Goal: Task Accomplishment & Management: Complete application form

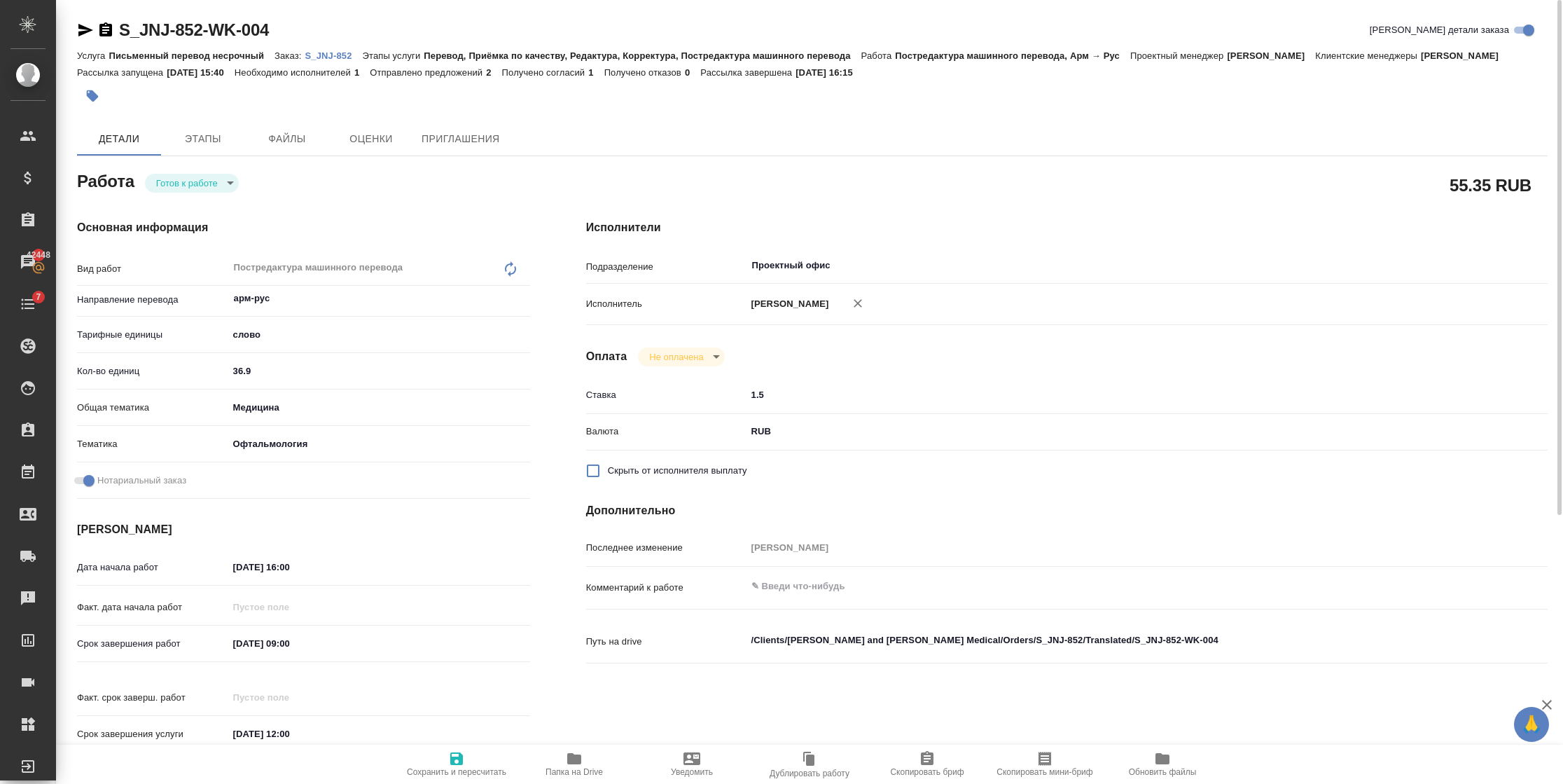
click at [308, 53] on p "S_JNJ-852" at bounding box center [333, 56] width 57 height 11
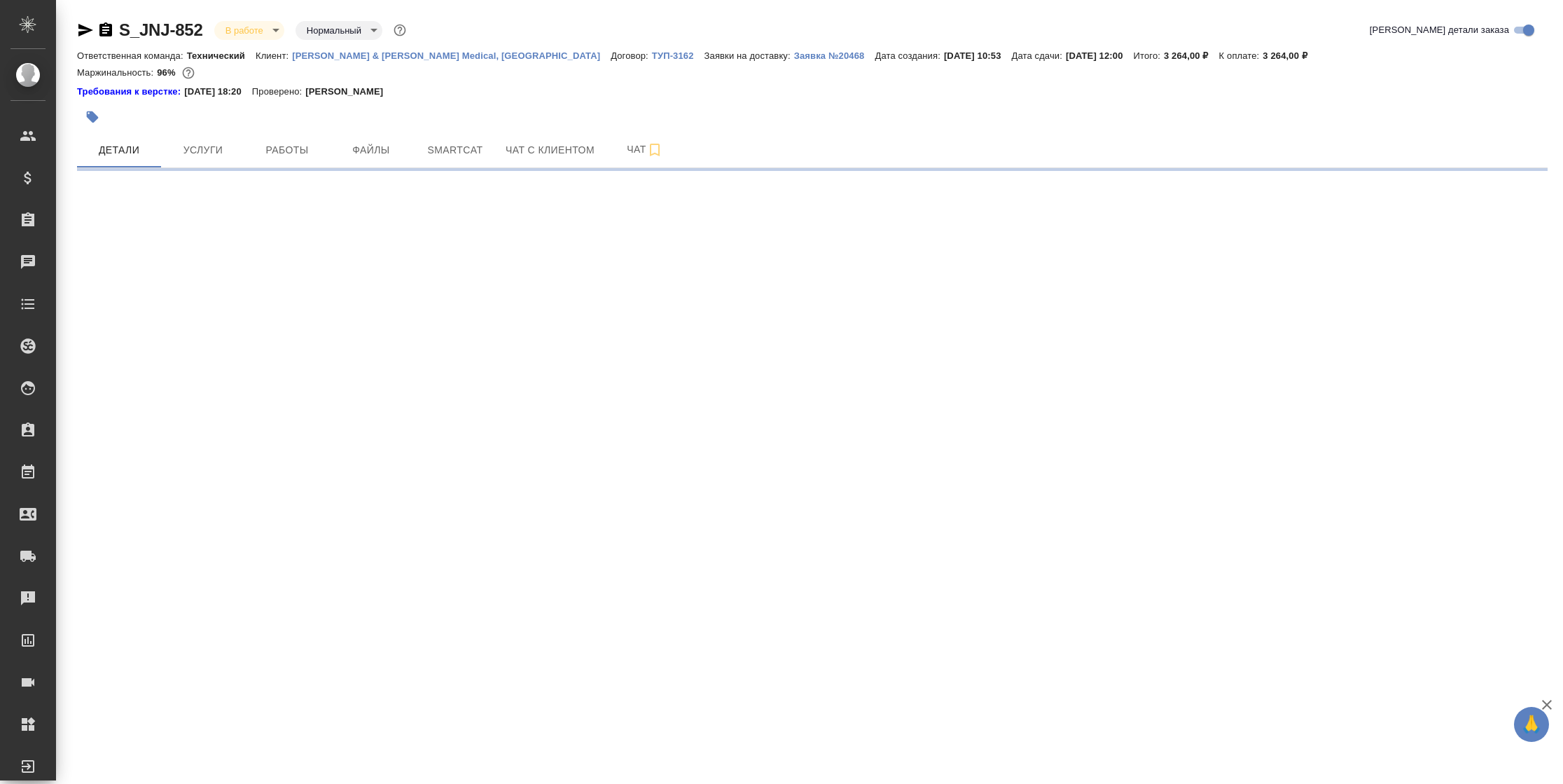
select select "RU"
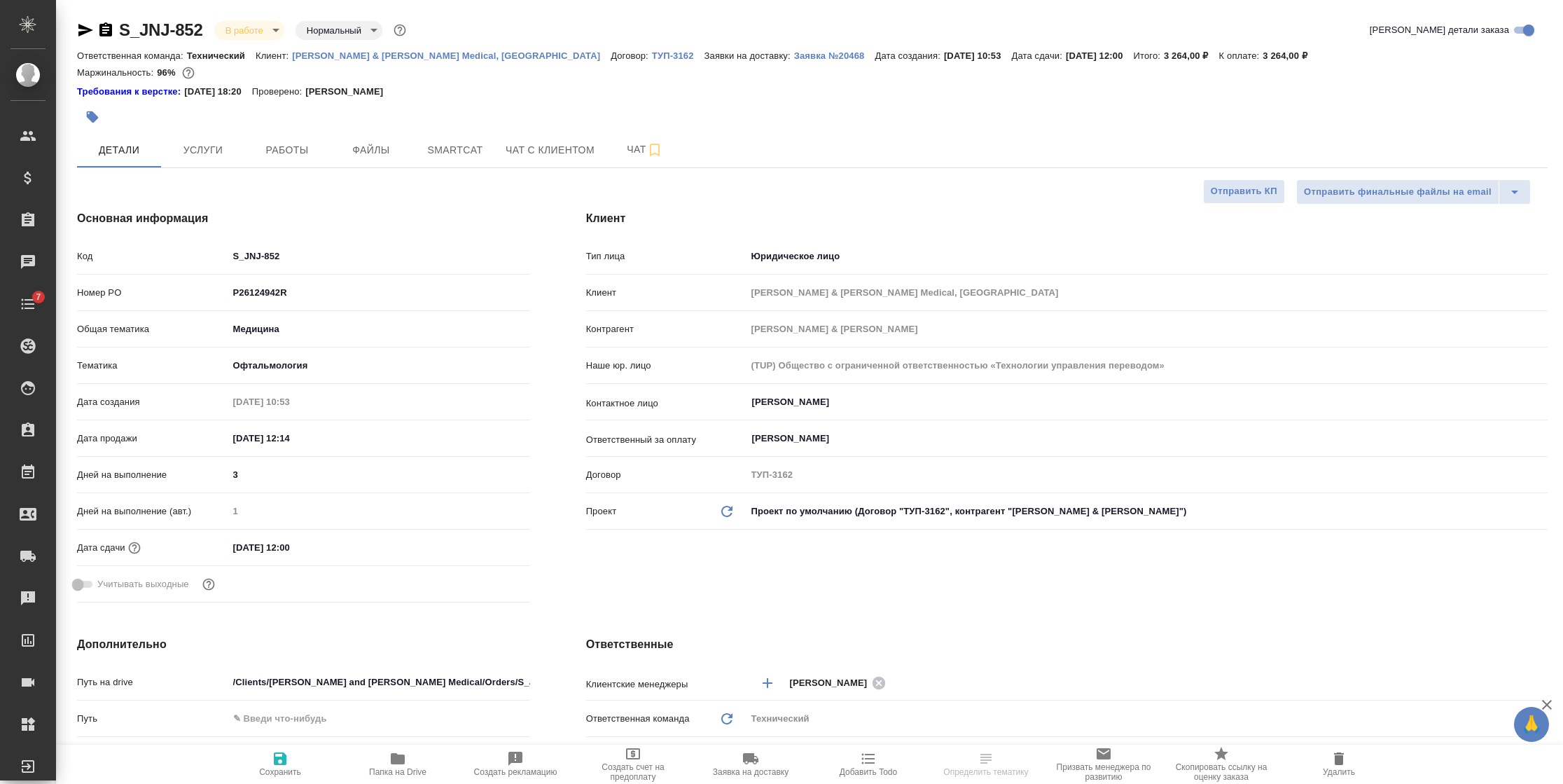
type textarea "x"
type input "Сергеева Анастасия"
type input "Комаров Роман"
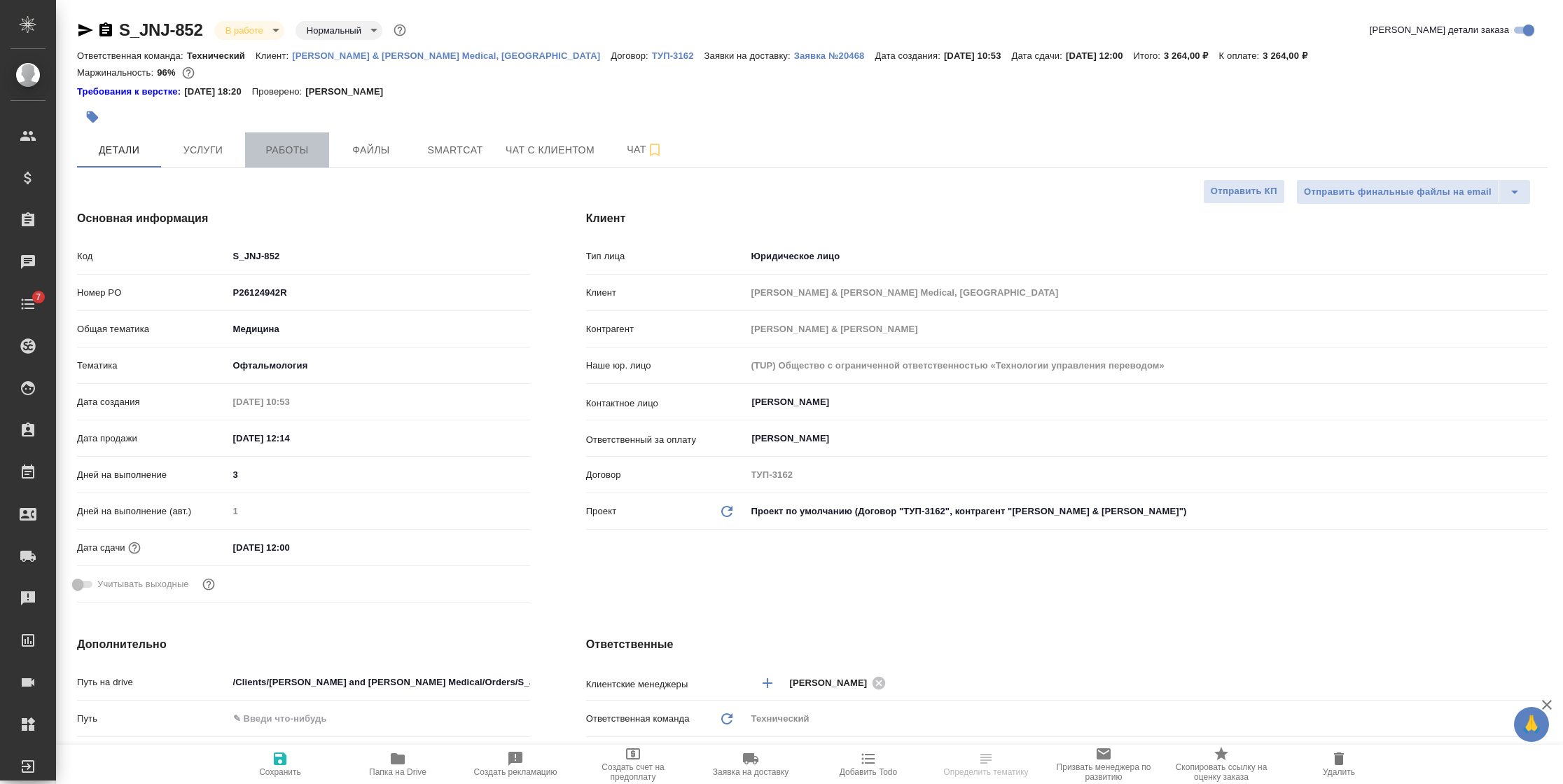
click at [314, 156] on span "Работы" at bounding box center [287, 150] width 67 height 17
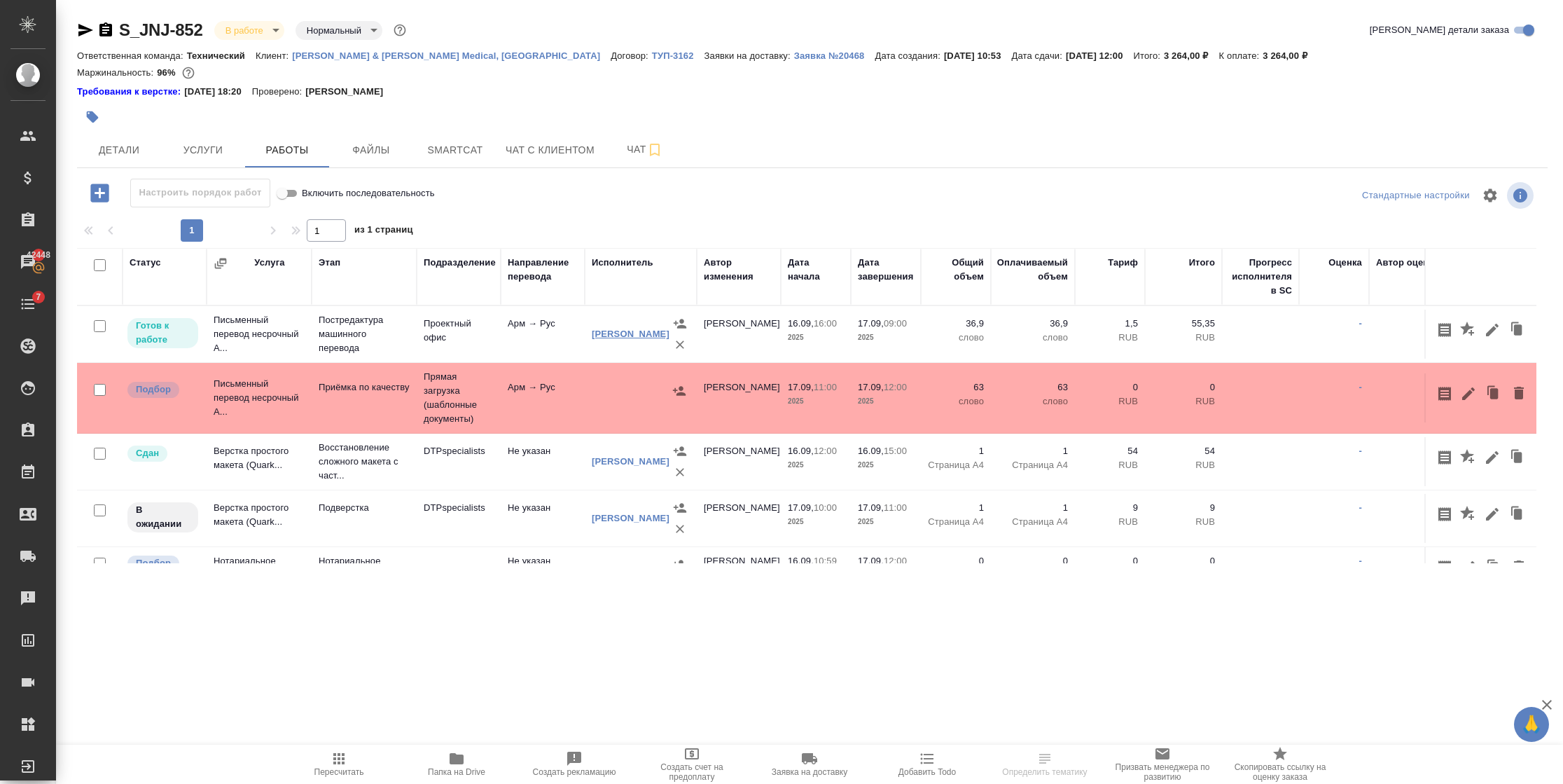
click at [606, 329] on link "Арутюнян Гоар Давидовна" at bounding box center [631, 334] width 78 height 11
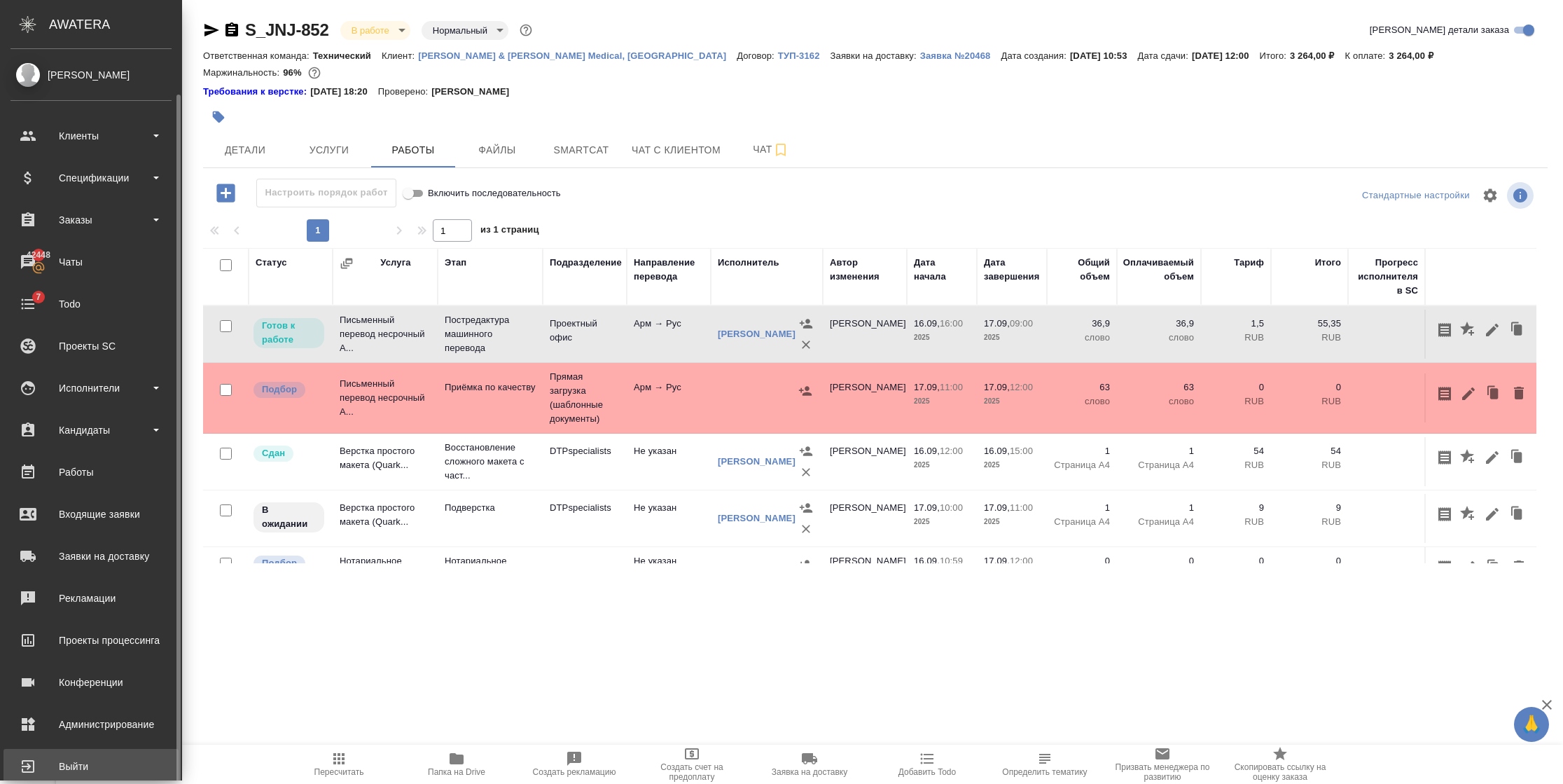
scroll to position [23, 0]
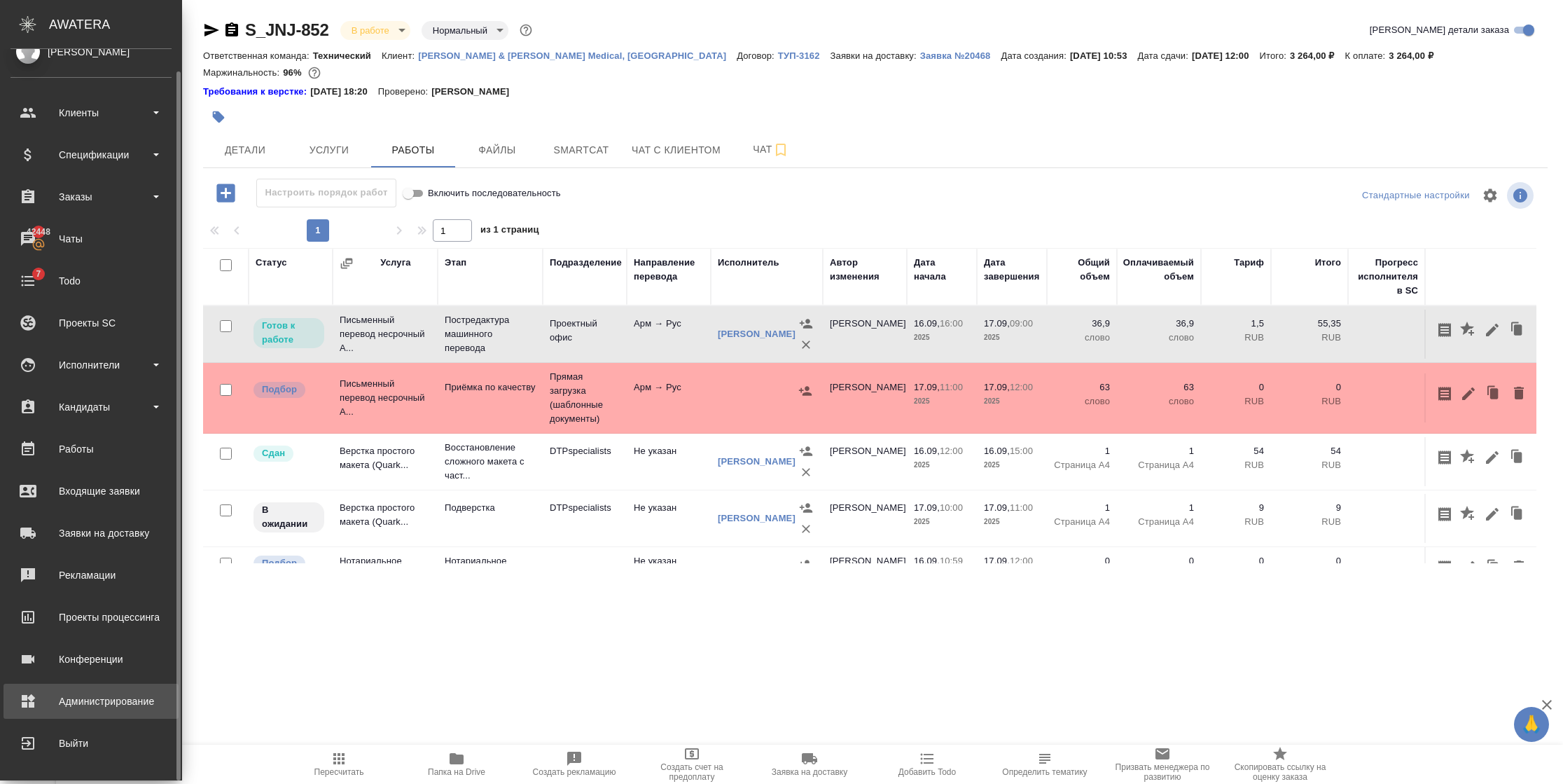
click at [36, 707] on div "Администрирование" at bounding box center [91, 701] width 161 height 21
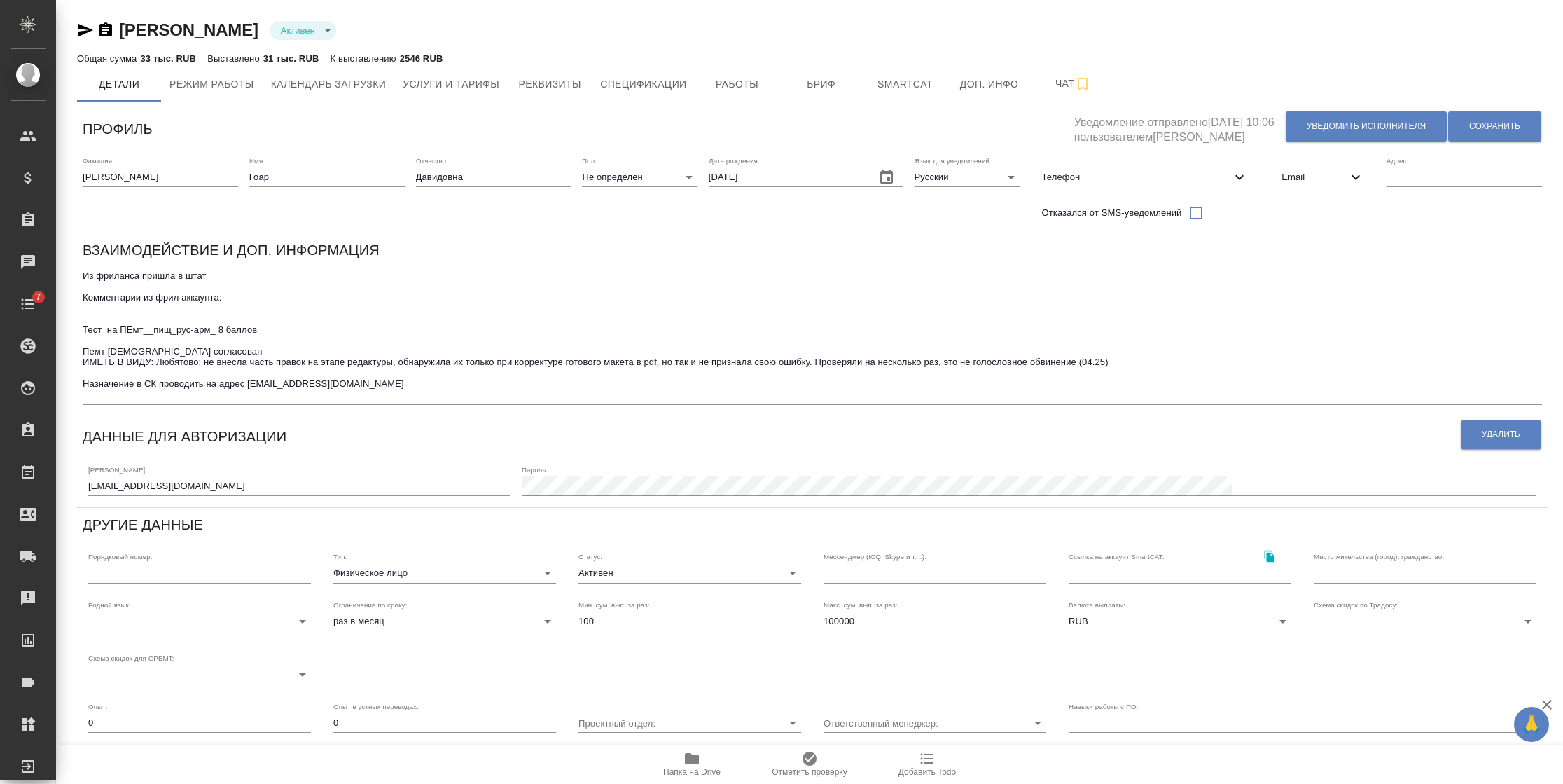
click at [103, 25] on icon "button" at bounding box center [106, 29] width 12 height 14
click at [356, 79] on span "Календарь загрузки" at bounding box center [329, 85] width 116 height 17
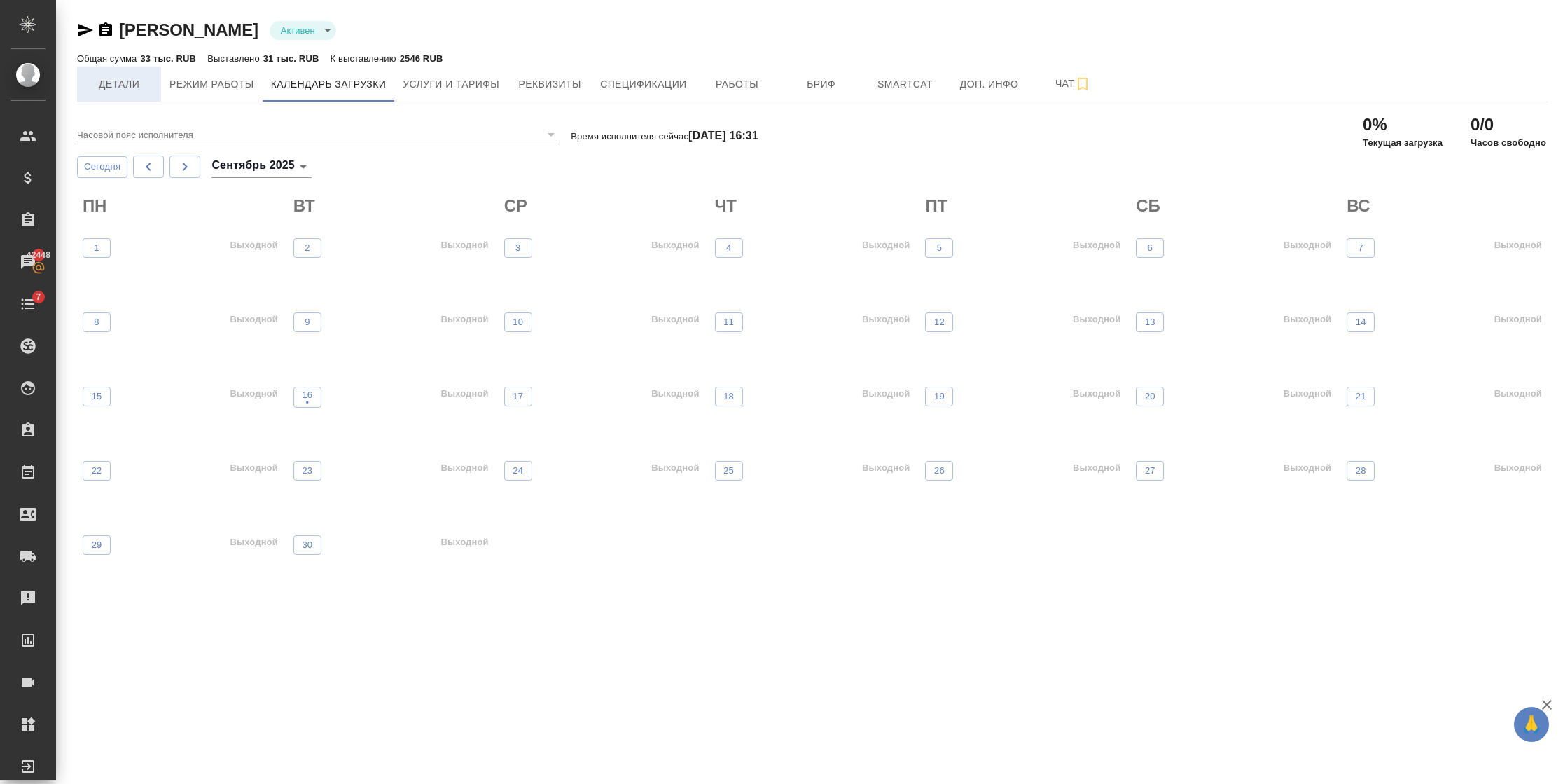
click at [137, 85] on span "Детали" at bounding box center [119, 85] width 67 height 17
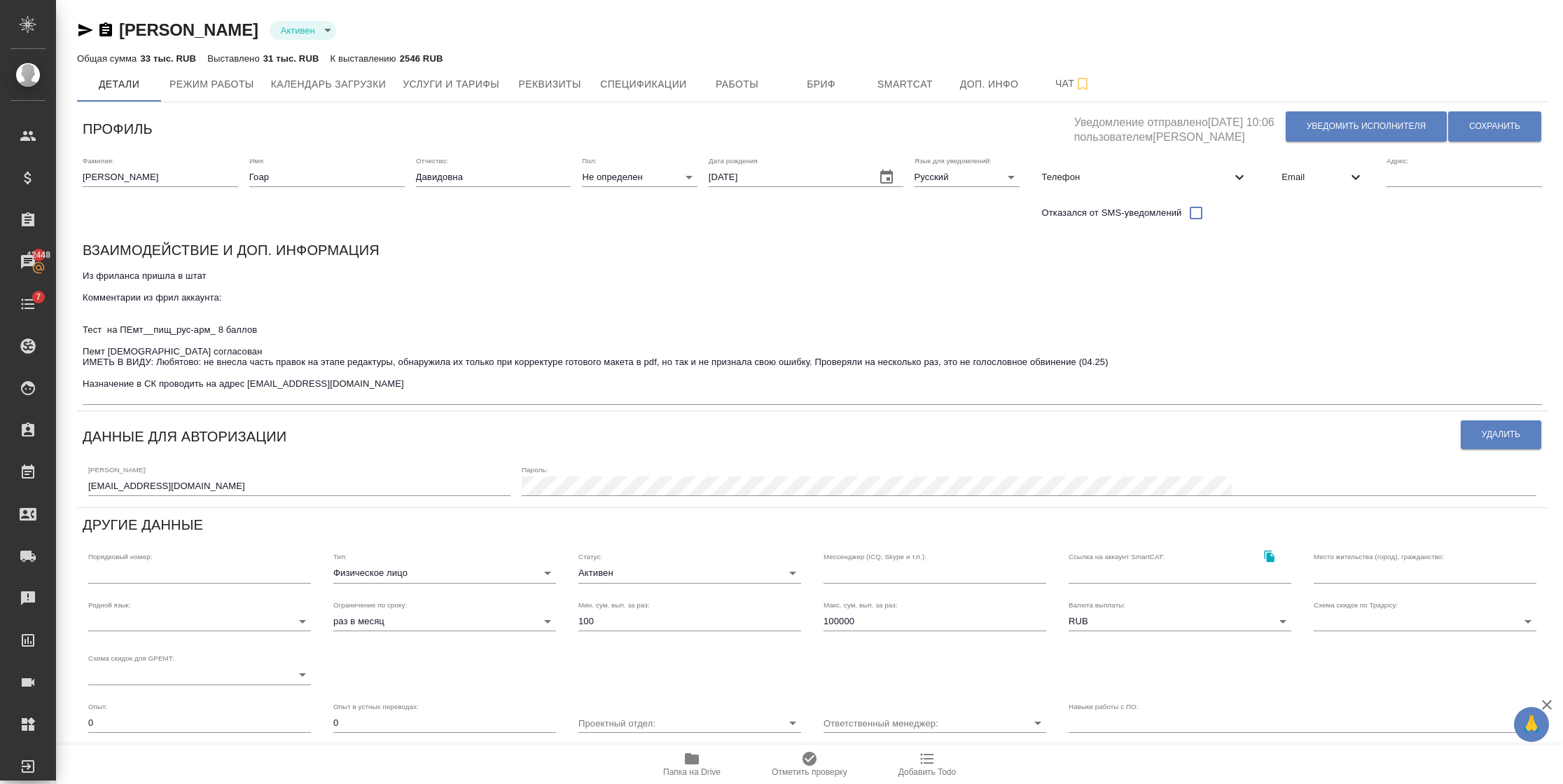
click at [1330, 171] on span "Email" at bounding box center [1314, 177] width 66 height 14
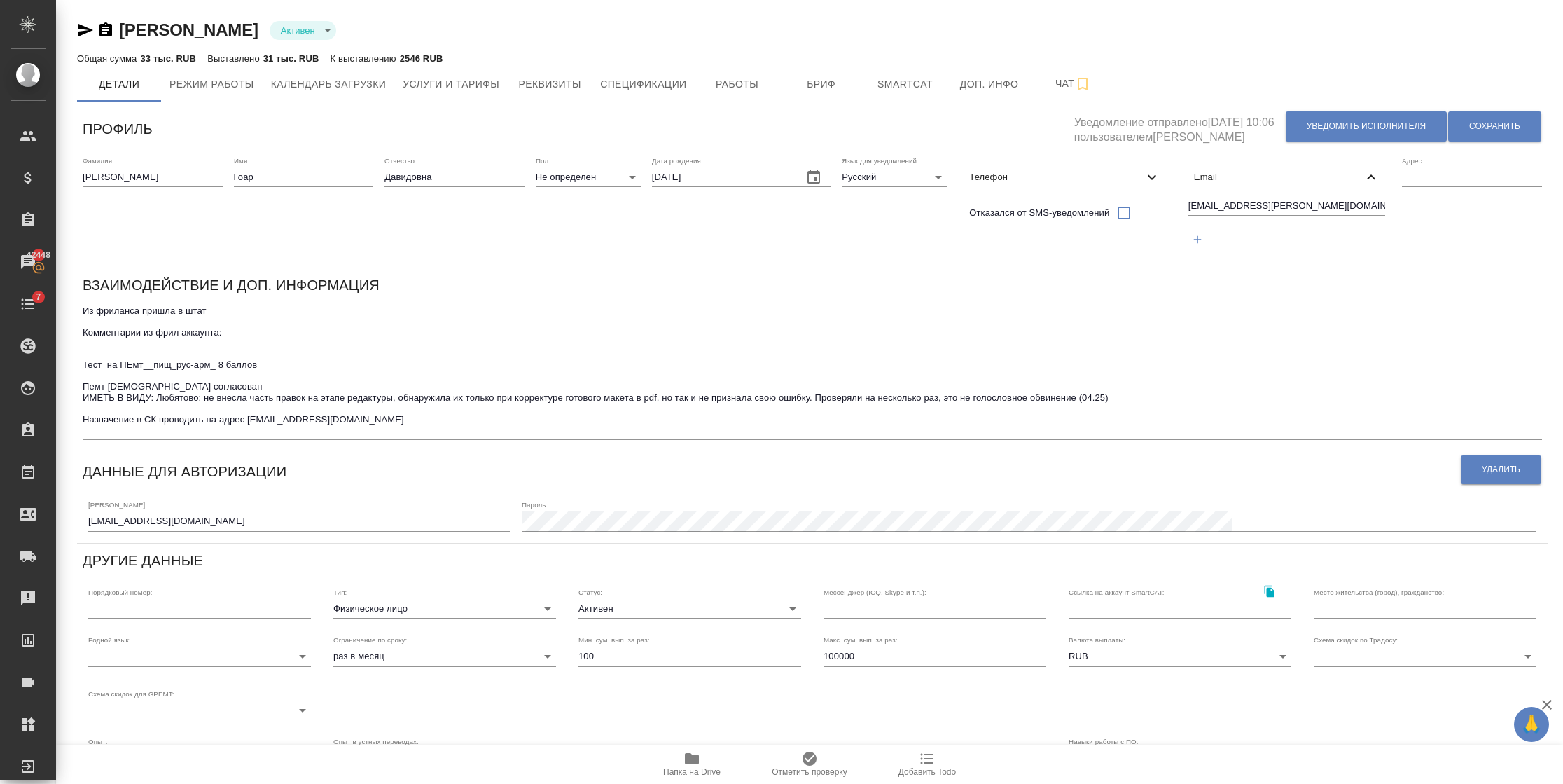
click at [1330, 171] on span "Email" at bounding box center [1278, 177] width 170 height 14
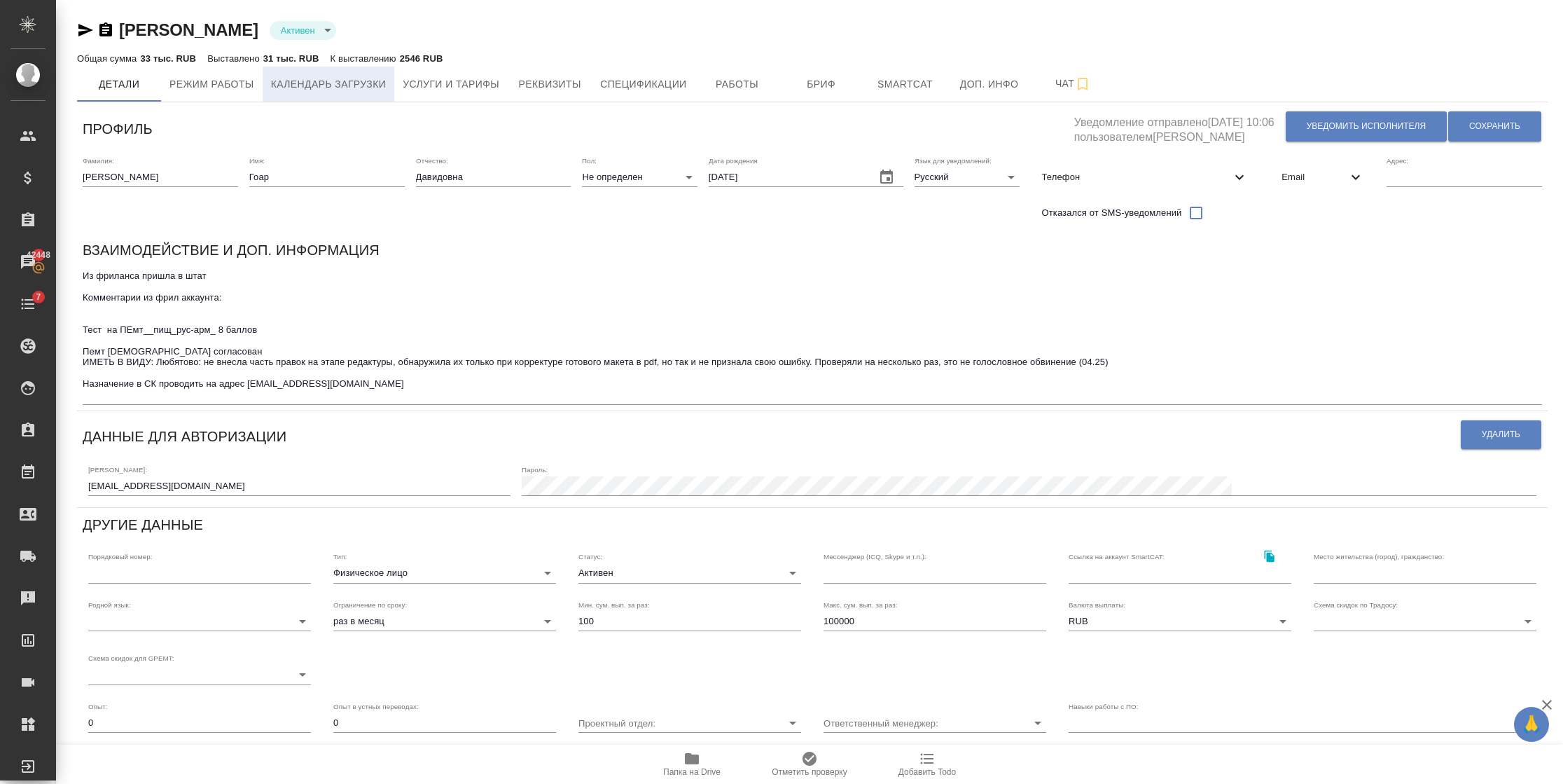
click at [286, 79] on span "Календарь загрузки" at bounding box center [329, 85] width 116 height 17
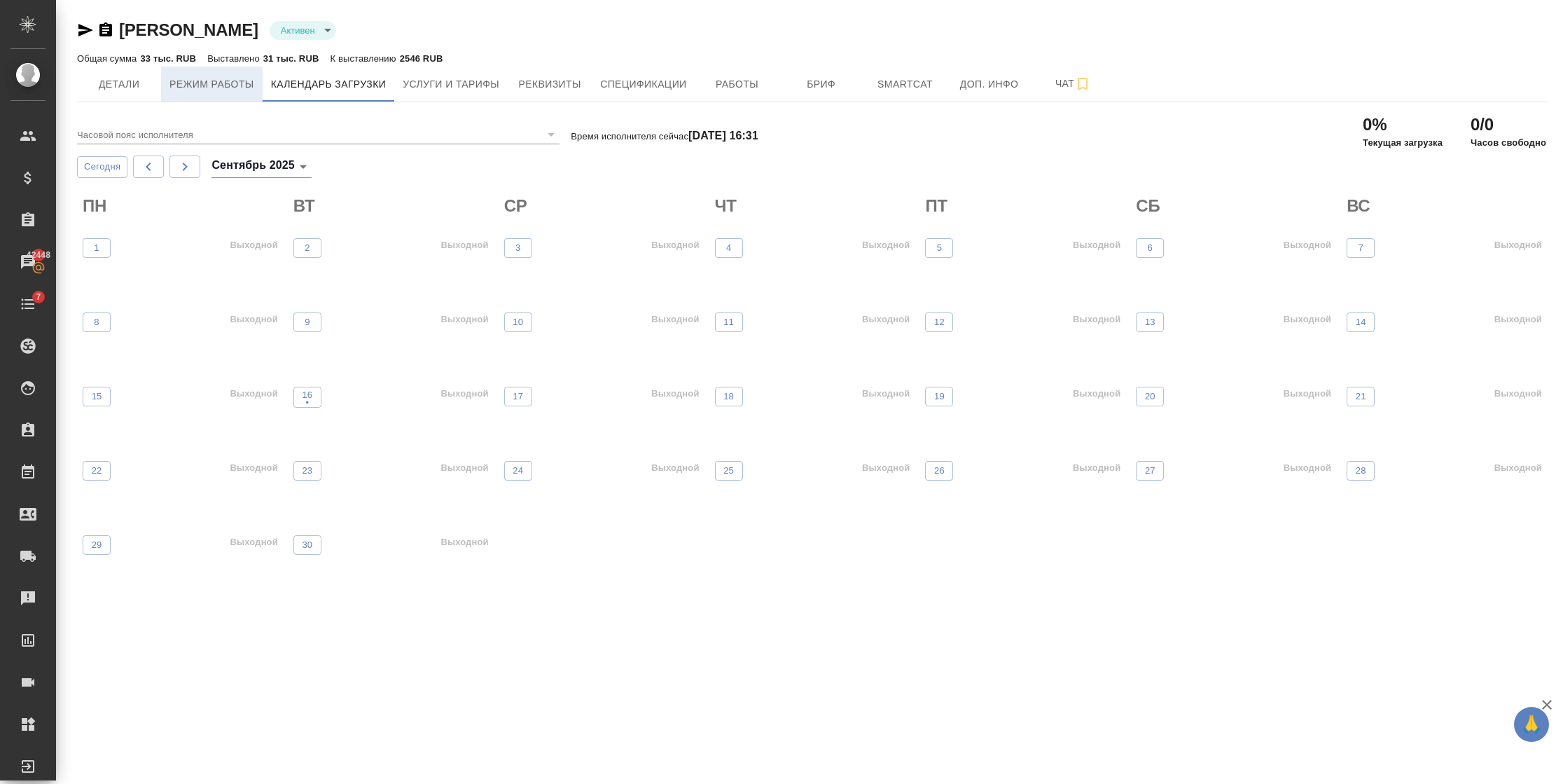
click at [212, 82] on span "Режим работы" at bounding box center [212, 85] width 85 height 17
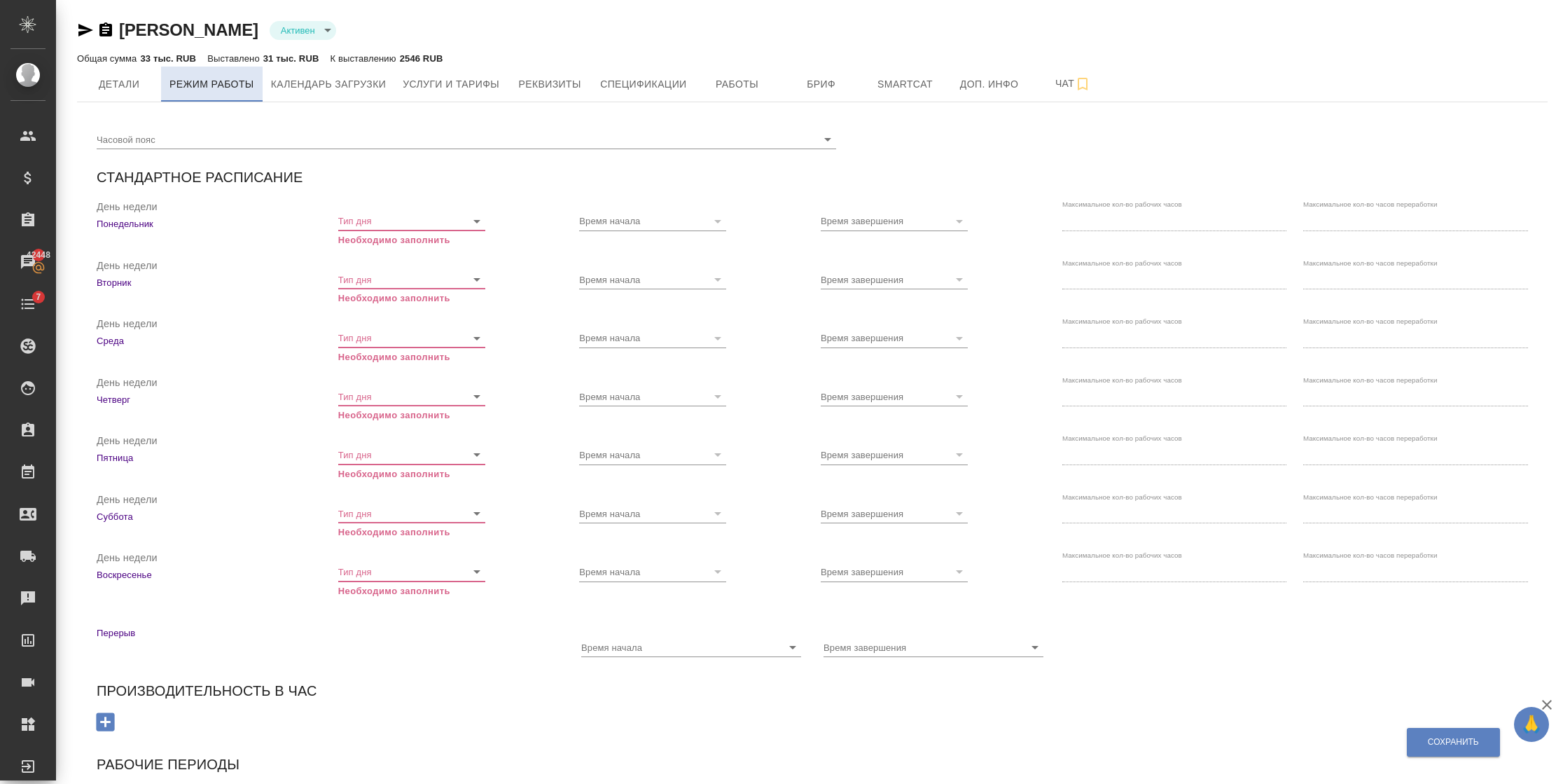
checkbox input "true"
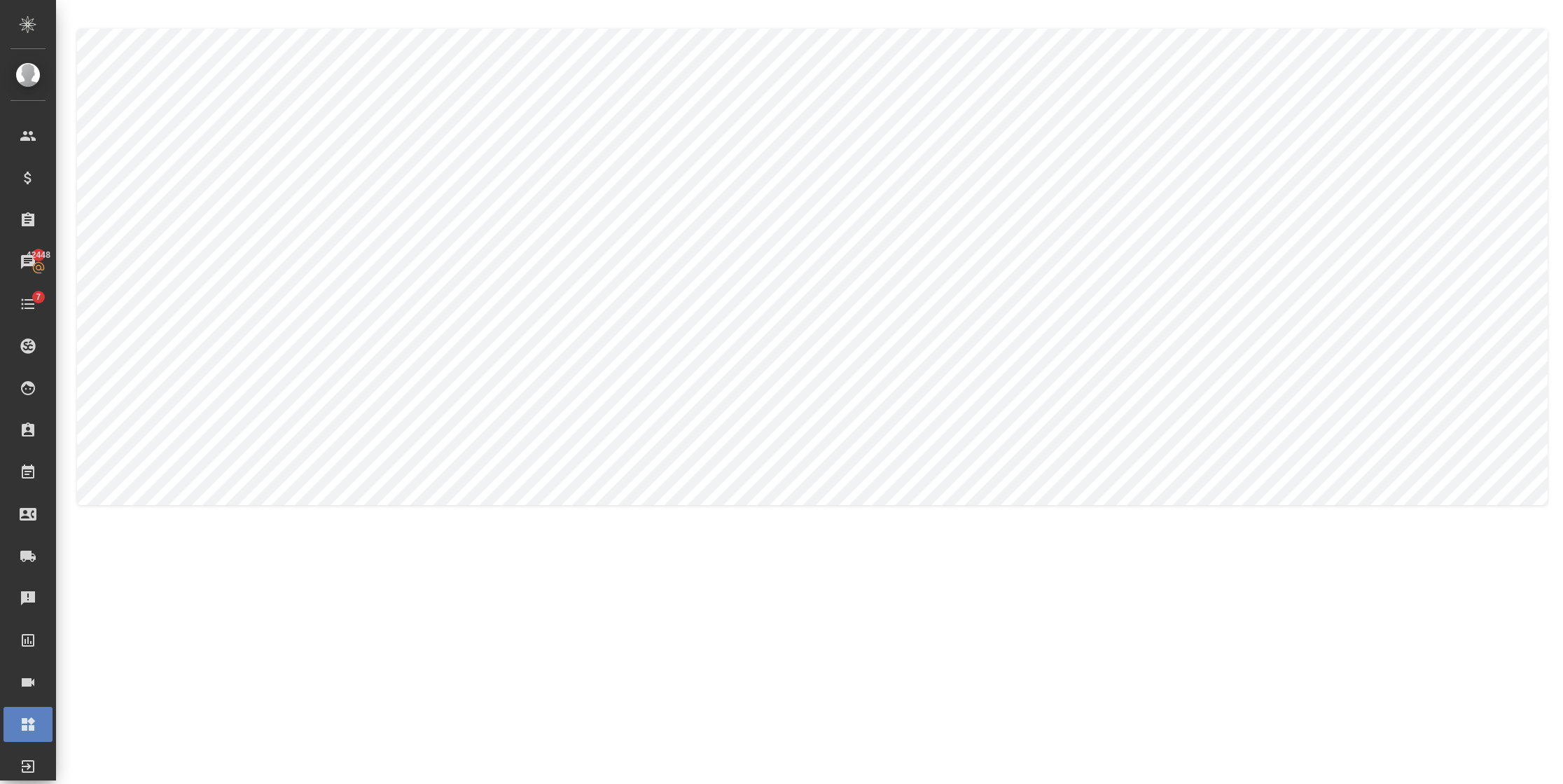
type textarea "Гоар"
type textarea "Арутюнян"
type textarea "Gohar"
type textarea "Harutyunyan"
type input "[PERSON_NAME]"
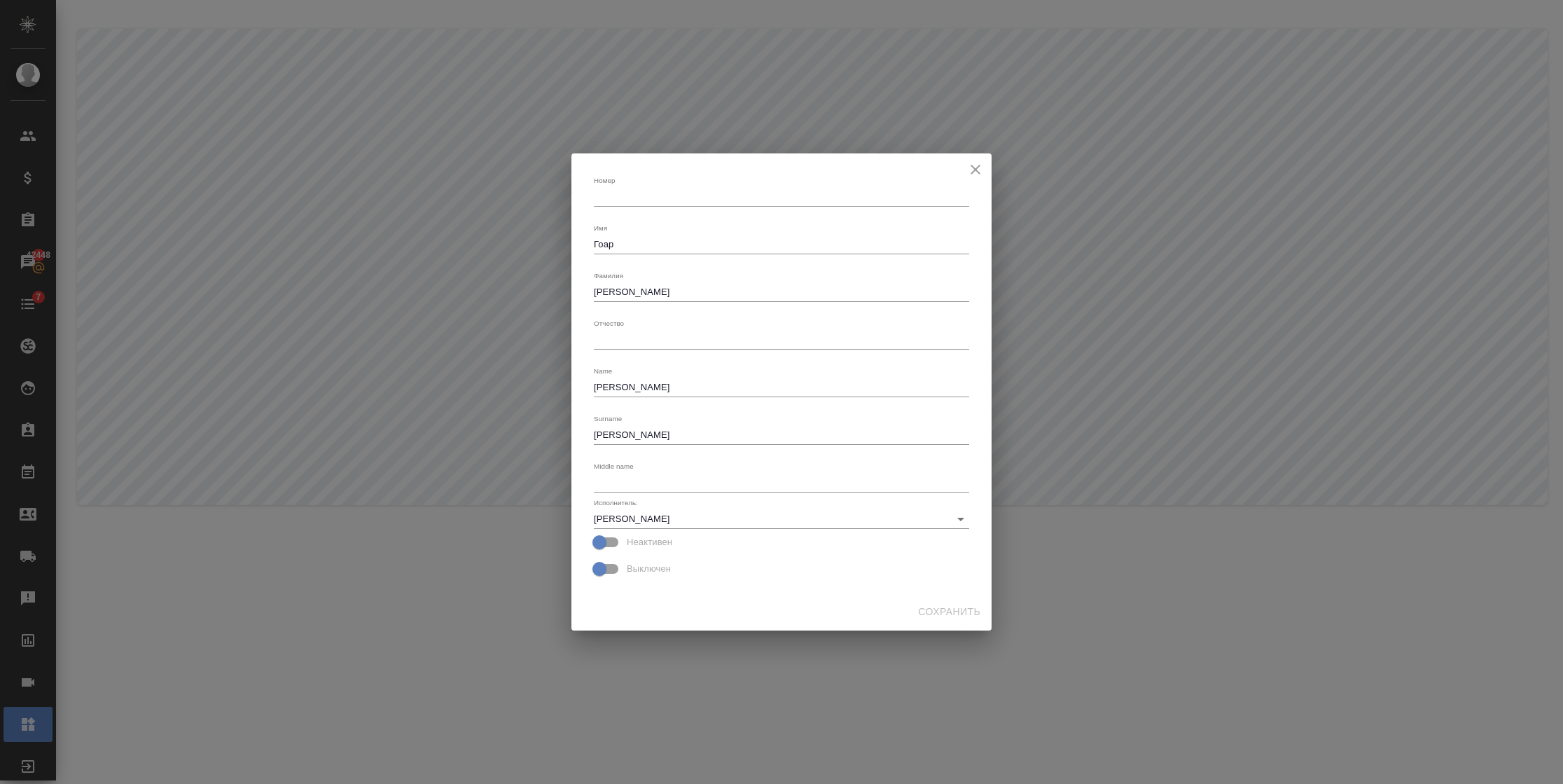
click at [592, 290] on div "Номер x Имя Гоар x Фамилия Арутюнян x Отчество x Name Gohar x Surname Harutyuny…" at bounding box center [781, 373] width 387 height 428
click at [977, 164] on icon "close" at bounding box center [975, 169] width 17 height 17
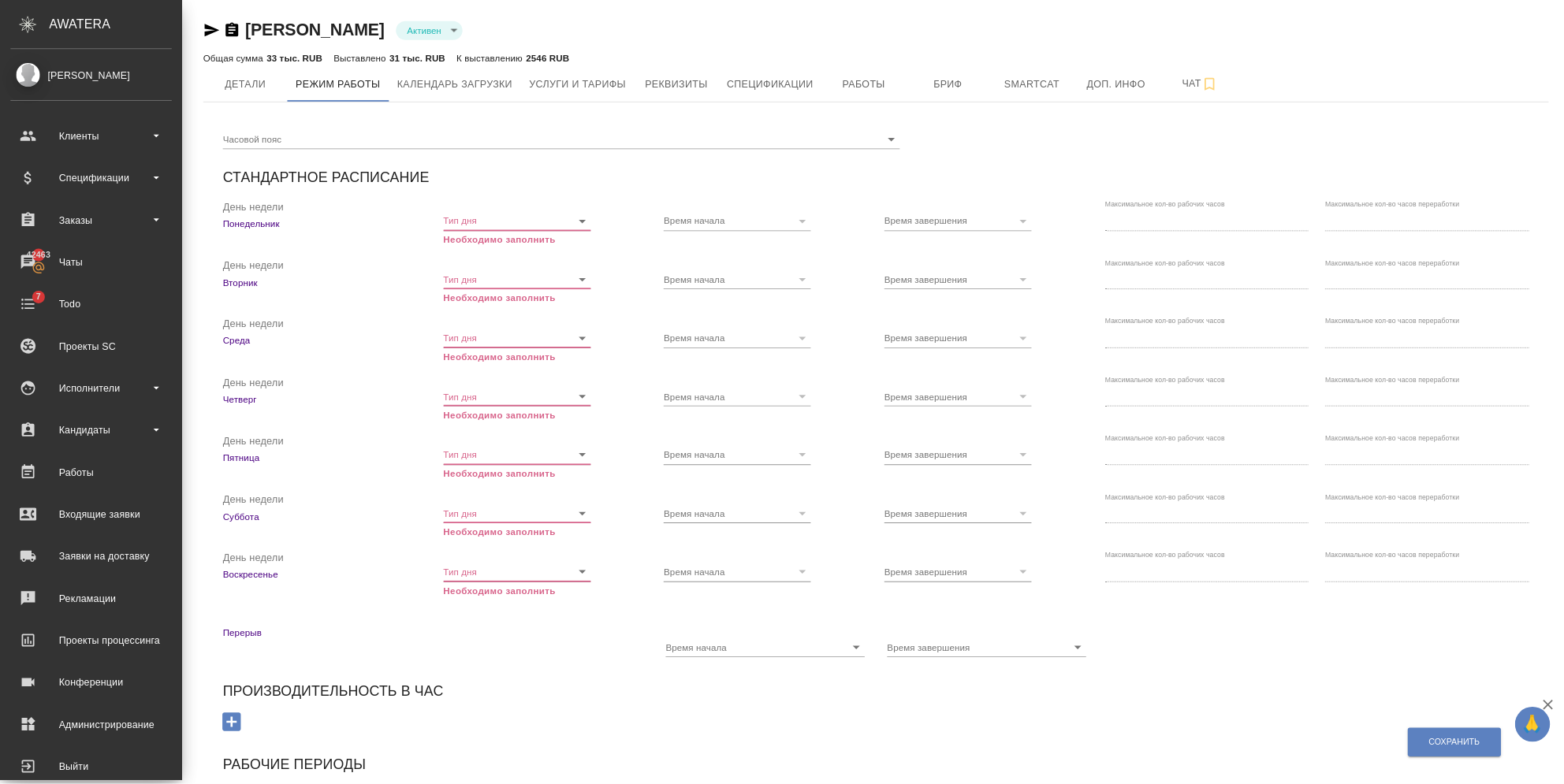
scroll to position [26, 0]
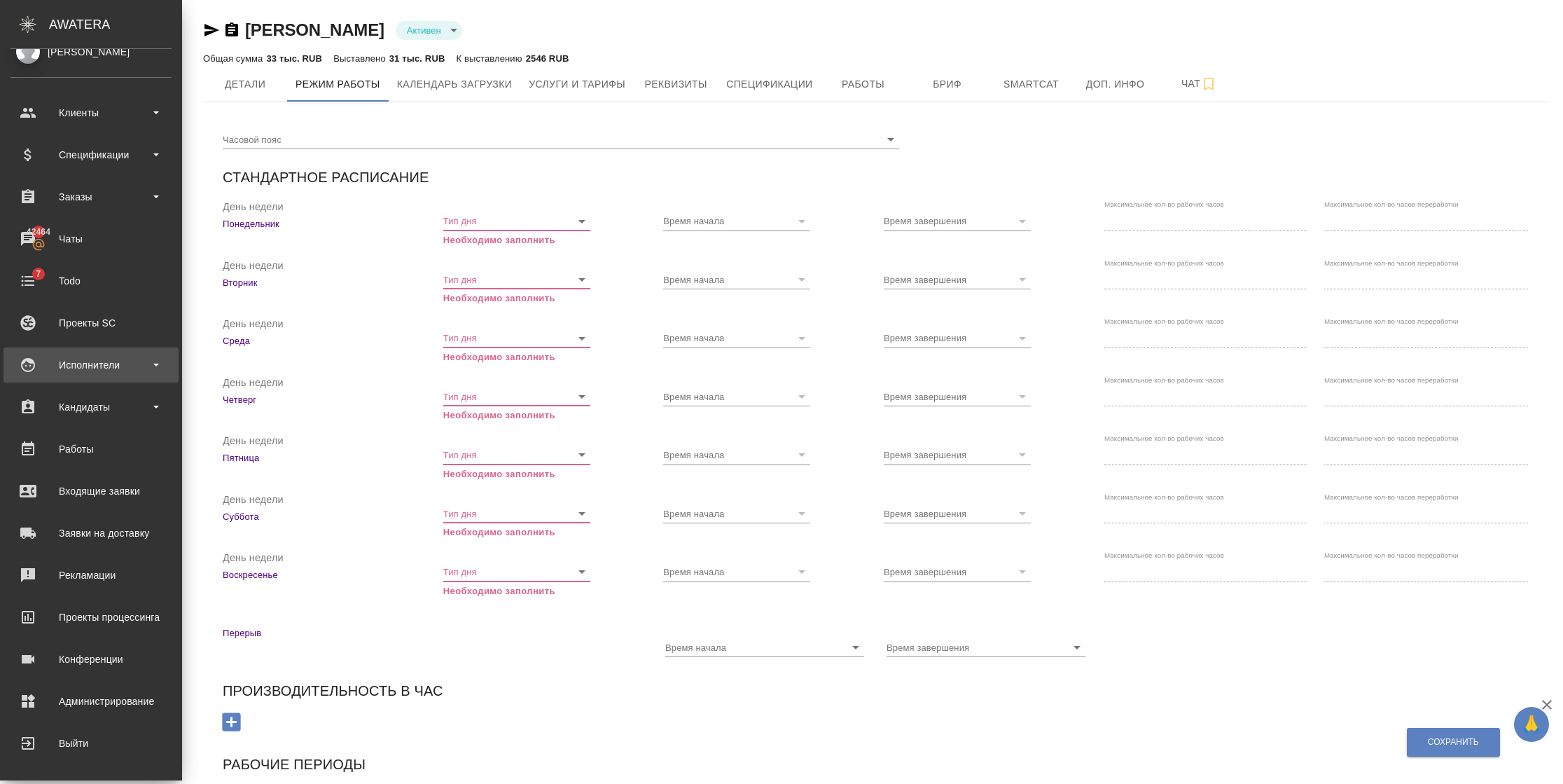
click at [128, 371] on div "Исполнители" at bounding box center [91, 364] width 161 height 21
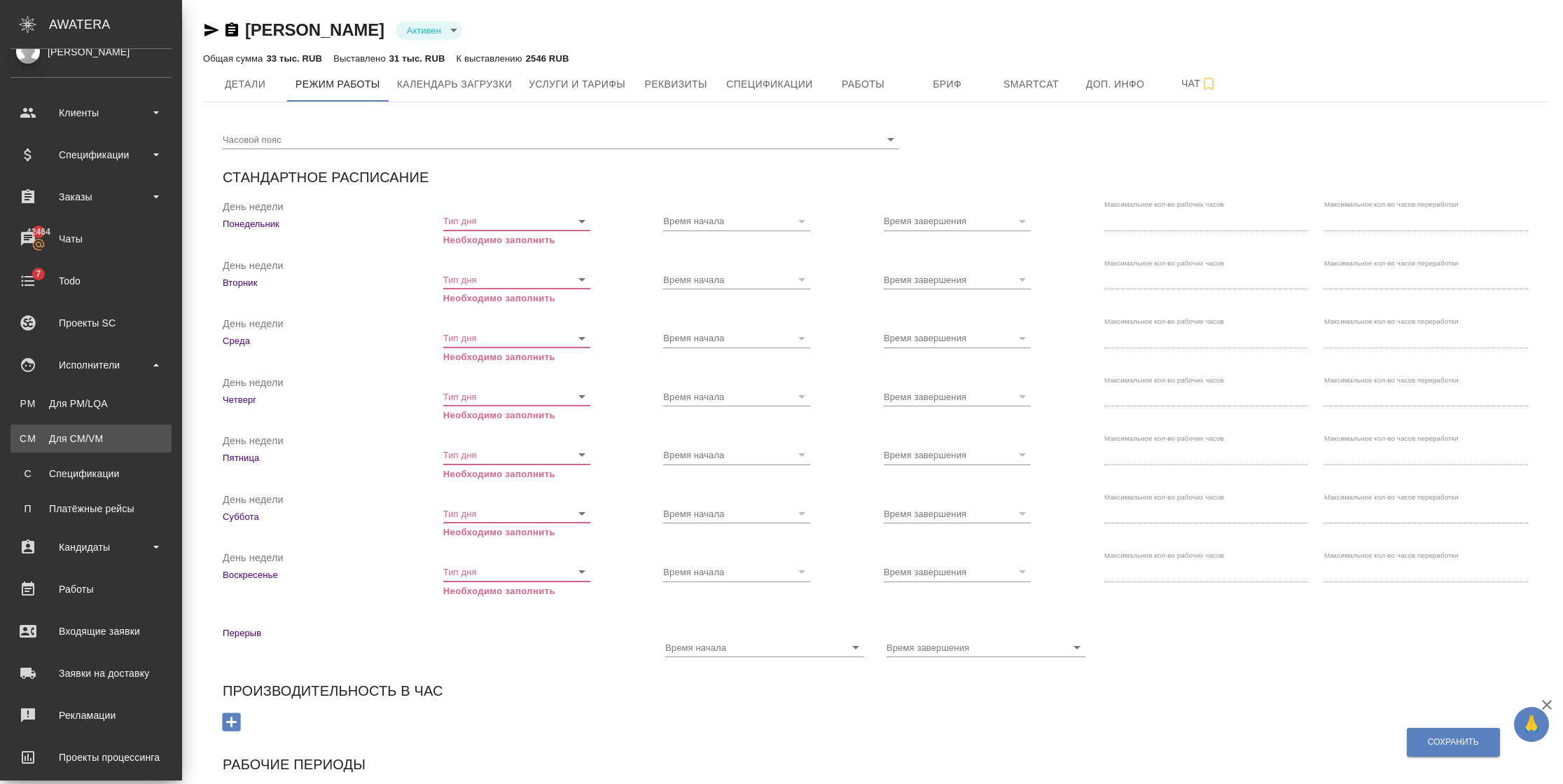
click at [104, 436] on div "Для CM/VM" at bounding box center [91, 438] width 147 height 14
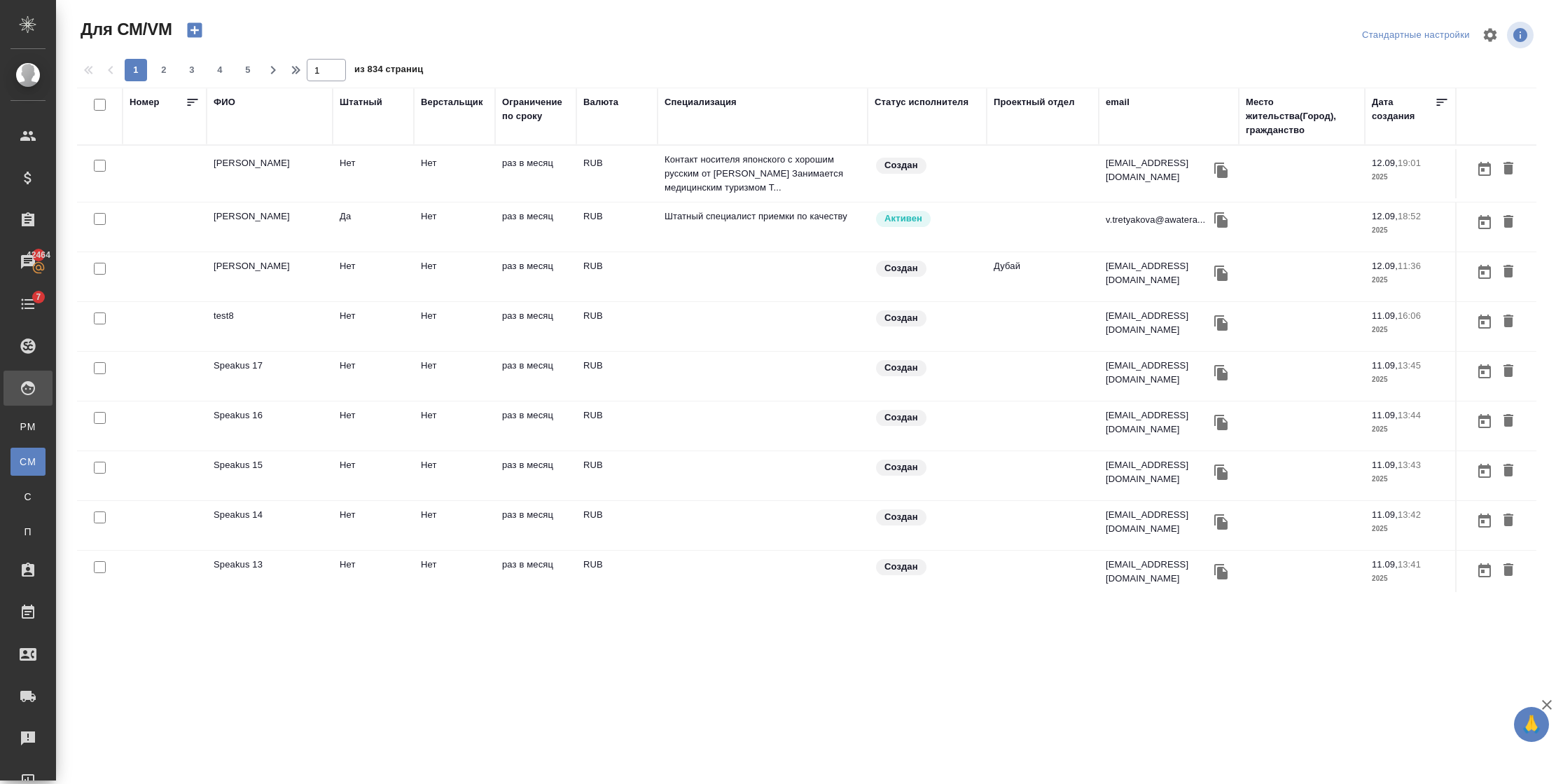
drag, startPoint x: 267, startPoint y: 366, endPoint x: 225, endPoint y: 358, distance: 42.8
click at [225, 358] on td "Speakus 17" at bounding box center [270, 376] width 126 height 49
click at [223, 369] on td "Speakus 17" at bounding box center [270, 376] width 126 height 49
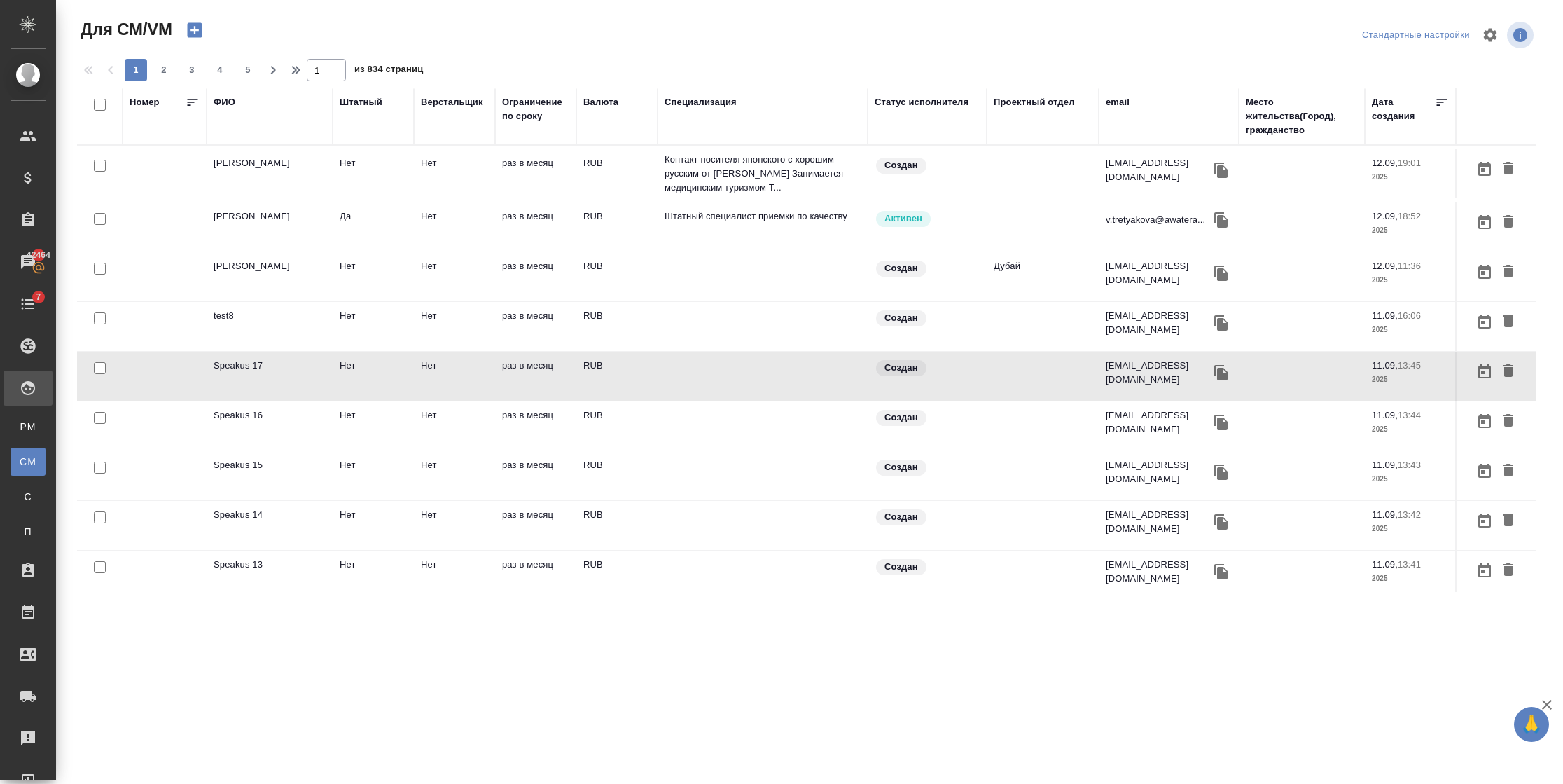
click at [223, 369] on td "Speakus 17" at bounding box center [270, 376] width 126 height 49
click at [203, 34] on icon "button" at bounding box center [194, 30] width 20 height 20
click at [280, 382] on td "Speakus 17" at bounding box center [270, 376] width 126 height 49
click at [195, 29] on icon "button" at bounding box center [194, 30] width 14 height 14
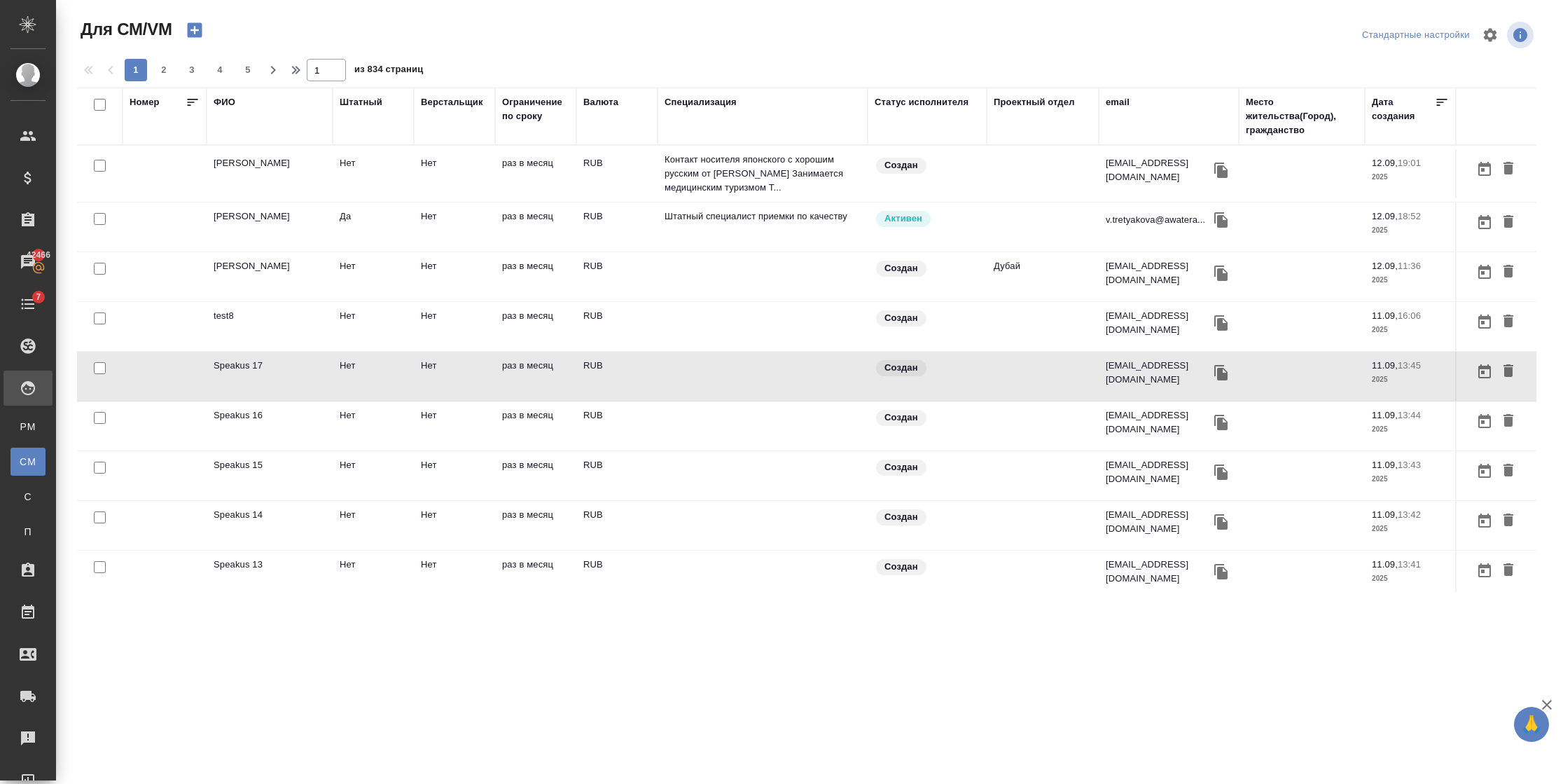
click at [198, 31] on icon "button" at bounding box center [194, 30] width 14 height 14
click at [204, 27] on button "button" at bounding box center [194, 30] width 34 height 24
click at [186, 29] on icon "button" at bounding box center [194, 30] width 20 height 20
click at [191, 24] on icon "button" at bounding box center [194, 30] width 14 height 14
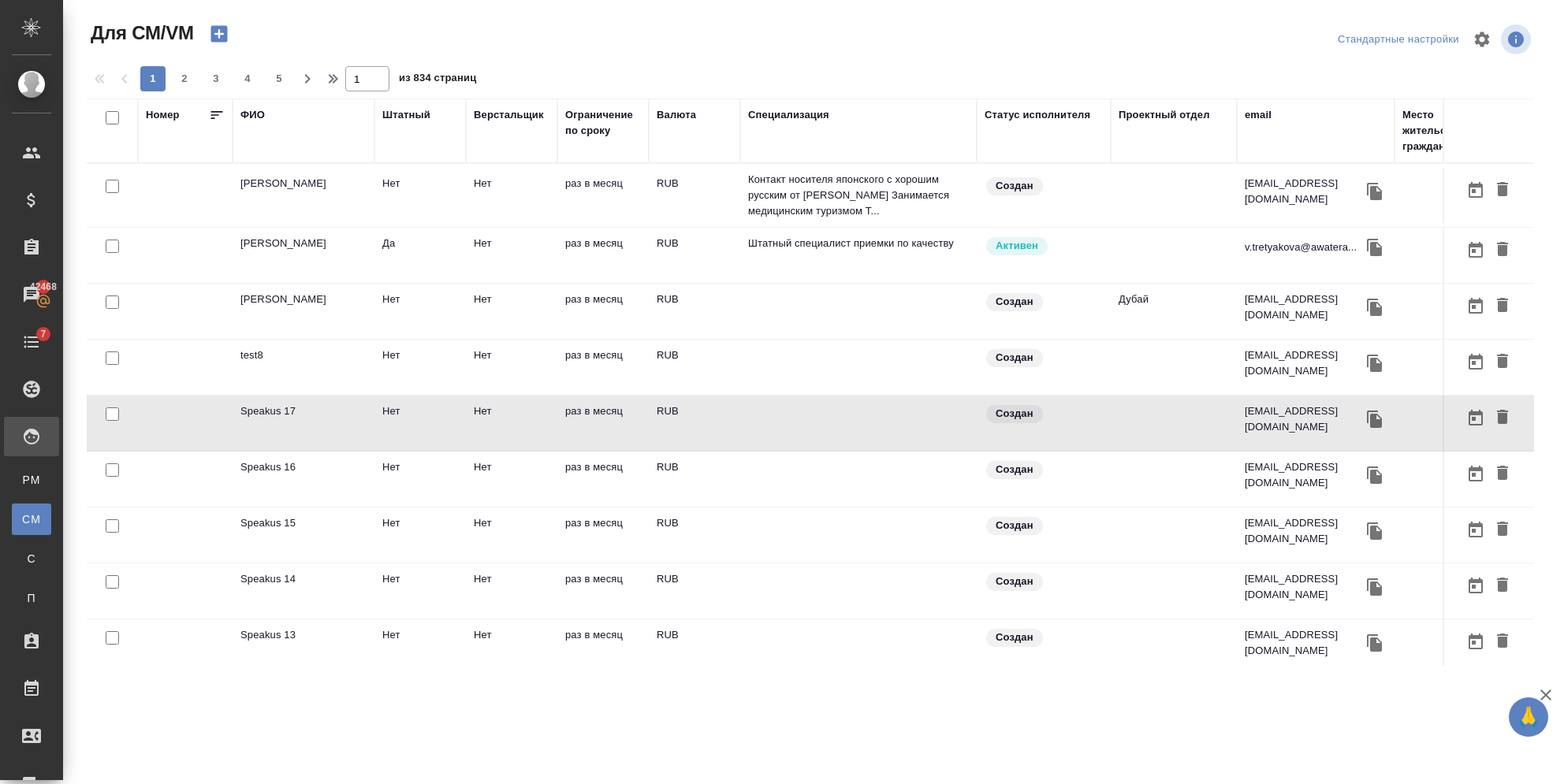
click at [218, 34] on icon "button" at bounding box center [219, 33] width 22 height 22
click at [231, 40] on button "button" at bounding box center [219, 33] width 38 height 27
drag, startPoint x: 217, startPoint y: 24, endPoint x: 368, endPoint y: 131, distance: 185.1
click at [217, 24] on icon "button" at bounding box center [219, 33] width 22 height 22
click at [225, 41] on icon "button" at bounding box center [219, 33] width 22 height 22
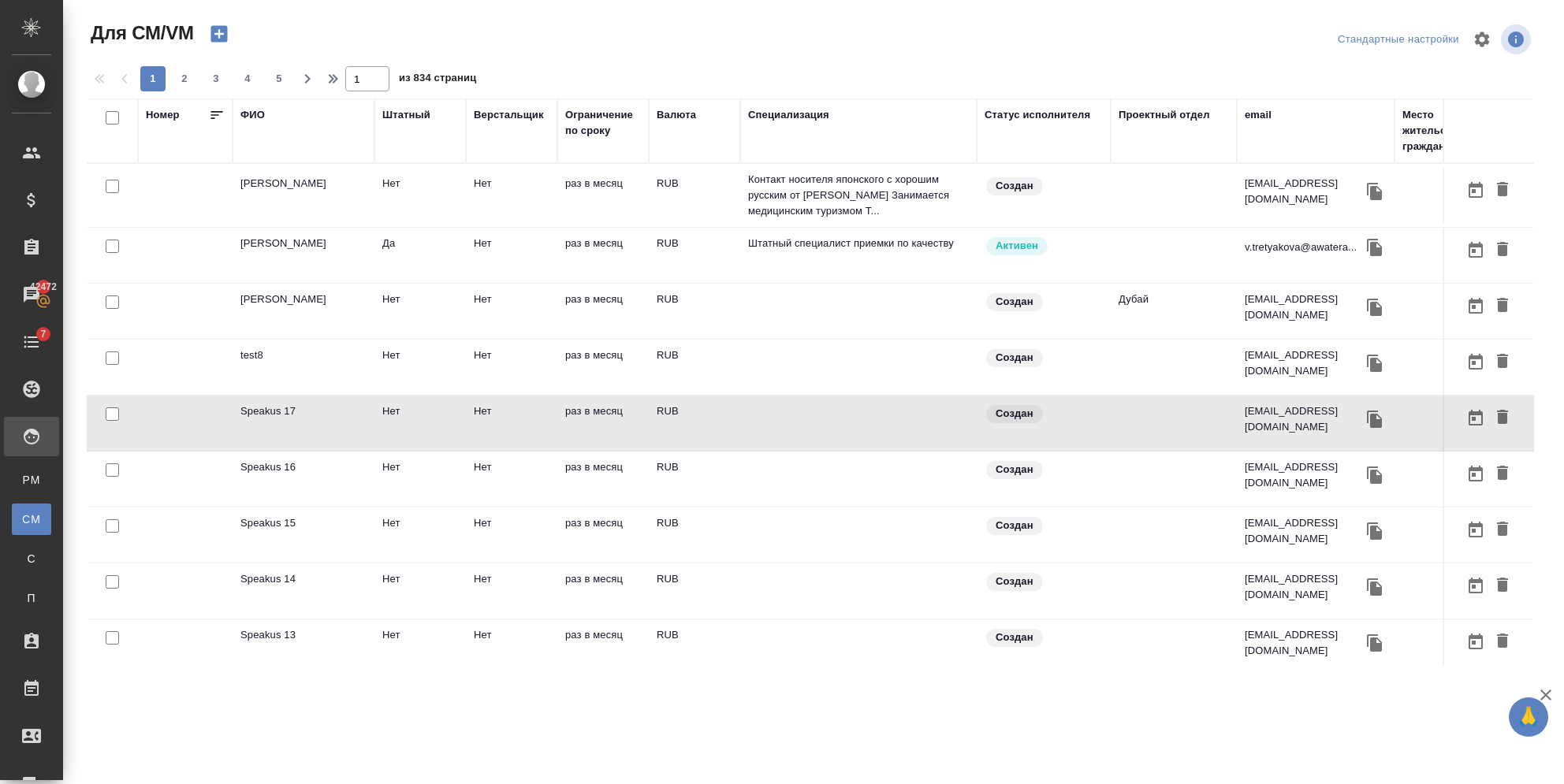
click at [211, 33] on icon "button" at bounding box center [219, 34] width 16 height 16
click at [224, 33] on icon "button" at bounding box center [219, 34] width 16 height 16
click at [211, 37] on icon "button" at bounding box center [219, 34] width 16 height 16
click at [220, 41] on icon "button" at bounding box center [219, 34] width 16 height 16
click at [210, 37] on icon "button" at bounding box center [219, 33] width 22 height 22
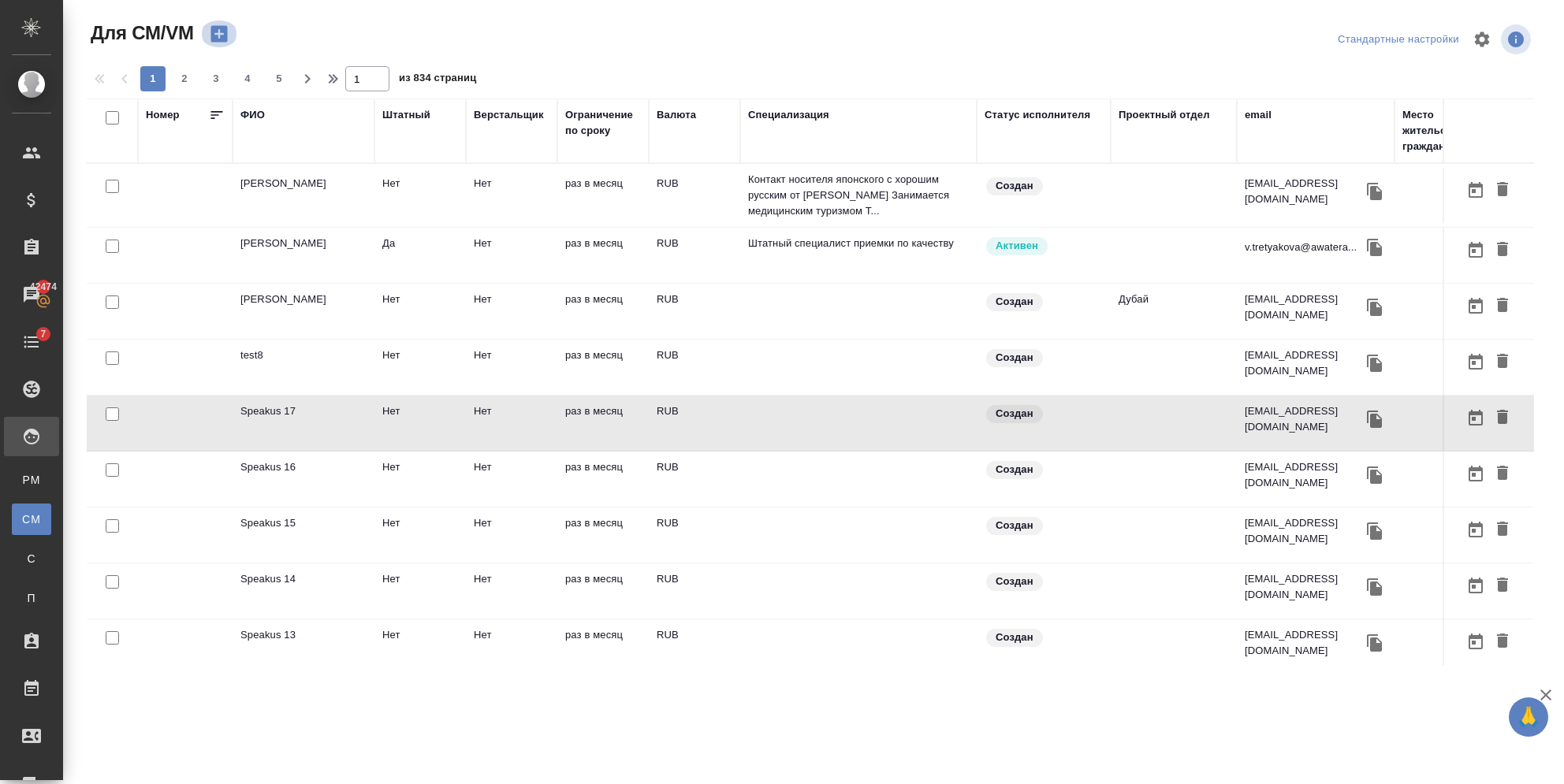
click at [224, 37] on icon "button" at bounding box center [219, 34] width 16 height 16
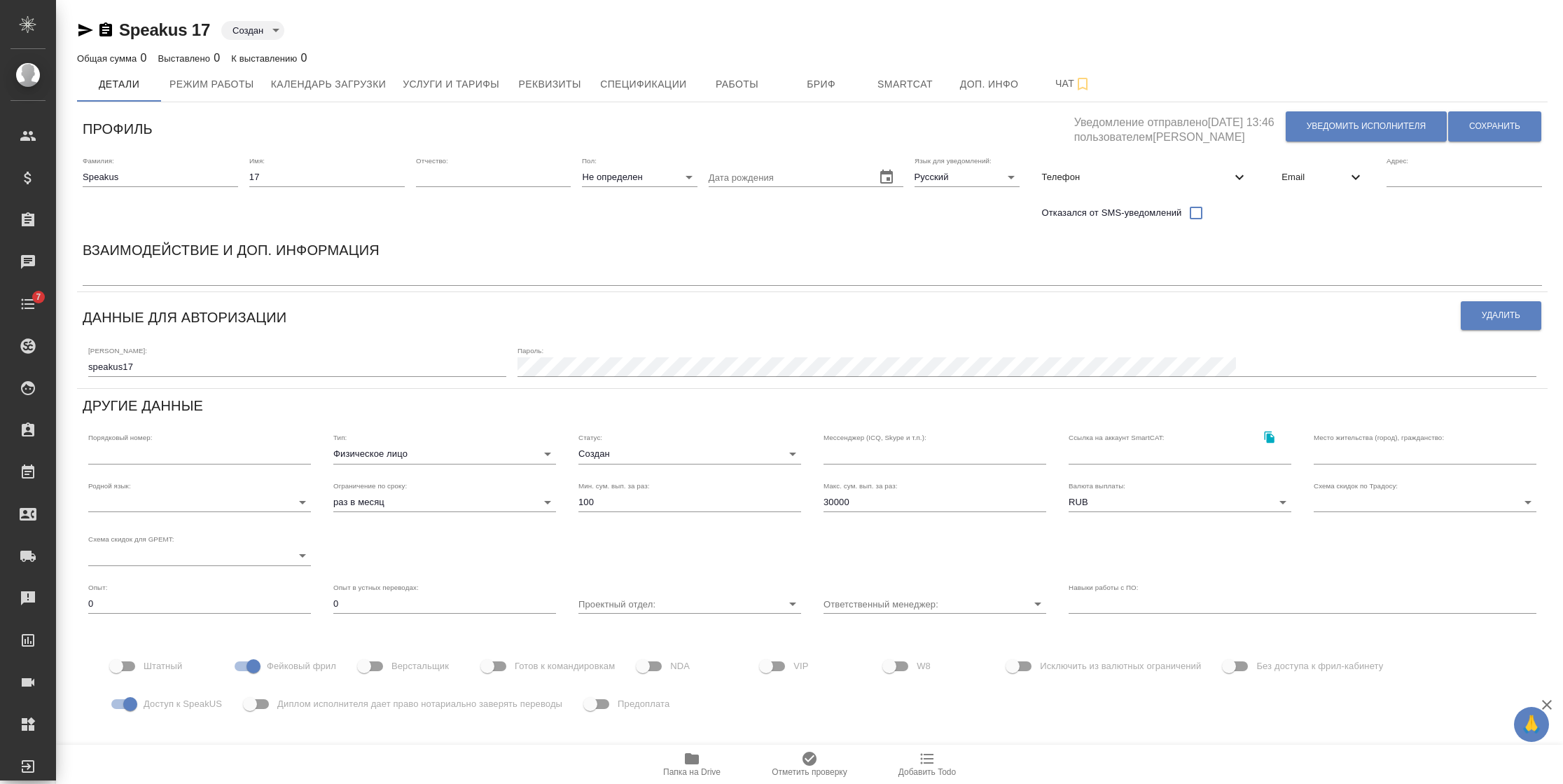
click at [107, 30] on icon "button" at bounding box center [106, 30] width 17 height 17
click at [1350, 181] on icon at bounding box center [1356, 177] width 17 height 17
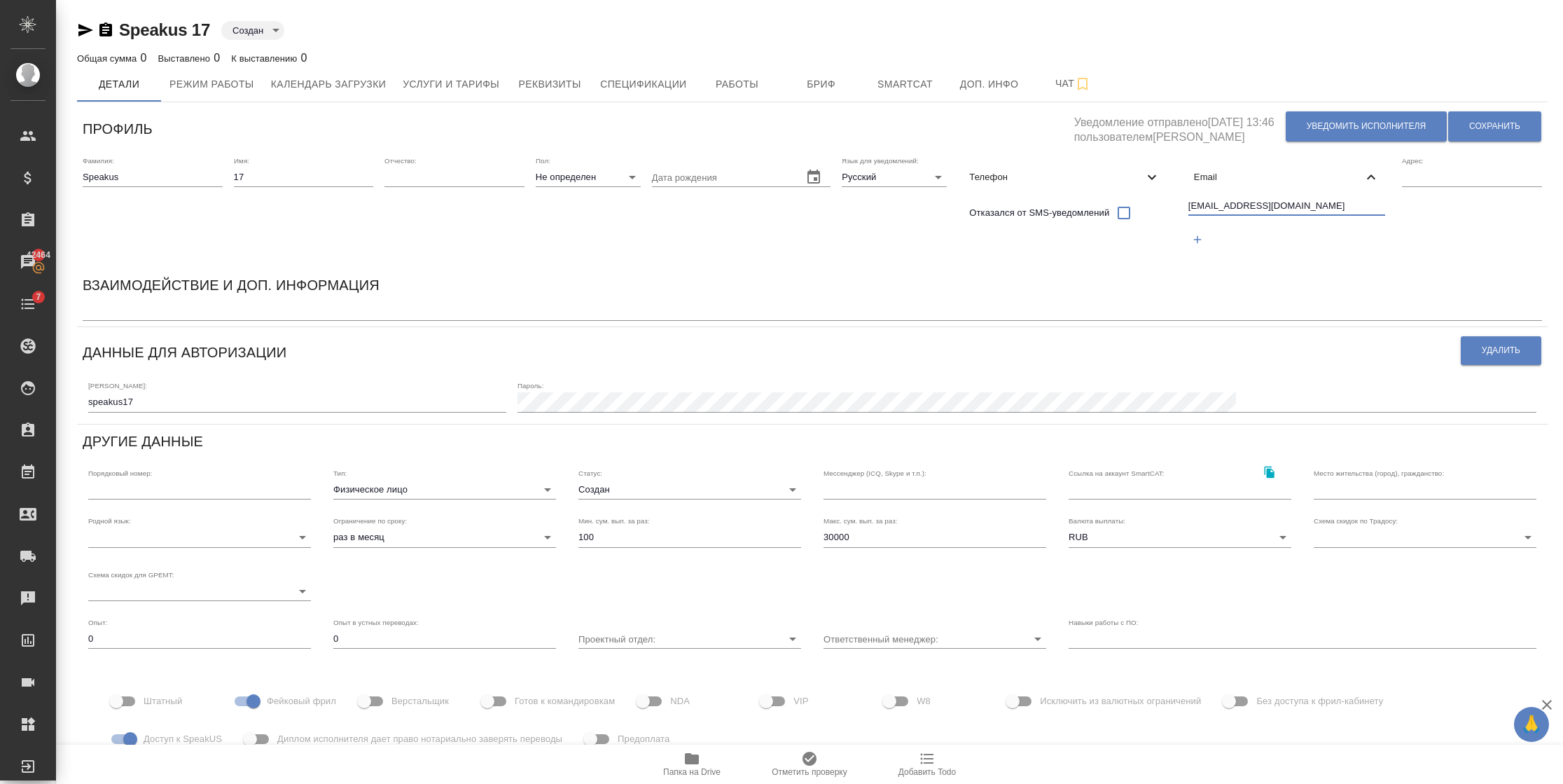
drag, startPoint x: 1317, startPoint y: 203, endPoint x: 1157, endPoint y: 202, distance: 160.0
click at [1157, 202] on div "Фамилия: Speakus Имя: 17 Отчество: Пол: Не определен none Дата рождения Язык дл…" at bounding box center [812, 209] width 1471 height 118
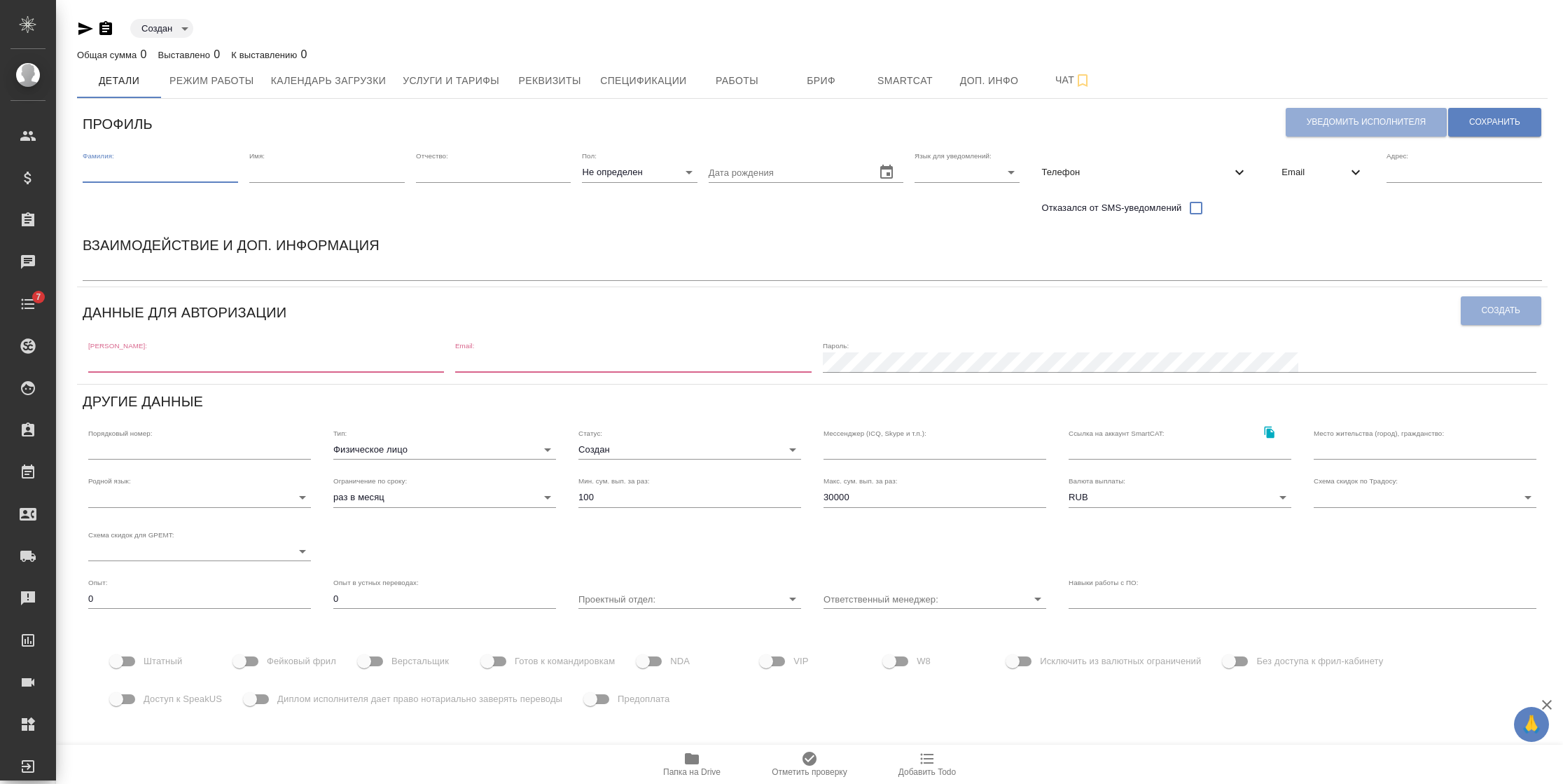
click at [208, 176] on input "text" at bounding box center [160, 172] width 155 height 20
paste input "Speakus 17"
click at [275, 171] on input "text" at bounding box center [327, 172] width 155 height 20
click at [149, 178] on input "Speakus" at bounding box center [160, 172] width 155 height 20
type input "Speakus"
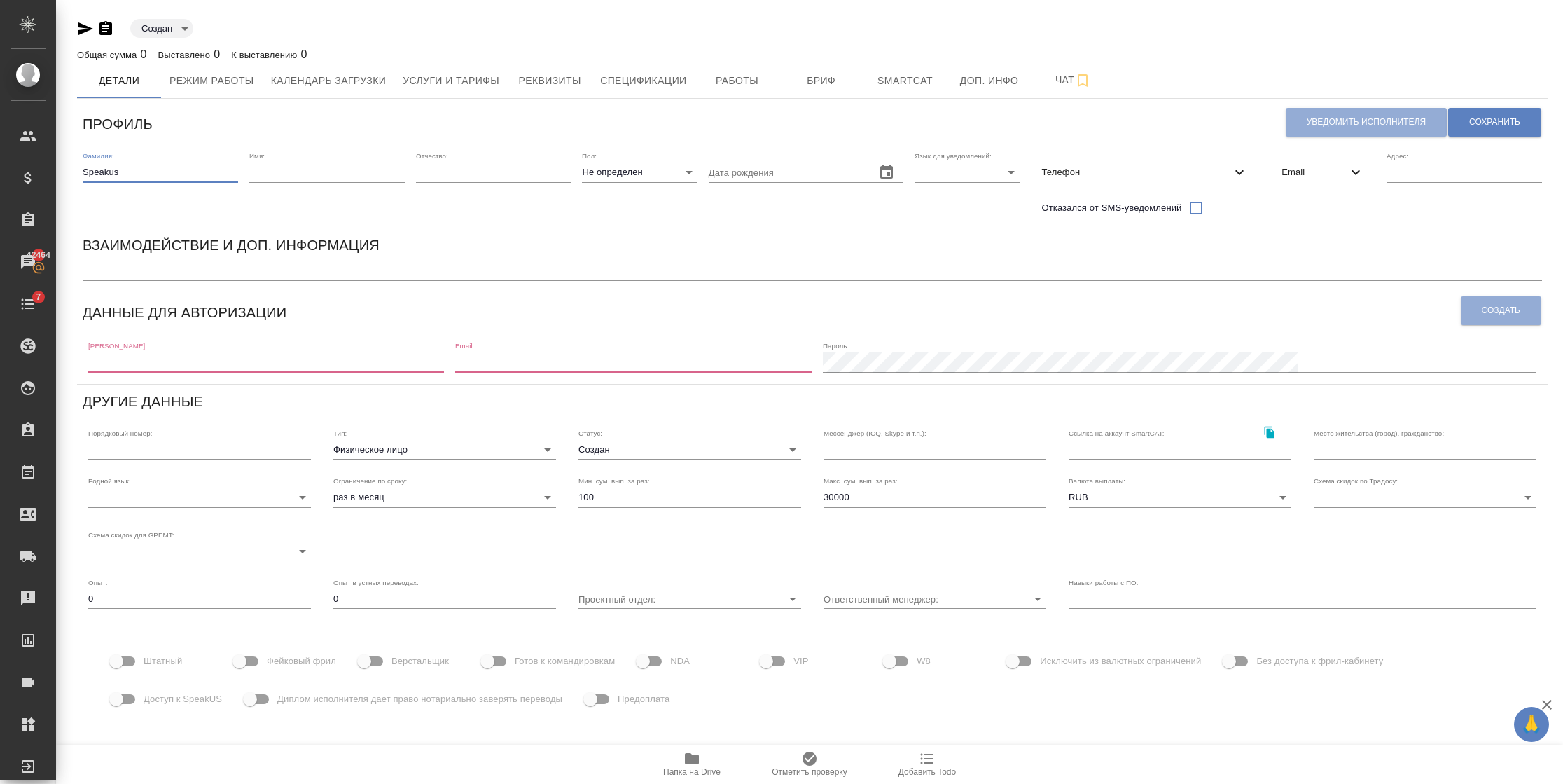
click at [298, 170] on input "text" at bounding box center [327, 172] width 155 height 20
type input "18"
click at [657, 173] on body "🙏 .cls-1 fill:#fff; AWATERA Semenets Irina Клиенты Спецификации Заказы 42464 Ча…" at bounding box center [781, 392] width 1563 height 784
click at [735, 131] on div at bounding box center [781, 392] width 1563 height 784
click at [996, 173] on body "🙏 .cls-1 fill:#fff; AWATERA Semenets Irina Клиенты Спецификации Заказы 42464 Ча…" at bounding box center [781, 392] width 1563 height 784
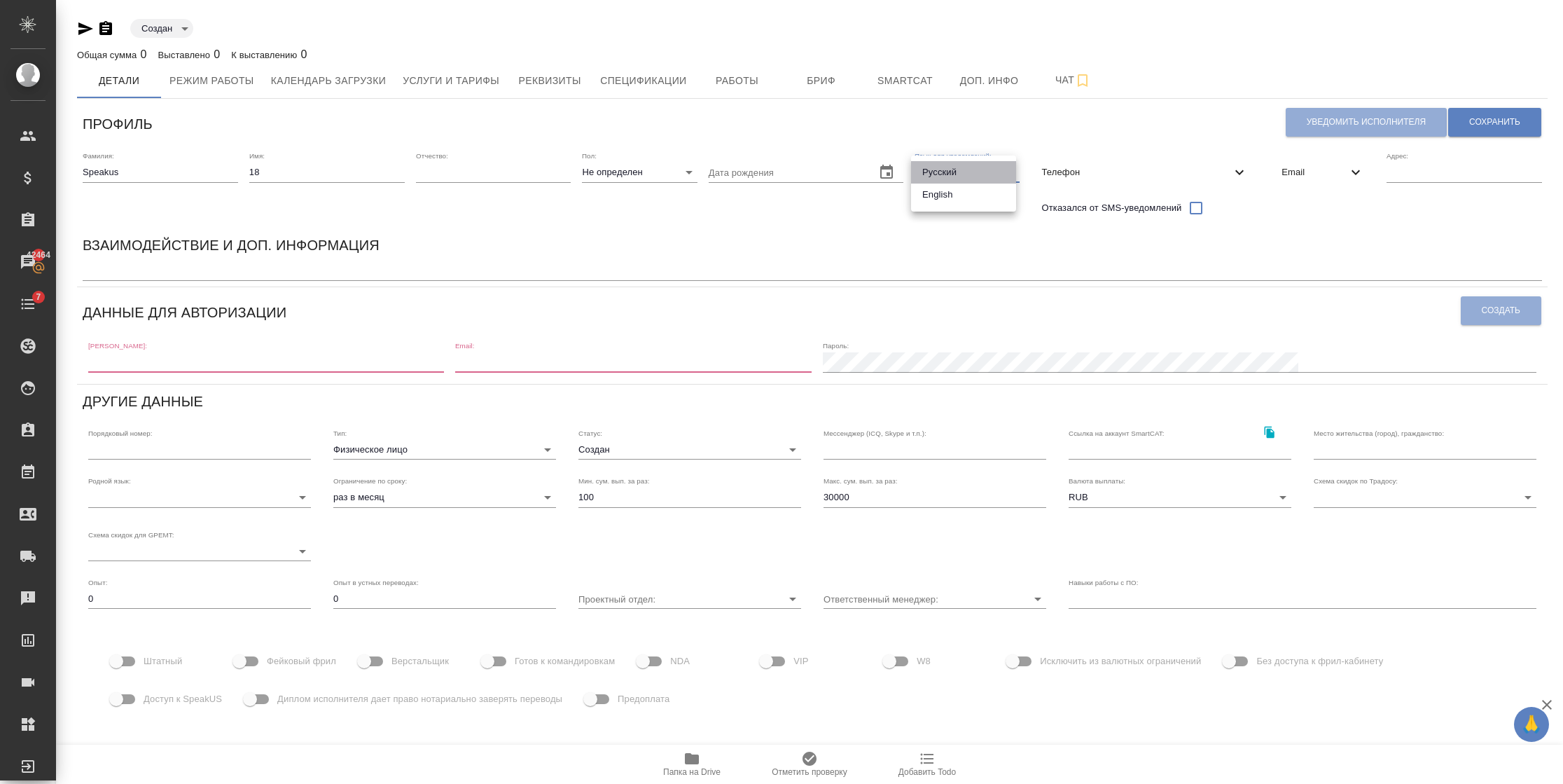
click at [967, 173] on li "Русский" at bounding box center [963, 172] width 105 height 22
type input "RU"
click at [1291, 167] on span "Email" at bounding box center [1314, 172] width 66 height 14
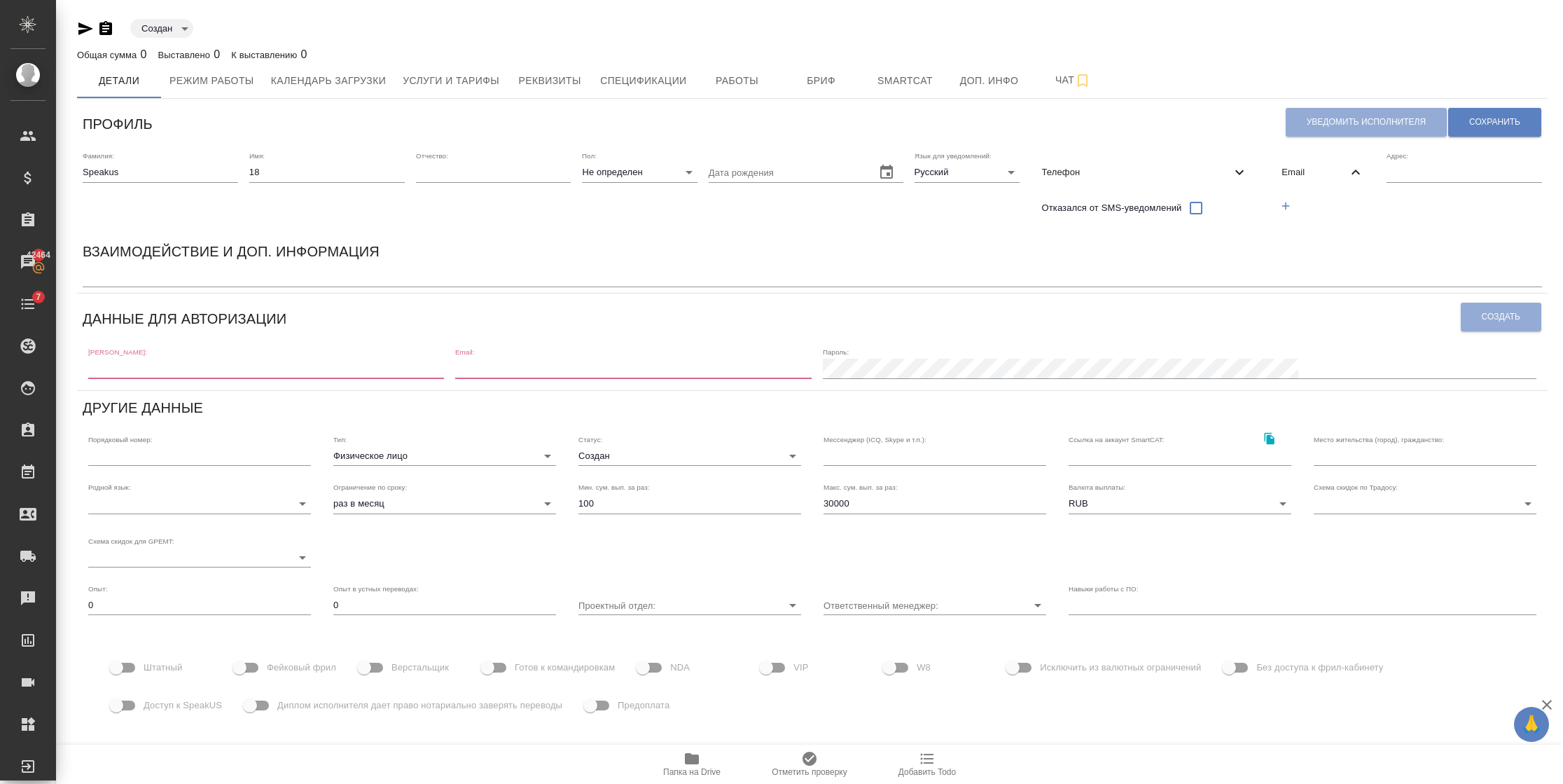
click at [1283, 163] on div "Email" at bounding box center [1322, 172] width 105 height 31
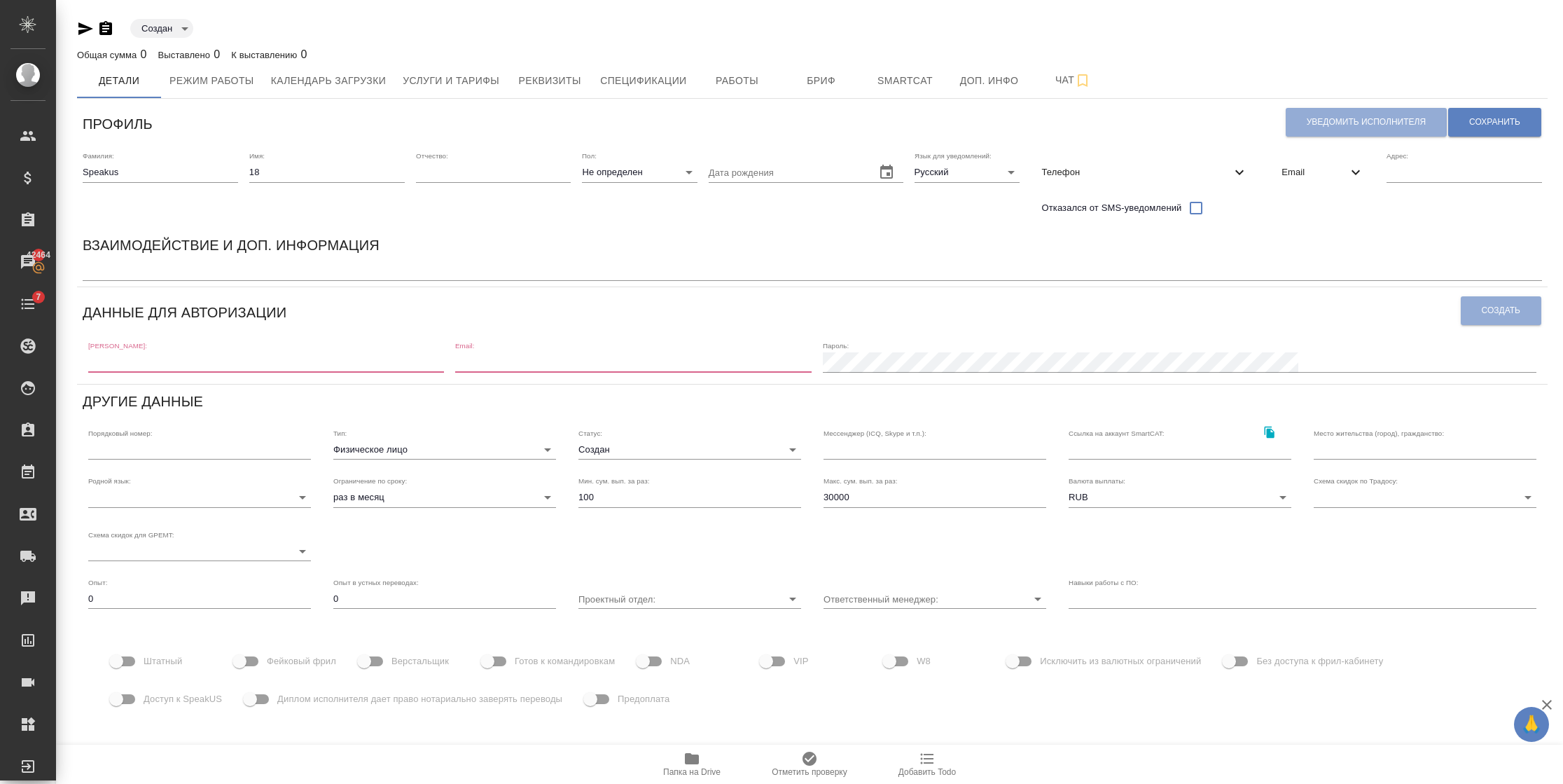
click at [1312, 172] on span "Email" at bounding box center [1314, 172] width 66 height 14
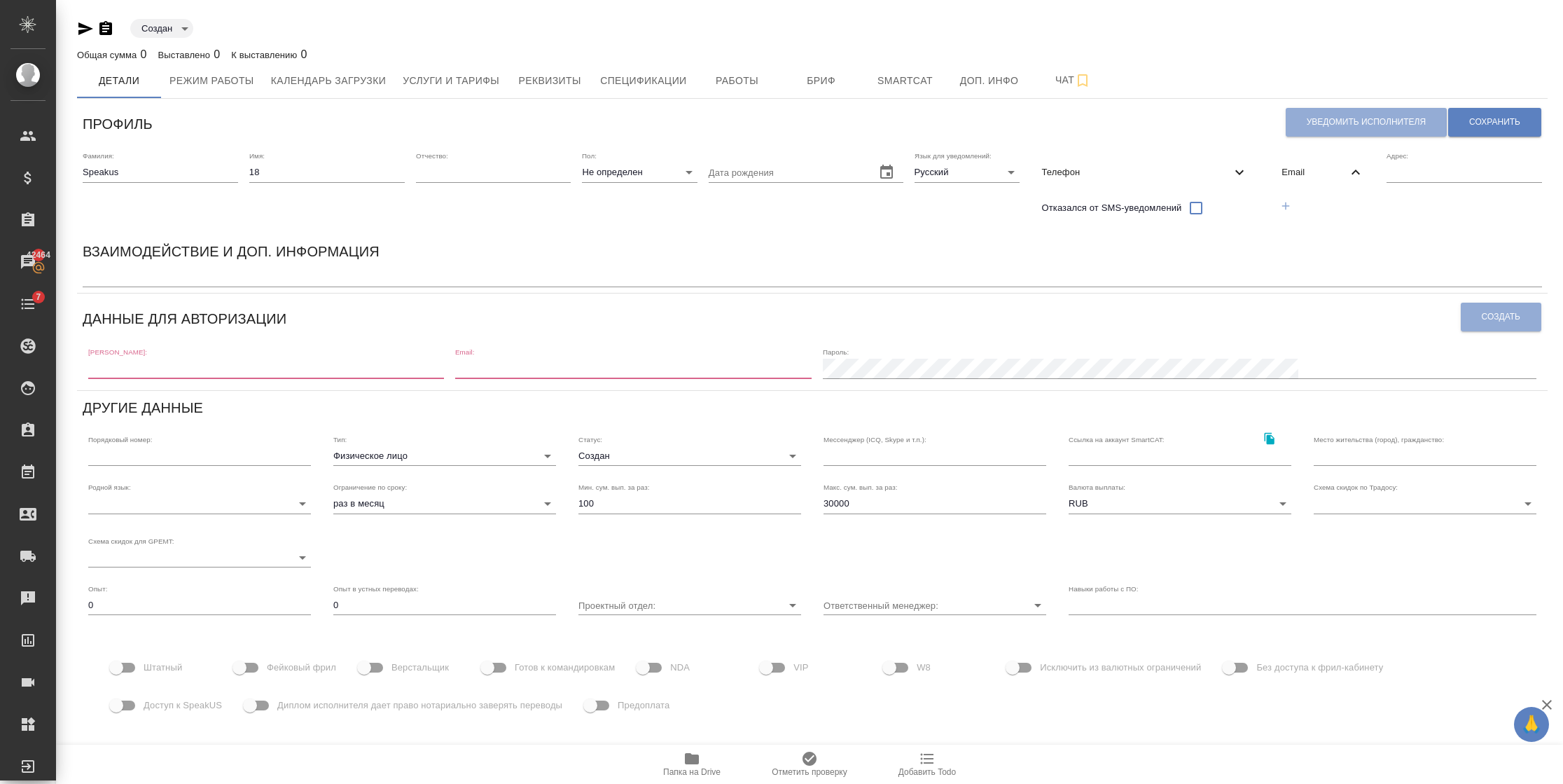
click at [1288, 199] on icon "button" at bounding box center [1286, 205] width 12 height 12
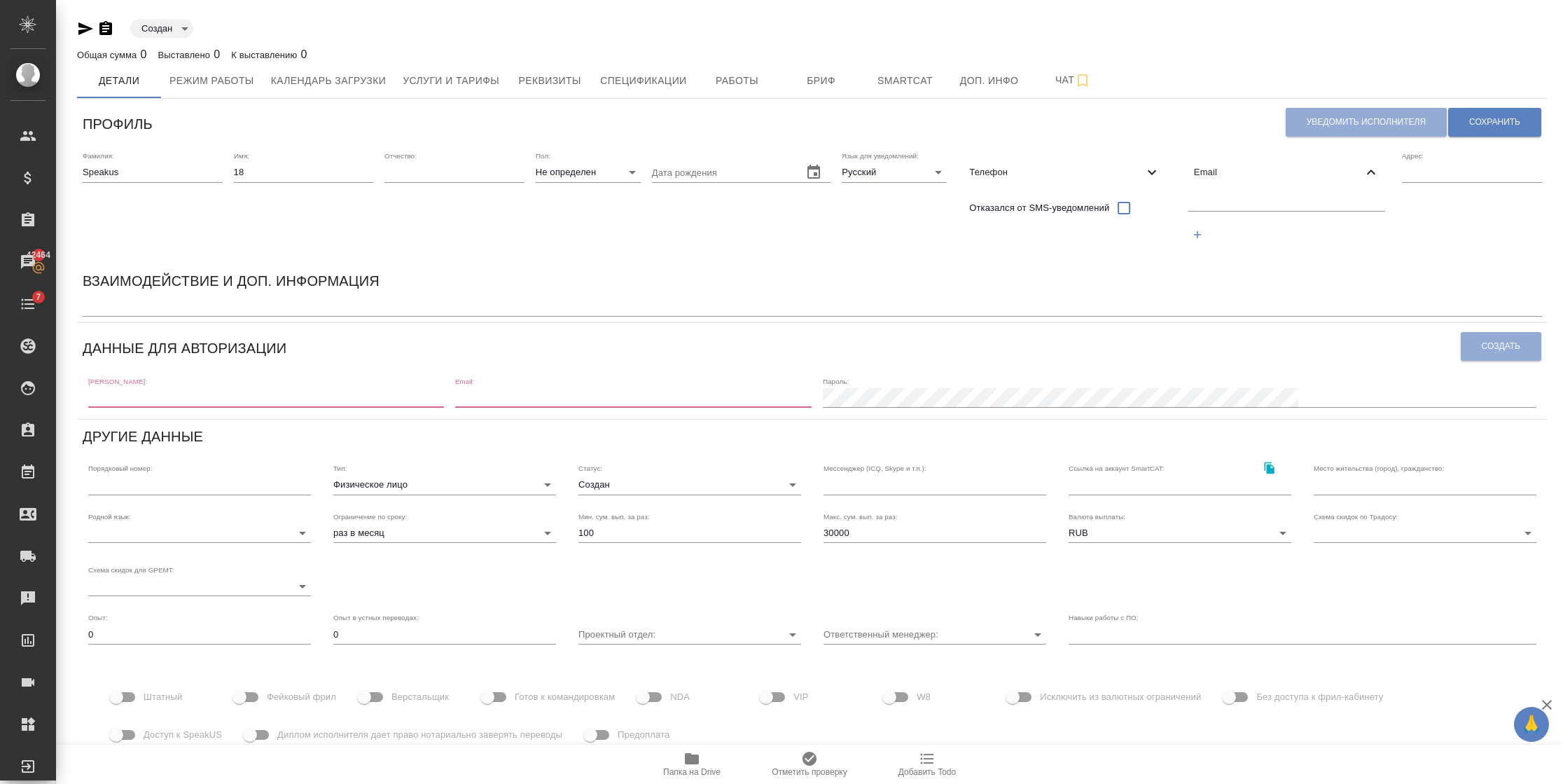
click at [1286, 209] on input "text" at bounding box center [1287, 202] width 197 height 17
paste input "speakus17@awatera.com"
click at [1229, 201] on input "speakus17@awatera.com" at bounding box center [1287, 202] width 197 height 17
drag, startPoint x: 1306, startPoint y: 202, endPoint x: 1111, endPoint y: 197, distance: 195.1
click at [1111, 200] on div "Фамилия: Speakus Имя: 18 Отчество: Пол: Не определен none Дата рождения Язык дл…" at bounding box center [812, 204] width 1471 height 118
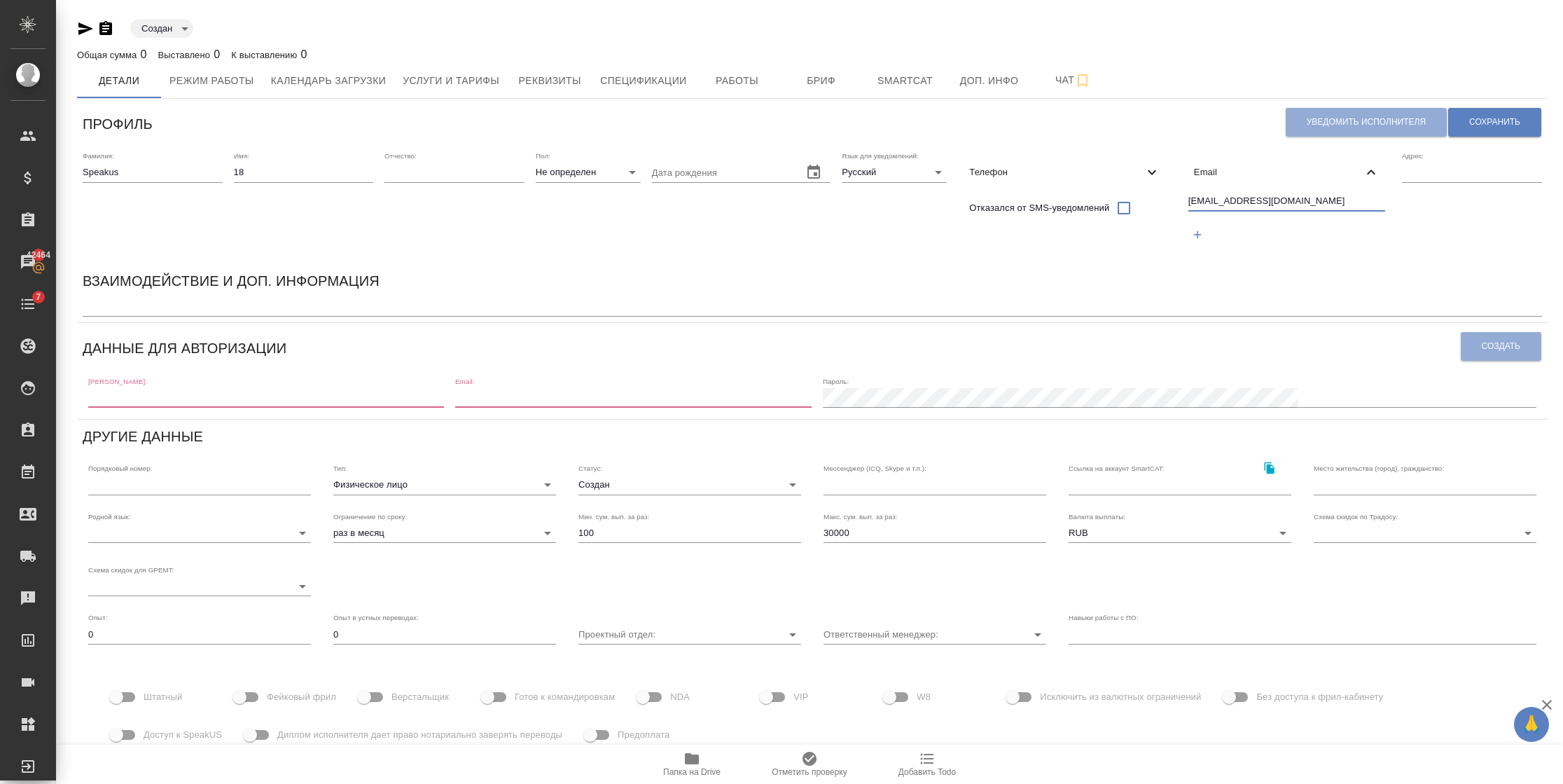
type input "[EMAIL_ADDRESS][DOMAIN_NAME]"
click at [268, 392] on input "text" at bounding box center [266, 397] width 356 height 20
paste input "[EMAIL_ADDRESS][DOMAIN_NAME]"
drag, startPoint x: 263, startPoint y: 389, endPoint x: 190, endPoint y: 395, distance: 73.2
click at [190, 395] on input "[EMAIL_ADDRESS][DOMAIN_NAME]" at bounding box center [266, 397] width 356 height 20
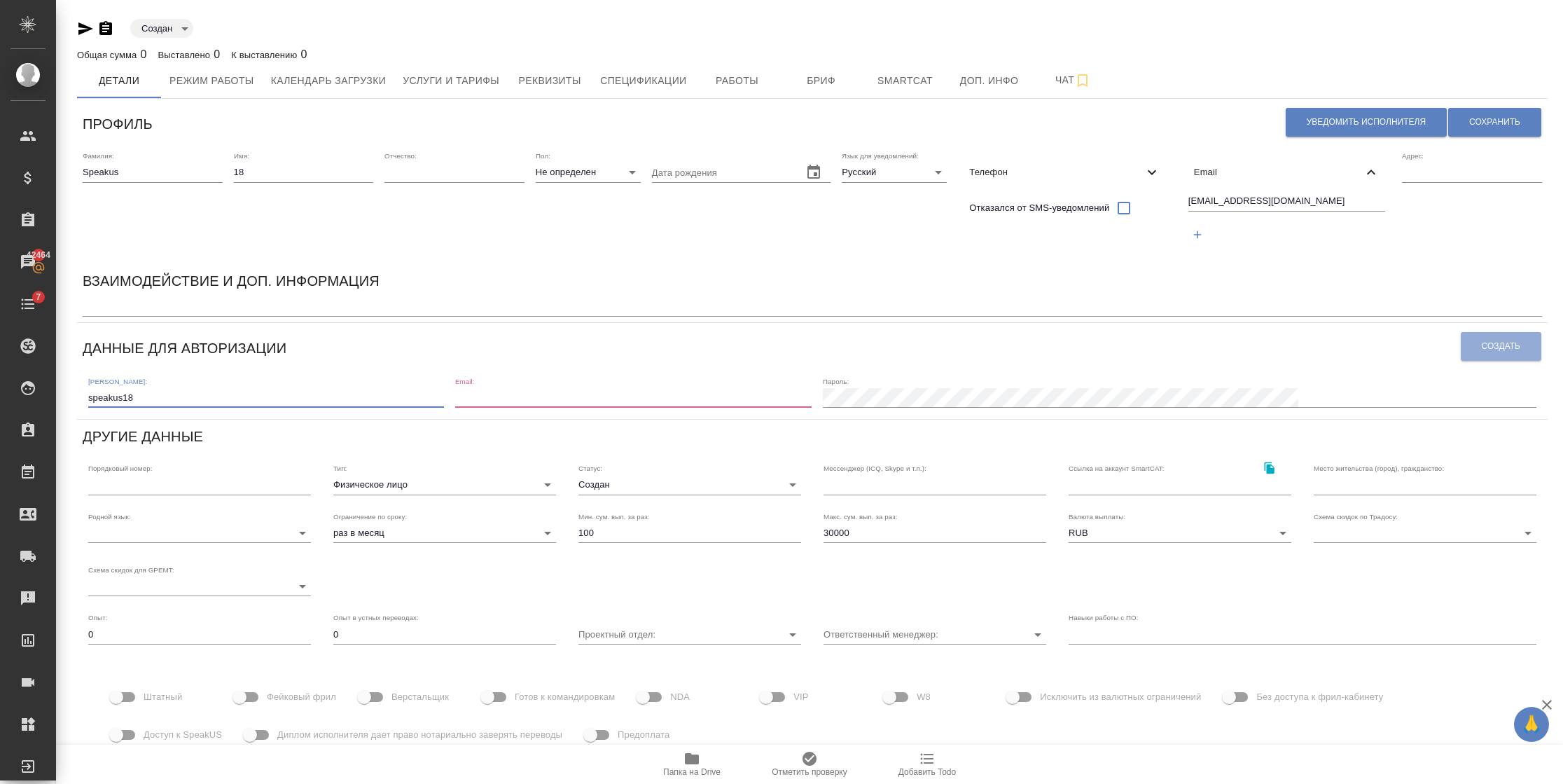
type input "speakus18"
click at [586, 392] on input "email" at bounding box center [633, 397] width 356 height 20
paste input "[EMAIL_ADDRESS][DOMAIN_NAME]"
type input "[EMAIL_ADDRESS][DOMAIN_NAME]"
click at [1483, 125] on span "Сохранить" at bounding box center [1494, 122] width 51 height 12
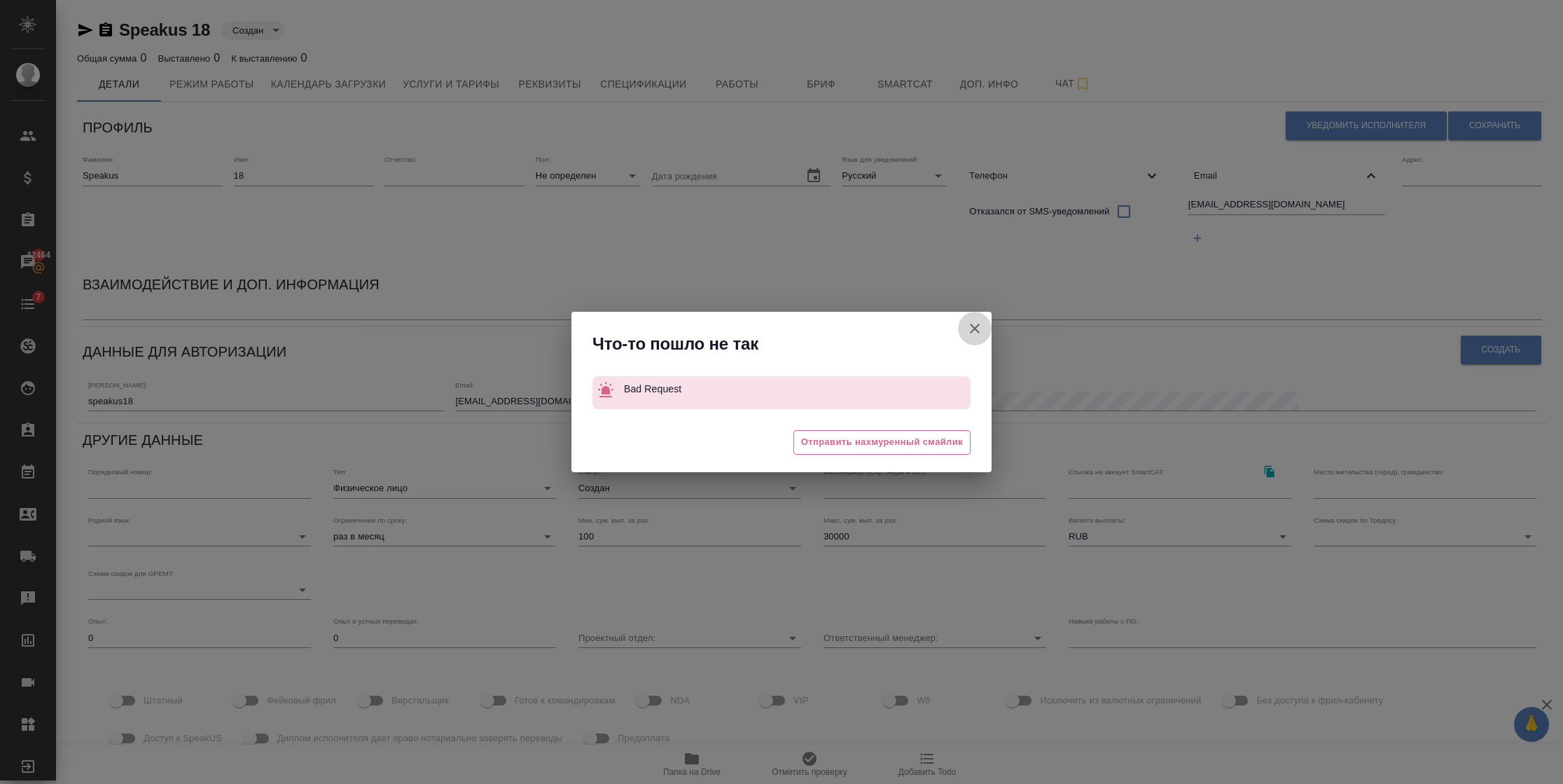
click at [973, 319] on button "Штатный" at bounding box center [975, 328] width 34 height 34
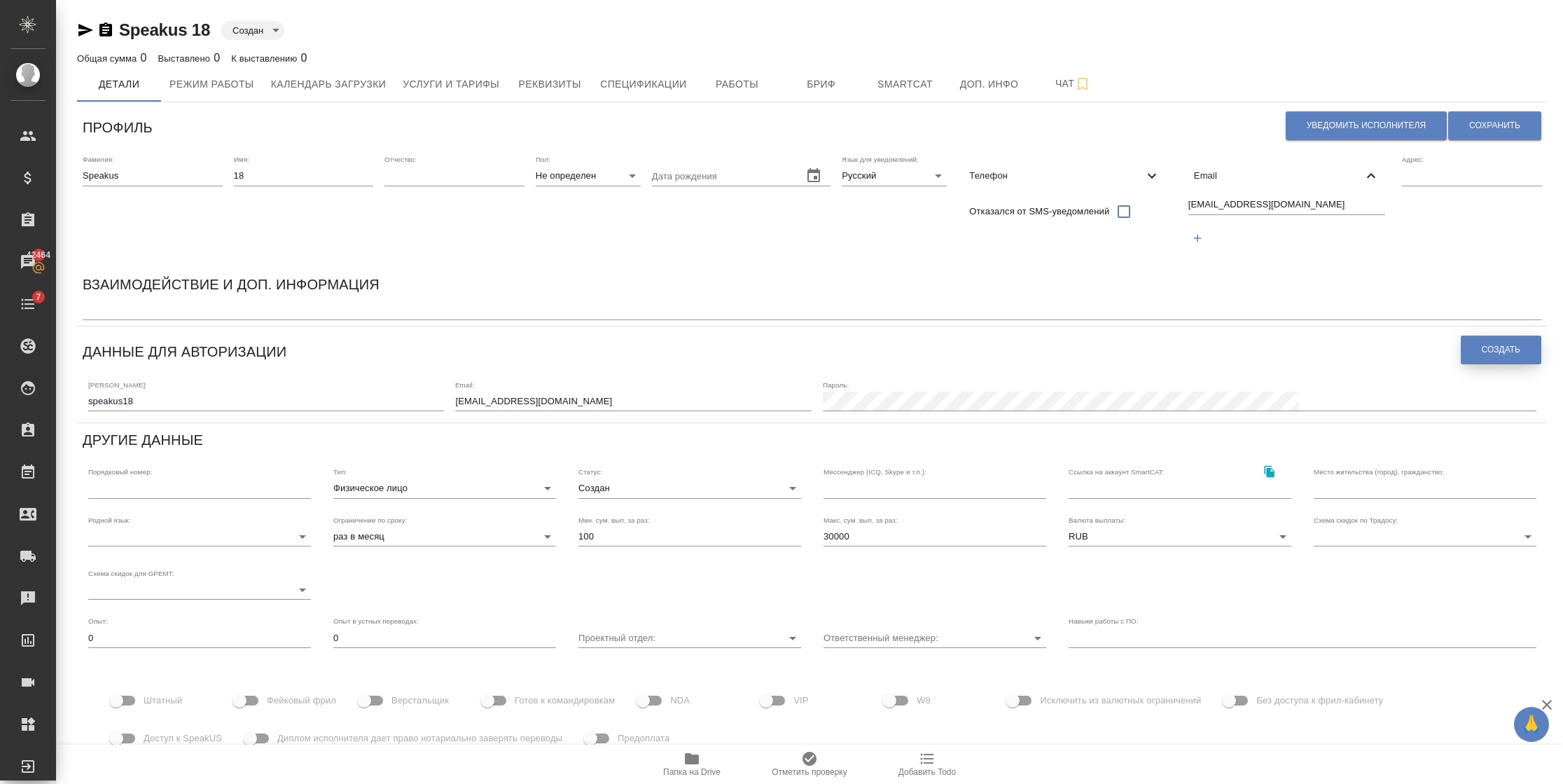
click at [1473, 349] on button "Создать" at bounding box center [1501, 350] width 80 height 29
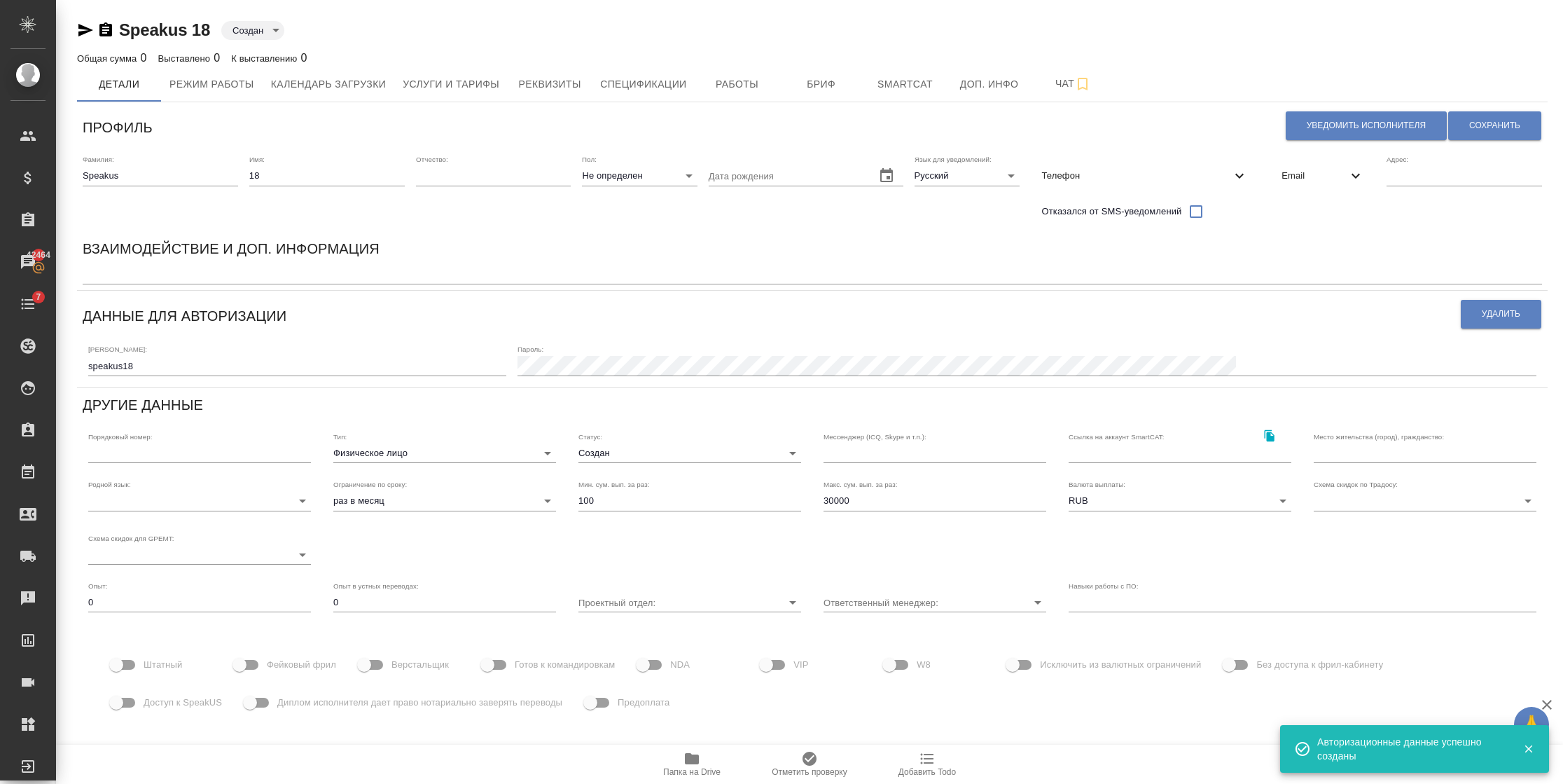
click at [129, 701] on input "Доступ к SpeakUS" at bounding box center [116, 702] width 79 height 27
checkbox input "true"
click at [233, 665] on input "Фейковый фрил" at bounding box center [239, 664] width 79 height 27
checkbox input "true"
click at [1519, 123] on span "Сохранить" at bounding box center [1494, 126] width 51 height 12
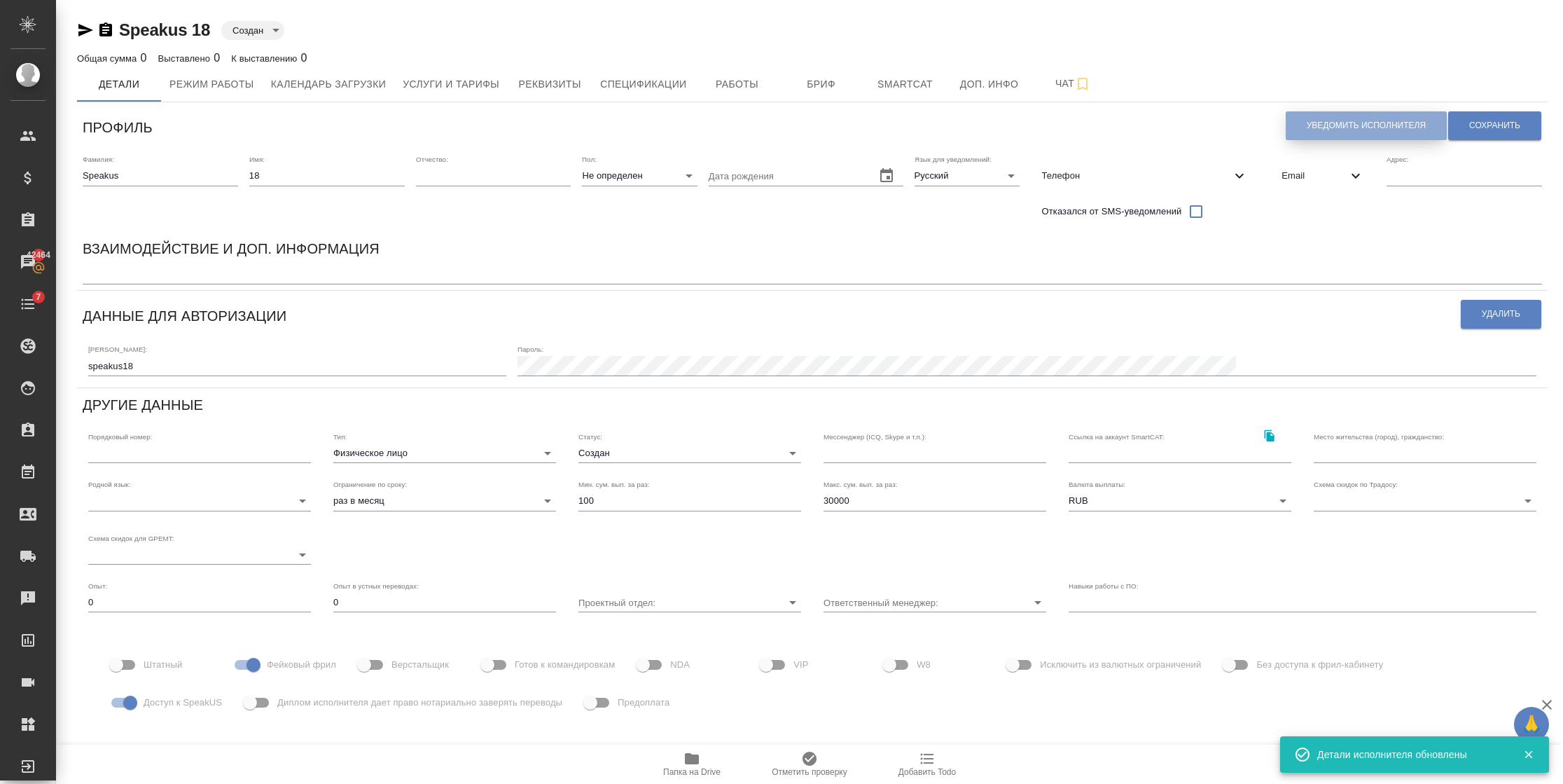
click at [1330, 126] on span "Уведомить исполнителя" at bounding box center [1366, 126] width 119 height 12
type textarea "Добрый день, 18! Ознакомиться с подробной информацией по выполненным работам Вы…"
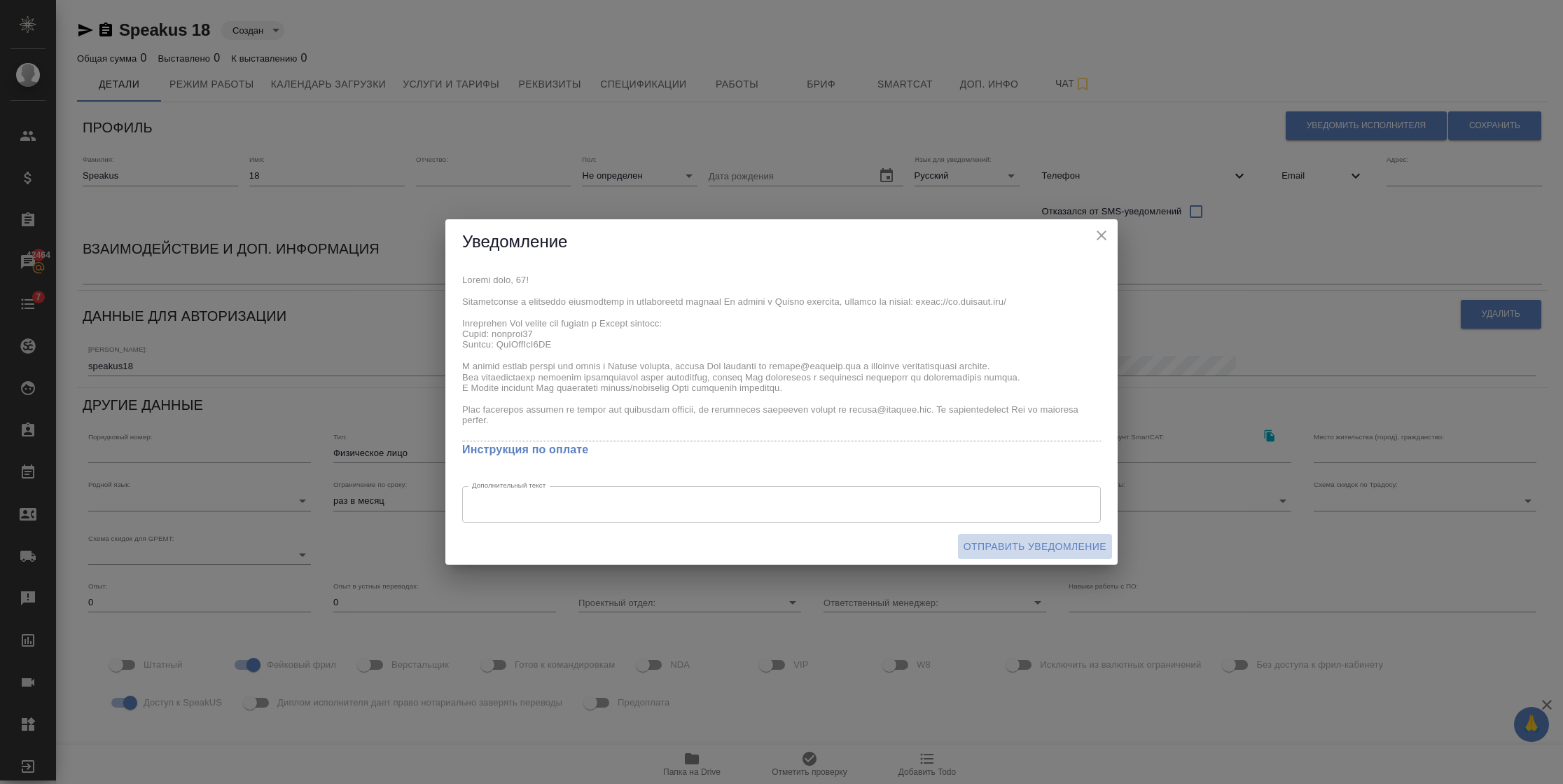
click at [998, 546] on span "Отправить уведомление" at bounding box center [1035, 546] width 143 height 17
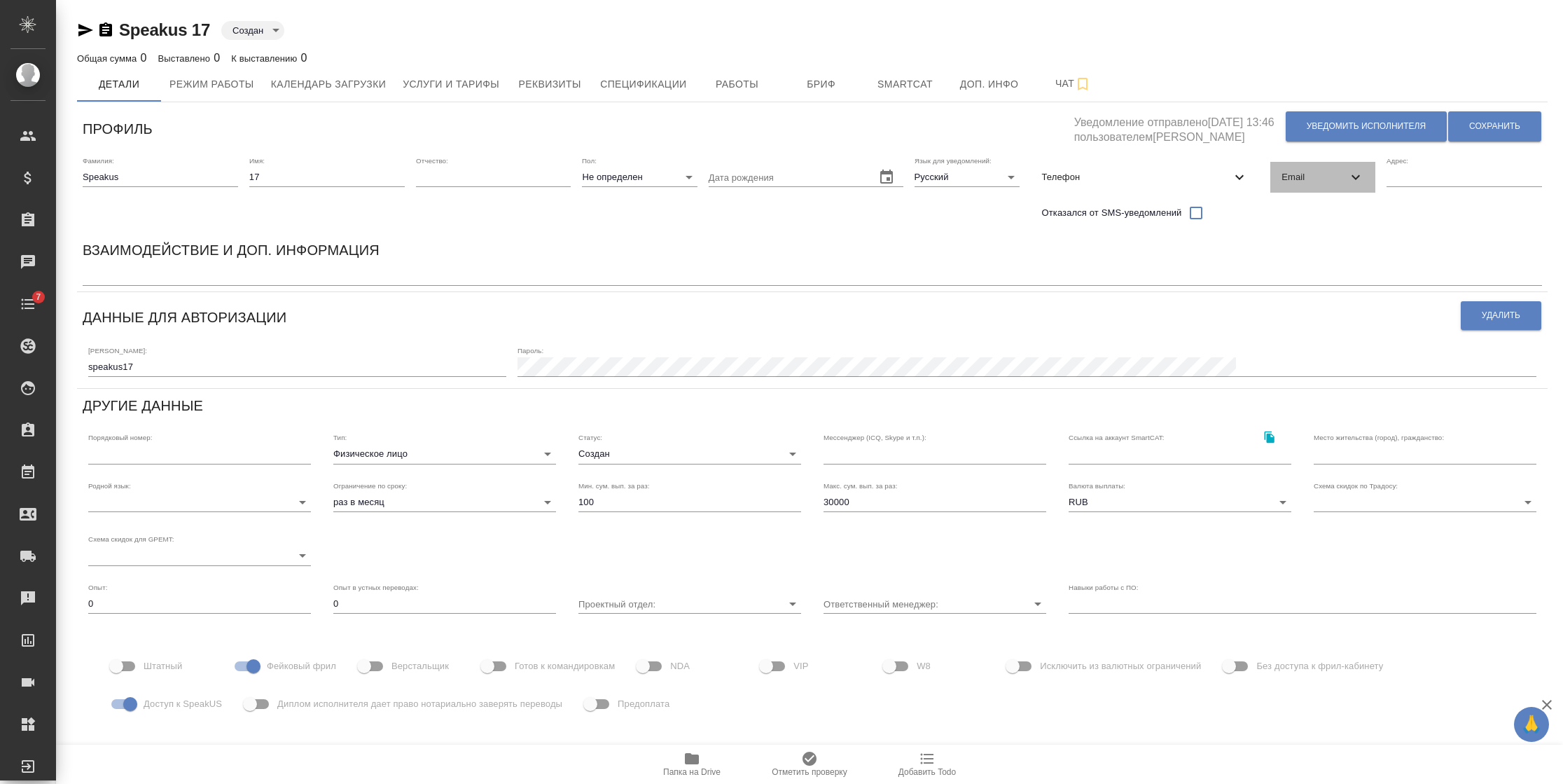
click at [1295, 176] on span "Email" at bounding box center [1314, 177] width 66 height 14
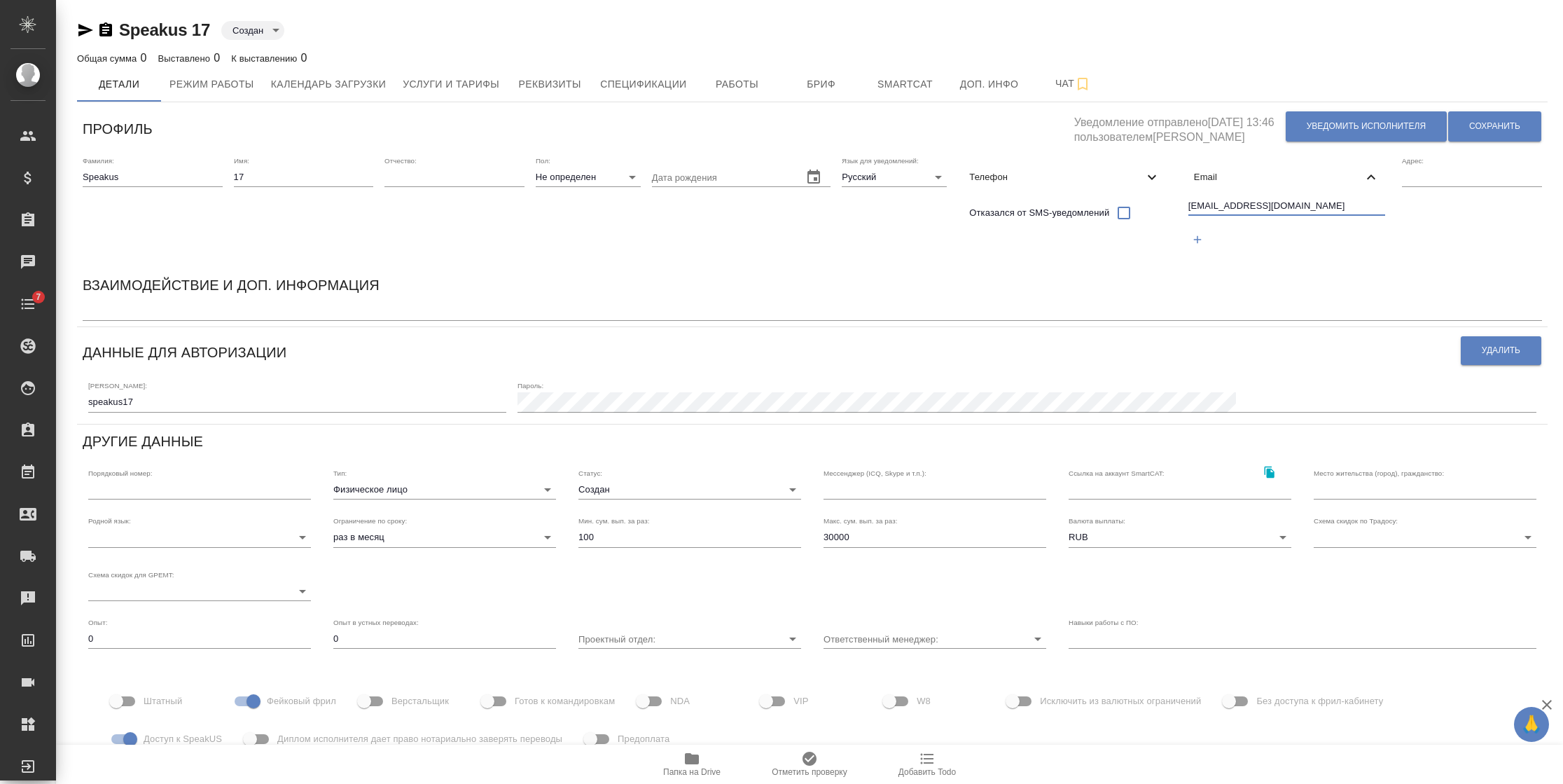
drag, startPoint x: 1309, startPoint y: 207, endPoint x: 1133, endPoint y: 207, distance: 176.0
click at [1133, 207] on div "Фамилия: [PERSON_NAME] Имя: 17 Отчество: [PERSON_NAME]: Не определен none Дата …" at bounding box center [812, 209] width 1471 height 118
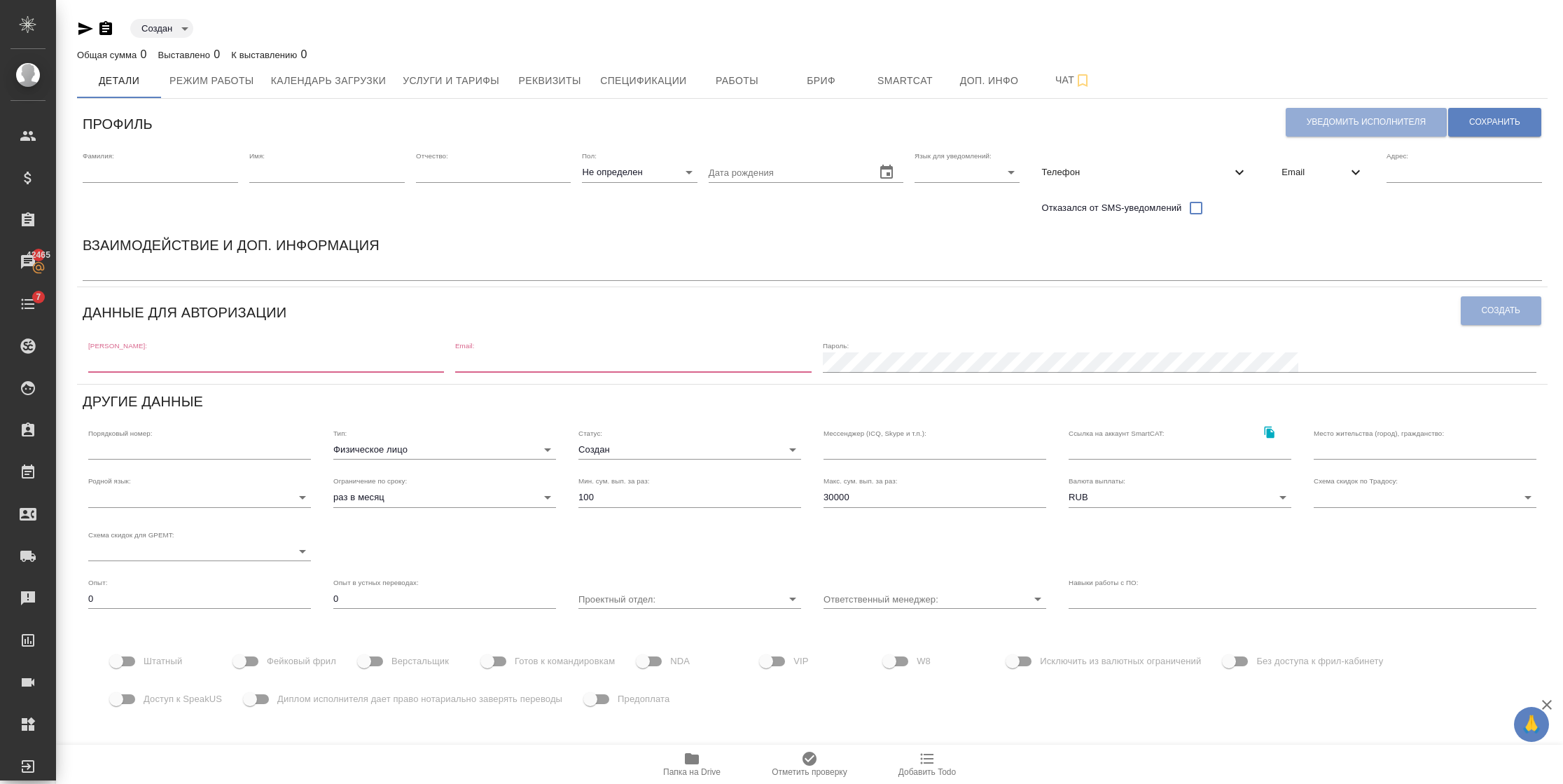
click at [144, 165] on input "text" at bounding box center [160, 172] width 155 height 20
type input "Speakus"
type input "RU"
type input "speakus18"
type input "[EMAIL_ADDRESS][DOMAIN_NAME]"
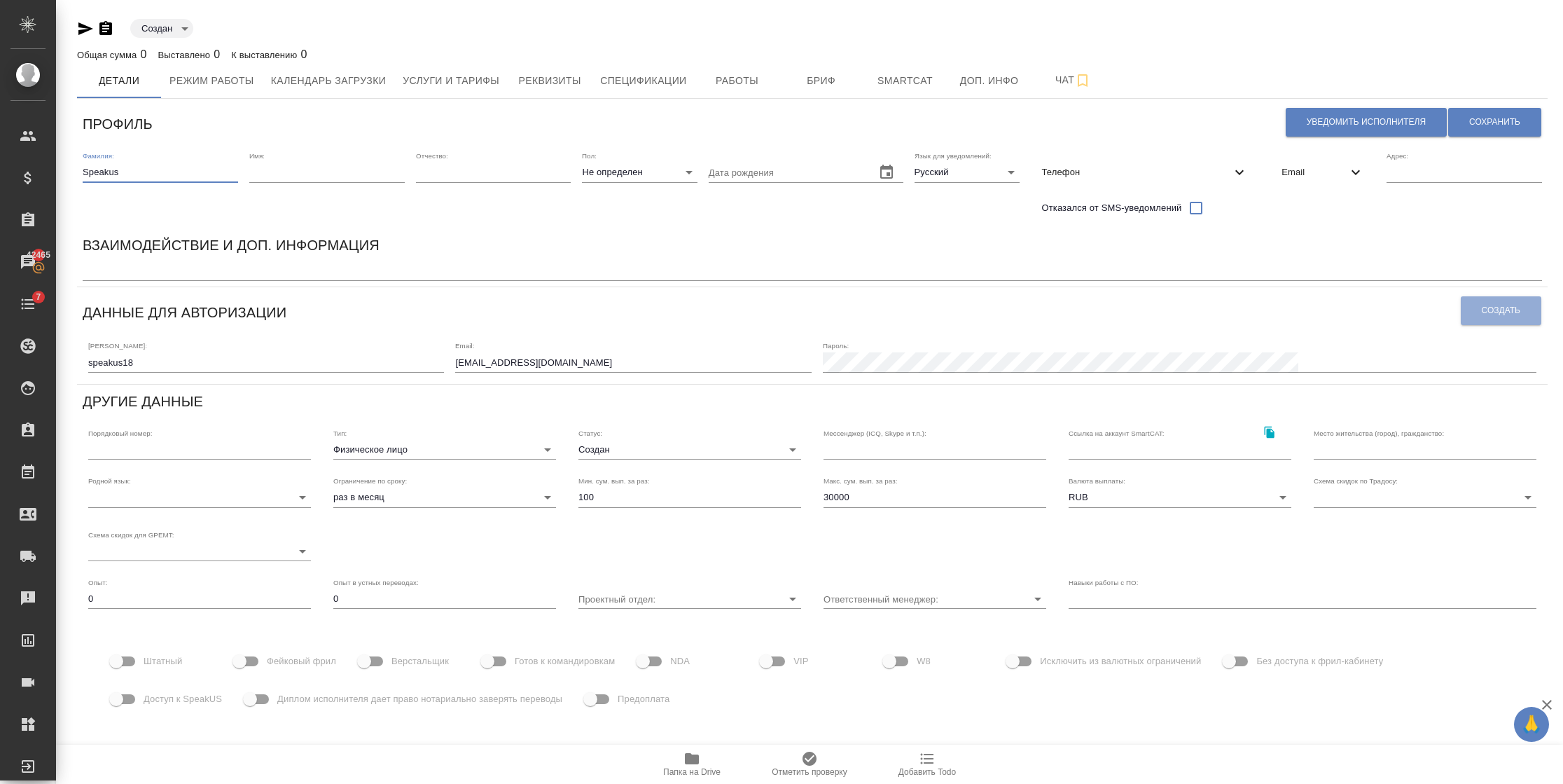
click at [259, 175] on input "text" at bounding box center [327, 172] width 155 height 20
type input "19"
click at [1295, 181] on div "Email" at bounding box center [1322, 172] width 105 height 31
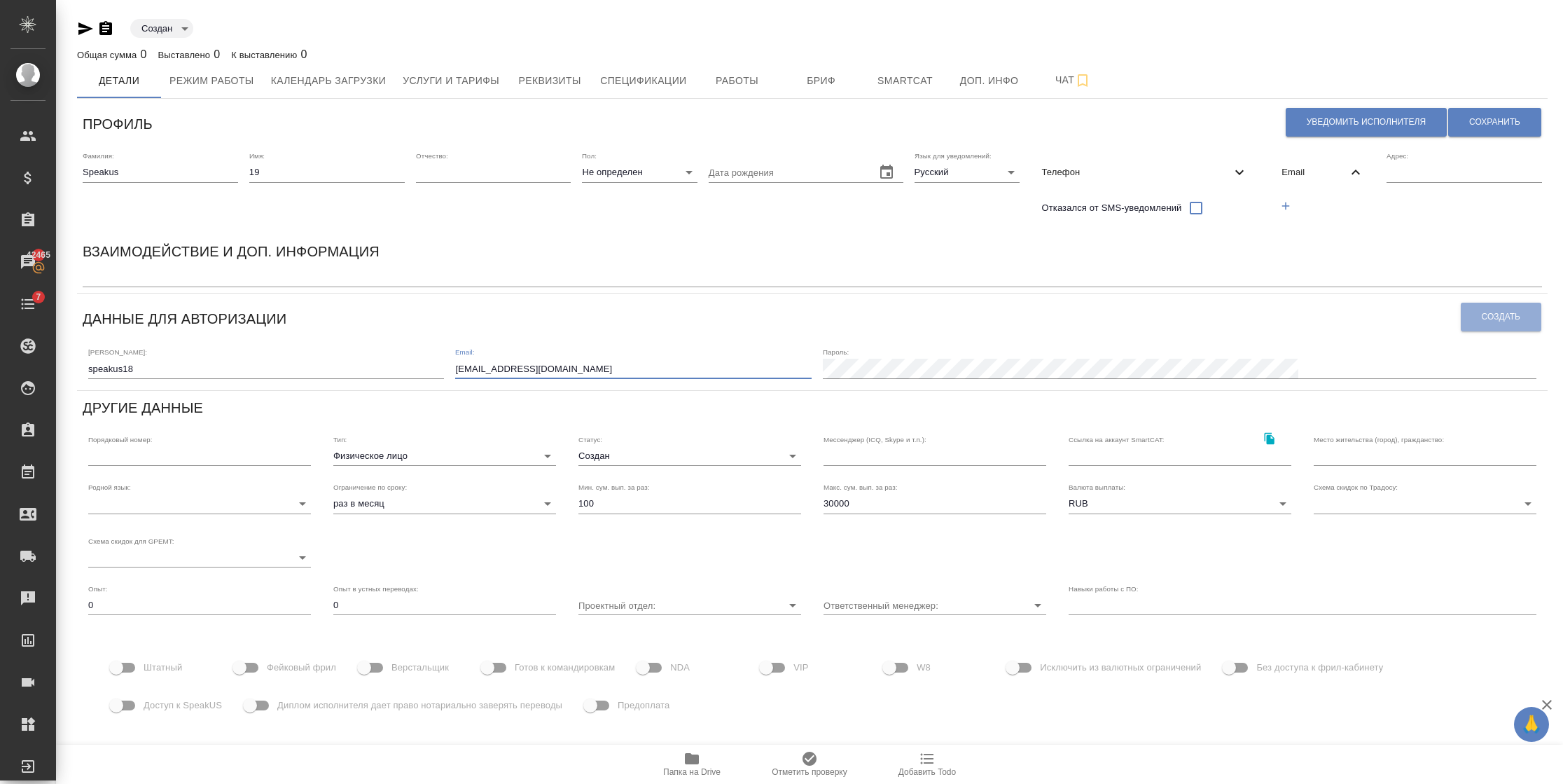
drag, startPoint x: 714, startPoint y: 371, endPoint x: 543, endPoint y: 371, distance: 171.0
click at [543, 371] on div "[PERSON_NAME]: speakus18 Email: [EMAIL_ADDRESS][DOMAIN_NAME] Пароль:" at bounding box center [812, 362] width 1460 height 43
click at [1300, 213] on button "button" at bounding box center [1286, 206] width 29 height 29
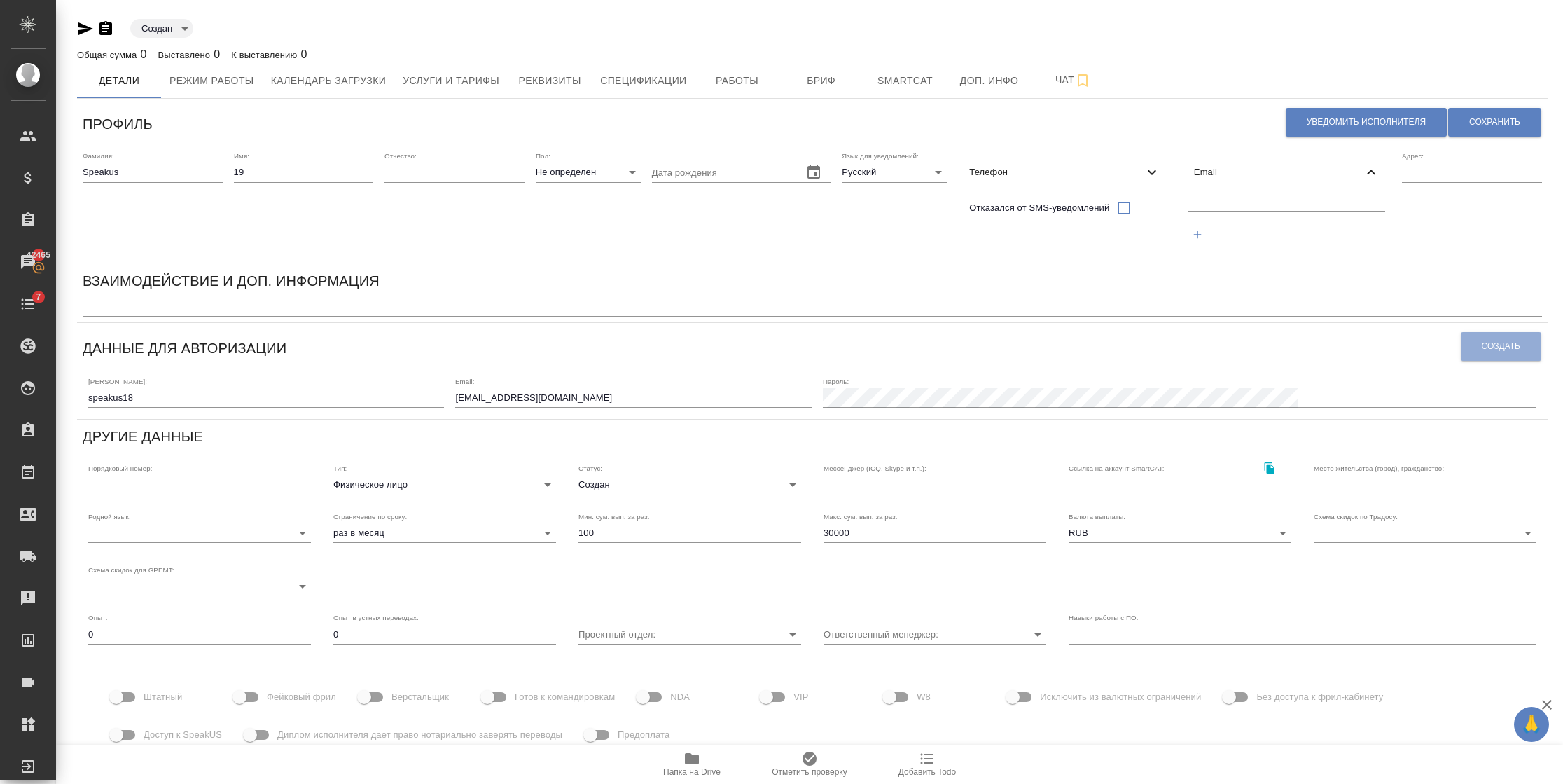
click at [1240, 202] on input "text" at bounding box center [1287, 202] width 197 height 17
paste input "[EMAIL_ADDRESS][DOMAIN_NAME]"
click at [1228, 201] on input "[EMAIL_ADDRESS][DOMAIN_NAME]" at bounding box center [1287, 202] width 197 height 17
drag, startPoint x: 1179, startPoint y: 201, endPoint x: 1137, endPoint y: 201, distance: 42.0
click at [1137, 201] on div "Фамилия: Speakus Имя: 19 Отчество: Пол: Не определен none Дата рождения Язык дл…" at bounding box center [812, 204] width 1471 height 118
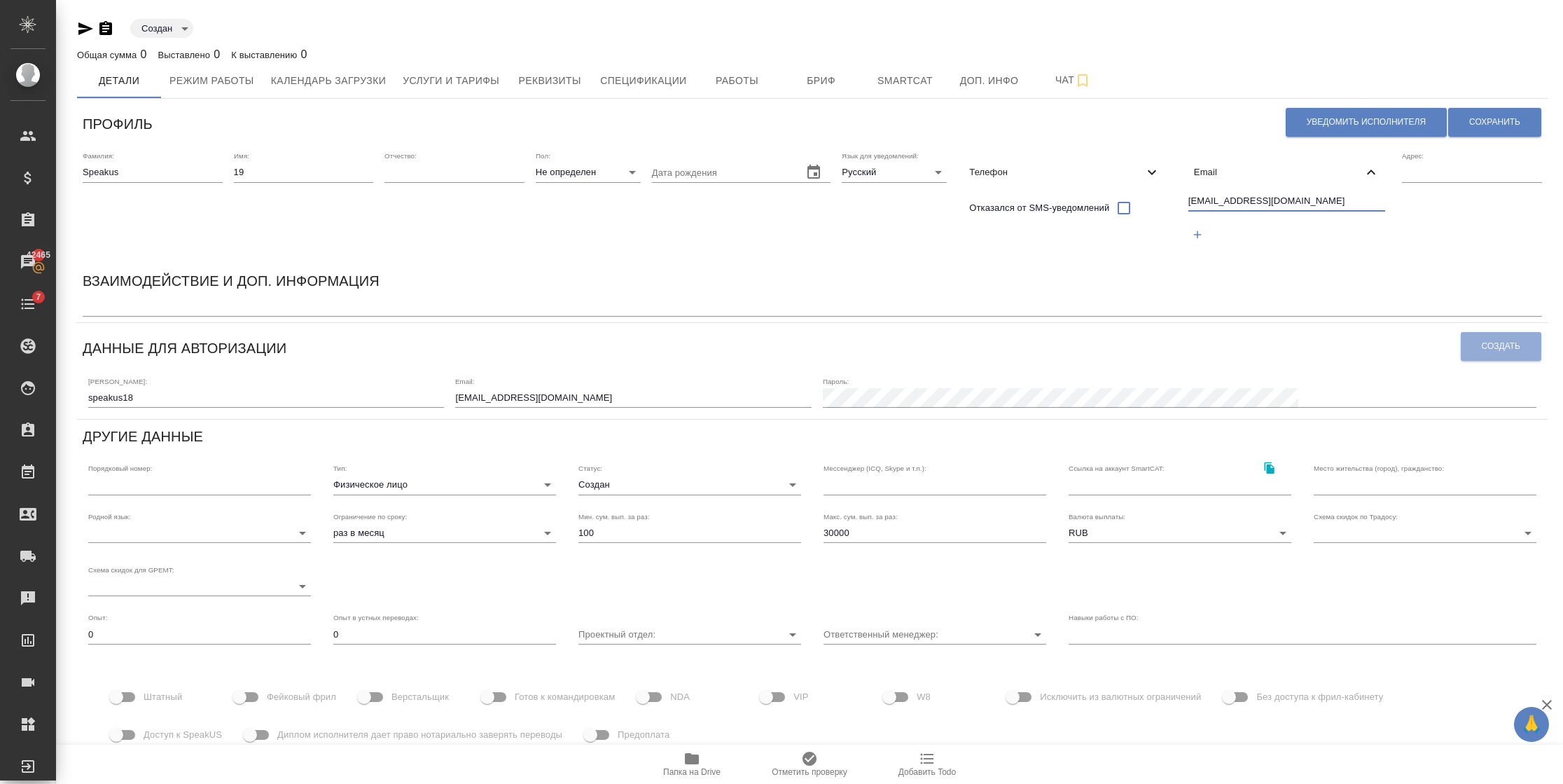
type input "speakus19@awatera.com"
click at [616, 398] on input "[EMAIL_ADDRESS][DOMAIN_NAME]" at bounding box center [633, 397] width 356 height 20
drag, startPoint x: 708, startPoint y: 398, endPoint x: 511, endPoint y: 384, distance: 197.5
click at [511, 384] on div "Логин: speakus18 Email: speakus18@awatera.com Пароль:" at bounding box center [812, 392] width 1460 height 43
paste input "9"
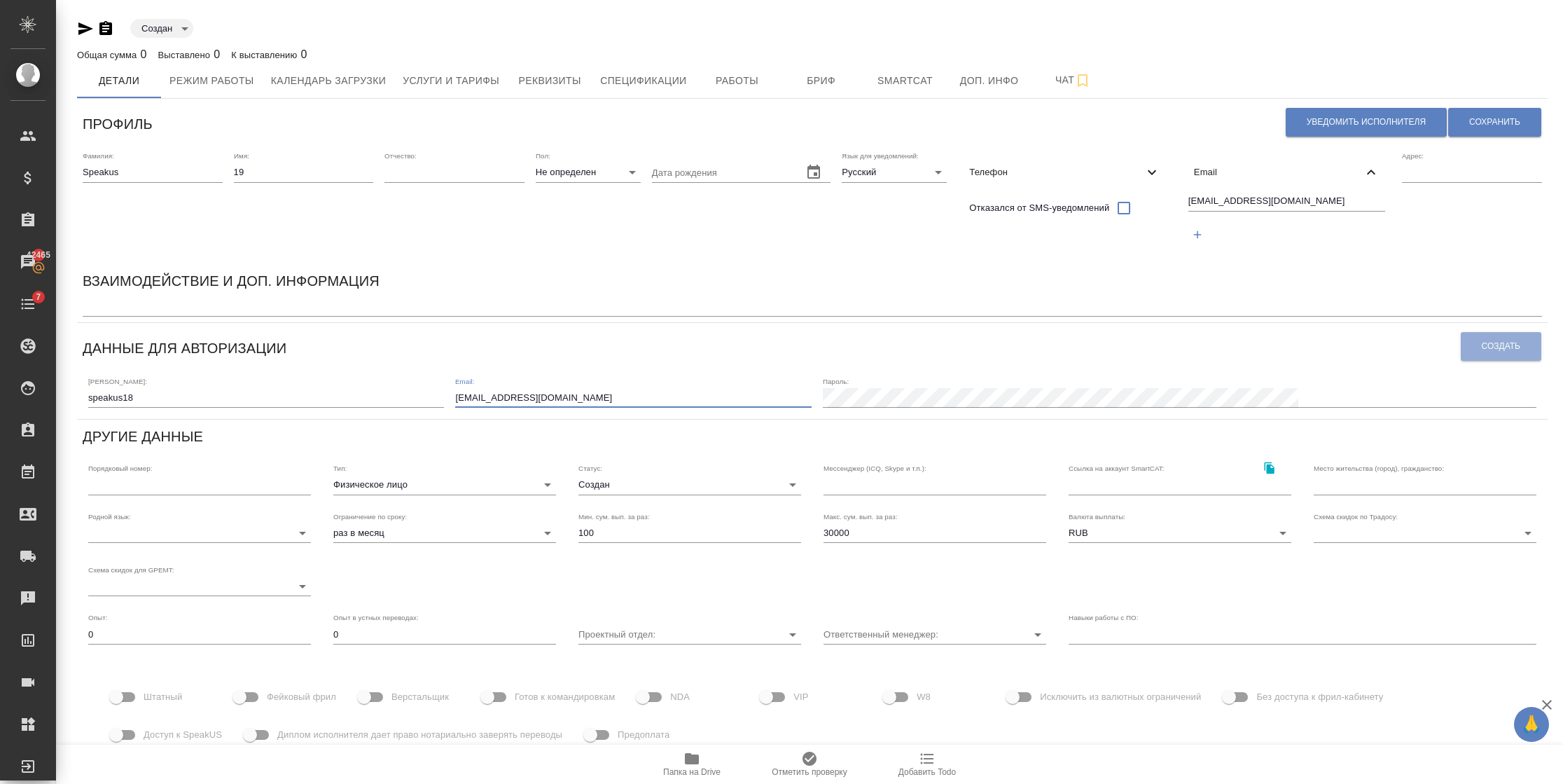
type input "speakus19@awatera.com"
click at [244, 384] on div "Логин: speakus18" at bounding box center [266, 392] width 356 height 31
click at [241, 397] on input "speakus18" at bounding box center [266, 397] width 356 height 20
type input "speakus19"
click at [1474, 126] on span "Сохранить" at bounding box center [1494, 122] width 51 height 12
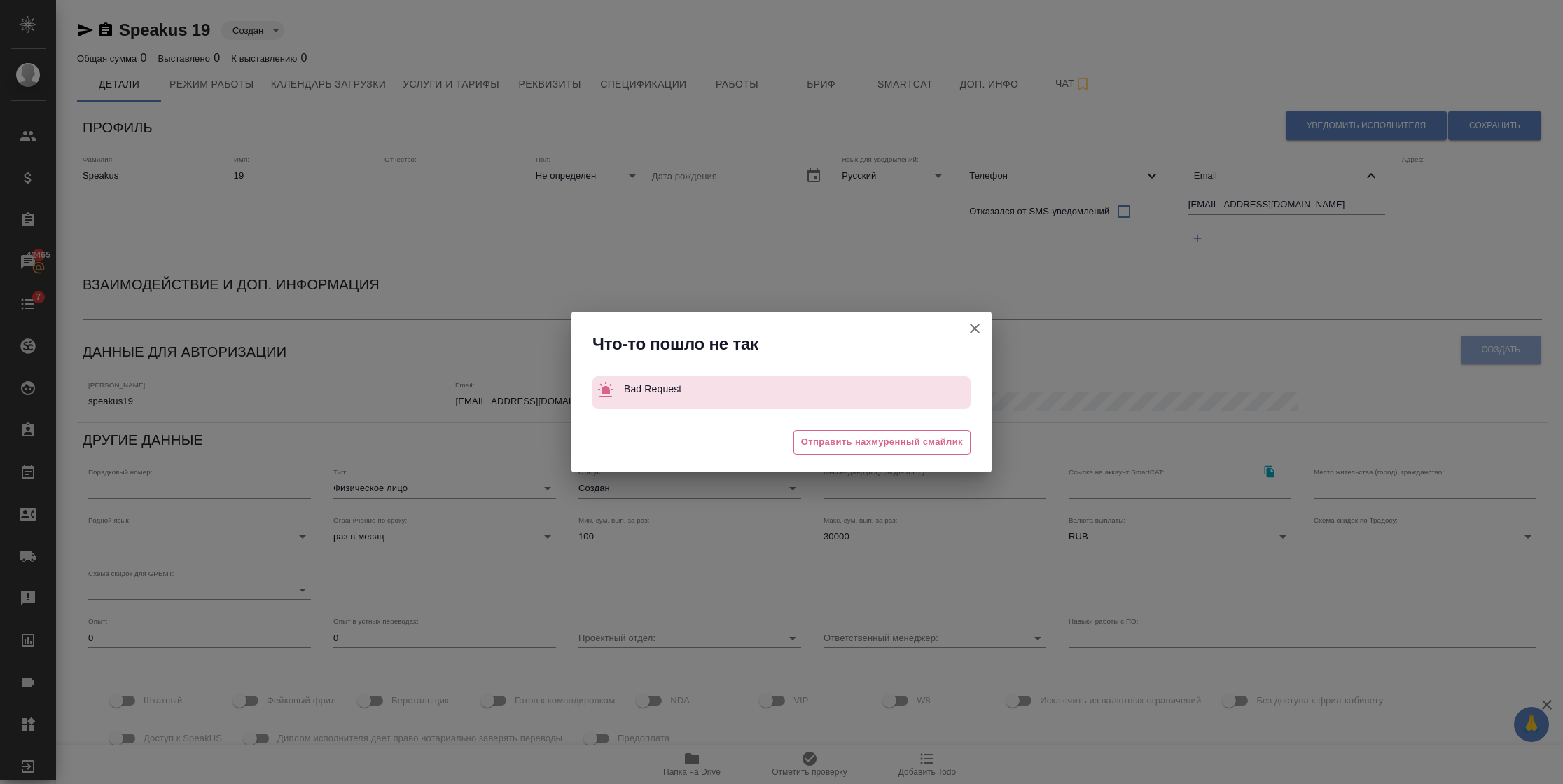
click at [968, 329] on icon "button" at bounding box center [974, 328] width 17 height 17
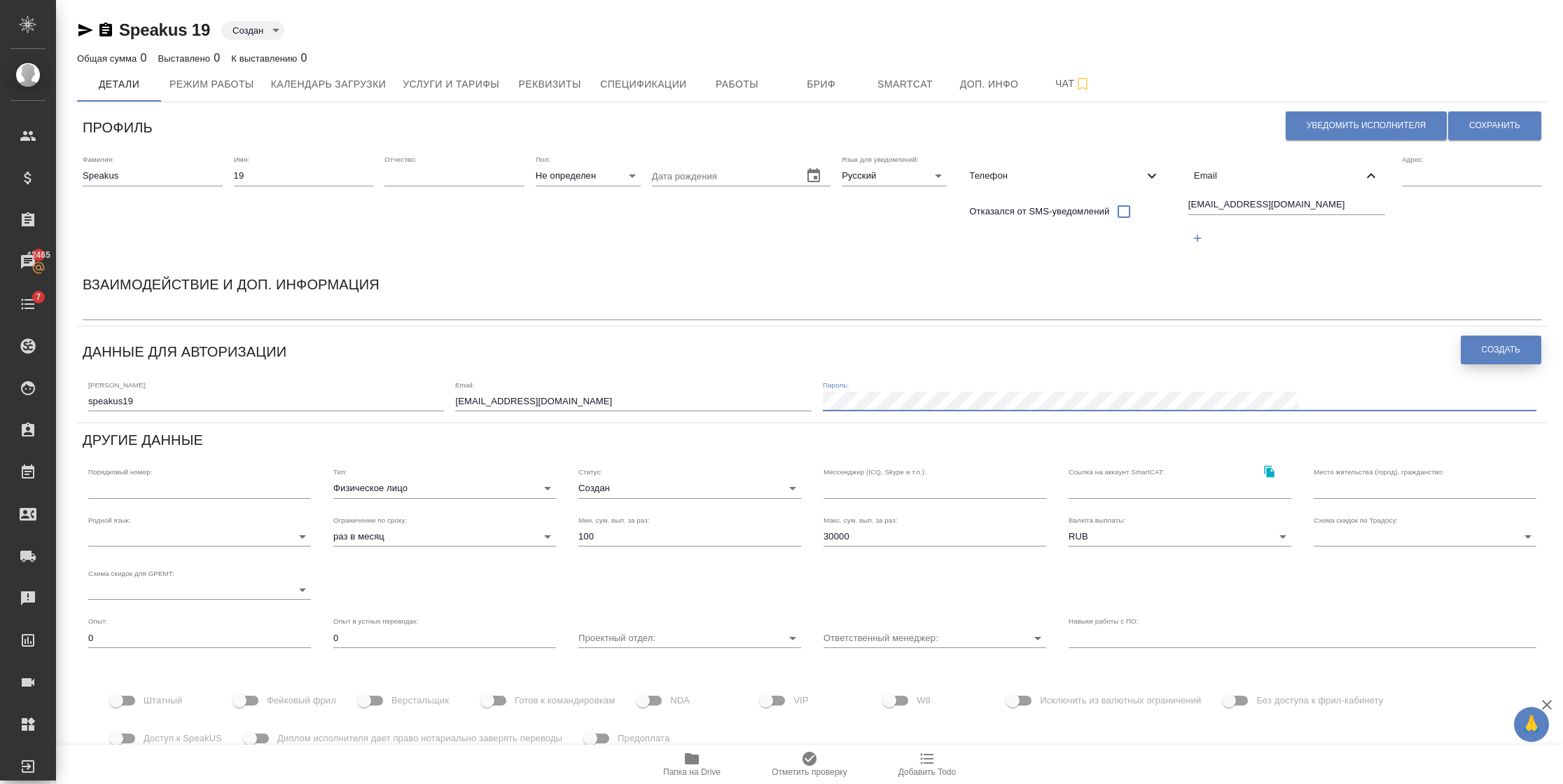
click at [1482, 353] on span "Создать" at bounding box center [1501, 350] width 38 height 12
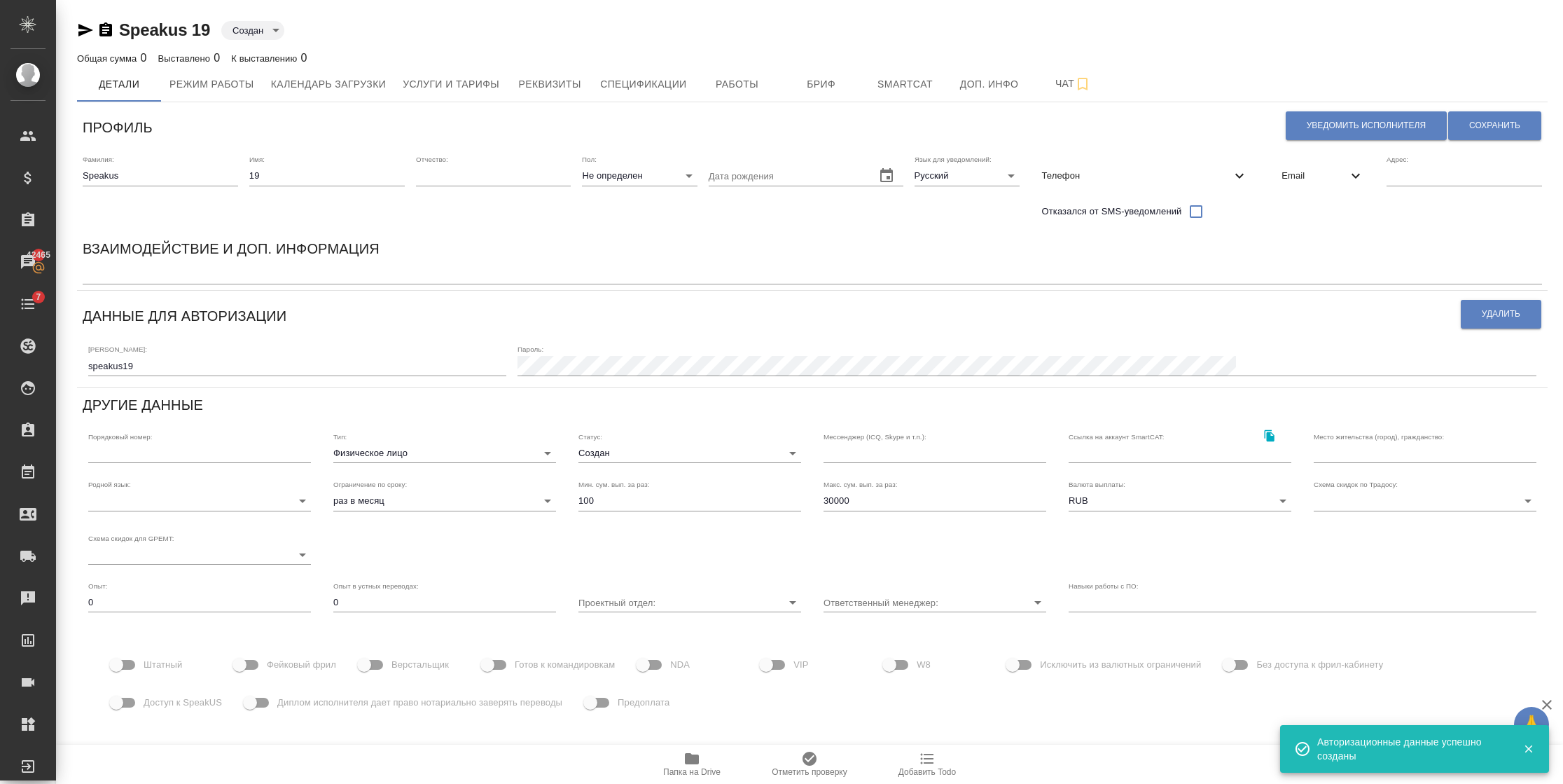
click at [154, 702] on span "Доступ к SpeakUS" at bounding box center [183, 702] width 79 height 14
click at [154, 702] on input "Доступ к SpeakUS" at bounding box center [116, 702] width 79 height 27
checkbox input "true"
click at [241, 665] on input "Фейковый фрил" at bounding box center [239, 664] width 79 height 27
checkbox input "true"
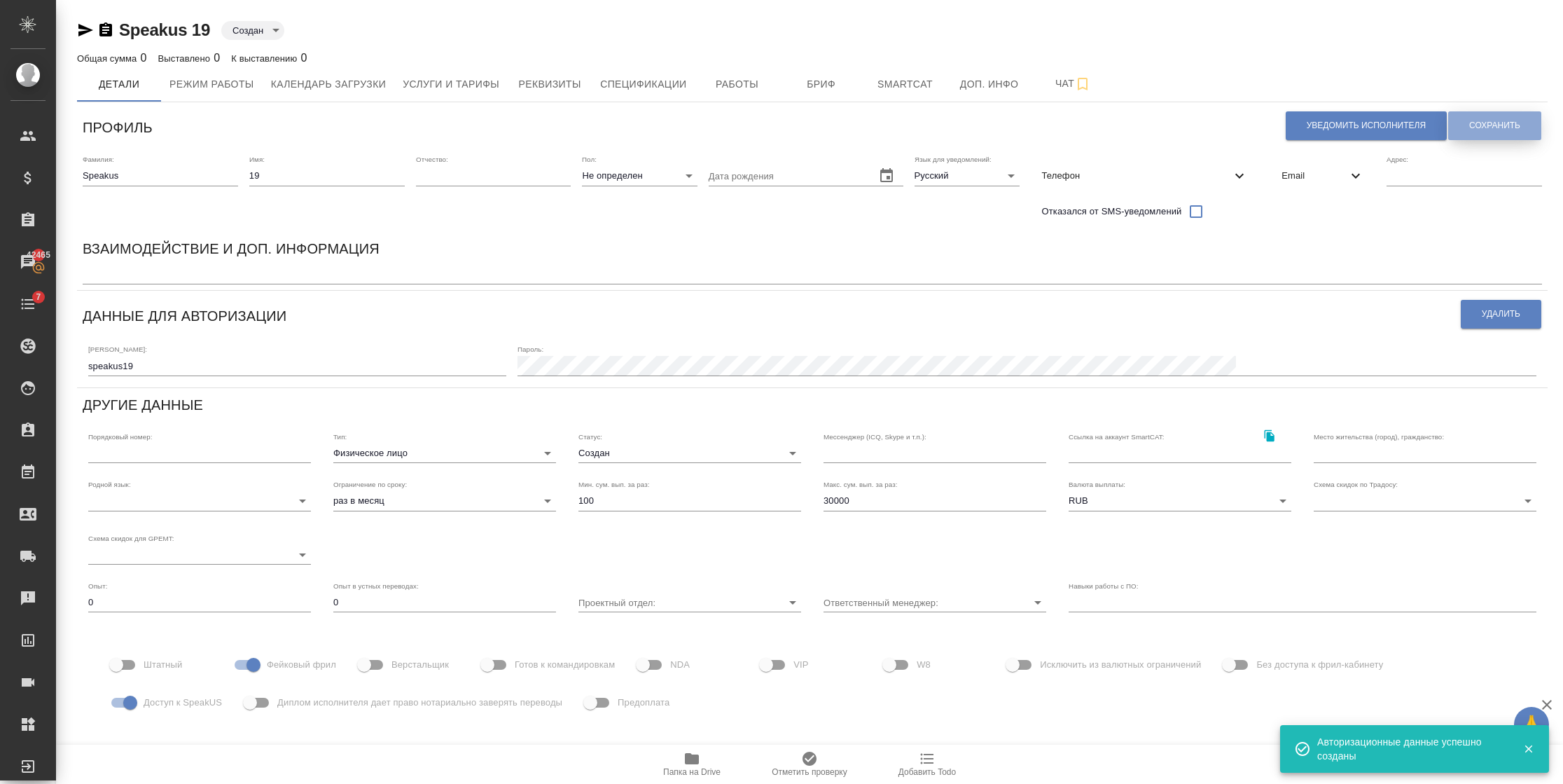
click at [1511, 120] on span "Сохранить" at bounding box center [1494, 126] width 51 height 12
click at [1308, 120] on span "Уведомить исполнителя" at bounding box center [1366, 126] width 119 height 12
type textarea "Добрый день, 19! Ознакомиться с подробной информацией по выполненным работам Вы…"
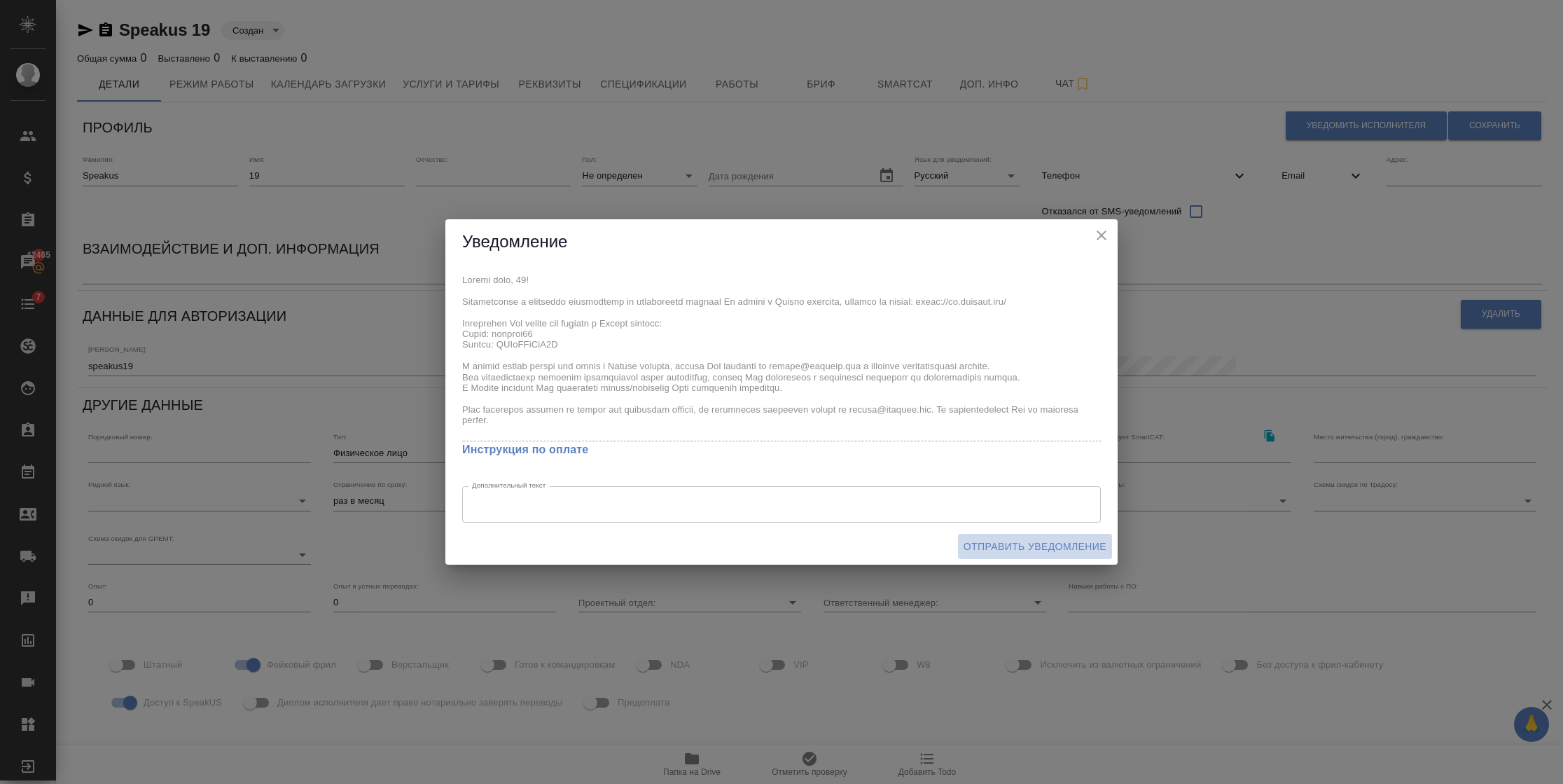
click at [1033, 541] on span "Отправить уведомление" at bounding box center [1035, 546] width 143 height 17
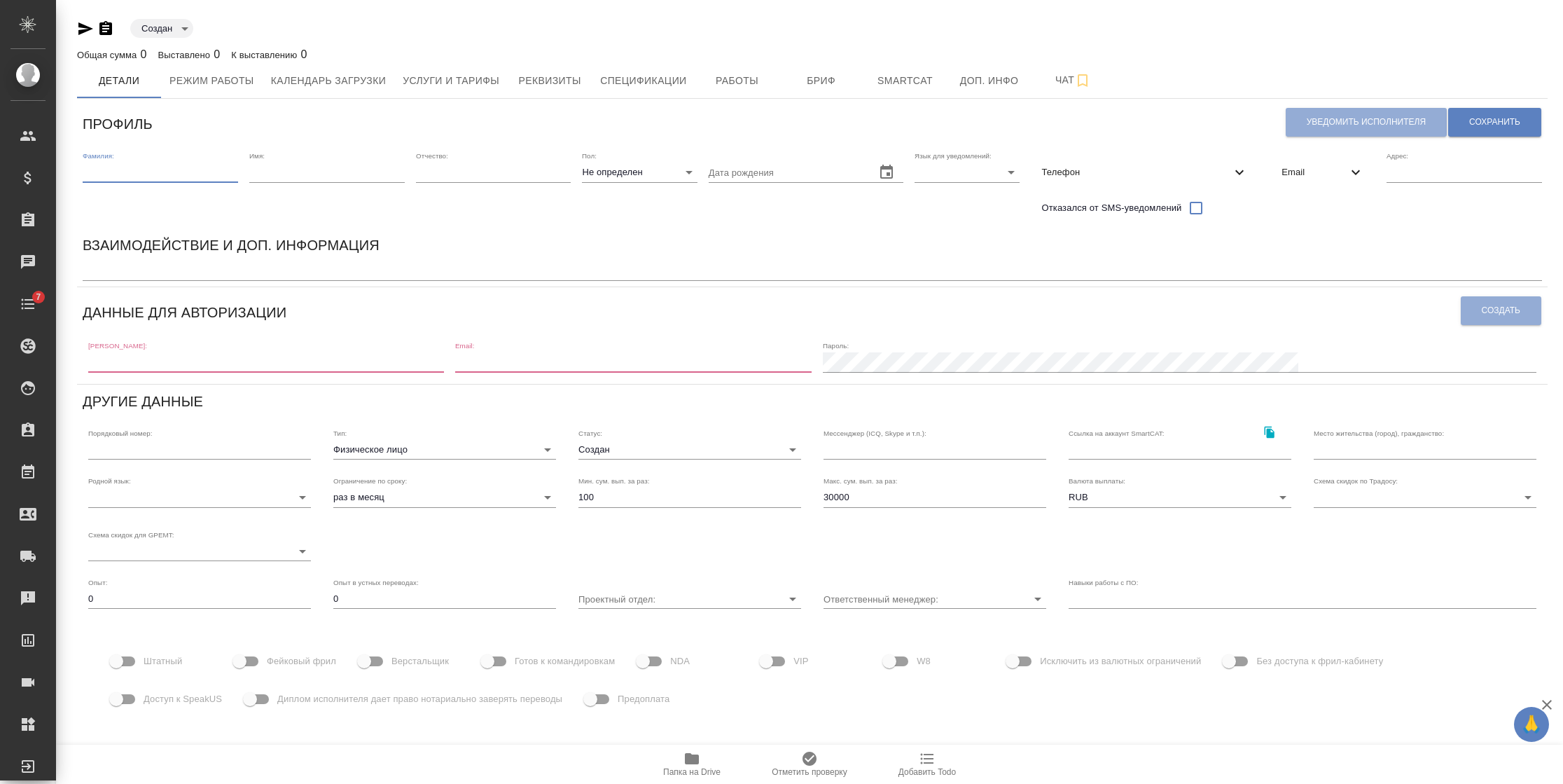
click at [169, 163] on input "text" at bounding box center [160, 172] width 155 height 20
type input "Speakus"
type input "18"
type input "[EMAIL_ADDRESS][DOMAIN_NAME]"
click at [299, 171] on input "18" at bounding box center [327, 172] width 155 height 20
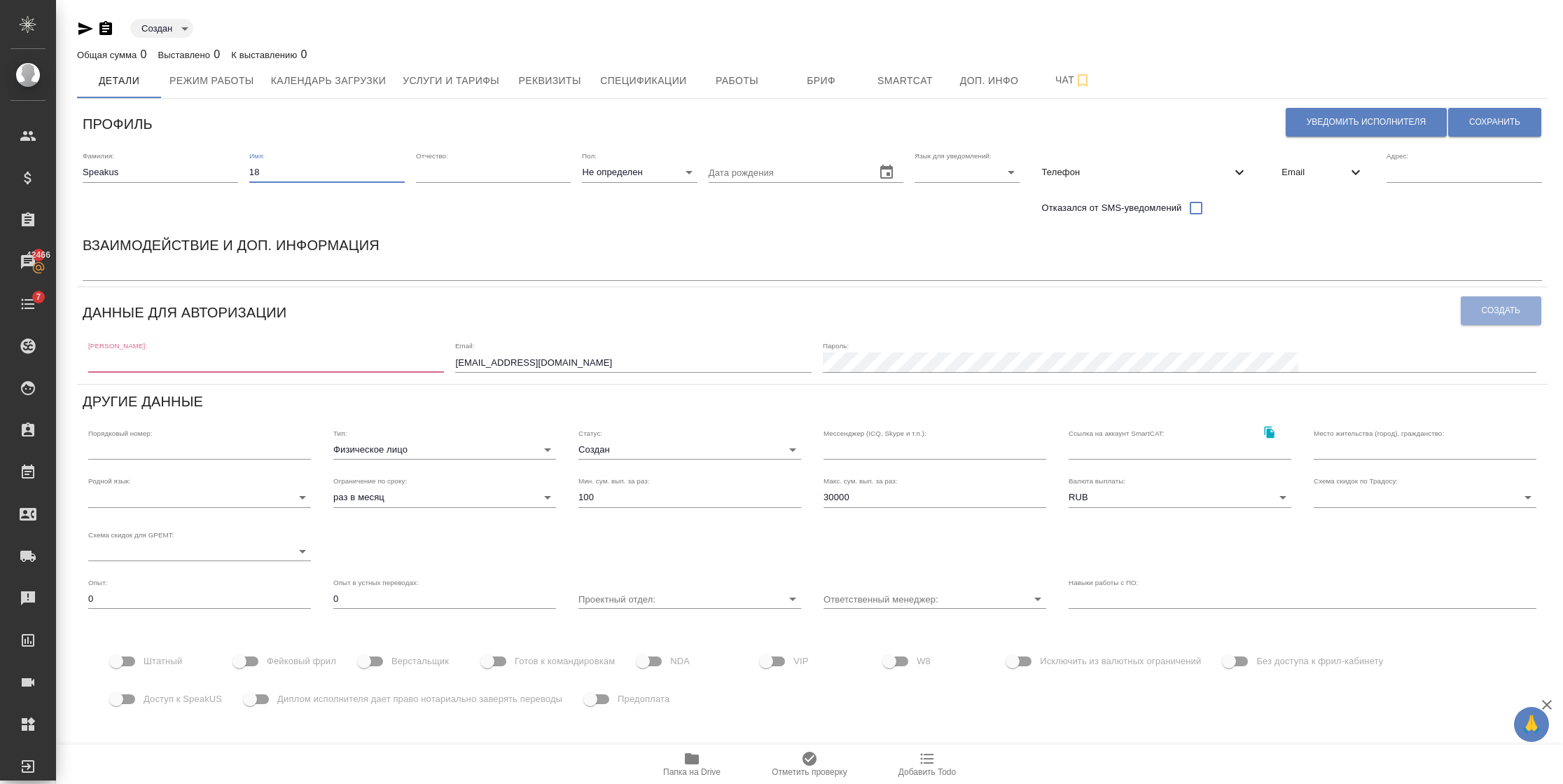
type input "1"
type input "20"
click at [1300, 168] on span "Email" at bounding box center [1314, 172] width 66 height 14
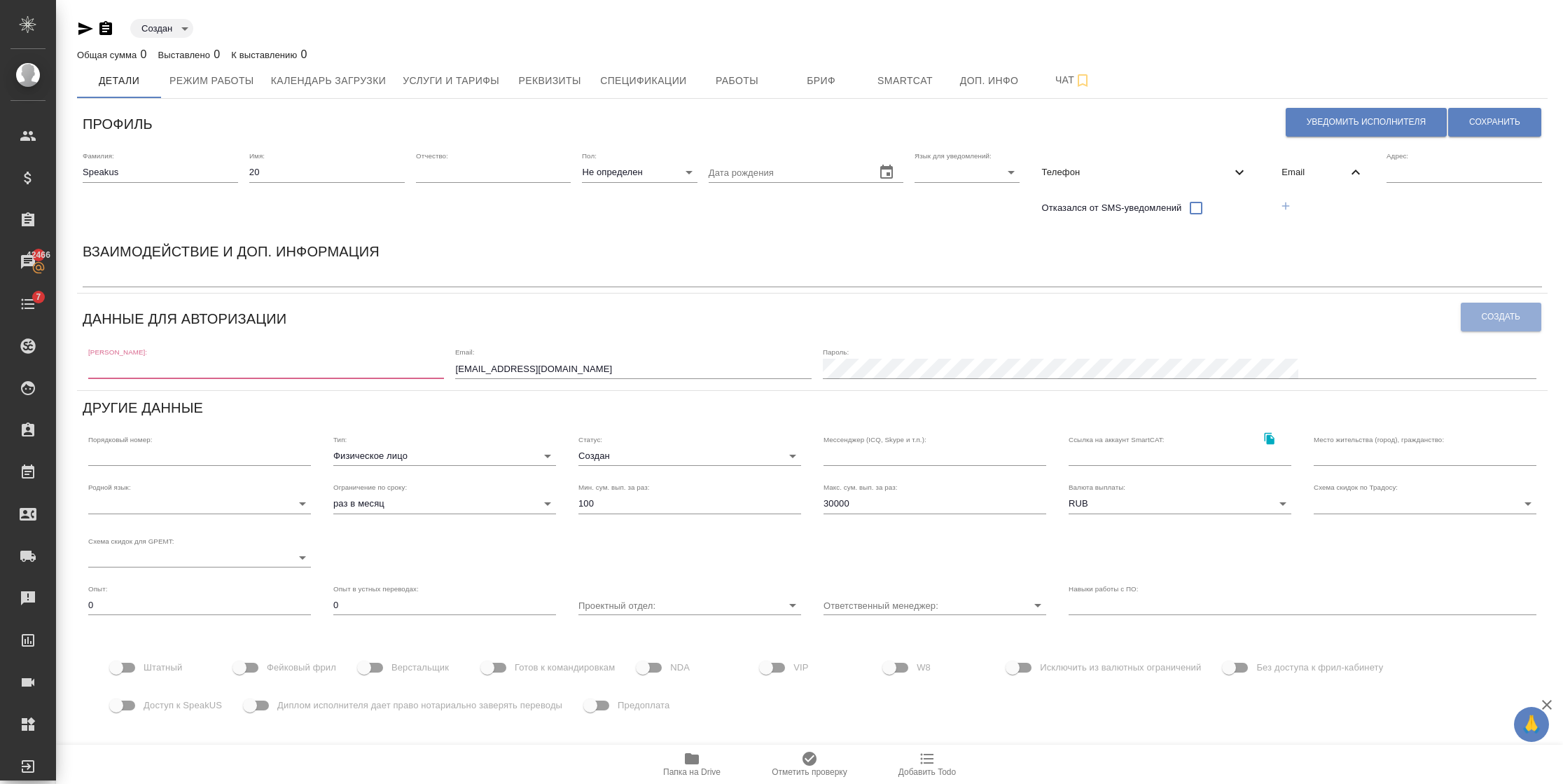
click at [1293, 202] on button "button" at bounding box center [1286, 206] width 29 height 29
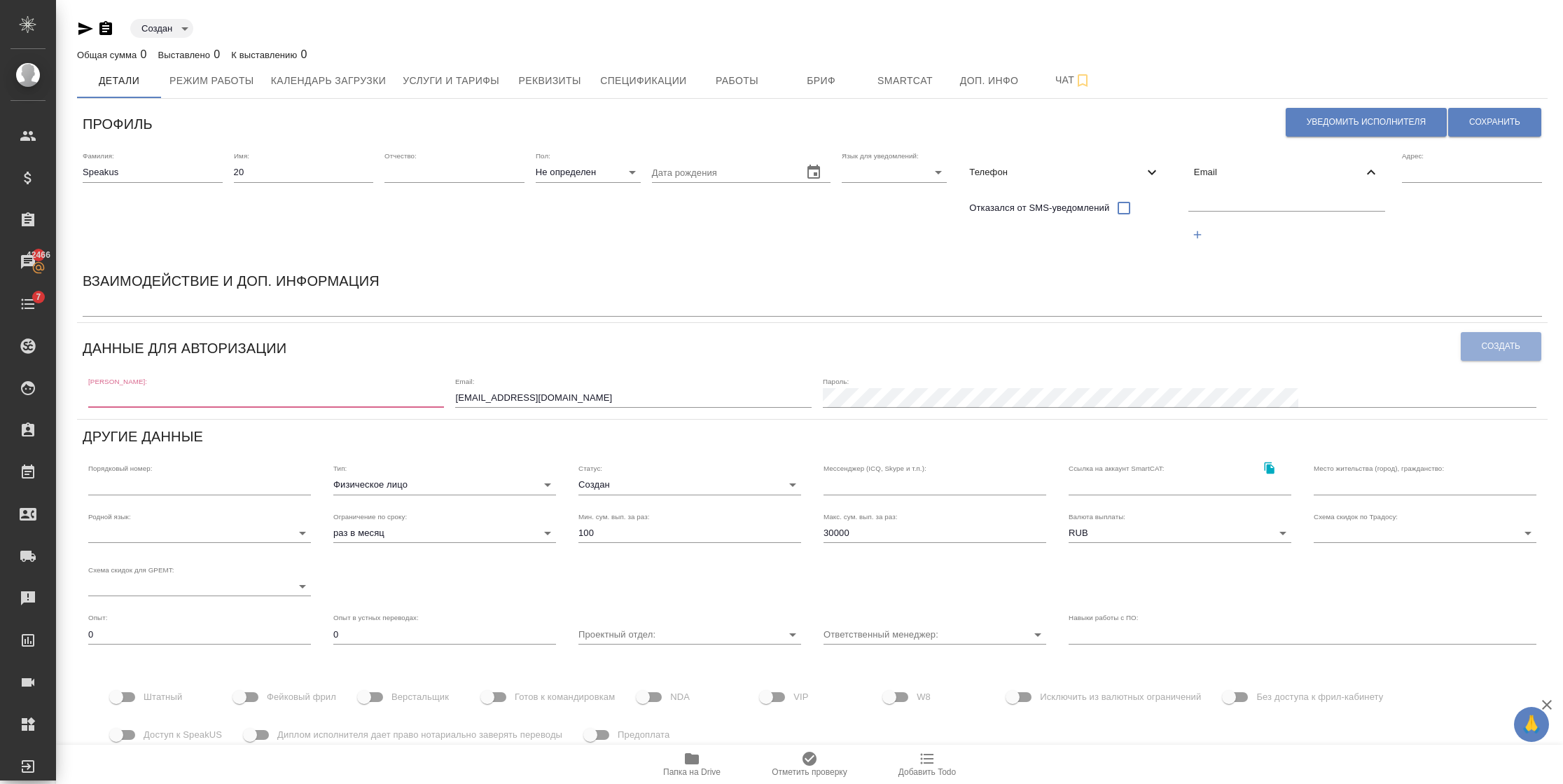
click at [708, 395] on input "[EMAIL_ADDRESS][DOMAIN_NAME]" at bounding box center [633, 397] width 356 height 20
type input "speakus18@awatera."
type input "com"
click at [608, 402] on input "speakus18@awatera." at bounding box center [633, 397] width 356 height 20
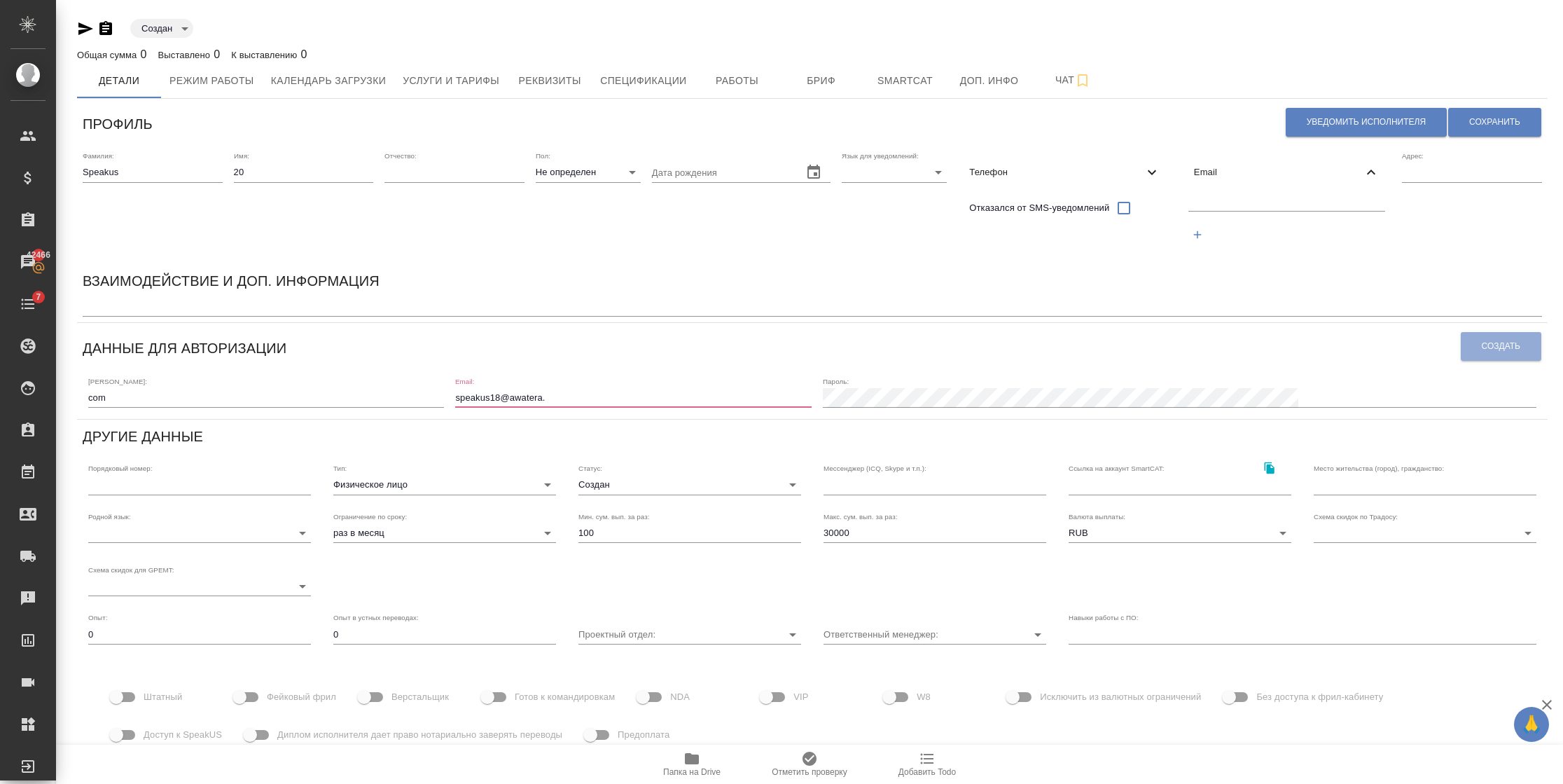
click at [695, 398] on input "speakus18@awatera." at bounding box center [633, 397] width 356 height 20
click at [713, 398] on input "speakus18@awatera." at bounding box center [633, 397] width 356 height 20
type input "[EMAIL_ADDRESS][DOMAIN_NAME]"
drag, startPoint x: 710, startPoint y: 394, endPoint x: 510, endPoint y: 397, distance: 200.0
click at [510, 397] on div "Логин: com Email: speakus18@awatera.com Пароль:" at bounding box center [812, 392] width 1460 height 43
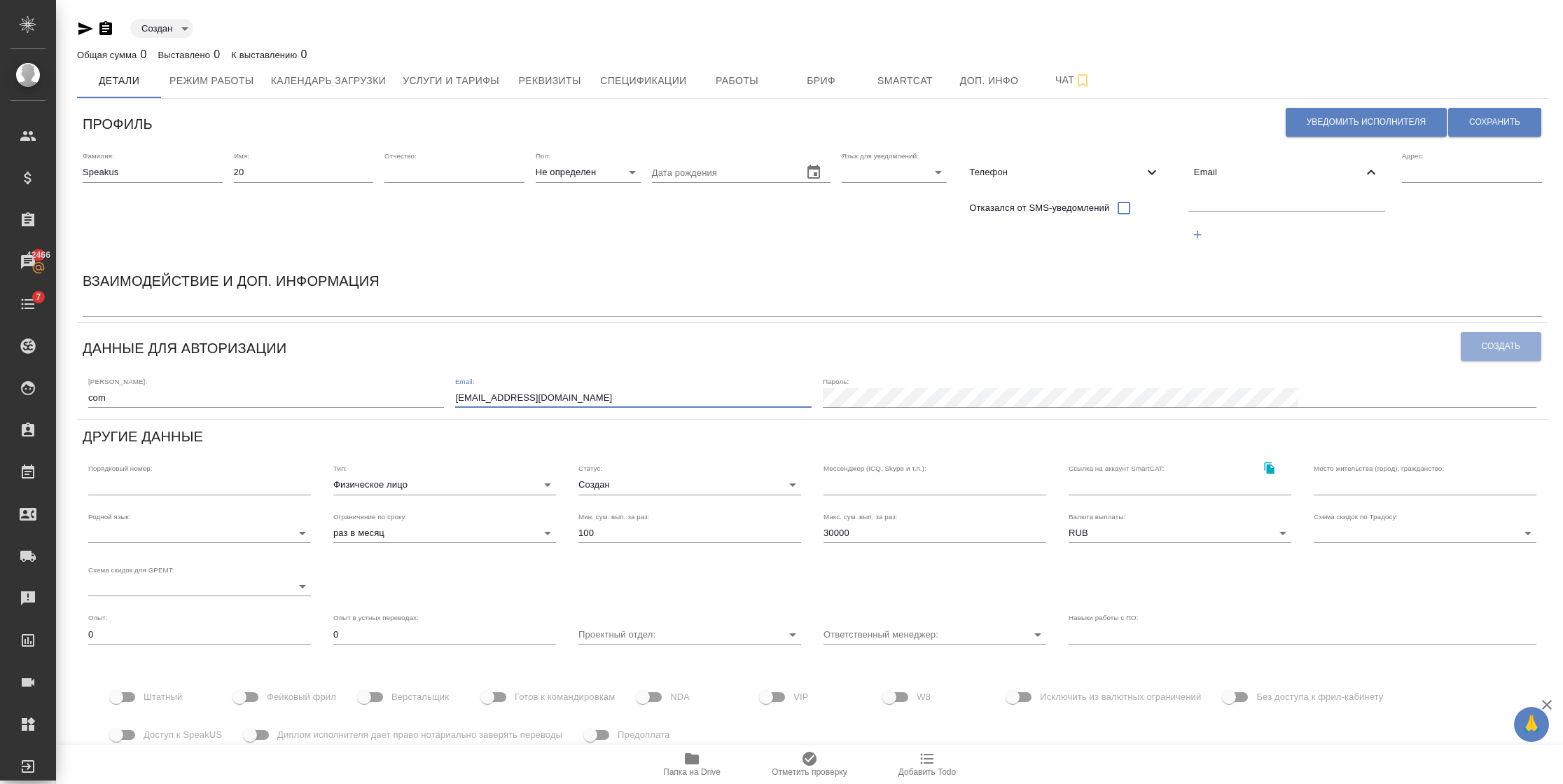
click at [1213, 211] on div at bounding box center [1287, 220] width 209 height 64
click at [1222, 204] on input "text" at bounding box center [1287, 202] width 197 height 17
paste input "[EMAIL_ADDRESS][DOMAIN_NAME]"
drag, startPoint x: 1230, startPoint y: 199, endPoint x: 1236, endPoint y: 194, distance: 7.8
click at [1230, 199] on input "[EMAIL_ADDRESS][DOMAIN_NAME]" at bounding box center [1287, 202] width 197 height 17
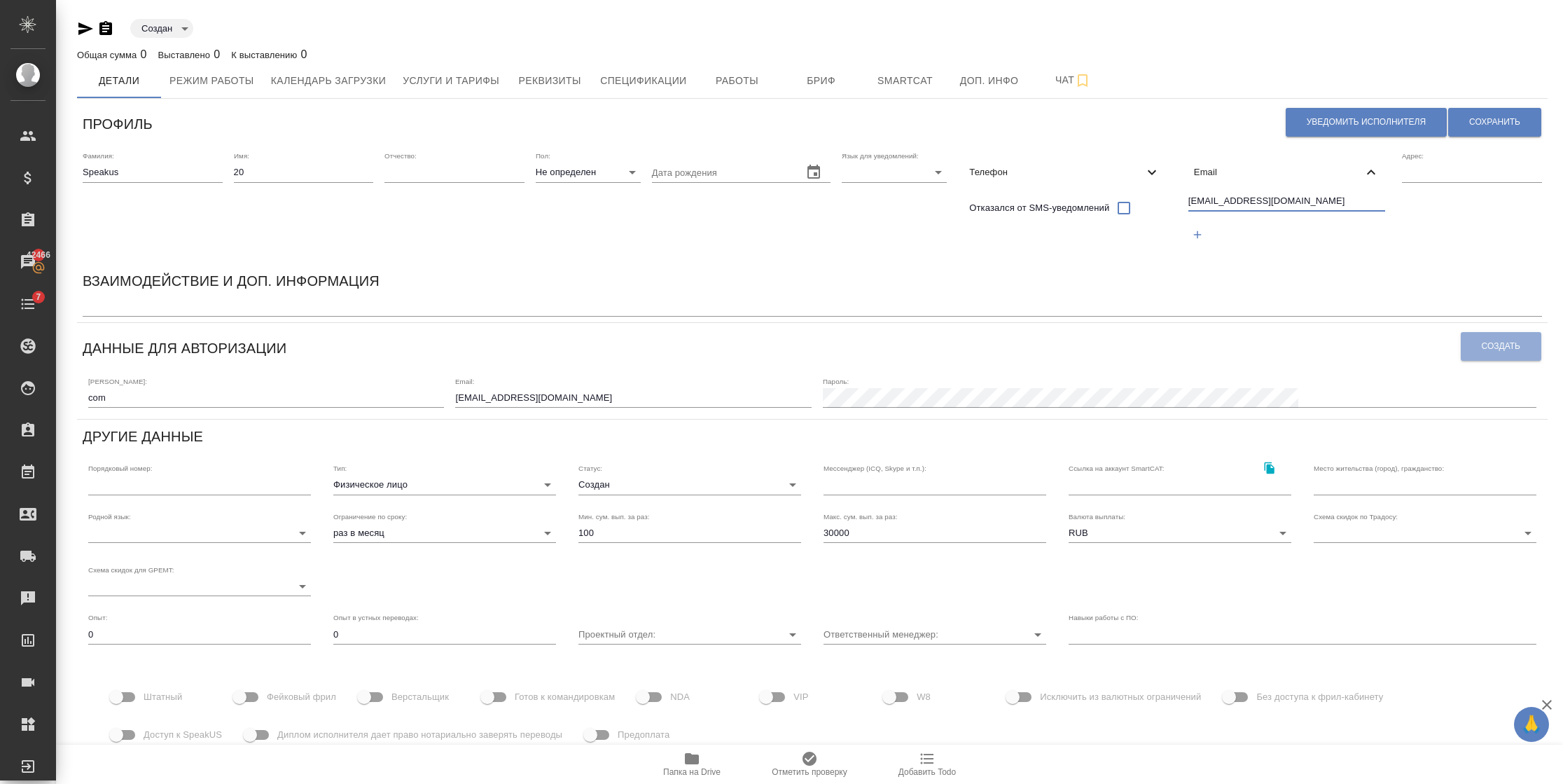
drag, startPoint x: 1351, startPoint y: 205, endPoint x: 1062, endPoint y: 201, distance: 289.0
click at [1062, 201] on div "Фамилия: Speakus Имя: 20 Отчество: Пол: Не определен none Дата рождения Язык дл…" at bounding box center [812, 204] width 1471 height 118
type input "speakus20@awatera.com"
drag, startPoint x: 745, startPoint y: 395, endPoint x: 358, endPoint y: 377, distance: 387.4
click at [358, 377] on div "Логин: com Email: speakus18@awatera.com Пароль:" at bounding box center [812, 392] width 1460 height 43
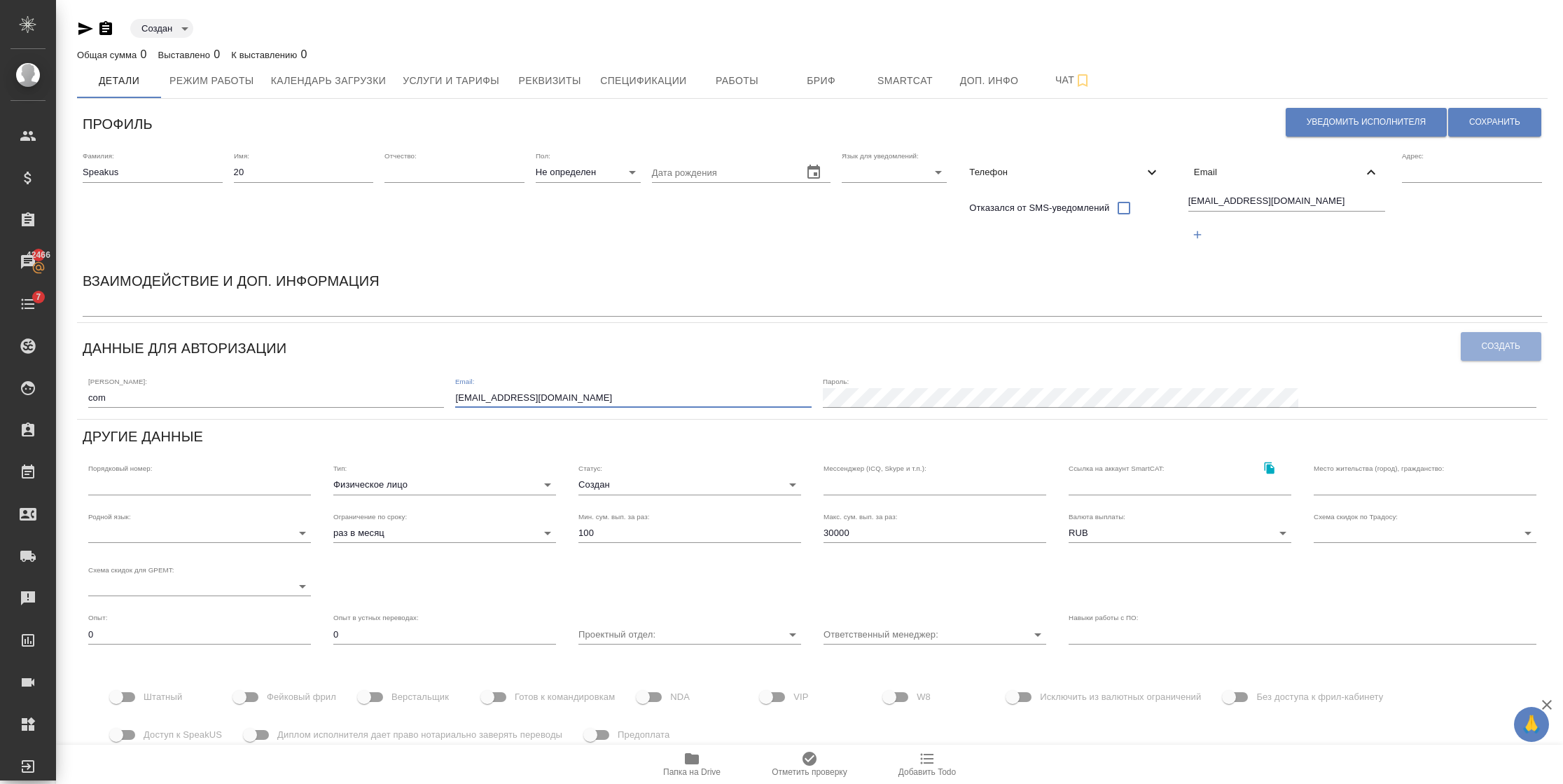
paste input "20"
type input "speakus20@awatera.com"
drag, startPoint x: 171, startPoint y: 400, endPoint x: 14, endPoint y: 400, distance: 157.0
click at [15, 400] on div ".cls-1 fill:#fff; AWATERA Semenets Irina Клиенты Спецификации Заказы 42466 Чаты…" at bounding box center [781, 392] width 1563 height 784
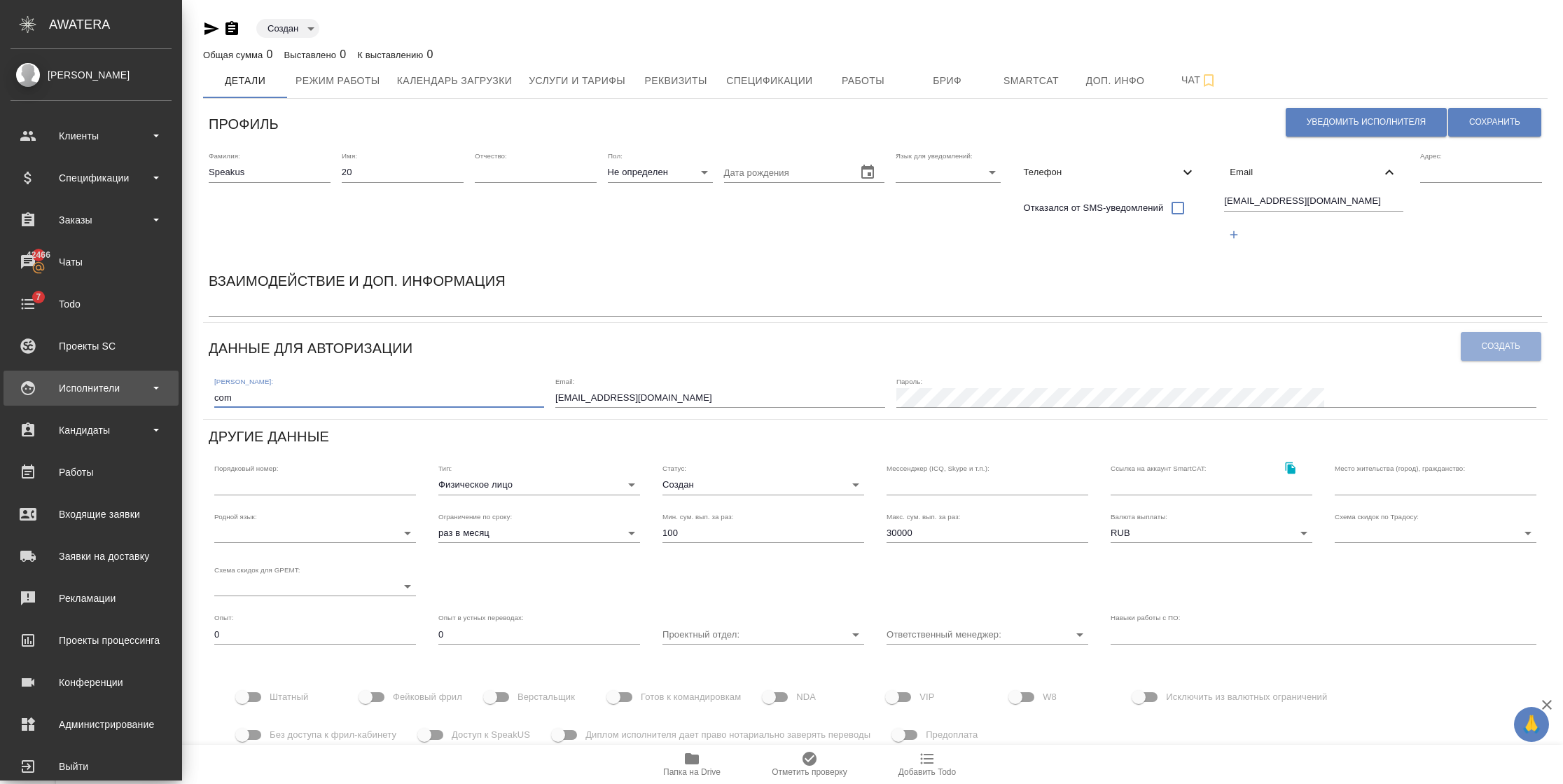
paste input "speakus20@awatera."
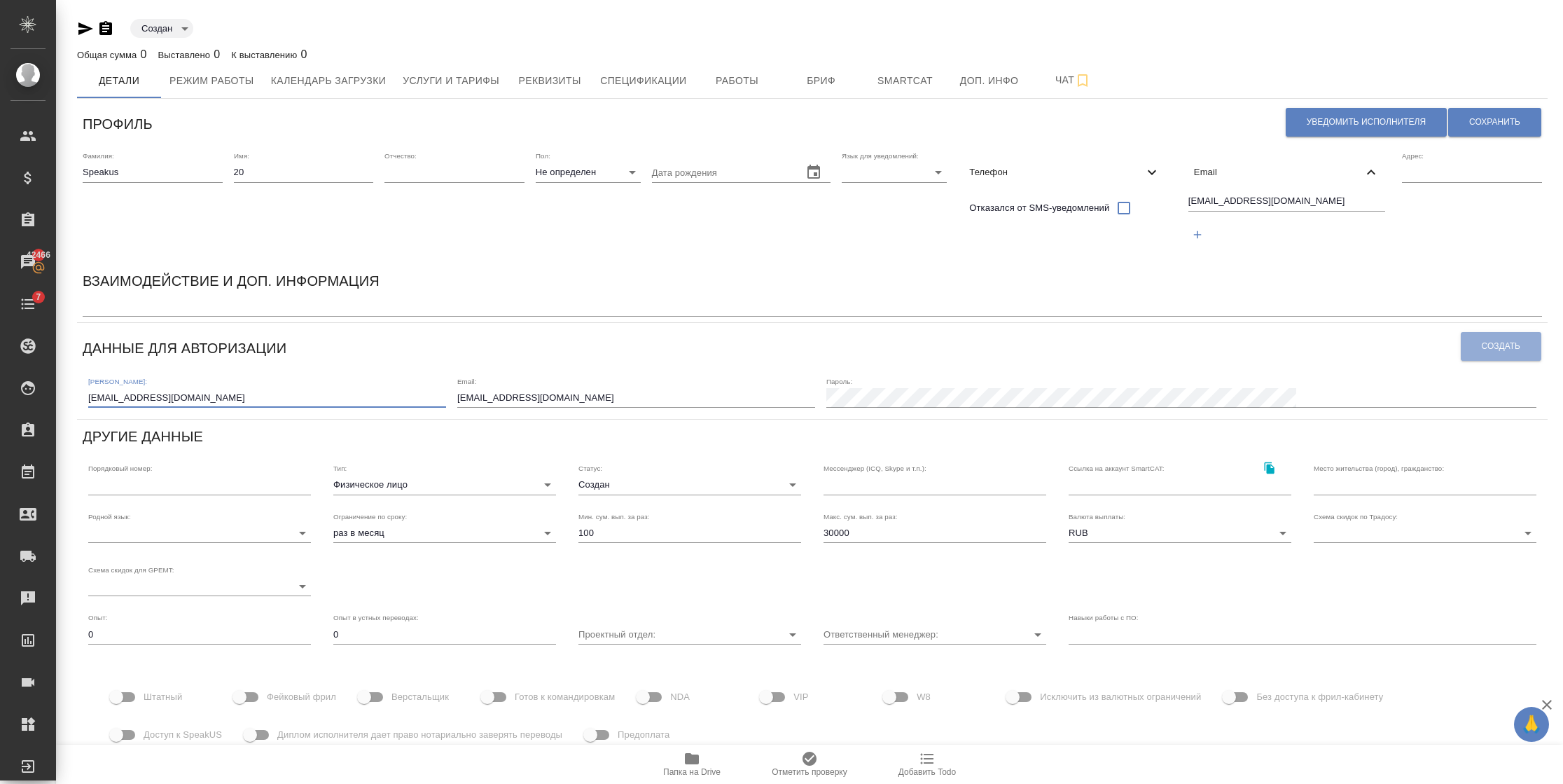
drag, startPoint x: 259, startPoint y: 399, endPoint x: 167, endPoint y: 387, distance: 92.8
click at [167, 388] on input "speakus20@awatera.com" at bounding box center [267, 397] width 358 height 20
type input "speakus20"
click at [877, 172] on body "🙏 .cls-1 fill:#fff; AWATERA Semenets Irina Клиенты Спецификации Заказы 42466 Ча…" at bounding box center [781, 392] width 1563 height 784
click at [858, 176] on li "Русский" at bounding box center [877, 172] width 105 height 22
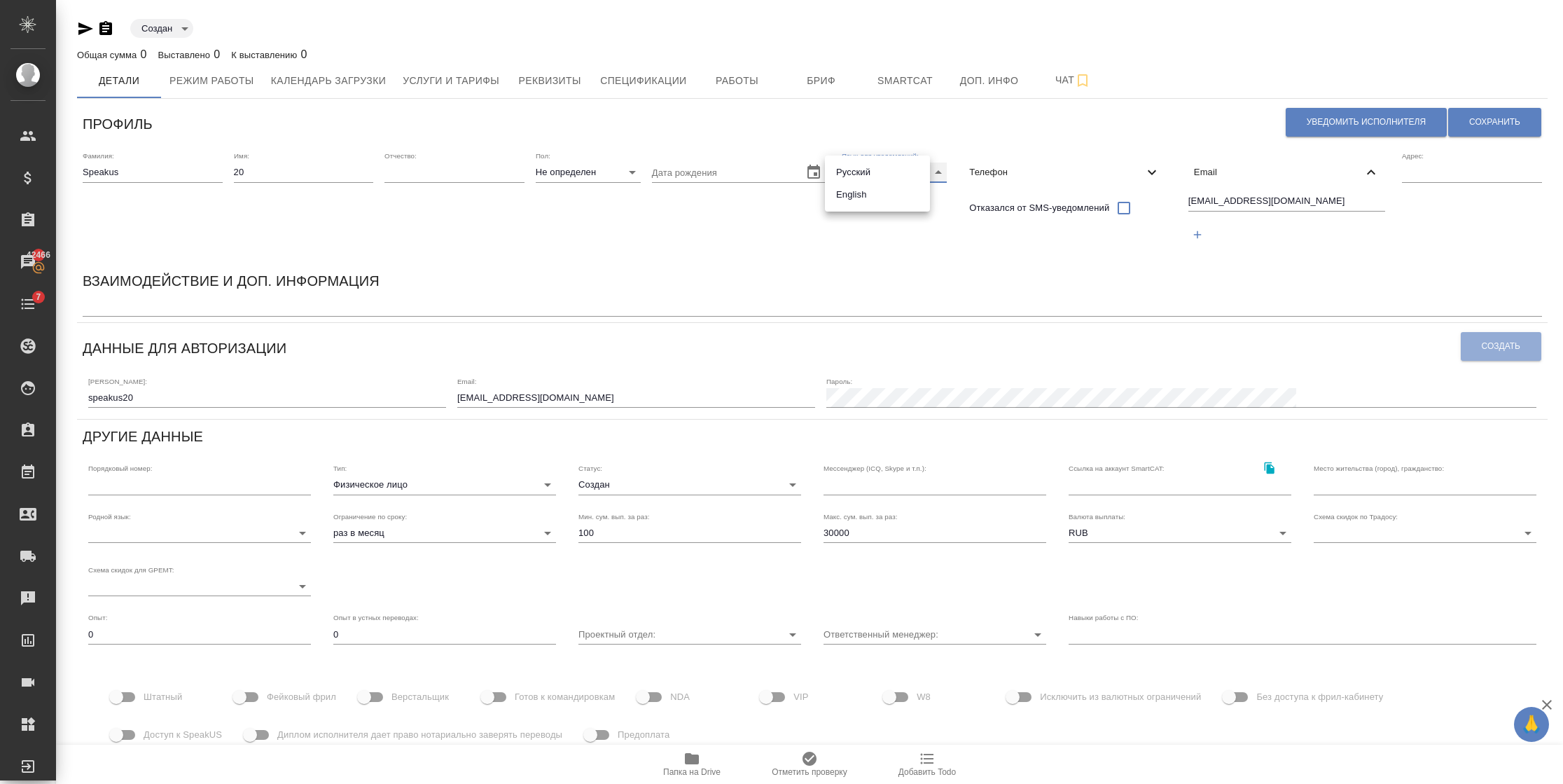
type input "RU"
click at [1473, 121] on span "Сохранить" at bounding box center [1494, 122] width 51 height 12
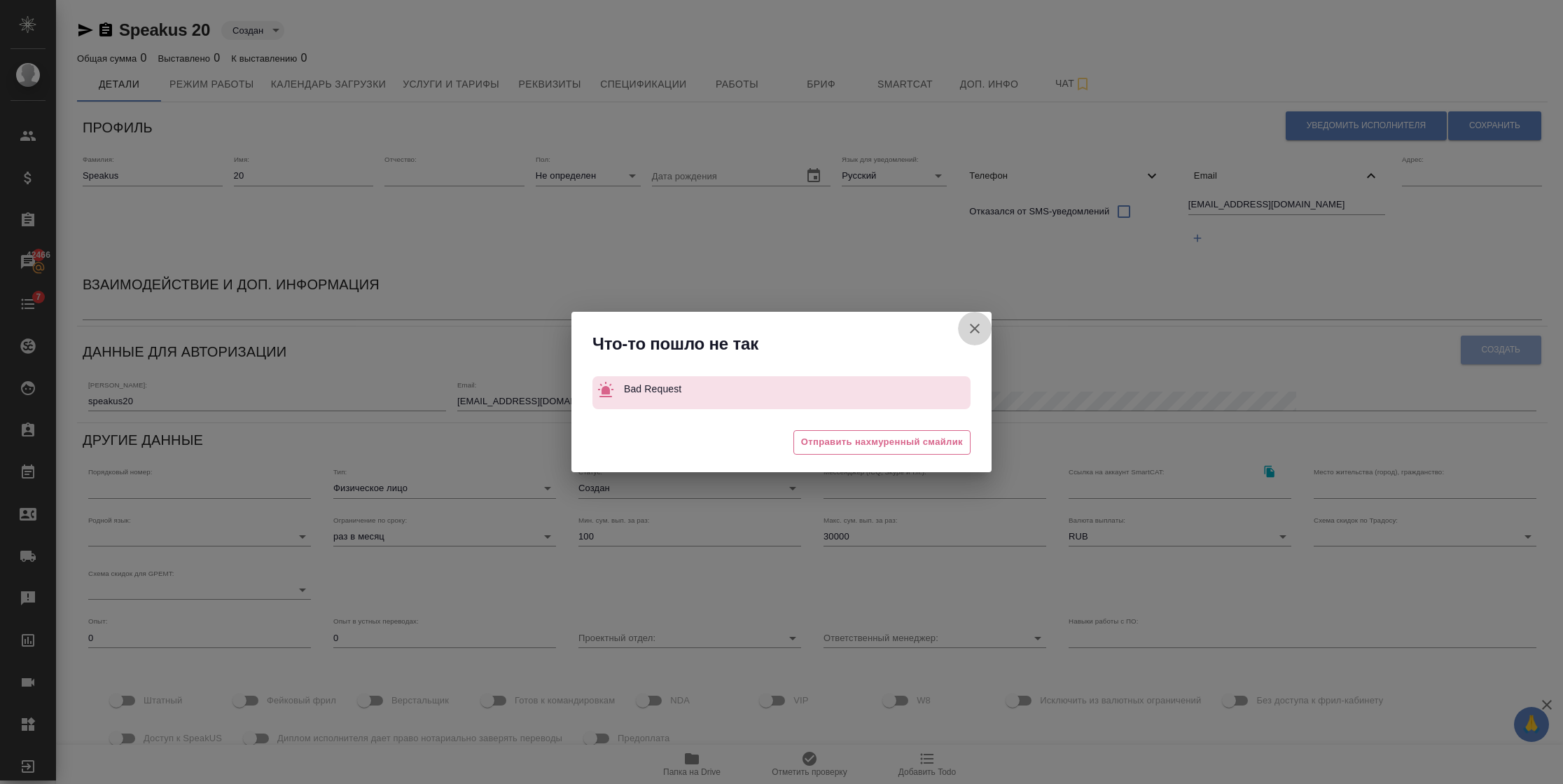
click at [974, 332] on icon "button" at bounding box center [974, 328] width 17 height 17
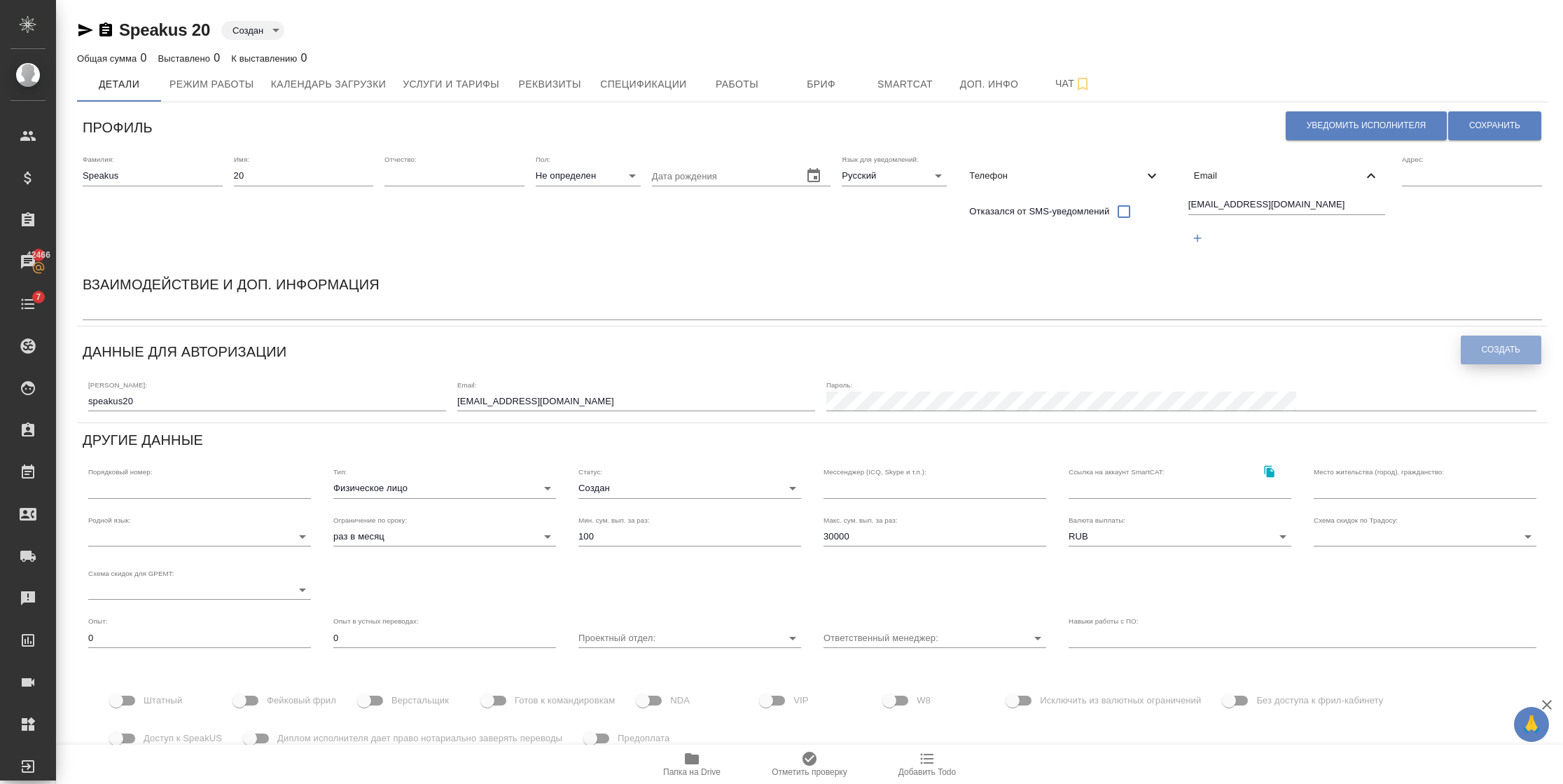
click at [1491, 350] on span "Создать" at bounding box center [1501, 350] width 38 height 12
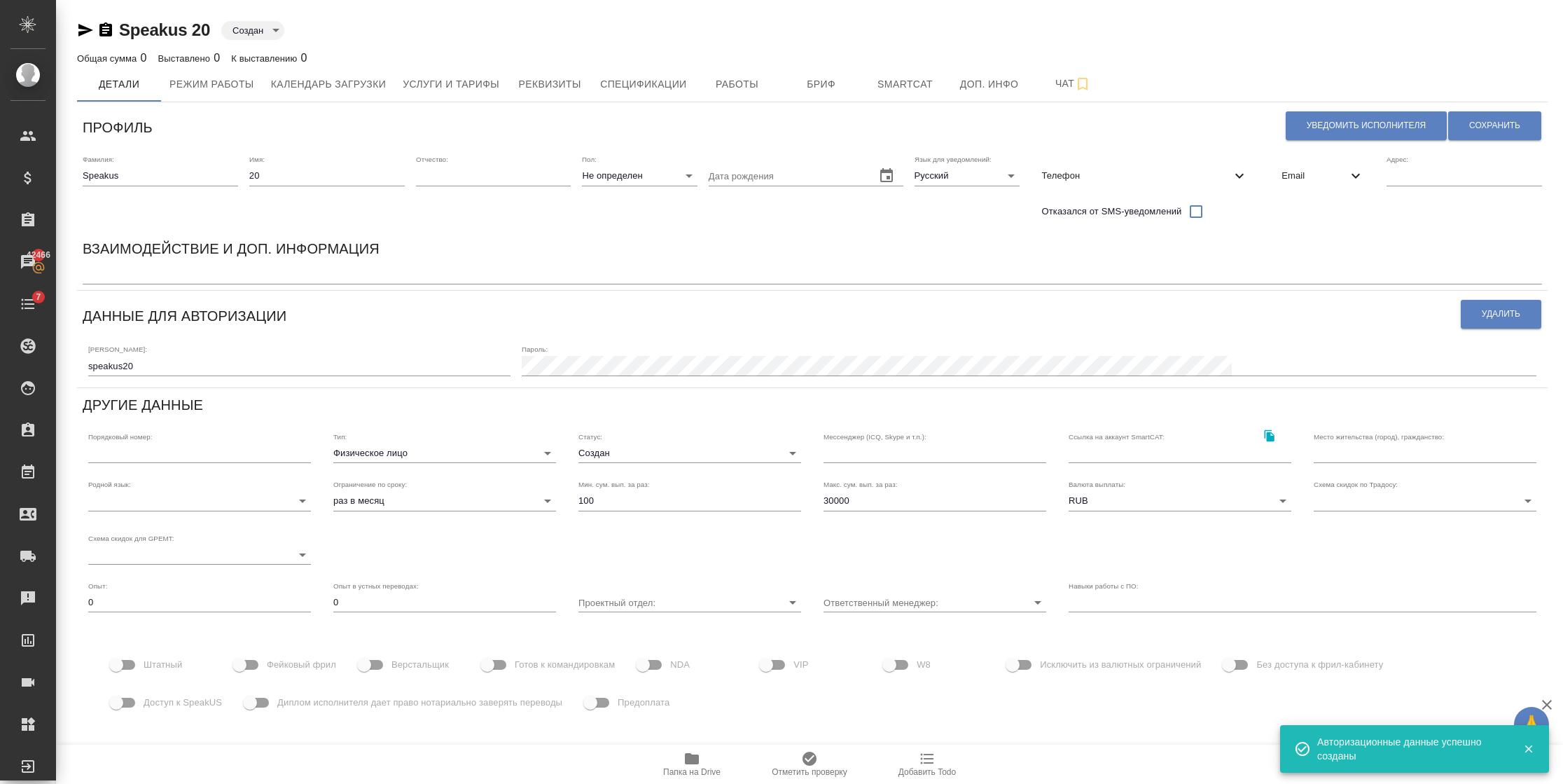
click at [163, 698] on span "Доступ к SpeakUS" at bounding box center [183, 702] width 79 height 14
click at [156, 698] on input "Доступ к SpeakUS" at bounding box center [116, 702] width 79 height 27
checkbox input "true"
click at [268, 668] on span "Фейковый фрил" at bounding box center [301, 664] width 69 height 14
click at [268, 668] on input "Фейковый фрил" at bounding box center [239, 664] width 79 height 27
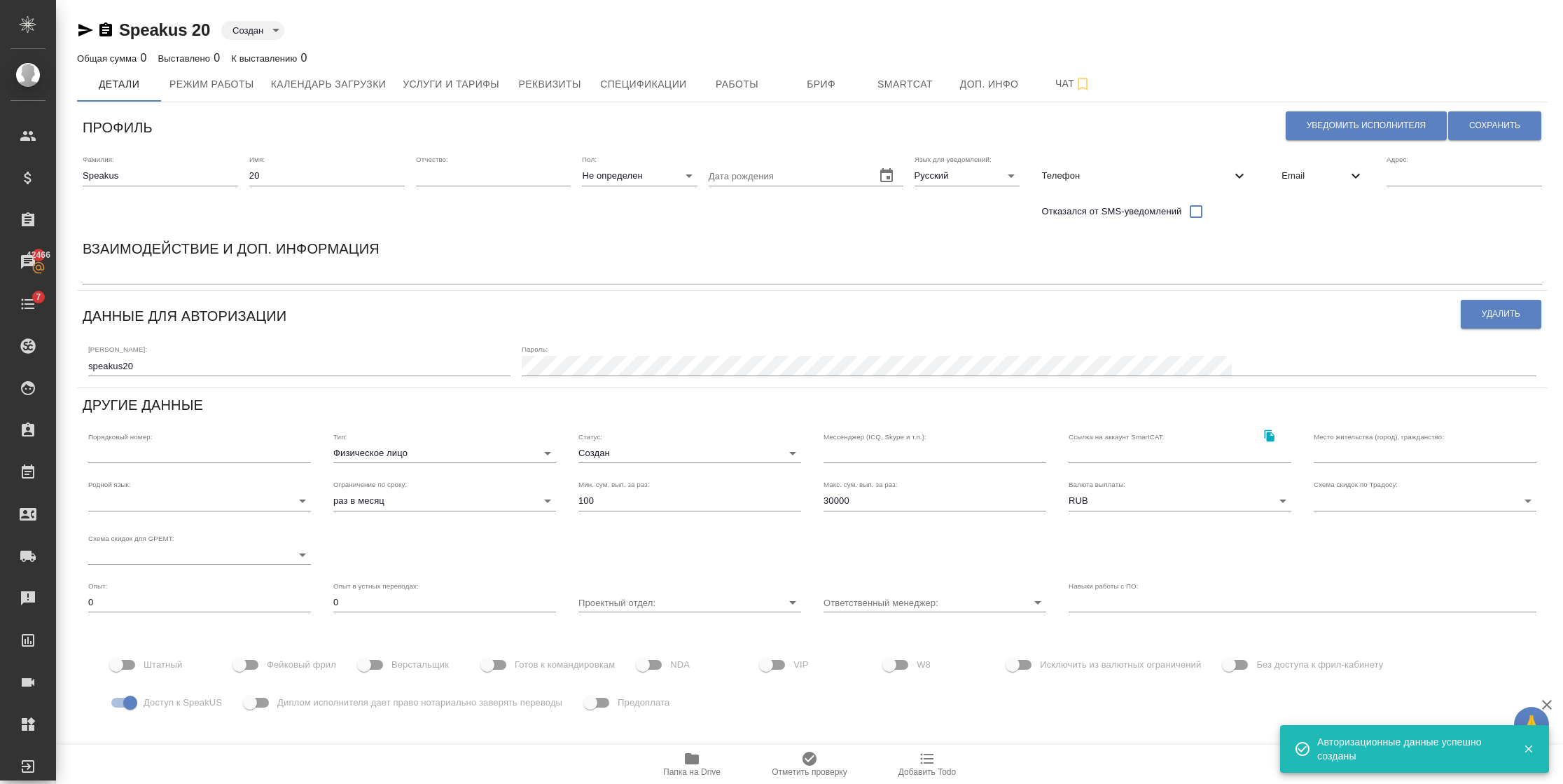
checkbox input "true"
click at [1508, 134] on button "Сохранить" at bounding box center [1494, 126] width 93 height 29
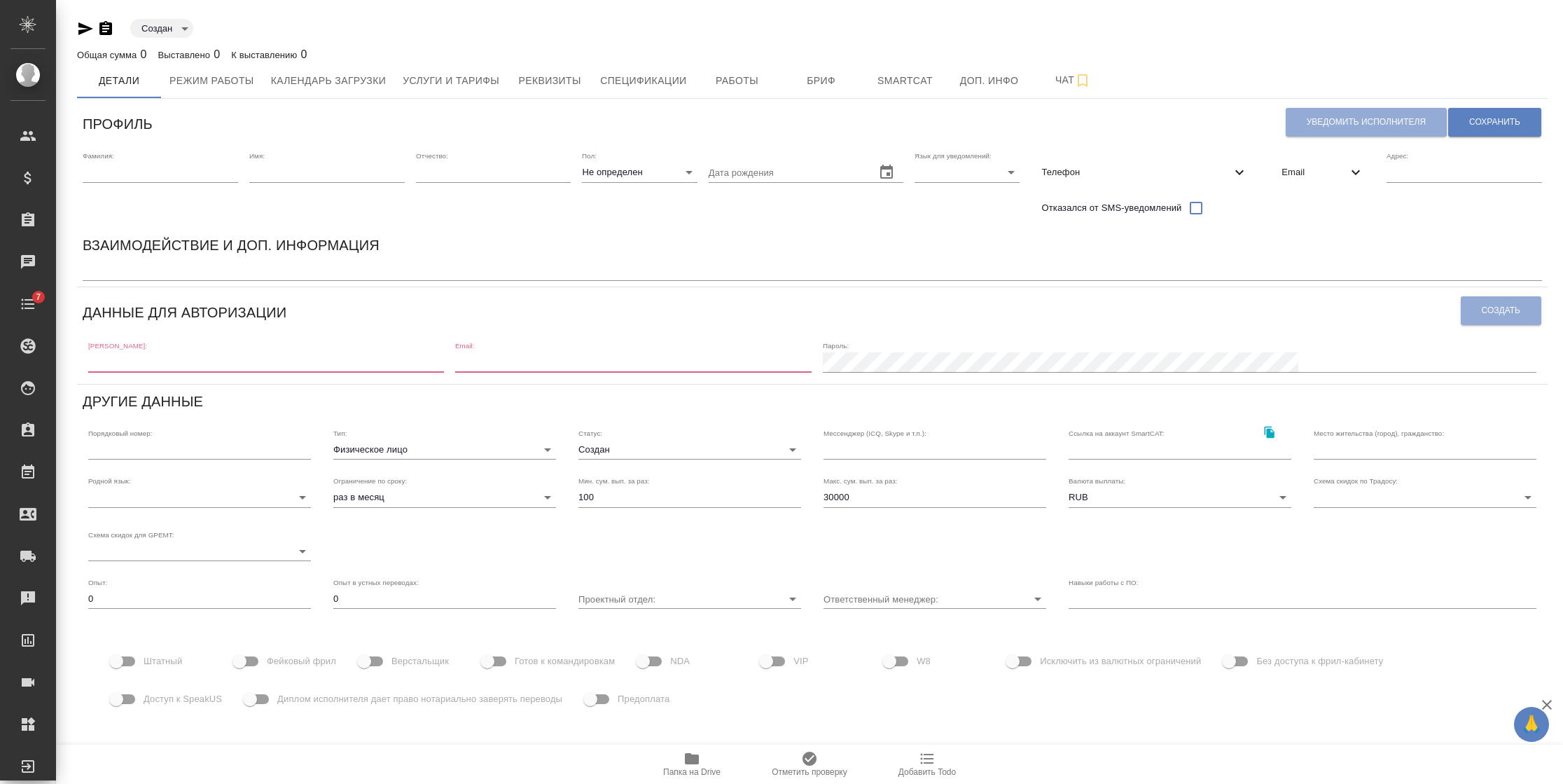
click at [184, 173] on input "text" at bounding box center [160, 172] width 155 height 20
click at [181, 172] on input "text" at bounding box center [160, 172] width 155 height 20
type input "Speakus"
type input "20"
type input "[EMAIL_ADDRESS][DOMAIN_NAME]"
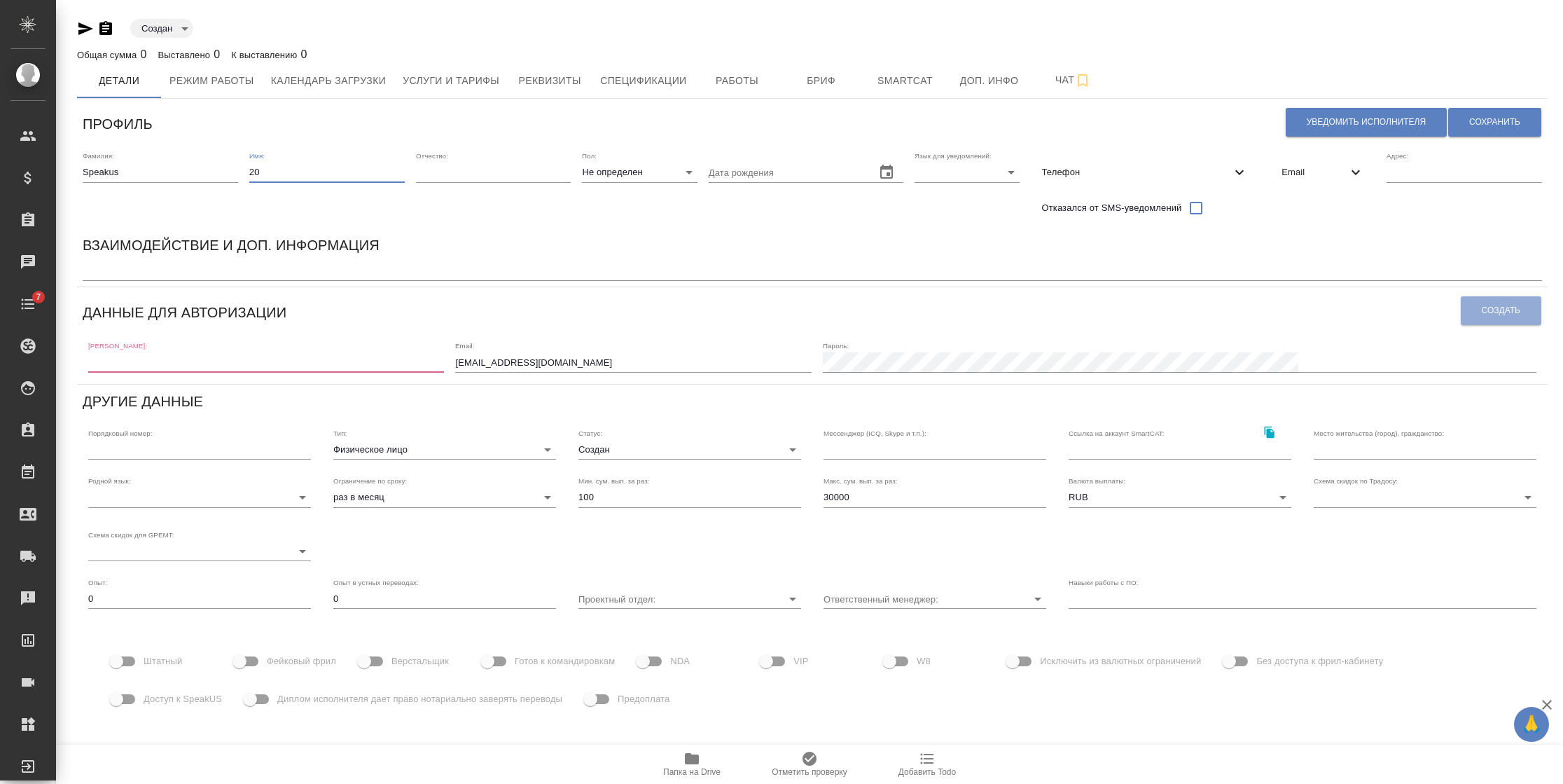
click at [268, 170] on input "20" at bounding box center [327, 172] width 155 height 20
type input "21"
click at [1322, 171] on span "Email" at bounding box center [1314, 172] width 66 height 14
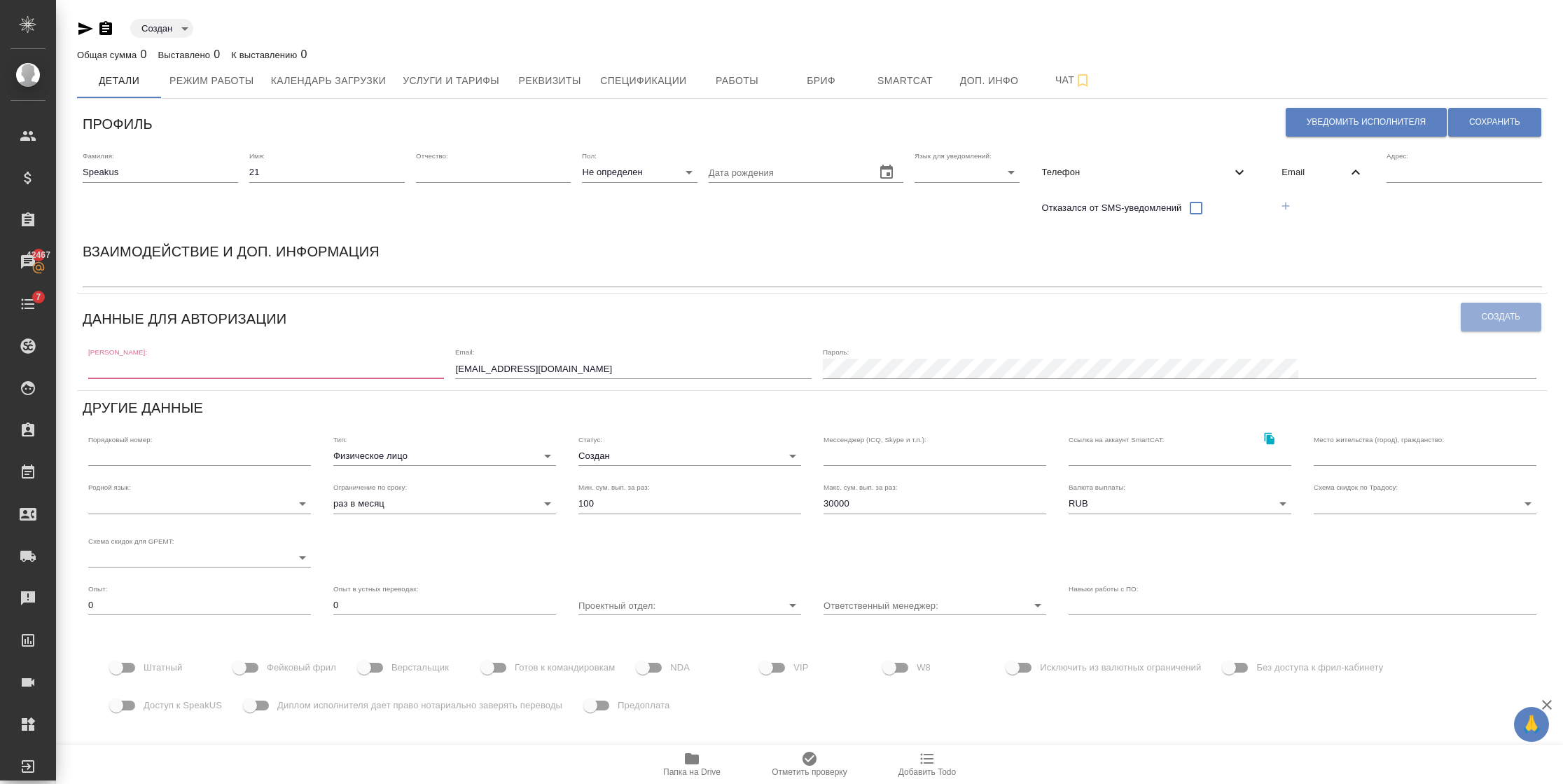
click at [1285, 210] on icon "button" at bounding box center [1286, 205] width 12 height 12
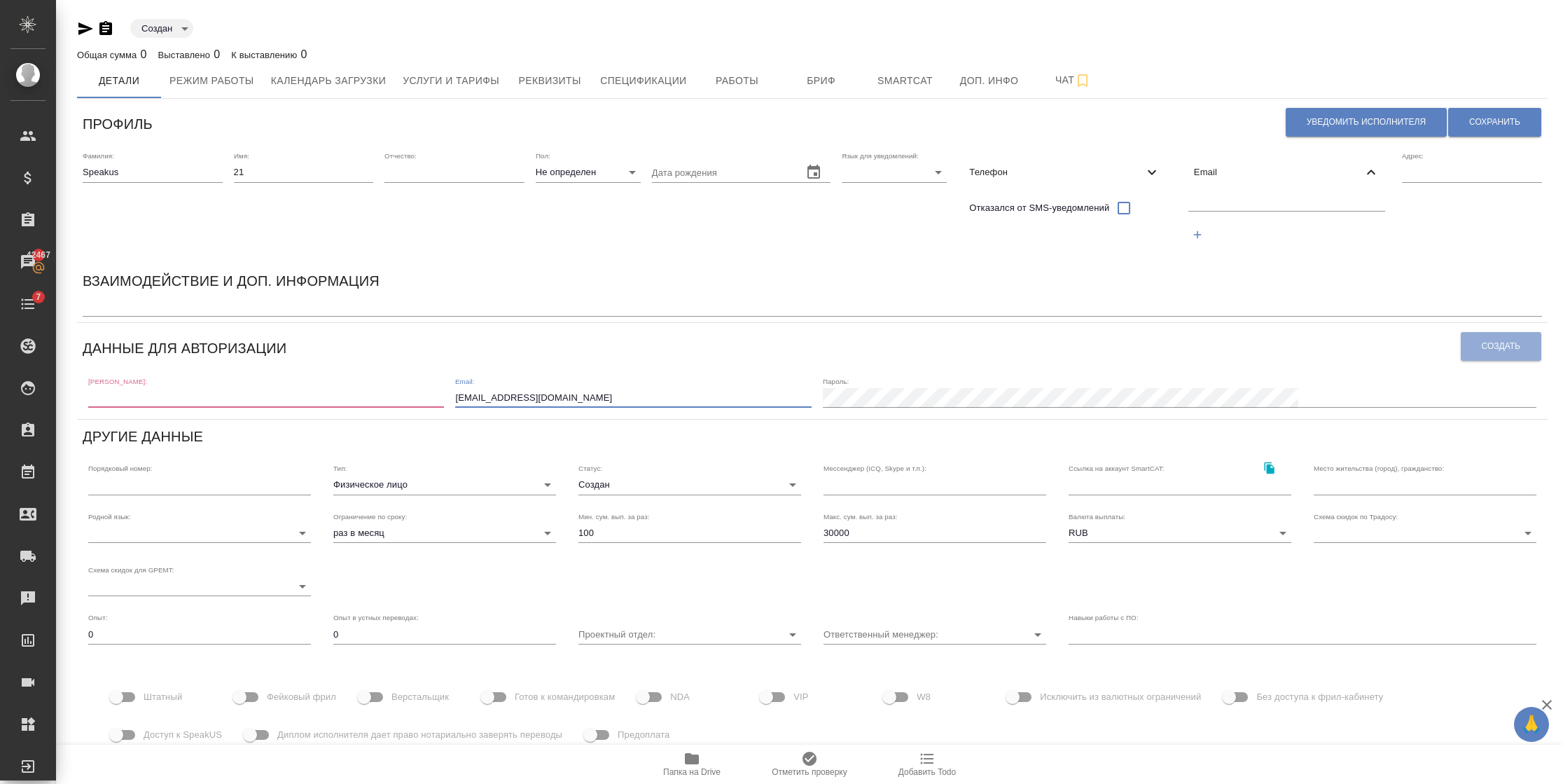
drag, startPoint x: 725, startPoint y: 400, endPoint x: 418, endPoint y: 400, distance: 307.0
click at [418, 400] on div "[PERSON_NAME]: Email: [EMAIL_ADDRESS][DOMAIN_NAME] [PERSON_NAME]:" at bounding box center [812, 392] width 1460 height 43
click at [1258, 203] on input "text" at bounding box center [1287, 202] width 197 height 17
paste input "[EMAIL_ADDRESS][DOMAIN_NAME]"
click at [1231, 202] on input "[EMAIL_ADDRESS][DOMAIN_NAME]" at bounding box center [1287, 202] width 197 height 17
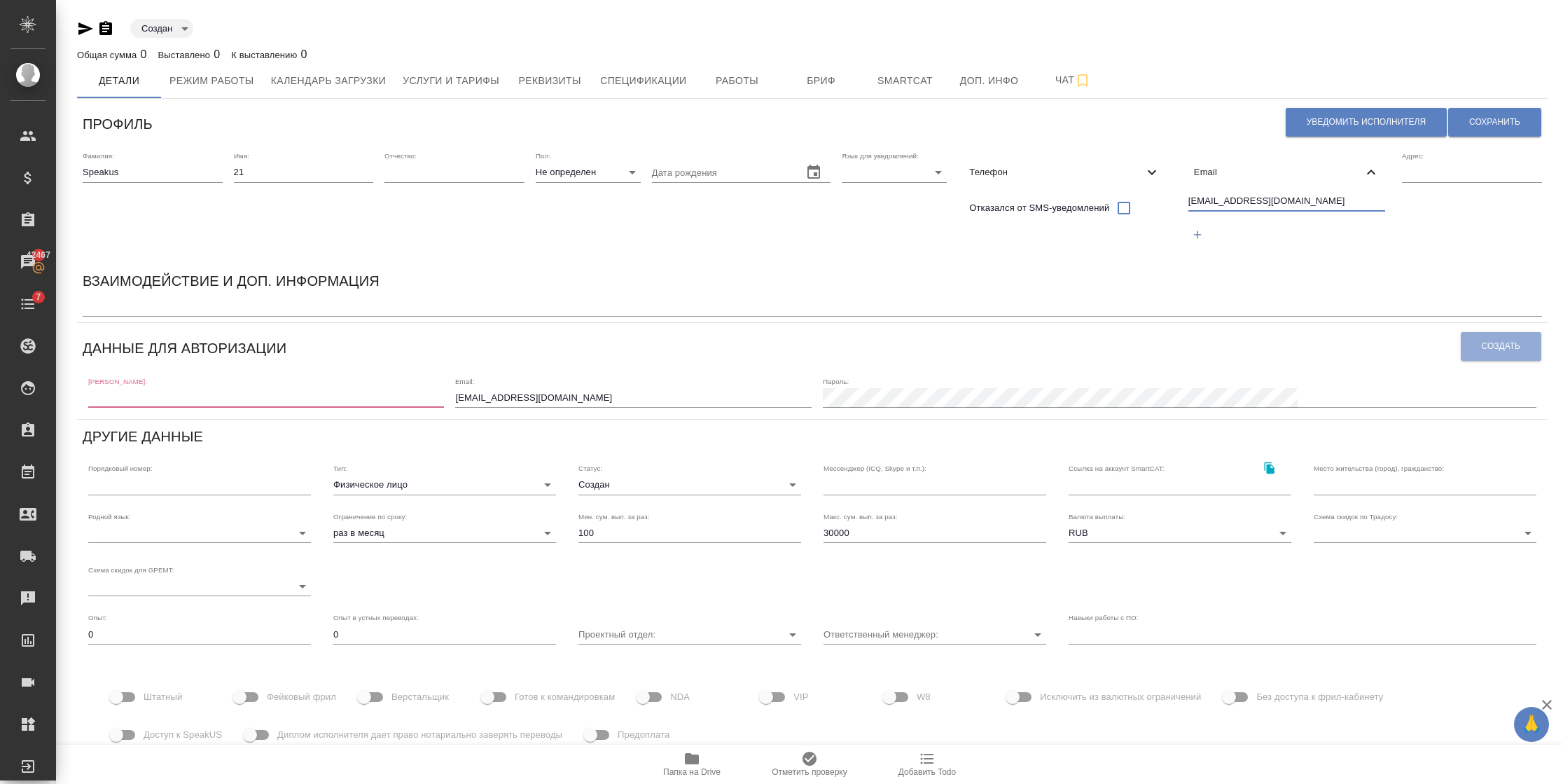
drag, startPoint x: 1296, startPoint y: 198, endPoint x: 1098, endPoint y: 185, distance: 198.4
click at [1098, 185] on div "Фамилия: Speakus Имя: 21 Отчество: Пол: Не определен none Дата рождения Язык дл…" at bounding box center [812, 204] width 1471 height 118
type input "speakus21@awatera.com"
drag, startPoint x: 725, startPoint y: 400, endPoint x: 523, endPoint y: 399, distance: 202.0
click at [523, 399] on div "[PERSON_NAME]: Email: [EMAIL_ADDRESS][DOMAIN_NAME] [PERSON_NAME]:" at bounding box center [812, 392] width 1460 height 43
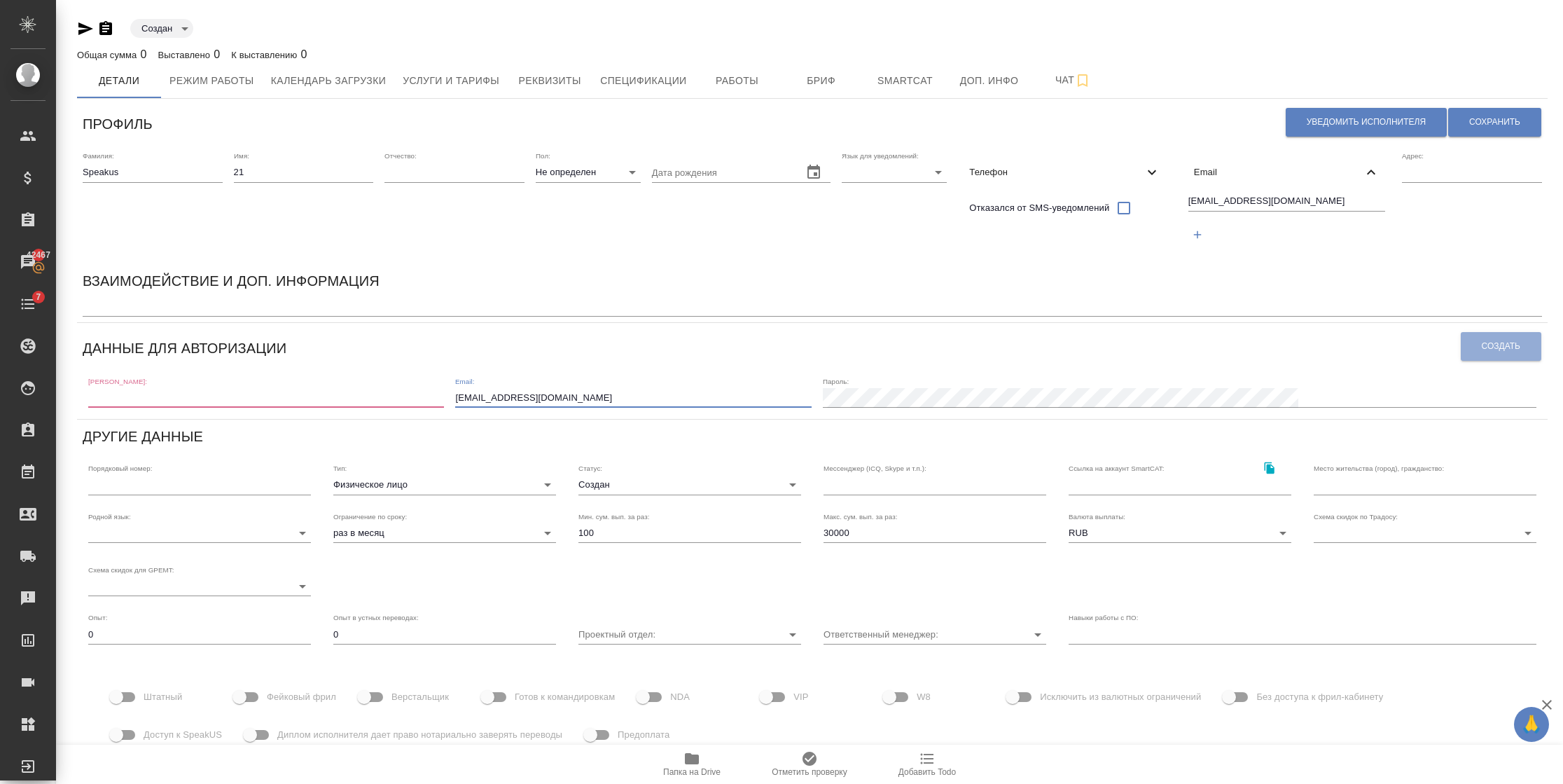
paste input "21"
type input "speakus21@awatera.com"
click at [244, 402] on input "text" at bounding box center [266, 397] width 356 height 20
paste input "speakus21@awatera.com"
drag, startPoint x: 270, startPoint y: 399, endPoint x: 150, endPoint y: 404, distance: 120.1
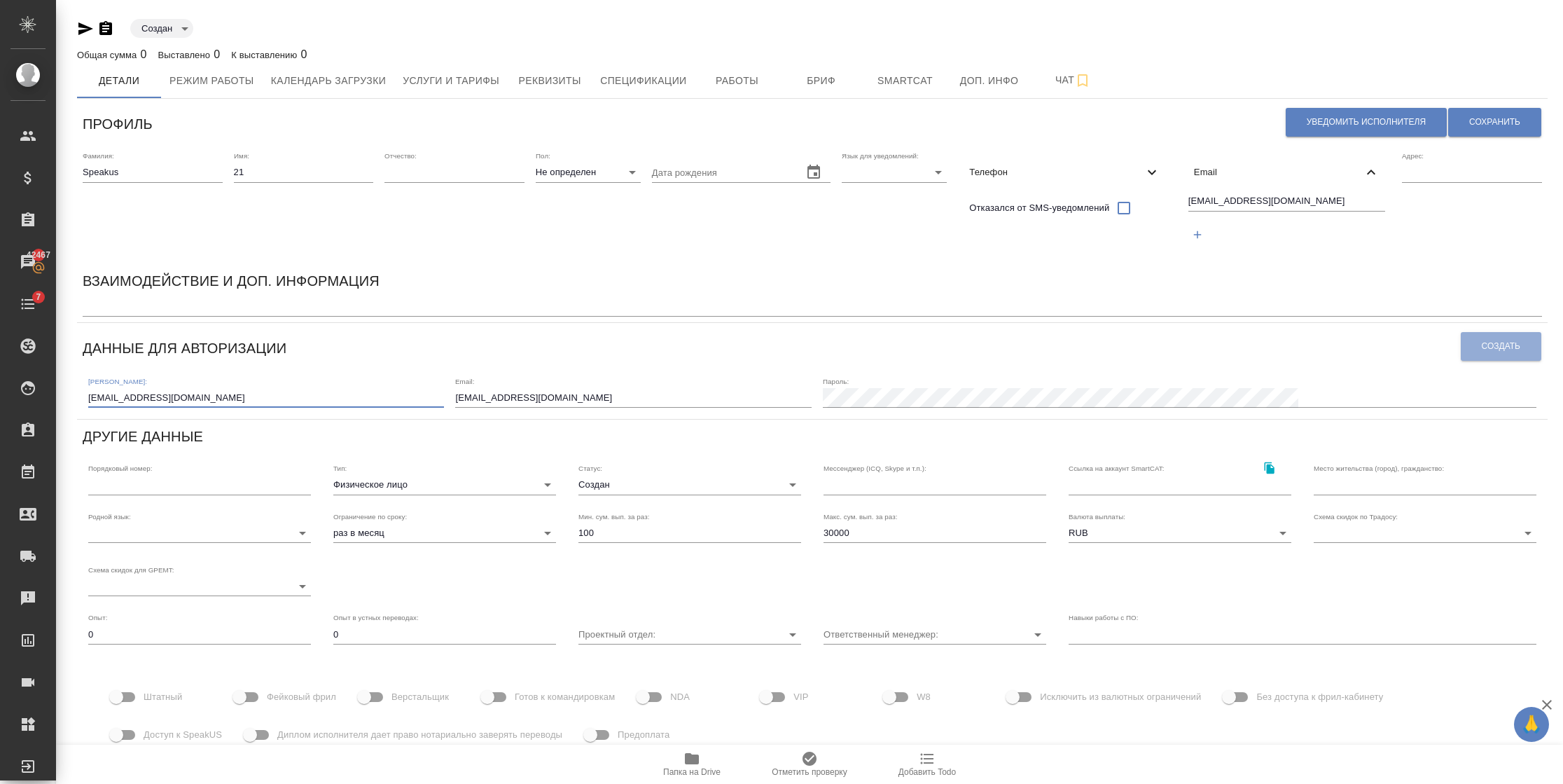
click at [150, 404] on input "speakus21@awatera.com" at bounding box center [266, 397] width 356 height 20
type input "speakus21"
click at [854, 163] on body "🙏 .cls-1 fill:#fff; AWATERA Semenets Irina Клиенты Спецификации Заказы 42467 Ча…" at bounding box center [781, 392] width 1563 height 784
click at [853, 172] on li "Русский" at bounding box center [886, 172] width 105 height 22
type input "RU"
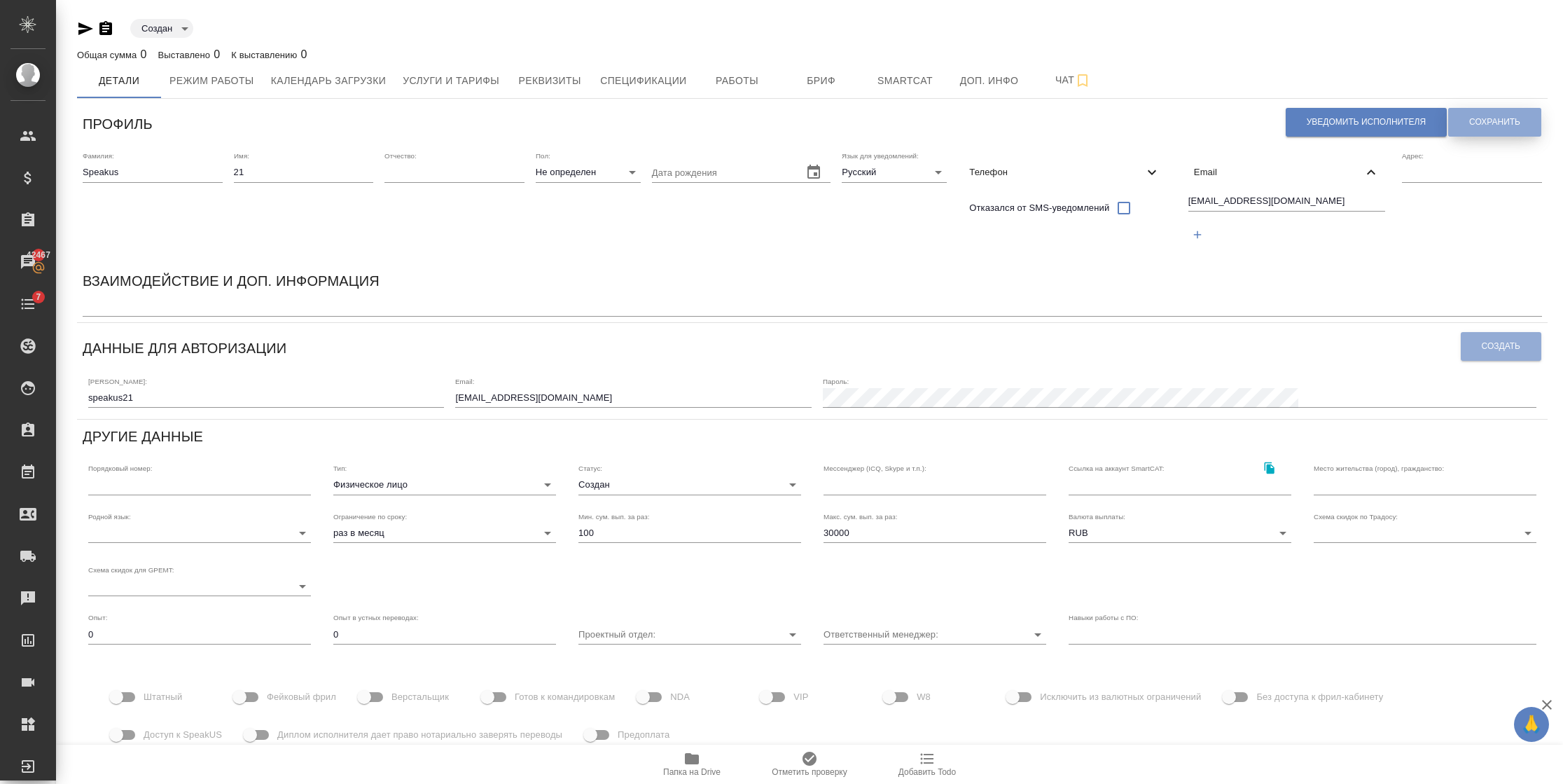
click at [1495, 126] on span "Сохранить" at bounding box center [1494, 122] width 51 height 12
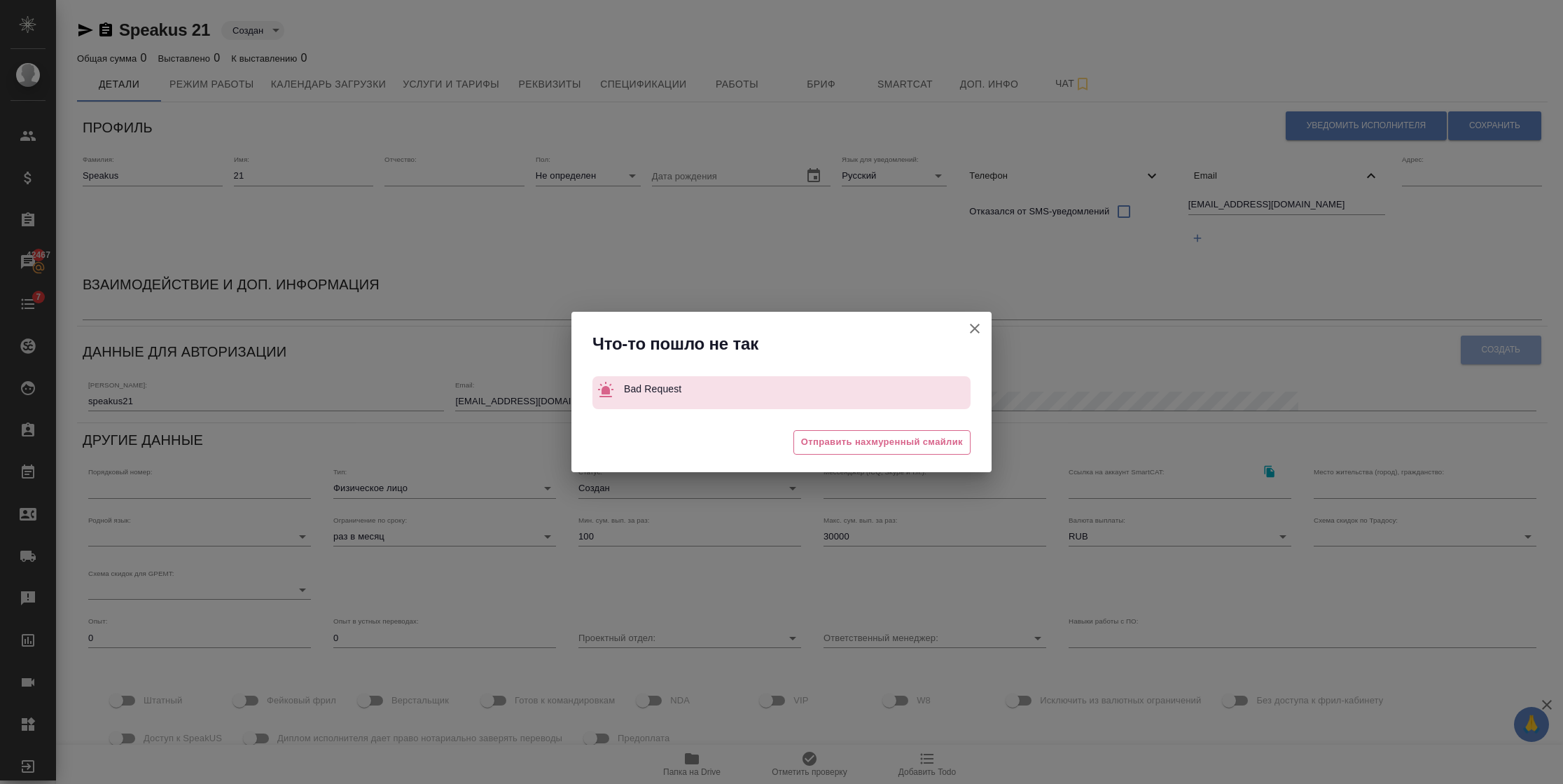
click at [965, 325] on button "Штатный" at bounding box center [975, 328] width 34 height 34
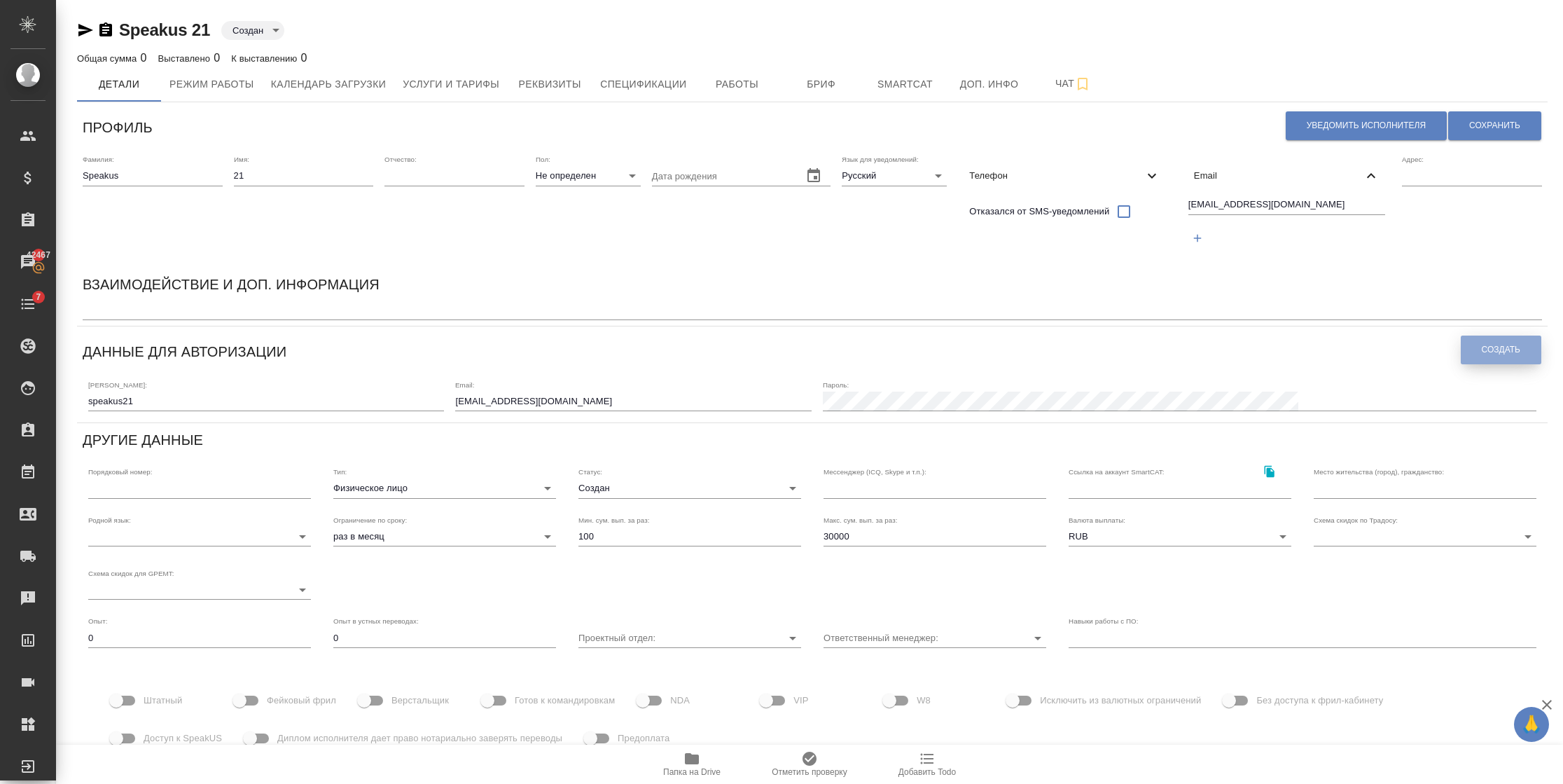
click at [1483, 350] on span "Создать" at bounding box center [1501, 350] width 38 height 12
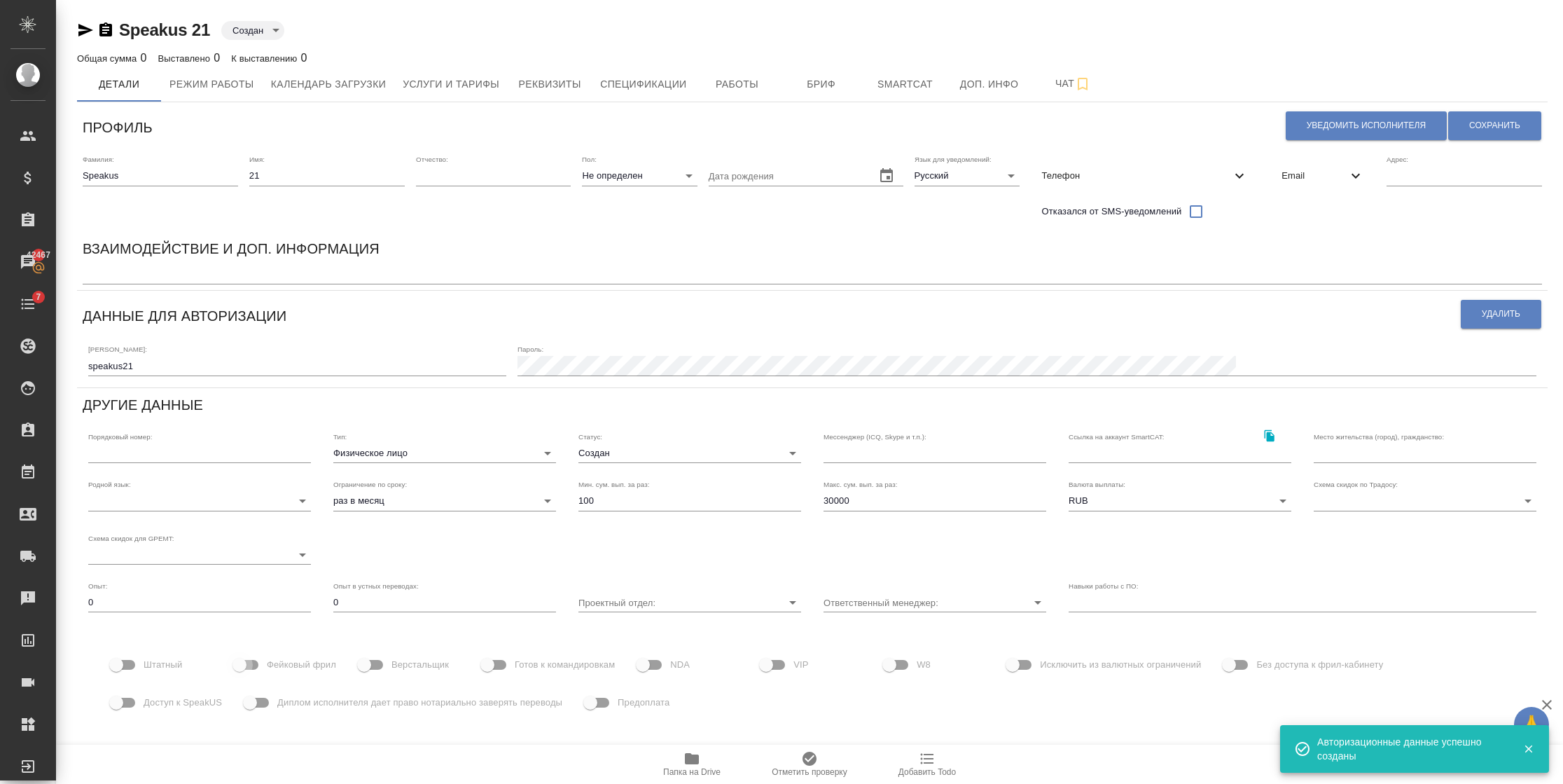
click at [266, 659] on input "Фейковый фрил" at bounding box center [239, 664] width 79 height 27
checkbox input "true"
click at [119, 707] on input "Доступ к SpeakUS" at bounding box center [116, 702] width 79 height 27
checkbox input "true"
click at [1481, 127] on span "Сохранить" at bounding box center [1494, 126] width 51 height 12
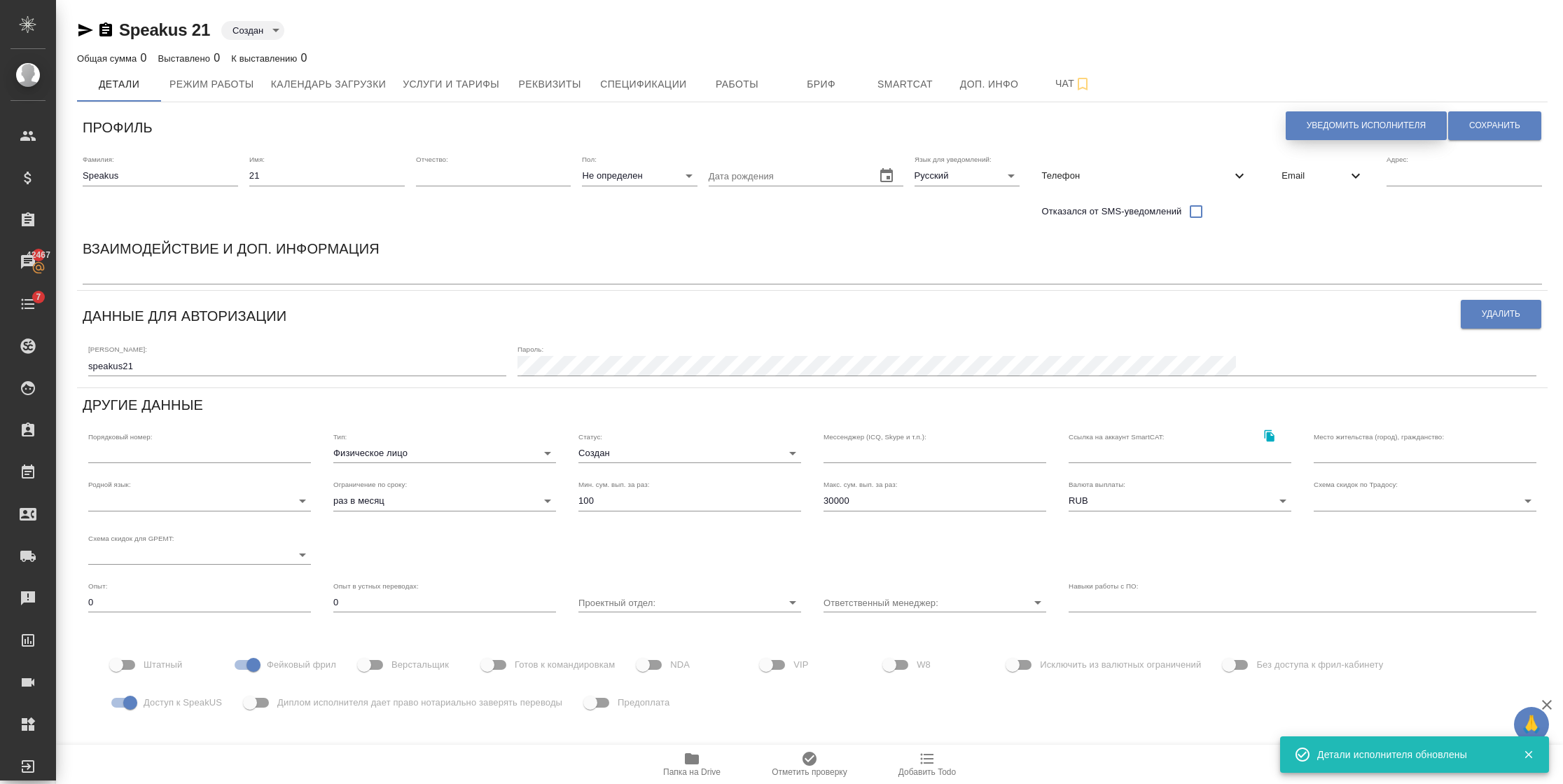
click at [1339, 120] on span "Уведомить исполнителя" at bounding box center [1366, 126] width 119 height 12
type textarea "Добрый день, 21! Ознакомиться с подробной информацией по выполненным работам Вы…"
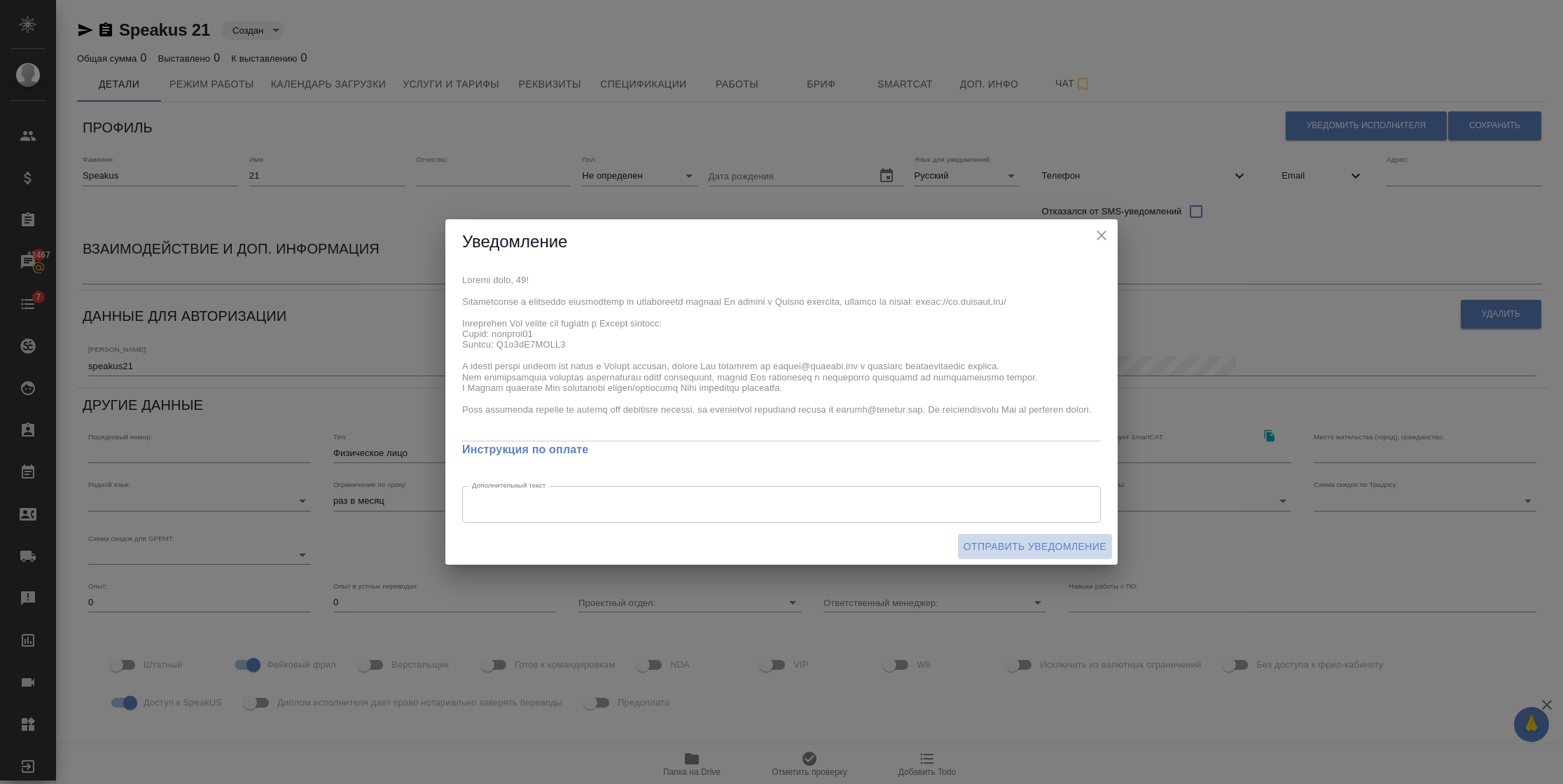
click at [993, 546] on span "Отправить уведомление" at bounding box center [1035, 546] width 143 height 17
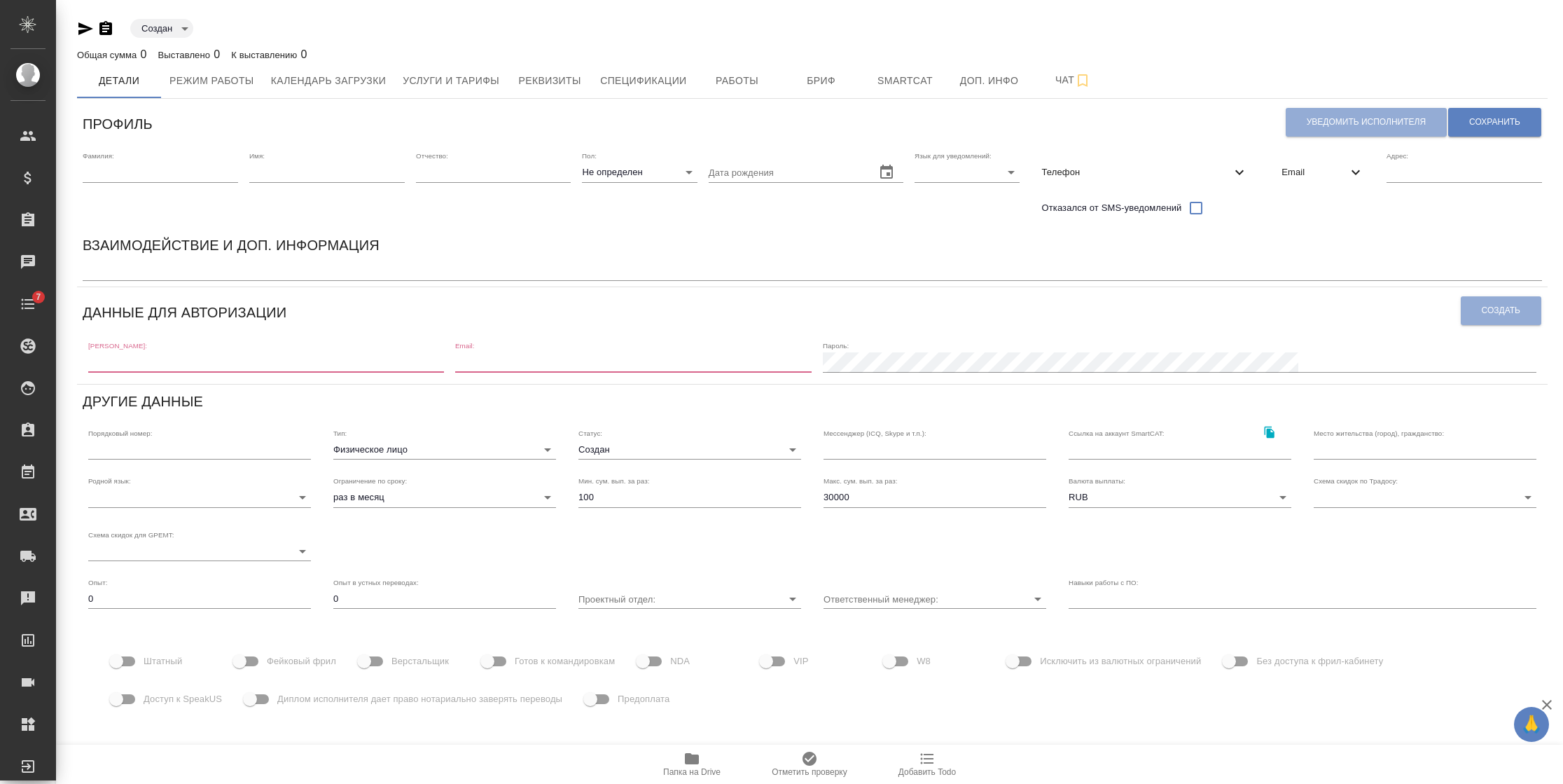
click at [182, 163] on input "text" at bounding box center [160, 172] width 155 height 20
type input "Speakus"
type input "21"
type input "[EMAIL_ADDRESS][DOMAIN_NAME]"
click at [300, 184] on div "Имя: 21" at bounding box center [327, 186] width 155 height 72
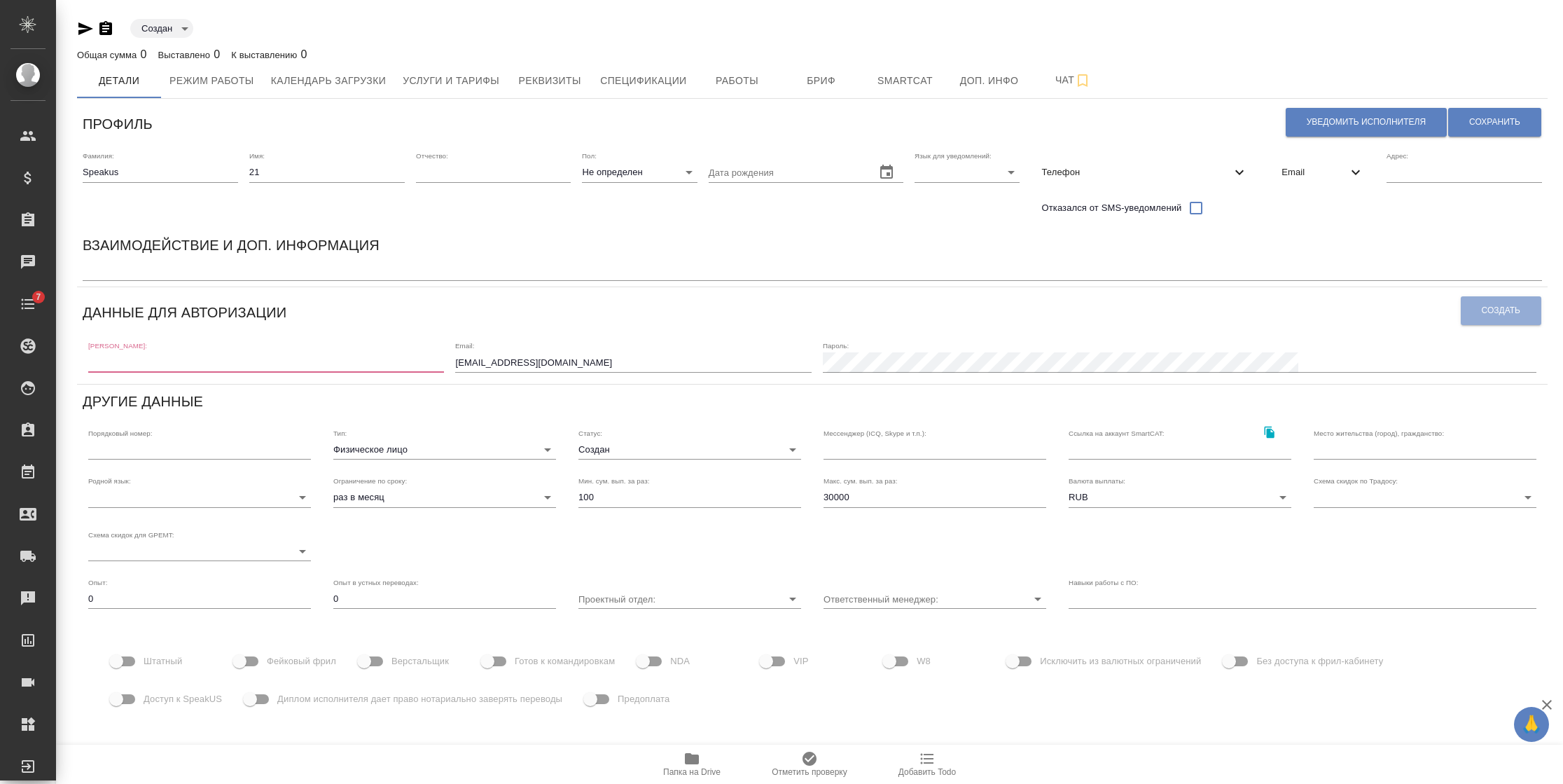
click at [301, 173] on input "21" at bounding box center [327, 172] width 155 height 20
type input "22"
drag, startPoint x: 742, startPoint y: 365, endPoint x: 395, endPoint y: 361, distance: 347.0
click at [395, 361] on div "[PERSON_NAME]: Email: [EMAIL_ADDRESS][DOMAIN_NAME] [PERSON_NAME]:" at bounding box center [812, 356] width 1460 height 43
click at [1318, 163] on div "Email" at bounding box center [1322, 172] width 105 height 31
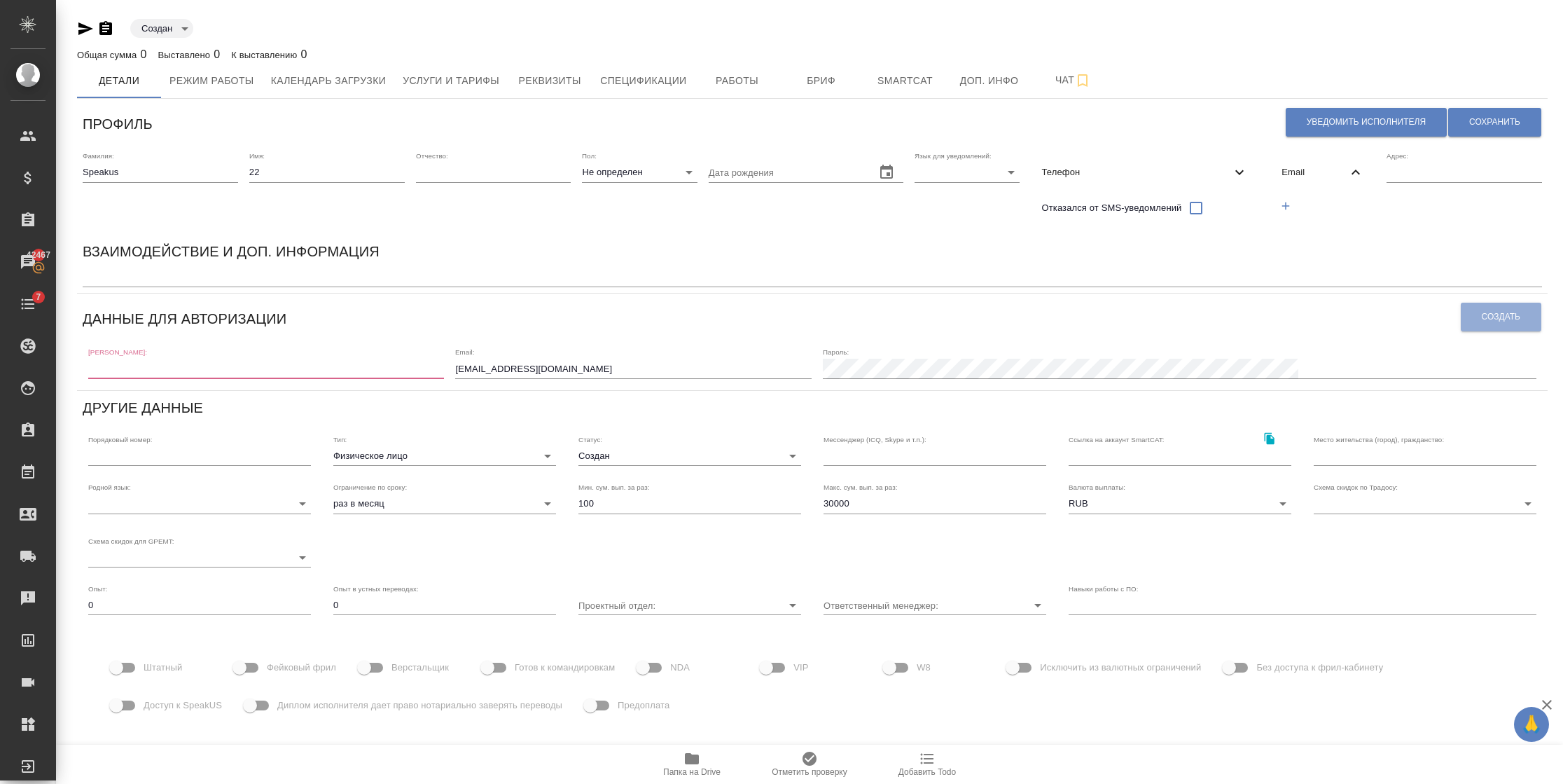
click at [1286, 202] on icon "button" at bounding box center [1286, 205] width 12 height 12
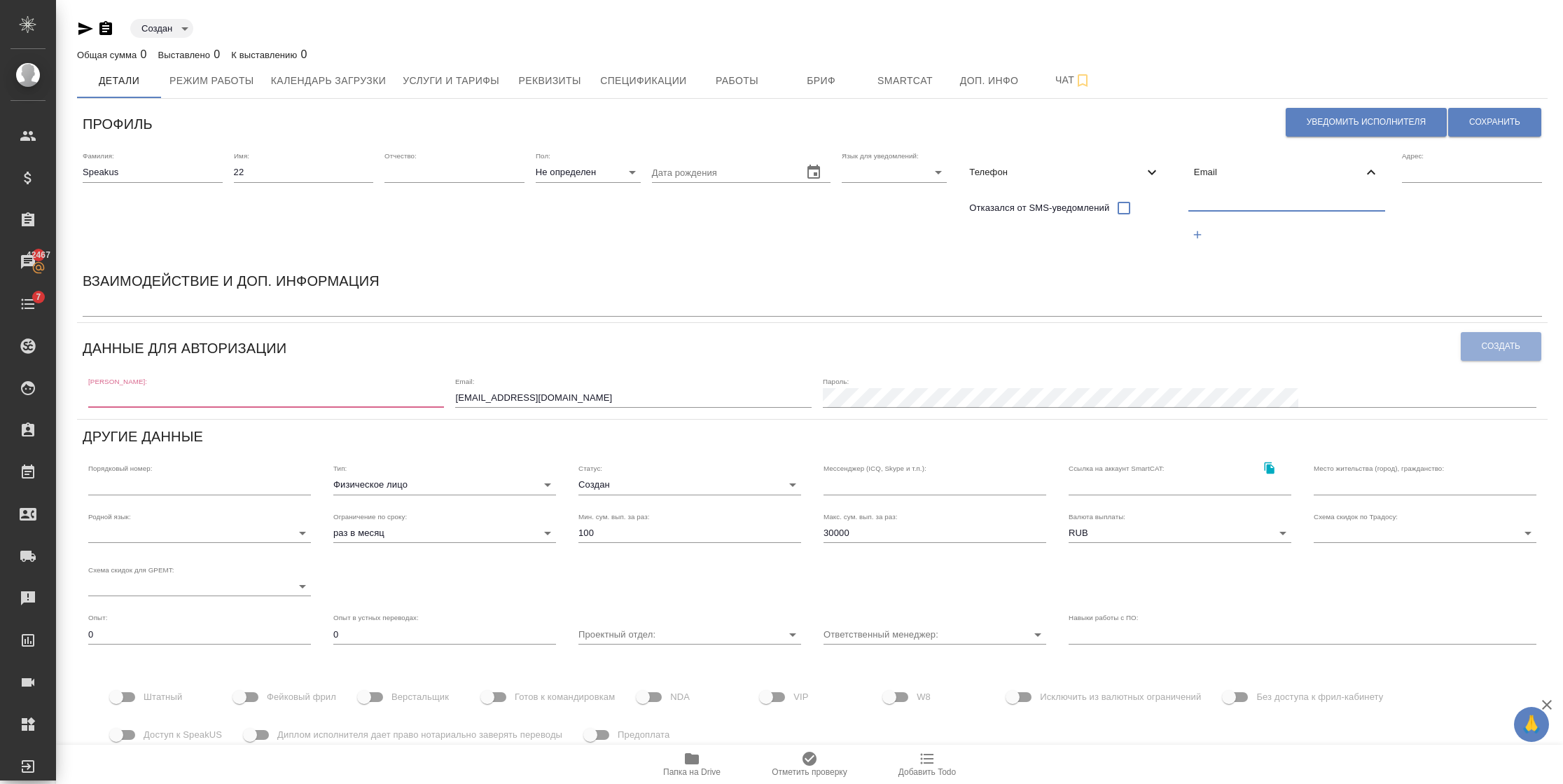
click at [1229, 197] on input "text" at bounding box center [1287, 202] width 197 height 17
paste input "[EMAIL_ADDRESS][DOMAIN_NAME]"
click at [1231, 199] on input "[EMAIL_ADDRESS][DOMAIN_NAME]" at bounding box center [1287, 202] width 197 height 17
drag, startPoint x: 1306, startPoint y: 200, endPoint x: 1292, endPoint y: 200, distance: 14.0
click at [1292, 200] on input "[EMAIL_ADDRESS][DOMAIN_NAME]" at bounding box center [1287, 202] width 197 height 17
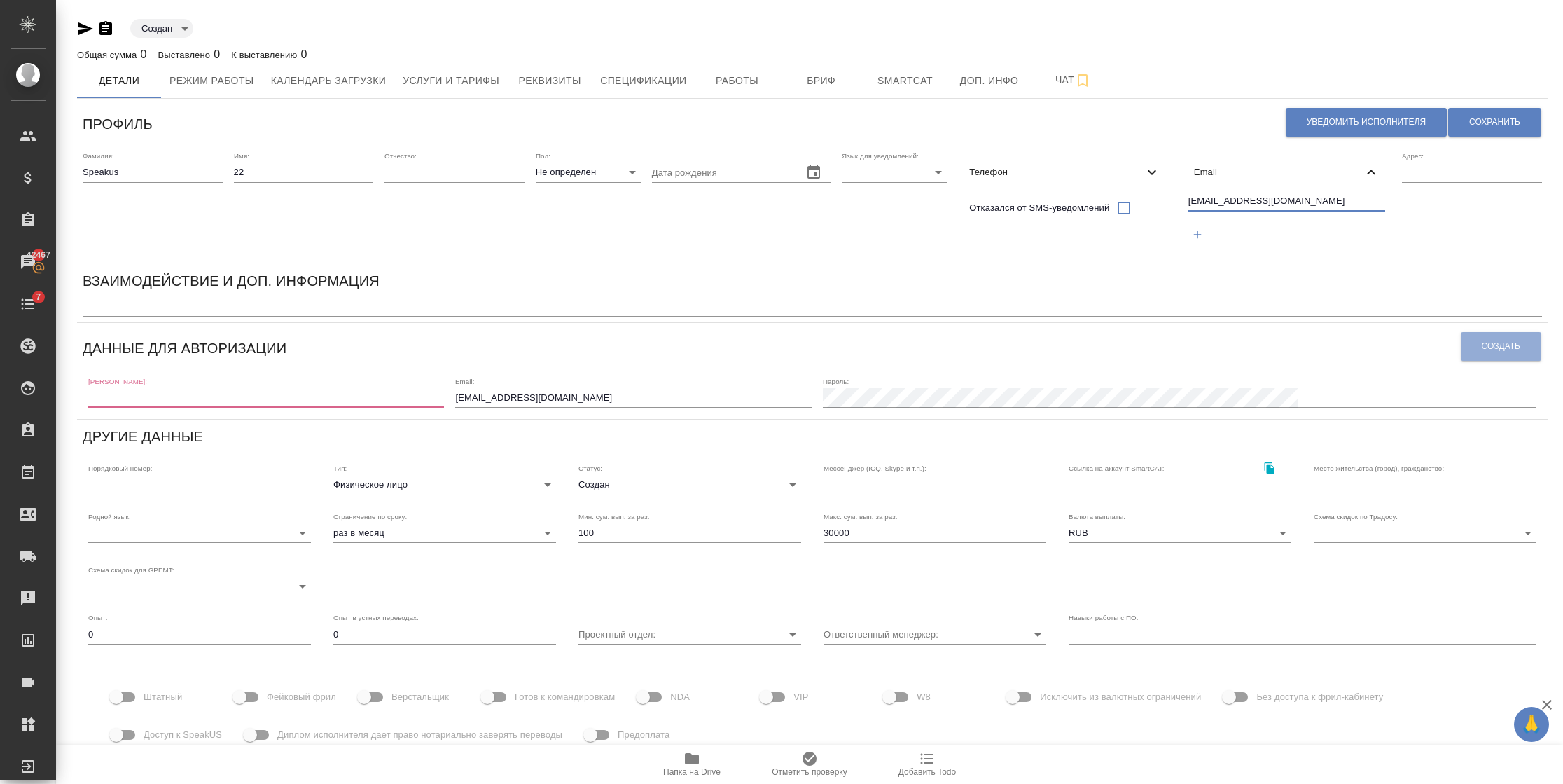
click at [1229, 199] on input "[EMAIL_ADDRESS][DOMAIN_NAME]" at bounding box center [1287, 202] width 197 height 17
drag, startPoint x: 1359, startPoint y: 202, endPoint x: 1098, endPoint y: 217, distance: 261.4
click at [1098, 217] on div "Фамилия: Speakus Имя: 22 Отчество: Пол: Не определен none Дата рождения Язык дл…" at bounding box center [812, 204] width 1471 height 118
type input "speakus22@awatera.com"
drag, startPoint x: 688, startPoint y: 398, endPoint x: 514, endPoint y: 398, distance: 174.0
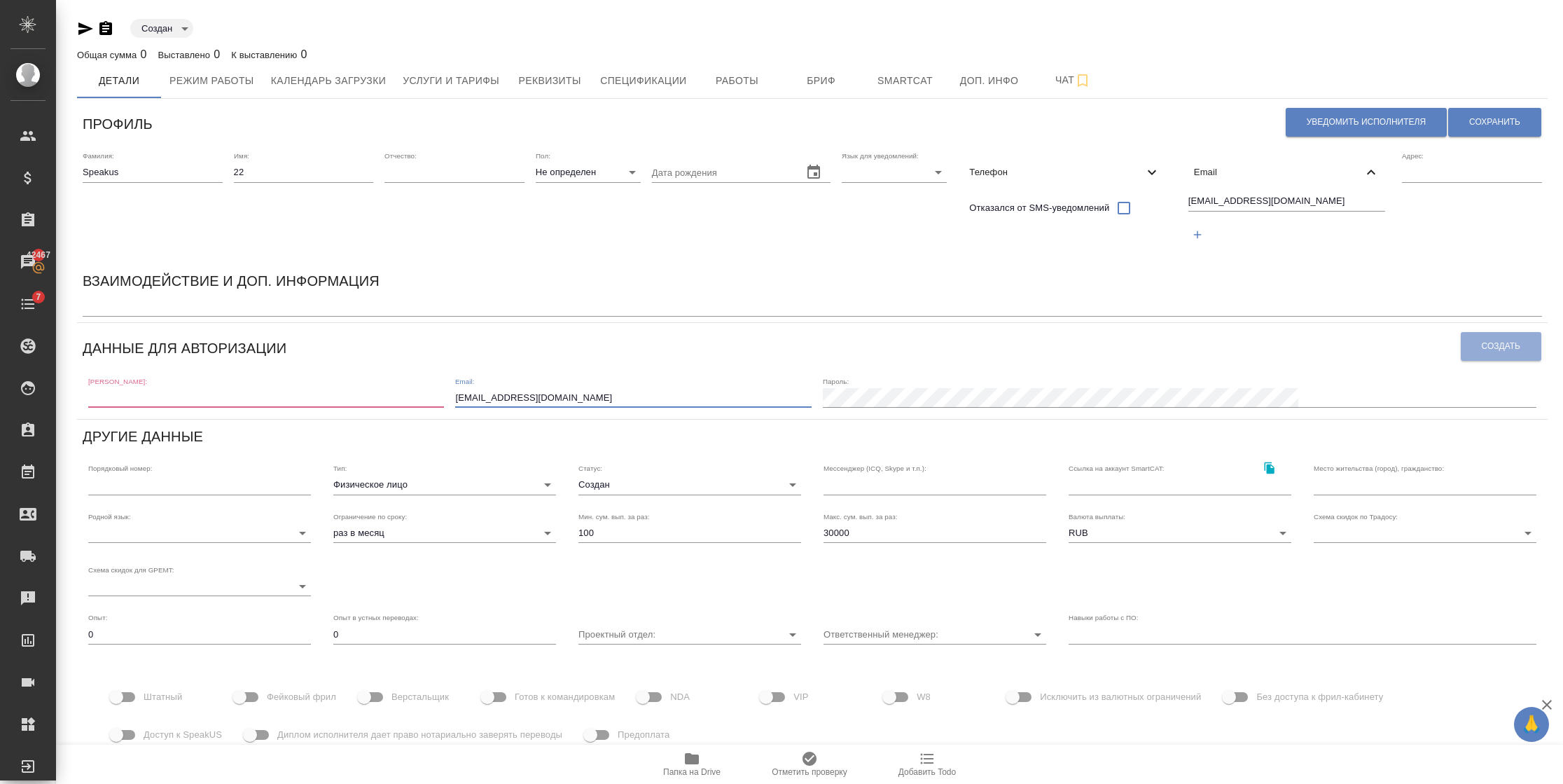
click at [514, 398] on div "[PERSON_NAME]: Email: [EMAIL_ADDRESS][DOMAIN_NAME] [PERSON_NAME]:" at bounding box center [812, 392] width 1460 height 43
paste input "22"
type input "speakus22@awatera.com"
click at [363, 411] on div "Логин: Email: speakus22@awatera.com Пароль:" at bounding box center [812, 392] width 1460 height 43
click at [360, 404] on input "text" at bounding box center [266, 397] width 356 height 20
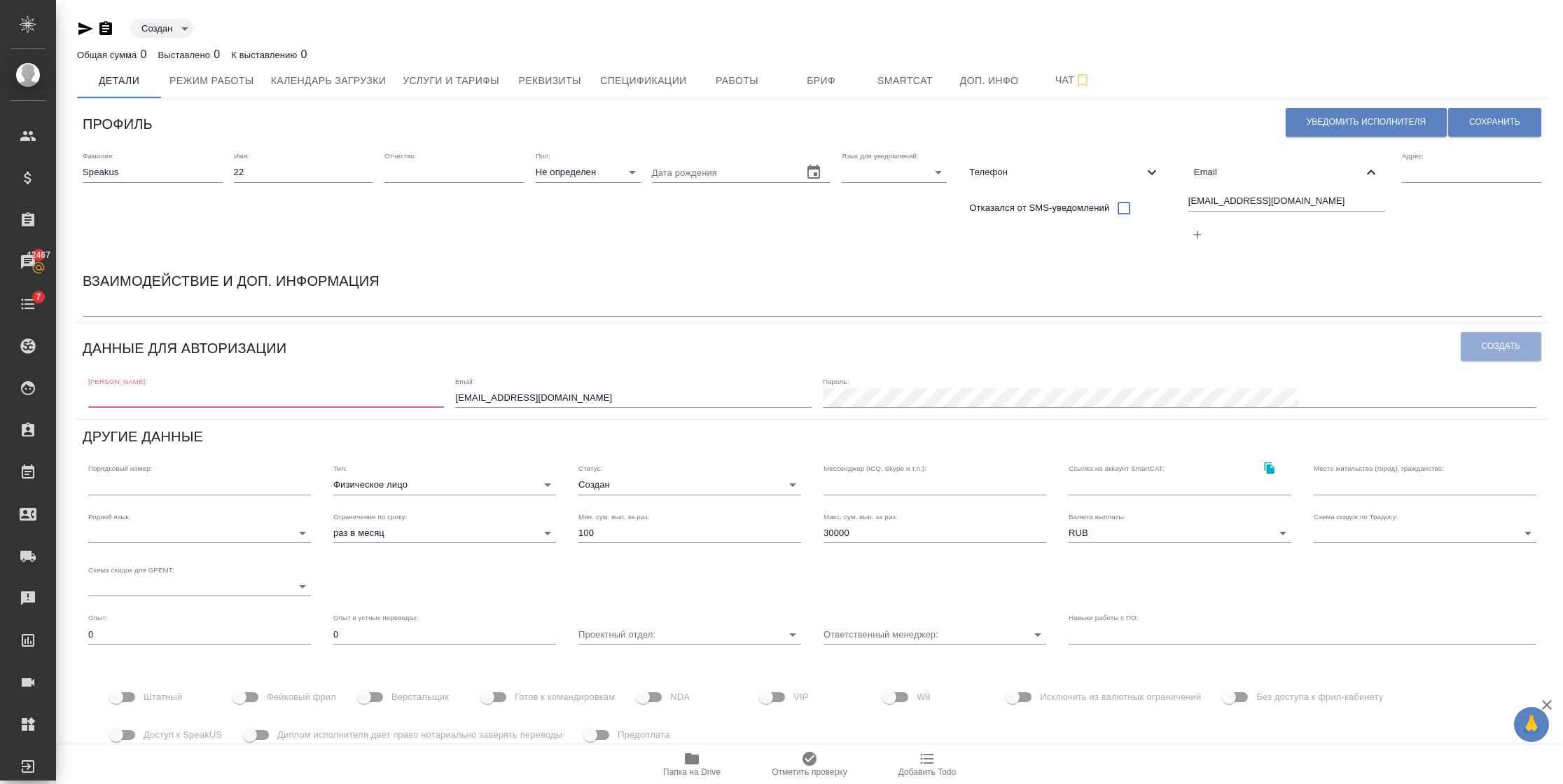
paste input "speakus22@awatera.com"
drag, startPoint x: 317, startPoint y: 395, endPoint x: 150, endPoint y: 400, distance: 167.1
click at [150, 400] on input "speakus22@awatera.com" at bounding box center [266, 397] width 356 height 20
type input "speakus22"
click at [842, 158] on label "Язык для уведомлений:" at bounding box center [880, 156] width 77 height 7
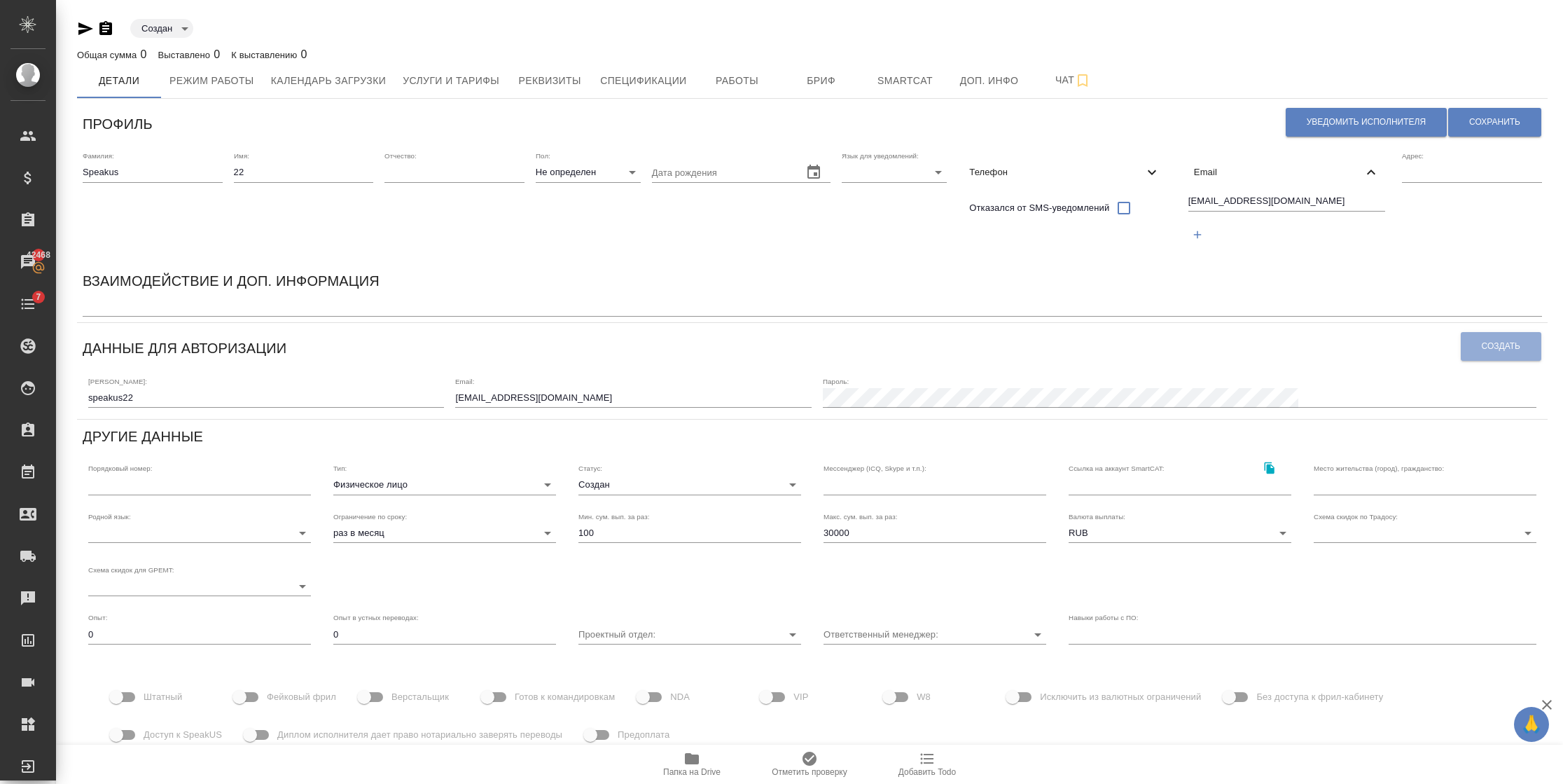
click at [858, 168] on body "🙏 .cls-1 fill:#fff; AWATERA Semenets Irina Клиенты Спецификации Заказы 42468 Ча…" at bounding box center [781, 392] width 1563 height 784
drag, startPoint x: 856, startPoint y: 172, endPoint x: 1124, endPoint y: 173, distance: 268.0
click at [856, 173] on li "Русский" at bounding box center [886, 172] width 105 height 22
type input "RU"
click at [1491, 119] on span "Сохранить" at bounding box center [1494, 122] width 51 height 12
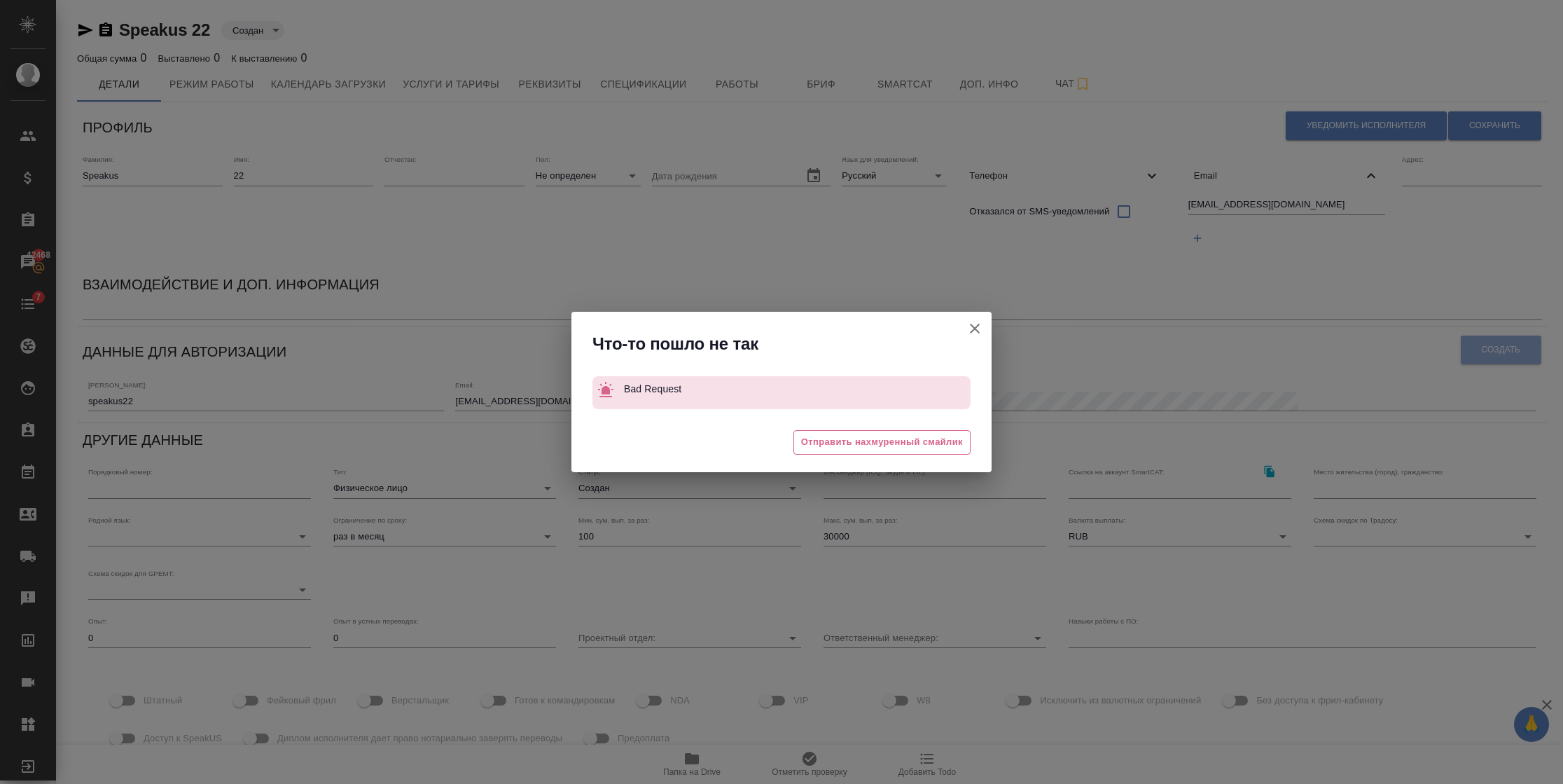
click at [974, 336] on icon "button" at bounding box center [974, 328] width 17 height 17
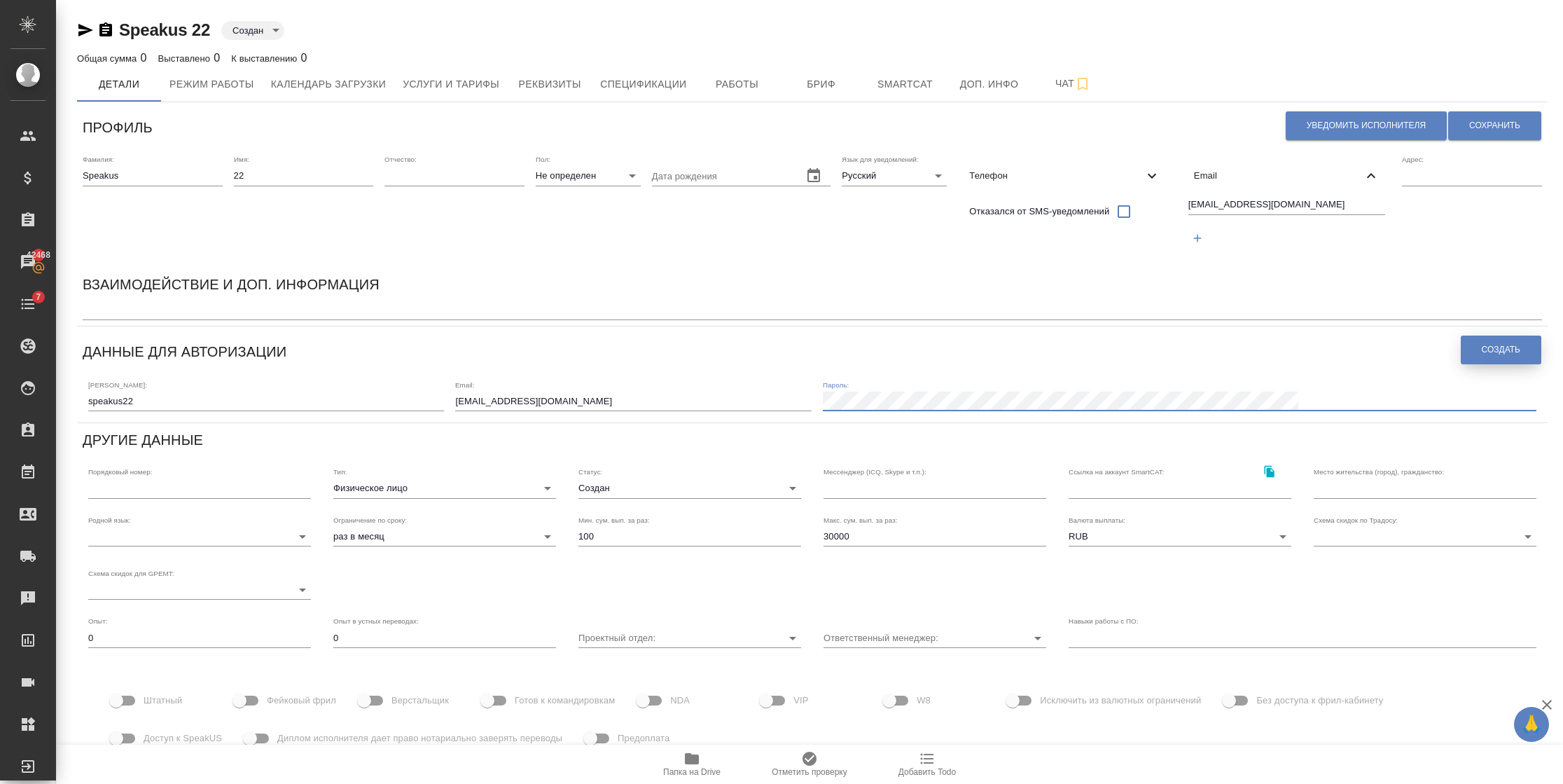
click at [1508, 350] on span "Создать" at bounding box center [1501, 350] width 38 height 12
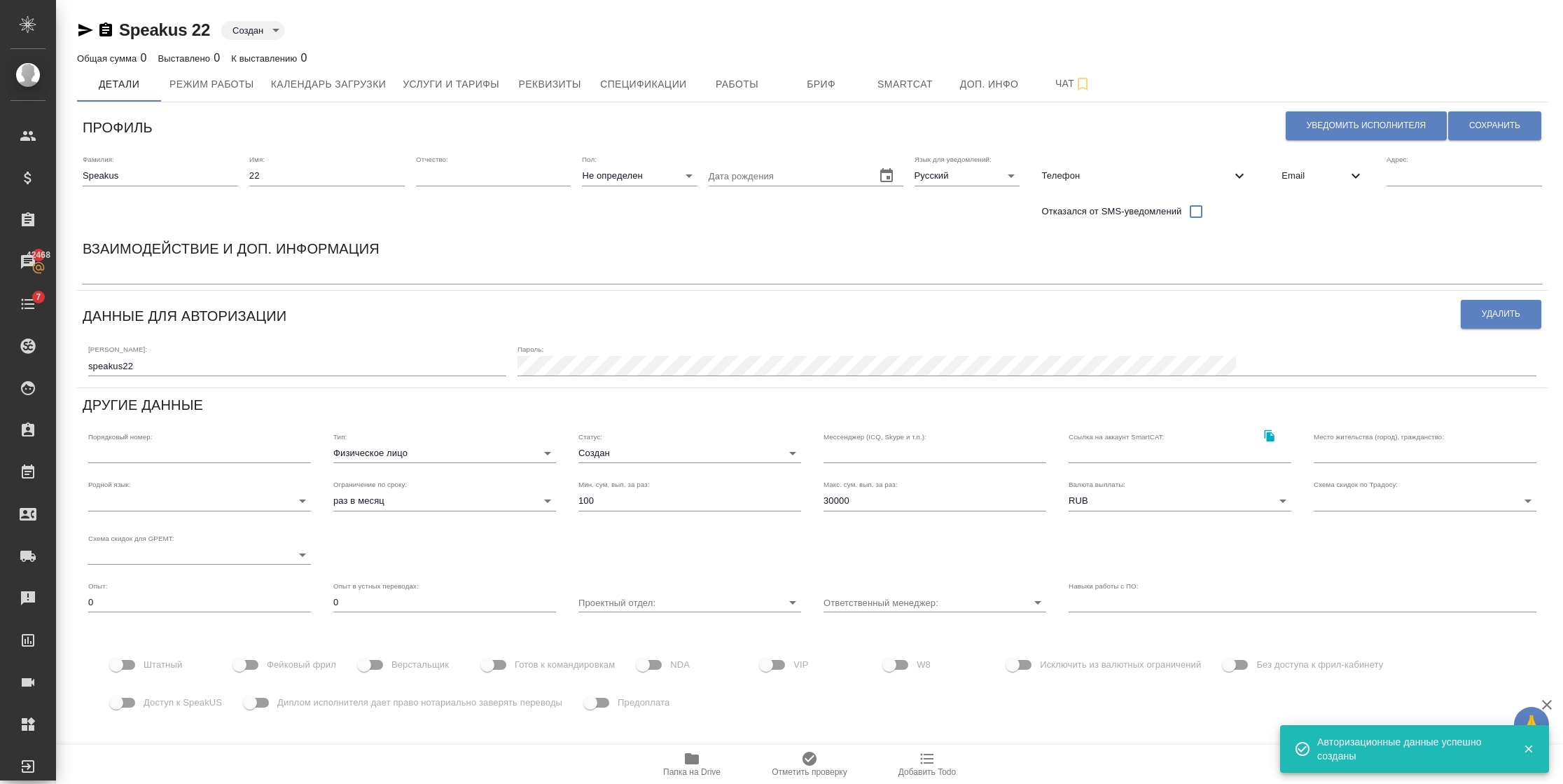
click at [293, 667] on span "Фейковый фрил" at bounding box center [301, 664] width 69 height 14
click at [280, 667] on input "Фейковый фрил" at bounding box center [239, 664] width 79 height 27
checkbox input "true"
click at [150, 710] on label "Доступ к SpeakUS" at bounding box center [162, 702] width 119 height 27
click at [150, 710] on input "Доступ к SpeakUS" at bounding box center [116, 702] width 79 height 27
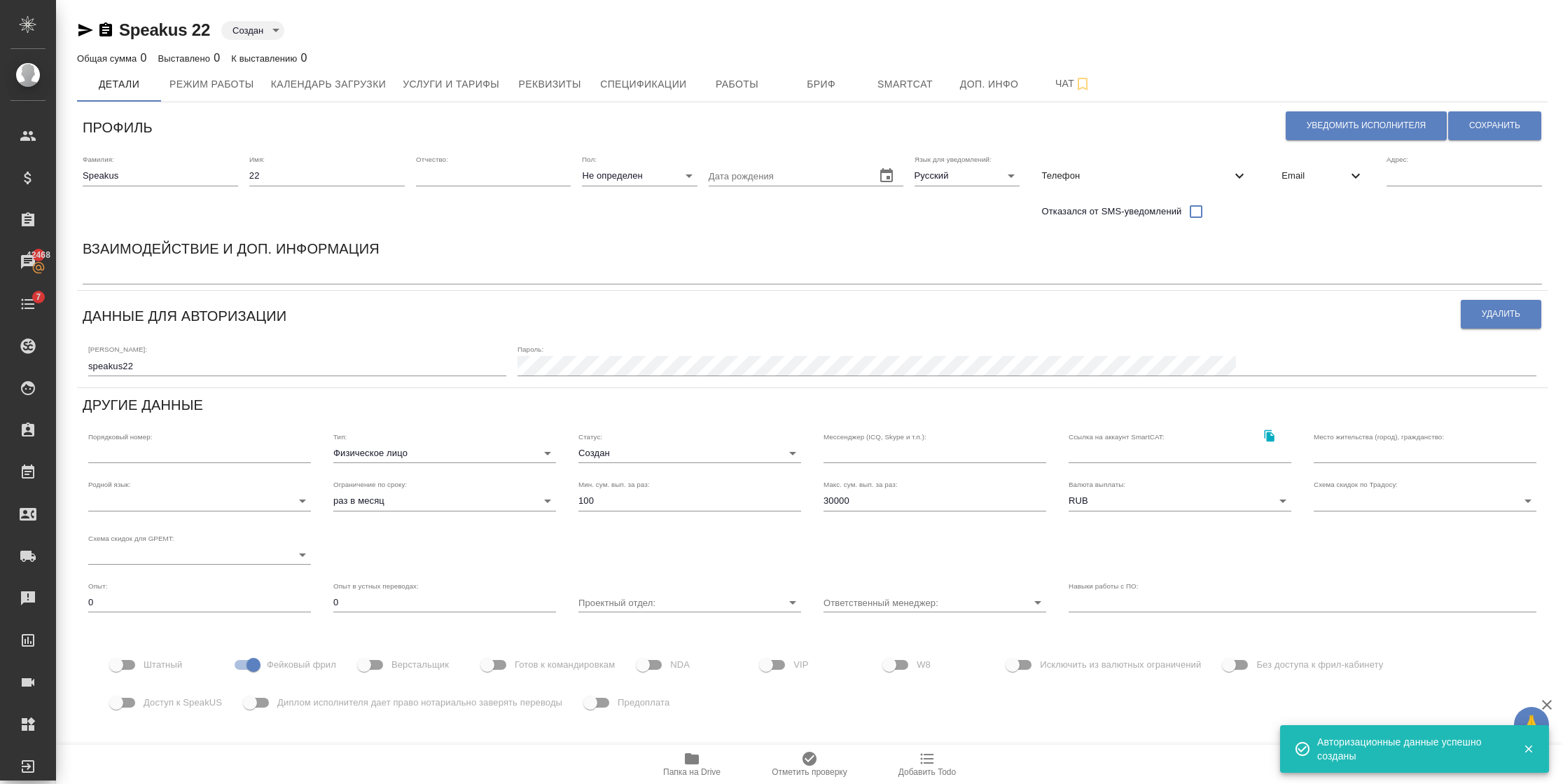
checkbox input "true"
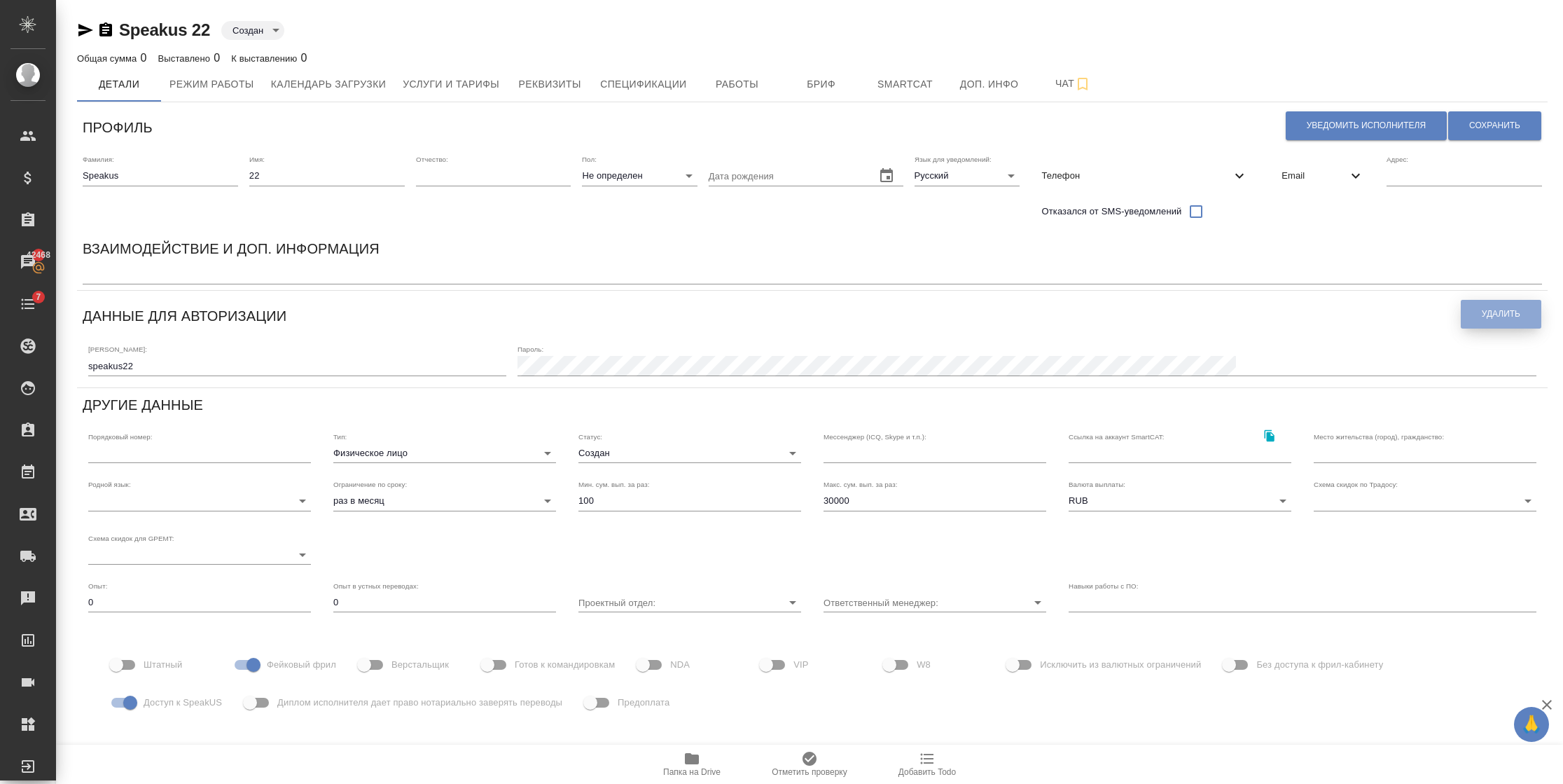
click at [1506, 307] on button "Удалить" at bounding box center [1501, 314] width 80 height 29
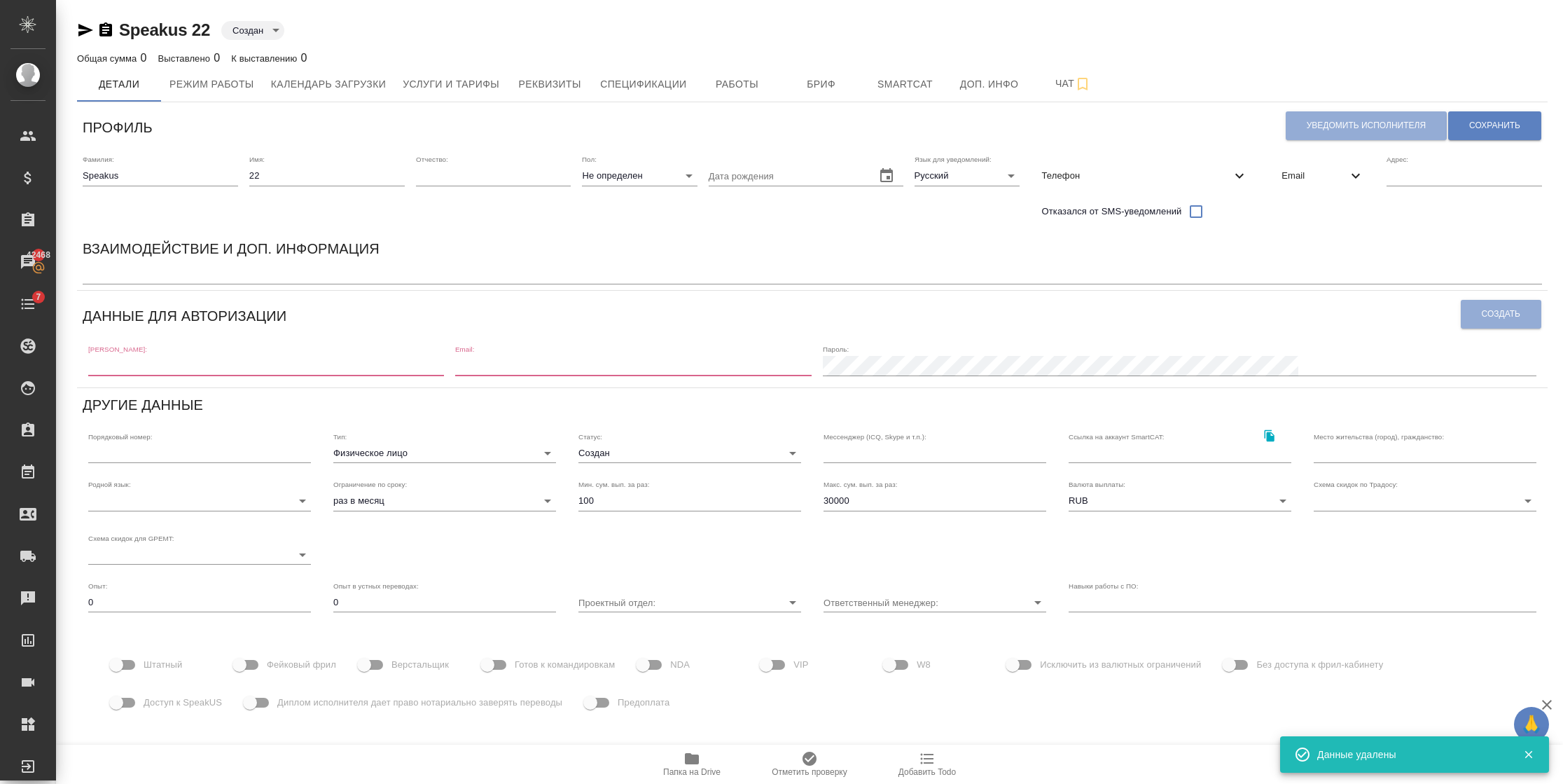
click at [636, 373] on input "email" at bounding box center [633, 365] width 356 height 20
paste input "speakus22@awatera.com"
type input "speakus22@awatera.com"
click at [233, 374] on input "text" at bounding box center [266, 365] width 356 height 20
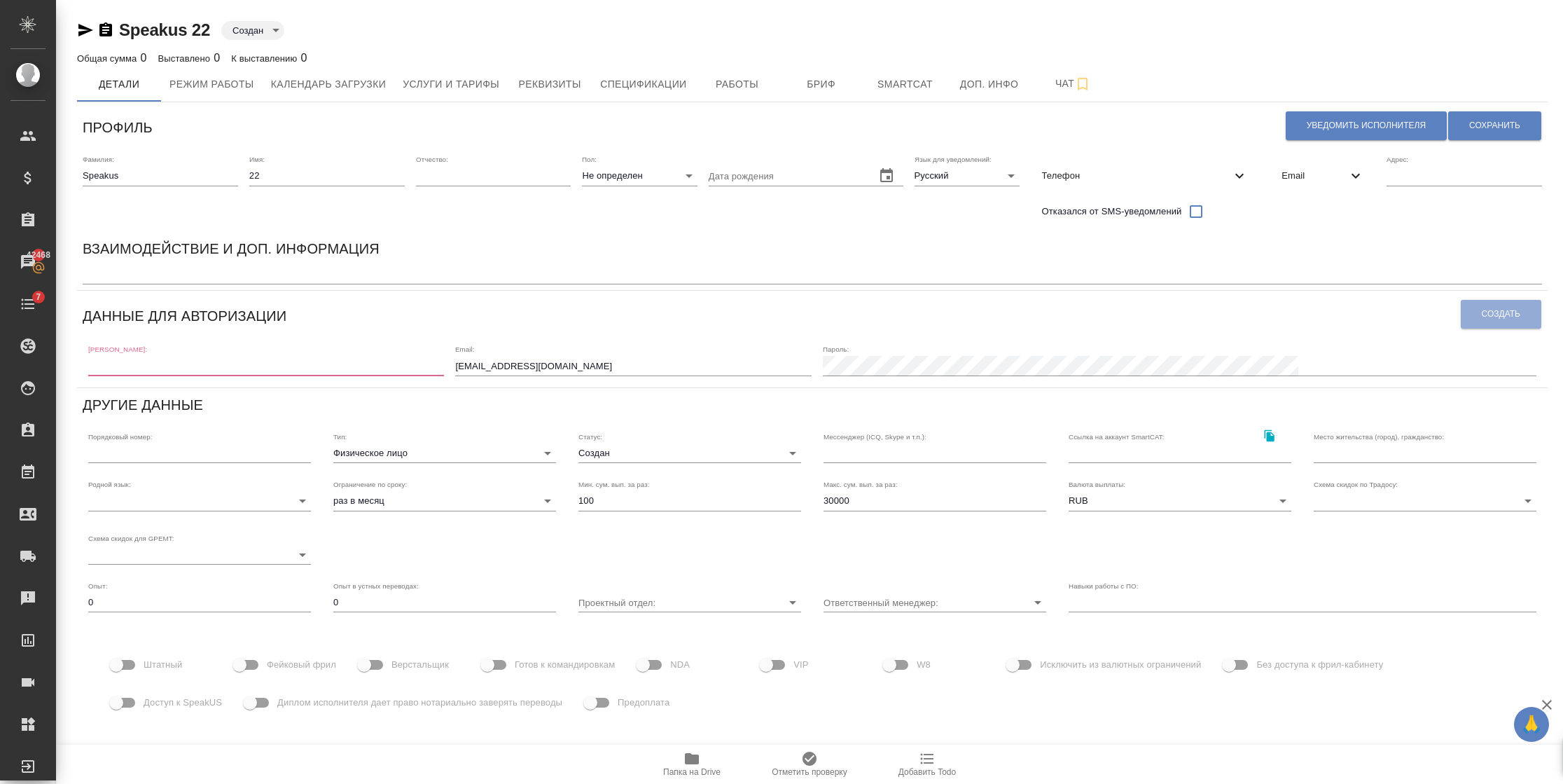
paste input "speakus22@awatera.com"
drag, startPoint x: 232, startPoint y: 365, endPoint x: 138, endPoint y: 365, distance: 94.0
click at [138, 365] on input "speakus22@awatera.com" at bounding box center [266, 365] width 356 height 20
type input "speakus22"
click at [1124, 353] on div "Пароль:" at bounding box center [1180, 360] width 714 height 31
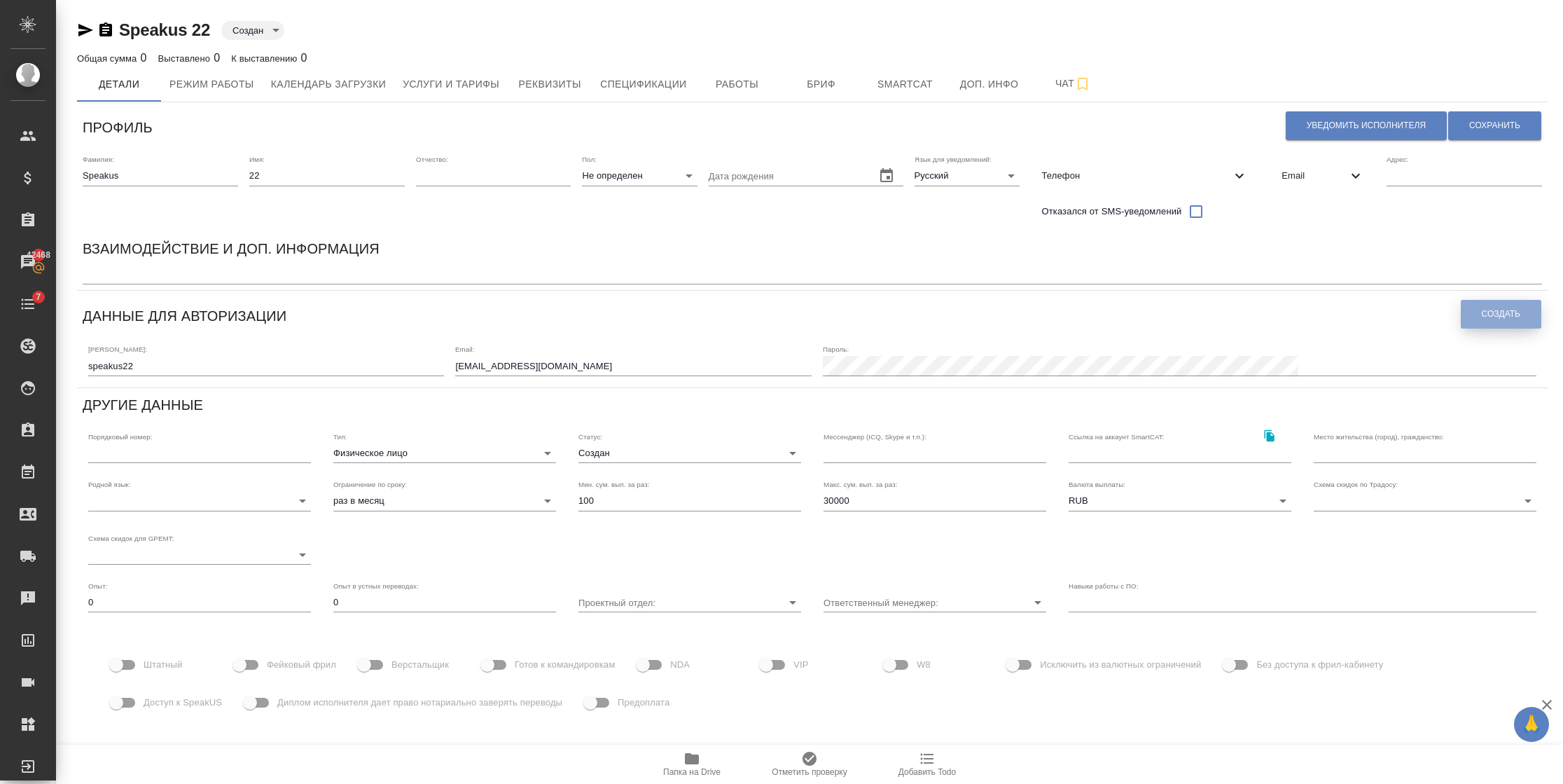
click at [1529, 306] on button "Создать" at bounding box center [1501, 314] width 80 height 29
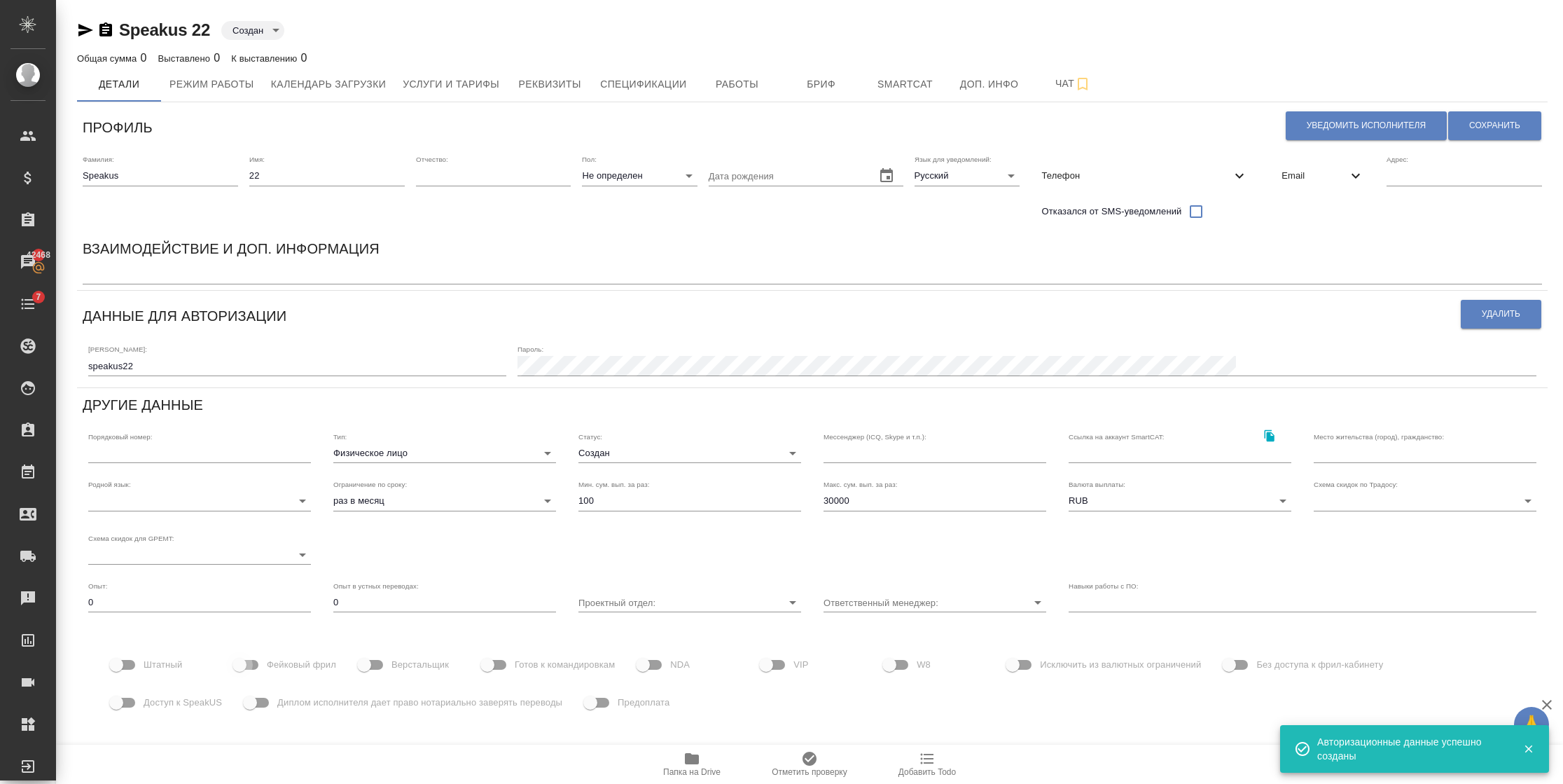
click at [238, 664] on input "Фейковый фрил" at bounding box center [239, 664] width 79 height 27
checkbox input "true"
click at [145, 699] on span "Доступ к SpeakUS" at bounding box center [183, 702] width 79 height 14
click at [145, 699] on input "Доступ к SpeakUS" at bounding box center [116, 702] width 79 height 27
checkbox input "true"
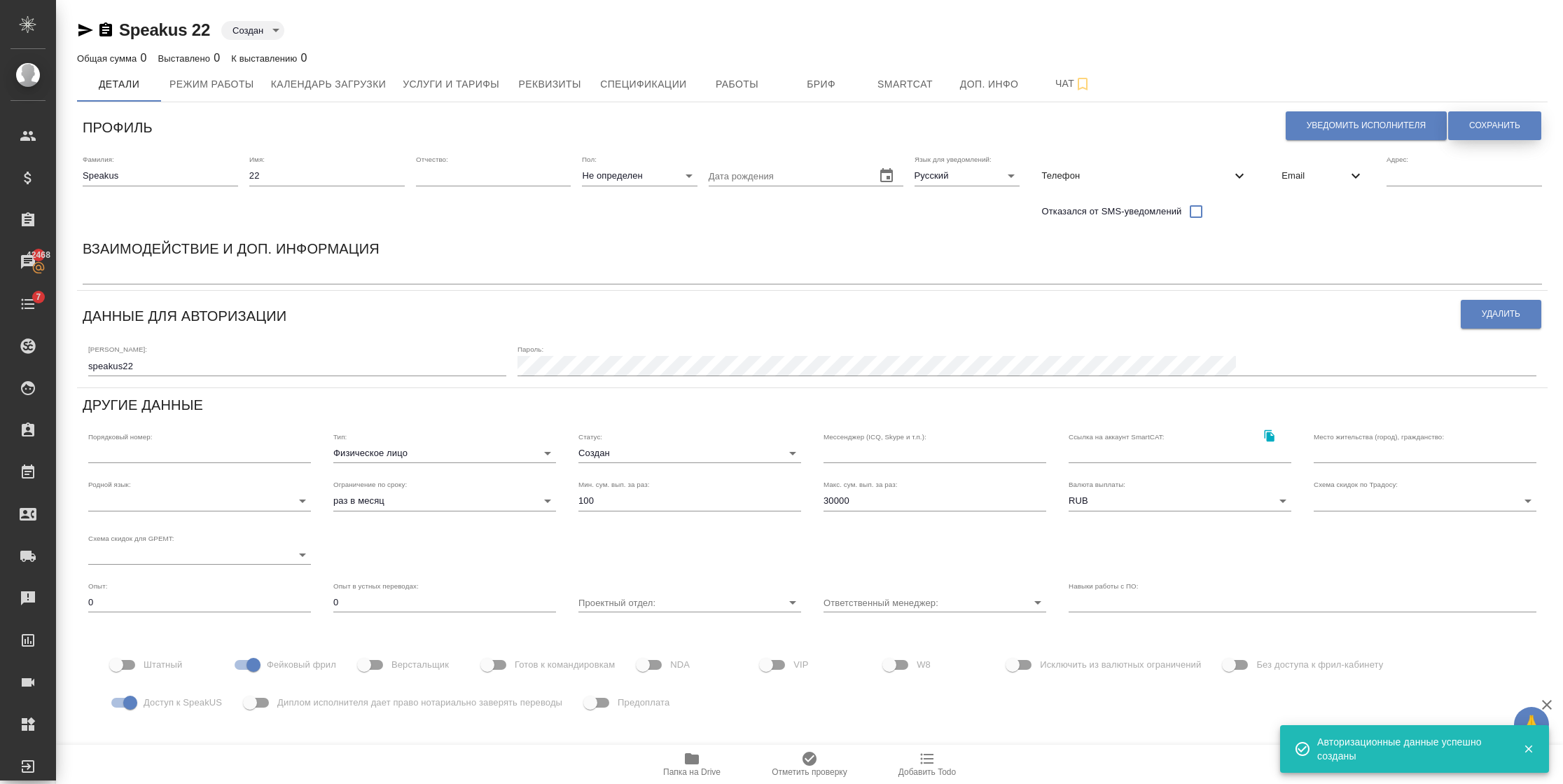
click at [1501, 125] on span "Сохранить" at bounding box center [1494, 126] width 51 height 12
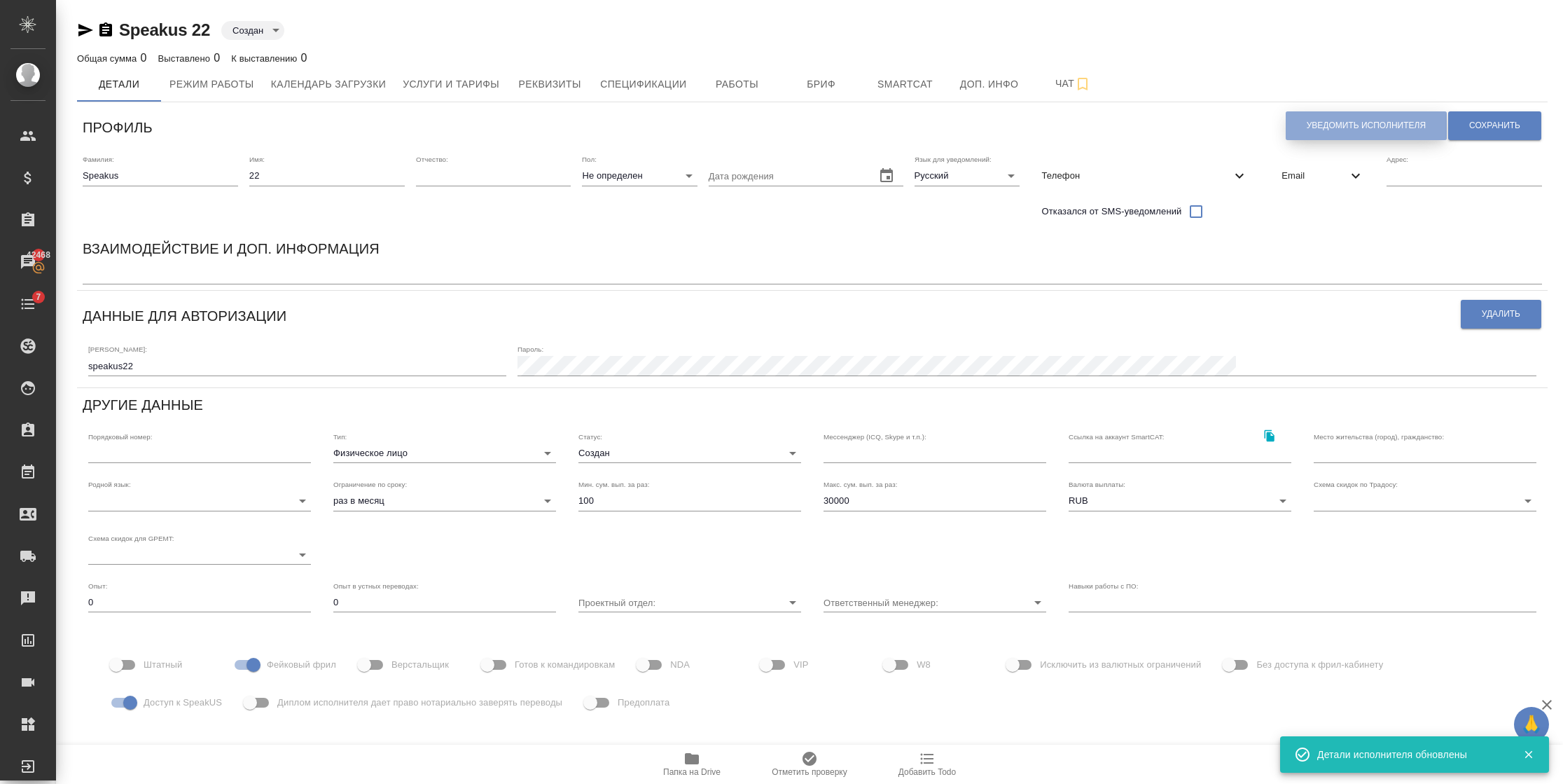
click at [1327, 127] on span "Уведомить исполнителя" at bounding box center [1366, 126] width 119 height 12
type textarea "Добрый день, 22! Ознакомиться с подробной информацией по выполненным работам Вы…"
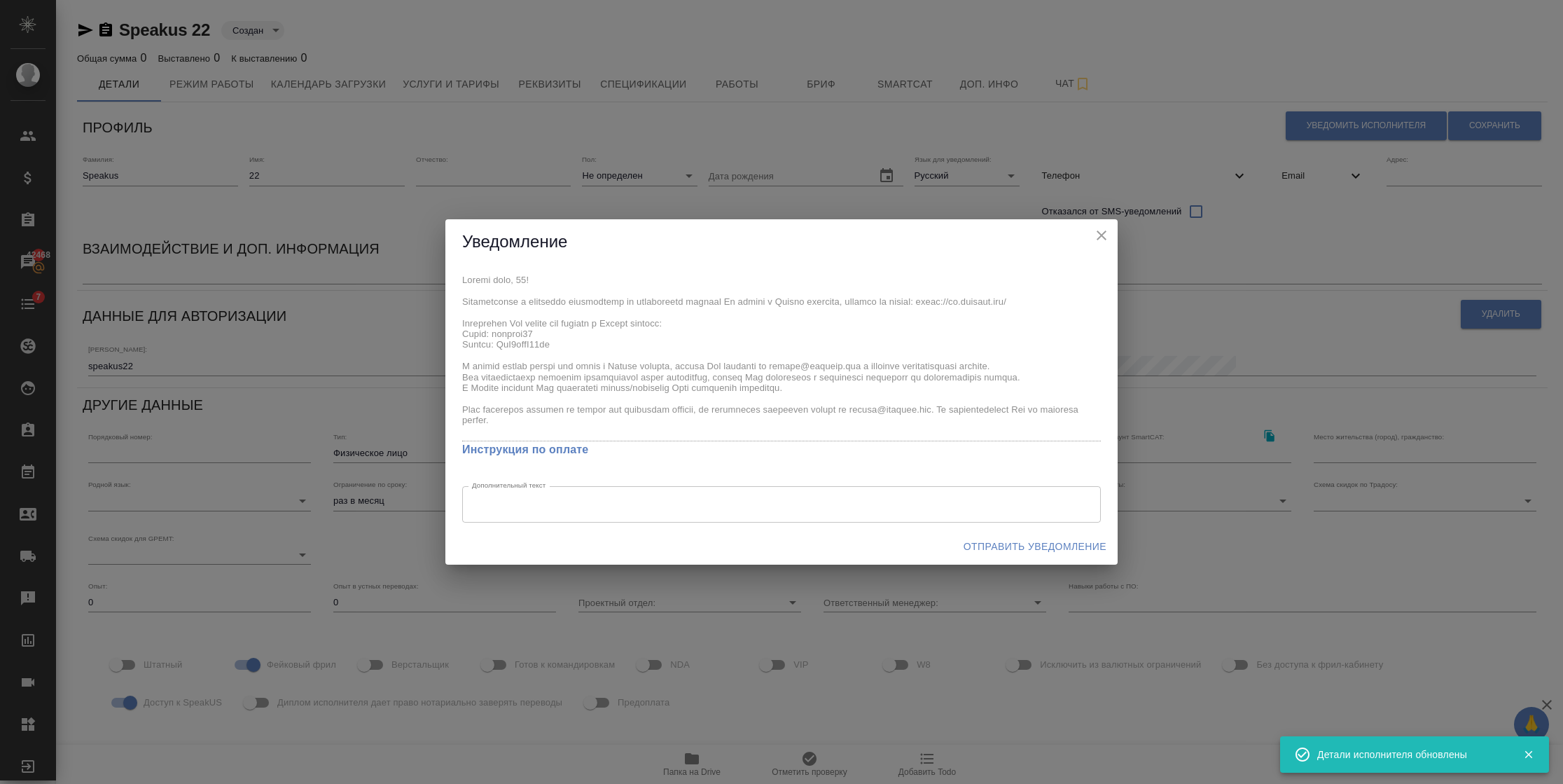
click at [572, 348] on div "x Инструкция по оплате Дополнительный текст x Дополнительный текст" at bounding box center [781, 396] width 672 height 263
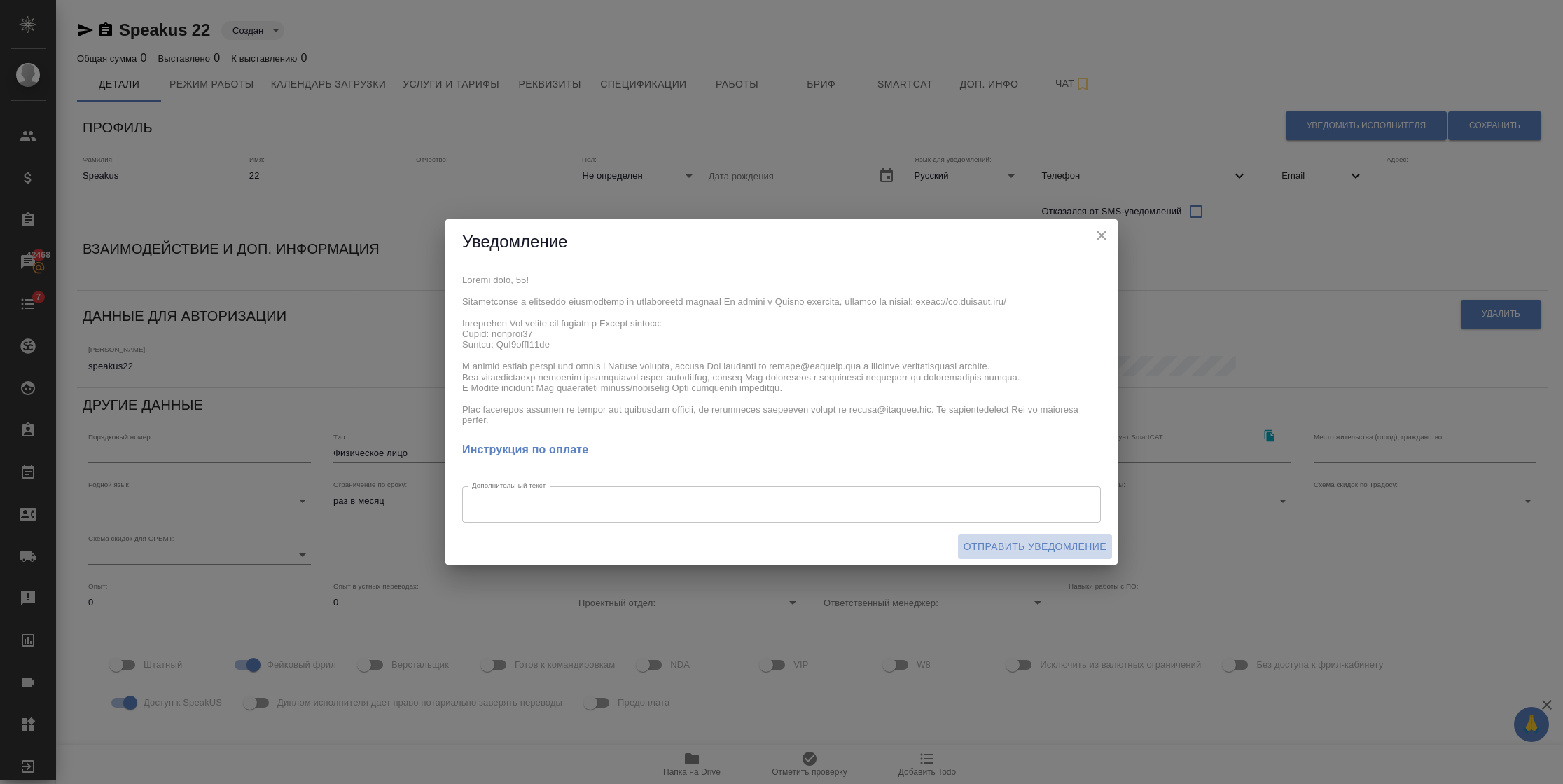
click at [1011, 543] on span "Отправить уведомление" at bounding box center [1035, 546] width 143 height 17
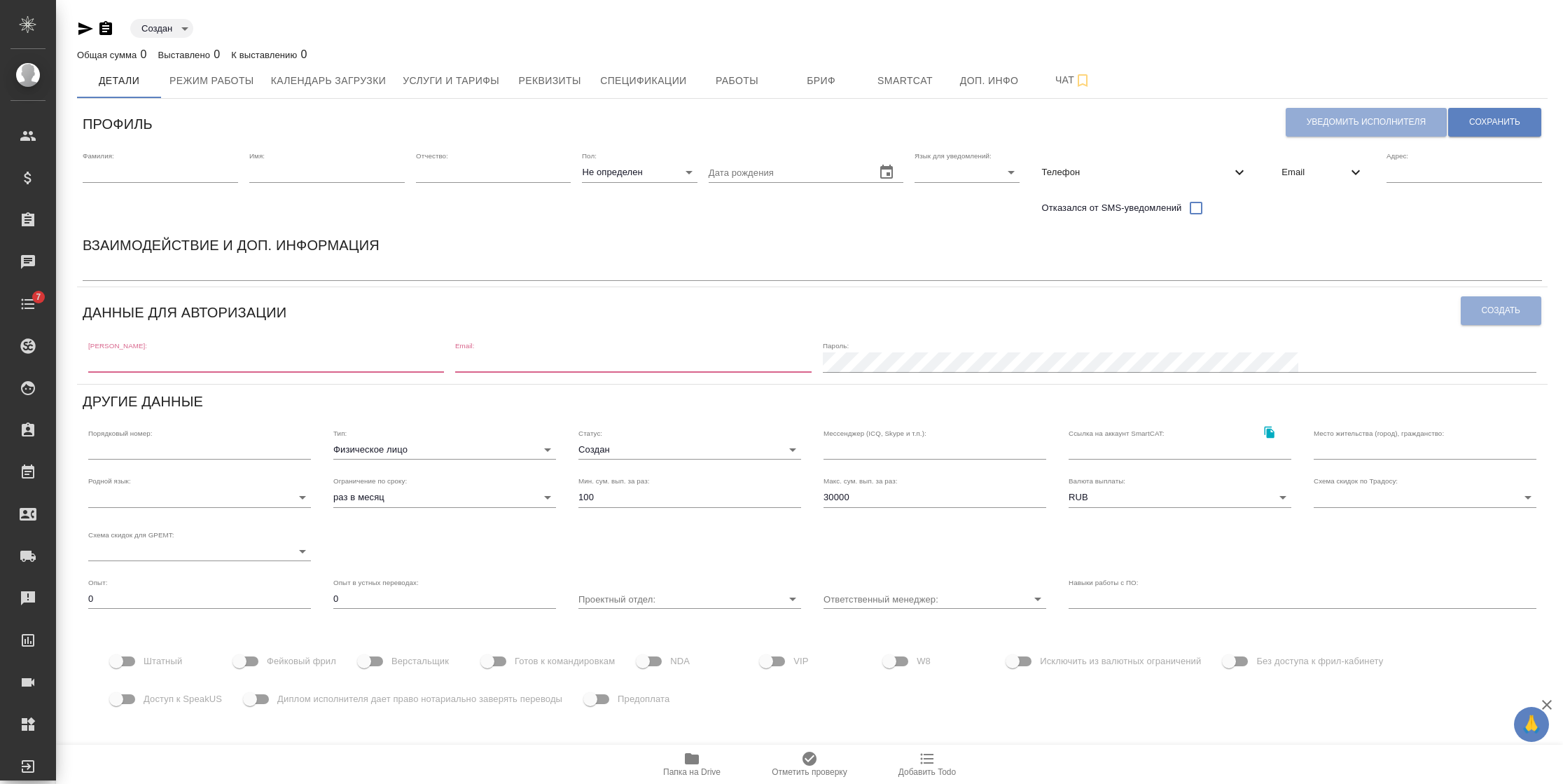
click at [189, 172] on input "text" at bounding box center [160, 172] width 155 height 20
type input "Speakus"
type input "22"
type input "[EMAIL_ADDRESS][DOMAIN_NAME]"
click at [317, 179] on input "22" at bounding box center [327, 172] width 155 height 20
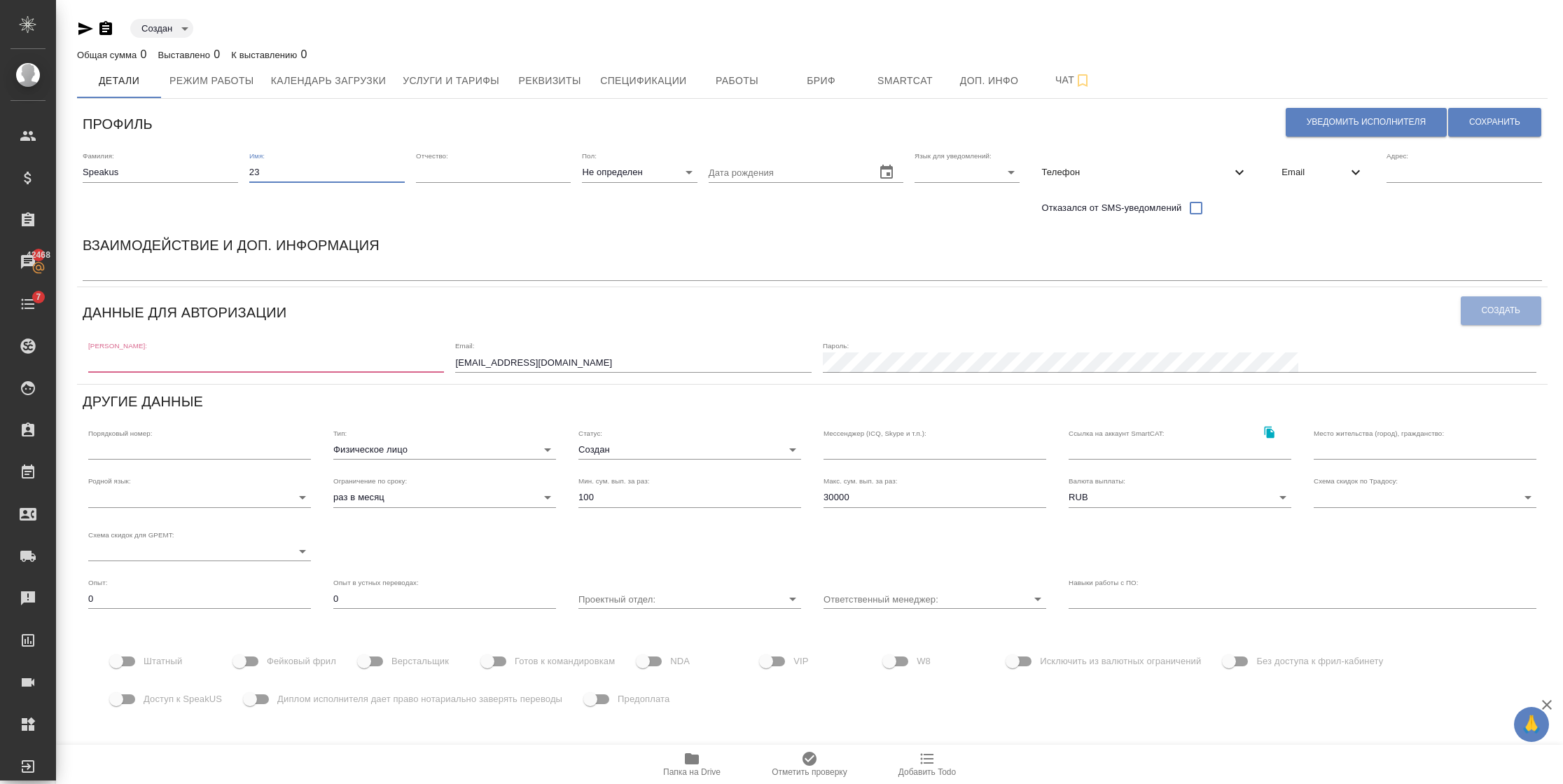
type input "23"
click at [978, 165] on body "🙏 .cls-1 fill:#fff; AWATERA Semenets Irina Клиенты Спецификации Заказы 42468 Ча…" at bounding box center [781, 392] width 1563 height 784
click at [959, 175] on li "Русский" at bounding box center [963, 172] width 105 height 22
type input "RU"
click at [1301, 176] on span "Email" at bounding box center [1314, 172] width 66 height 14
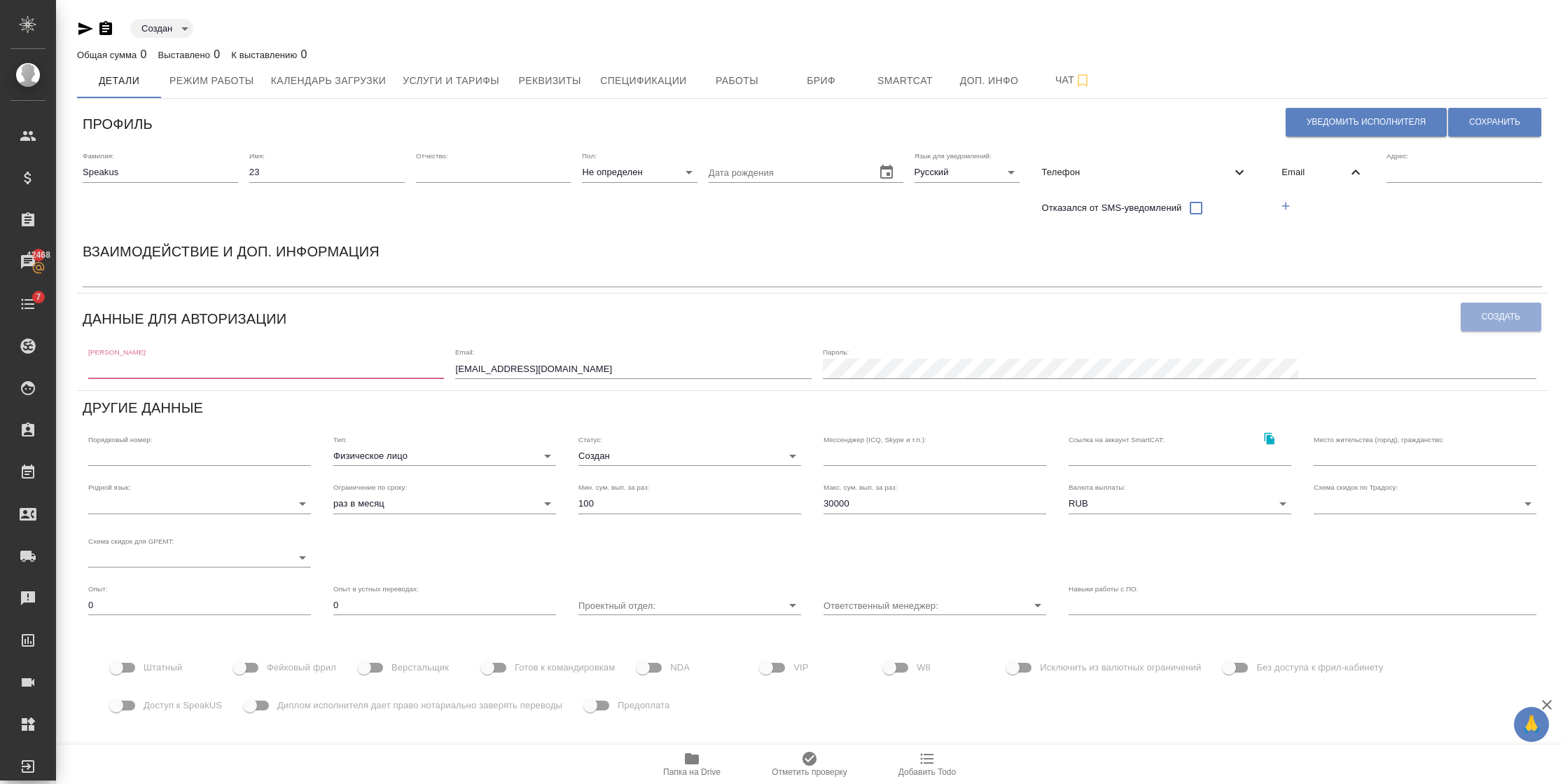
drag, startPoint x: 1286, startPoint y: 207, endPoint x: 1239, endPoint y: 224, distance: 50.0
click at [1285, 207] on icon "button" at bounding box center [1286, 205] width 12 height 12
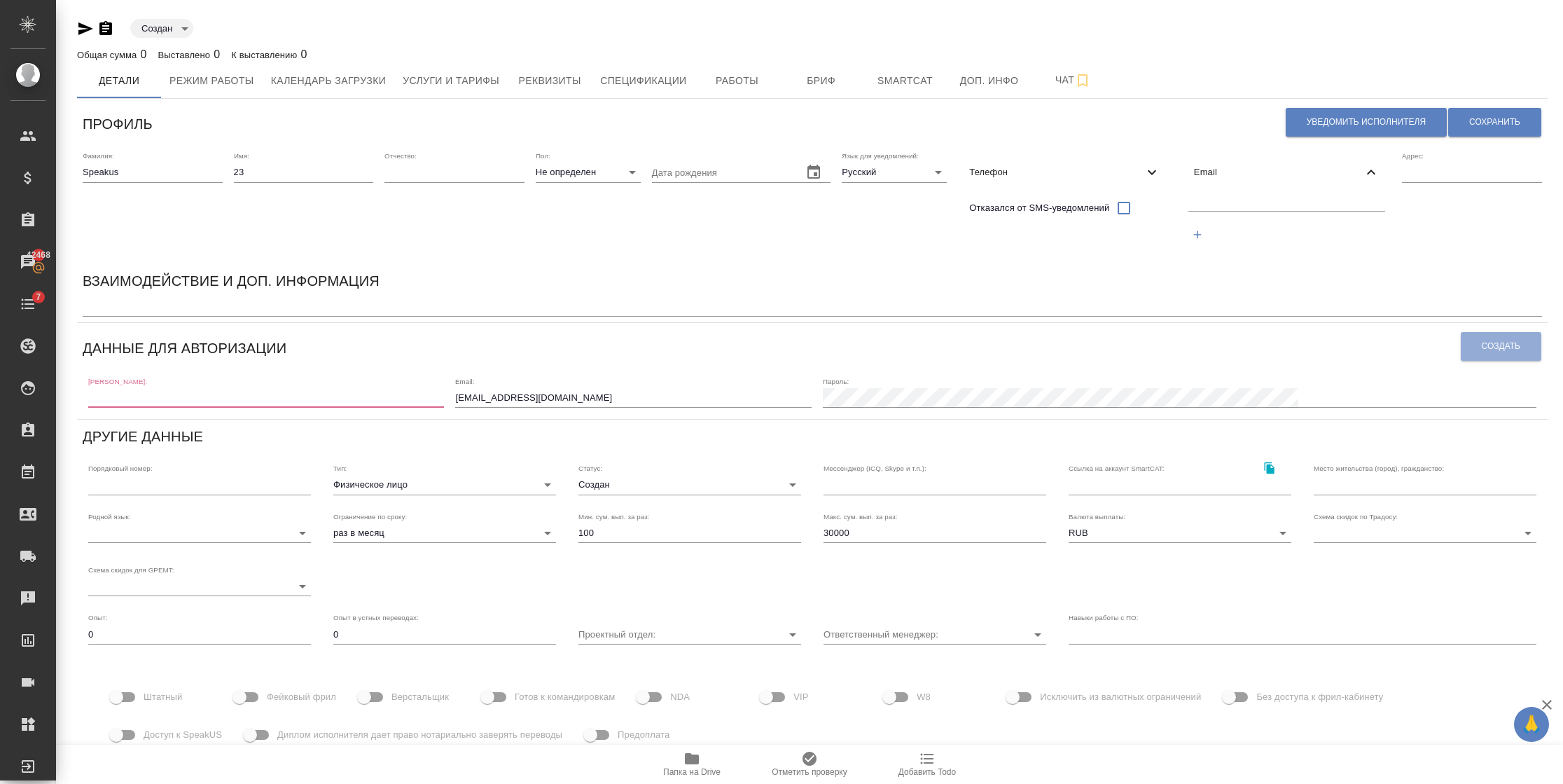
click at [1270, 197] on input "text" at bounding box center [1287, 202] width 197 height 17
paste input "Логин: speakus22 Пароль: LnQ7jquL89py"
type input "Логин: speakus22 Пароль: LnQ7jquL89py"
drag, startPoint x: 1379, startPoint y: 199, endPoint x: 1103, endPoint y: 209, distance: 276.2
click at [1103, 209] on div "Фамилия: Speakus Имя: 23 Отчество: Пол: Не определен none Дата рождения Язык дл…" at bounding box center [812, 204] width 1471 height 118
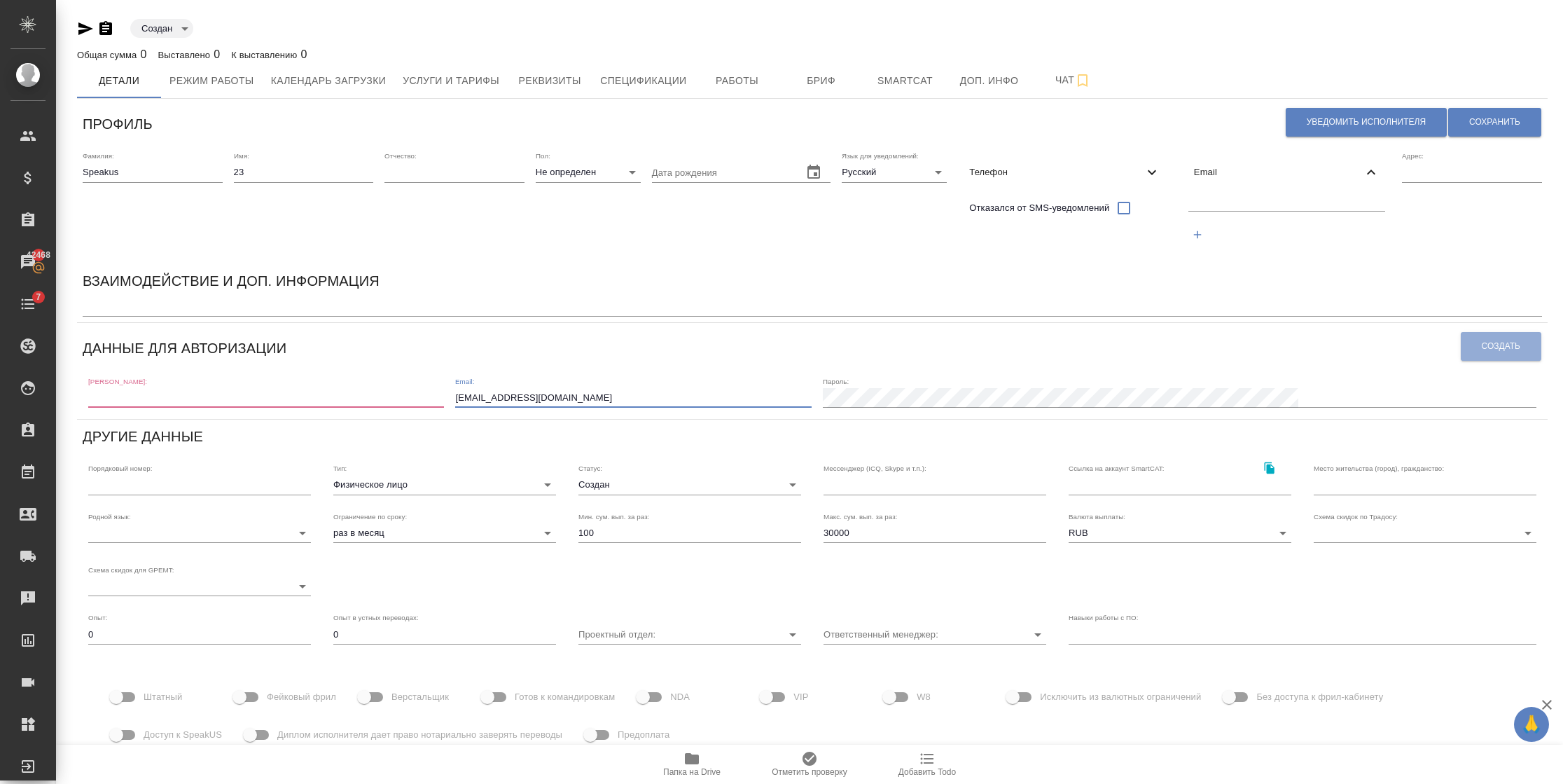
drag, startPoint x: 667, startPoint y: 397, endPoint x: 498, endPoint y: 397, distance: 169.0
click at [498, 397] on div "[PERSON_NAME]: Email: [EMAIL_ADDRESS][DOMAIN_NAME] [PERSON_NAME]:" at bounding box center [812, 392] width 1460 height 43
click at [1205, 210] on input "text" at bounding box center [1287, 202] width 197 height 17
paste input "[EMAIL_ADDRESS][DOMAIN_NAME]"
click at [1231, 206] on input "[EMAIL_ADDRESS][DOMAIN_NAME]" at bounding box center [1287, 202] width 197 height 17
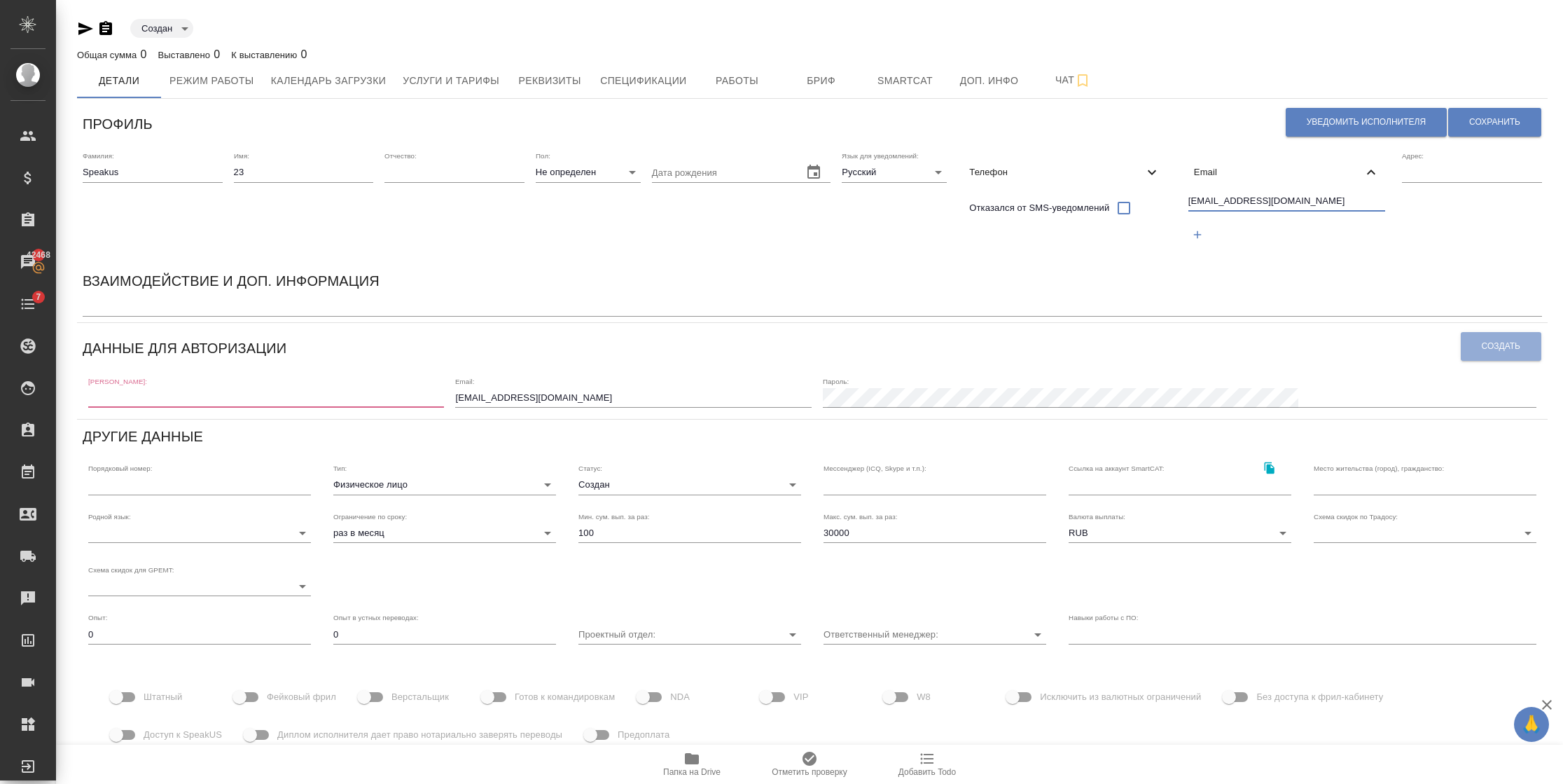
drag, startPoint x: 1308, startPoint y: 198, endPoint x: 1093, endPoint y: 199, distance: 215.0
click at [1093, 199] on div "Фамилия: Speakus Имя: 23 Отчество: Пол: Не определен none Дата рождения Язык дл…" at bounding box center [812, 204] width 1471 height 118
type input "speakus23@awatera.com"
click at [653, 390] on input "[EMAIL_ADDRESS][DOMAIN_NAME]" at bounding box center [633, 397] width 356 height 20
drag, startPoint x: 696, startPoint y: 399, endPoint x: 484, endPoint y: 404, distance: 212.1
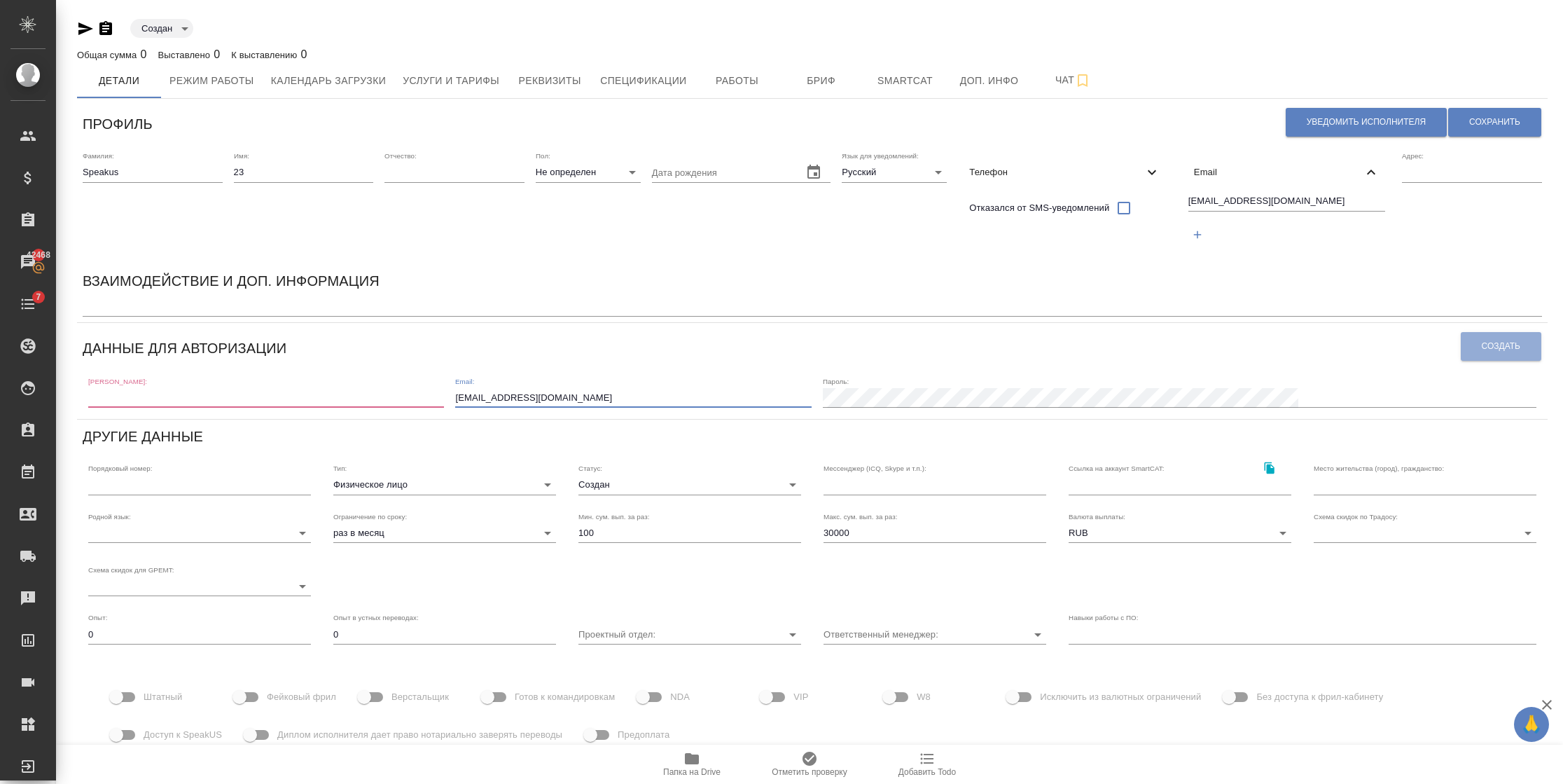
click at [484, 404] on div "[PERSON_NAME]: Email: [EMAIL_ADDRESS][DOMAIN_NAME] [PERSON_NAME]:" at bounding box center [812, 392] width 1460 height 43
paste input "23"
type input "speakus23@awatera.com"
click at [249, 402] on input "text" at bounding box center [266, 397] width 356 height 20
paste input "speakus23@awatera.com"
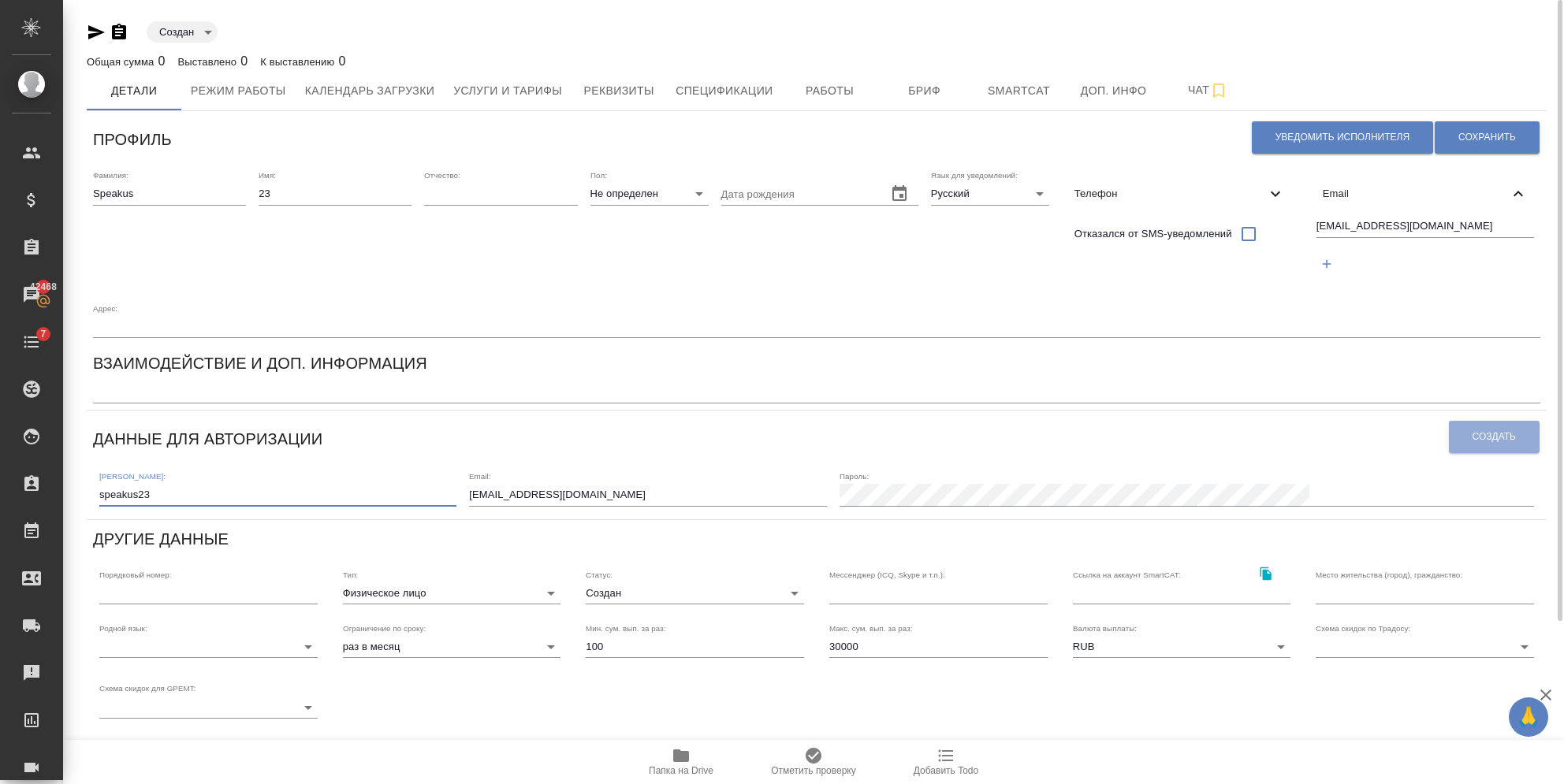
scroll to position [105, 0]
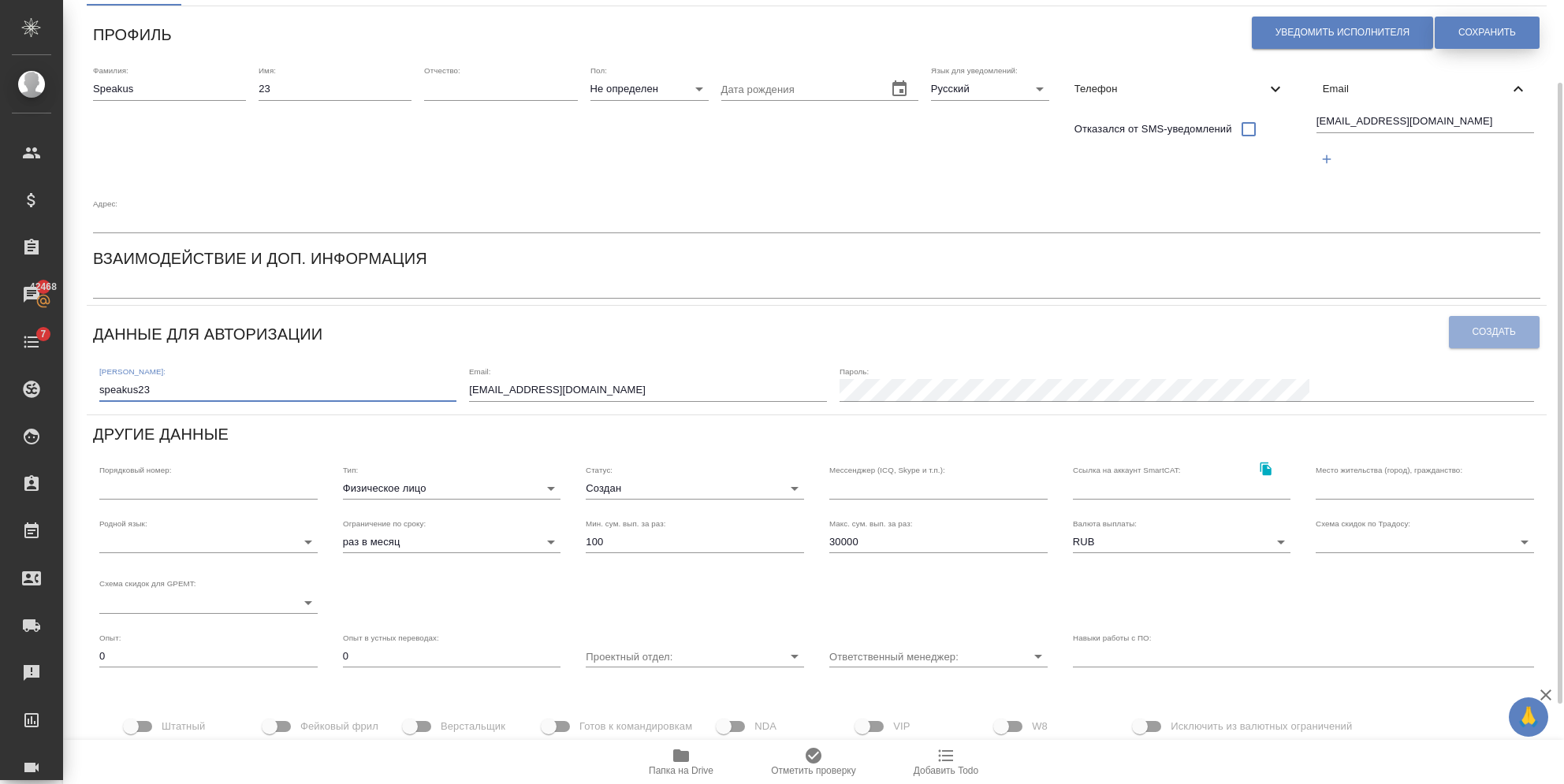
type input "speakus23"
click at [1465, 33] on span "Сохранить" at bounding box center [1487, 33] width 58 height 13
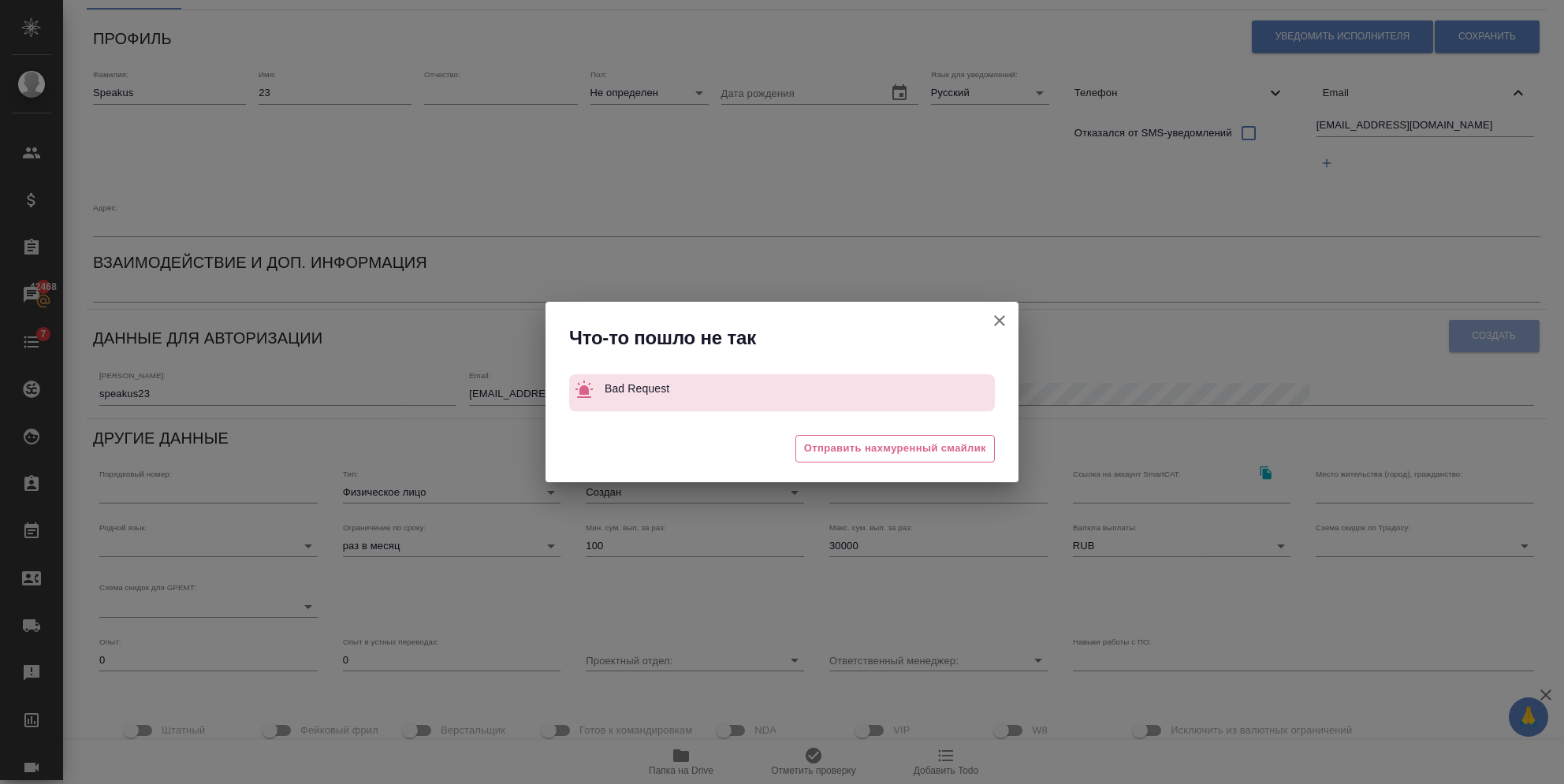
click at [1008, 317] on icon "button" at bounding box center [999, 320] width 19 height 19
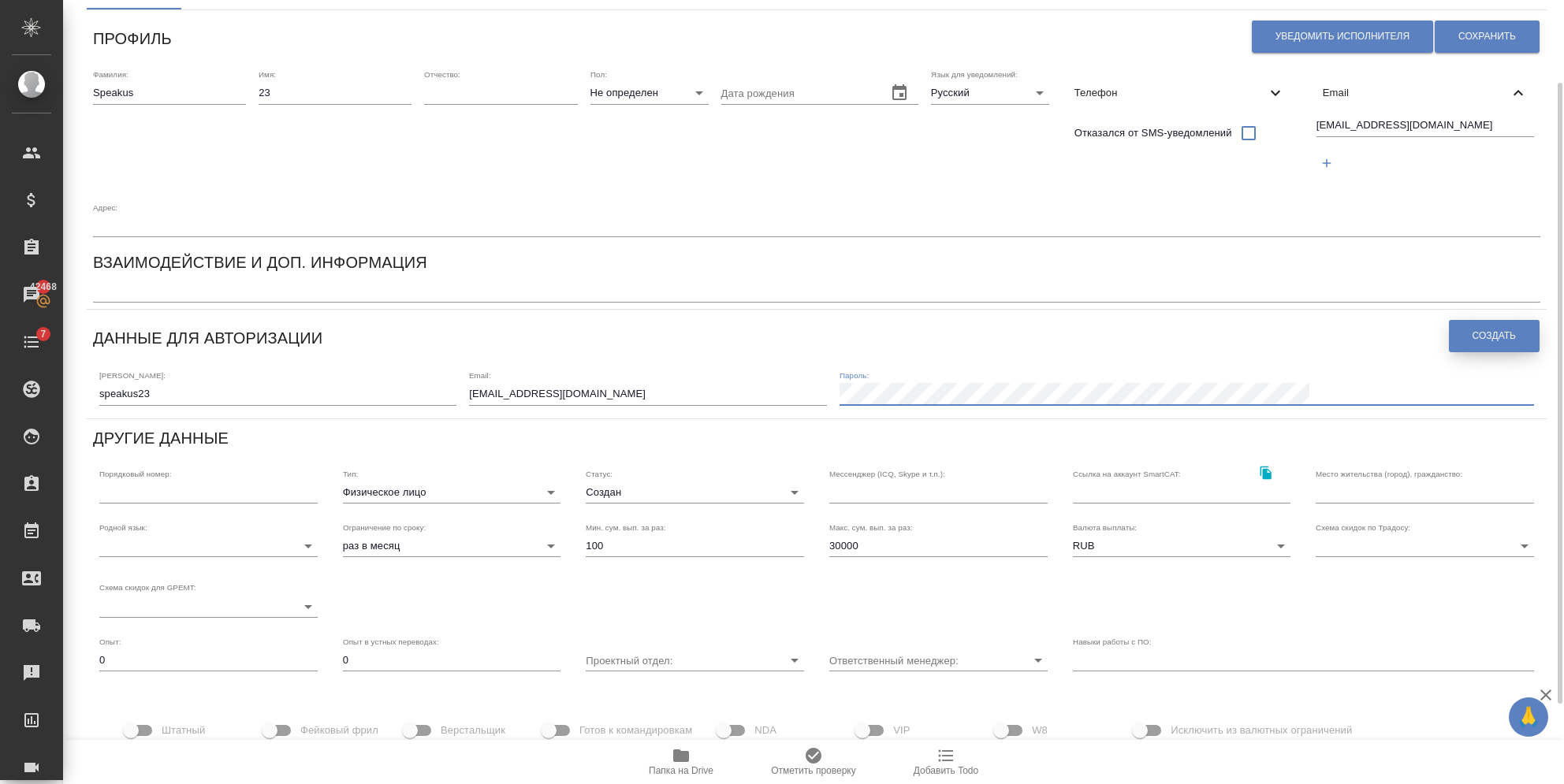
click at [1455, 320] on button "Создать" at bounding box center [1493, 336] width 90 height 33
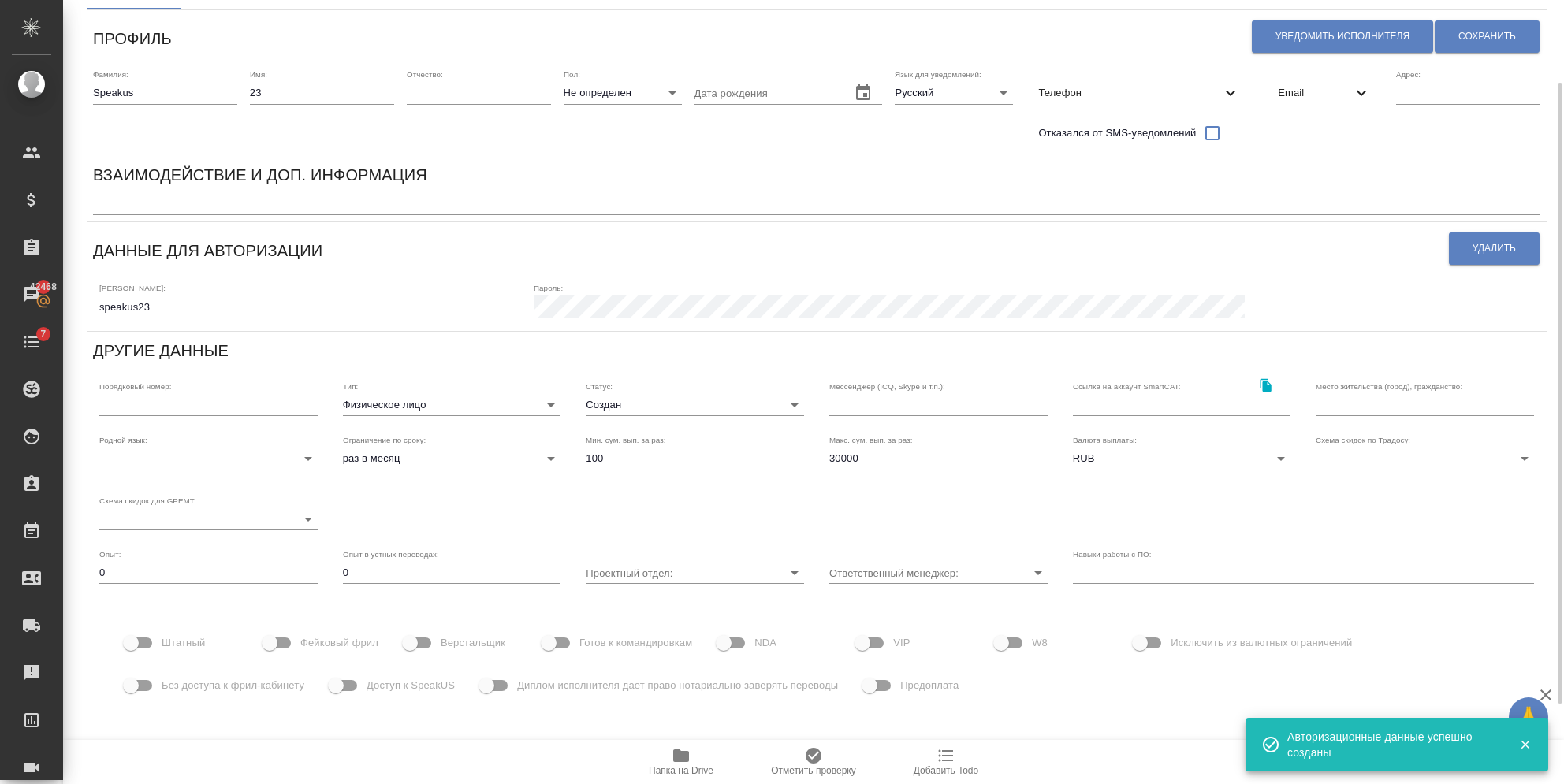
scroll to position [169, 0]
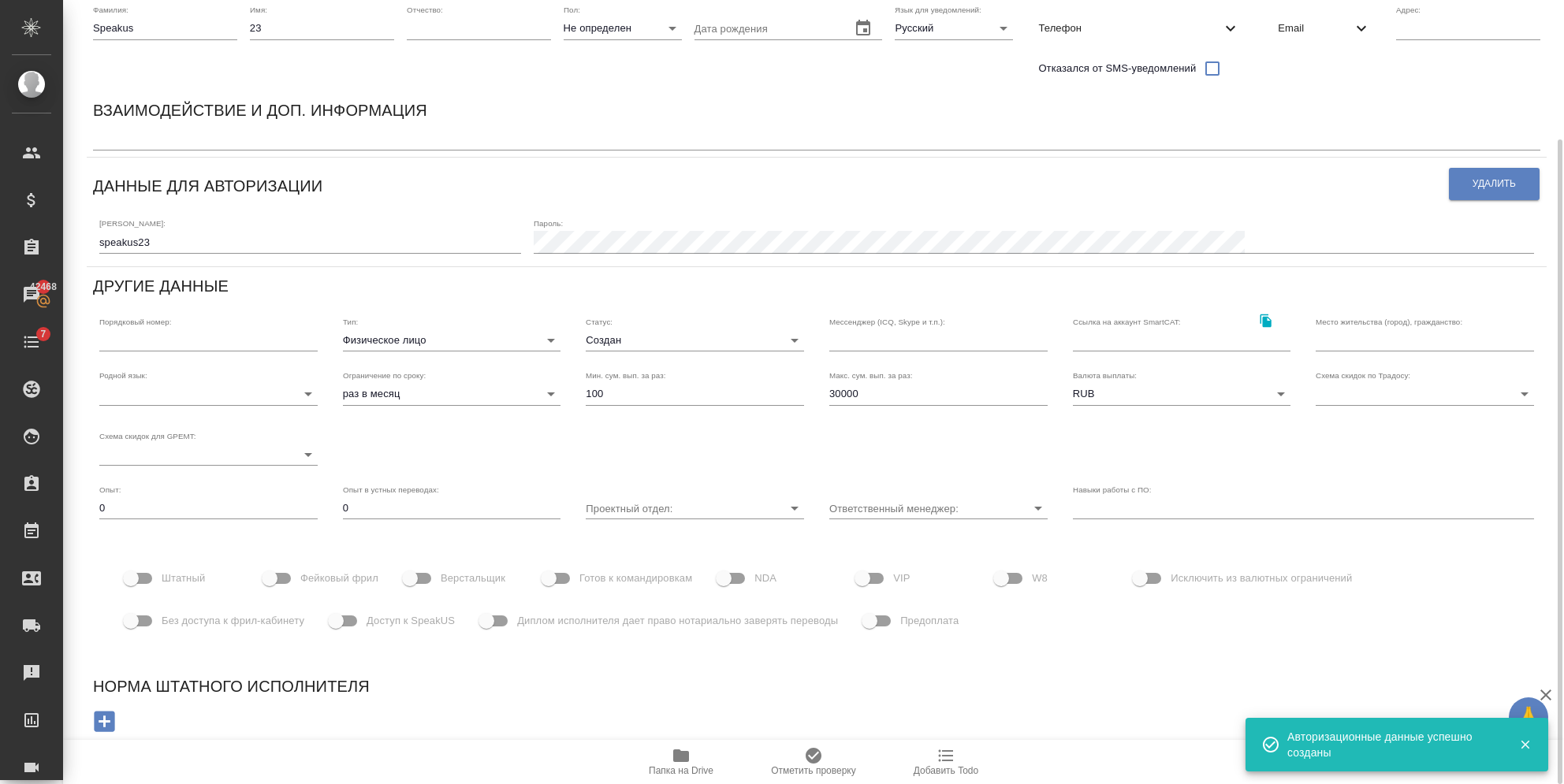
click at [272, 576] on input "Фейковый фрил" at bounding box center [269, 578] width 89 height 30
checkbox input "true"
click at [148, 629] on input "Без доступа к фрил-кабинету" at bounding box center [131, 621] width 89 height 30
checkbox input "true"
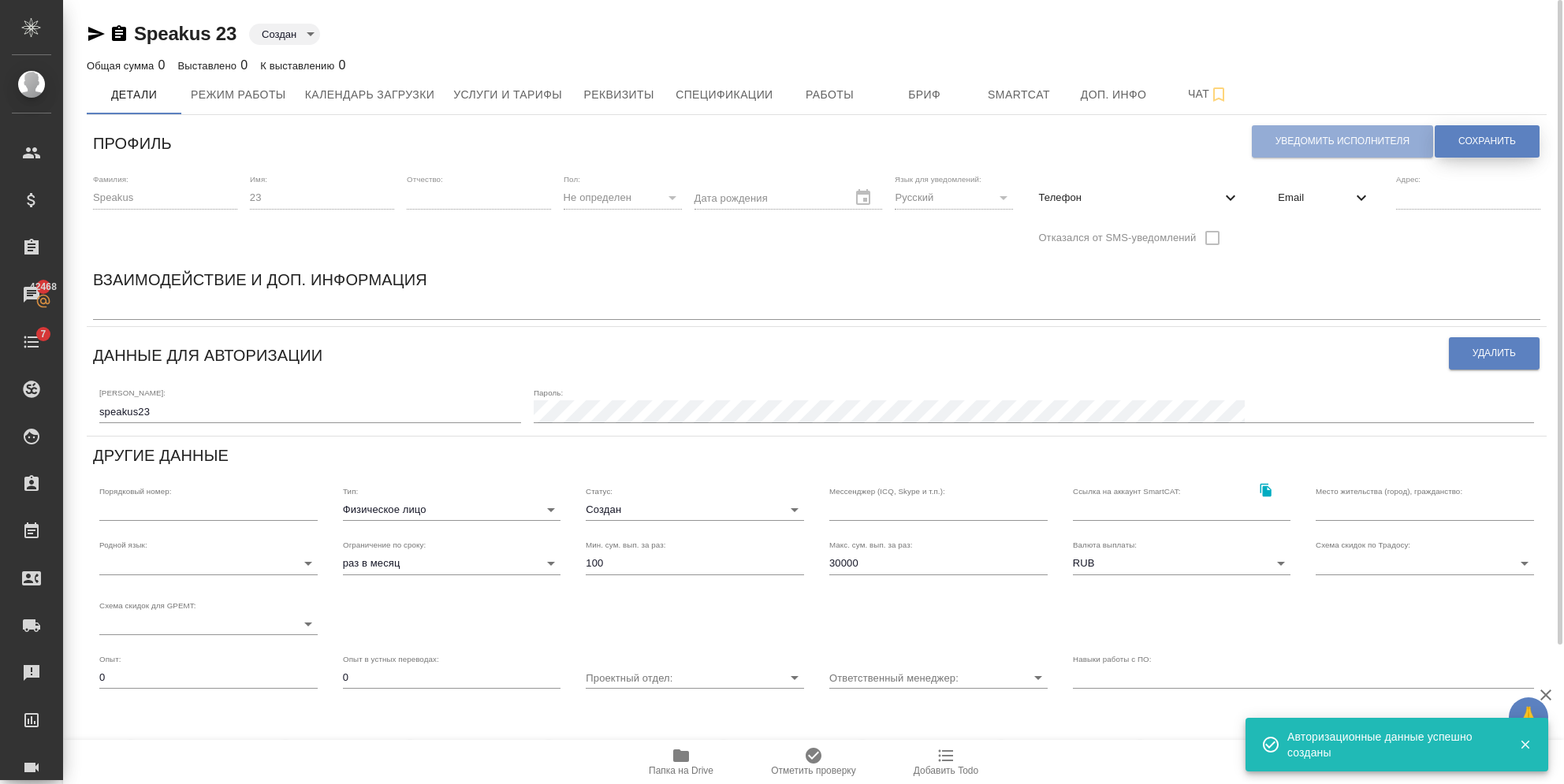
click at [1497, 146] on span "Сохранить" at bounding box center [1487, 142] width 58 height 13
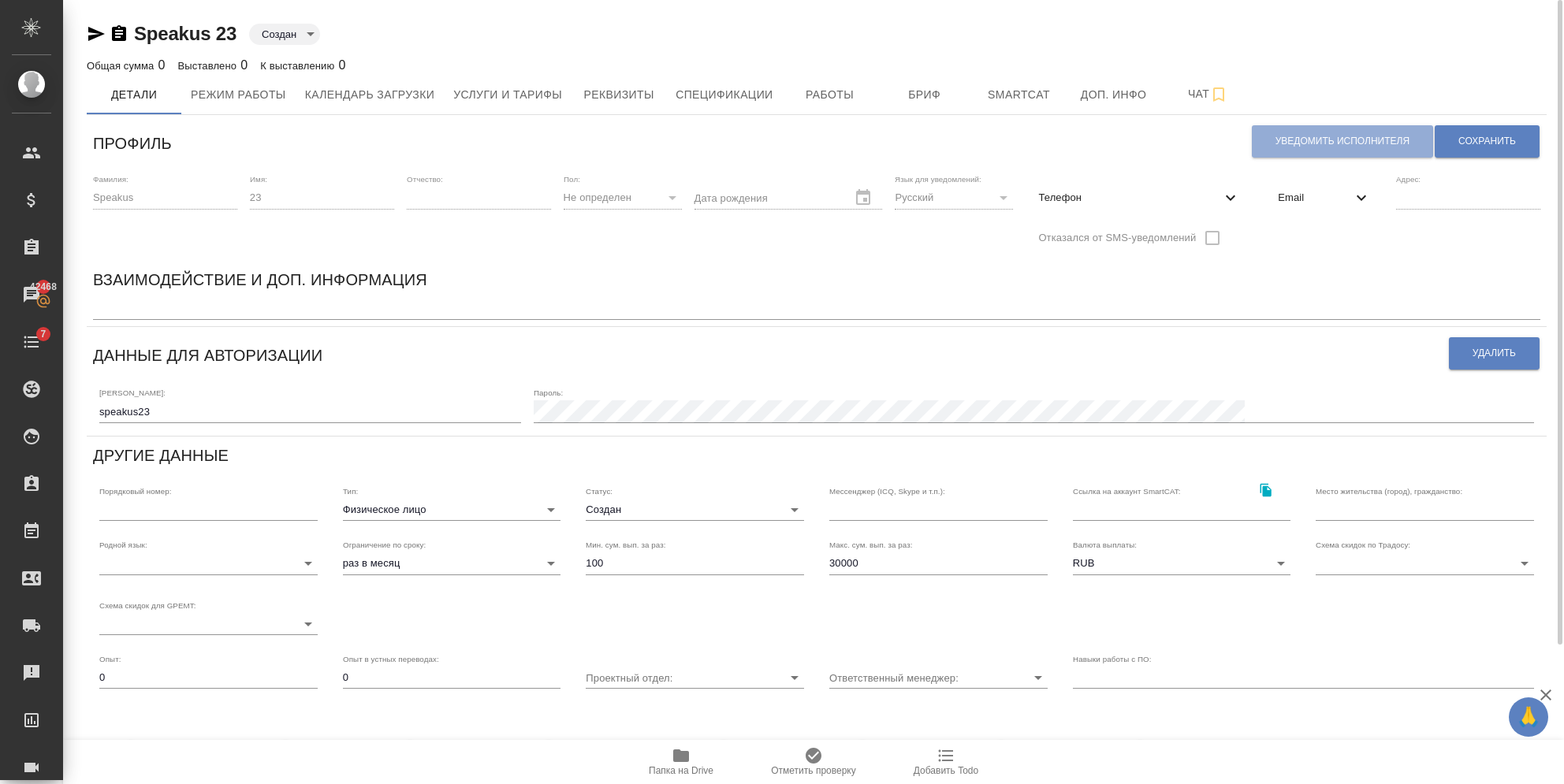
click at [1276, 233] on div "Email" at bounding box center [1324, 214] width 118 height 81
click at [1295, 139] on div "Уведомить исполнителя Сохранить" at bounding box center [1396, 141] width 290 height 40
click at [1462, 146] on span "Сохранить" at bounding box center [1487, 142] width 58 height 13
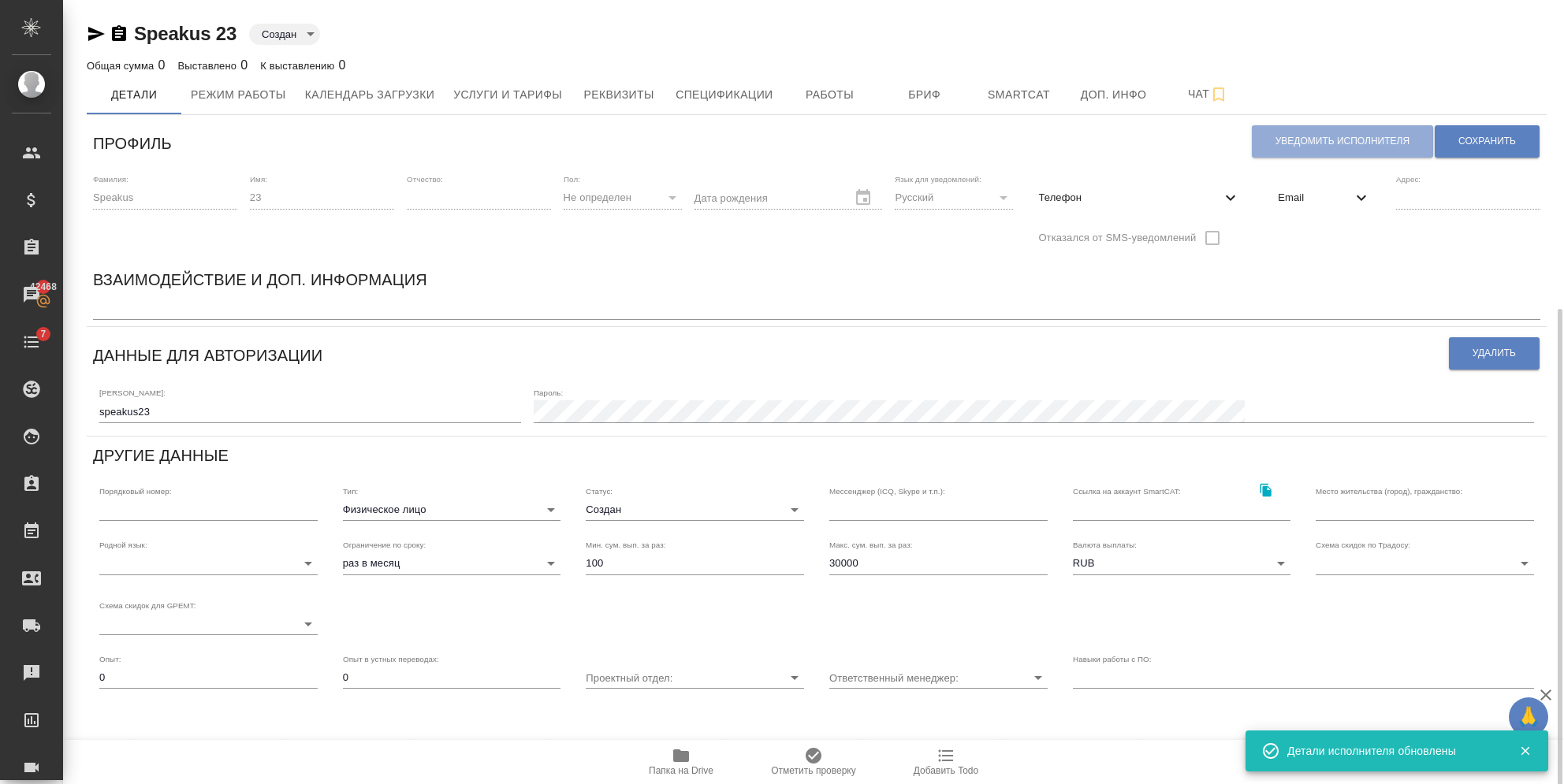
scroll to position [169, 0]
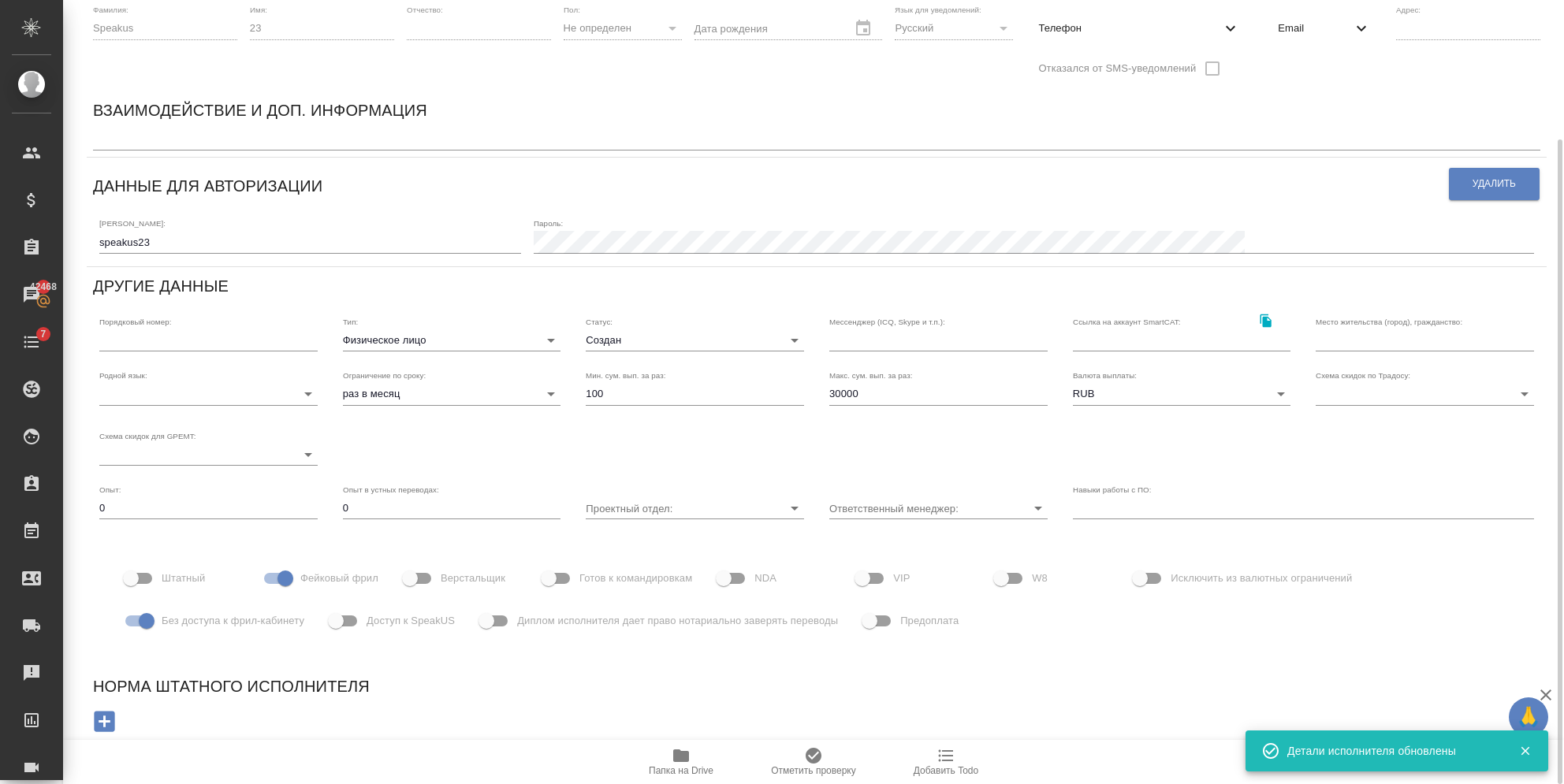
click at [167, 626] on span "Без доступа к фрил-кабинету" at bounding box center [233, 621] width 142 height 15
click at [167, 626] on input "Без доступа к фрил-кабинету" at bounding box center [146, 621] width 89 height 30
checkbox input "false"
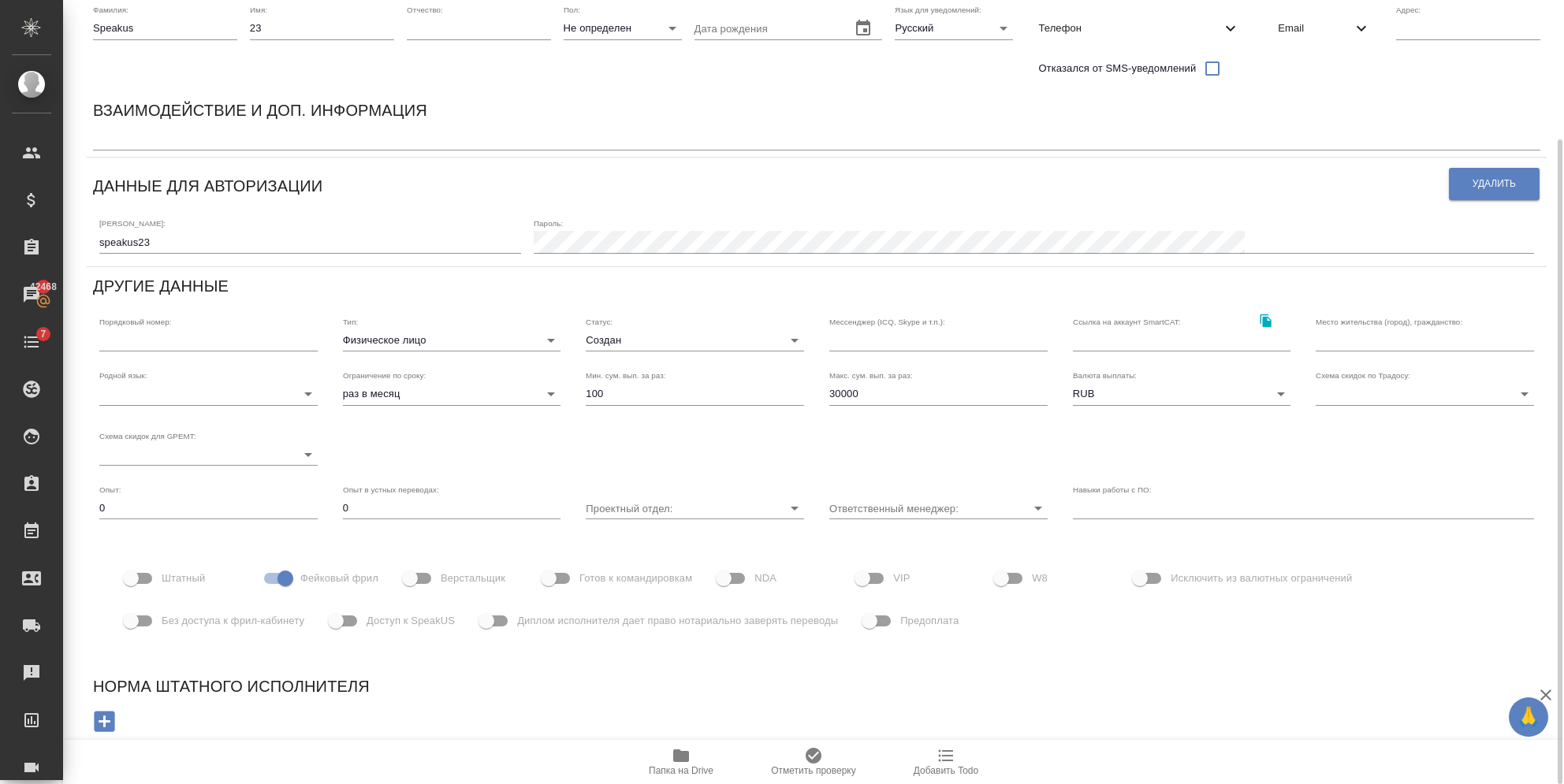
click at [337, 628] on input "Доступ к SpeakUS" at bounding box center [336, 621] width 89 height 30
checkbox input "true"
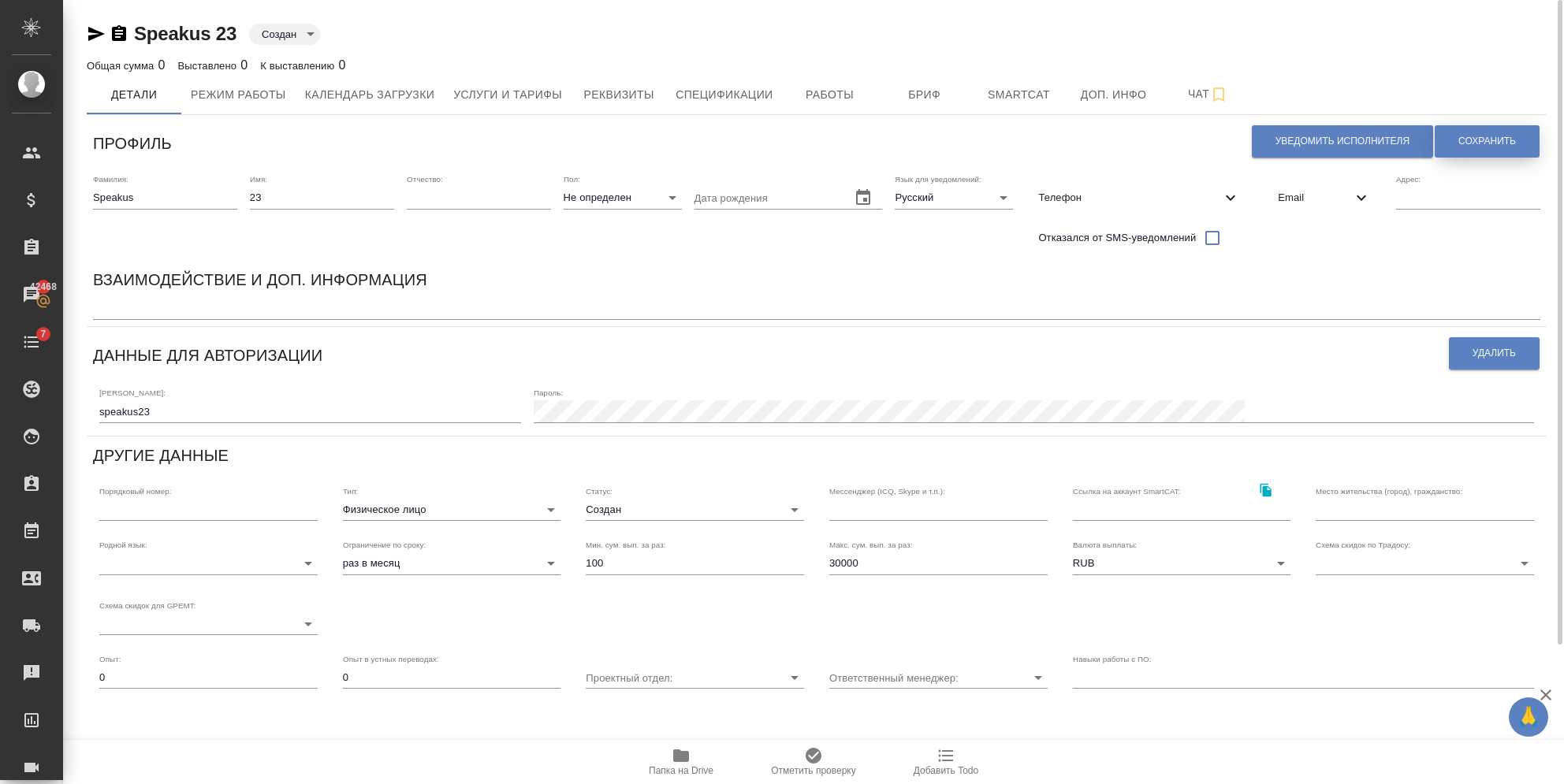
click at [1453, 133] on button "Сохранить" at bounding box center [1487, 142] width 105 height 33
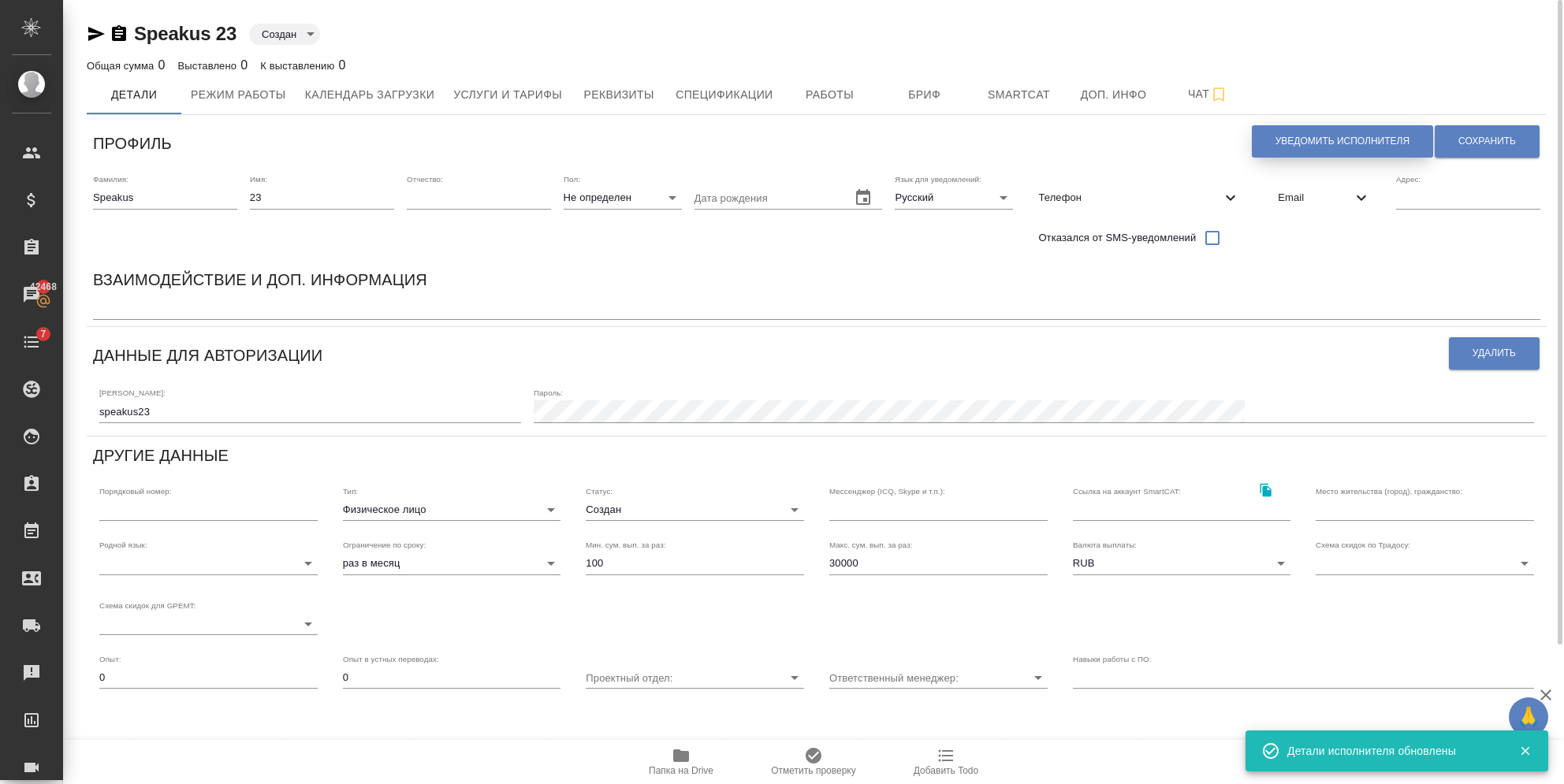
click at [1279, 150] on button "Уведомить исполнителя" at bounding box center [1342, 142] width 181 height 33
type textarea "Добрый день, 23! Ознакомиться с подробной информацией по выполненным работам Вы…"
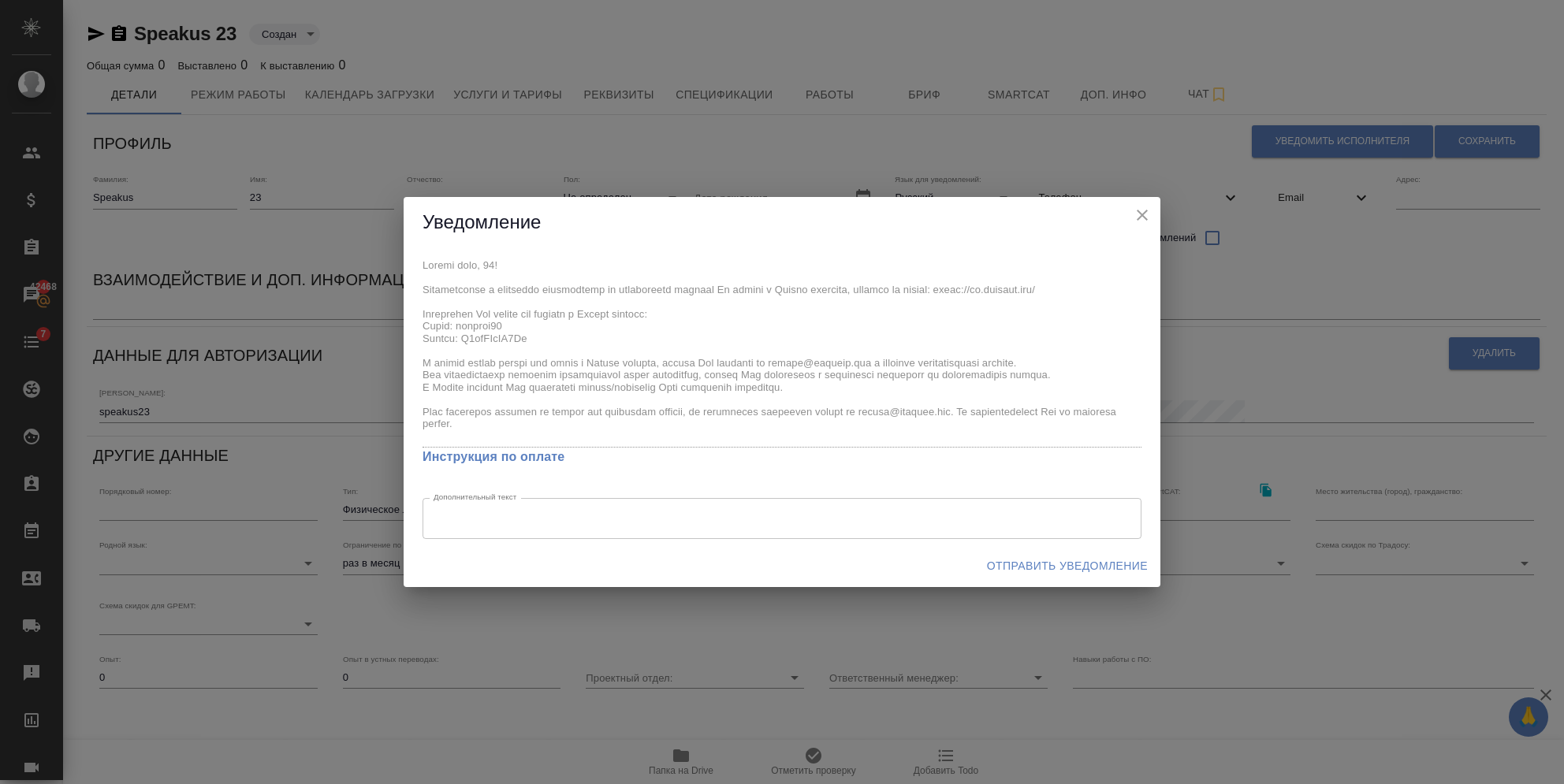
click at [1140, 208] on icon "close" at bounding box center [1142, 215] width 19 height 19
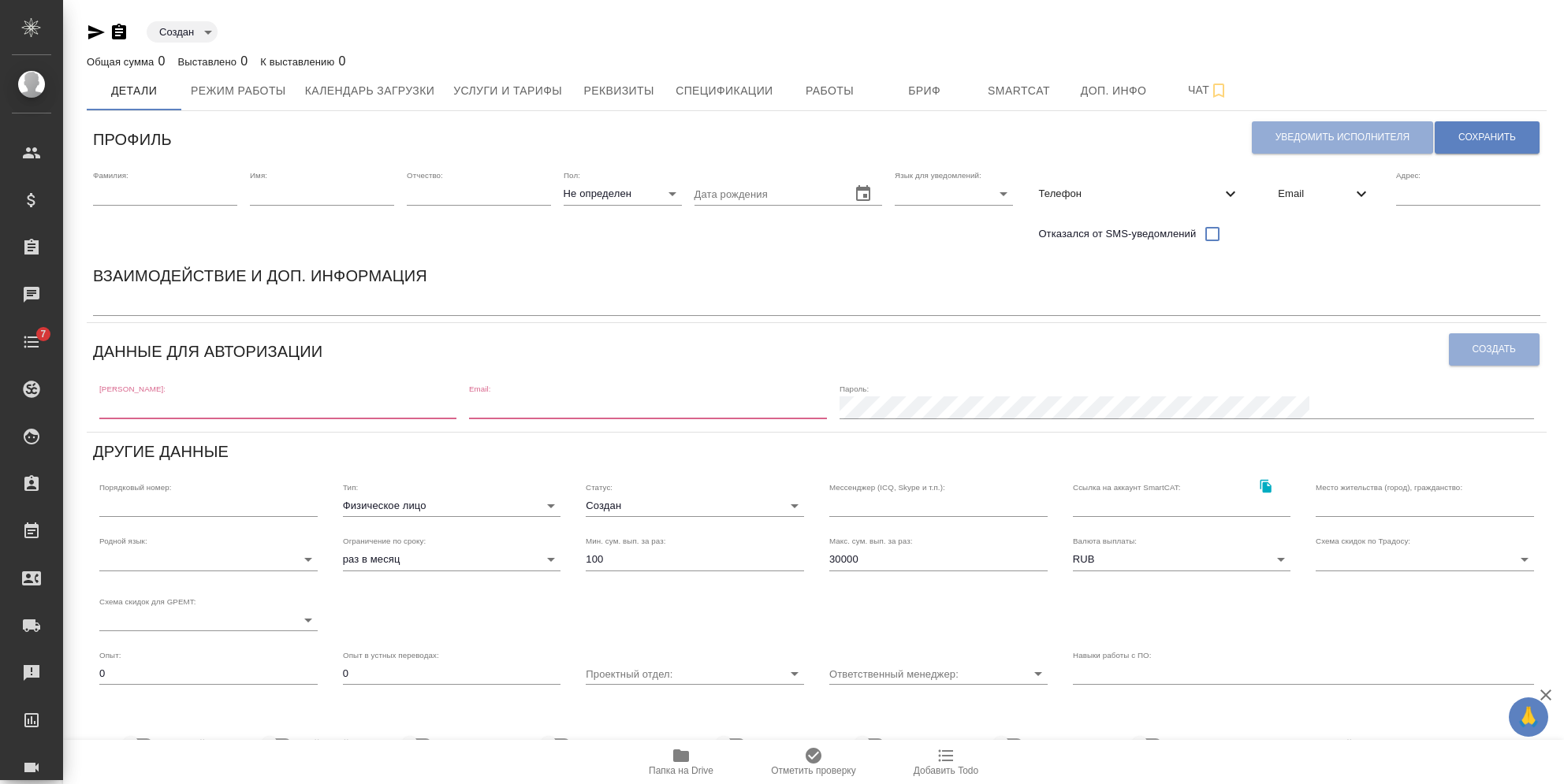
click at [166, 181] on div "Фамилия:" at bounding box center [164, 187] width 144 height 35
click at [164, 191] on input "text" at bounding box center [164, 194] width 144 height 22
type input "Speakus"
type input "23"
type input "[EMAIL_ADDRESS][DOMAIN_NAME]"
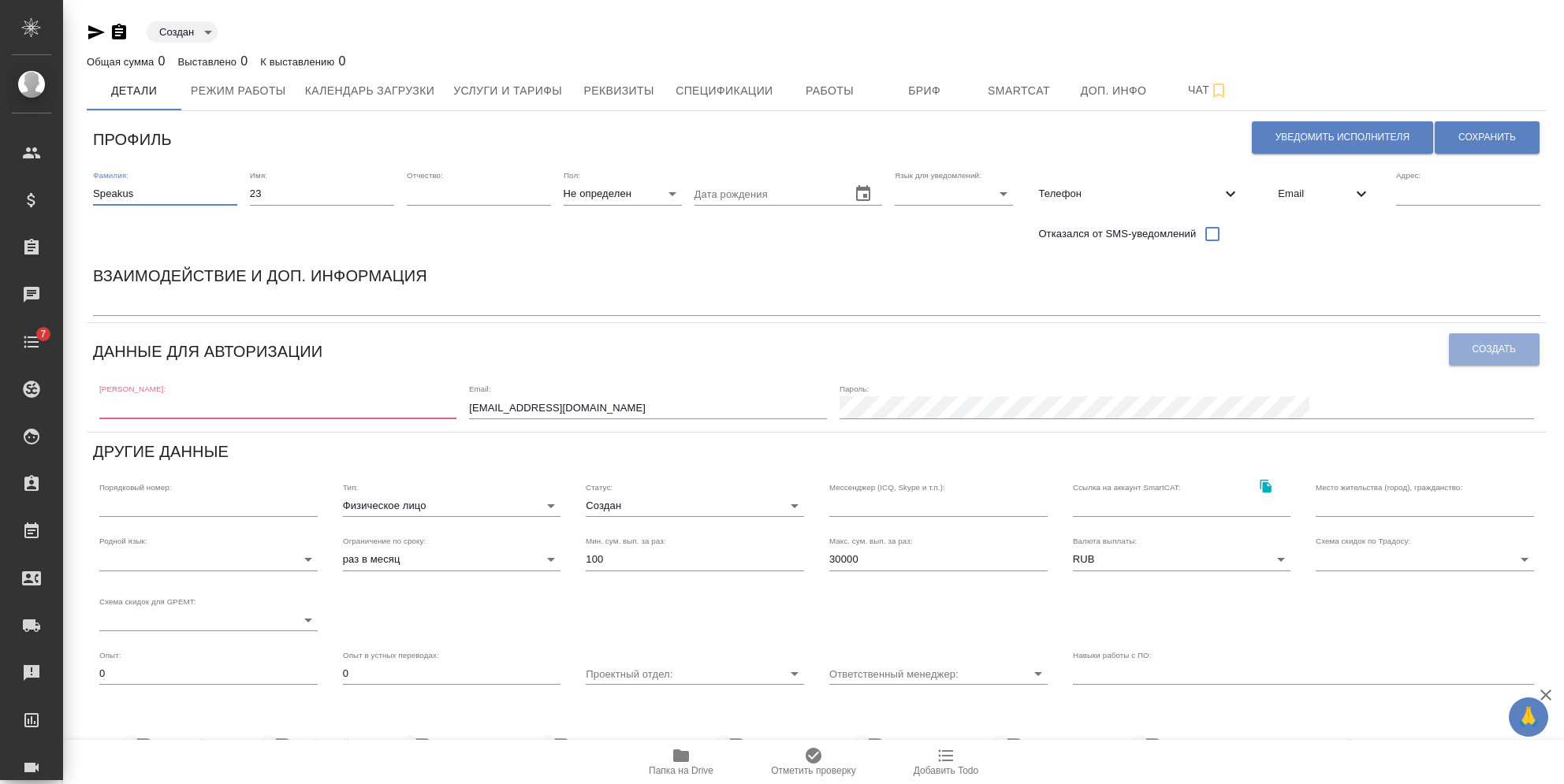
click at [298, 203] on div "Имя: 23" at bounding box center [321, 210] width 144 height 81
click at [298, 200] on input "23" at bounding box center [321, 194] width 144 height 22
type input "24"
click at [947, 193] on body "🙏 .cls-1 fill:#fff; AWATERA [PERSON_NAME] Спецификации Заказы 42468 Чаты 7 Todo…" at bounding box center [782, 392] width 1564 height 784
click at [932, 195] on li "Русский" at bounding box center [948, 194] width 118 height 25
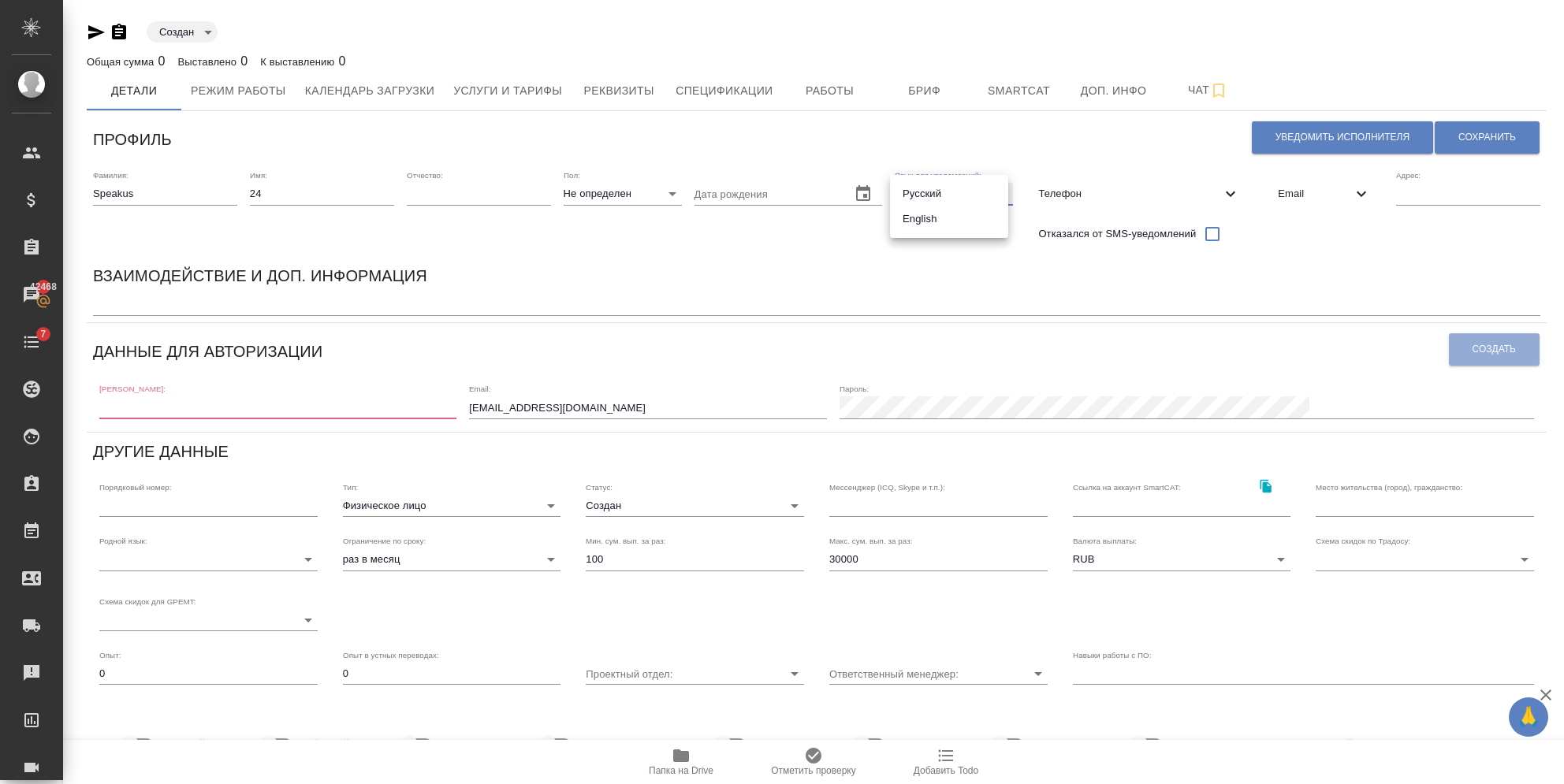
type input "RU"
drag, startPoint x: 656, startPoint y: 405, endPoint x: 499, endPoint y: 405, distance: 157.0
click at [499, 405] on div "[PERSON_NAME]: Email: [EMAIL_ADDRESS][DOMAIN_NAME] [PERSON_NAME]:" at bounding box center [816, 400] width 1447 height 49
click at [1293, 189] on span "Email" at bounding box center [1314, 194] width 74 height 15
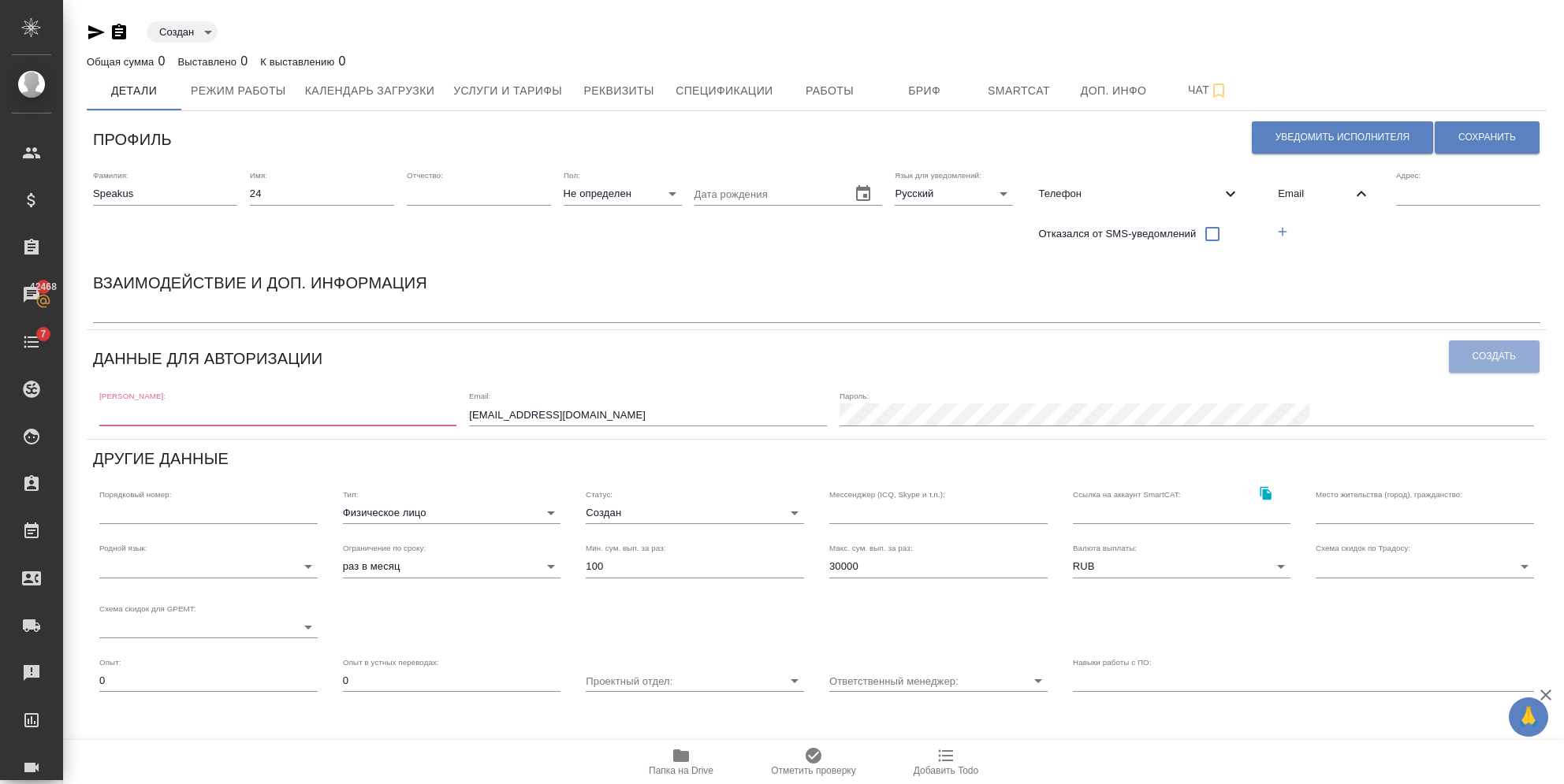
click at [1278, 228] on icon "button" at bounding box center [1282, 231] width 14 height 14
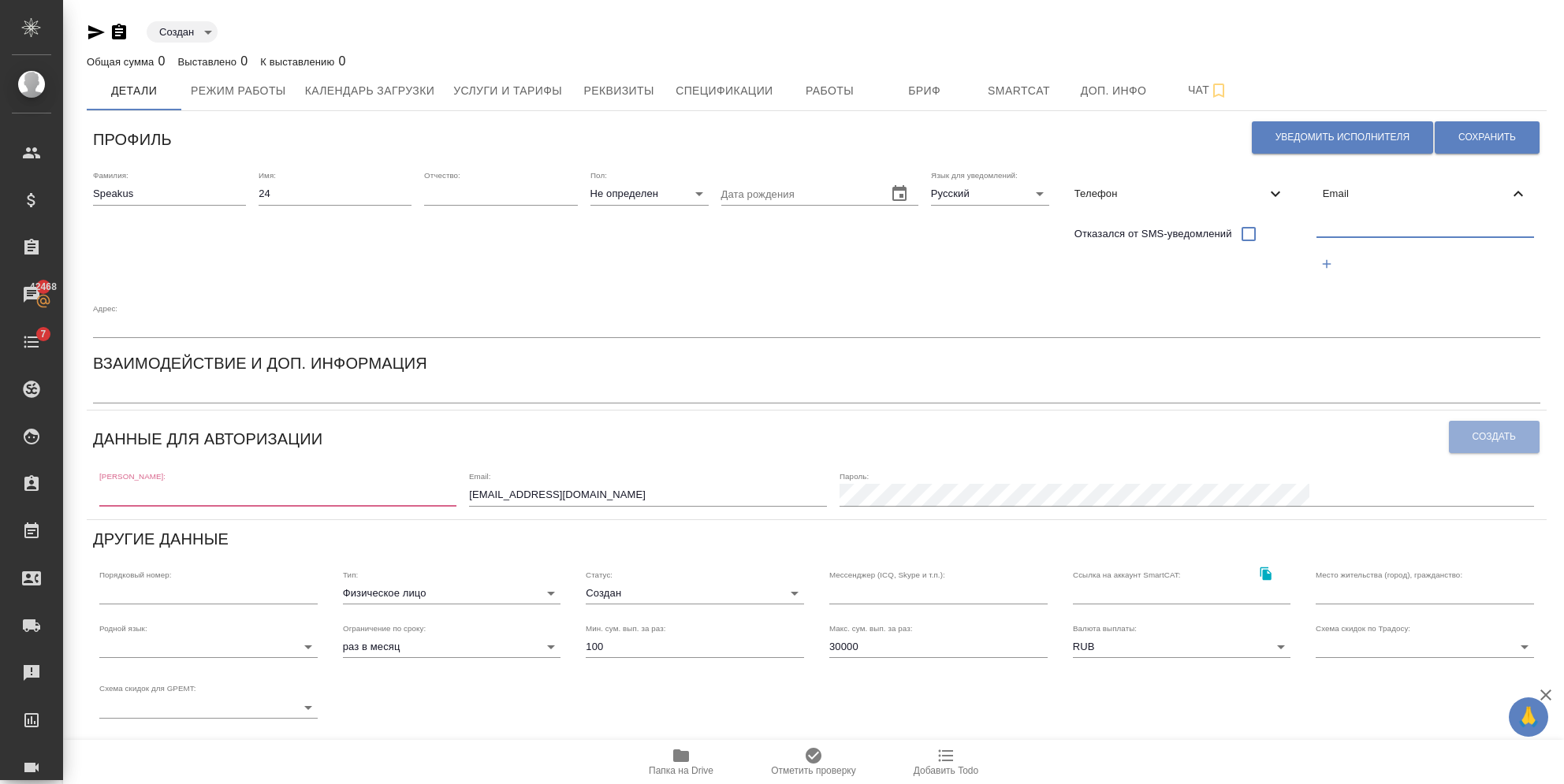
click at [1317, 224] on input "text" at bounding box center [1425, 227] width 217 height 20
paste input "[EMAIL_ADDRESS][DOMAIN_NAME]"
click at [1317, 220] on input "[EMAIL_ADDRESS][DOMAIN_NAME]" at bounding box center [1425, 227] width 217 height 20
drag, startPoint x: 1345, startPoint y: 229, endPoint x: 1000, endPoint y: 135, distance: 357.6
click at [1025, 128] on div "Профиль Уведомить исполнителя Сохранить Фамилия: [PERSON_NAME] Имя: 24 Отчество…" at bounding box center [817, 557] width 1460 height 880
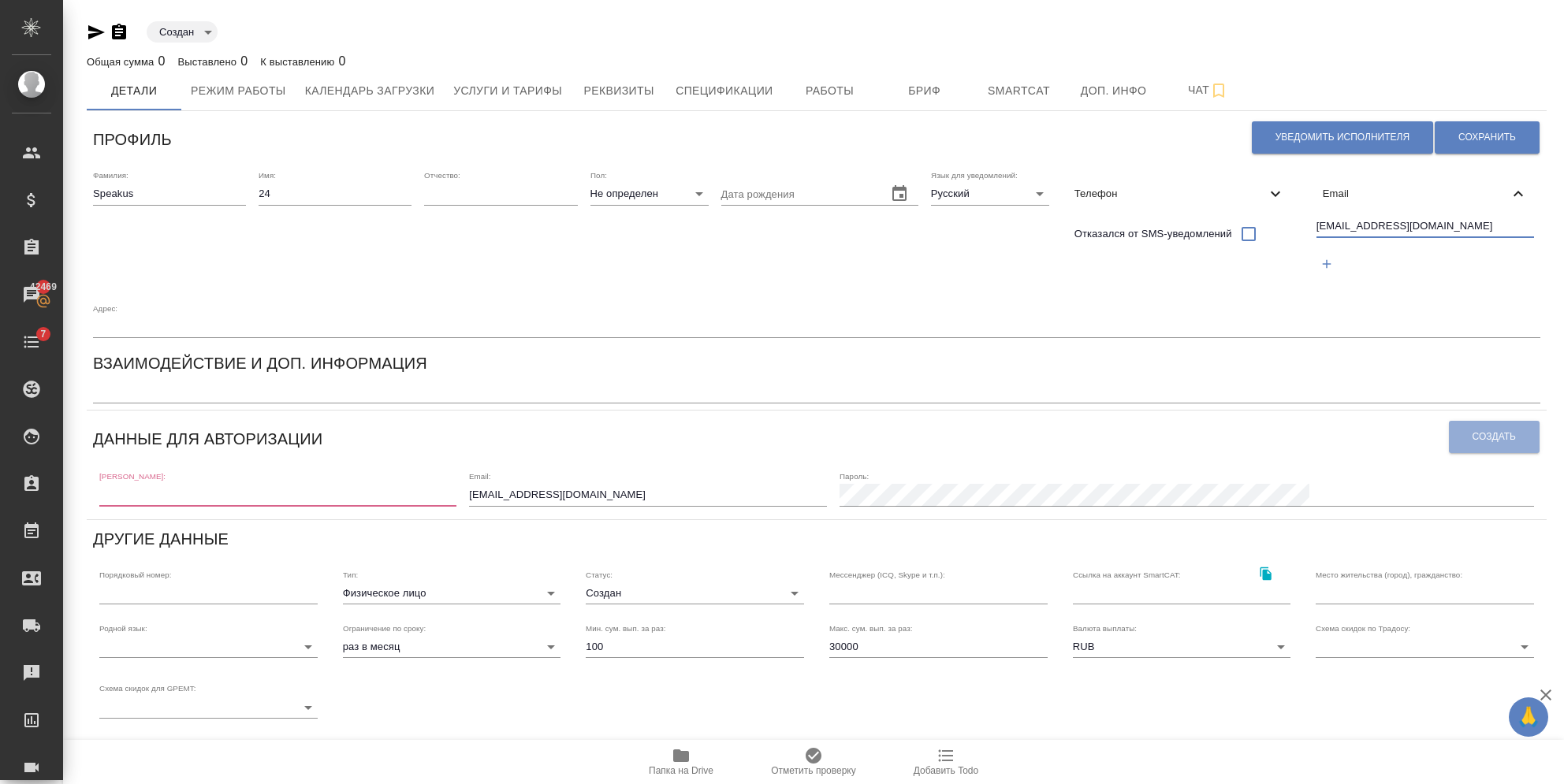
type input "[EMAIL_ADDRESS][DOMAIN_NAME]"
drag, startPoint x: 691, startPoint y: 450, endPoint x: 422, endPoint y: 431, distance: 269.7
click at [422, 464] on div "[PERSON_NAME]: Email: [EMAIL_ADDRESS][DOMAIN_NAME] [PERSON_NAME]:" at bounding box center [816, 488] width 1447 height 49
paste input "24"
type input "[EMAIL_ADDRESS][DOMAIN_NAME]"
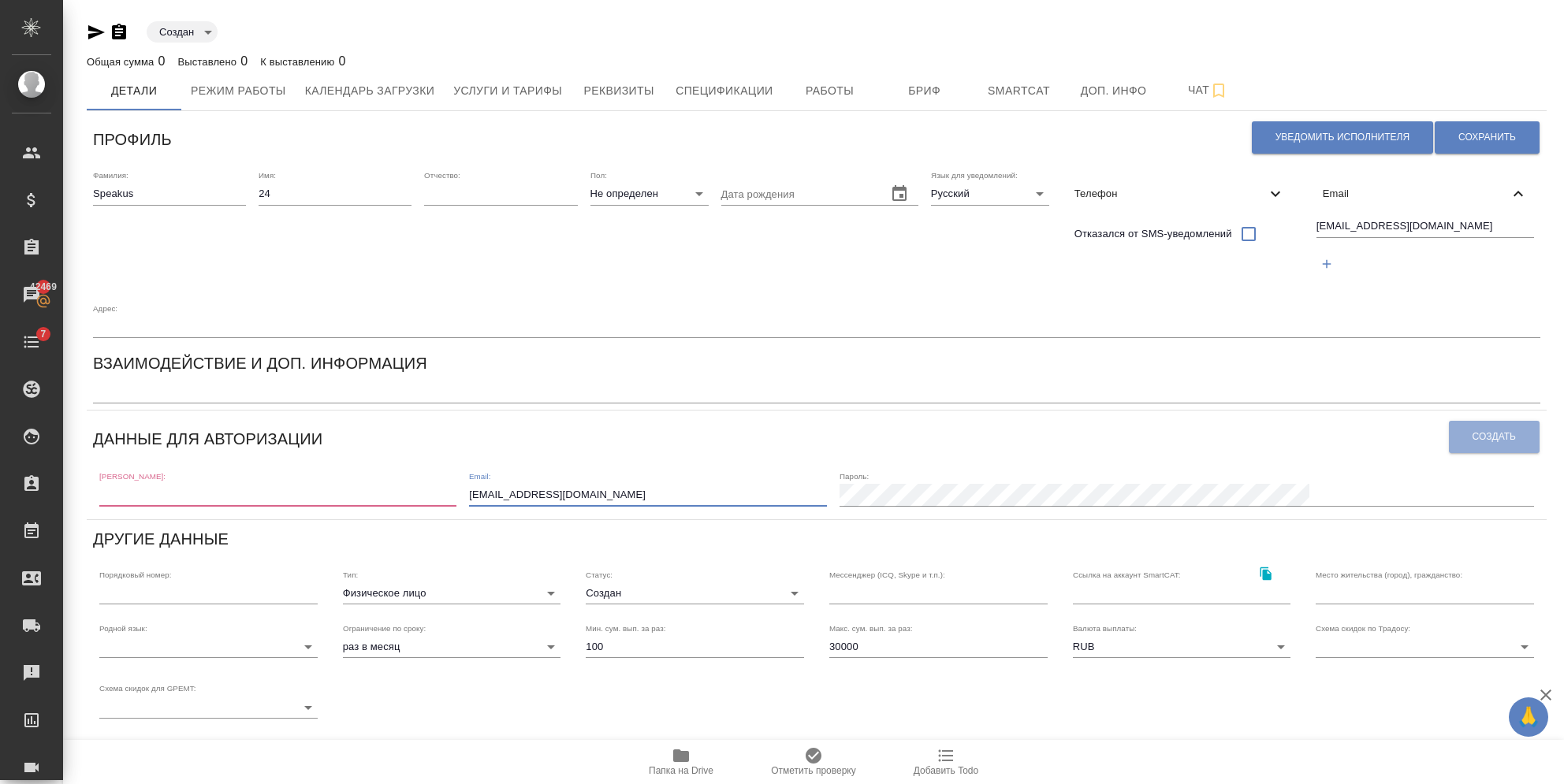
click at [255, 465] on div "Профиль Уведомить исполнителя Сохранить Фамилия: [PERSON_NAME] Имя: 24 Отчество…" at bounding box center [817, 557] width 1460 height 880
click at [256, 484] on input "text" at bounding box center [277, 494] width 357 height 22
paste input "[EMAIL_ADDRESS][DOMAIN_NAME]"
drag, startPoint x: 259, startPoint y: 444, endPoint x: 164, endPoint y: 433, distance: 95.6
click at [164, 472] on div "[PERSON_NAME]: [EMAIL_ADDRESS][DOMAIN_NAME]" at bounding box center [277, 489] width 357 height 35
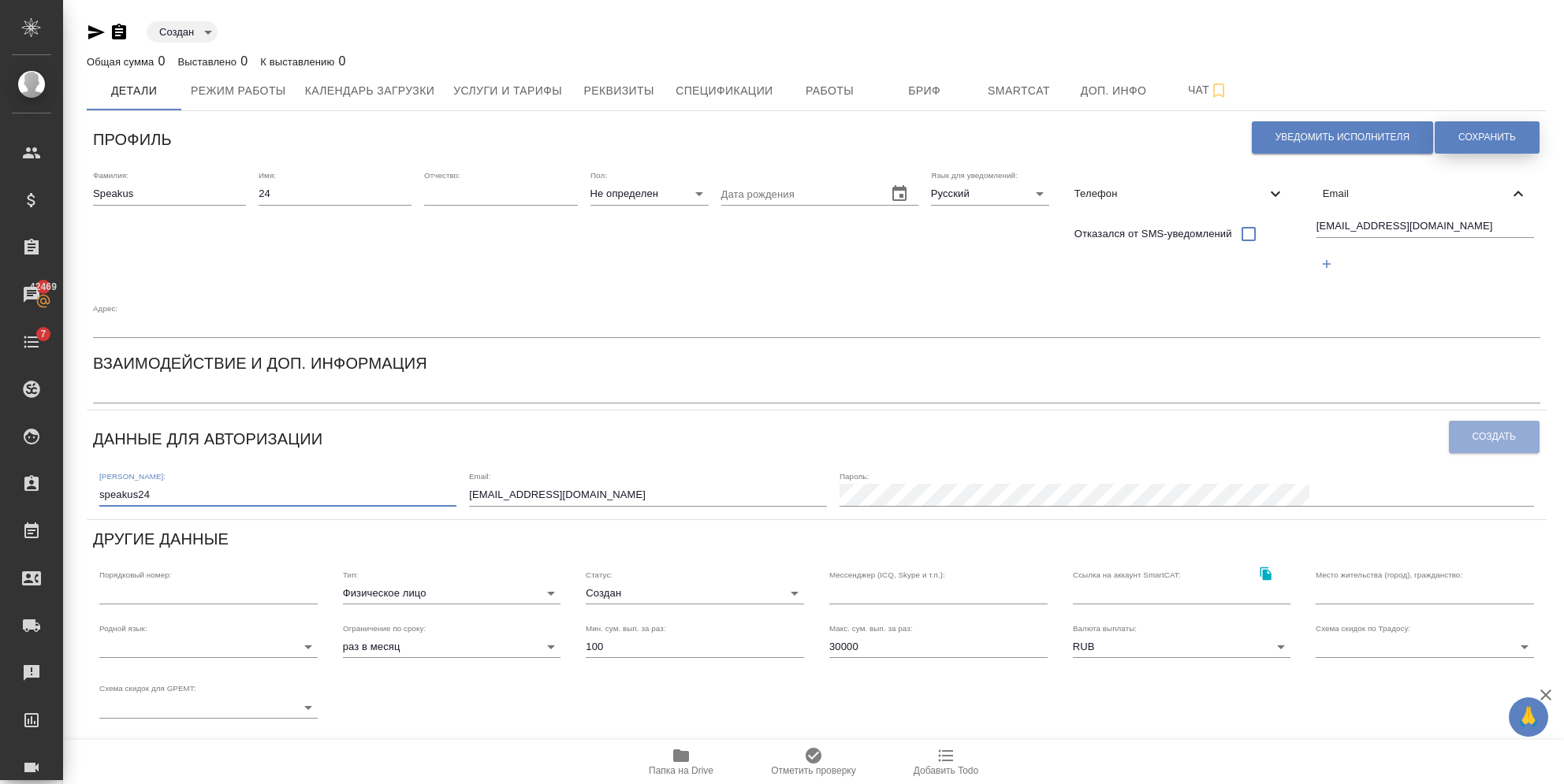
type input "speakus24"
click at [1519, 136] on button "Сохранить" at bounding box center [1487, 137] width 105 height 33
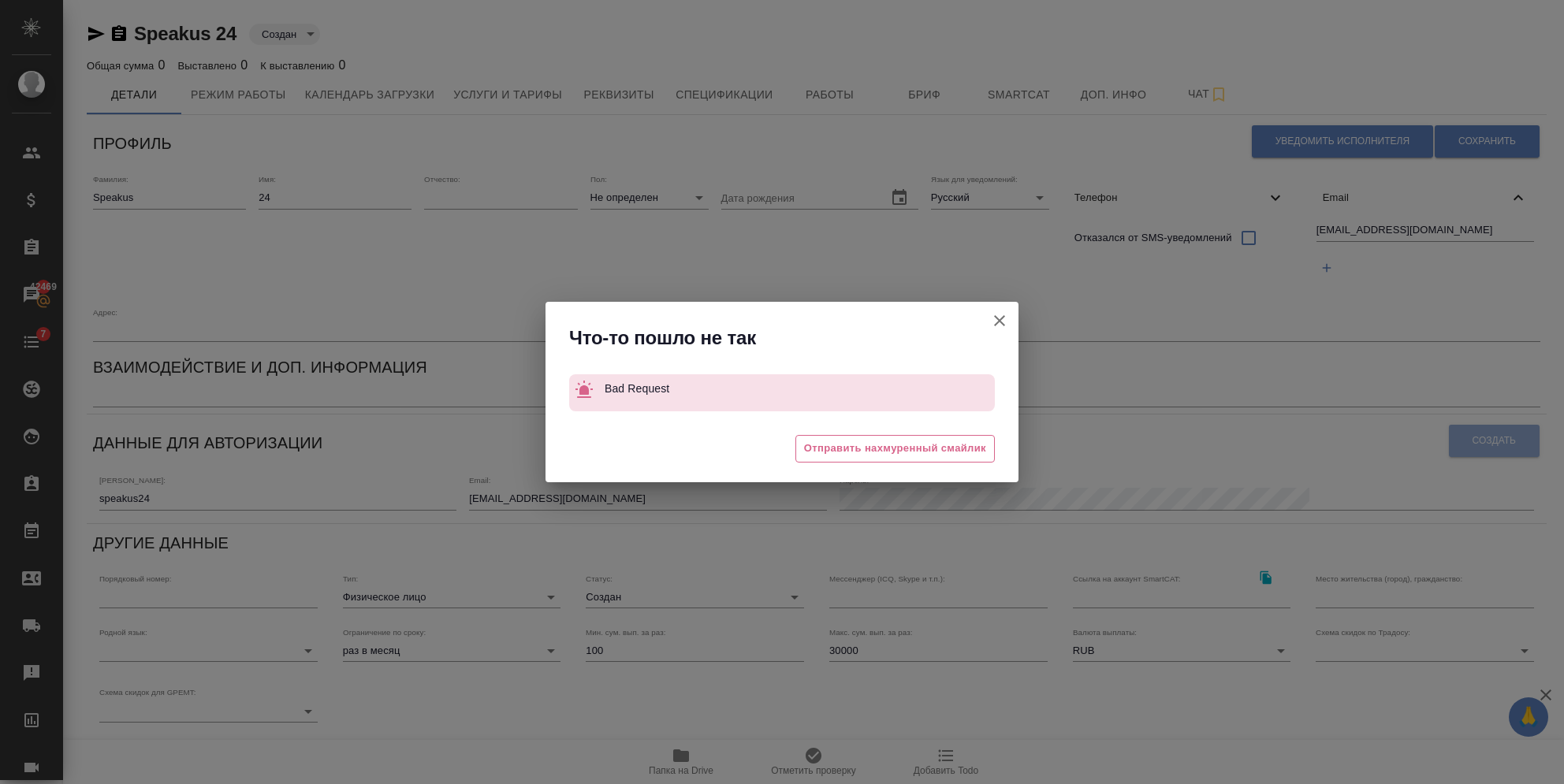
click at [992, 312] on icon "button" at bounding box center [999, 320] width 19 height 19
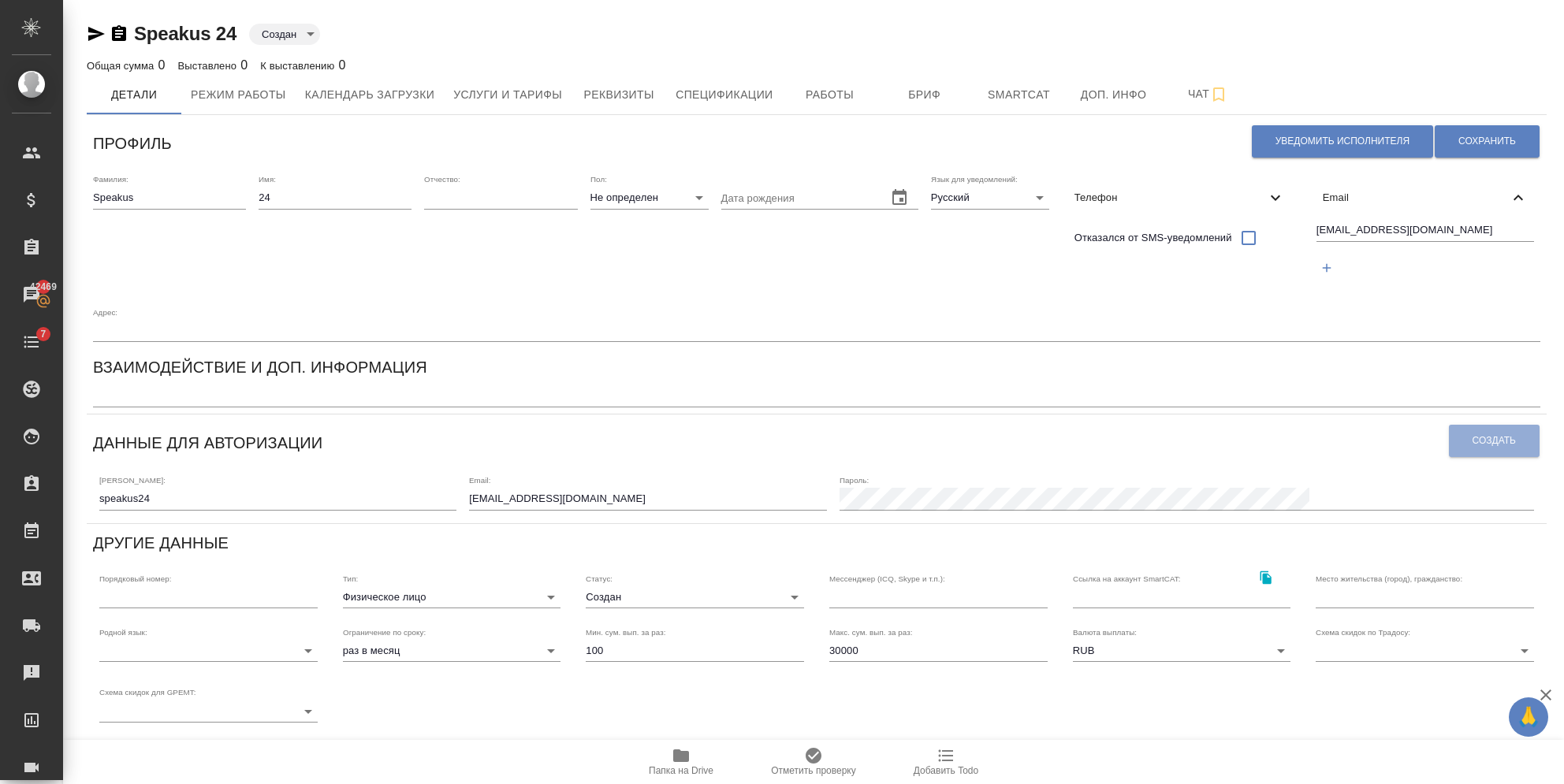
click at [869, 477] on label "Пароль:" at bounding box center [854, 481] width 29 height 8
click at [1479, 425] on button "Создать" at bounding box center [1493, 441] width 90 height 33
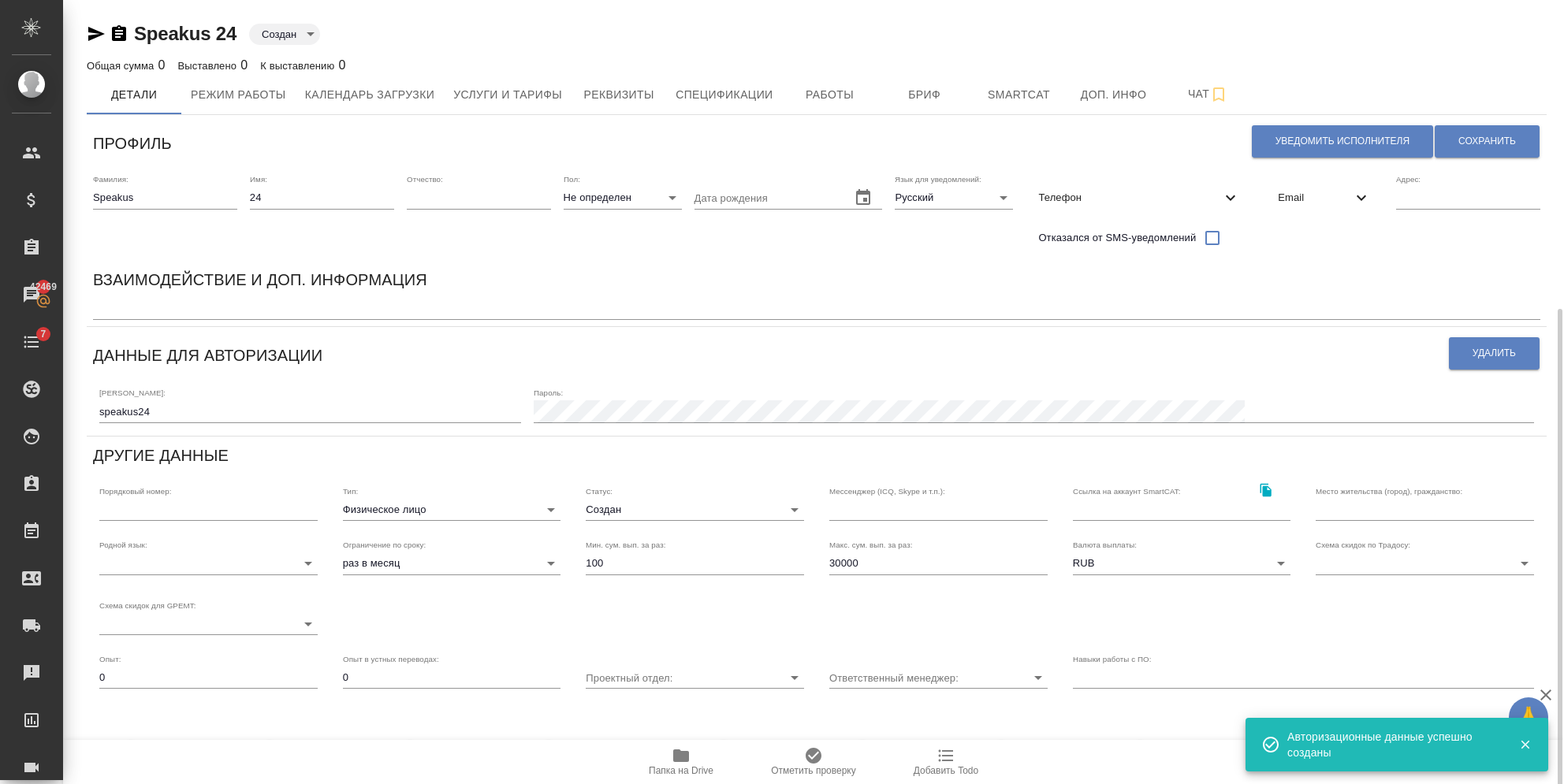
scroll to position [169, 0]
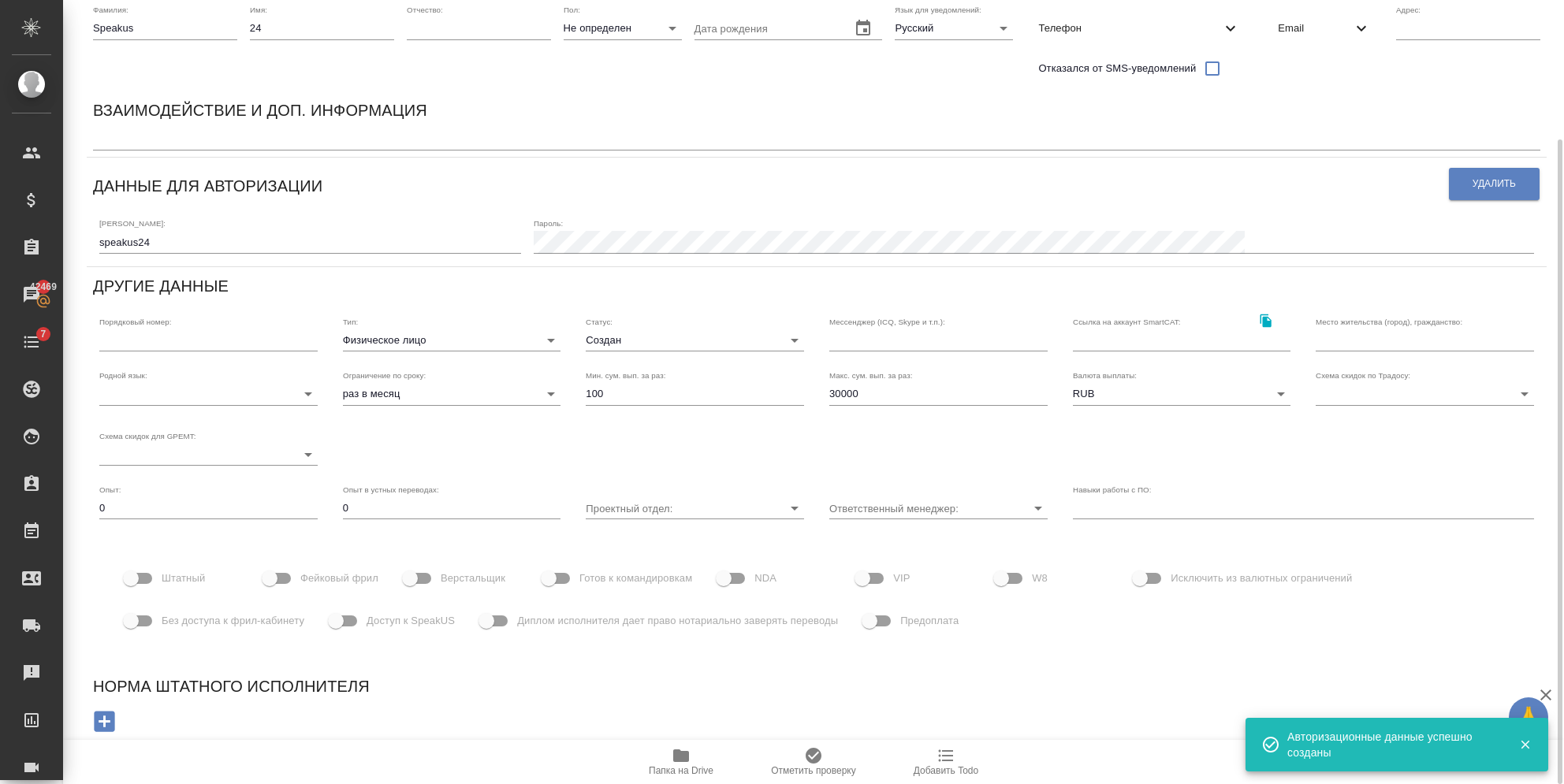
click at [265, 582] on input "Фейковый фрил" at bounding box center [269, 578] width 89 height 30
checkbox input "true"
click at [172, 626] on span "Без доступа к фрил-кабинету" at bounding box center [233, 621] width 142 height 15
click at [172, 626] on input "Без доступа к фрил-кабинету" at bounding box center [131, 621] width 89 height 30
click at [172, 626] on span "Без доступа к фрил-кабинету" at bounding box center [233, 621] width 142 height 15
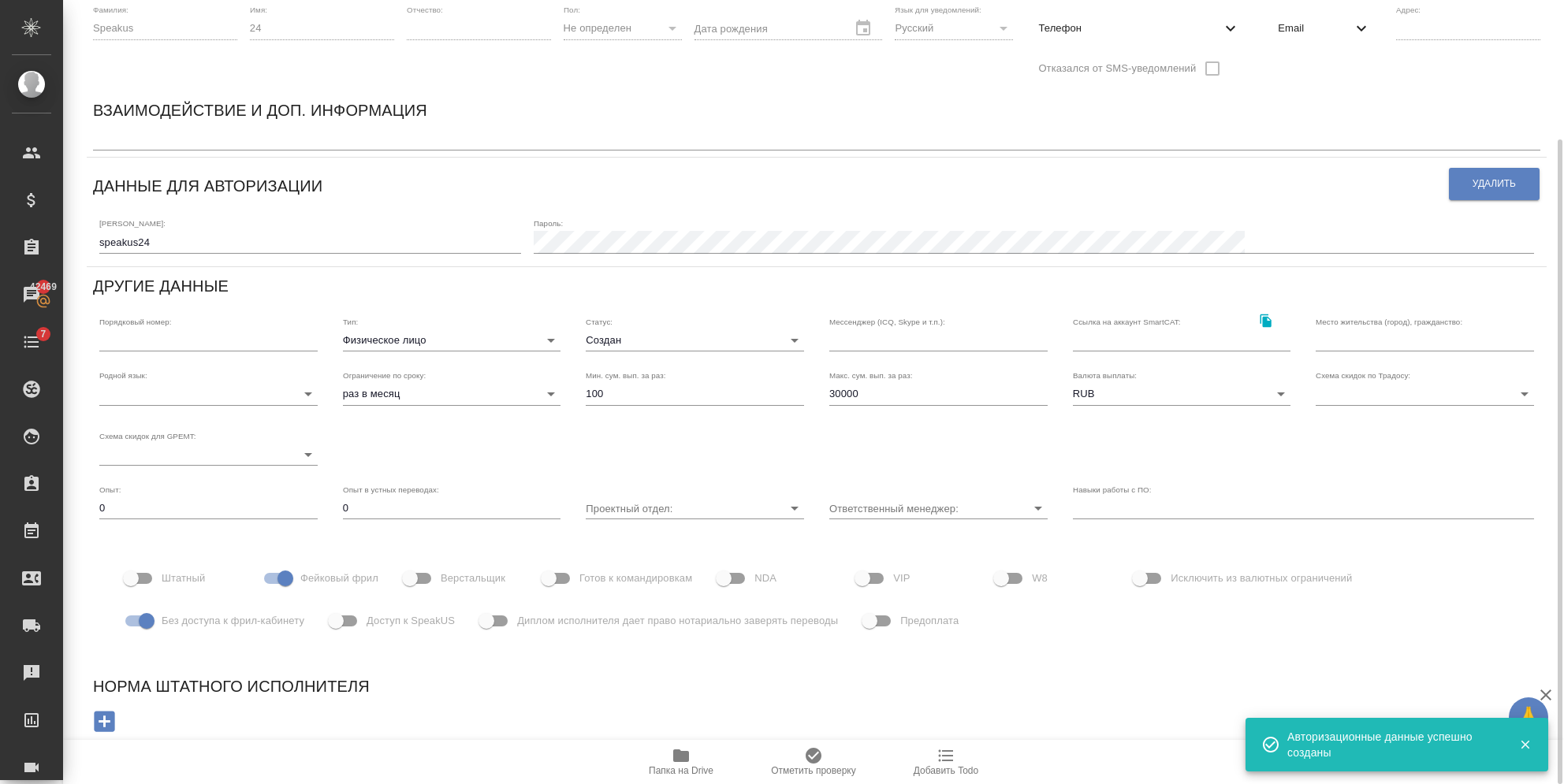
click at [172, 626] on input "Без доступа к фрил-кабинету" at bounding box center [146, 621] width 89 height 30
checkbox input "false"
click at [339, 628] on input "Доступ к SpeakUS" at bounding box center [336, 621] width 89 height 30
checkbox input "true"
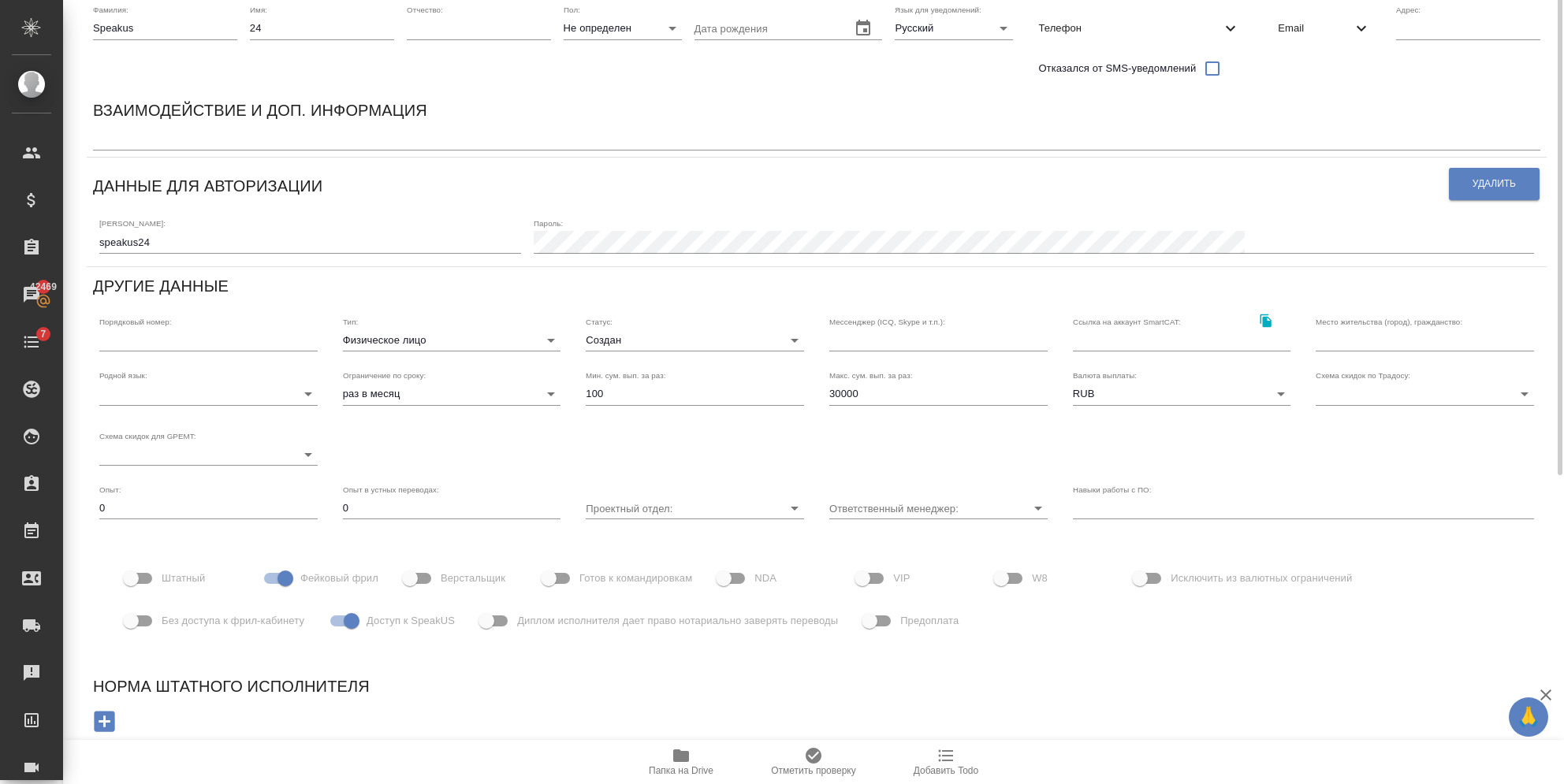
scroll to position [0, 0]
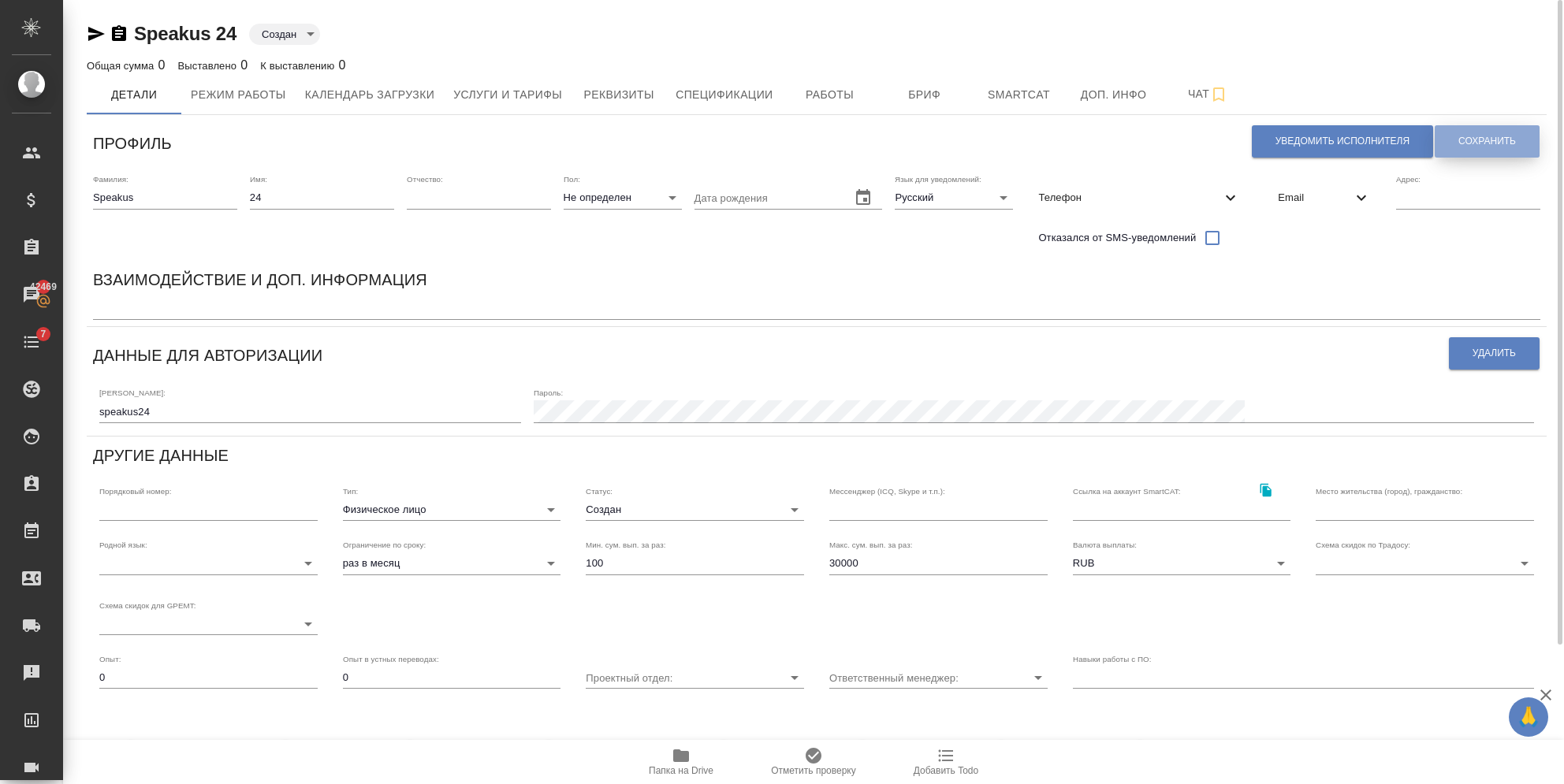
click at [1506, 138] on span "Сохранить" at bounding box center [1487, 142] width 58 height 13
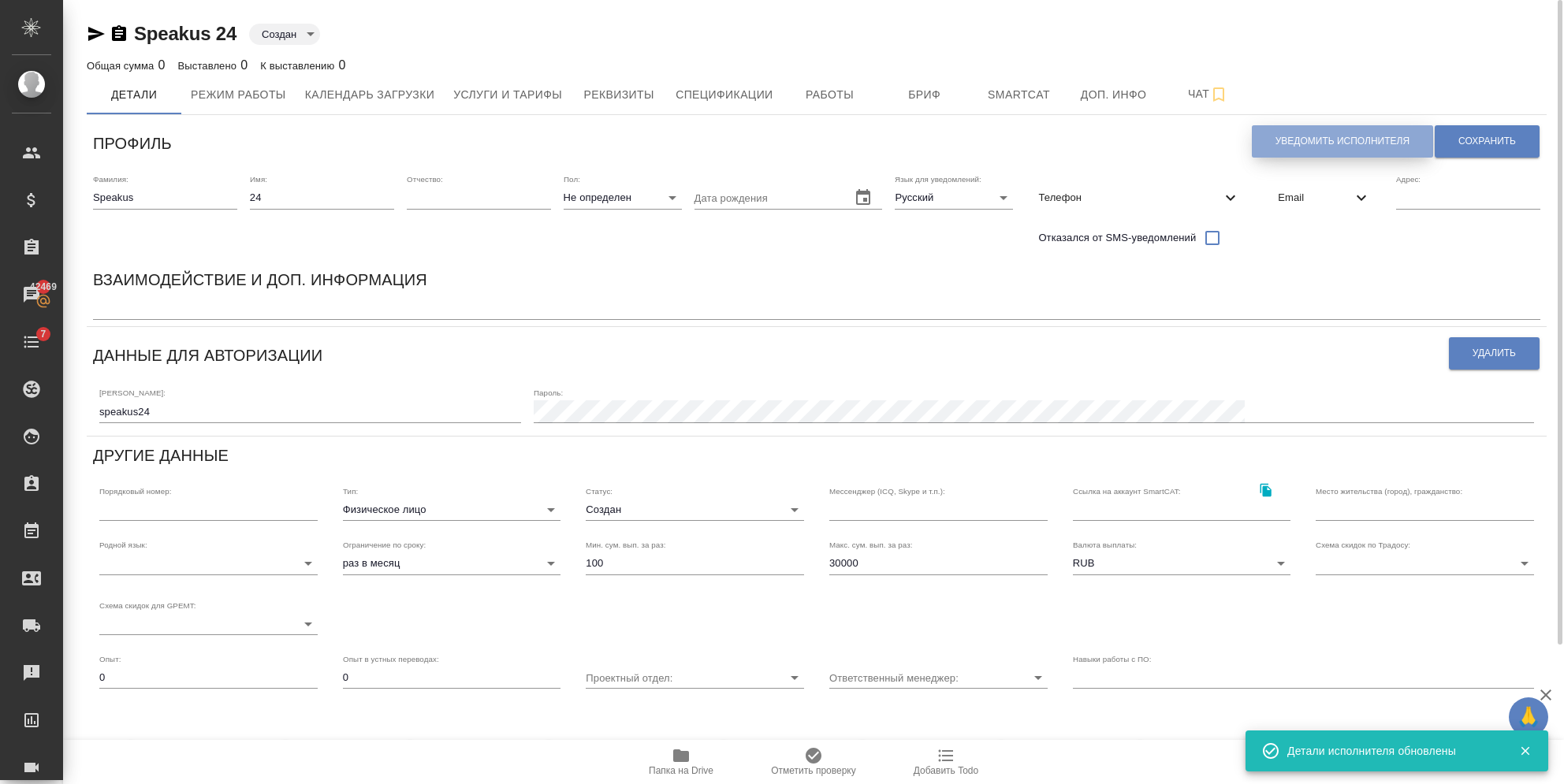
click at [1299, 141] on span "Уведомить исполнителя" at bounding box center [1342, 142] width 134 height 13
type textarea "Loremi dolo, 23! Sitametconse a elitseddo eiusmodtemp in utlaboreetd magnaal En…"
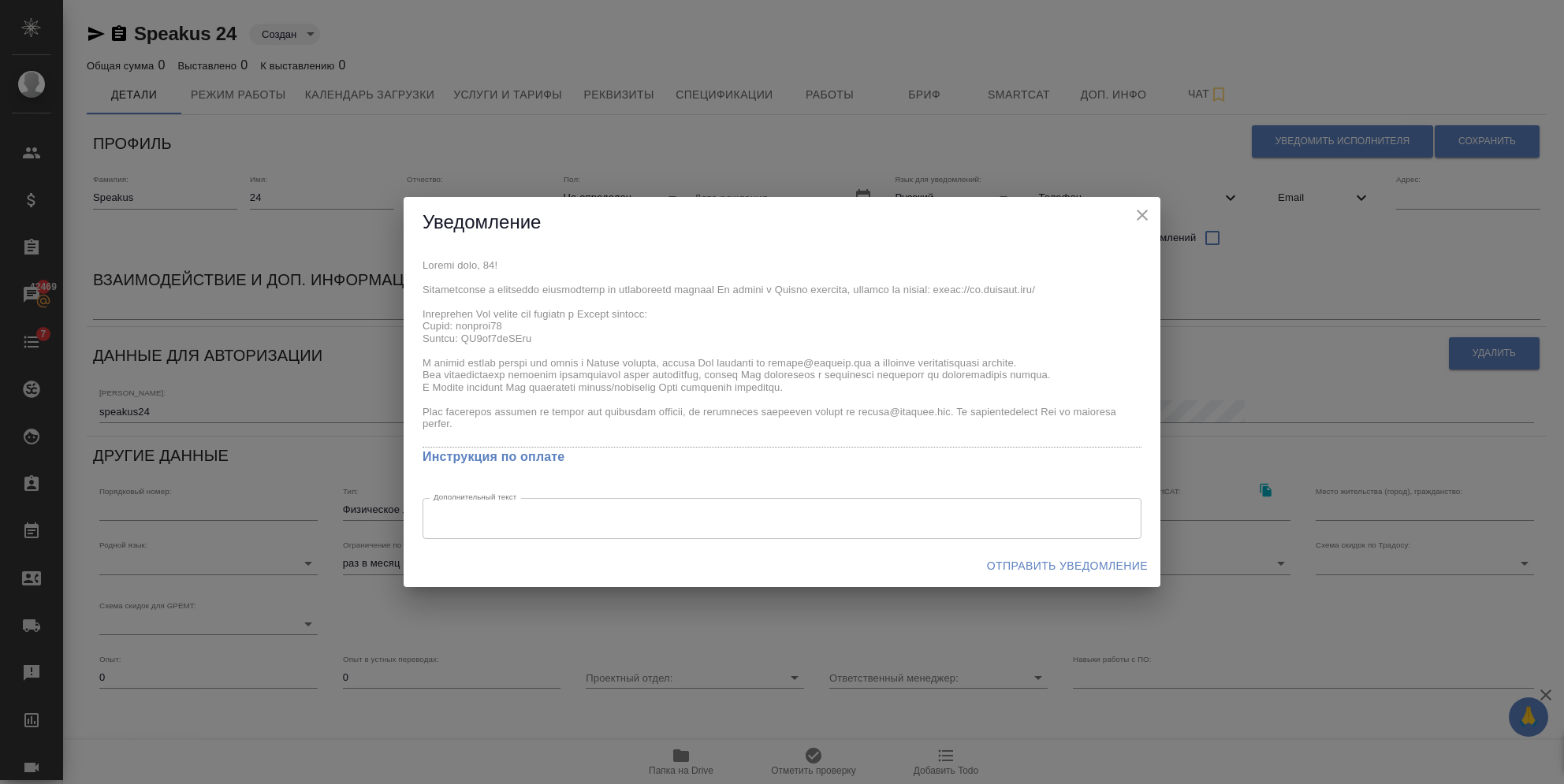
click at [469, 329] on div "x Инструкция по оплате Дополнительный текст x Дополнительный текст" at bounding box center [782, 396] width 756 height 297
click at [1149, 214] on icon "close" at bounding box center [1142, 215] width 19 height 19
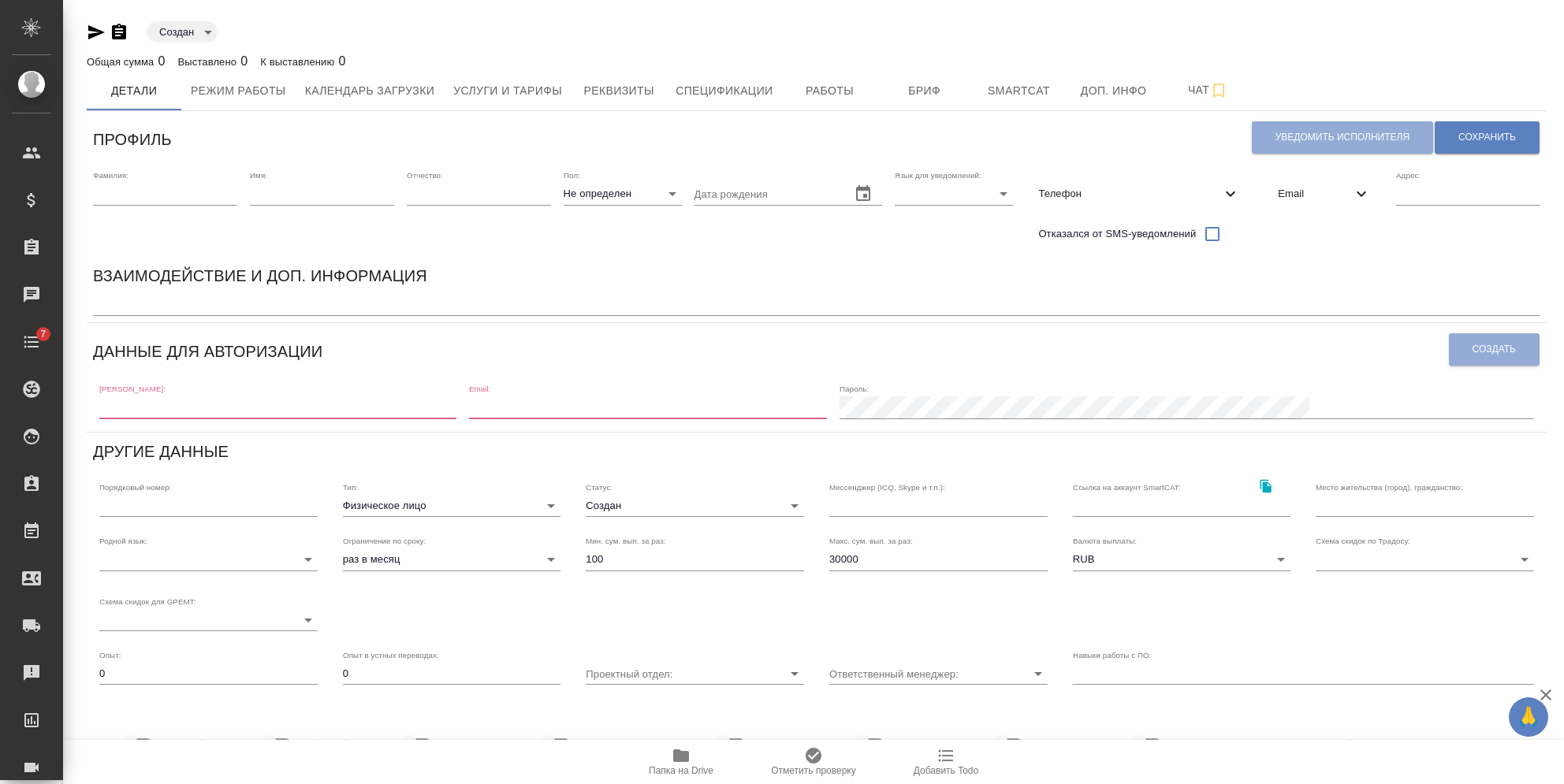
click at [169, 193] on input "text" at bounding box center [164, 194] width 144 height 22
type input "Speakus"
type input "[EMAIL_ADDRESS][DOMAIN_NAME]"
click at [329, 194] on input "text" at bounding box center [321, 194] width 144 height 22
type input "25"
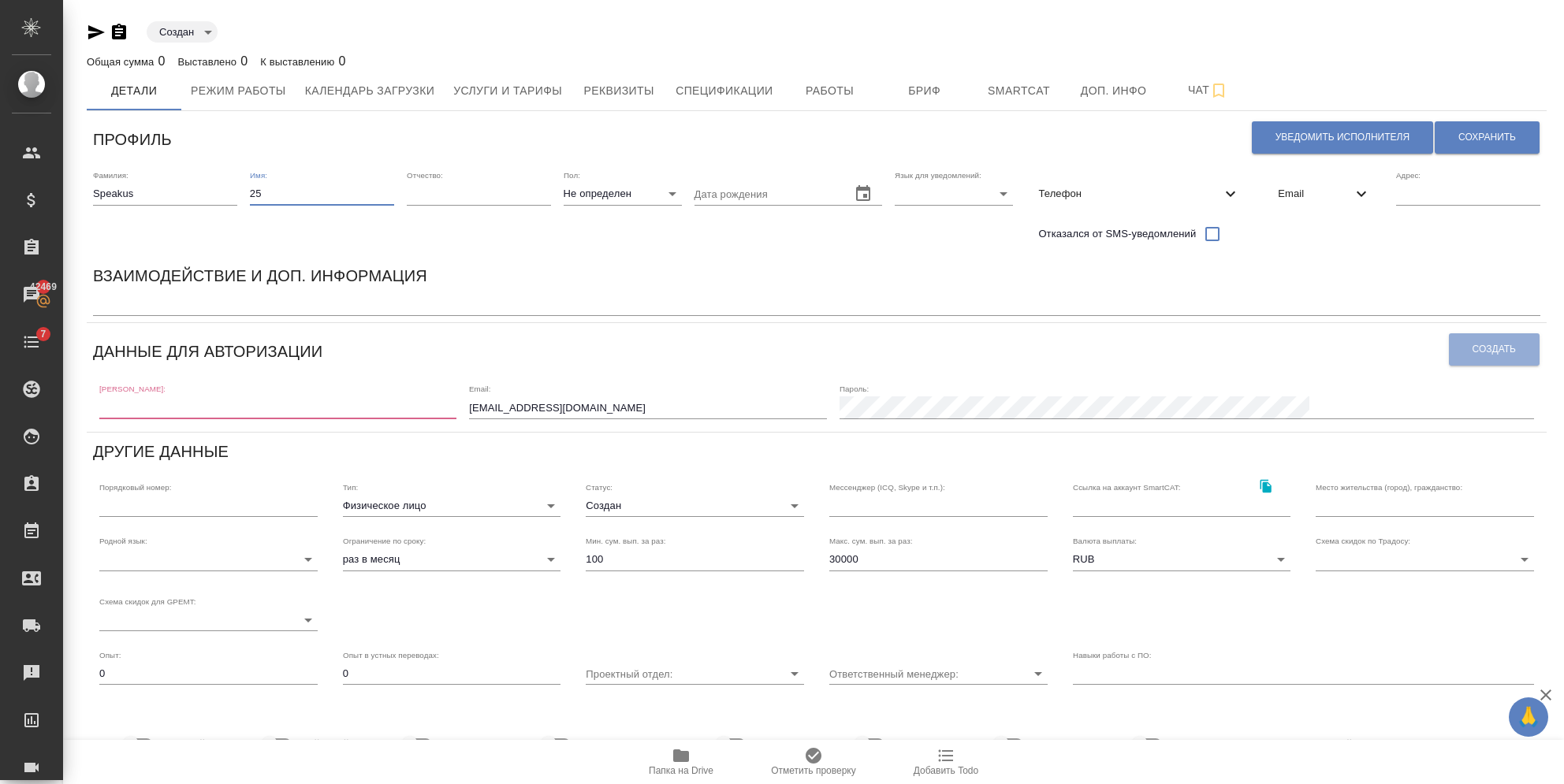
click at [900, 196] on body "🙏 .cls-1 fill:#fff; AWATERA [PERSON_NAME] Спецификации Заказы 42469 Чаты 7 Todo…" at bounding box center [782, 392] width 1564 height 784
click at [903, 195] on li "Русский" at bounding box center [948, 194] width 118 height 25
type input "RU"
drag, startPoint x: 672, startPoint y: 407, endPoint x: 407, endPoint y: 387, distance: 265.8
click at [407, 387] on div "[PERSON_NAME]: Email: [EMAIL_ADDRESS][DOMAIN_NAME] [PERSON_NAME]:" at bounding box center [816, 400] width 1447 height 49
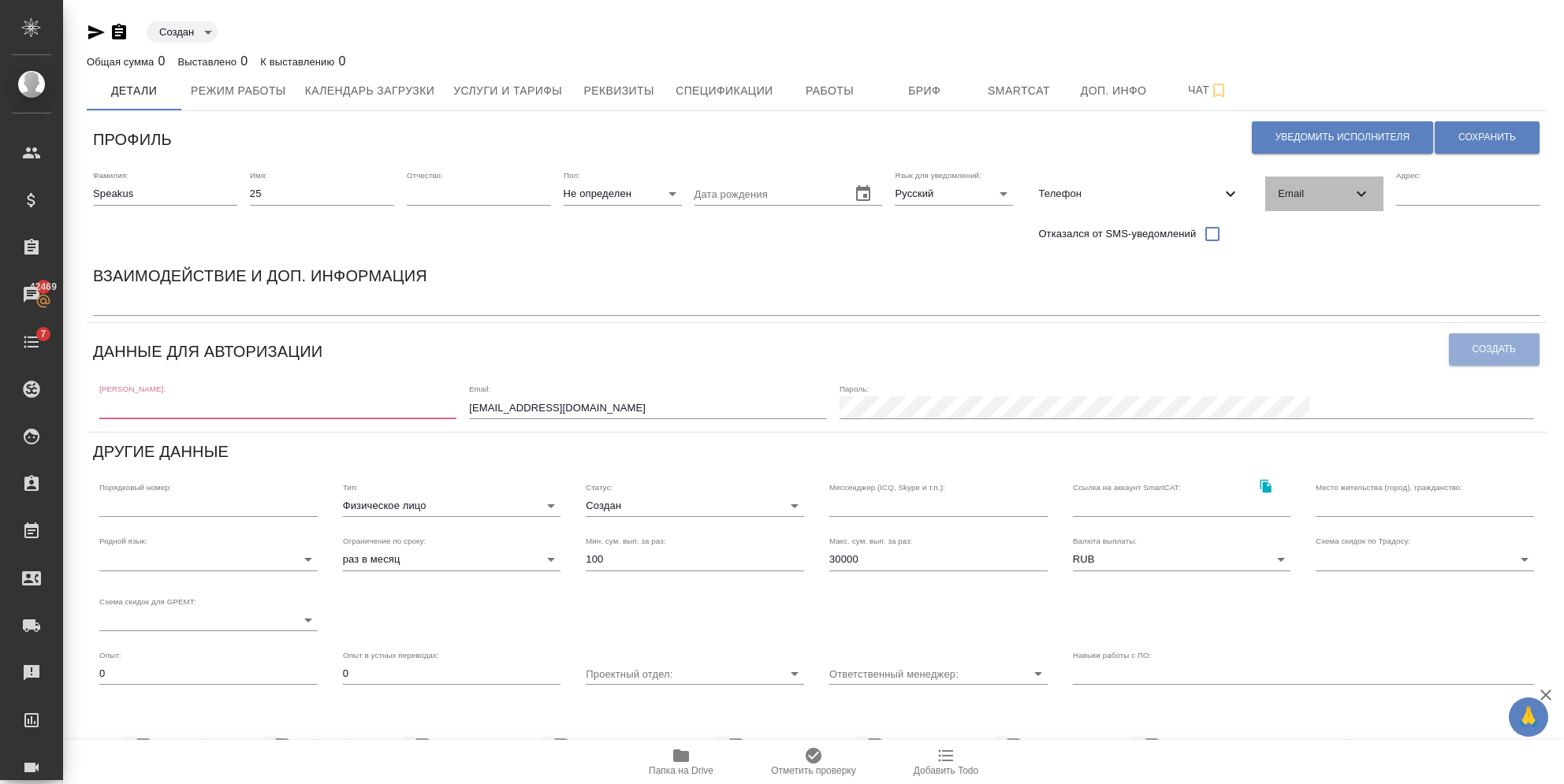
click at [1305, 194] on span "Email" at bounding box center [1314, 194] width 74 height 15
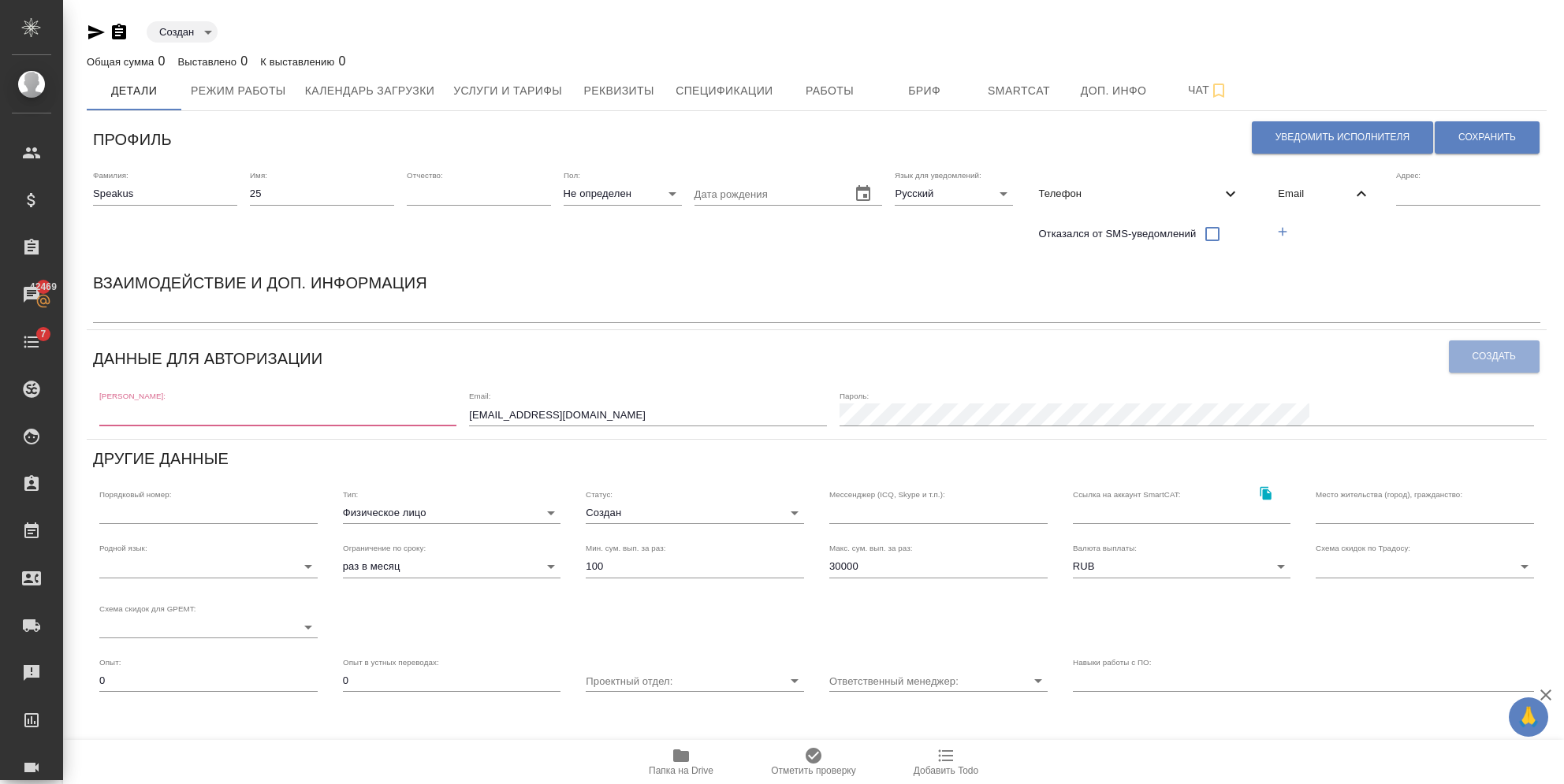
click at [1280, 230] on icon "button" at bounding box center [1282, 231] width 14 height 14
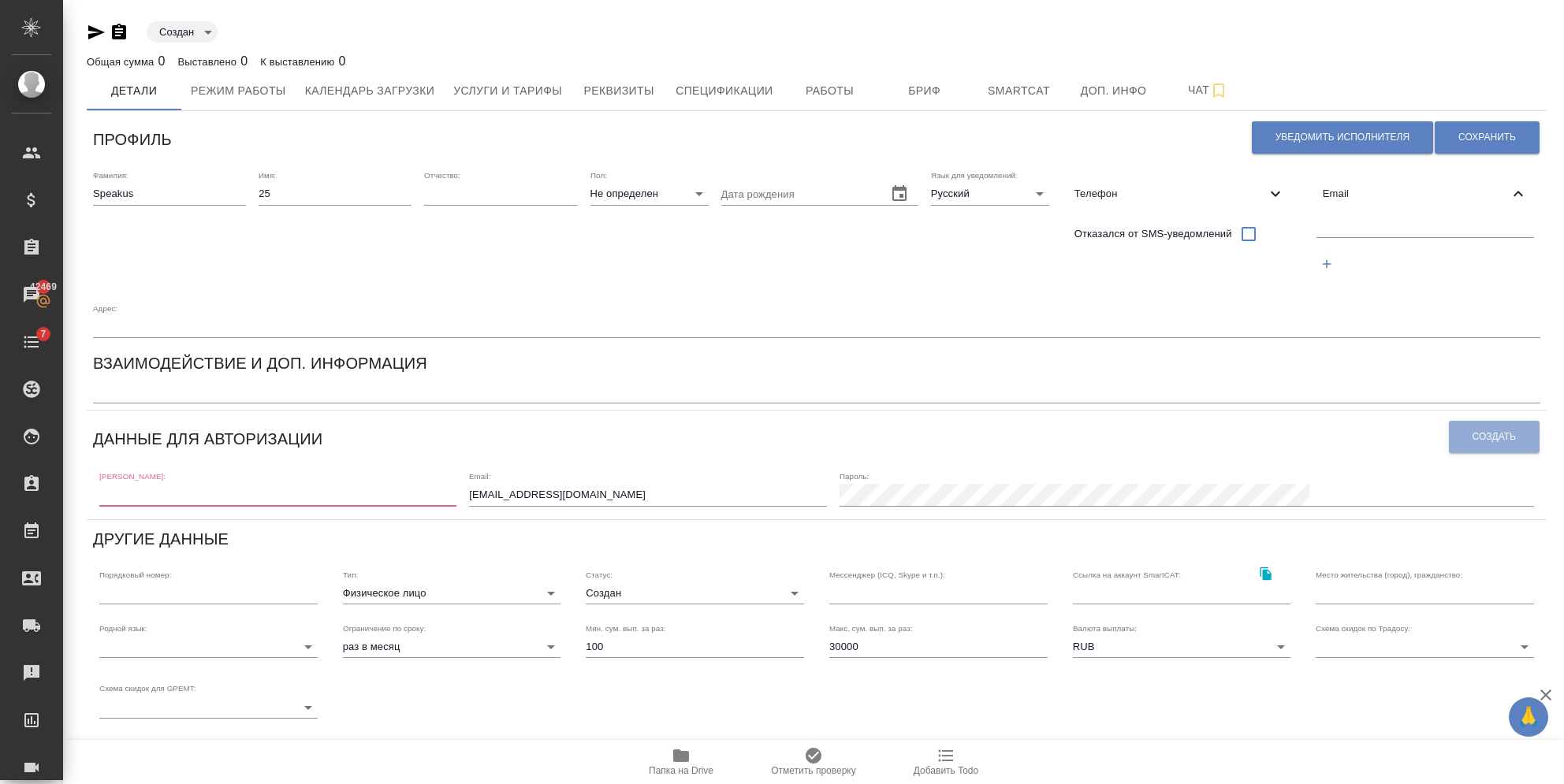
click at [1317, 219] on input "text" at bounding box center [1425, 227] width 217 height 20
paste input "[EMAIL_ADDRESS][DOMAIN_NAME]"
click at [1317, 225] on input "[EMAIL_ADDRESS][DOMAIN_NAME]" at bounding box center [1425, 227] width 217 height 20
drag, startPoint x: 1327, startPoint y: 233, endPoint x: 1170, endPoint y: 294, distance: 168.4
click at [1173, 294] on div "Фамилия: [PERSON_NAME] Имя: 25 Отчество: [PERSON_NAME]: Не определен none Дата …" at bounding box center [817, 255] width 1460 height 181
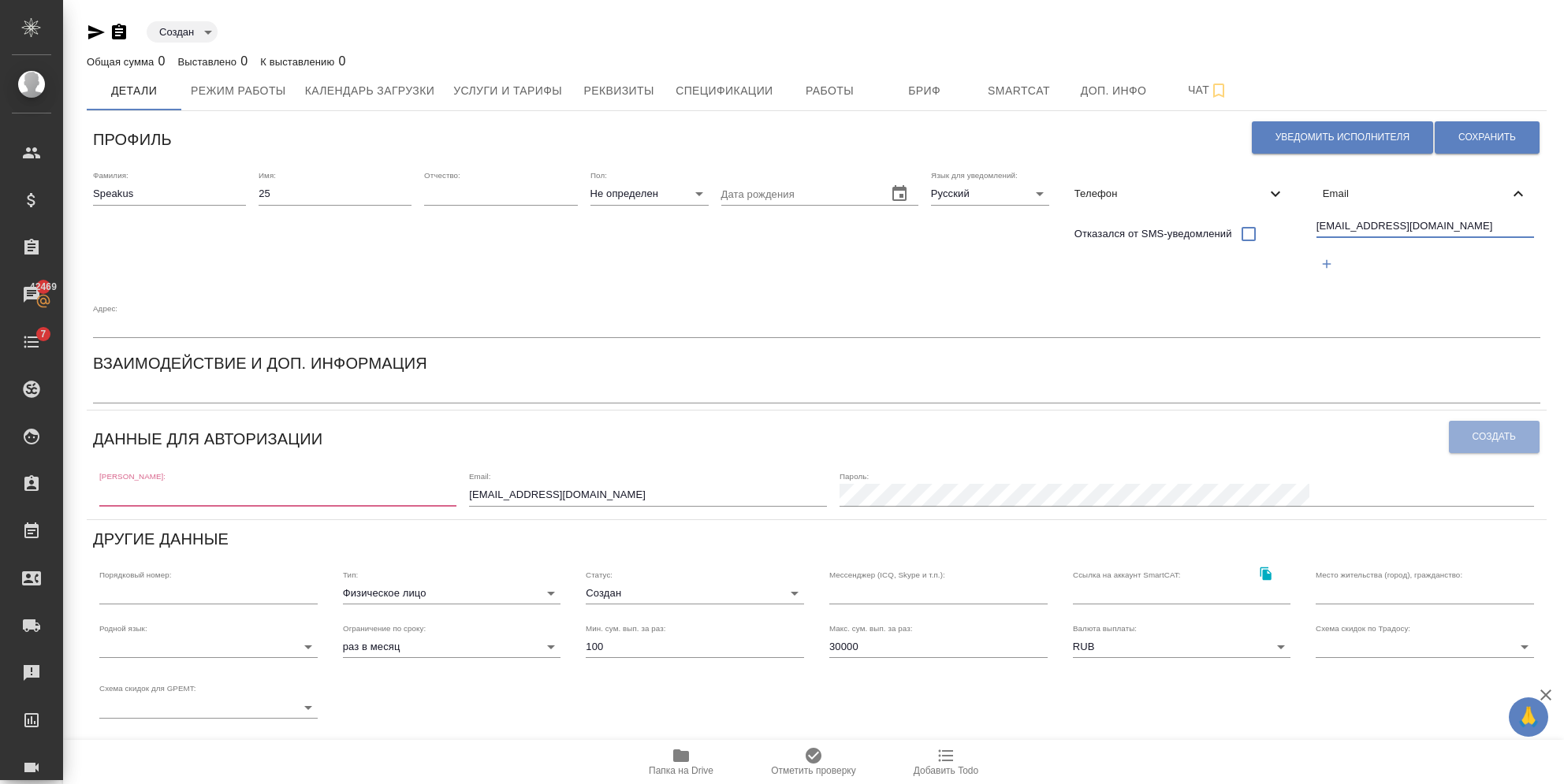
type input "[EMAIL_ADDRESS][DOMAIN_NAME]"
drag, startPoint x: 752, startPoint y: 440, endPoint x: 562, endPoint y: 446, distance: 190.1
click at [563, 464] on div "[PERSON_NAME]: Email: [EMAIL_ADDRESS][DOMAIN_NAME] [PERSON_NAME]:" at bounding box center [816, 488] width 1447 height 49
paste input "25"
type input "[EMAIL_ADDRESS][DOMAIN_NAME]"
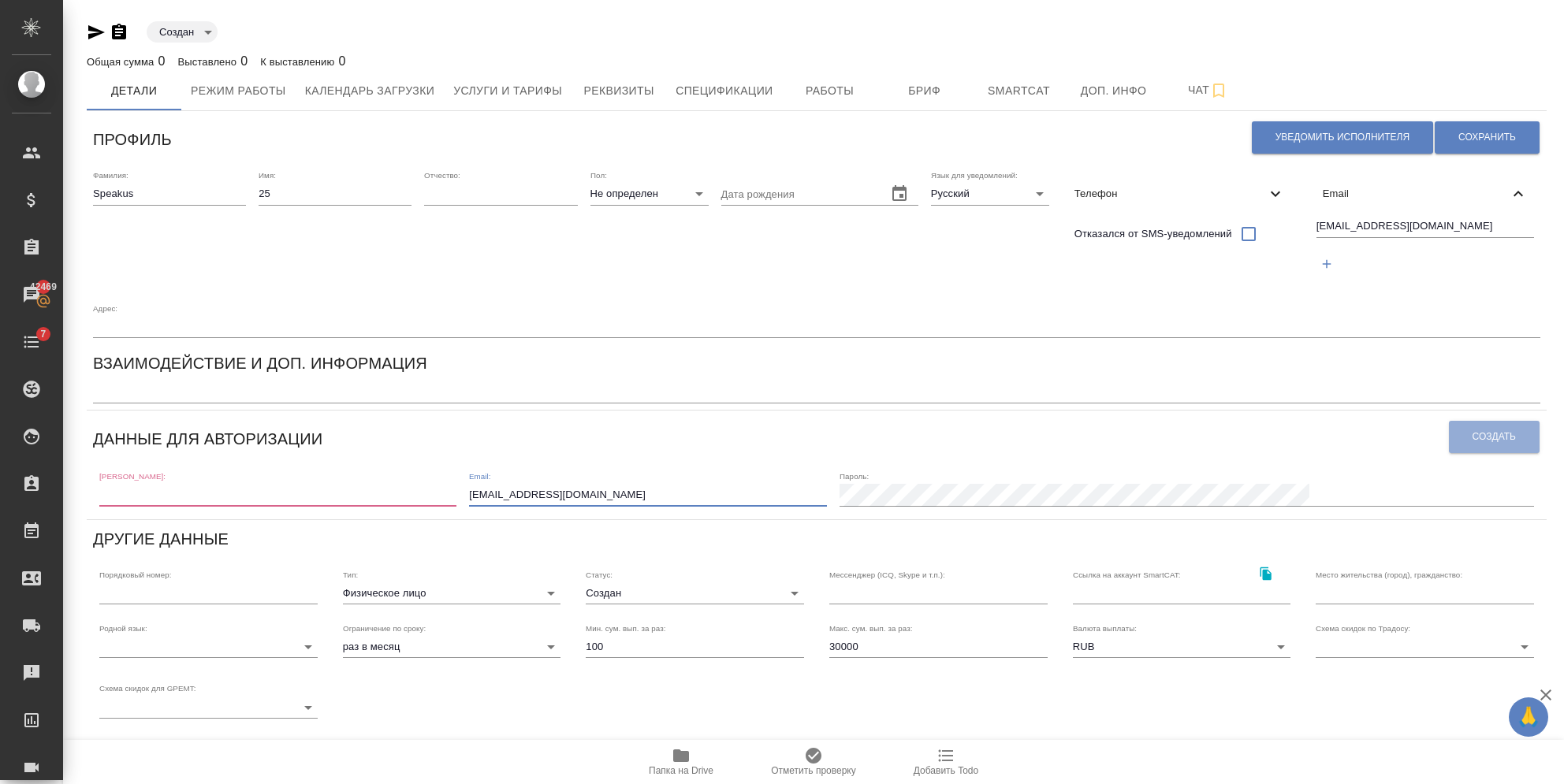
click at [236, 484] on input "text" at bounding box center [277, 494] width 357 height 22
paste input "[EMAIL_ADDRESS][DOMAIN_NAME]"
drag, startPoint x: 253, startPoint y: 452, endPoint x: 171, endPoint y: 457, distance: 82.2
click at [172, 484] on input "[EMAIL_ADDRESS][DOMAIN_NAME]" at bounding box center [277, 494] width 357 height 22
type input "speakus25"
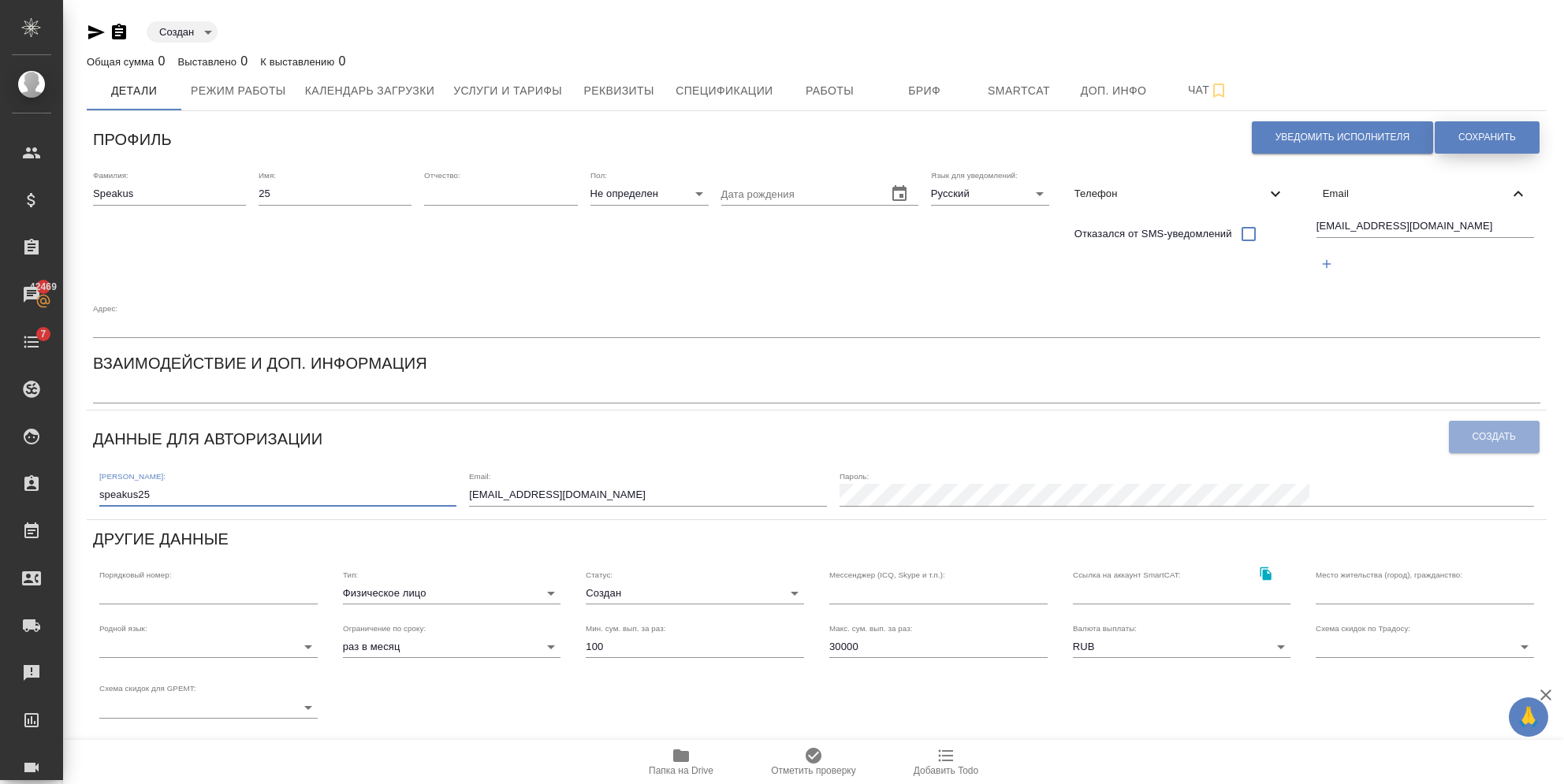
click at [1505, 136] on span "Сохранить" at bounding box center [1487, 137] width 58 height 13
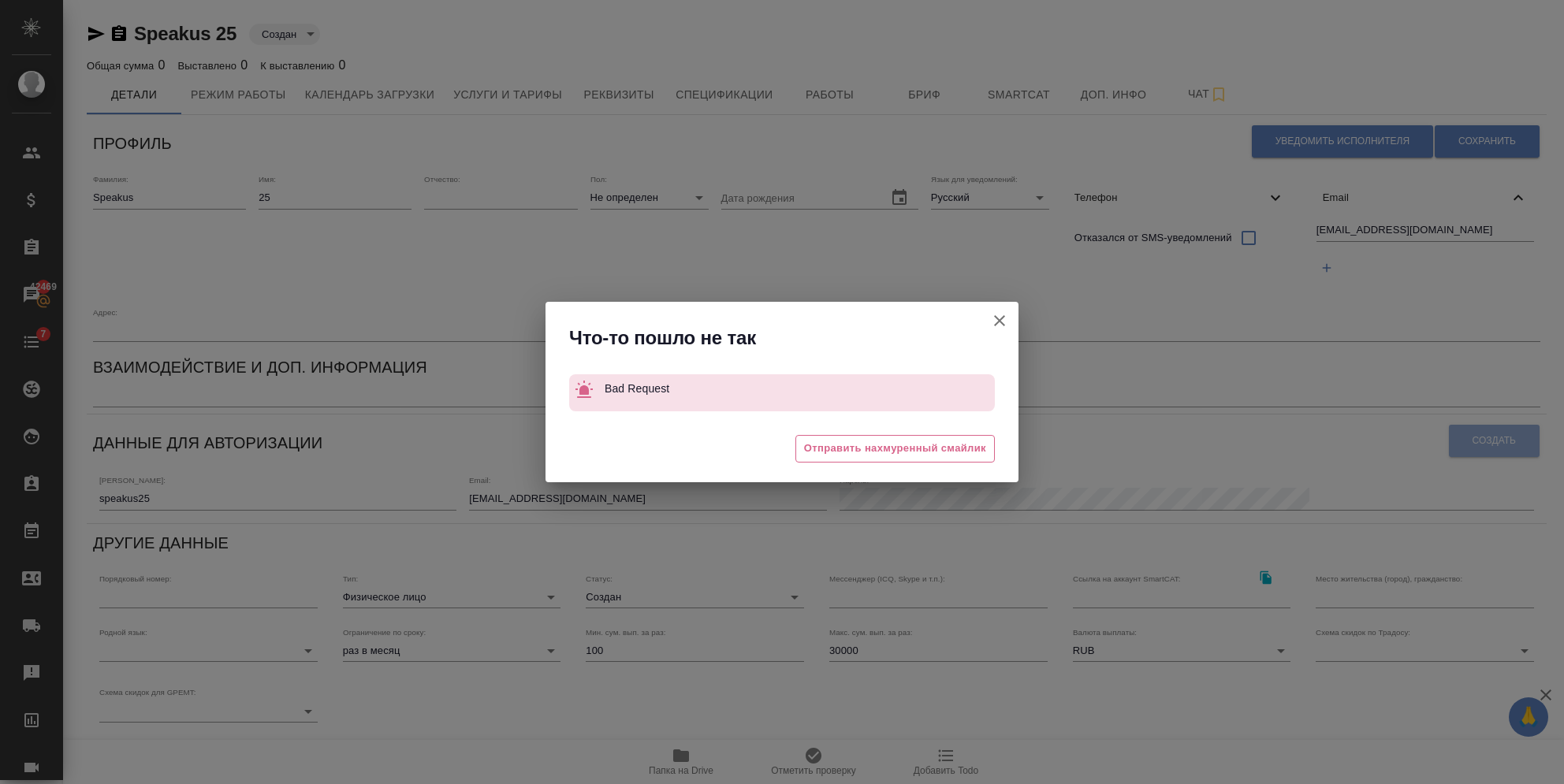
click at [999, 323] on icon "button" at bounding box center [999, 320] width 19 height 19
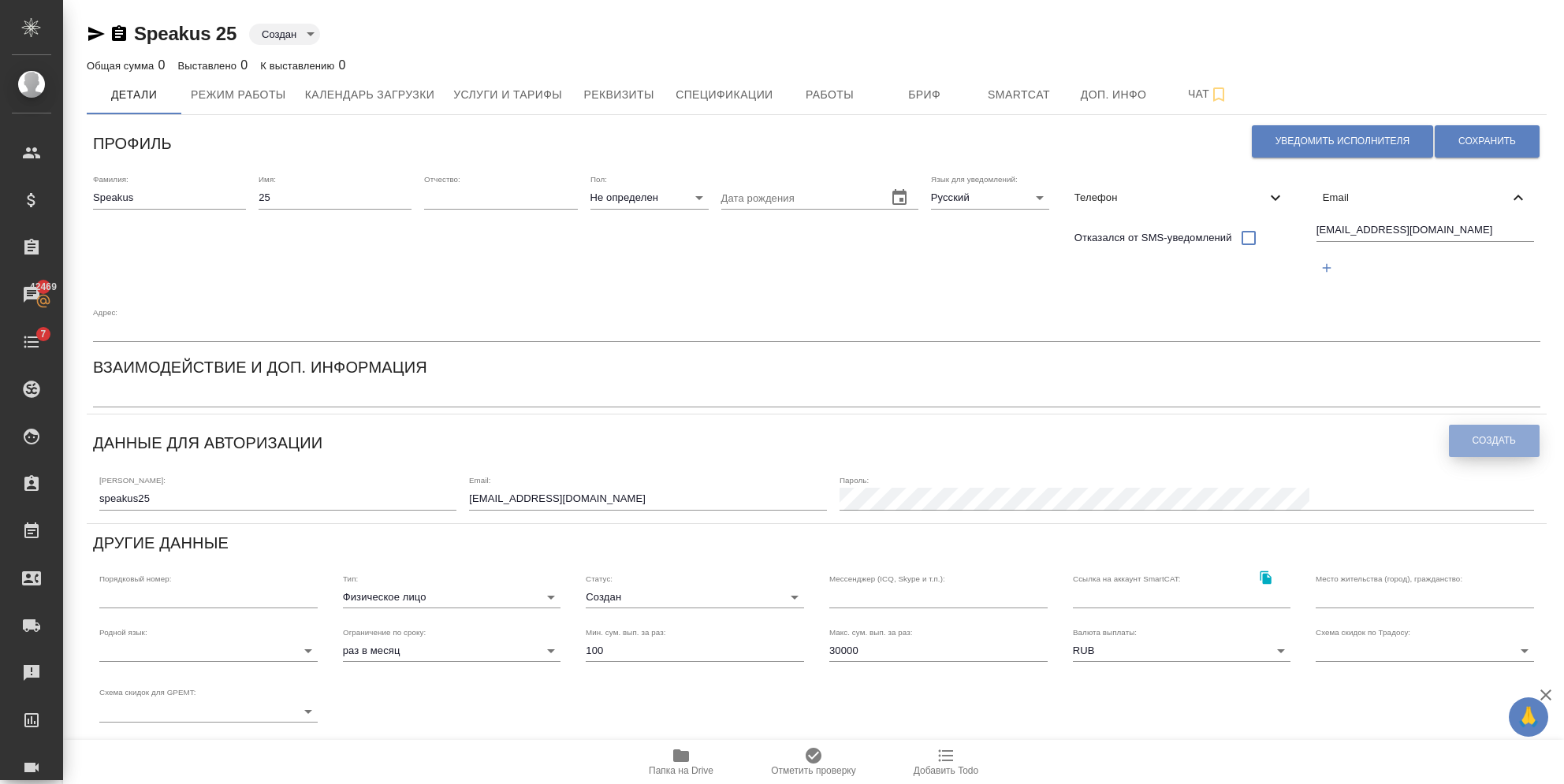
click at [1474, 425] on button "Создать" at bounding box center [1493, 441] width 90 height 33
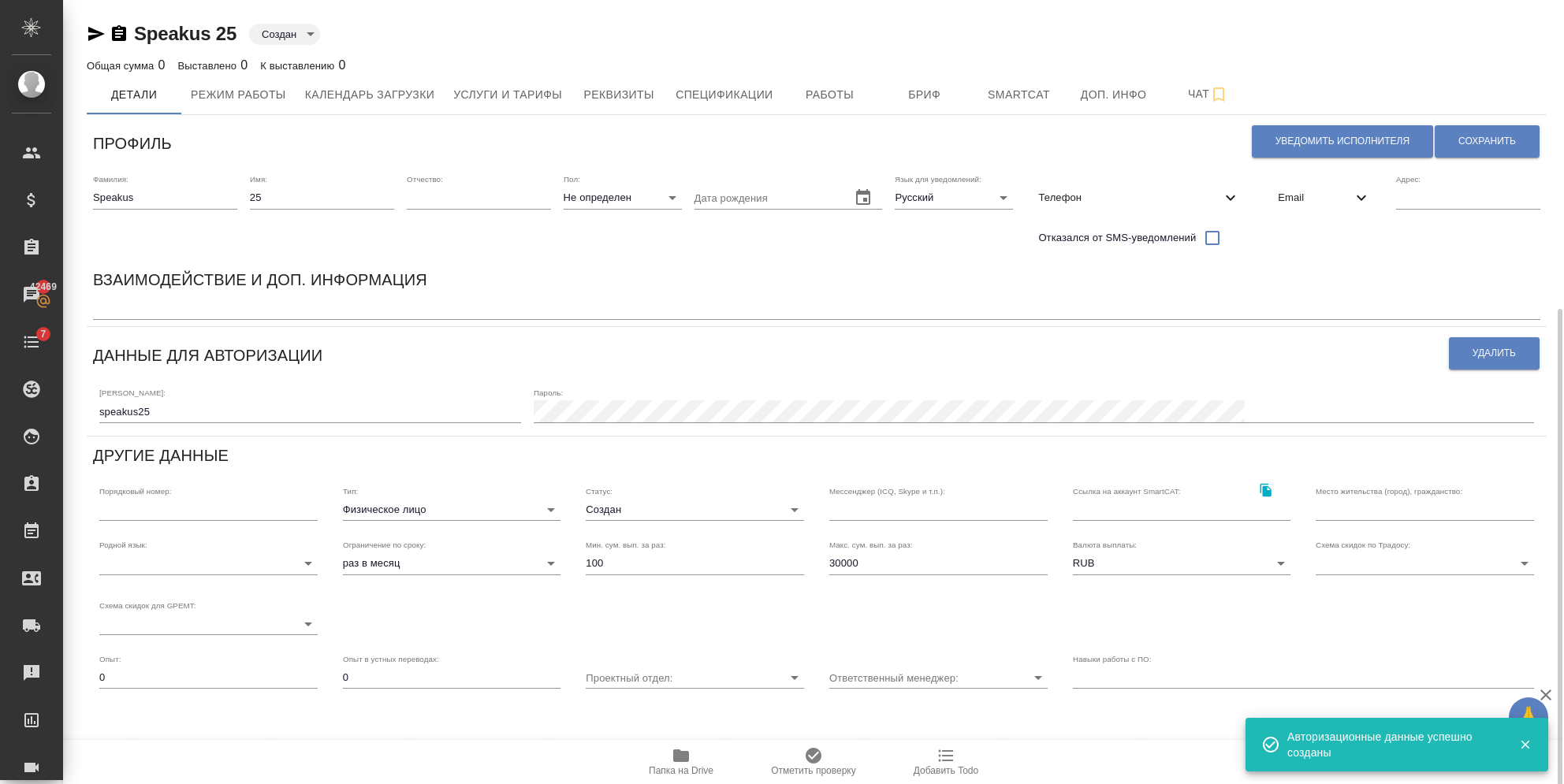
scroll to position [169, 0]
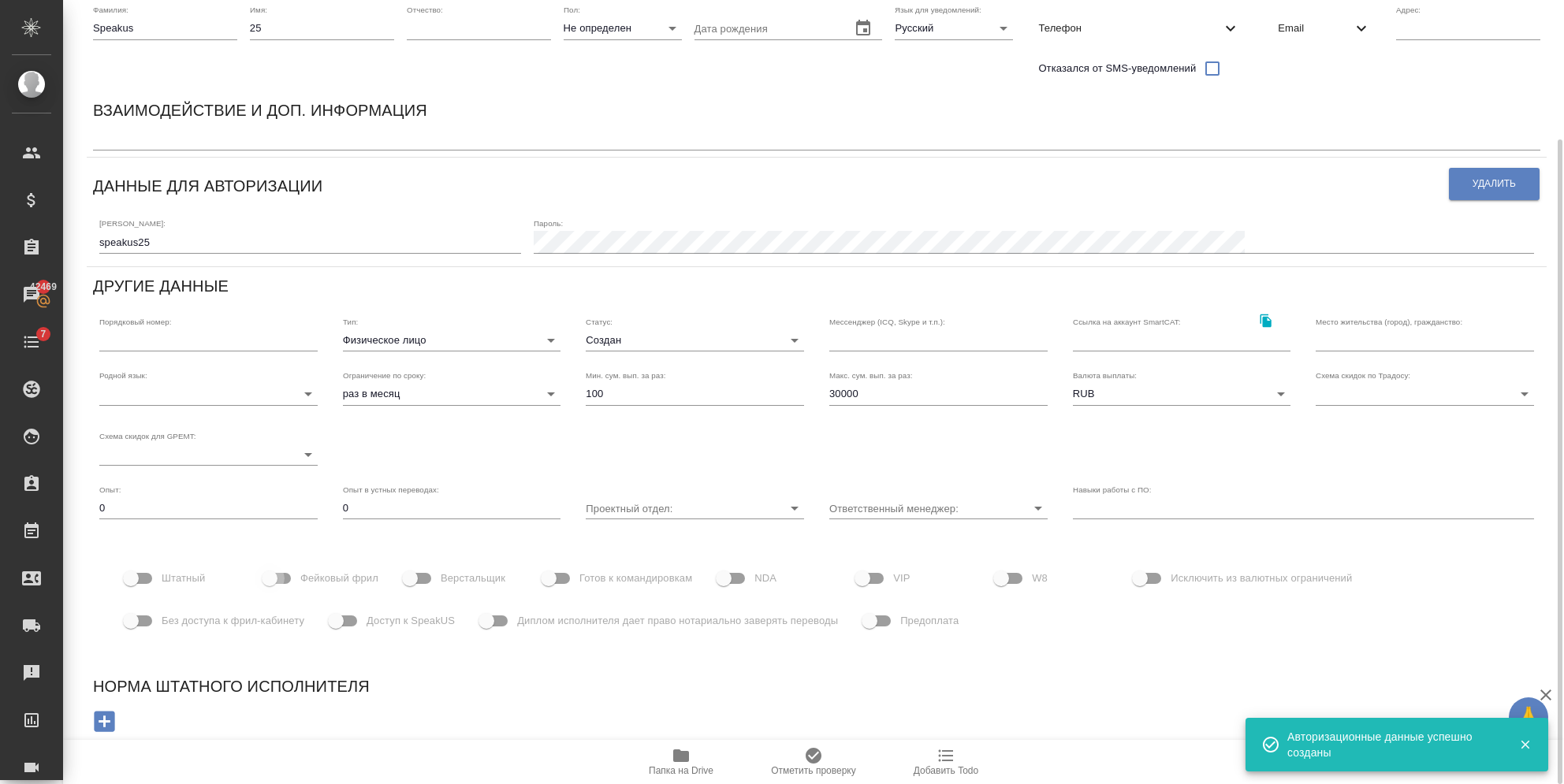
click at [296, 587] on input "Фейковый фрил" at bounding box center [269, 578] width 89 height 30
checkbox input "true"
click at [377, 631] on label "Доступ к SpeakUS" at bounding box center [387, 621] width 134 height 30
click at [377, 631] on input "Доступ к SpeakUS" at bounding box center [336, 621] width 89 height 30
checkbox input "true"
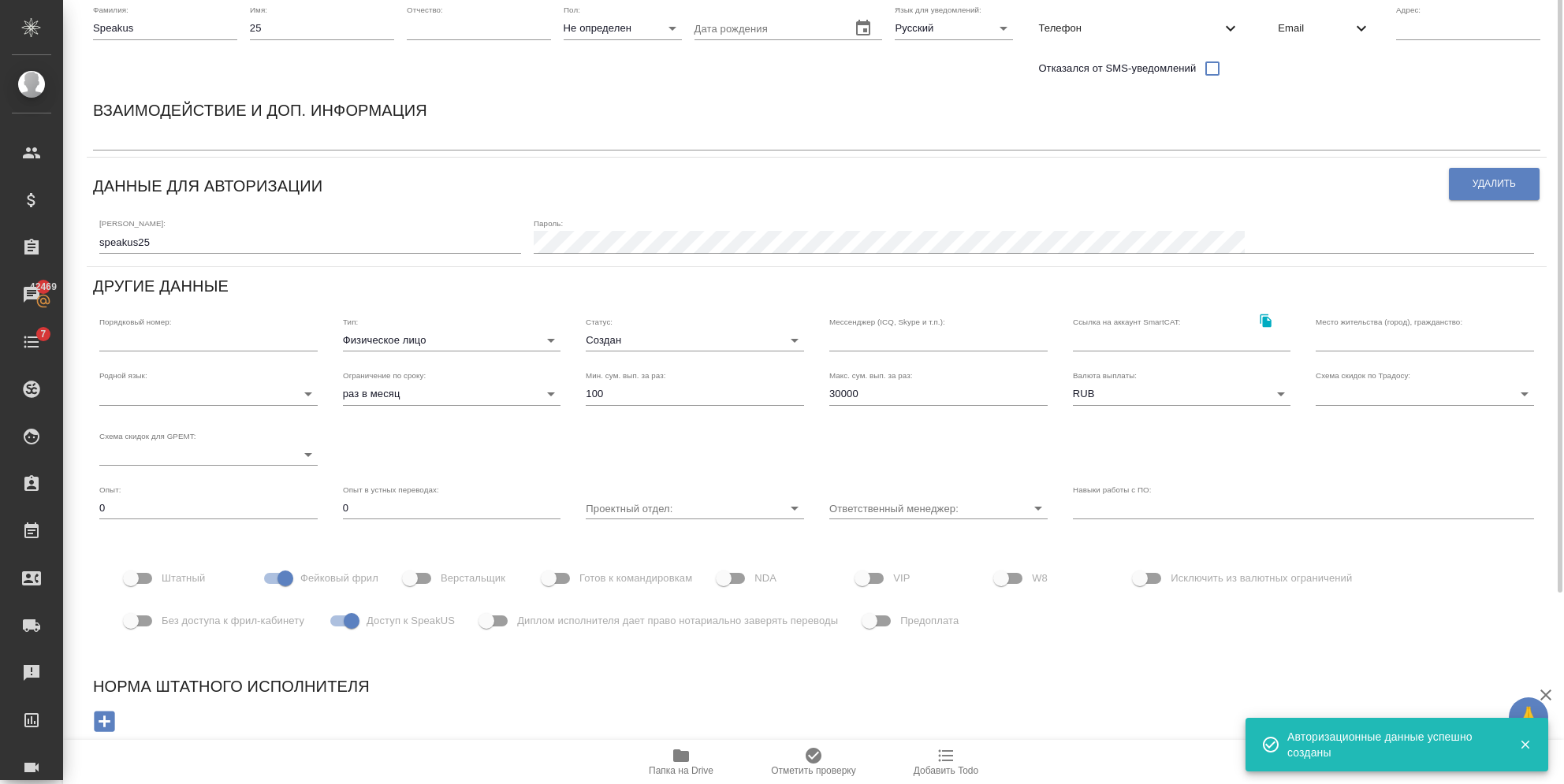
scroll to position [0, 0]
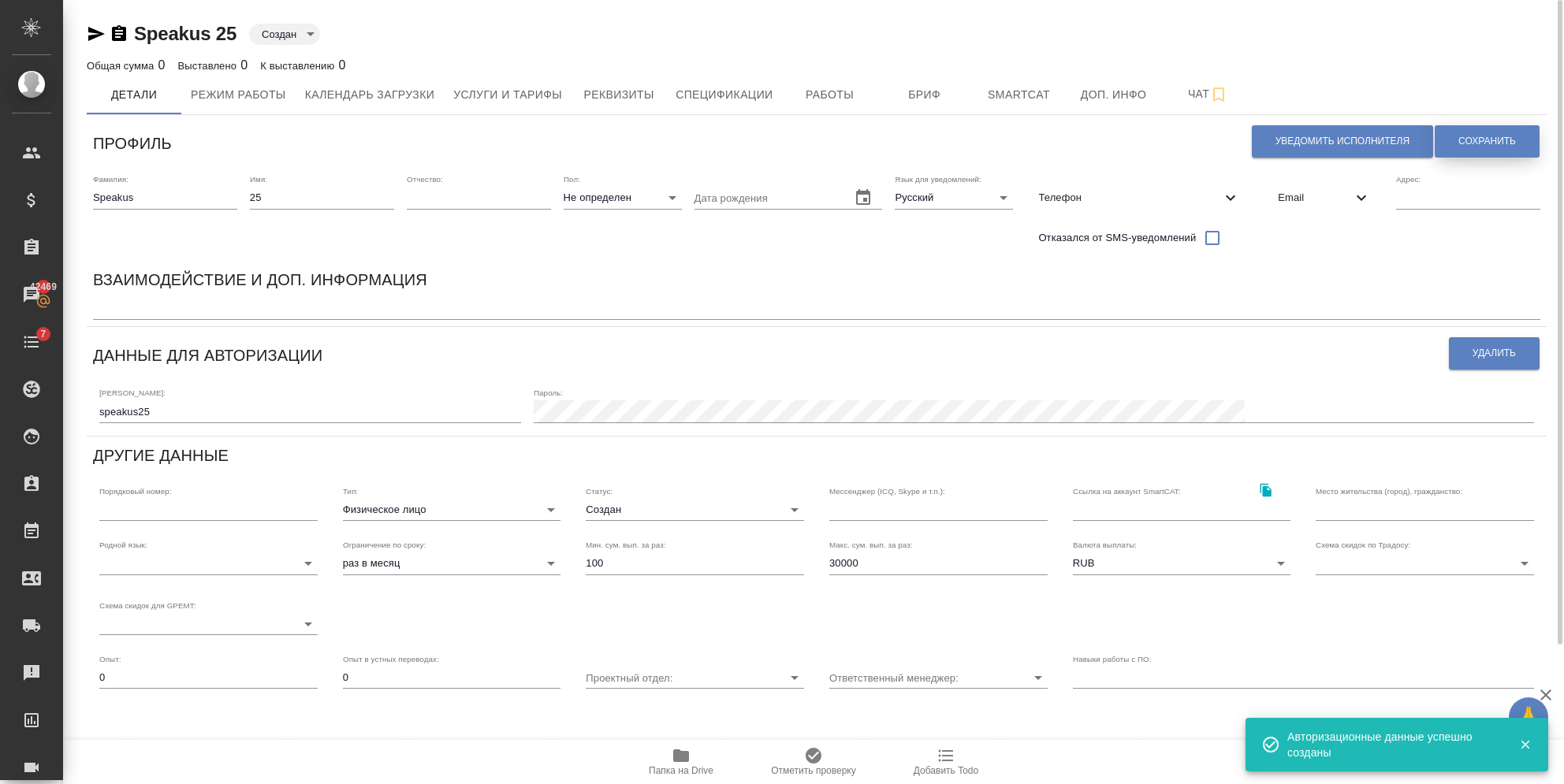
click at [1491, 148] on button "Сохранить" at bounding box center [1487, 142] width 105 height 33
click at [1327, 141] on span "Уведомить исполнителя" at bounding box center [1342, 142] width 134 height 13
type textarea "Добрый день, 25! Ознакомиться с подробной информацией по выполненным работам Вы…"
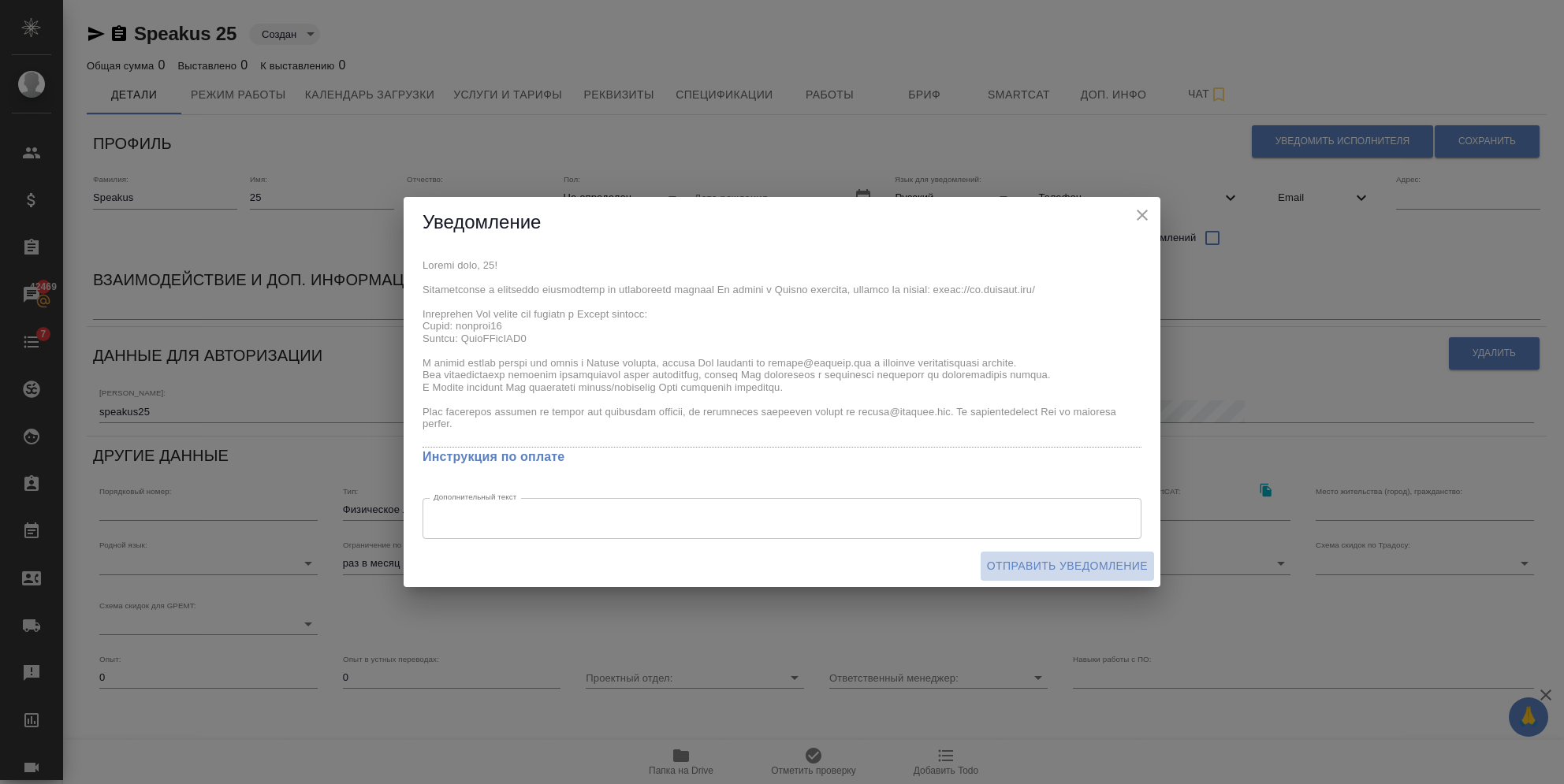
click at [1062, 566] on span "Отправить уведомление" at bounding box center [1067, 566] width 161 height 20
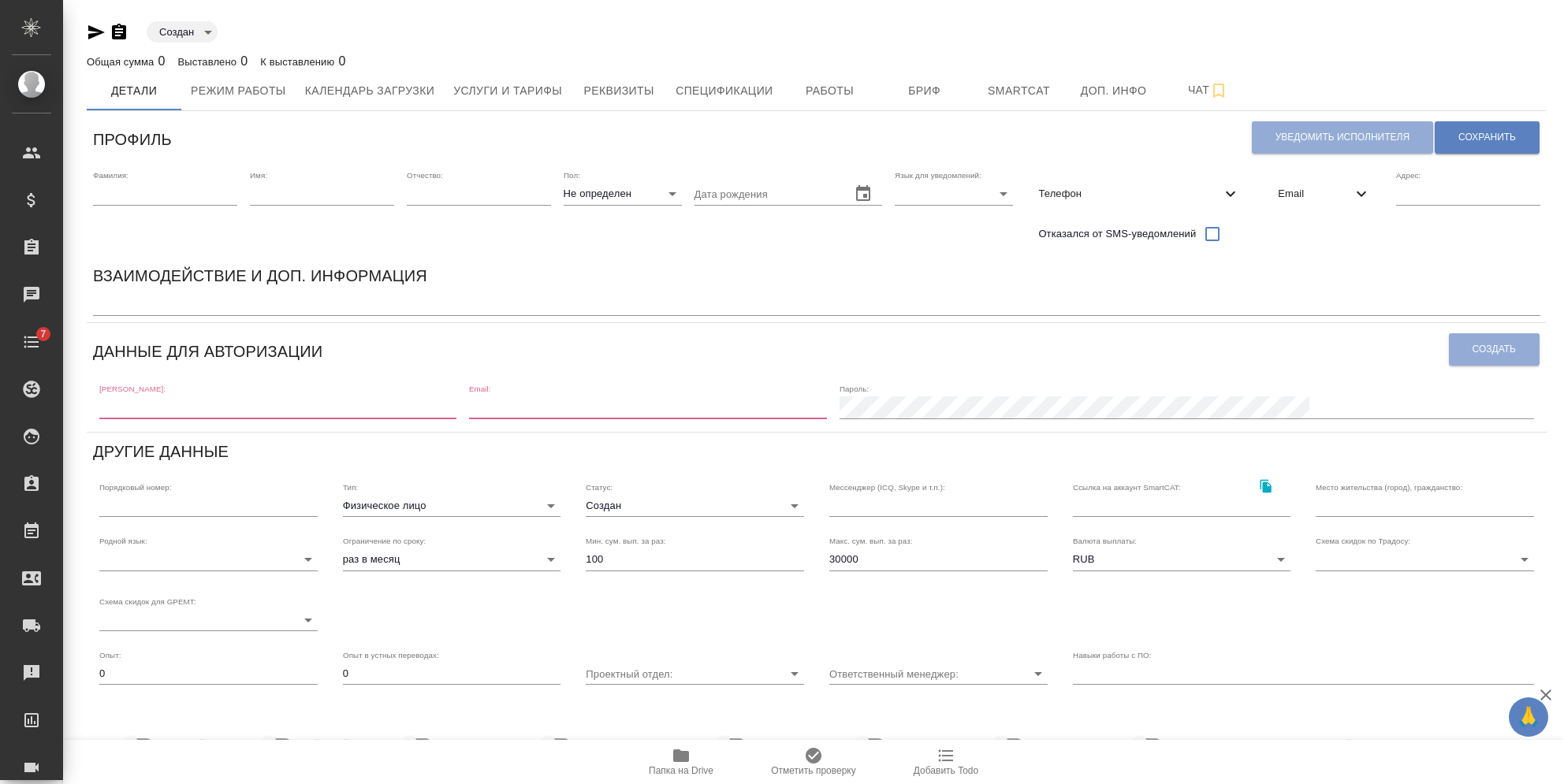
click at [164, 198] on input "text" at bounding box center [164, 194] width 144 height 22
type input "Speakus"
type input "[EMAIL_ADDRESS][DOMAIN_NAME]"
click at [339, 192] on input "text" at bounding box center [321, 194] width 144 height 22
type input "26"
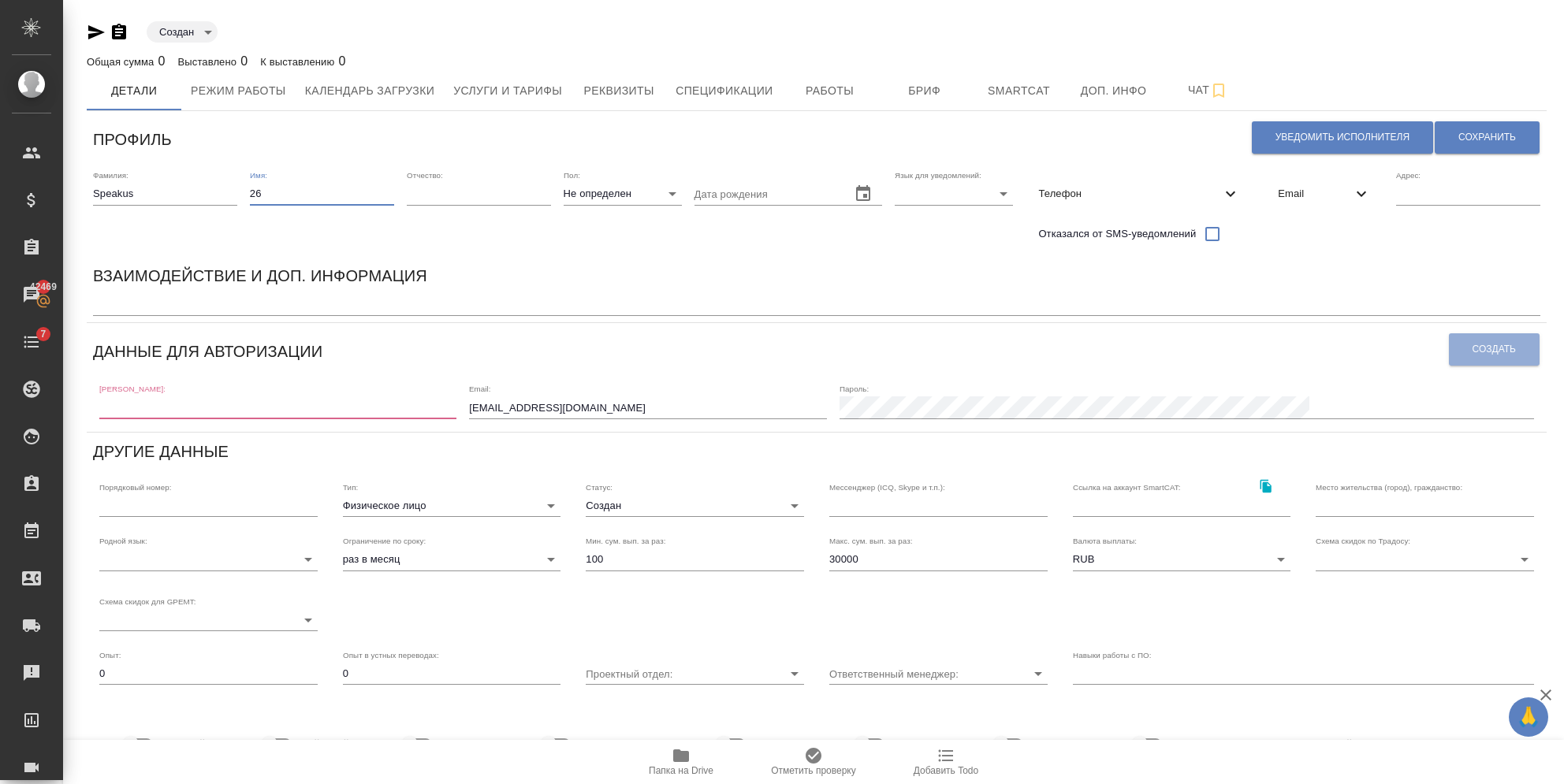
click at [935, 195] on body "🙏 .cls-1 fill:#fff; AWATERA Semenets Irina Клиенты Спецификации Заказы 42469 Ча…" at bounding box center [782, 392] width 1564 height 784
click at [928, 198] on li "Русский" at bounding box center [948, 194] width 118 height 25
type input "RU"
click at [1276, 200] on div "Email" at bounding box center [1324, 194] width 118 height 35
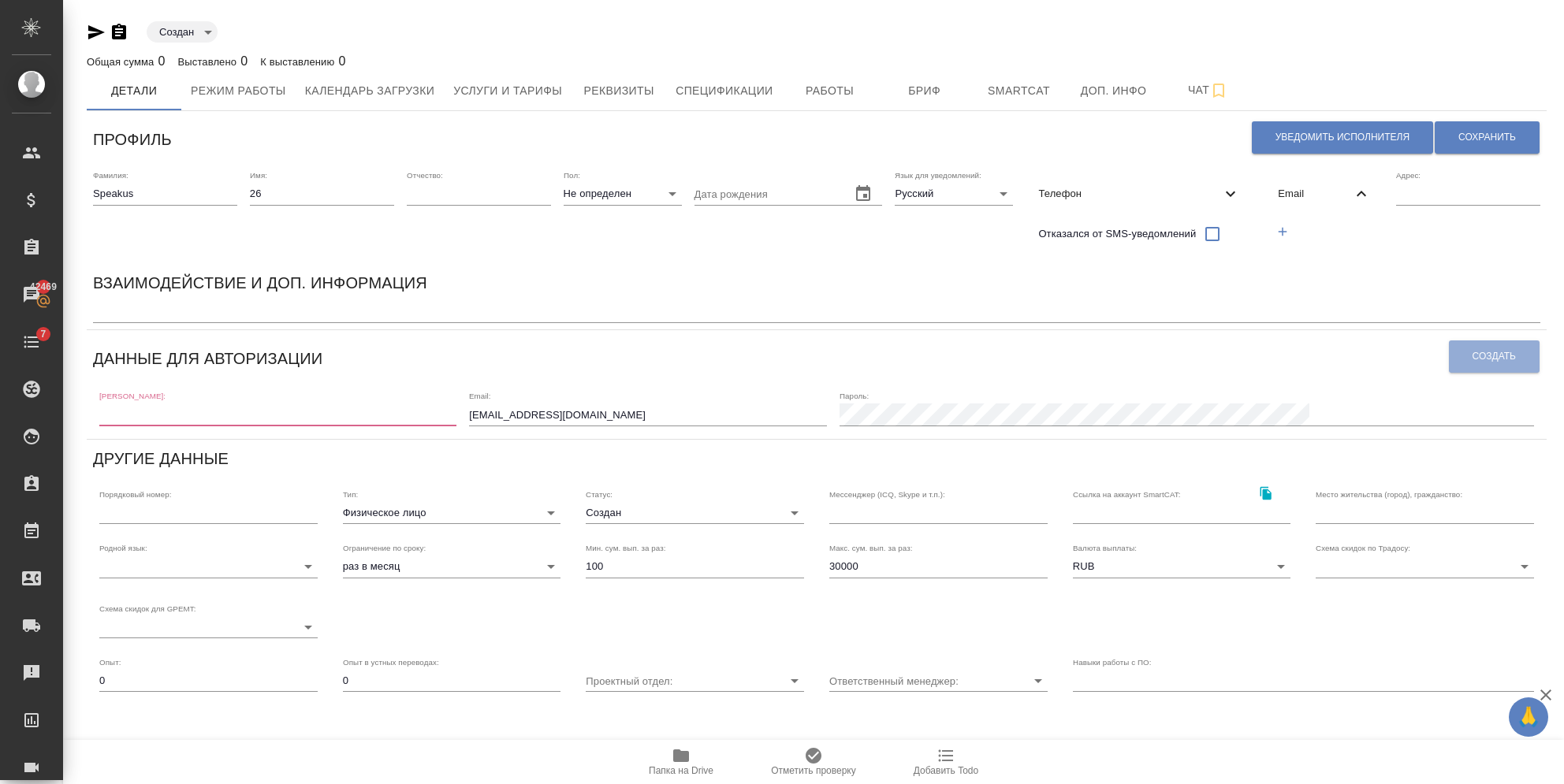
click at [1290, 228] on icon "button" at bounding box center [1282, 231] width 14 height 14
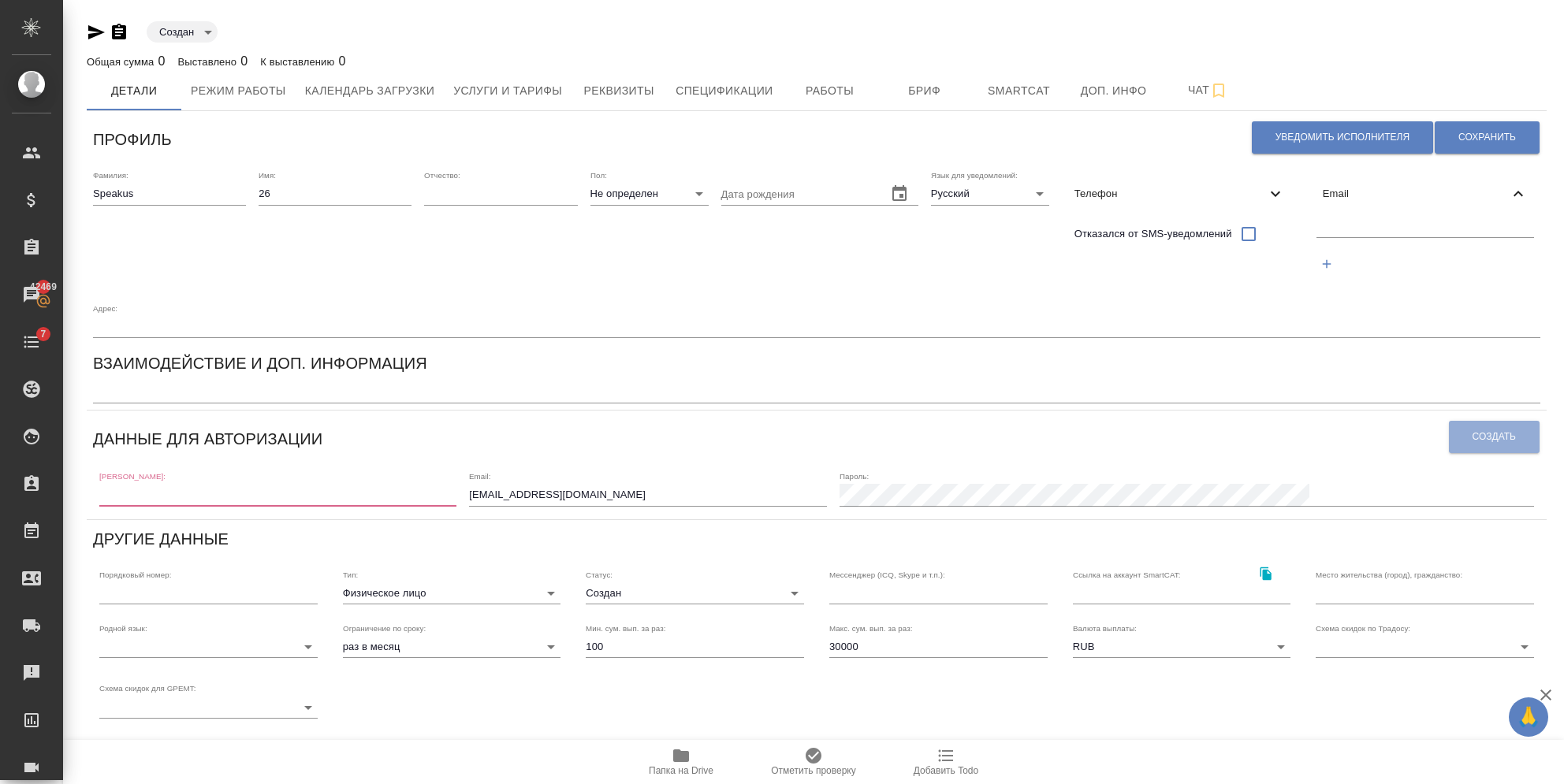
click at [1317, 226] on input "text" at bounding box center [1425, 227] width 217 height 20
drag, startPoint x: 743, startPoint y: 435, endPoint x: 571, endPoint y: 451, distance: 172.7
click at [551, 464] on div "[PERSON_NAME]: Email: [EMAIL_ADDRESS][DOMAIN_NAME] [PERSON_NAME]:" at bounding box center [816, 488] width 1447 height 49
click at [717, 484] on input "[EMAIL_ADDRESS][DOMAIN_NAME]" at bounding box center [647, 494] width 357 height 22
drag, startPoint x: 735, startPoint y: 455, endPoint x: 479, endPoint y: 455, distance: 256.0
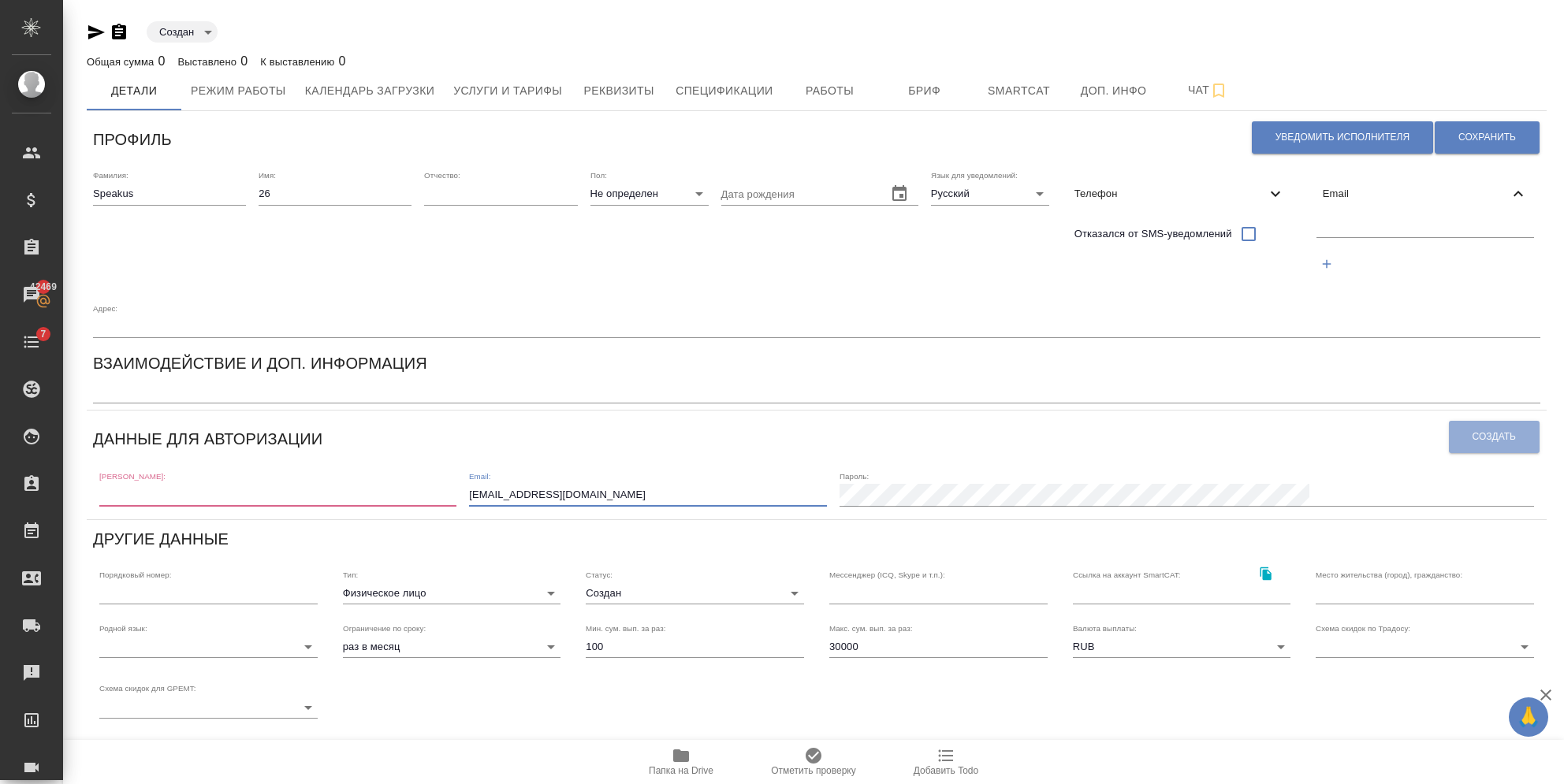
click at [479, 464] on div "[PERSON_NAME]: Email: [EMAIL_ADDRESS][DOMAIN_NAME] [PERSON_NAME]:" at bounding box center [816, 488] width 1447 height 49
click at [1310, 212] on div at bounding box center [1425, 247] width 230 height 72
click at [1317, 217] on input "text" at bounding box center [1425, 227] width 217 height 20
paste input "[EMAIL_ADDRESS][DOMAIN_NAME]"
click at [1317, 234] on input "[EMAIL_ADDRESS][DOMAIN_NAME]" at bounding box center [1425, 227] width 217 height 20
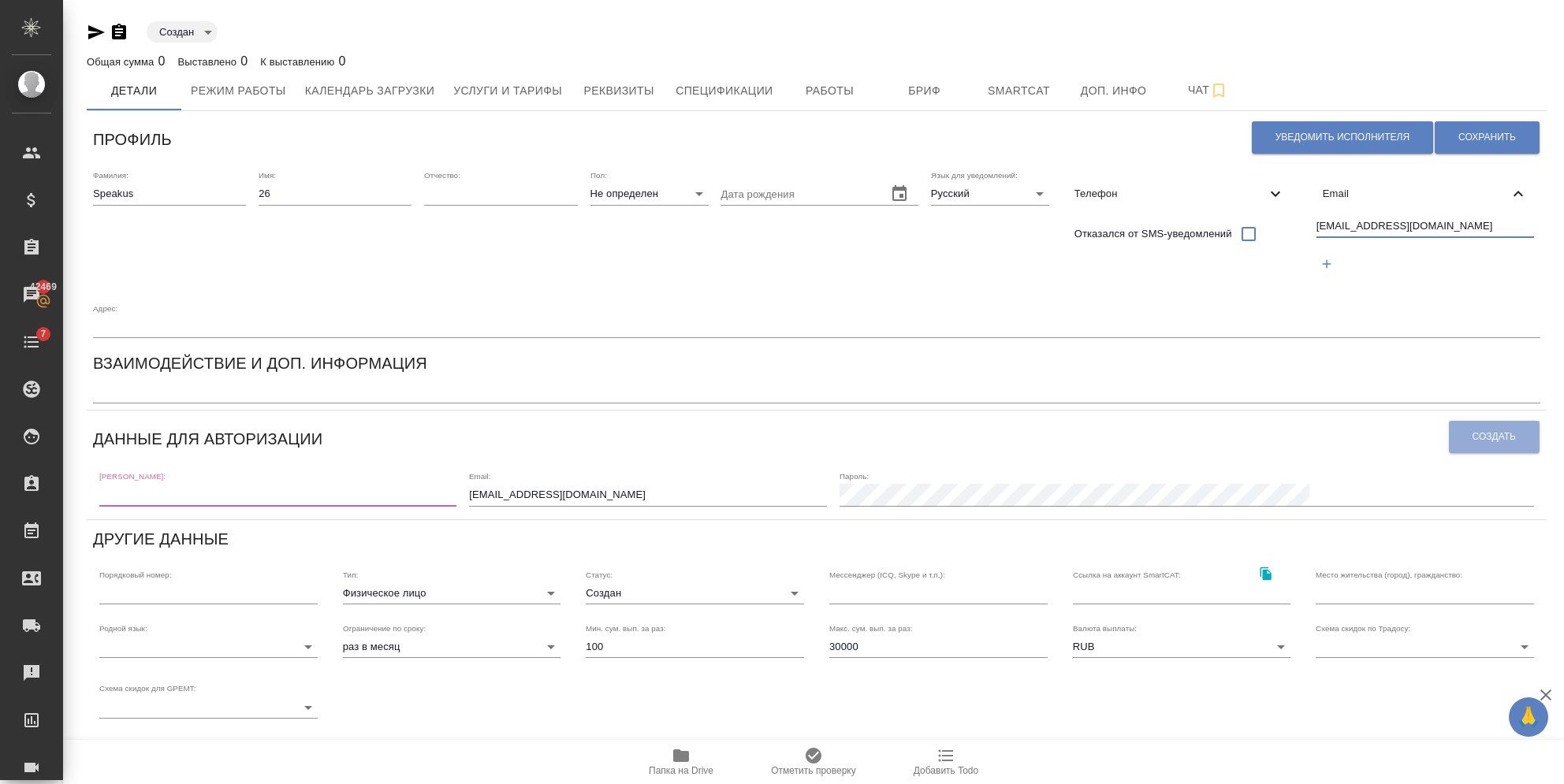
drag, startPoint x: 1346, startPoint y: 226, endPoint x: 1052, endPoint y: 216, distance: 294.2
click at [1052, 216] on div "Фамилия: Speakus Имя: 26 Отчество: Пол: Не определен none Дата рождения Язык дл…" at bounding box center [817, 255] width 1460 height 181
type input "speakus26@awatera.com"
click at [679, 484] on input "[EMAIL_ADDRESS][DOMAIN_NAME]" at bounding box center [647, 494] width 357 height 22
click at [715, 464] on div "[PERSON_NAME]: Email: [EMAIL_ADDRESS][DOMAIN_NAME] [PERSON_NAME]:" at bounding box center [816, 488] width 1447 height 49
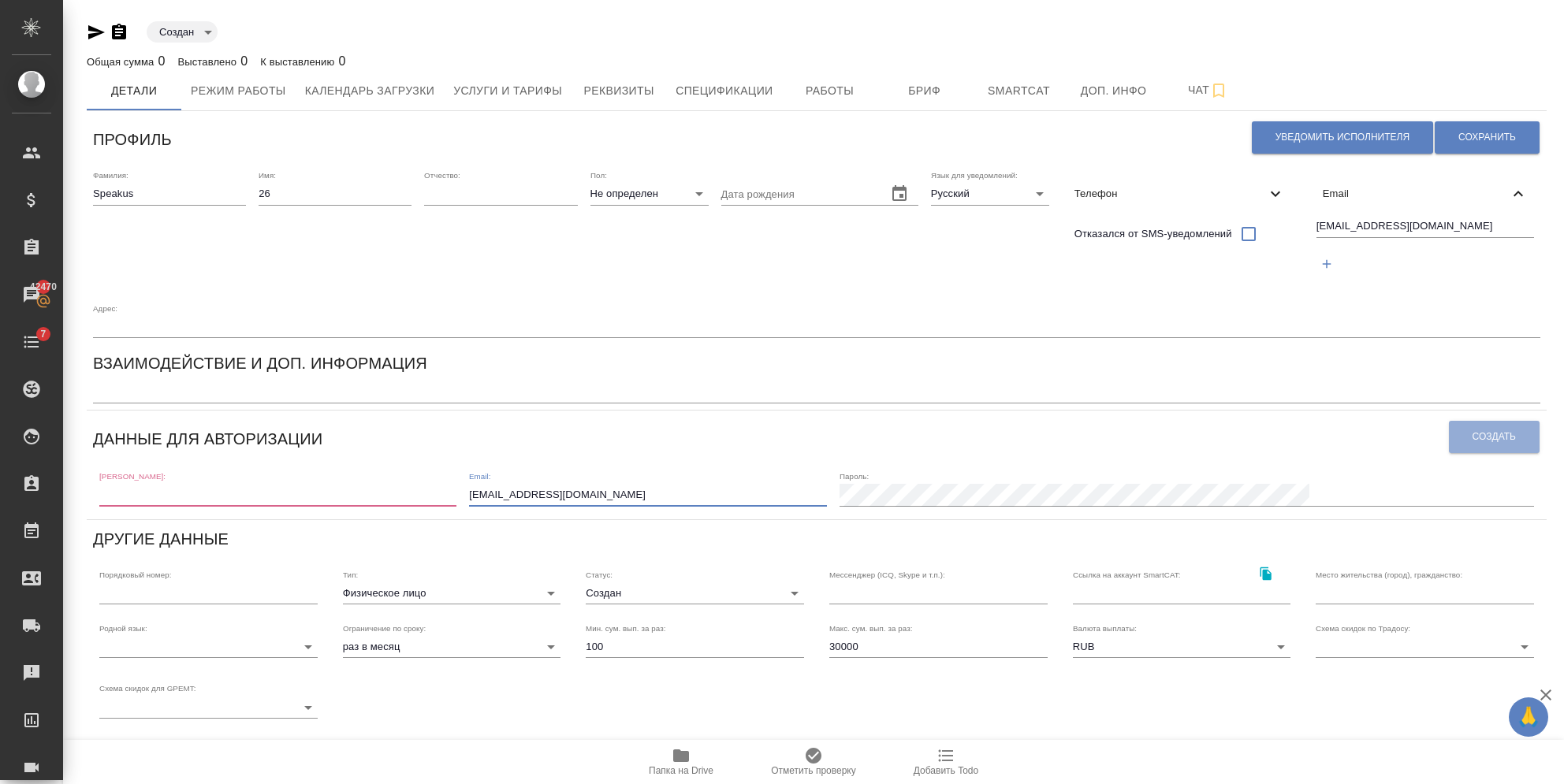
drag, startPoint x: 722, startPoint y: 444, endPoint x: 408, endPoint y: 429, distance: 314.4
click at [410, 464] on div "[PERSON_NAME]: Email: [EMAIL_ADDRESS][DOMAIN_NAME] [PERSON_NAME]:" at bounding box center [816, 488] width 1447 height 49
paste input "26"
type input "speakus26@awatera.com"
click at [253, 484] on input "text" at bounding box center [277, 494] width 357 height 22
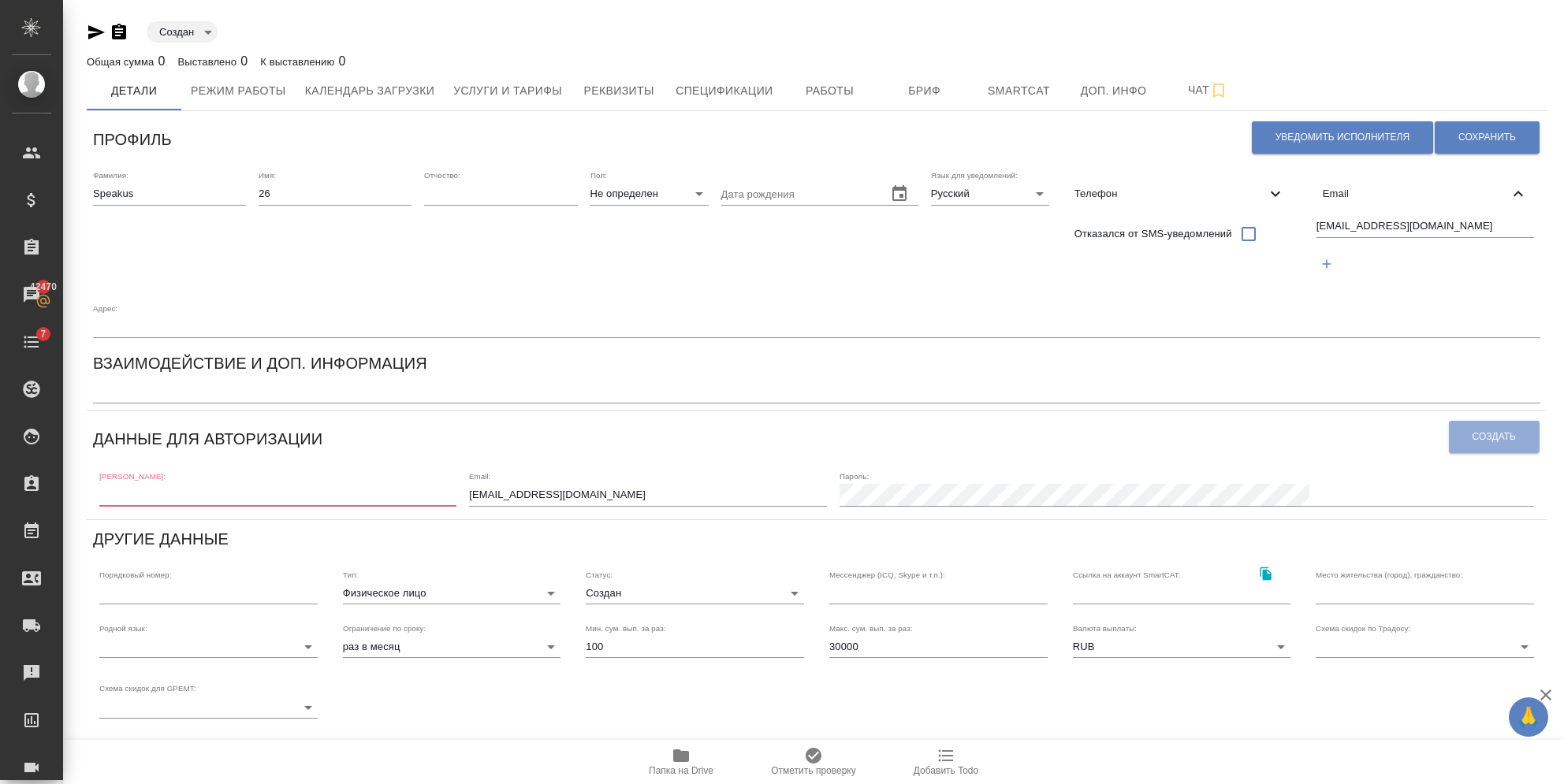
paste input "speakus26@awatera.com"
drag, startPoint x: 242, startPoint y: 450, endPoint x: 168, endPoint y: 446, distance: 74.1
click at [168, 484] on input "speakus26@awatera.com" at bounding box center [277, 494] width 357 height 22
type input "speakus26"
click at [1468, 129] on button "Сохранить" at bounding box center [1487, 137] width 105 height 33
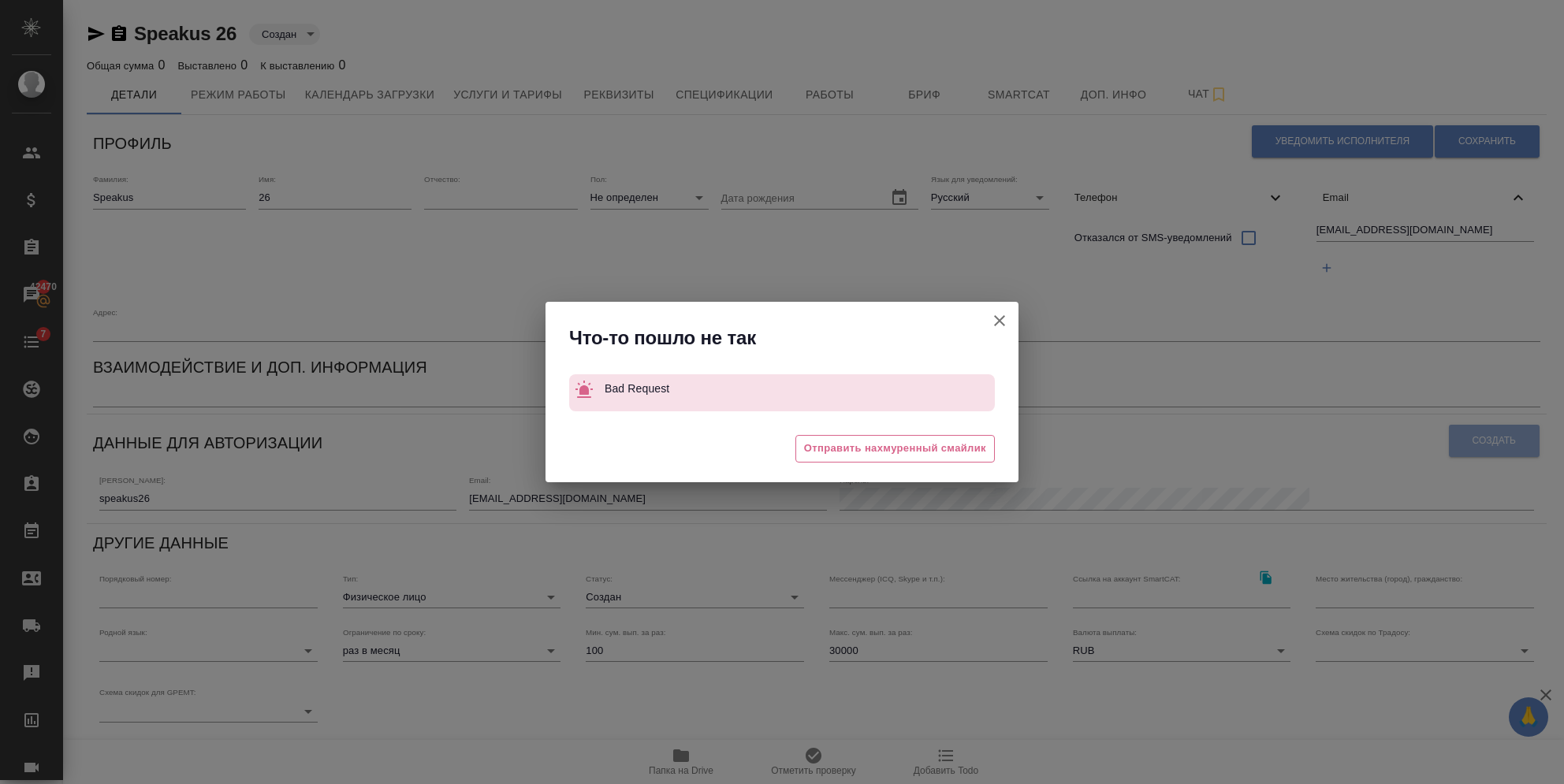
click at [998, 320] on icon "button" at bounding box center [1000, 321] width 11 height 11
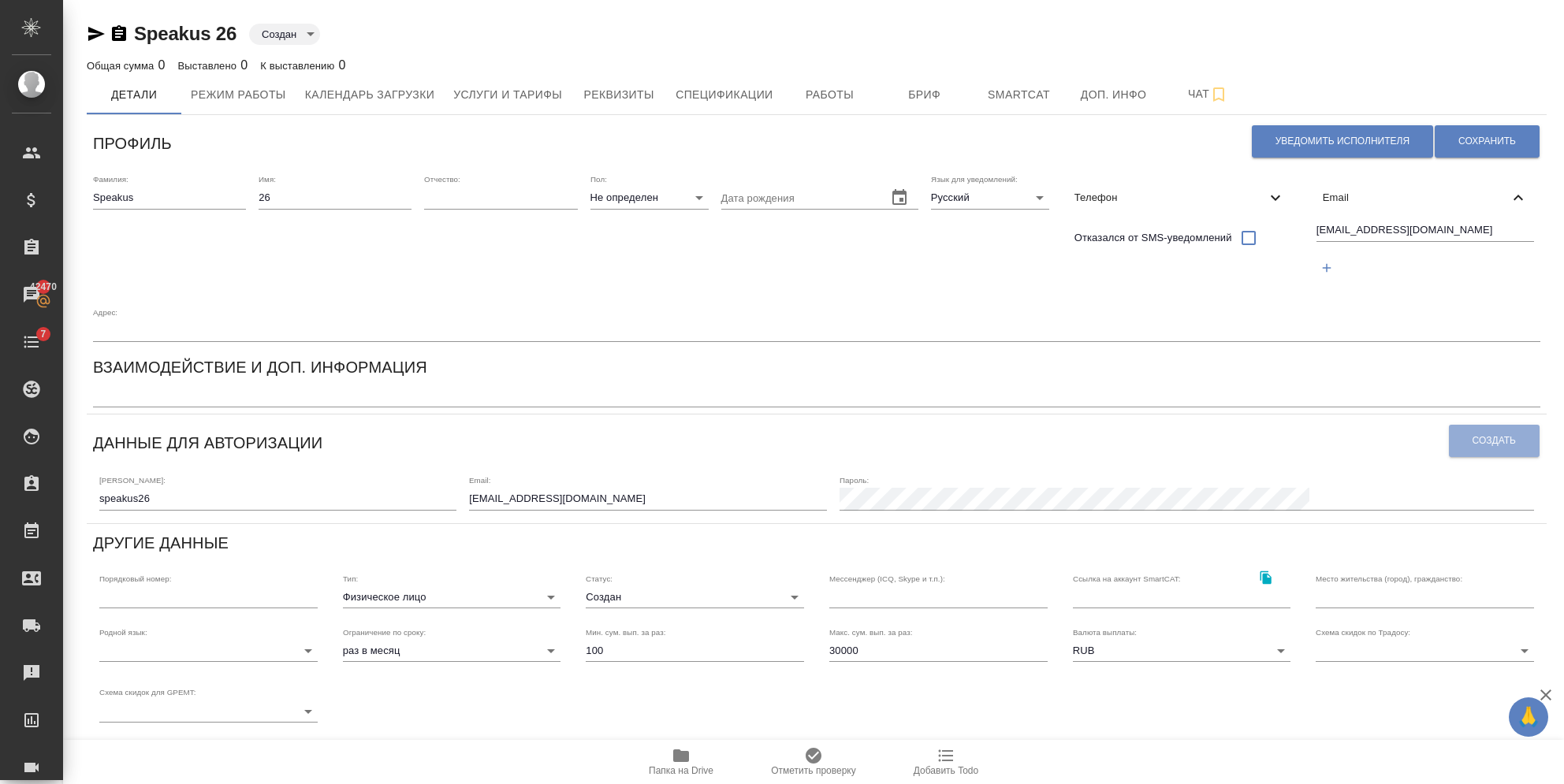
click at [1241, 475] on div "Пароль:" at bounding box center [1187, 492] width 695 height 35
click at [1492, 434] on span "Создать" at bounding box center [1493, 441] width 43 height 13
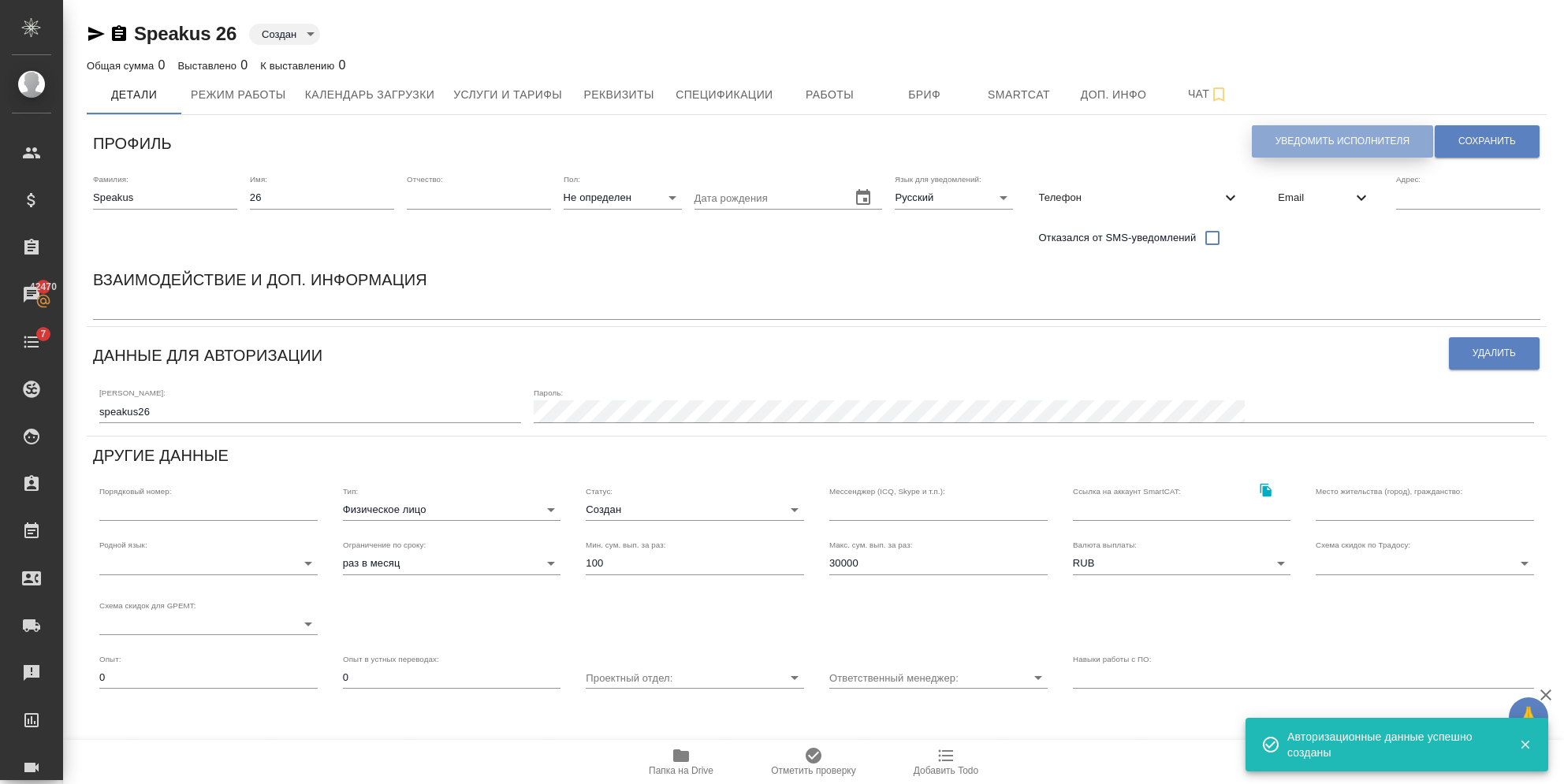
click at [1297, 146] on span "Уведомить исполнителя" at bounding box center [1342, 142] width 134 height 13
type textarea "Добрый день, 26! Ознакомиться с подробной информацией по выполненным работам Вы…"
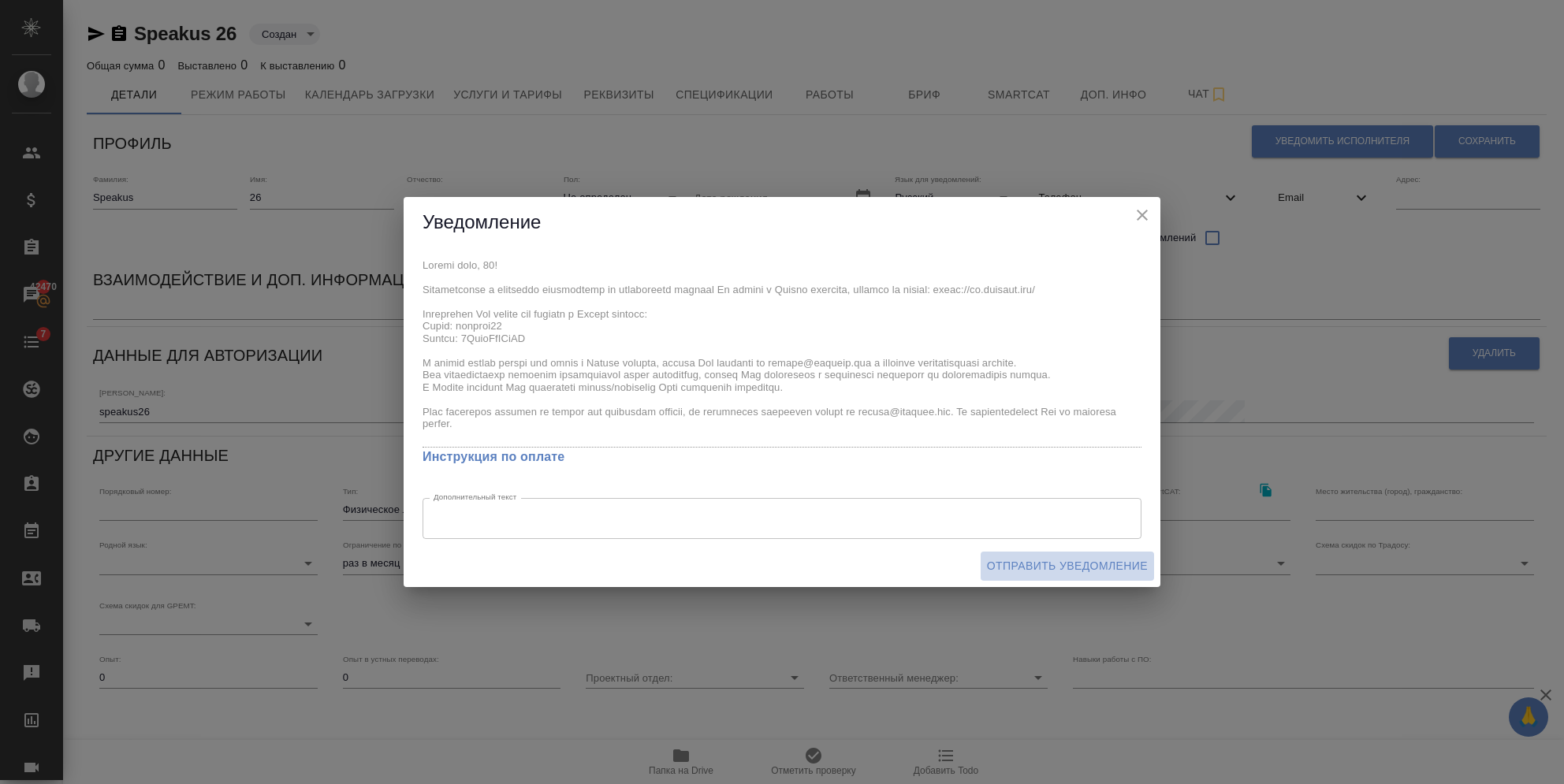
click at [1069, 556] on span "Отправить уведомление" at bounding box center [1067, 566] width 161 height 20
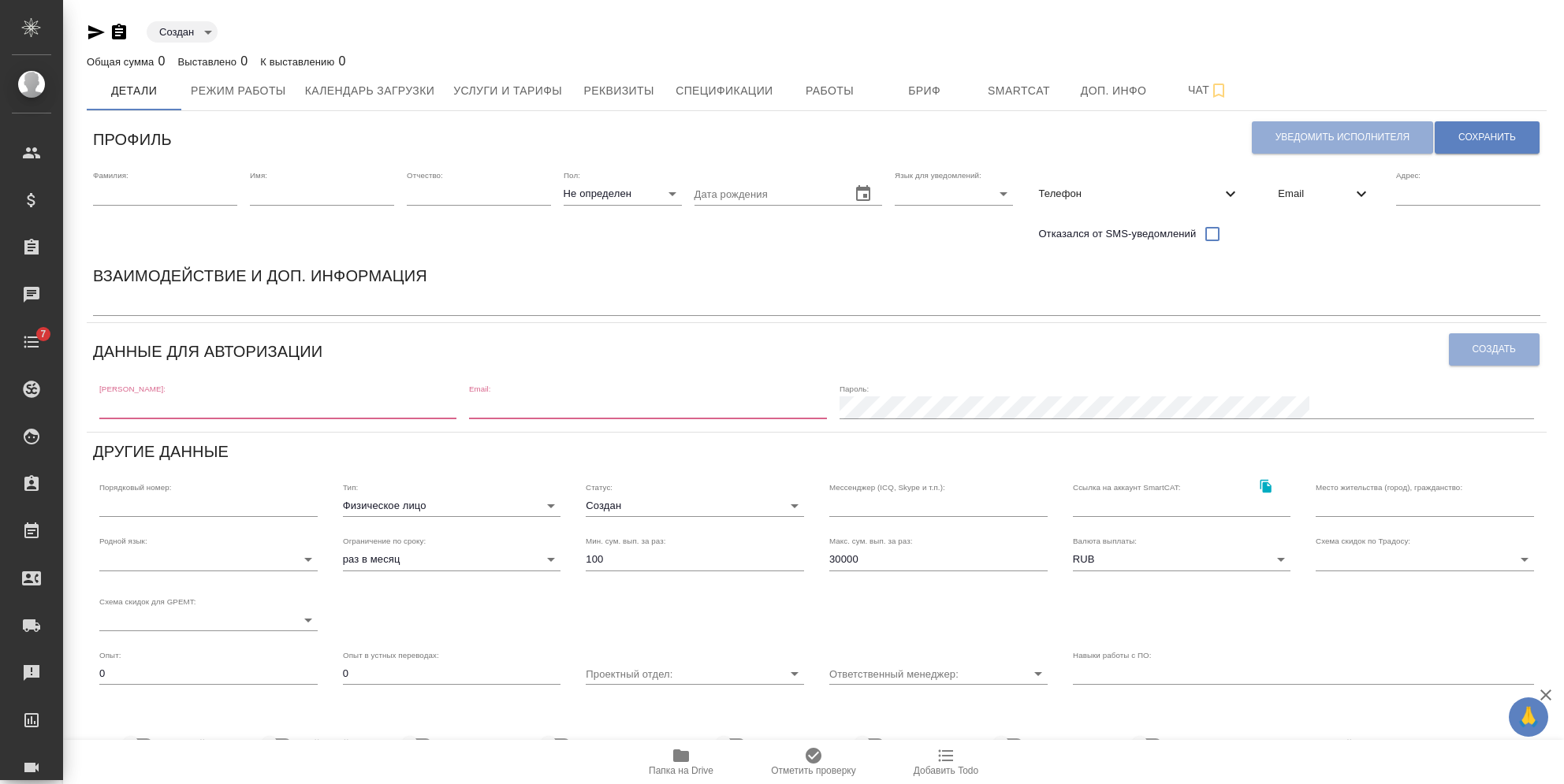
click at [183, 190] on input "text" at bounding box center [164, 194] width 144 height 22
type input "Speakus"
type input "[EMAIL_ADDRESS][DOMAIN_NAME]"
click at [301, 189] on input "text" at bounding box center [321, 194] width 144 height 22
type input "27"
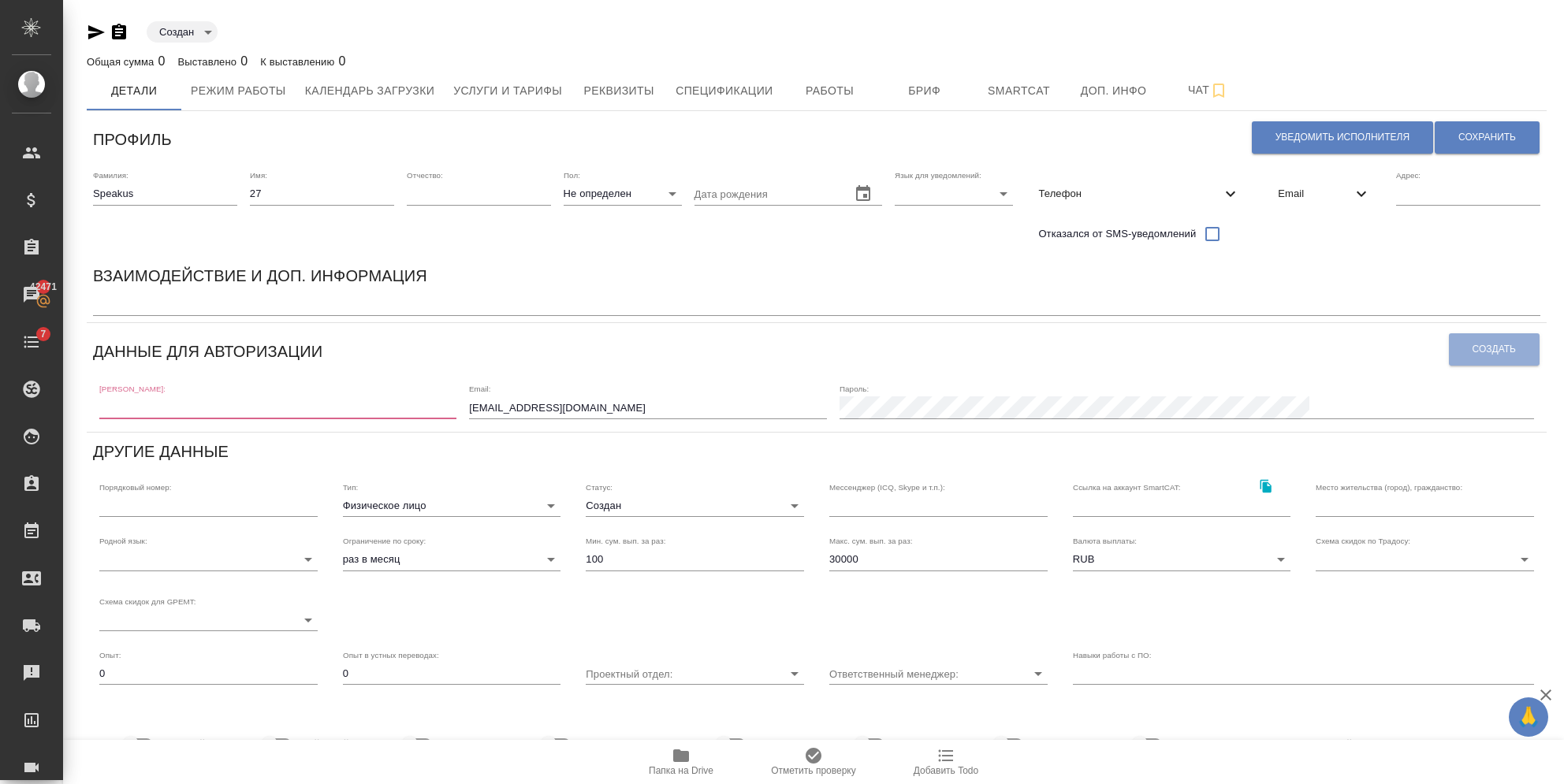
click at [882, 202] on div "Фамилия: [PERSON_NAME] Имя: 27 Отчество: [PERSON_NAME]: Не определен none Дата …" at bounding box center [817, 211] width 1460 height 93
click at [898, 202] on body "🙏 .cls-1 fill:#fff; AWATERA [PERSON_NAME] Спецификации Заказы 42471 Чаты 7 Todo…" at bounding box center [782, 392] width 1564 height 784
click at [904, 198] on li "Русский" at bounding box center [948, 194] width 118 height 25
type input "RU"
drag, startPoint x: 525, startPoint y: 391, endPoint x: 463, endPoint y: 391, distance: 62.0
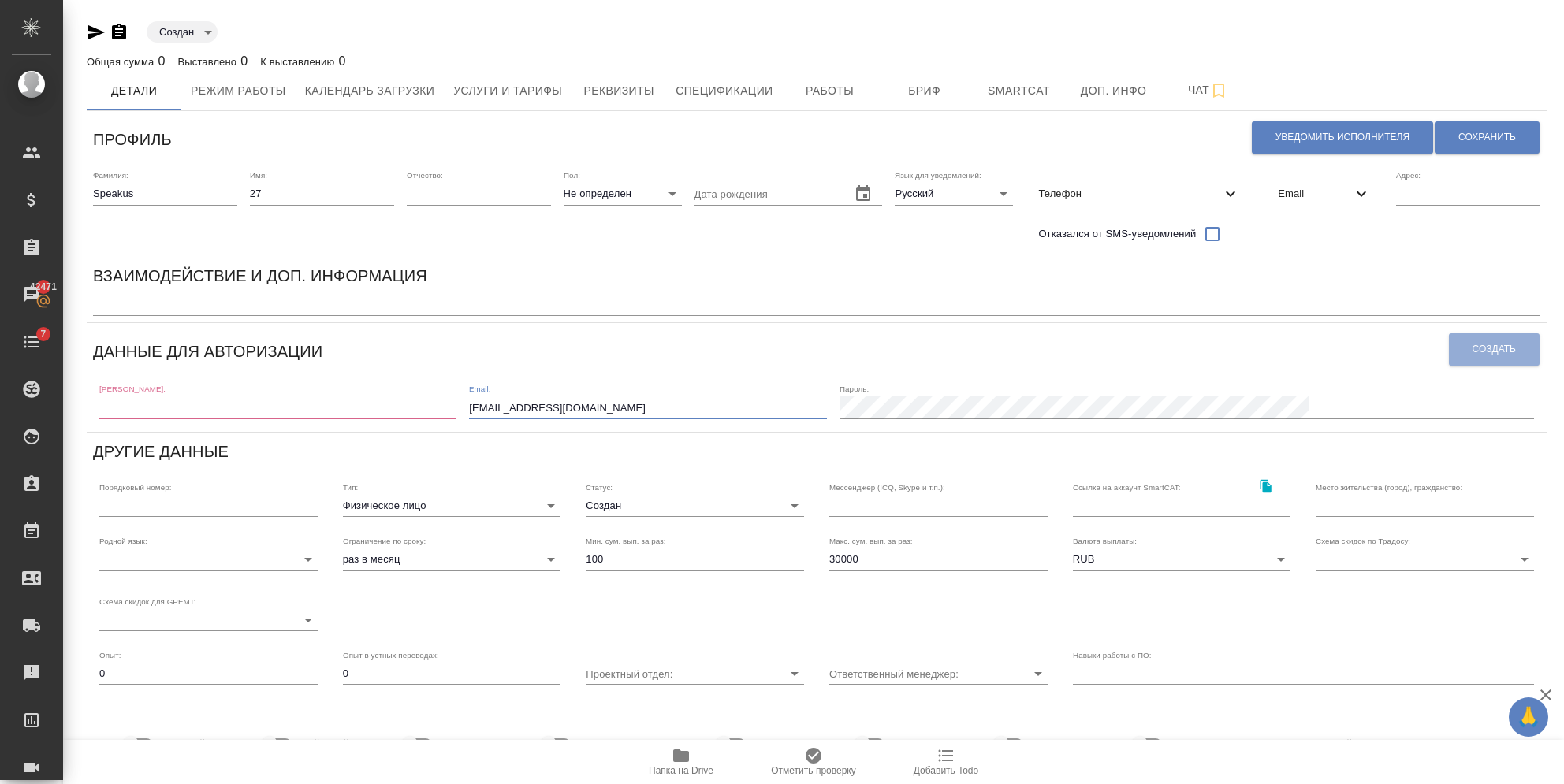
click at [463, 391] on div "[PERSON_NAME]: Email: [EMAIL_ADDRESS][DOMAIN_NAME] [PERSON_NAME]:" at bounding box center [816, 400] width 1447 height 49
click at [1284, 203] on div "Email" at bounding box center [1324, 194] width 118 height 35
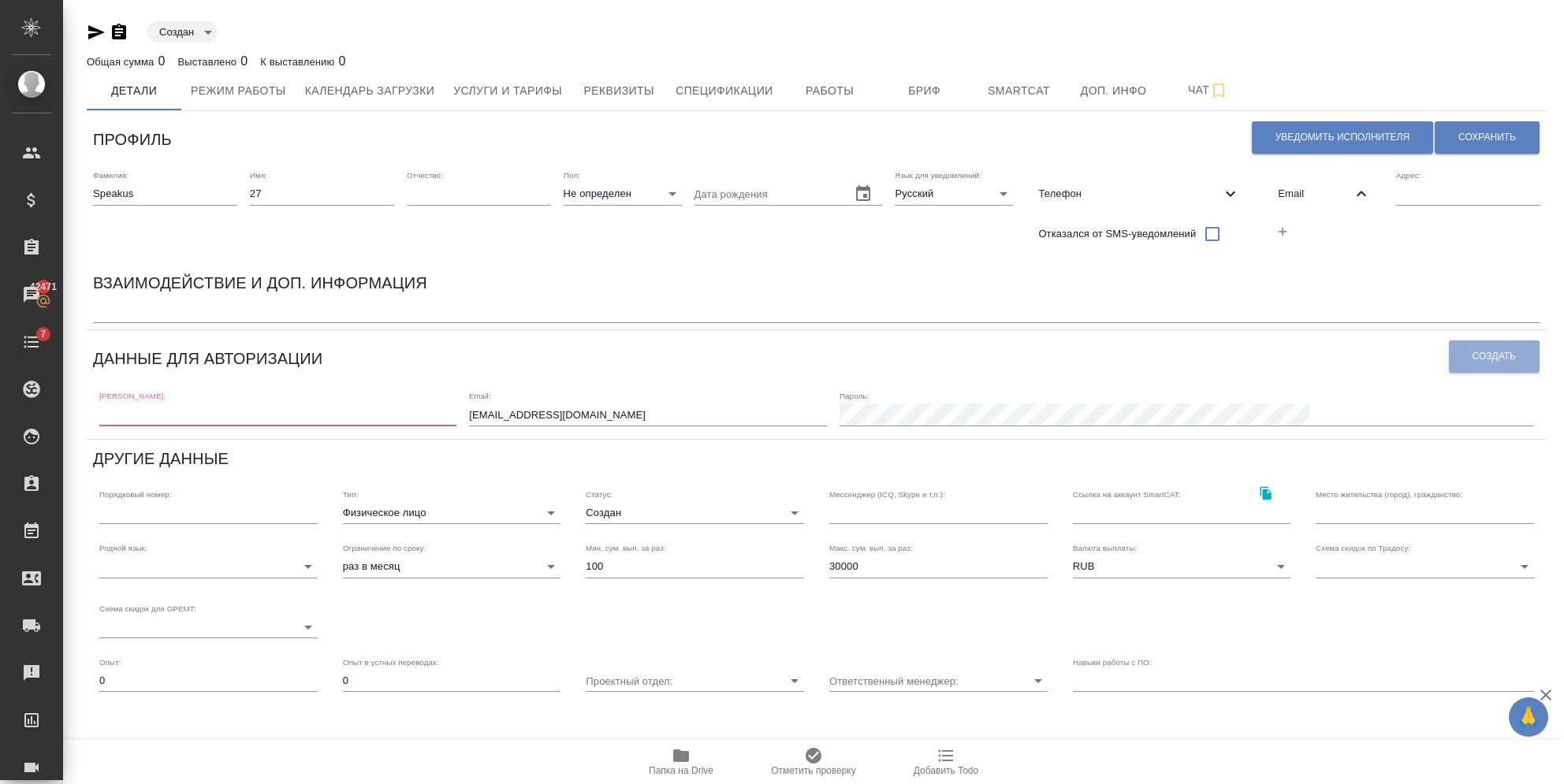
click at [1284, 229] on icon "button" at bounding box center [1282, 231] width 14 height 14
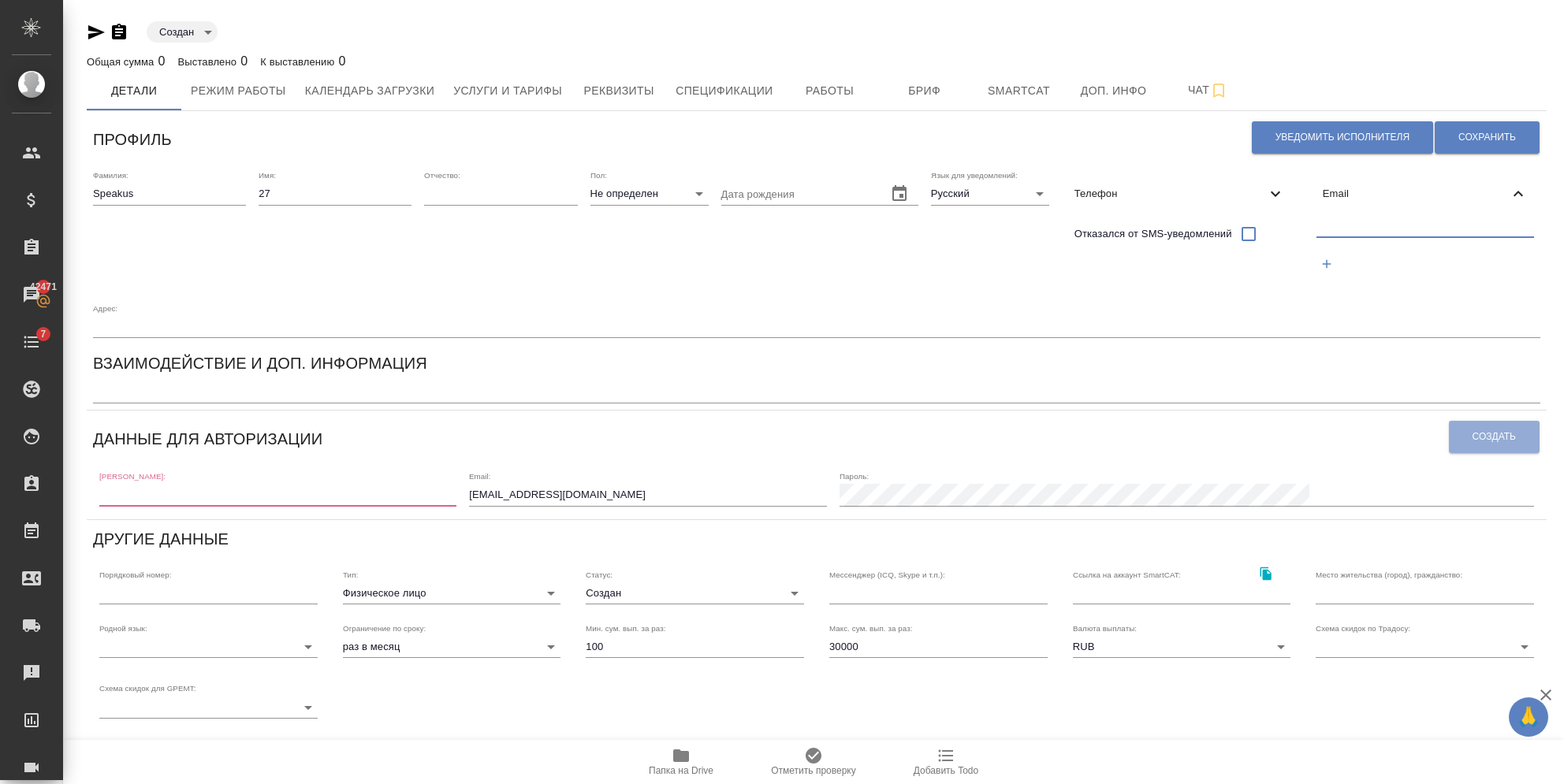
click at [1317, 233] on input "text" at bounding box center [1425, 227] width 217 height 20
paste input "[EMAIL_ADDRESS][DOMAIN_NAME]"
click at [1317, 224] on input "[EMAIL_ADDRESS][DOMAIN_NAME]" at bounding box center [1425, 227] width 217 height 20
drag, startPoint x: 1338, startPoint y: 223, endPoint x: 1091, endPoint y: 220, distance: 247.0
click at [1091, 220] on div "Фамилия: [PERSON_NAME] Имя: 27 Отчество: [PERSON_NAME]: Не определен none Дата …" at bounding box center [817, 255] width 1460 height 181
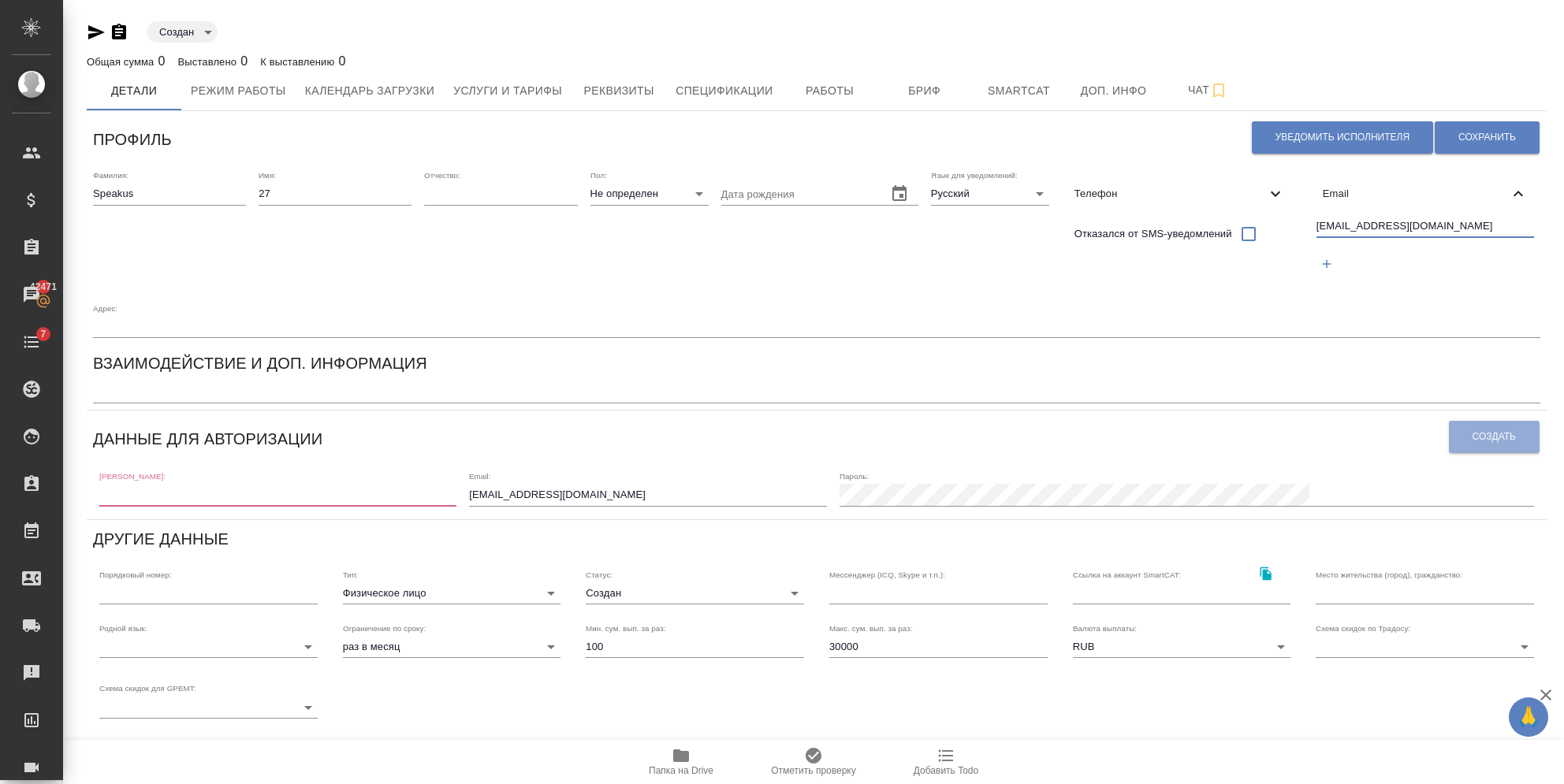
type input "[EMAIL_ADDRESS][DOMAIN_NAME]"
drag, startPoint x: 735, startPoint y: 440, endPoint x: 479, endPoint y: 442, distance: 256.0
click at [479, 464] on div "[PERSON_NAME]: Email: [EMAIL_ADDRESS][DOMAIN_NAME] [PERSON_NAME]:" at bounding box center [816, 488] width 1447 height 49
paste input "27"
type input "[EMAIL_ADDRESS][DOMAIN_NAME]"
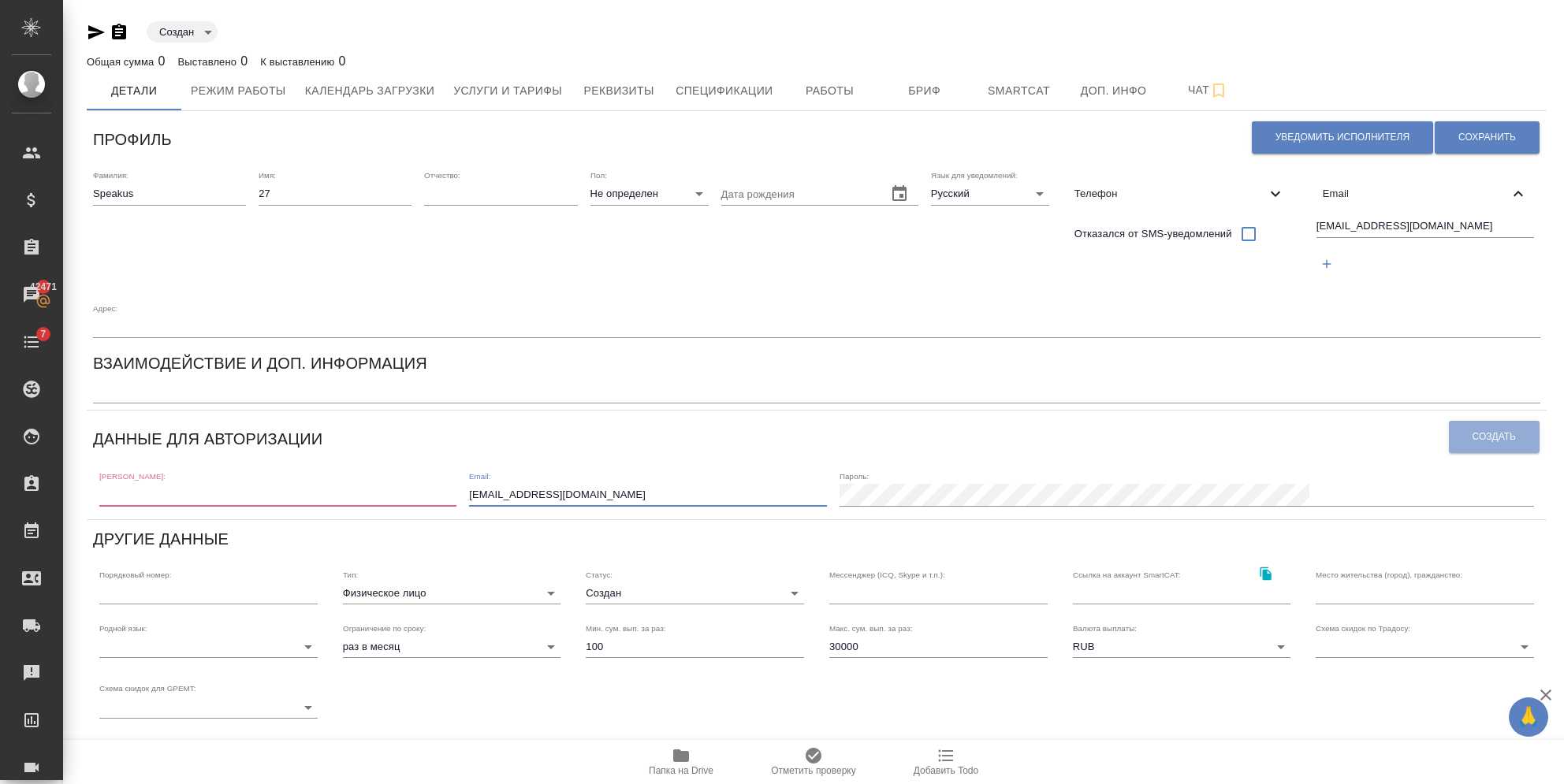
click at [191, 484] on input "text" at bounding box center [277, 494] width 357 height 22
paste input "[EMAIL_ADDRESS][DOMAIN_NAME]"
drag, startPoint x: 241, startPoint y: 444, endPoint x: 169, endPoint y: 446, distance: 72.0
click at [169, 484] on input "[EMAIL_ADDRESS][DOMAIN_NAME]" at bounding box center [277, 494] width 357 height 22
type input "speakus27"
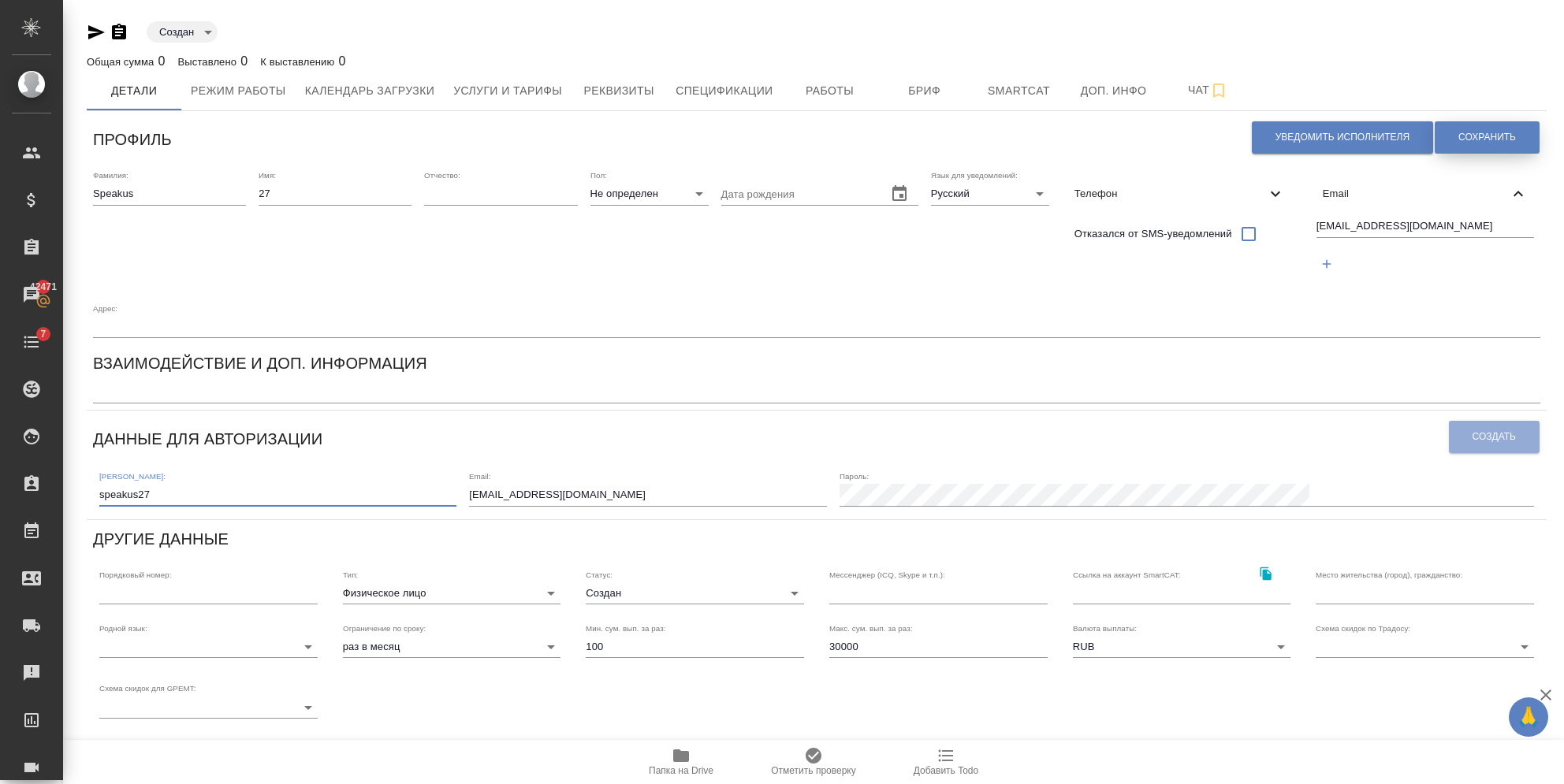
click at [1492, 138] on span "Сохранить" at bounding box center [1487, 137] width 58 height 13
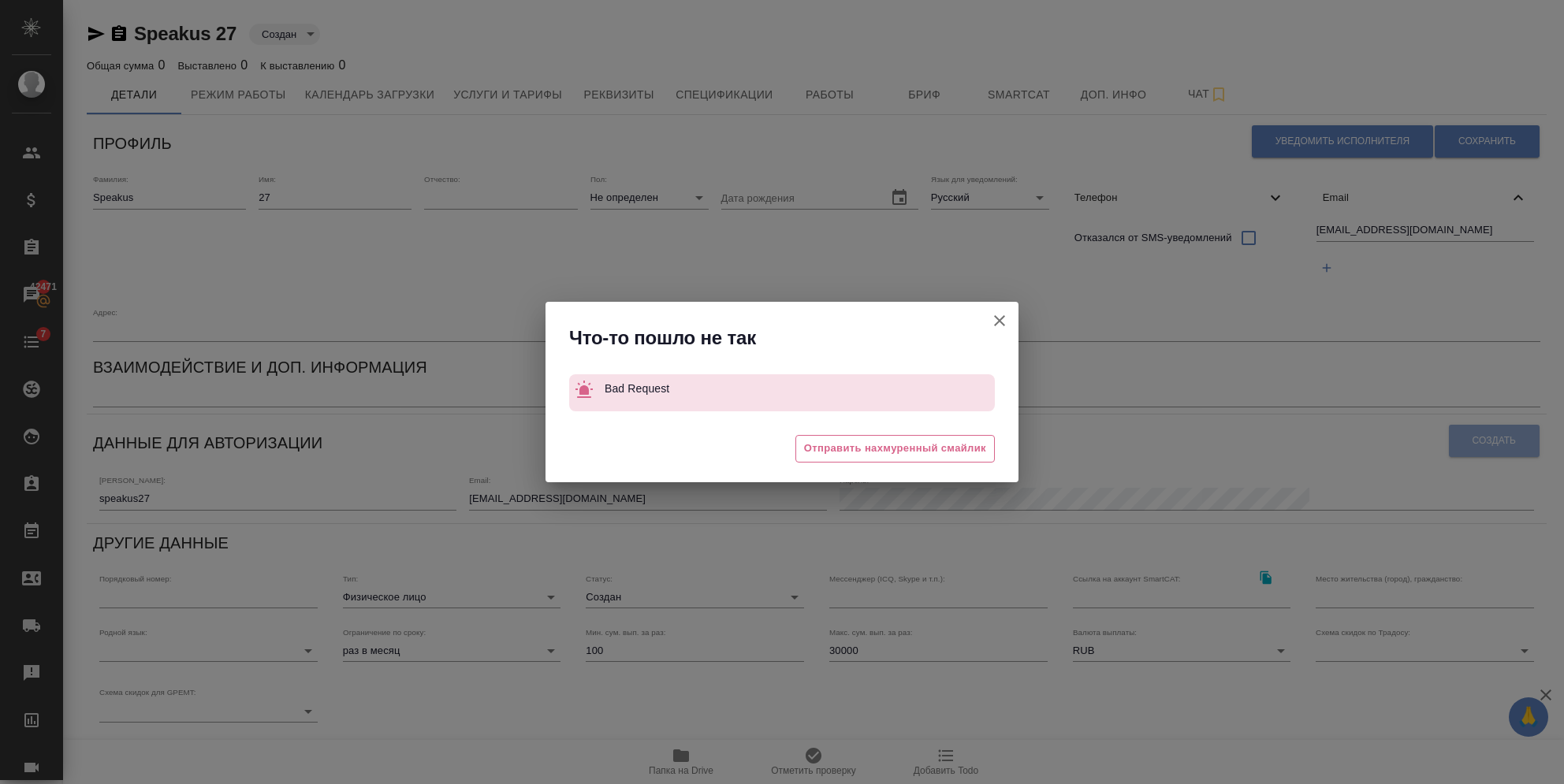
click at [1003, 324] on icon "button" at bounding box center [1000, 321] width 11 height 11
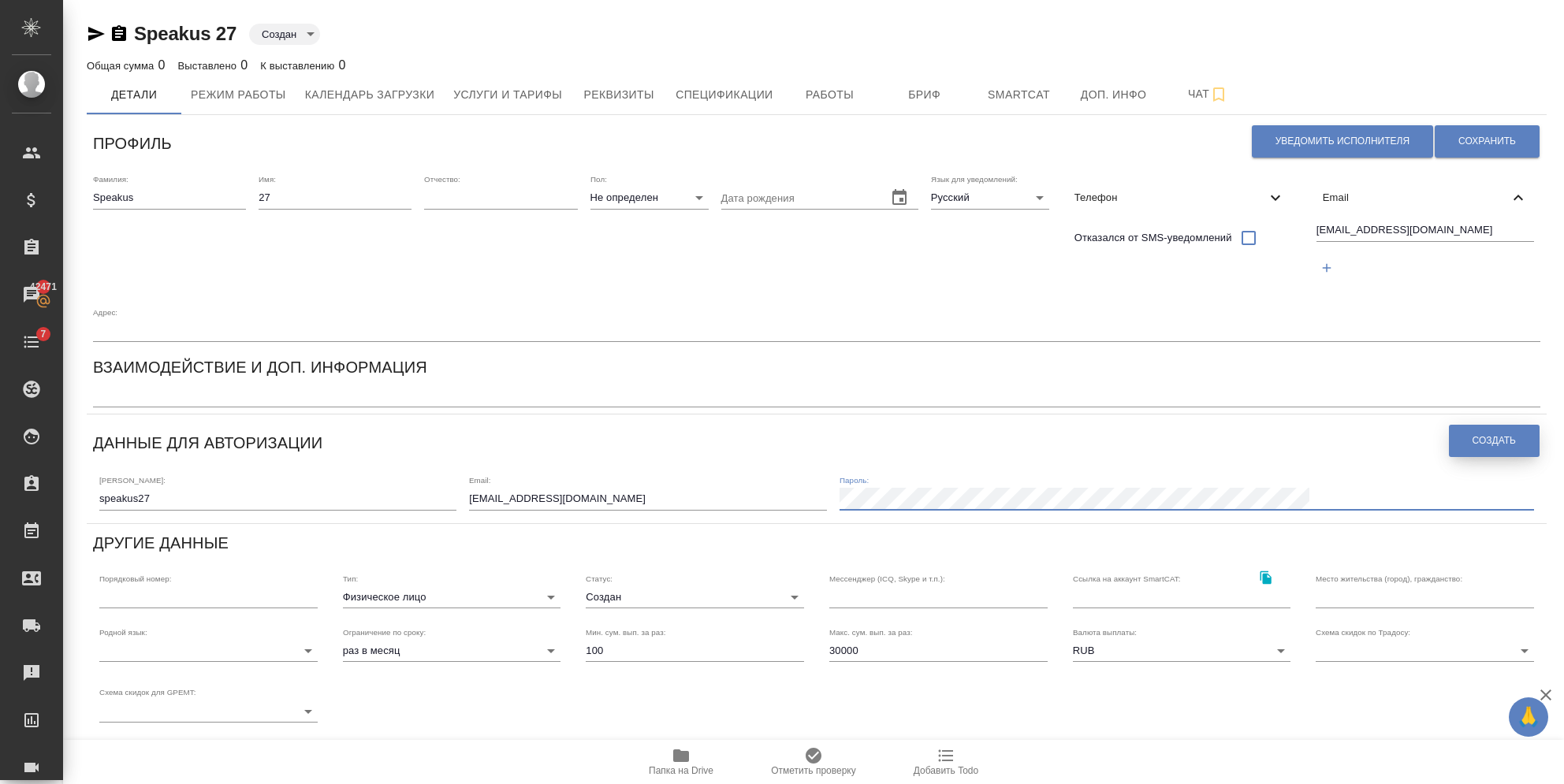
click at [1491, 434] on span "Создать" at bounding box center [1493, 441] width 43 height 13
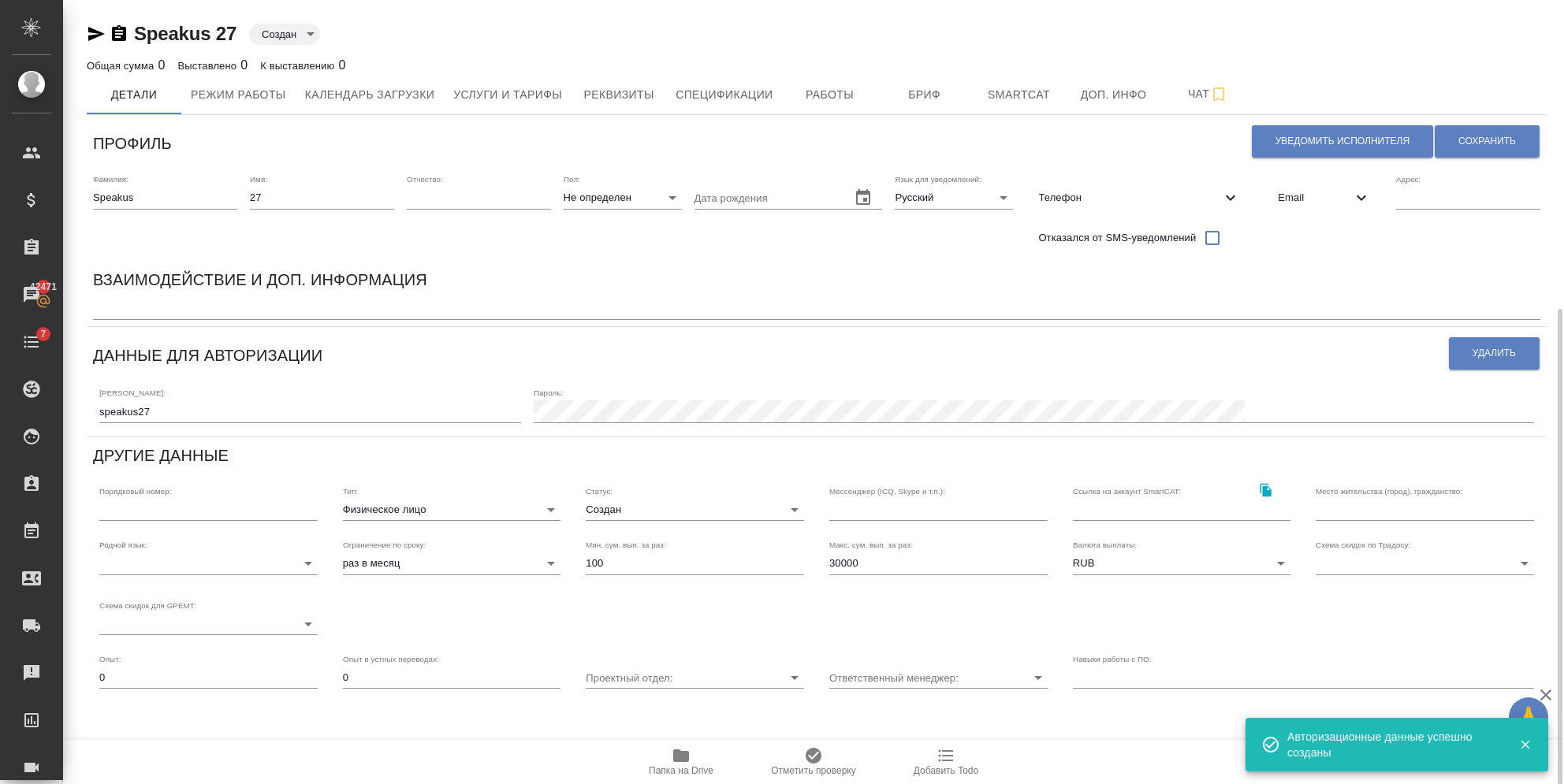
scroll to position [169, 0]
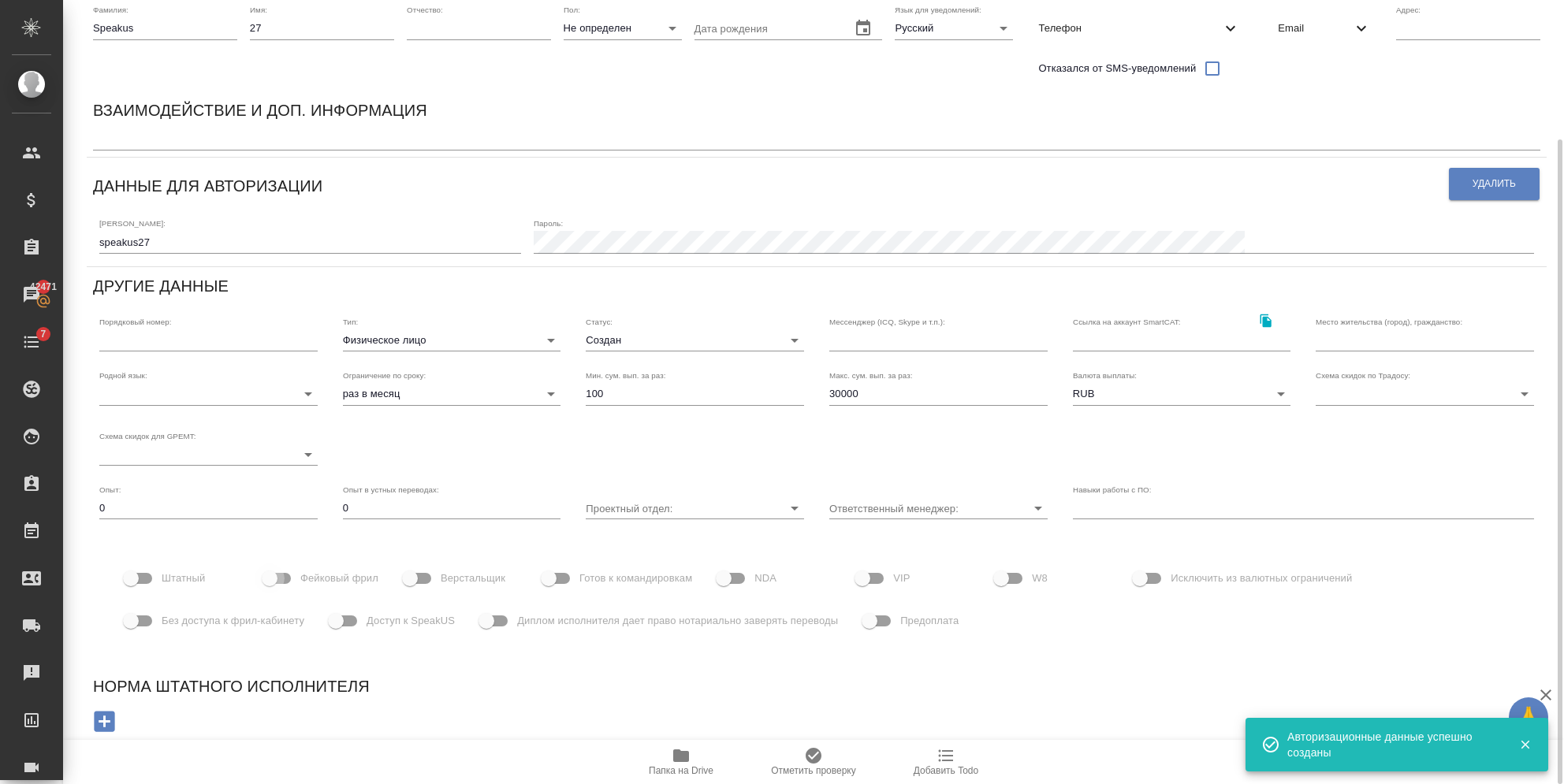
click at [294, 586] on input "Фейковый фрил" at bounding box center [269, 578] width 89 height 30
checkbox input "true"
click at [330, 623] on input "Доступ к SpeakUS" at bounding box center [336, 621] width 89 height 30
checkbox input "true"
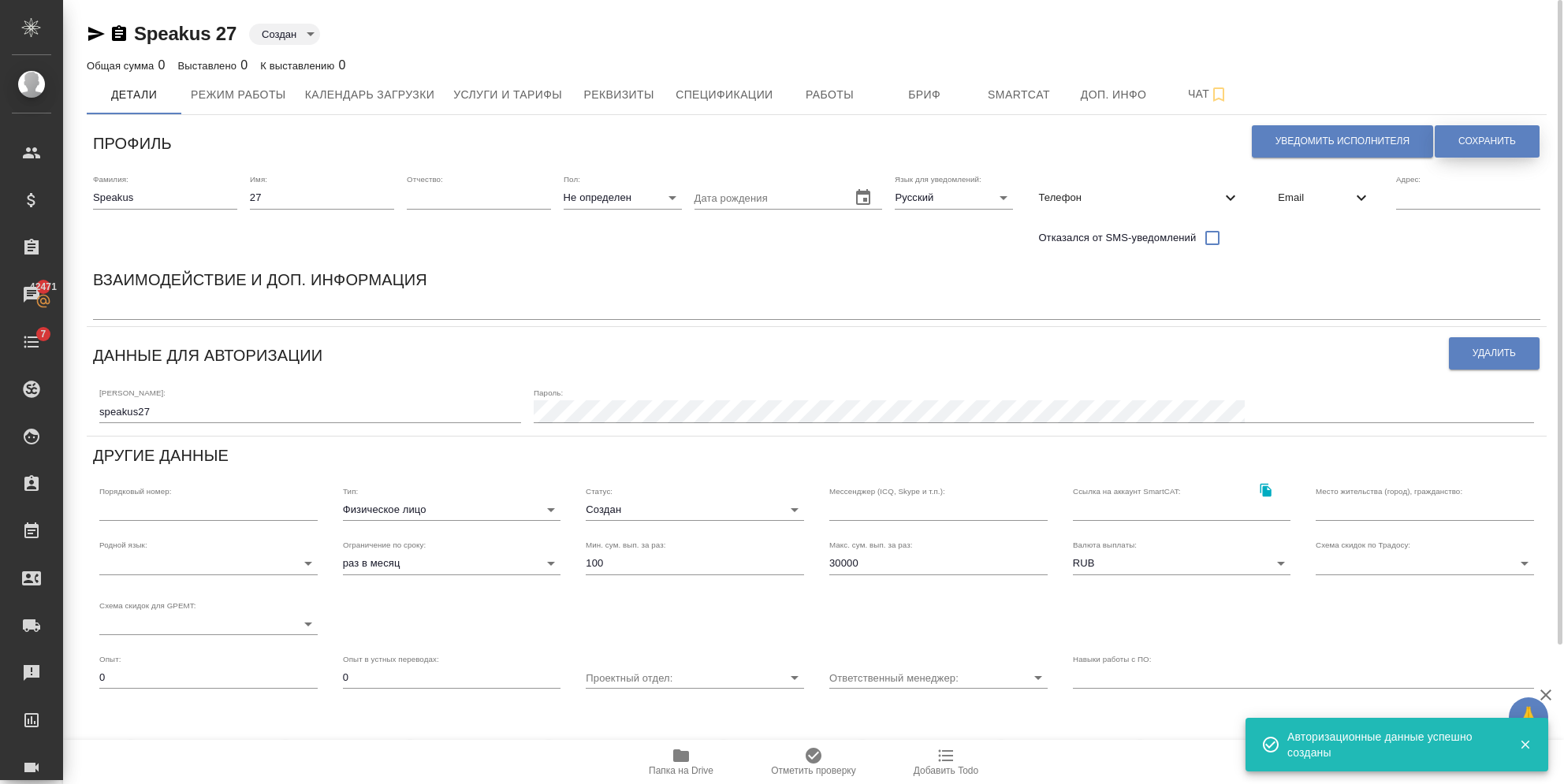
click at [1515, 141] on span "Сохранить" at bounding box center [1487, 142] width 58 height 13
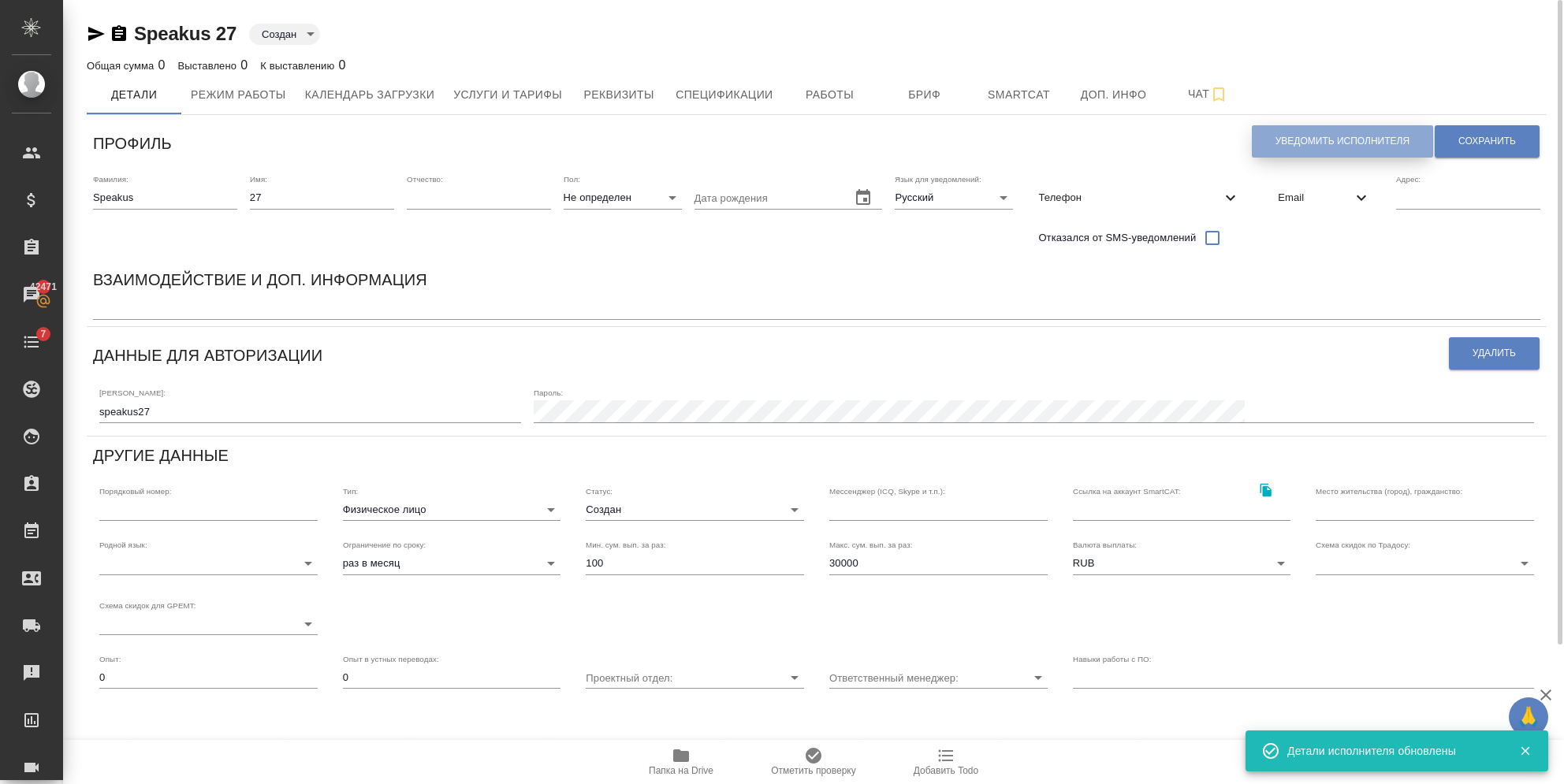
drag, startPoint x: 1274, startPoint y: 142, endPoint x: 1203, endPoint y: 148, distance: 71.3
click at [1274, 141] on button "Уведомить исполнителя" at bounding box center [1342, 142] width 181 height 33
type textarea "Loremi dolo, 46! Sitametconse a elitseddo eiusmodtemp in utlaboreetd magnaal En…"
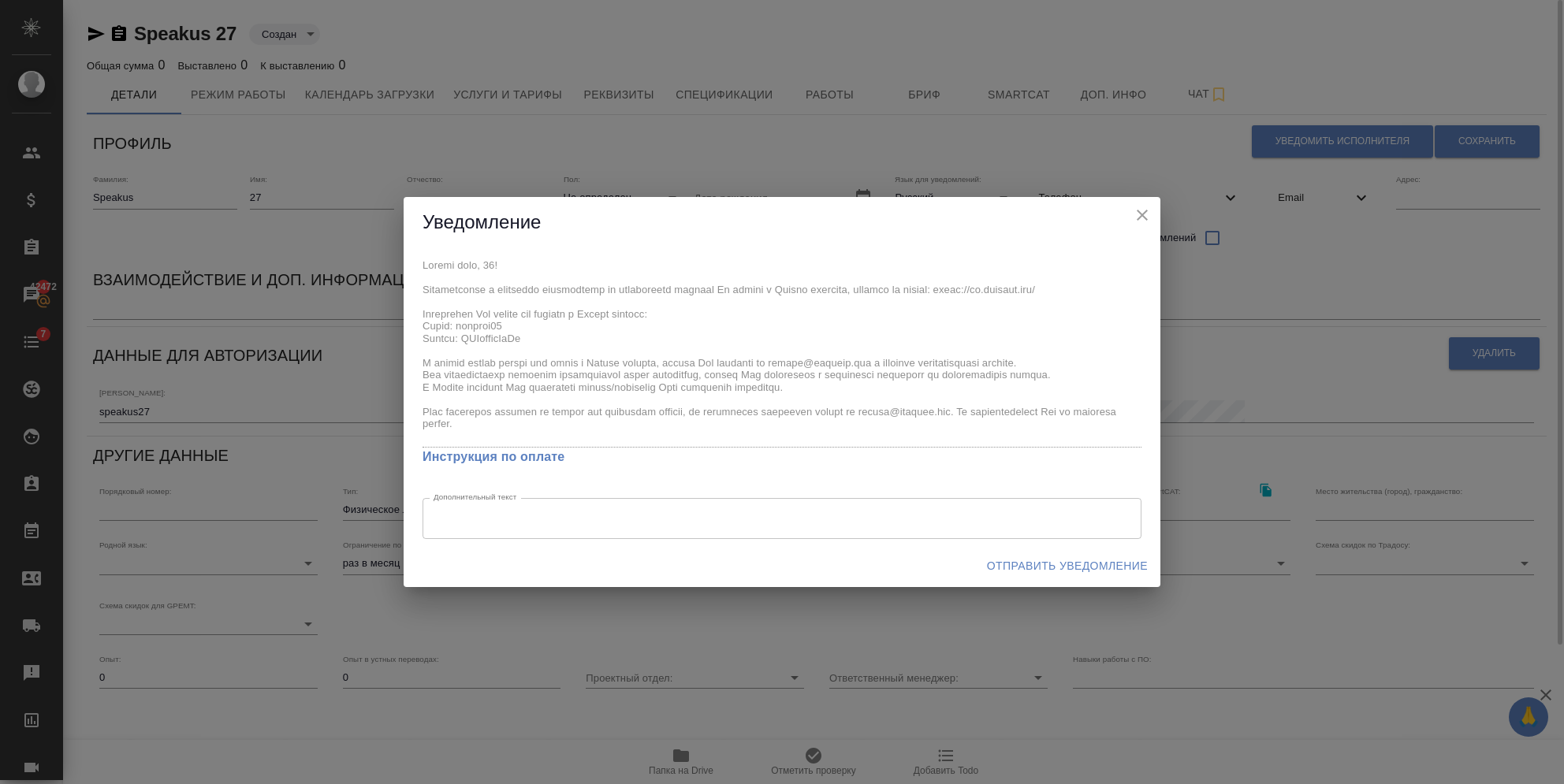
click at [1145, 216] on icon "close" at bounding box center [1142, 215] width 19 height 19
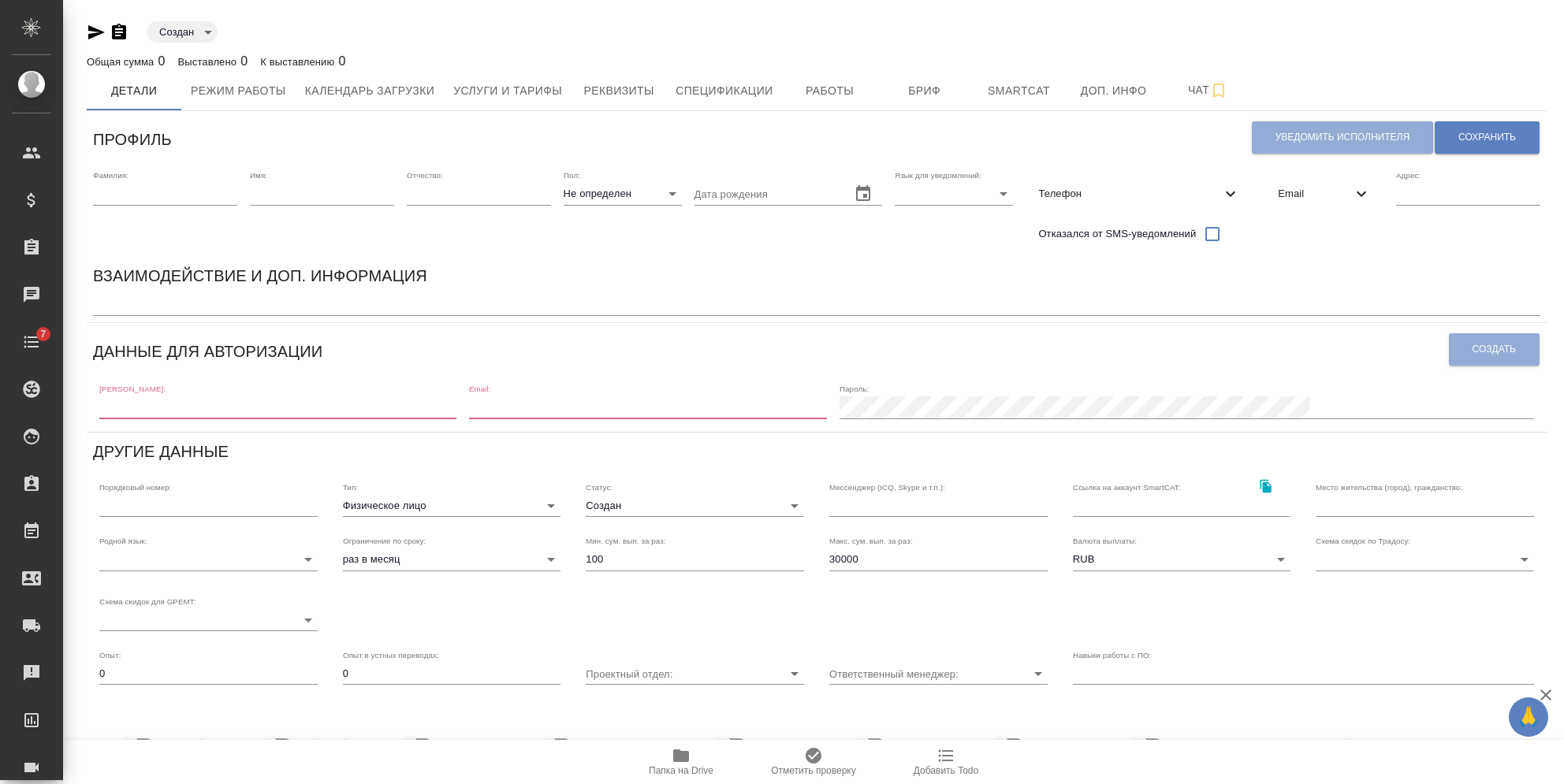
click at [176, 194] on input "text" at bounding box center [164, 194] width 144 height 22
type input "Speakus"
type input "[EMAIL_ADDRESS][DOMAIN_NAME]"
click at [338, 197] on input "text" at bounding box center [321, 194] width 144 height 22
drag, startPoint x: 255, startPoint y: 189, endPoint x: 205, endPoint y: 187, distance: 50.0
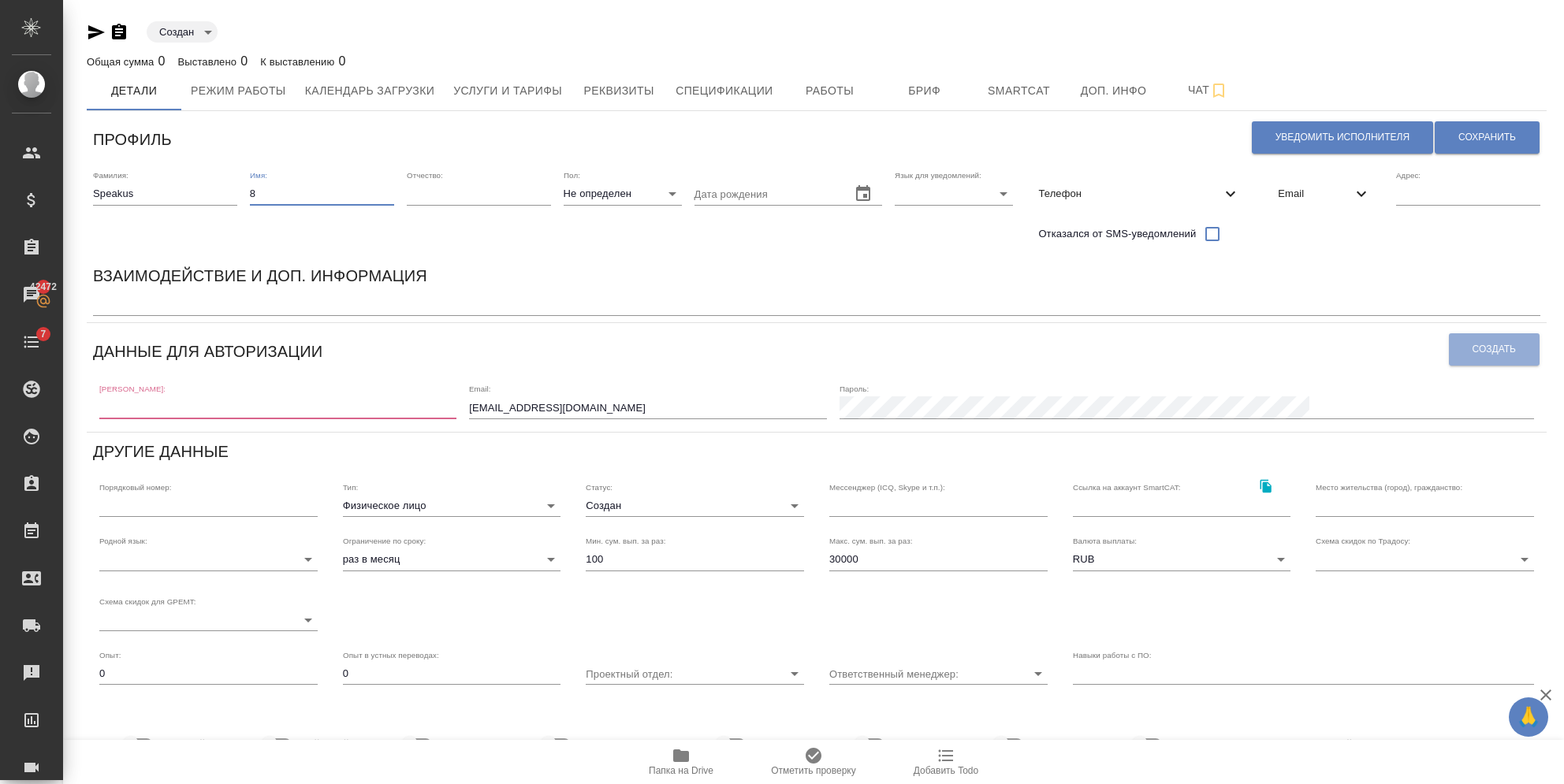
click at [205, 187] on div "Фамилия: [PERSON_NAME] Имя: 8 Отчество: [PERSON_NAME]: Не определен none Дата р…" at bounding box center [817, 211] width 1460 height 93
type input "28"
click at [936, 192] on body "🙏 .cls-1 fill:#fff; AWATERA [PERSON_NAME] Спецификации Заказы 42472 Чаты 7 Todo…" at bounding box center [782, 392] width 1564 height 784
click at [928, 190] on li "Русский" at bounding box center [948, 194] width 118 height 25
type input "RU"
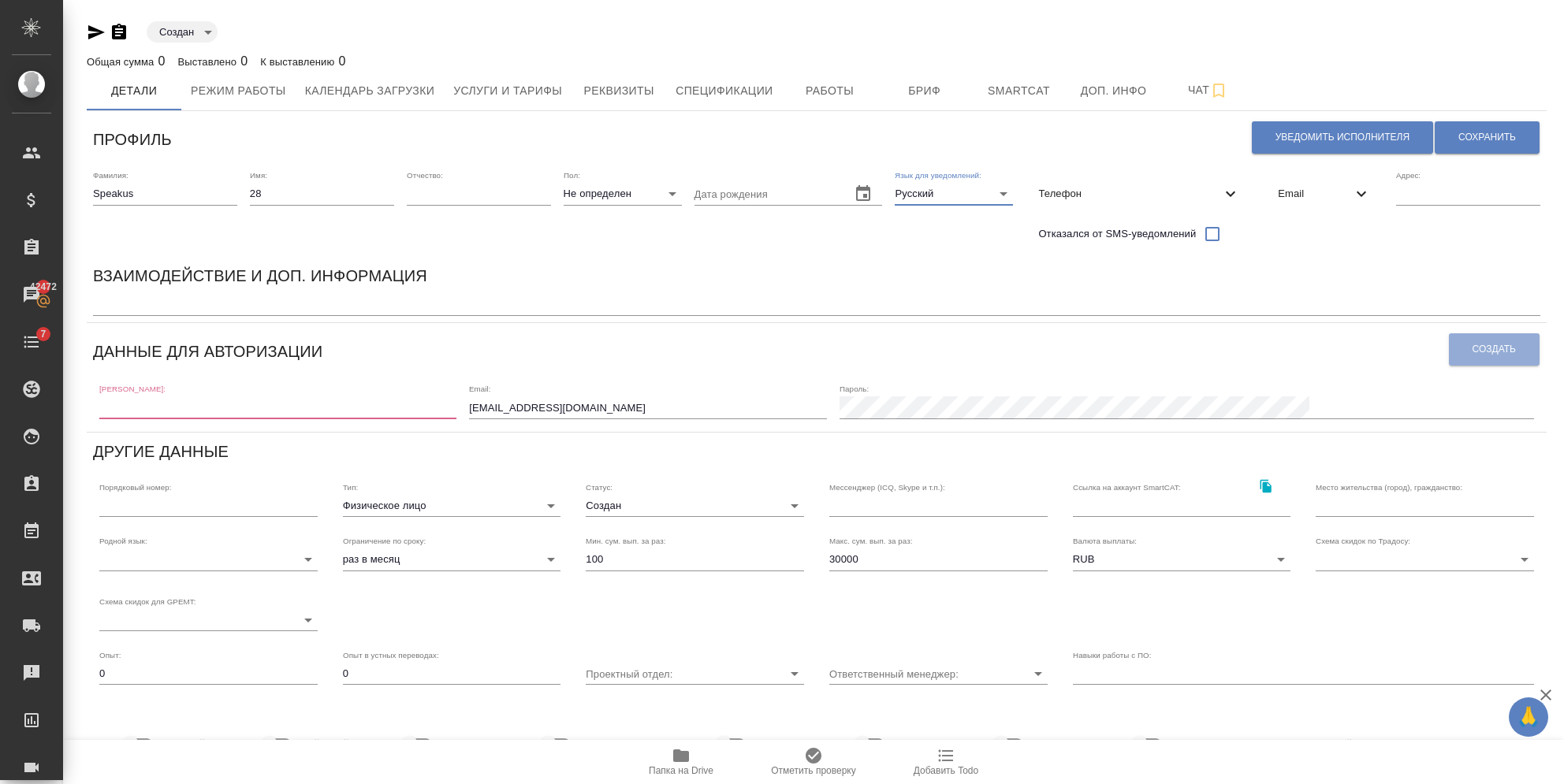
click at [1300, 201] on span "Email" at bounding box center [1314, 194] width 74 height 15
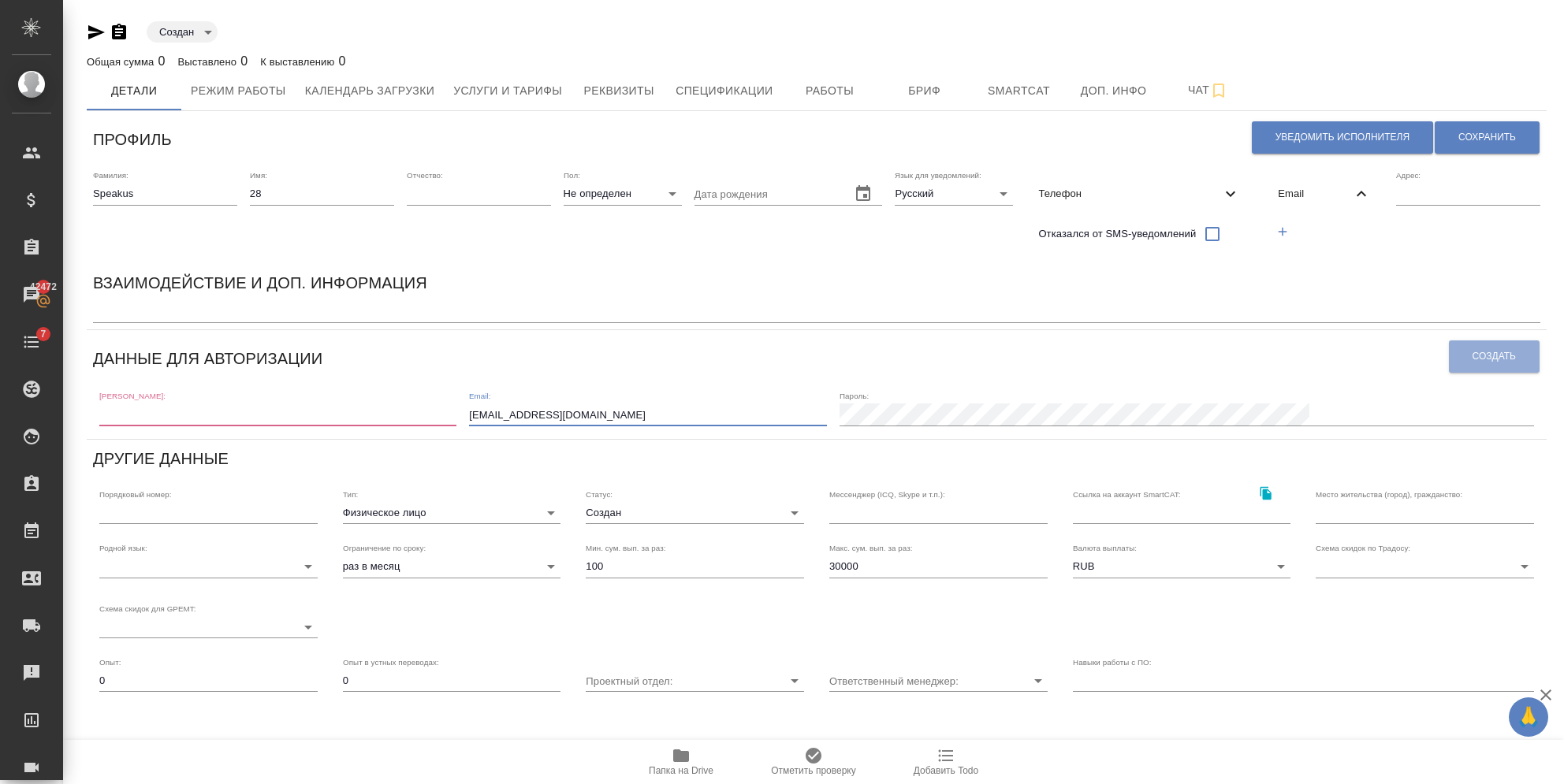
drag, startPoint x: 551, startPoint y: 405, endPoint x: 408, endPoint y: 404, distance: 143.0
click at [448, 405] on div "[PERSON_NAME]: Email: [EMAIL_ADDRESS][DOMAIN_NAME] [PERSON_NAME]:" at bounding box center [816, 407] width 1447 height 49
paste input "[PERSON_NAME]: speakus27 Пароль: [SECURITY_DATA]"
type input "[PERSON_NAME]: speakus27 Пароль: [SECURITY_DATA]"
drag, startPoint x: 845, startPoint y: 417, endPoint x: 454, endPoint y: 415, distance: 391.0
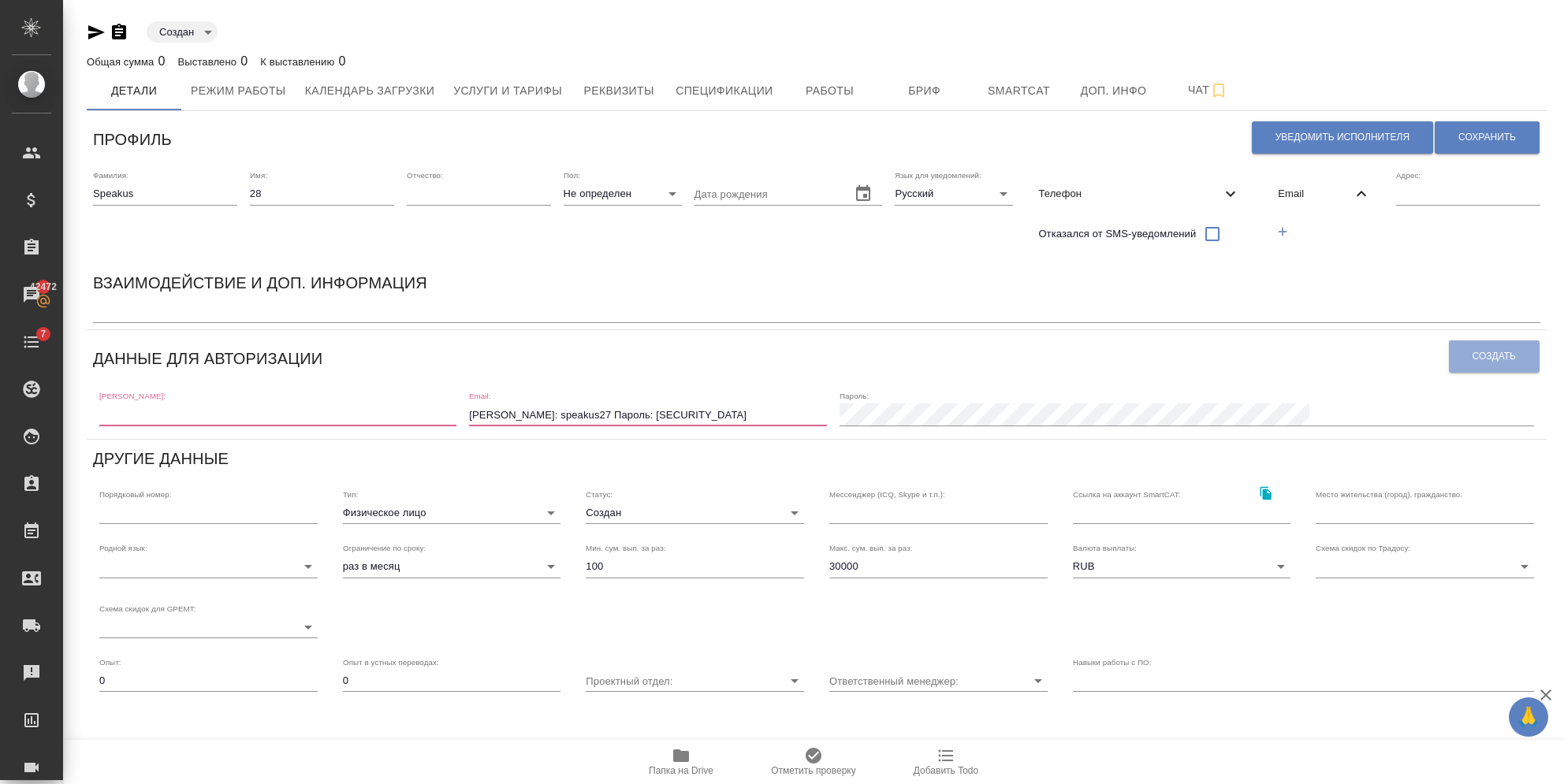
click at [454, 415] on div "[PERSON_NAME]: Email: [PERSON_NAME]: speakus27 Пароль: [SECURITY_DATA] Пароль:" at bounding box center [816, 407] width 1447 height 49
click at [765, 429] on div "Логин: Email: Пароль:" at bounding box center [816, 407] width 1447 height 49
click at [660, 414] on input "email" at bounding box center [647, 414] width 357 height 22
type input "[EMAIL_ADDRESS][DOMAIN_NAME]"
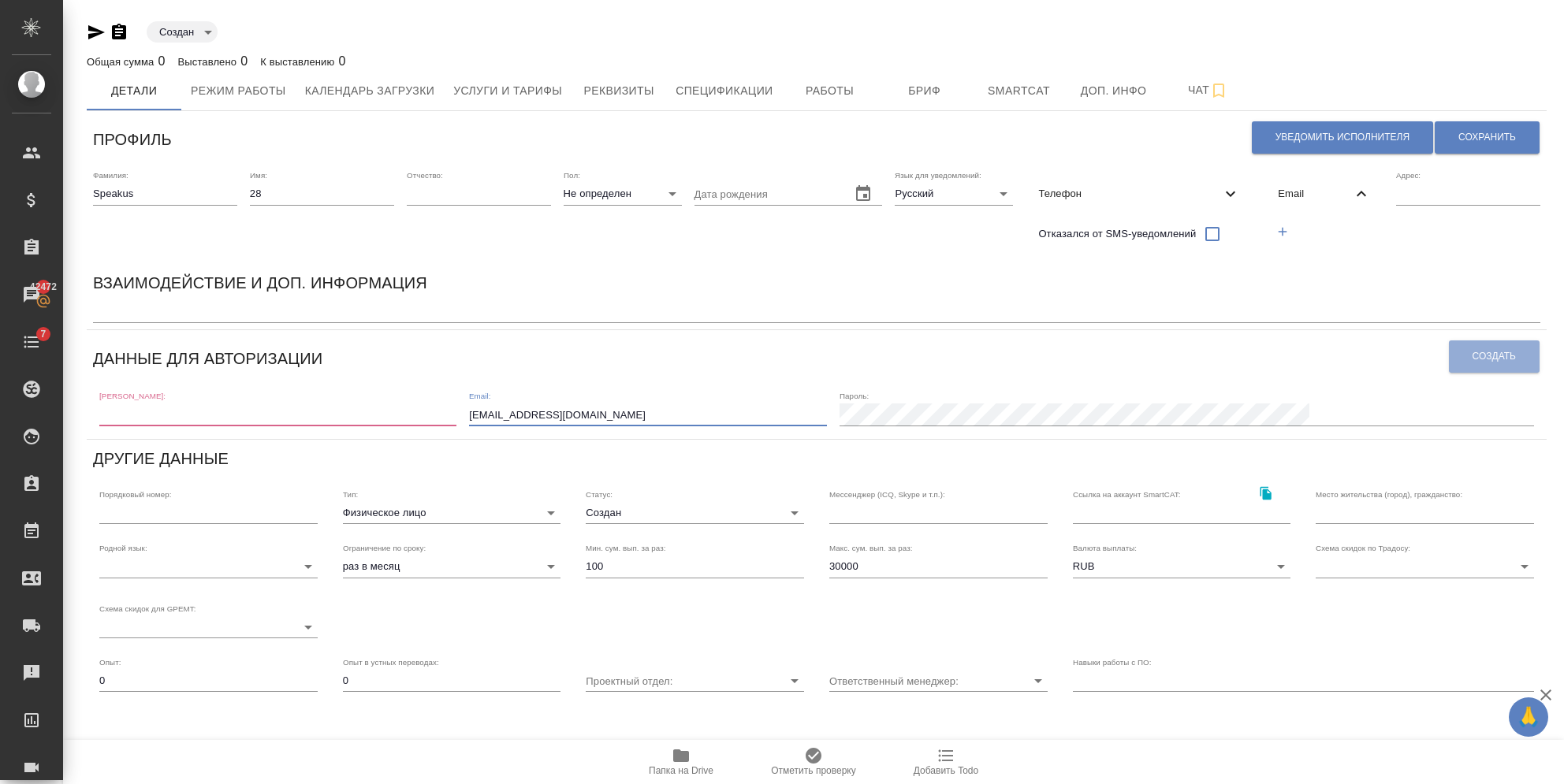
drag, startPoint x: 723, startPoint y: 420, endPoint x: 542, endPoint y: 419, distance: 181.0
click at [542, 419] on div "[PERSON_NAME]: Email: [EMAIL_ADDRESS][DOMAIN_NAME] [PERSON_NAME]:" at bounding box center [816, 407] width 1447 height 49
drag, startPoint x: 1283, startPoint y: 228, endPoint x: 1269, endPoint y: 253, distance: 28.7
click at [1283, 228] on icon "button" at bounding box center [1282, 231] width 9 height 9
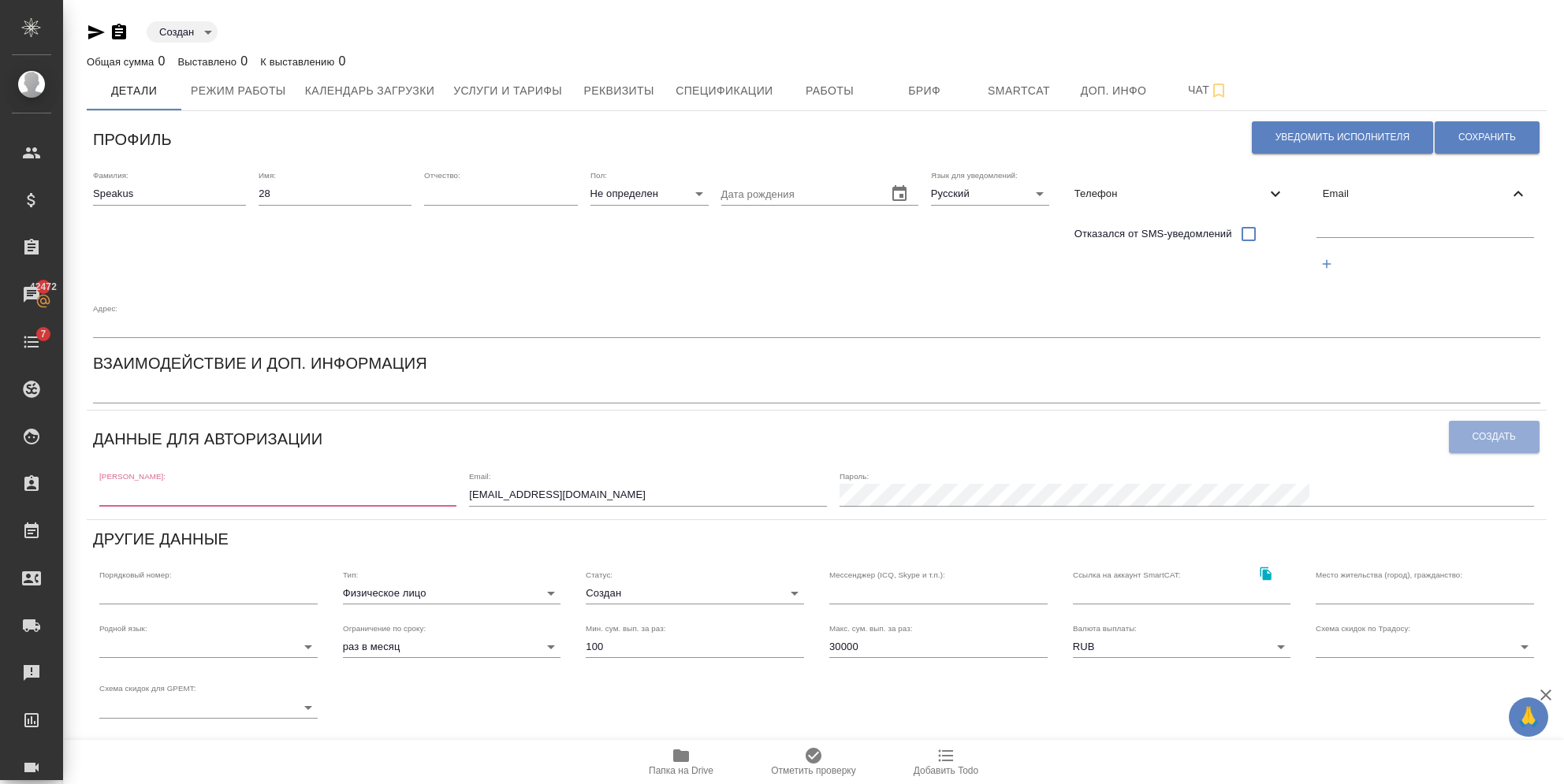
click at [1317, 232] on input "text" at bounding box center [1425, 227] width 217 height 20
paste input "[EMAIL_ADDRESS][DOMAIN_NAME]"
click at [1317, 227] on input "[EMAIL_ADDRESS][DOMAIN_NAME]" at bounding box center [1425, 227] width 217 height 20
click at [1317, 224] on input "[EMAIL_ADDRESS][DOMAIN_NAME]" at bounding box center [1425, 227] width 217 height 20
drag, startPoint x: 1337, startPoint y: 226, endPoint x: 1087, endPoint y: 224, distance: 250.0
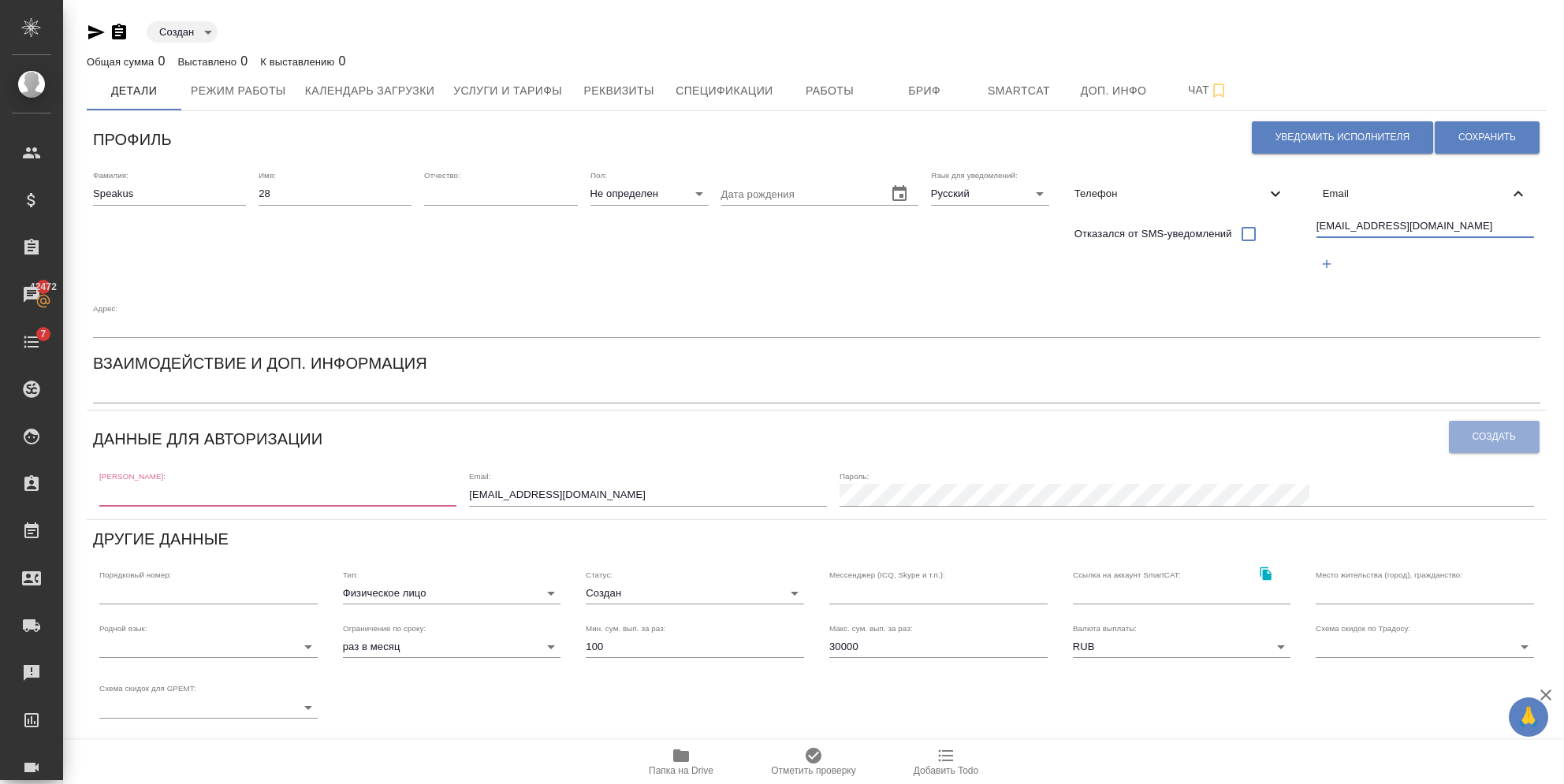
click at [1087, 224] on div "Фамилия: [PERSON_NAME] Имя: 28 Отчество: [PERSON_NAME]: Не определен none Дата …" at bounding box center [817, 255] width 1460 height 181
type input "[EMAIL_ADDRESS][DOMAIN_NAME]"
click at [704, 484] on input "[EMAIL_ADDRESS][DOMAIN_NAME]" at bounding box center [647, 494] width 357 height 22
drag, startPoint x: 714, startPoint y: 450, endPoint x: 508, endPoint y: 431, distance: 206.9
click at [508, 464] on div "[PERSON_NAME]: Email: [EMAIL_ADDRESS][DOMAIN_NAME] [PERSON_NAME]:" at bounding box center [816, 488] width 1447 height 49
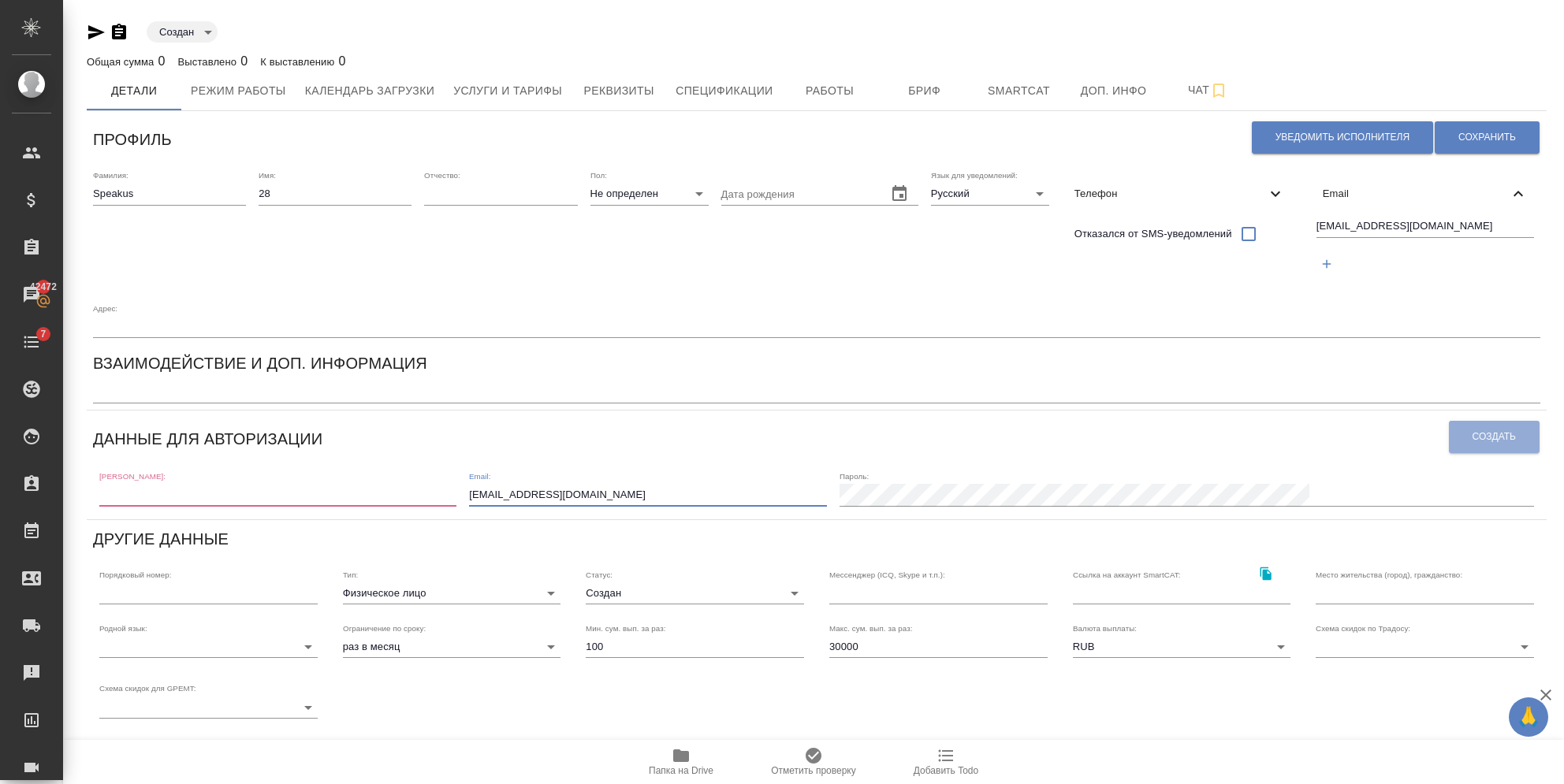
paste input "2"
type input "[EMAIL_ADDRESS][DOMAIN_NAME]"
click at [255, 484] on input "text" at bounding box center [277, 494] width 357 height 22
paste input "[EMAIL_ADDRESS][DOMAIN_NAME]"
drag, startPoint x: 254, startPoint y: 453, endPoint x: 156, endPoint y: 443, distance: 98.5
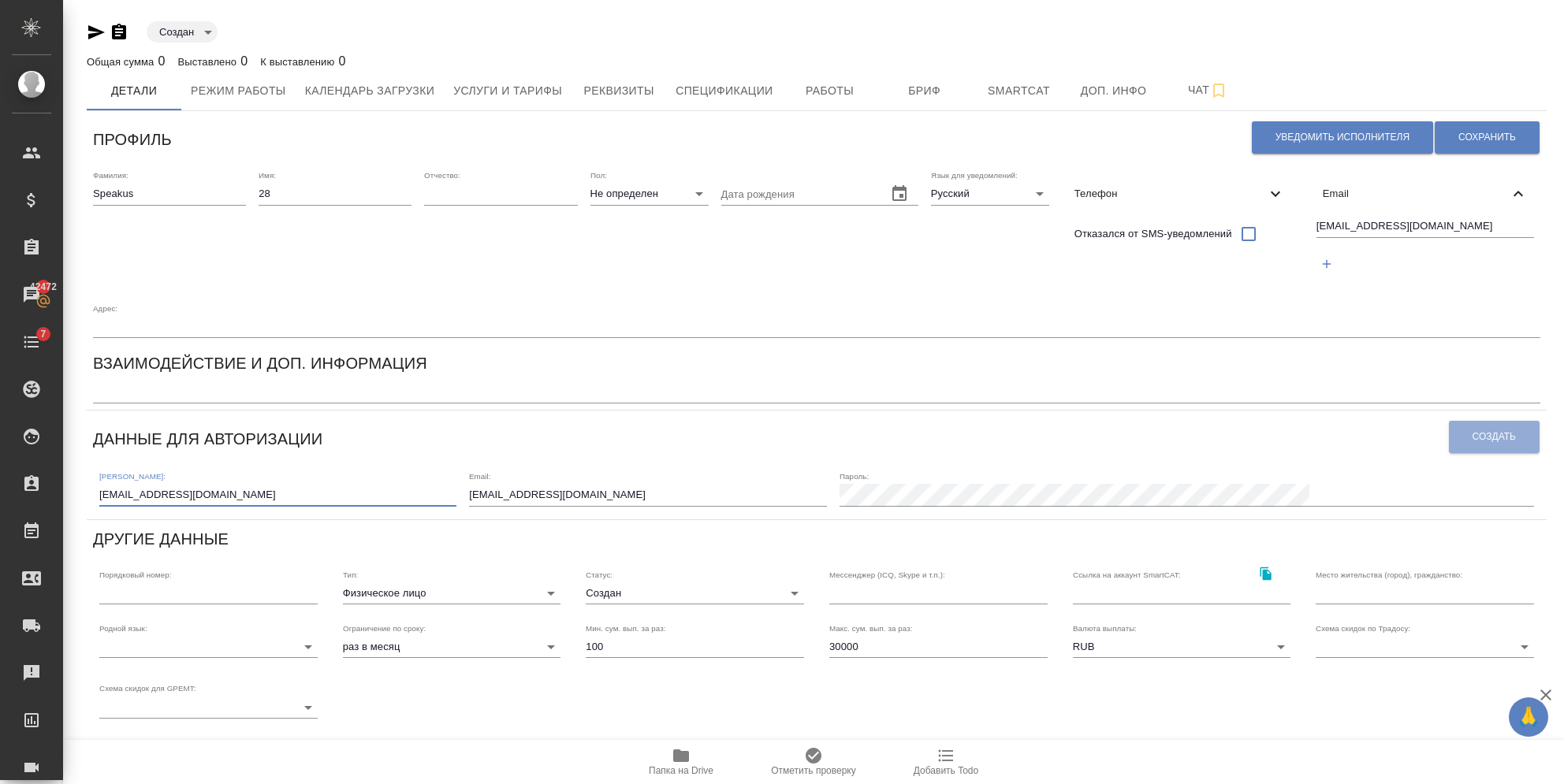
click at [156, 484] on input "[EMAIL_ADDRESS][DOMAIN_NAME]" at bounding box center [277, 494] width 357 height 22
type input "speakus28"
click at [1489, 124] on button "Сохранить" at bounding box center [1487, 137] width 105 height 33
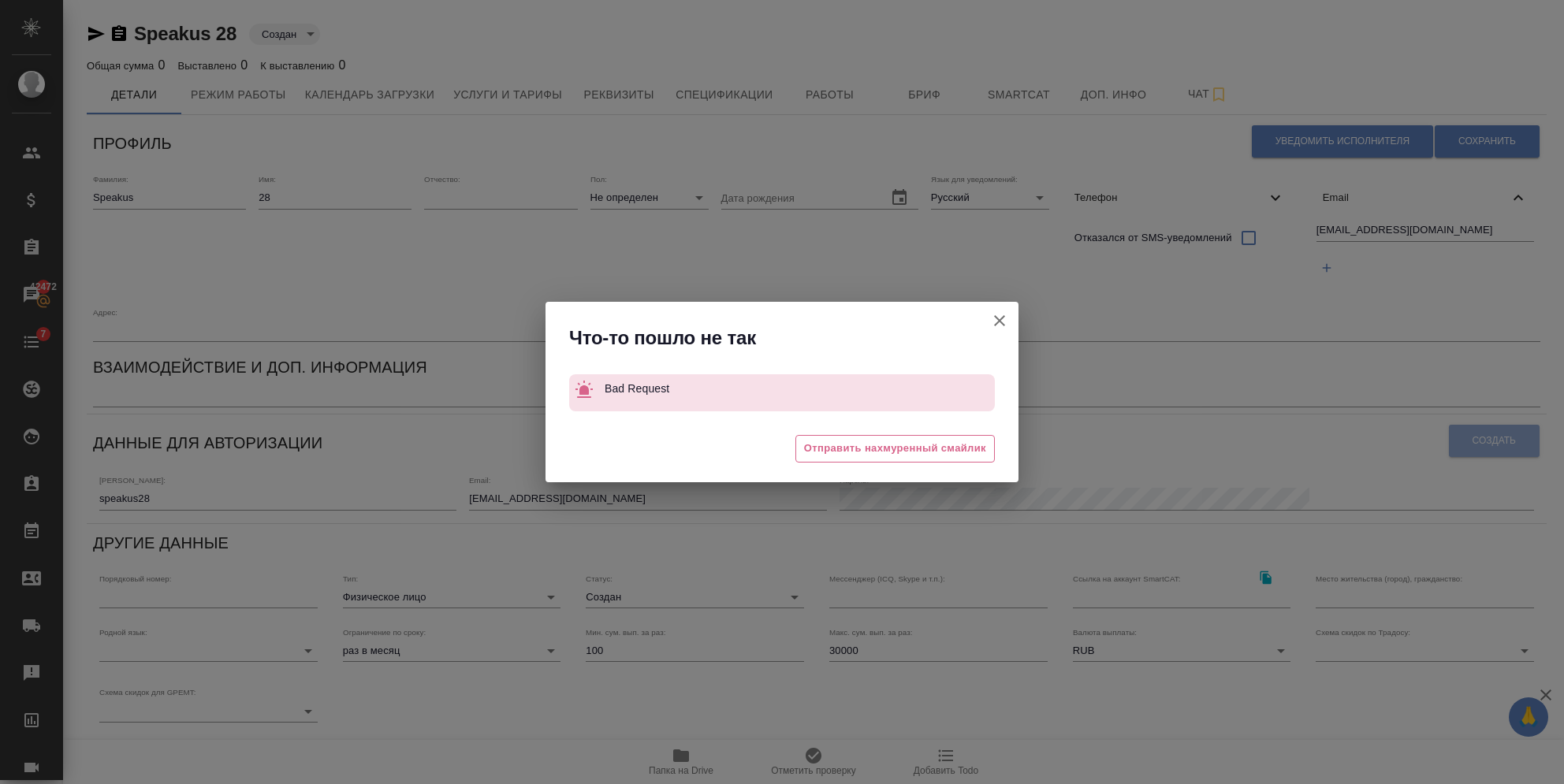
click at [996, 318] on icon "button" at bounding box center [1000, 321] width 11 height 11
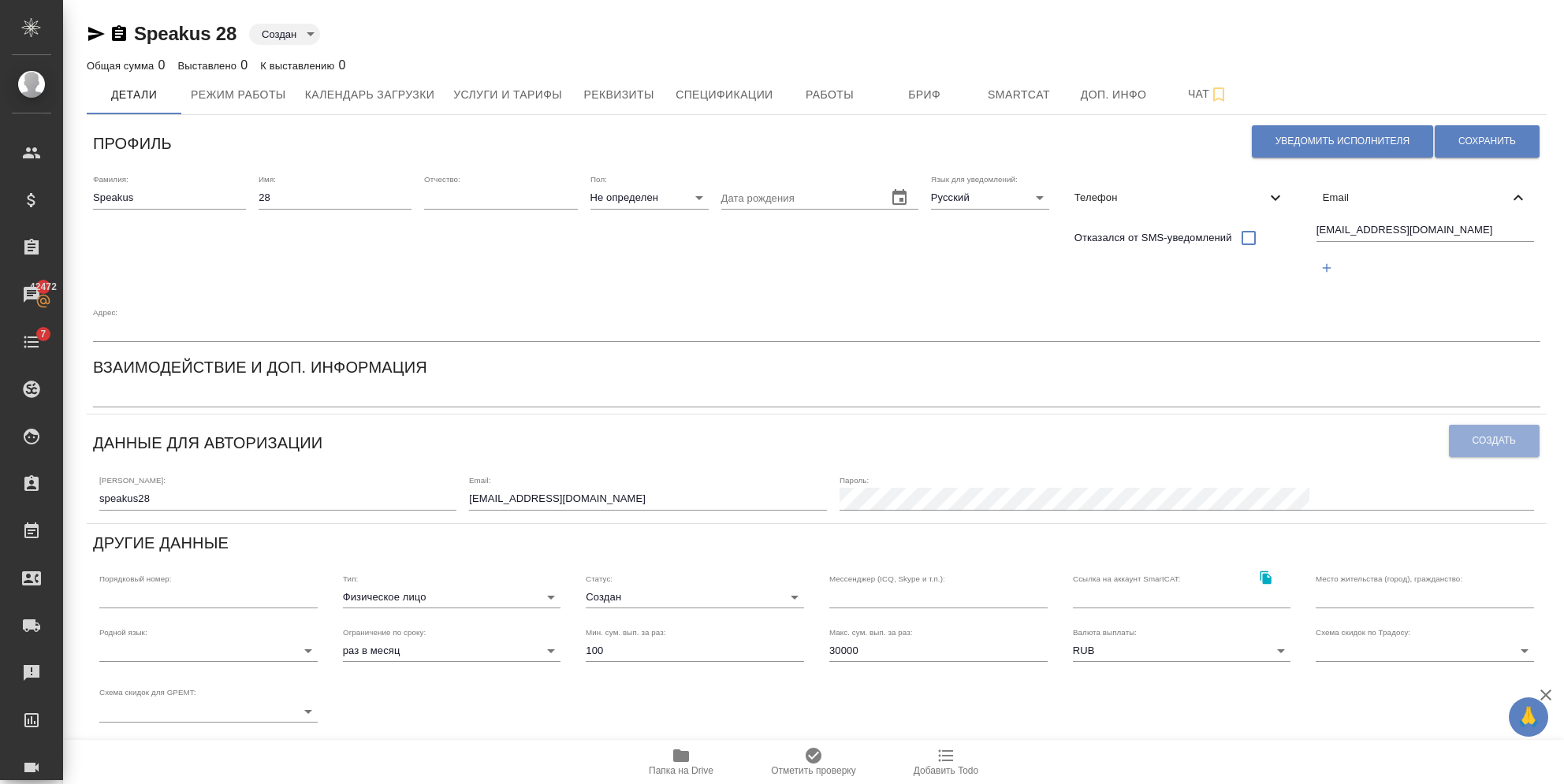
click at [1113, 475] on div "Пароль:" at bounding box center [1187, 492] width 695 height 35
click at [1486, 434] on span "Создать" at bounding box center [1493, 441] width 43 height 13
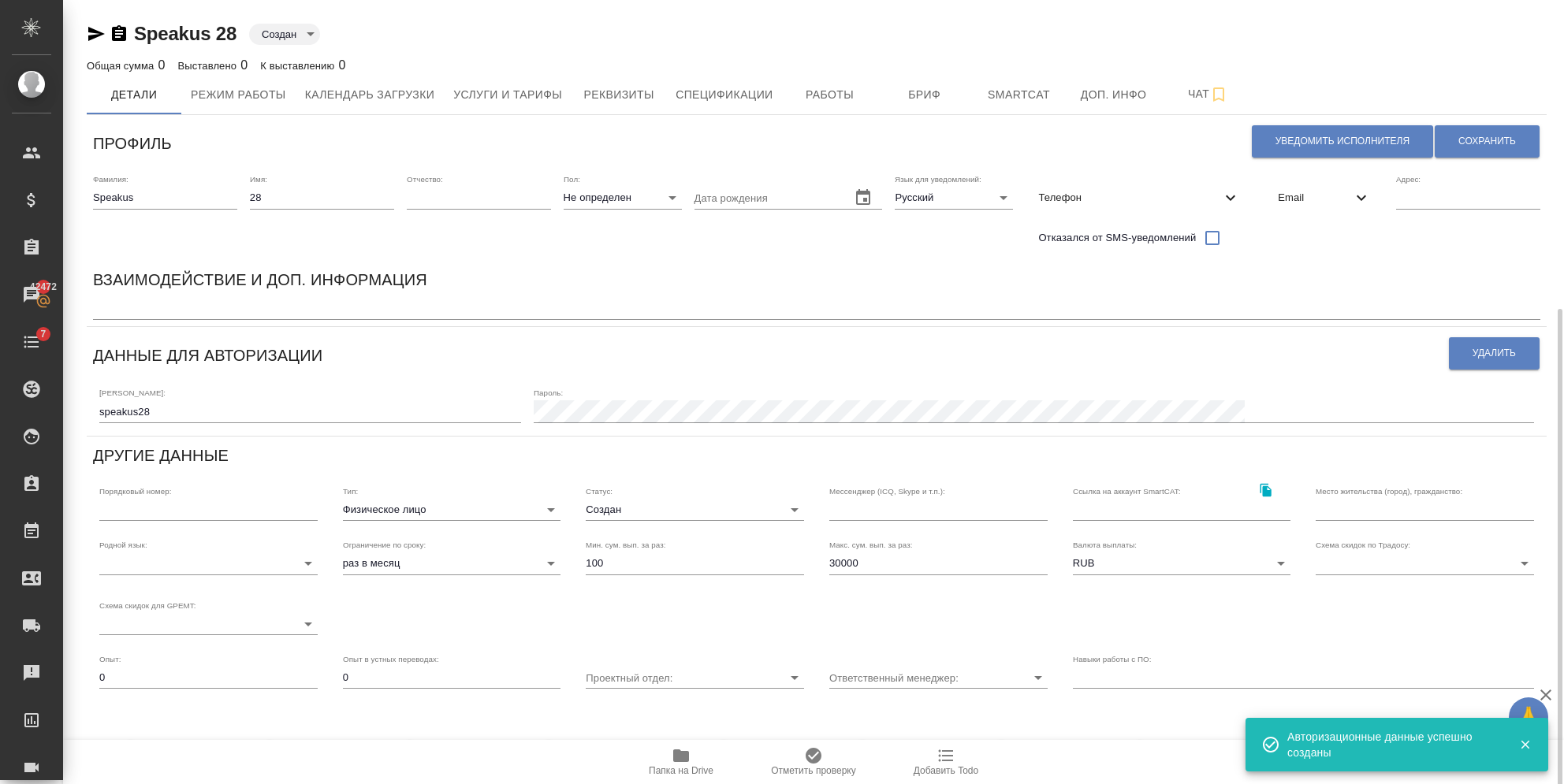
scroll to position [169, 0]
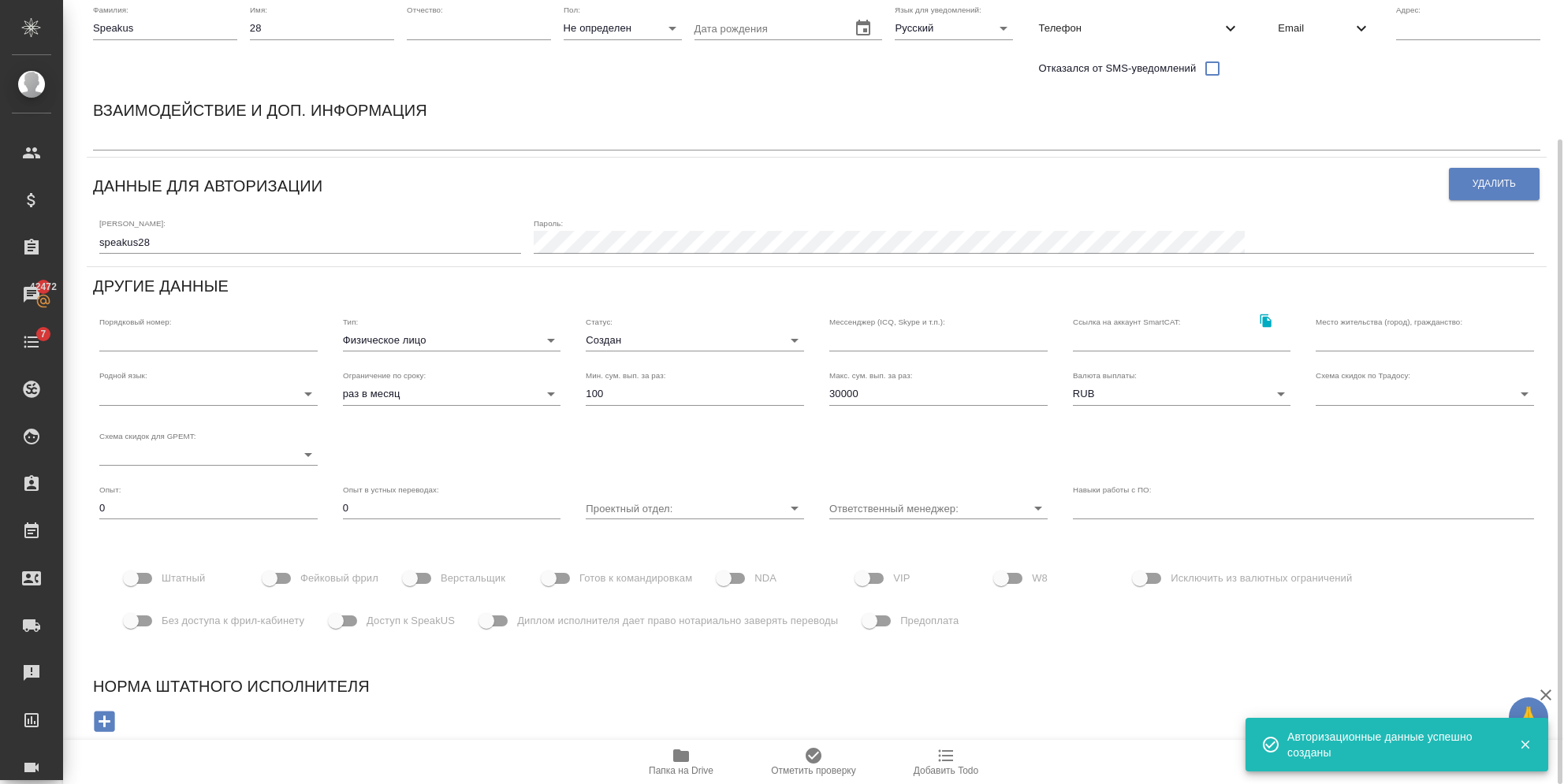
click at [278, 582] on input "Фейковый фрил" at bounding box center [269, 578] width 89 height 30
checkbox input "true"
click at [364, 625] on input "Доступ к SpeakUS" at bounding box center [336, 621] width 89 height 30
checkbox input "true"
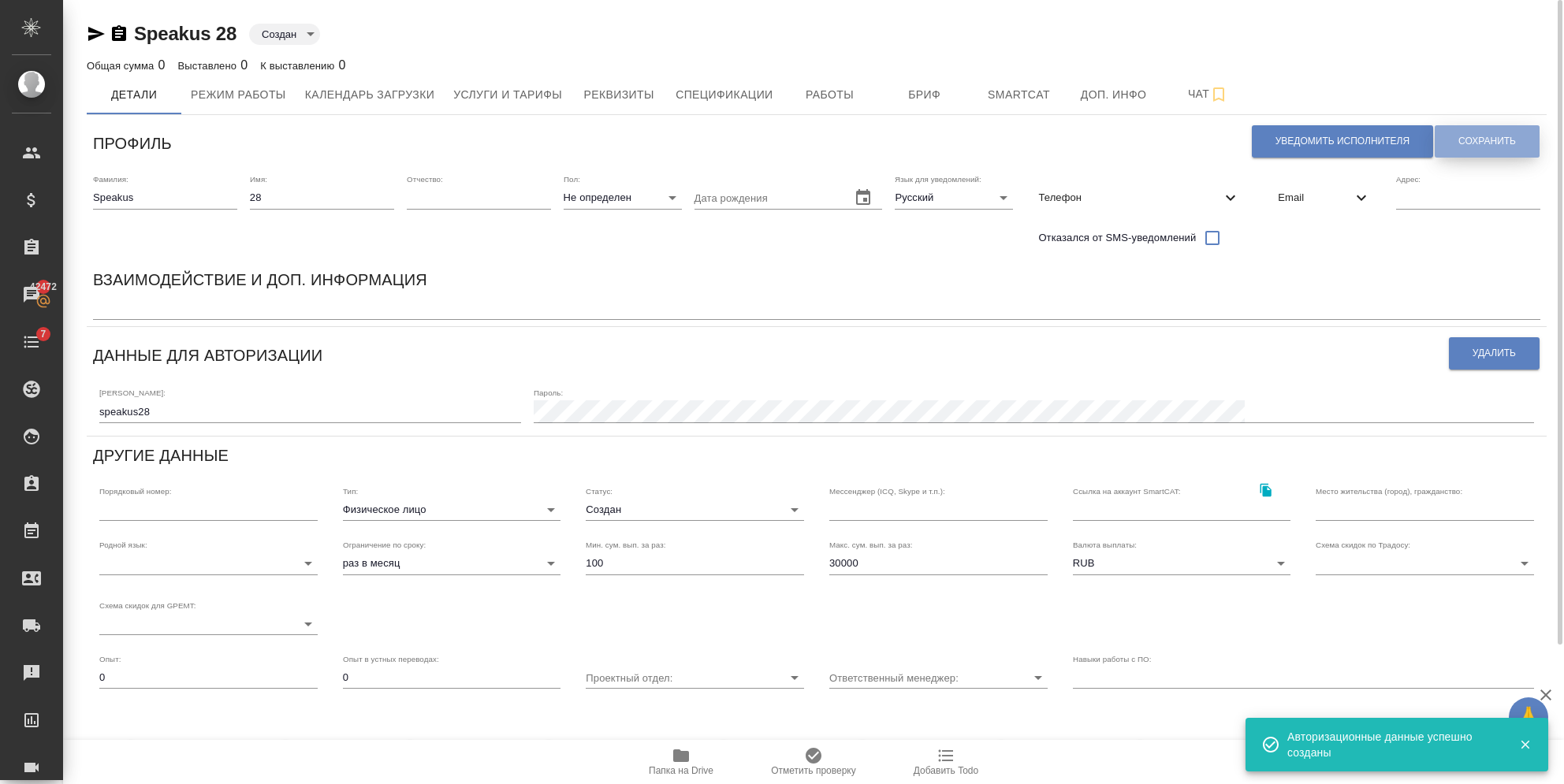
click at [1516, 130] on button "Сохранить" at bounding box center [1487, 142] width 105 height 33
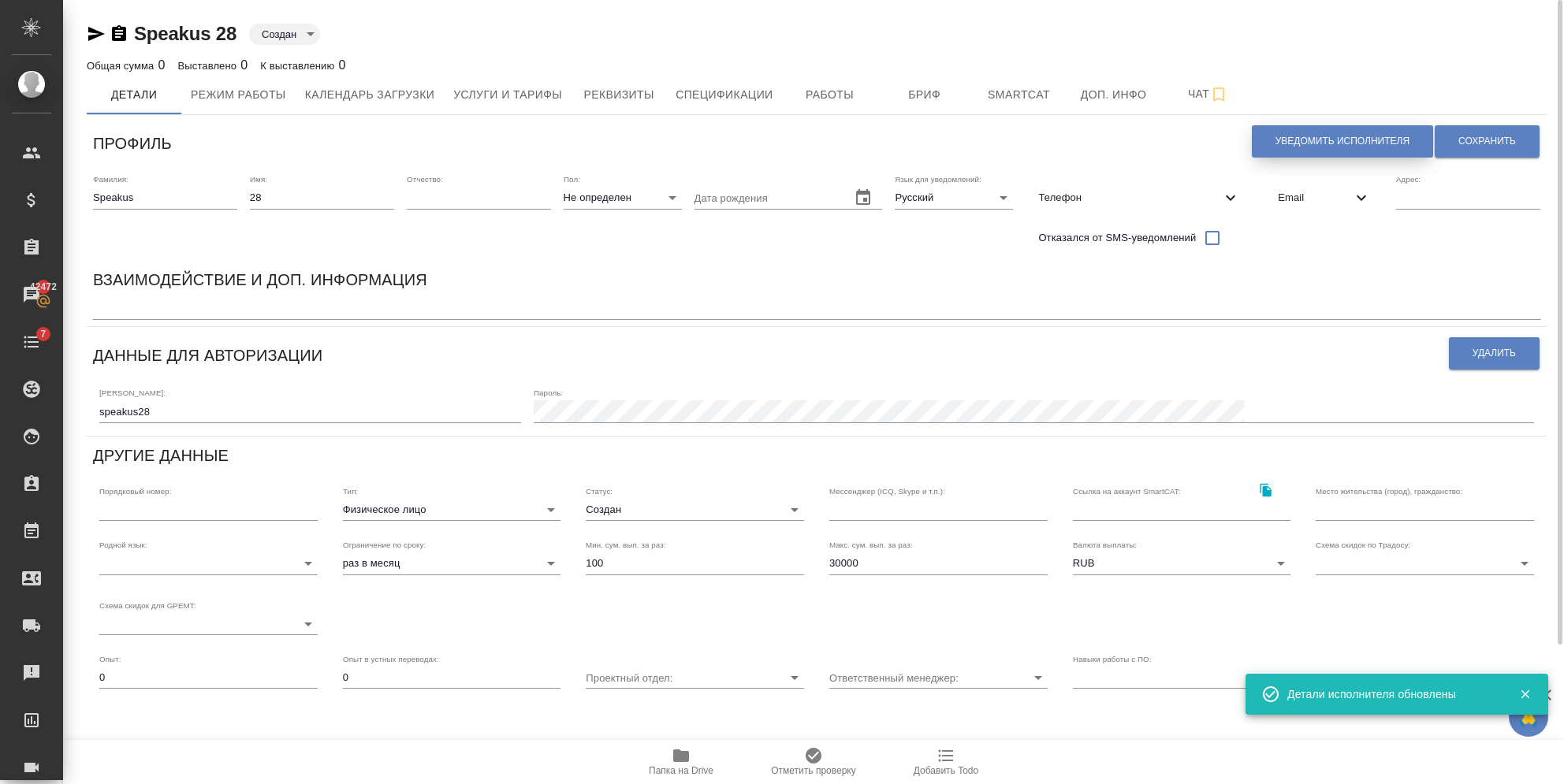
click at [1348, 143] on span "Уведомить исполнителя" at bounding box center [1342, 142] width 134 height 13
type textarea "Loremi dolo, 91! Sitametconse a elitseddo eiusmodtemp in utlaboreetd magnaal En…"
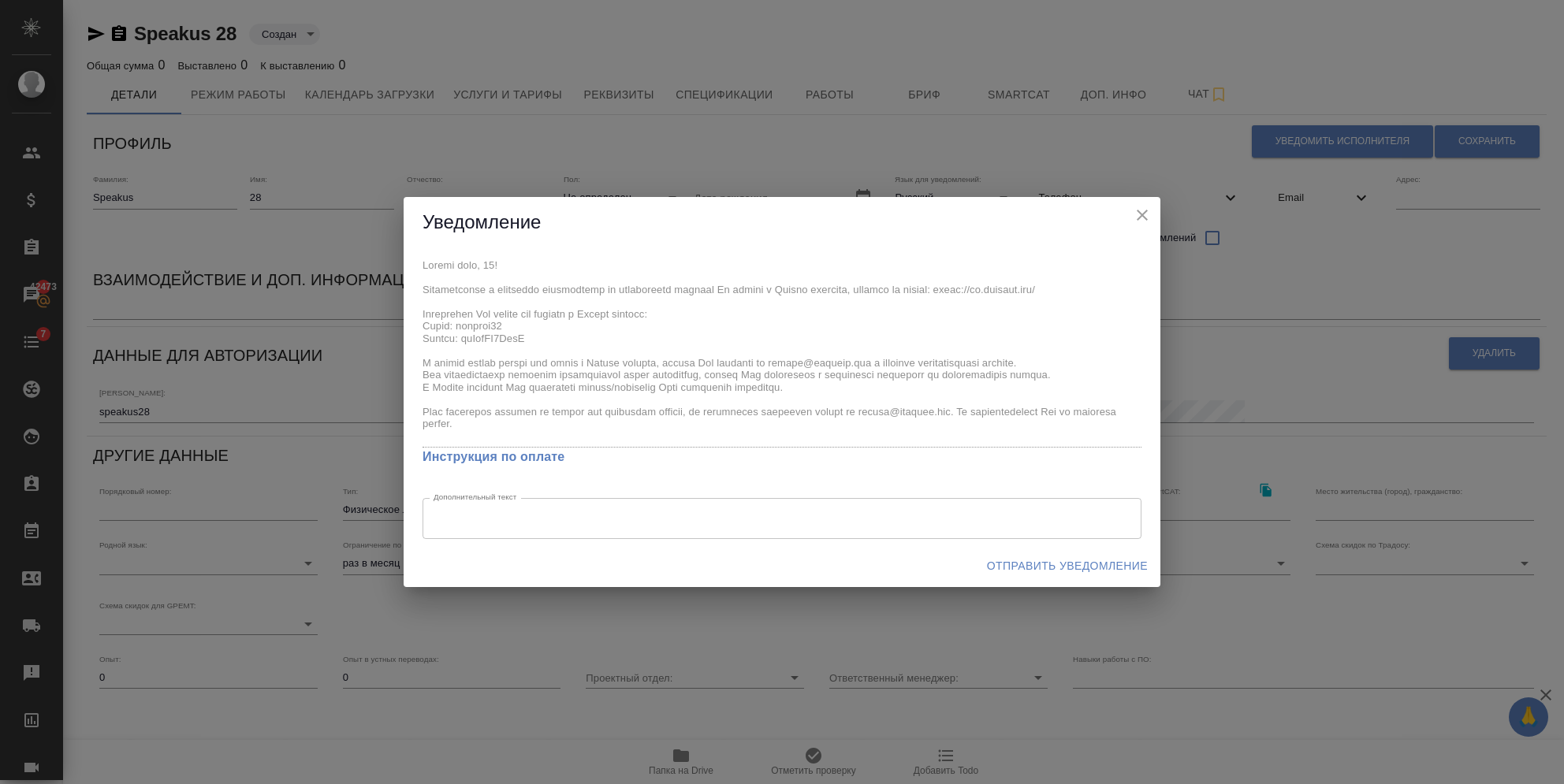
click at [1020, 564] on span "Отправить уведомление" at bounding box center [1067, 566] width 161 height 20
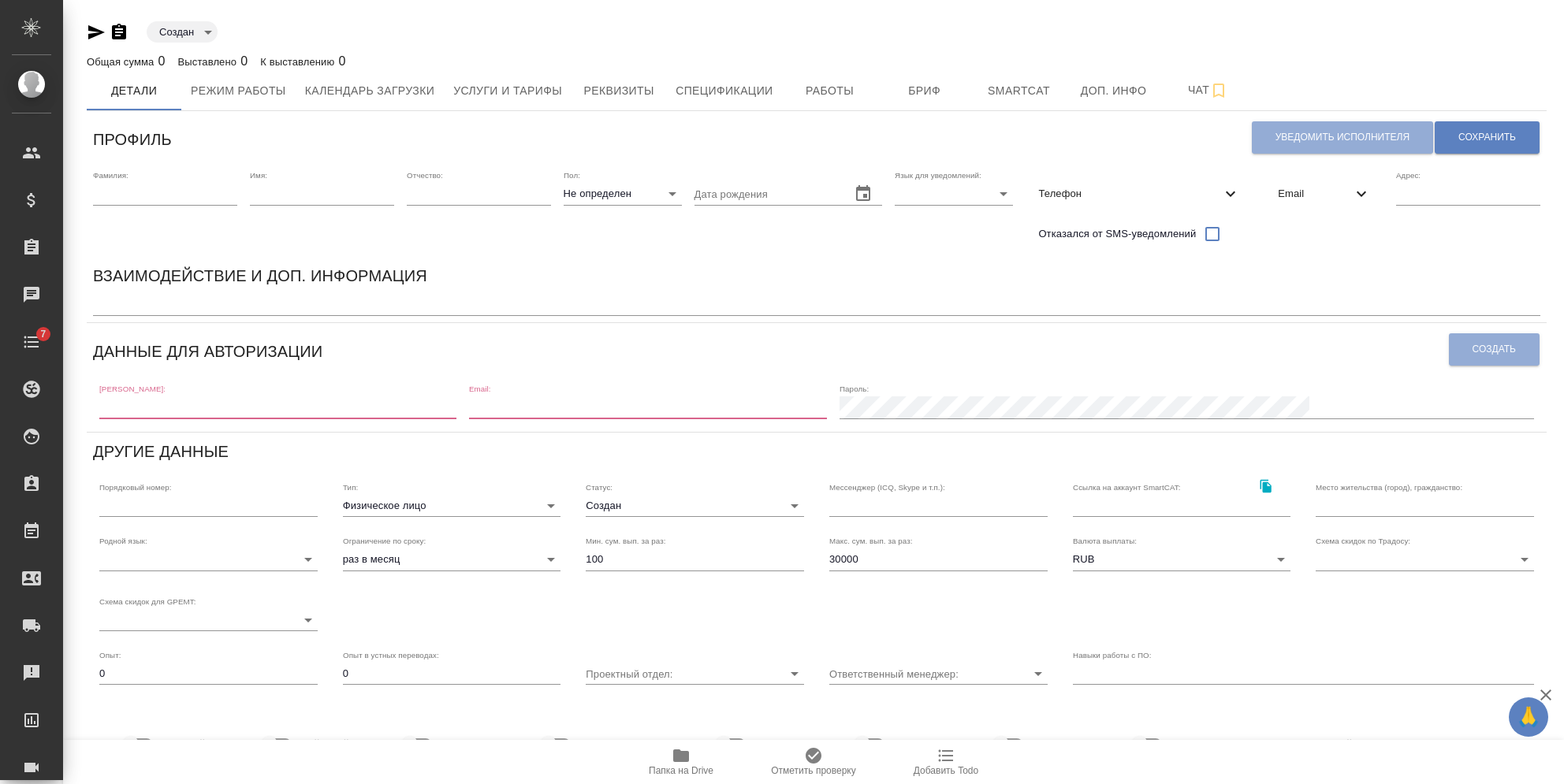
click at [155, 186] on input "text" at bounding box center [164, 194] width 144 height 22
click at [152, 188] on input "text" at bounding box center [164, 194] width 144 height 22
type input "Speakus"
type input "[EMAIL_ADDRESS][DOMAIN_NAME]"
click at [310, 198] on input "text" at bounding box center [321, 194] width 144 height 22
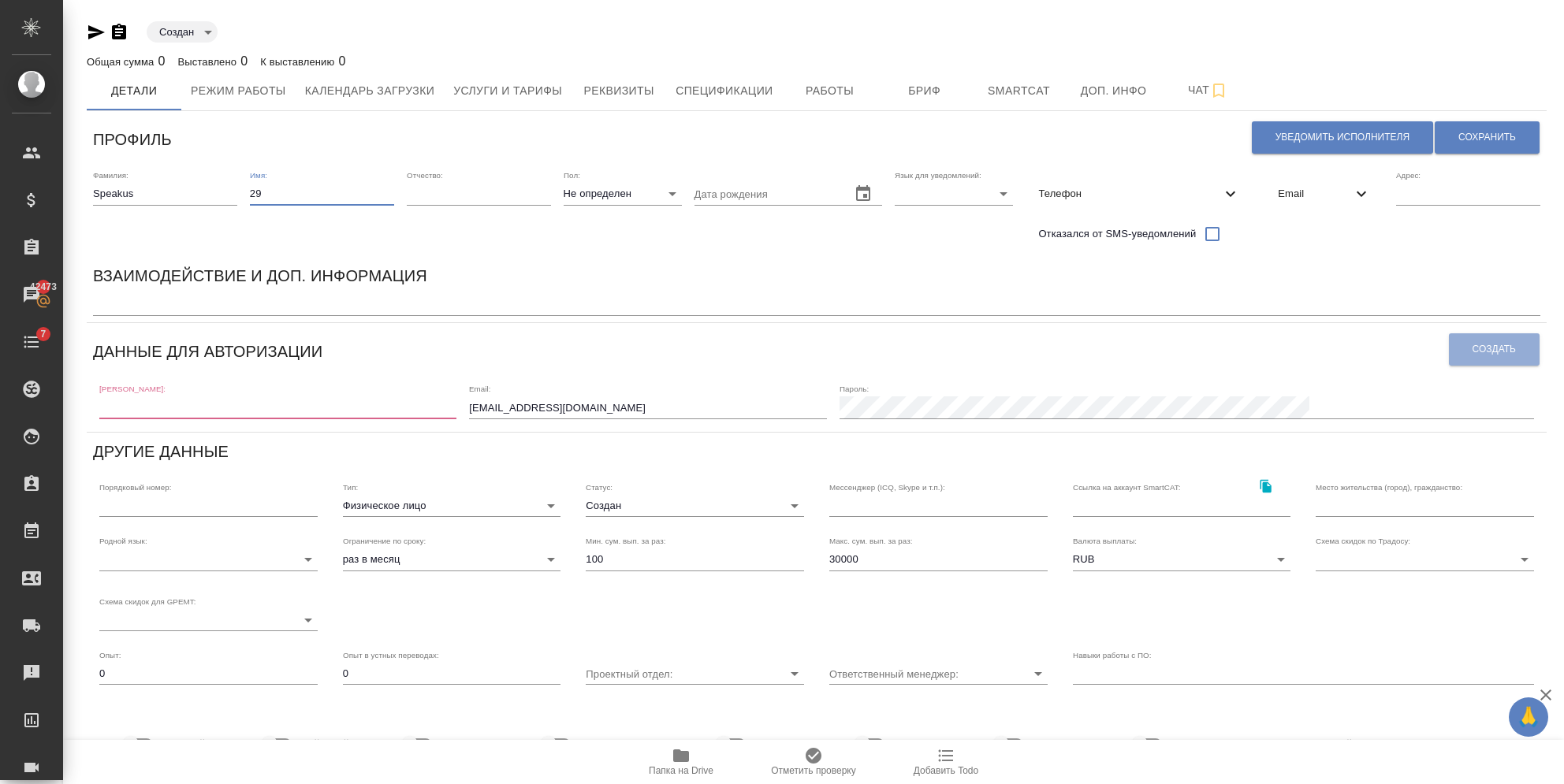
type input "29"
click at [934, 199] on body "🙏 .cls-1 fill:#fff; AWATERA [PERSON_NAME] Спецификации Заказы 42473 Чаты 7 Todo…" at bounding box center [782, 392] width 1564 height 784
click at [924, 198] on li "Русский" at bounding box center [948, 194] width 118 height 25
type input "RU"
click at [1349, 192] on span "Email" at bounding box center [1314, 194] width 74 height 15
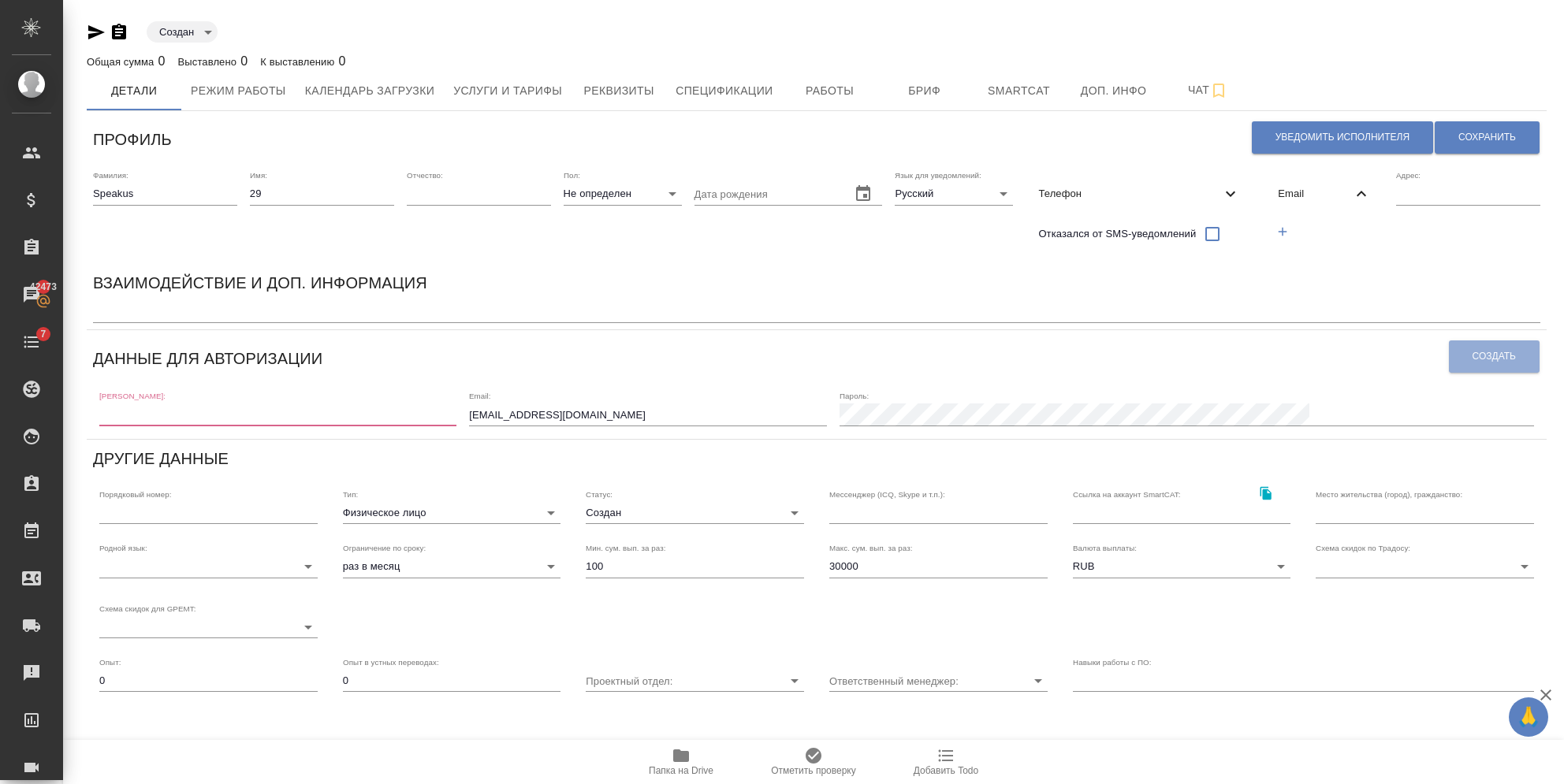
click at [1292, 237] on button "button" at bounding box center [1283, 232] width 33 height 33
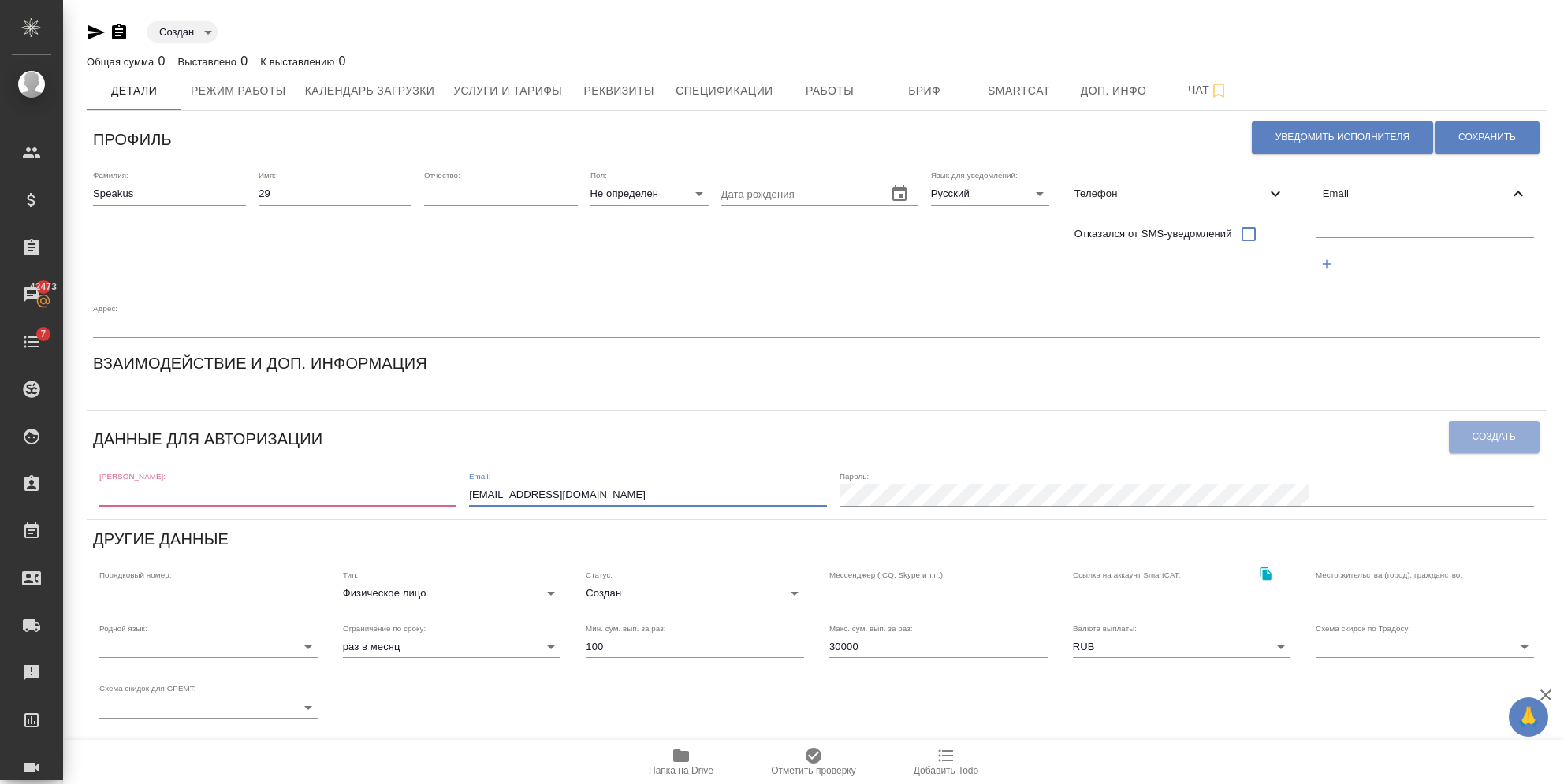
drag, startPoint x: 709, startPoint y: 446, endPoint x: 473, endPoint y: 438, distance: 236.1
click at [474, 464] on div "[PERSON_NAME]: Email: [EMAIL_ADDRESS][DOMAIN_NAME] [PERSON_NAME]:" at bounding box center [816, 488] width 1447 height 49
click at [1310, 242] on div at bounding box center [1425, 247] width 230 height 72
click at [1317, 224] on input "text" at bounding box center [1425, 227] width 217 height 20
paste input "[EMAIL_ADDRESS][DOMAIN_NAME]"
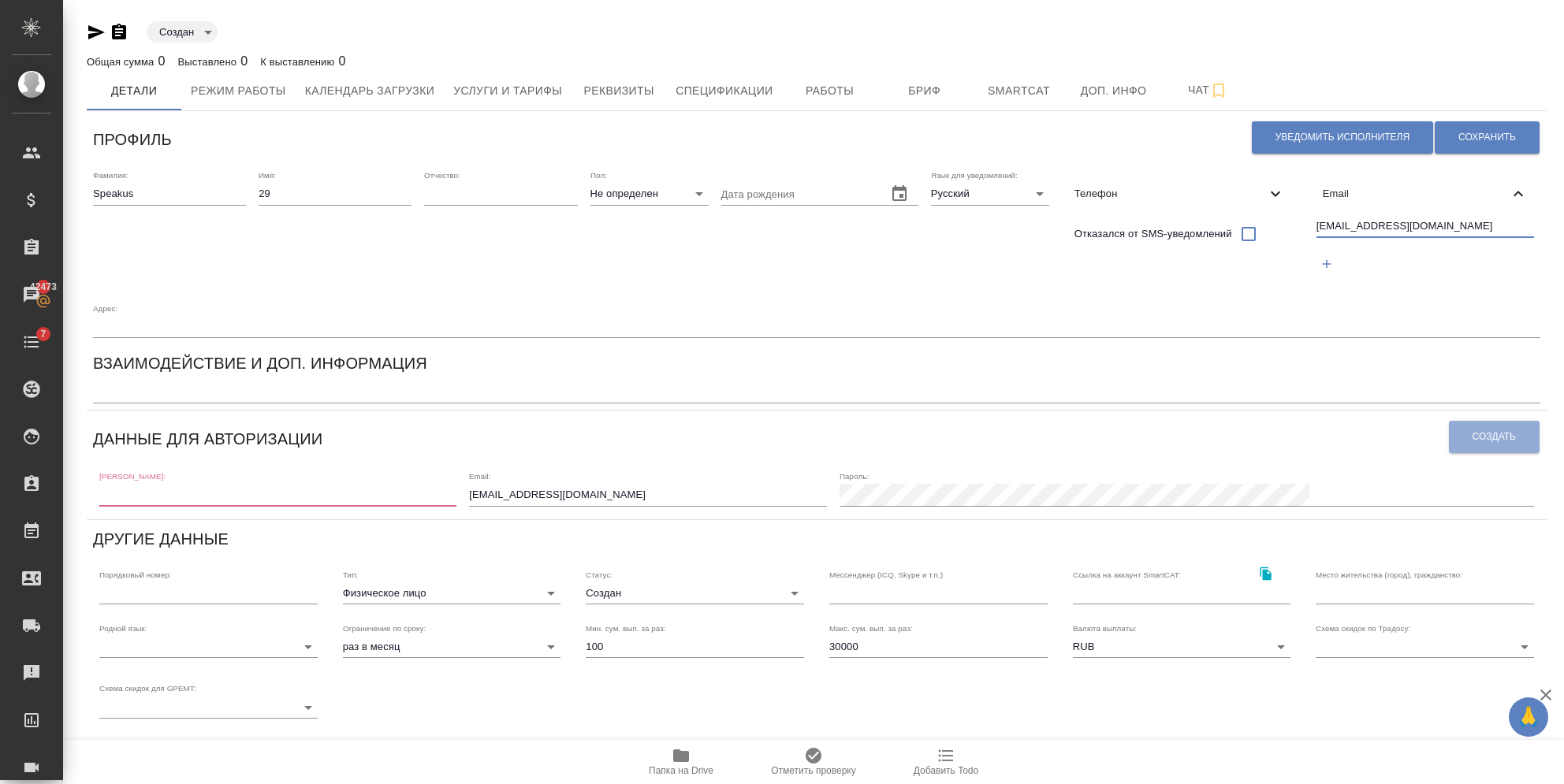
click at [1317, 225] on input "[EMAIL_ADDRESS][DOMAIN_NAME]" at bounding box center [1425, 227] width 217 height 20
drag, startPoint x: 1353, startPoint y: 229, endPoint x: 1121, endPoint y: 238, distance: 232.2
click at [1121, 238] on div "Фамилия: [PERSON_NAME] Имя: 29 Отчество: [PERSON_NAME]: Не определен none Дата …" at bounding box center [817, 255] width 1460 height 181
type input "[EMAIL_ADDRESS][DOMAIN_NAME]"
drag, startPoint x: 722, startPoint y: 450, endPoint x: 406, endPoint y: 450, distance: 316.0
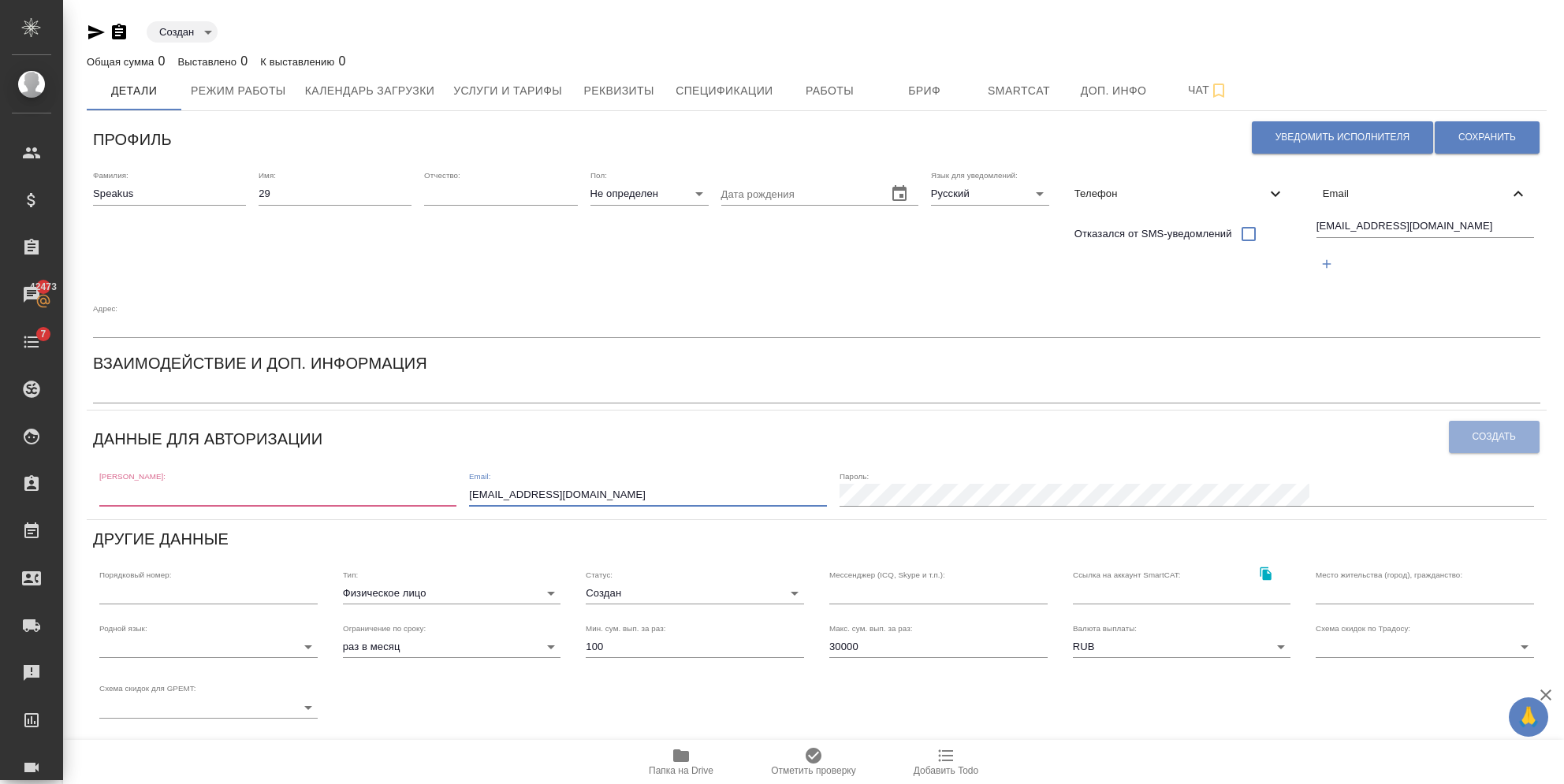
click at [406, 464] on div "[PERSON_NAME]: Email: [EMAIL_ADDRESS][DOMAIN_NAME] [PERSON_NAME]:" at bounding box center [816, 488] width 1447 height 49
drag, startPoint x: 1148, startPoint y: 232, endPoint x: 1131, endPoint y: 210, distance: 27.8
click at [1132, 229] on div "Фамилия: [PERSON_NAME] Имя: 29 Отчество: [PERSON_NAME]: Не определен none Дата …" at bounding box center [817, 255] width 1460 height 181
drag, startPoint x: 767, startPoint y: 446, endPoint x: 526, endPoint y: 454, distance: 241.1
click at [528, 464] on div "[PERSON_NAME]: Email: [EMAIL_ADDRESS][DOMAIN_NAME] [PERSON_NAME]:" at bounding box center [816, 488] width 1447 height 49
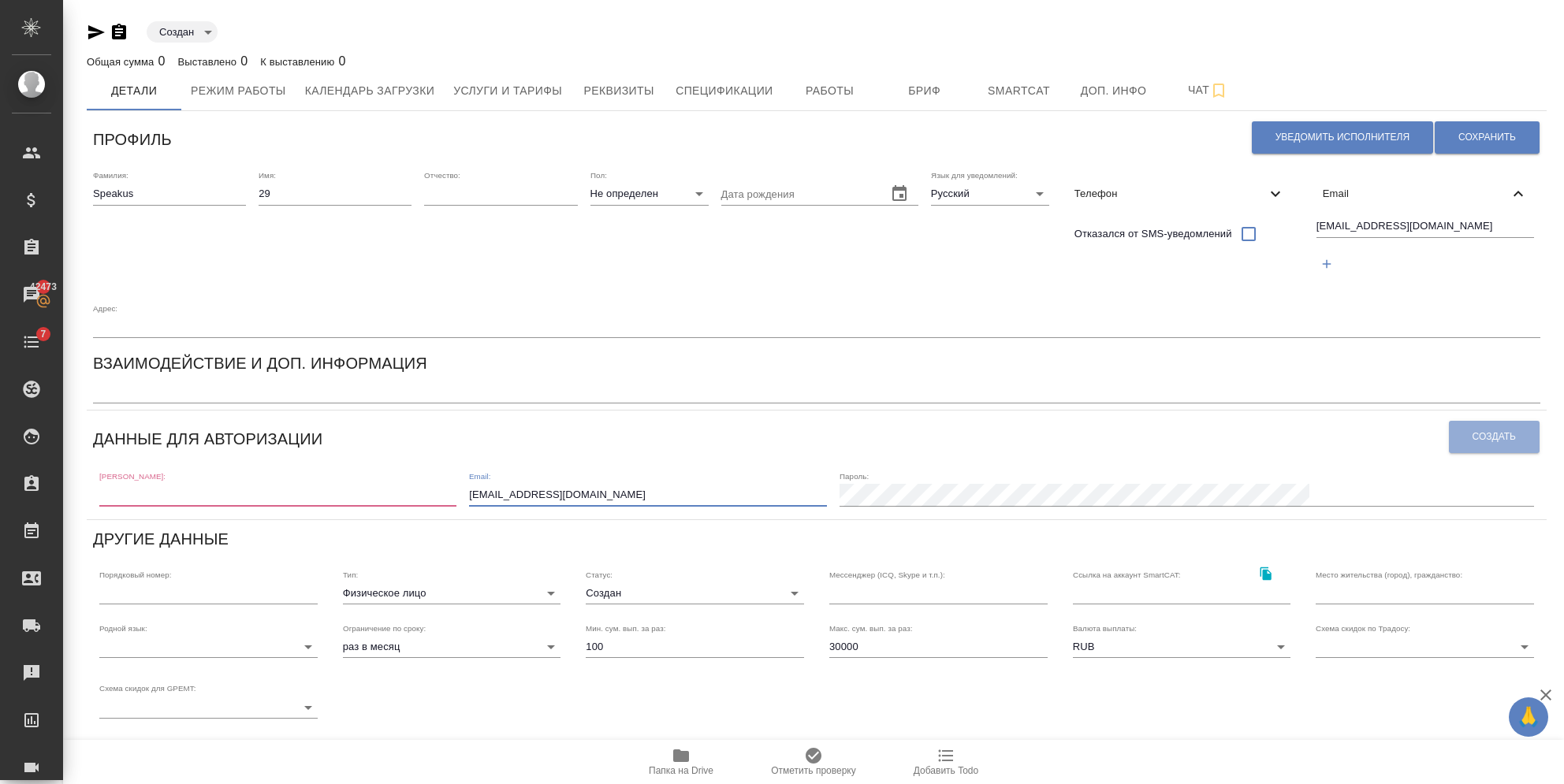
paste input "29"
type input "[EMAIL_ADDRESS][DOMAIN_NAME]"
click at [185, 484] on input "text" at bounding box center [279, 494] width 359 height 22
paste input "[EMAIL_ADDRESS][DOMAIN_NAME]"
type input "speakus29"
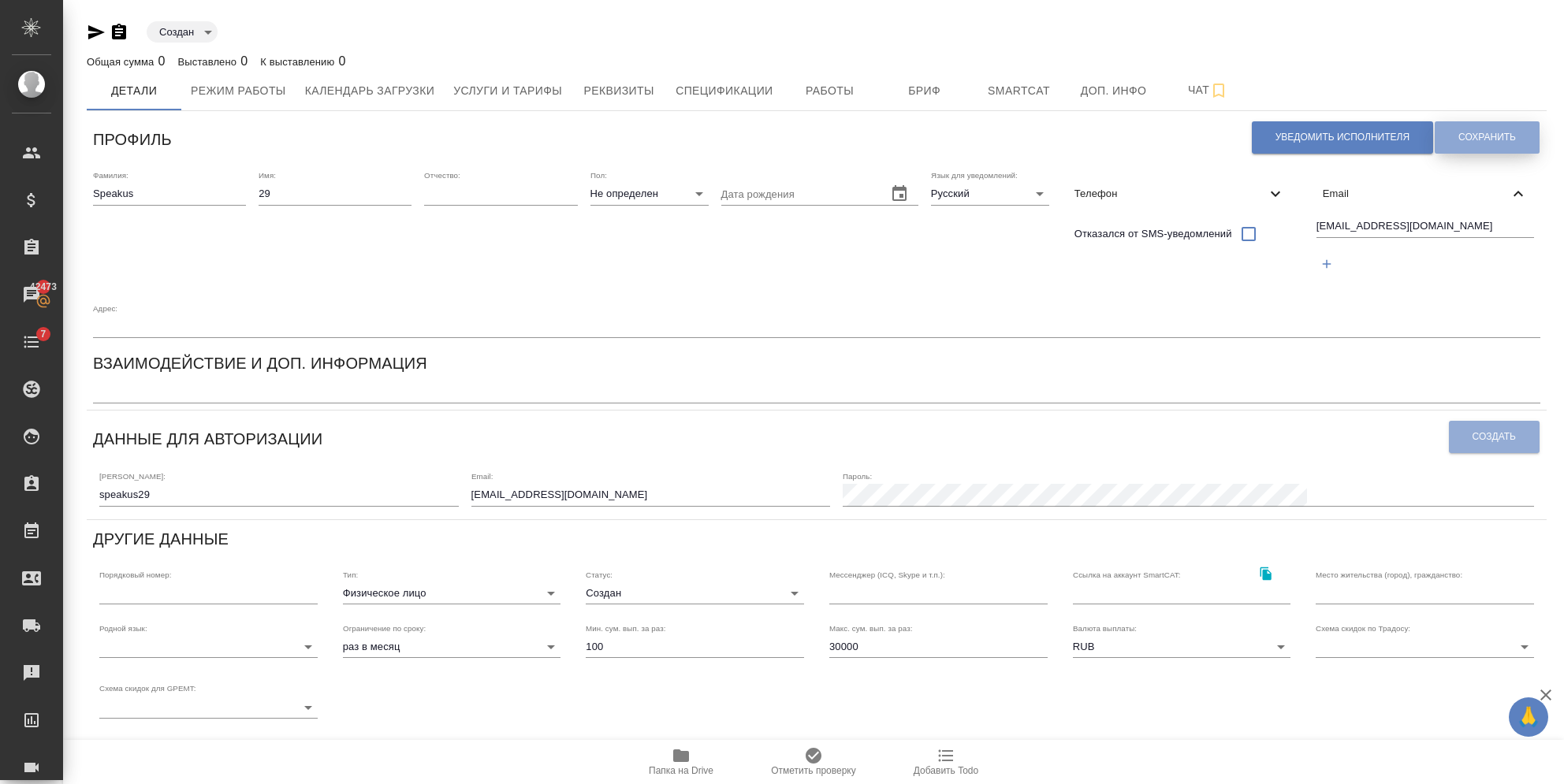
click at [1476, 137] on span "Сохранить" at bounding box center [1487, 137] width 58 height 13
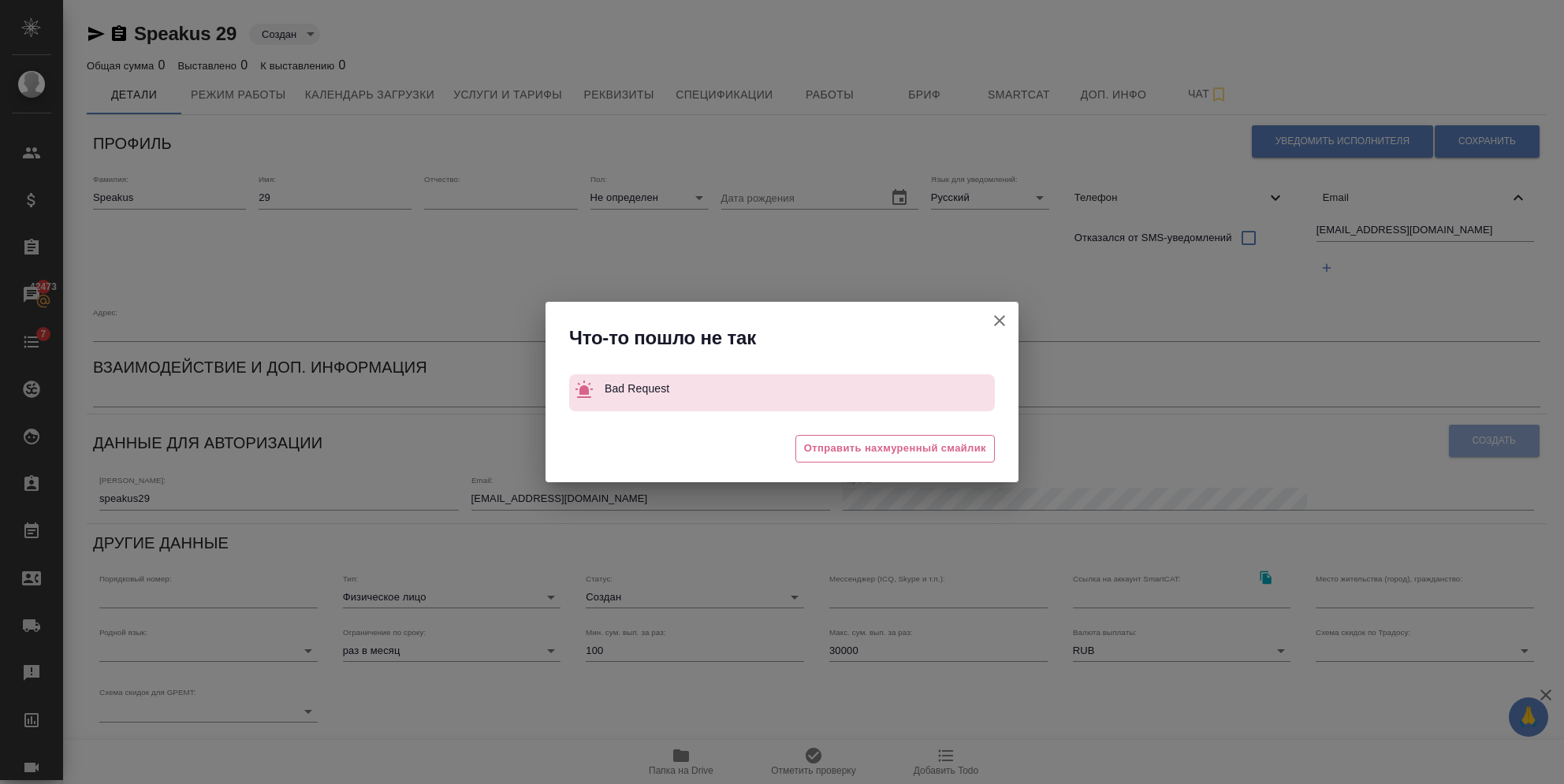
click at [992, 324] on icon "button" at bounding box center [999, 320] width 19 height 19
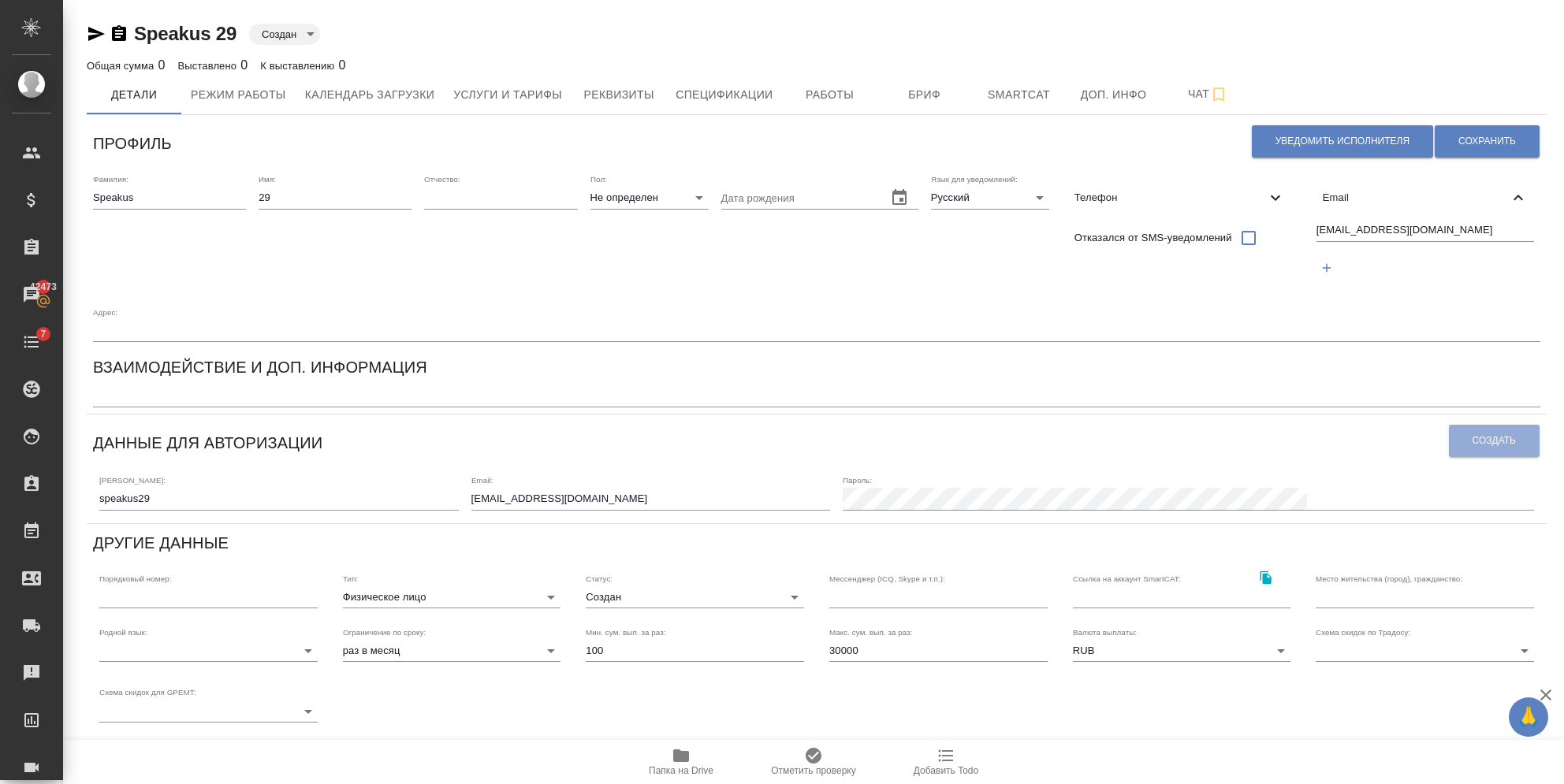
click at [1199, 473] on div "Пароль:" at bounding box center [1188, 491] width 691 height 37
click at [1472, 434] on span "Создать" at bounding box center [1493, 441] width 43 height 13
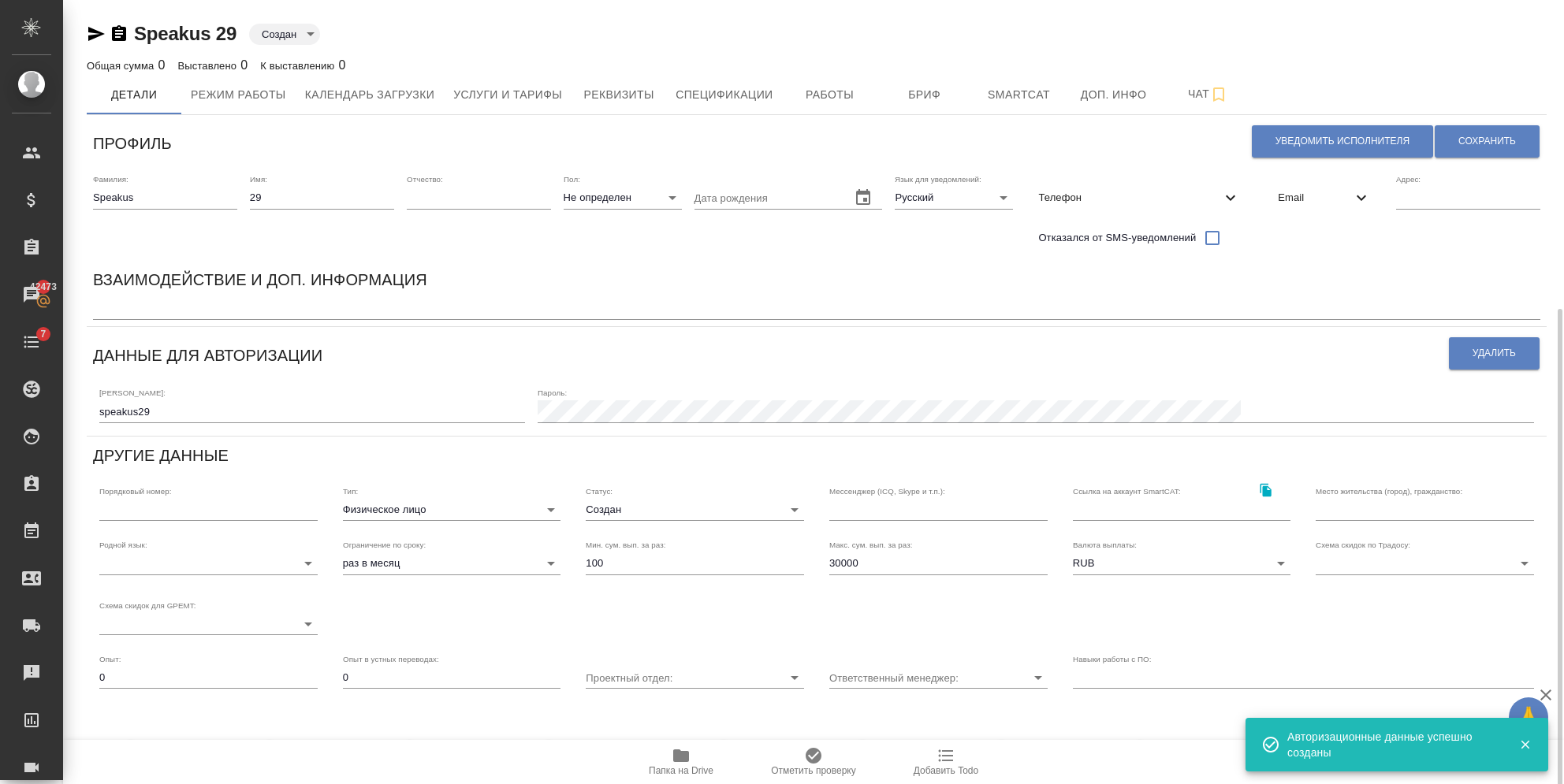
scroll to position [169, 0]
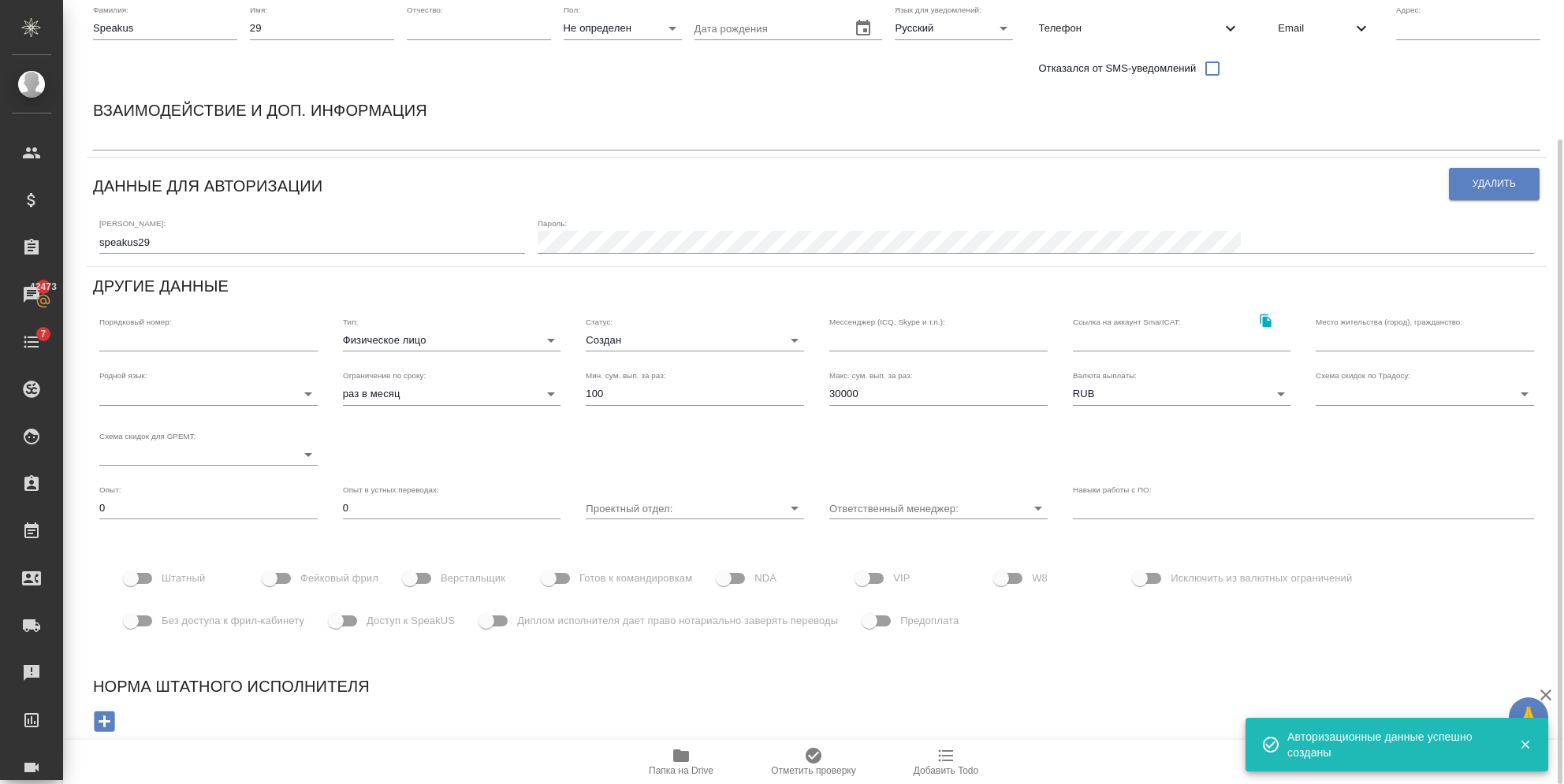
click at [273, 587] on input "Фейковый фрил" at bounding box center [269, 578] width 89 height 30
checkbox input "true"
click at [342, 627] on input "Доступ к SpeakUS" at bounding box center [336, 621] width 89 height 30
checkbox input "true"
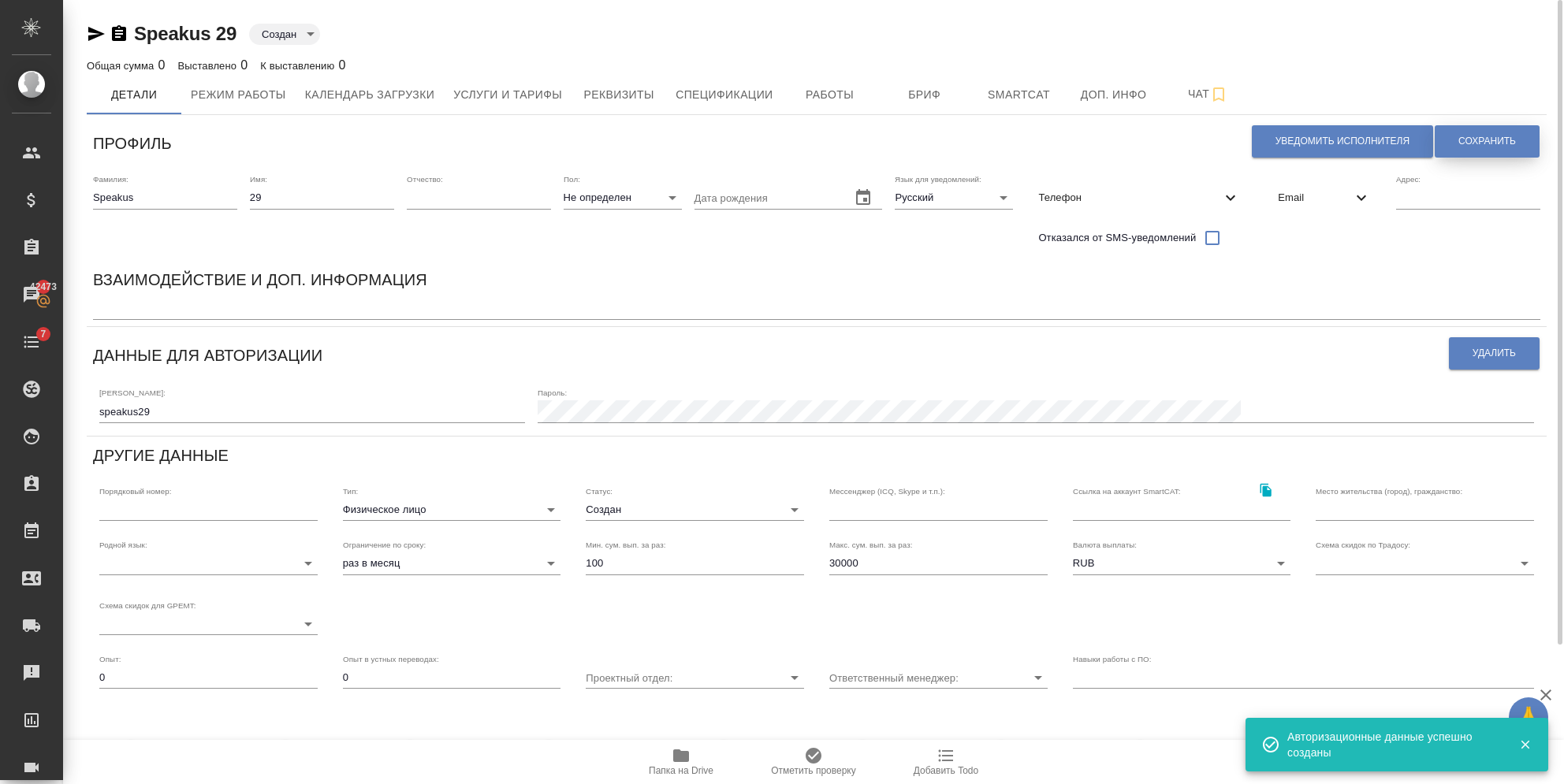
click at [1466, 135] on span "Сохранить" at bounding box center [1487, 142] width 58 height 13
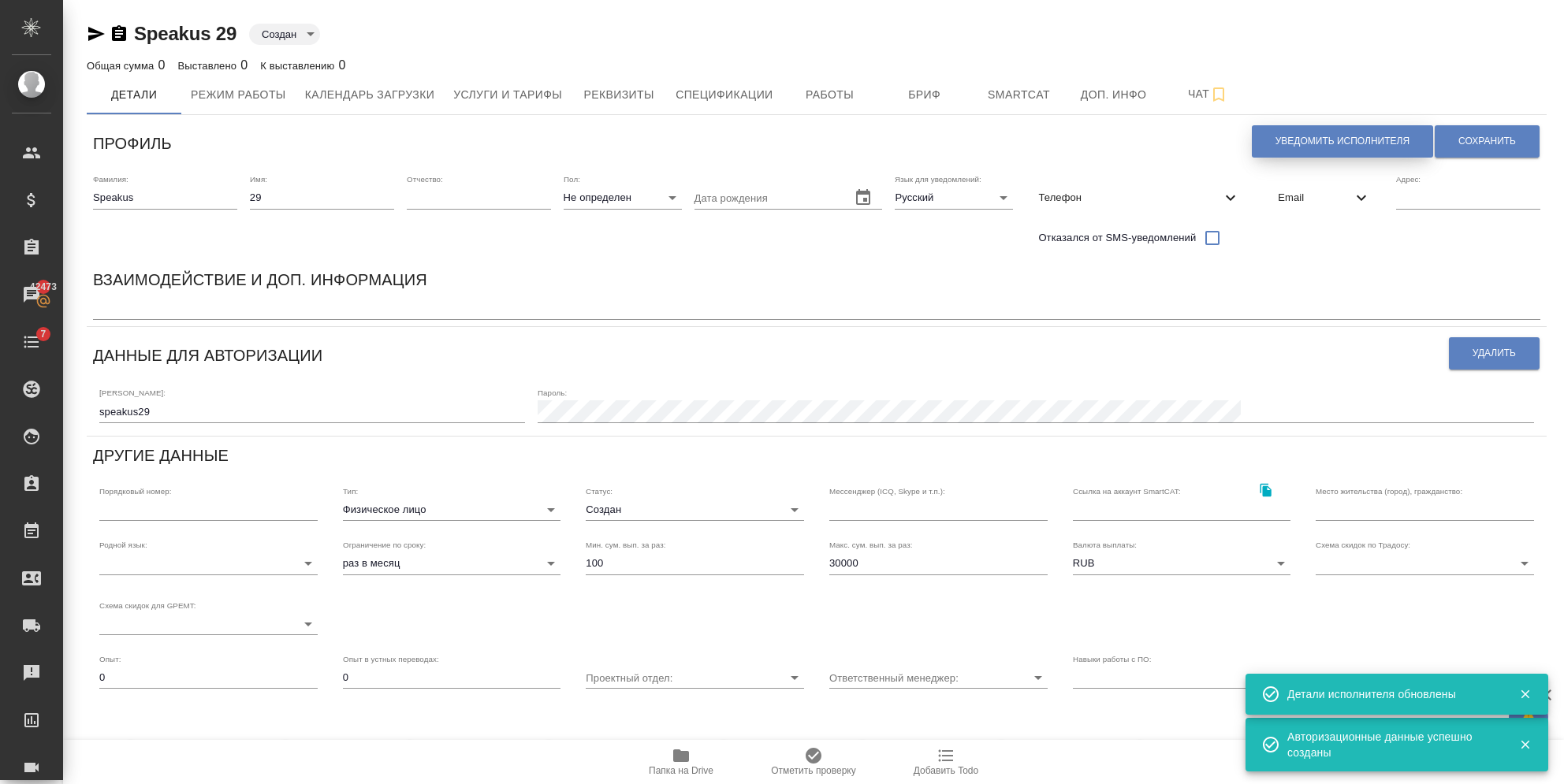
click at [1292, 141] on span "Уведомить исполнителя" at bounding box center [1342, 142] width 134 height 13
type textarea "Loremi dolo, 99! Sitametconse a elitseddo eiusmodtemp in utlaboreetd magnaal En…"
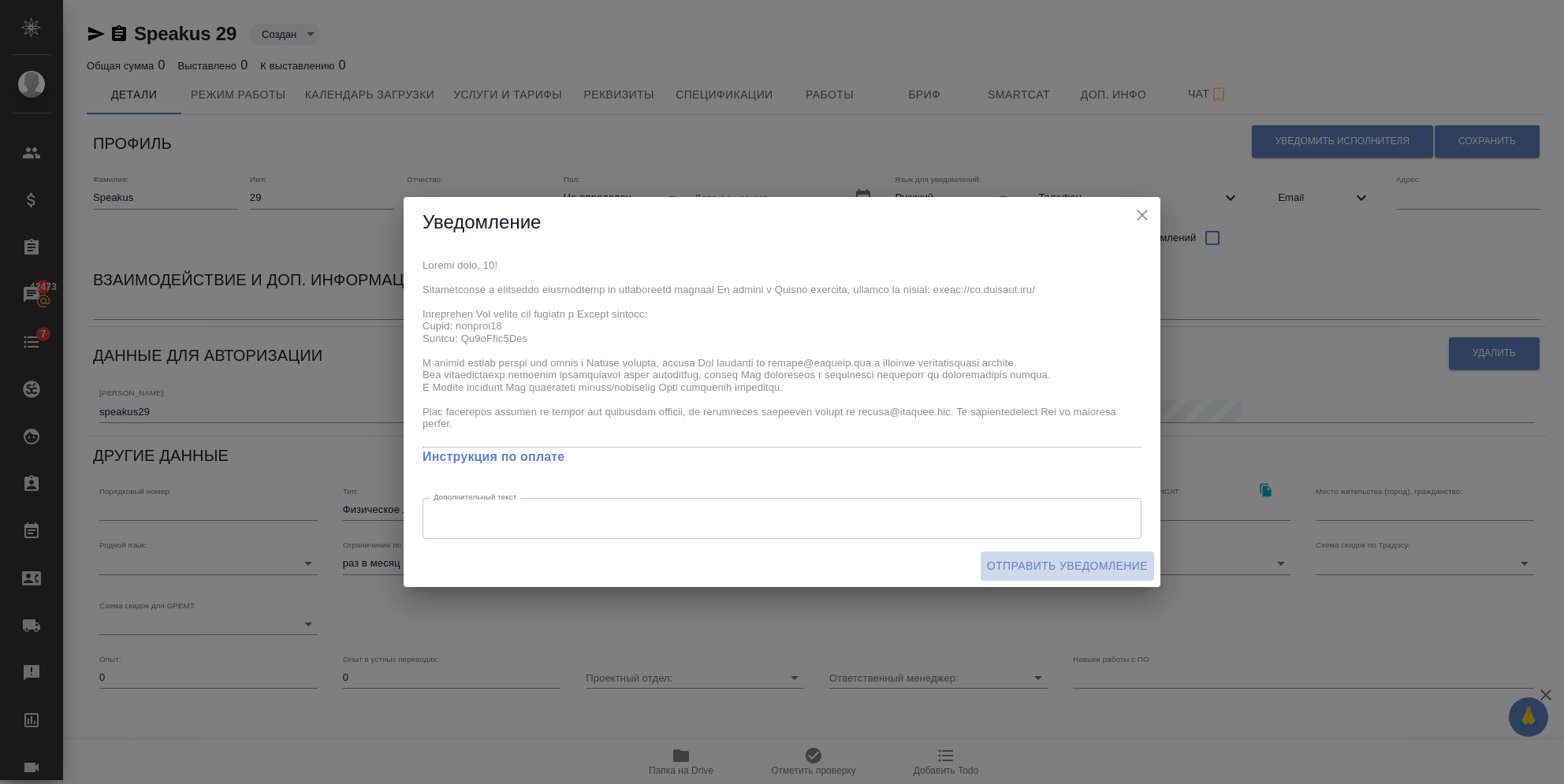
click at [1052, 563] on span "Отправить уведомление" at bounding box center [1067, 566] width 161 height 20
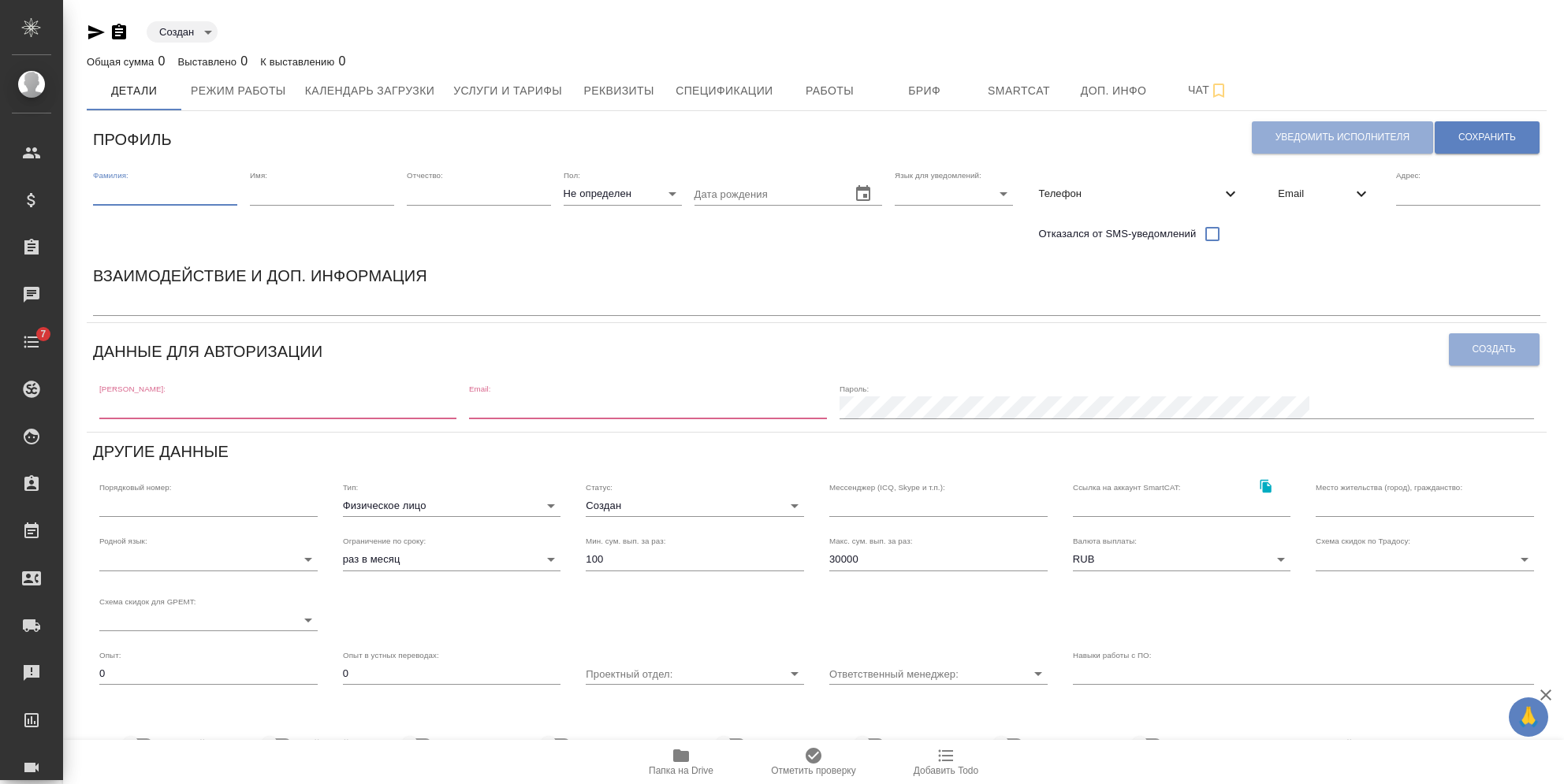
click at [185, 194] on input "text" at bounding box center [164, 194] width 144 height 22
paste input "[PERSON_NAME]: speakus29 Пароль: [SECURITY_DATA]"
type input "[PERSON_NAME]: speakus29 Пароль: [SECURITY_DATA]"
click at [144, 189] on input "text" at bounding box center [164, 194] width 144 height 22
type input "Speakus"
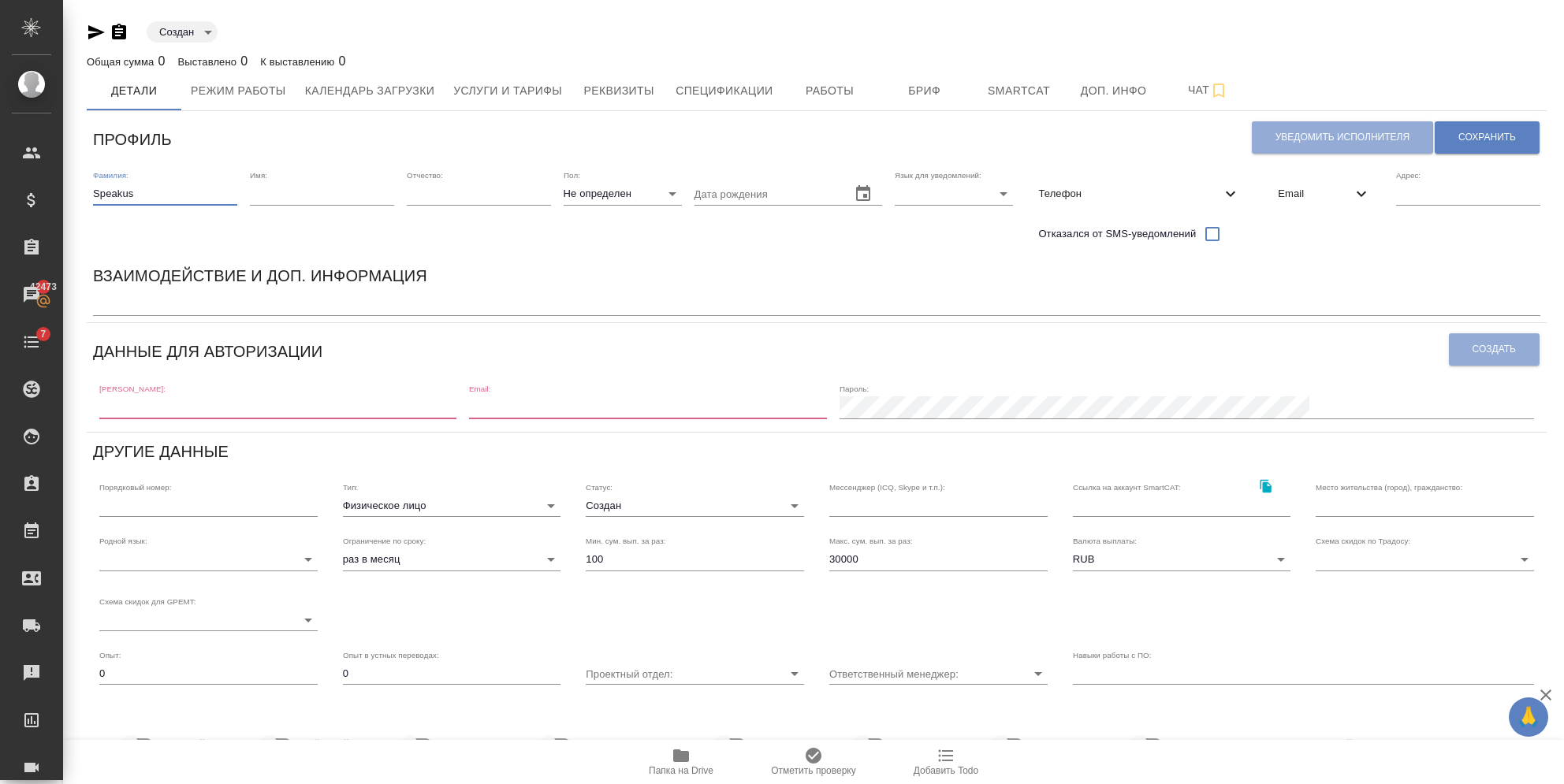
type input "[EMAIL_ADDRESS][DOMAIN_NAME]"
click at [362, 201] on input "text" at bounding box center [321, 194] width 144 height 22
type input "30"
click at [1330, 194] on span "Email" at bounding box center [1314, 194] width 74 height 15
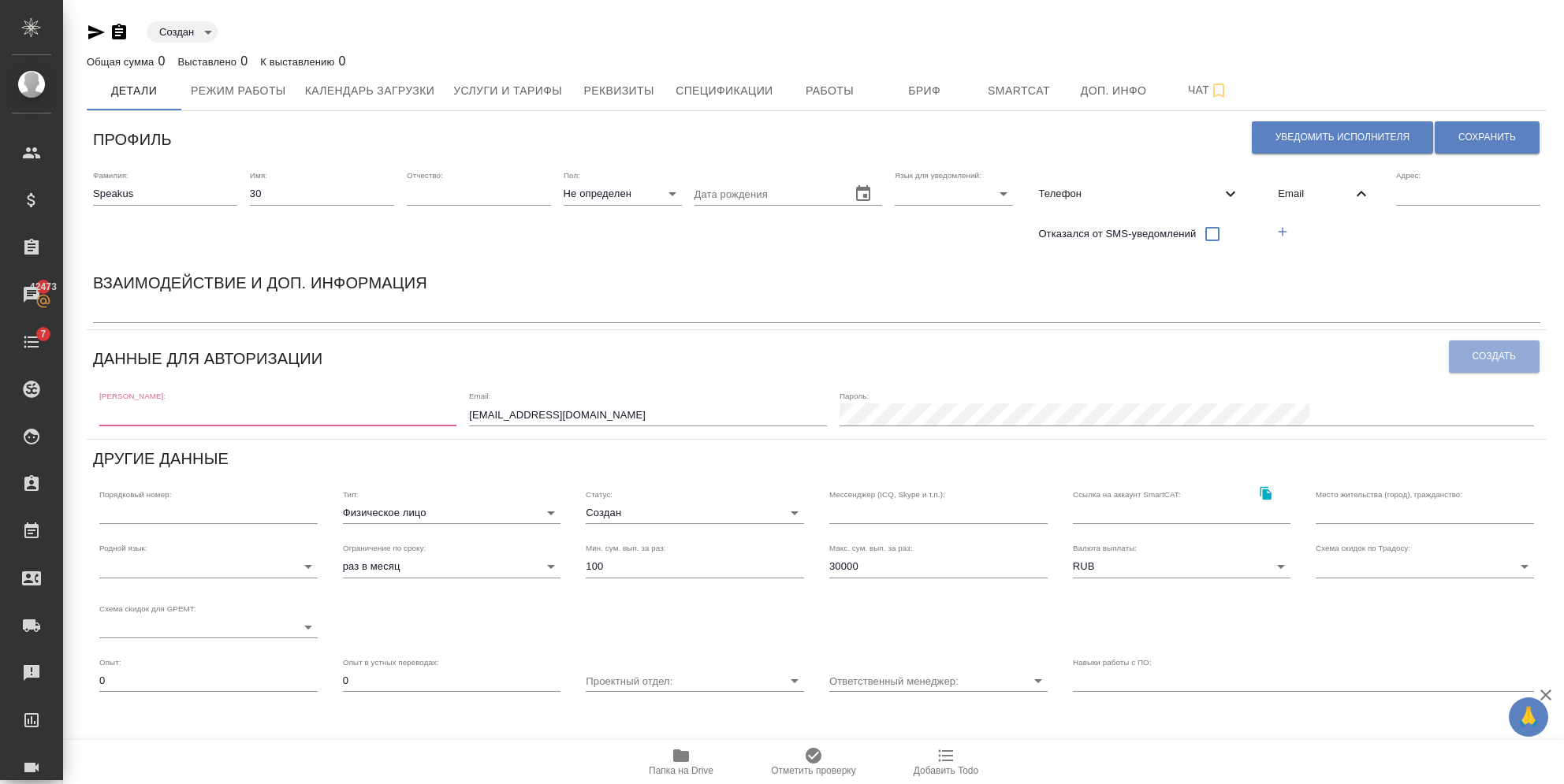
click at [1291, 229] on button "button" at bounding box center [1283, 232] width 33 height 33
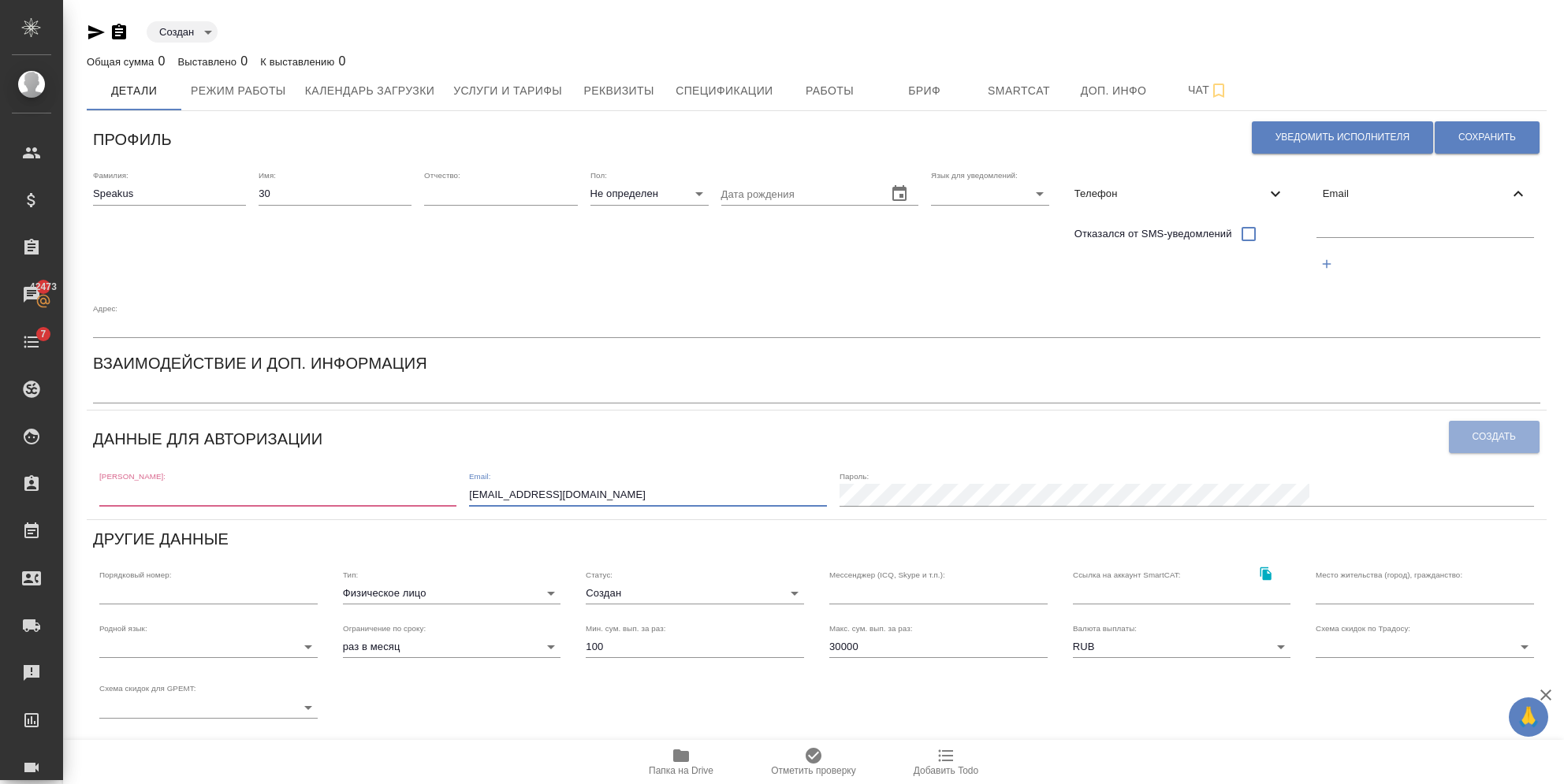
drag, startPoint x: 732, startPoint y: 452, endPoint x: 346, endPoint y: 435, distance: 386.4
click at [346, 464] on div "[PERSON_NAME]: Email: [EMAIL_ADDRESS][DOMAIN_NAME] [PERSON_NAME]:" at bounding box center [816, 488] width 1447 height 49
paste input "[EMAIL_ADDRESS][DOMAIN_NAME]"
click at [1317, 217] on input "[EMAIL_ADDRESS][DOMAIN_NAME]" at bounding box center [1425, 227] width 217 height 20
drag, startPoint x: 1260, startPoint y: 231, endPoint x: 1183, endPoint y: 233, distance: 77.0
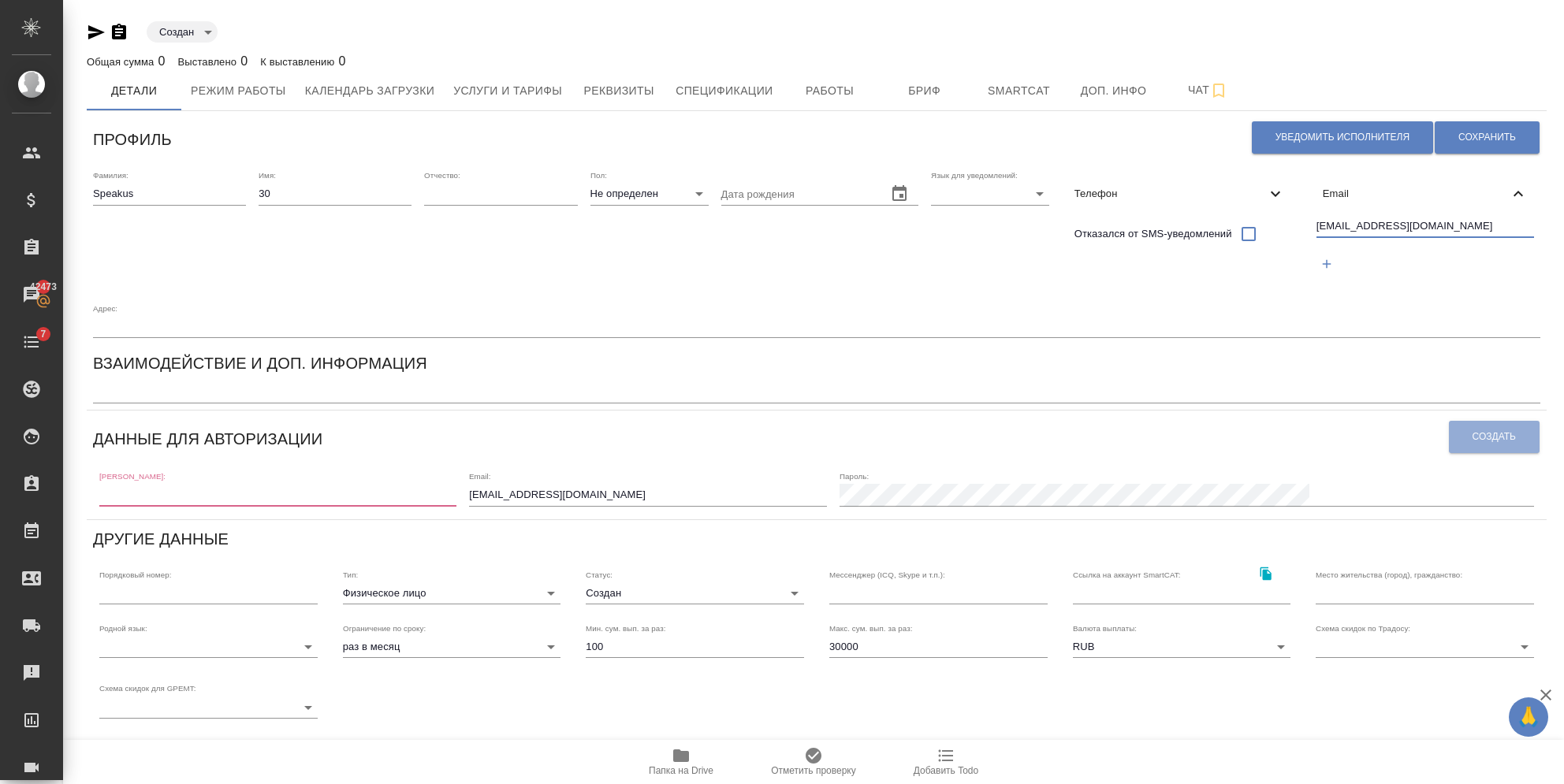
click at [1310, 235] on div "speakus30@awatera.com" at bounding box center [1425, 247] width 230 height 72
type input "speakus30@awatera.com"
drag, startPoint x: 725, startPoint y: 446, endPoint x: 448, endPoint y: 438, distance: 277.1
click at [448, 464] on div "[PERSON_NAME]: Email: [EMAIL_ADDRESS][DOMAIN_NAME] [PERSON_NAME]:" at bounding box center [816, 488] width 1447 height 49
paste input "30"
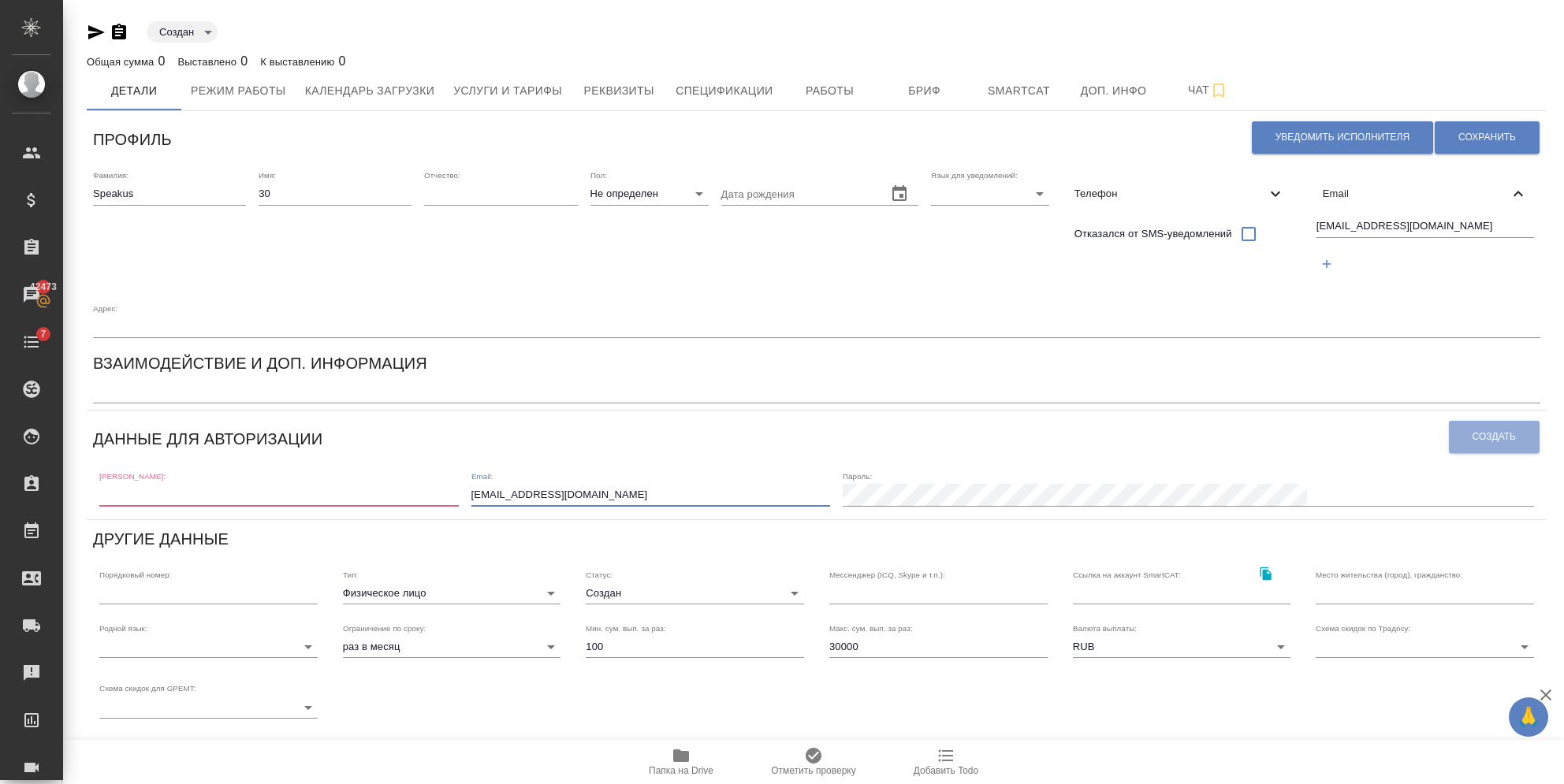
type input "speakus30@awatera.com"
click at [211, 464] on div "Логин: Email: speakus30@awatera.com Пароль:" at bounding box center [816, 488] width 1447 height 49
click at [217, 484] on input "text" at bounding box center [279, 494] width 359 height 22
paste input "speakus30@awatera.com"
type input "speakus30"
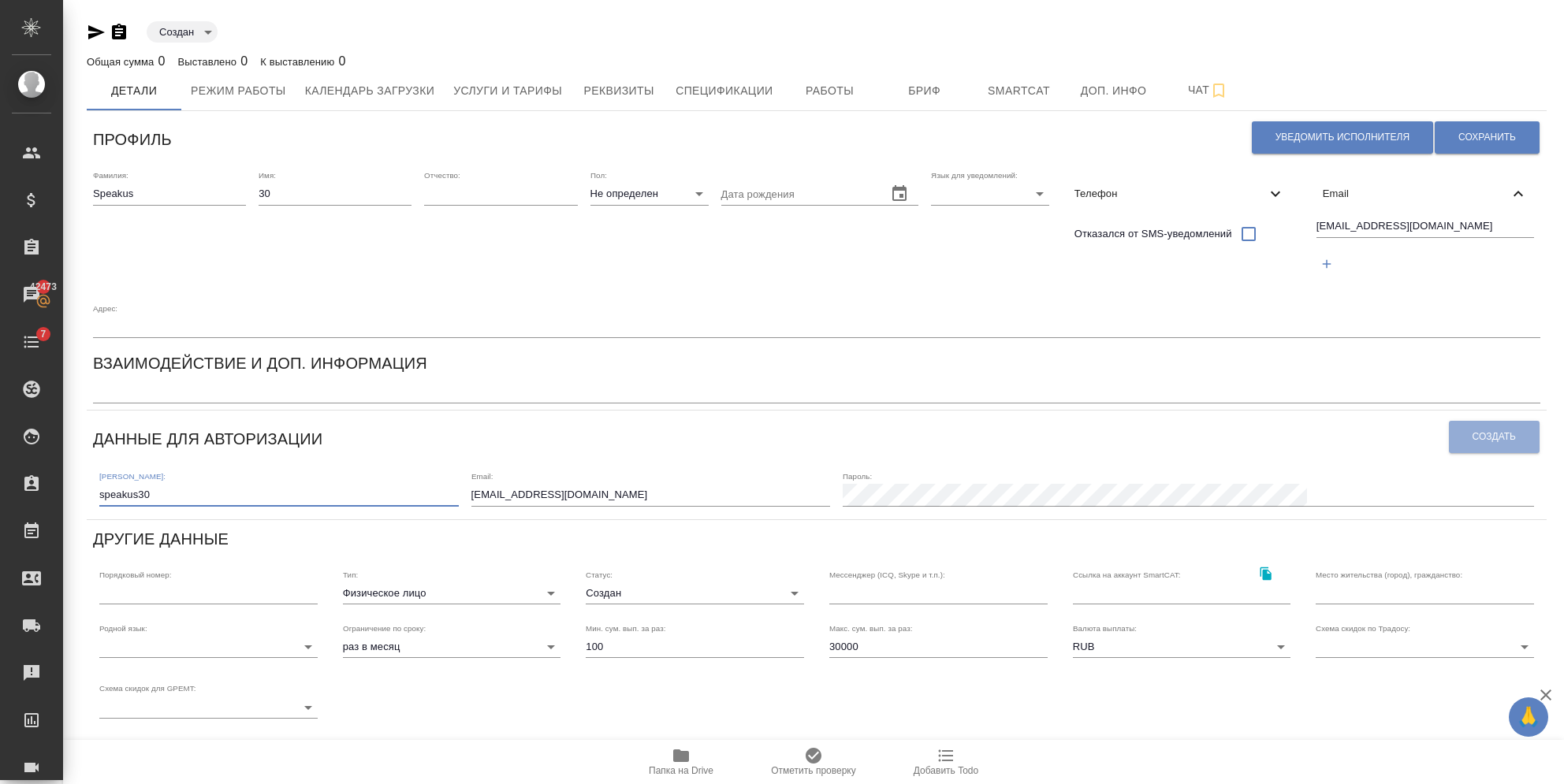
click at [887, 192] on body "🙏 .cls-1 fill:#fff; AWATERA Semenets Irina Клиенты Спецификации Заказы 42473 Ча…" at bounding box center [782, 392] width 1564 height 784
click at [871, 194] on li "Русский" at bounding box center [877, 194] width 118 height 25
type input "RU"
click at [1462, 134] on span "Сохранить" at bounding box center [1487, 137] width 58 height 13
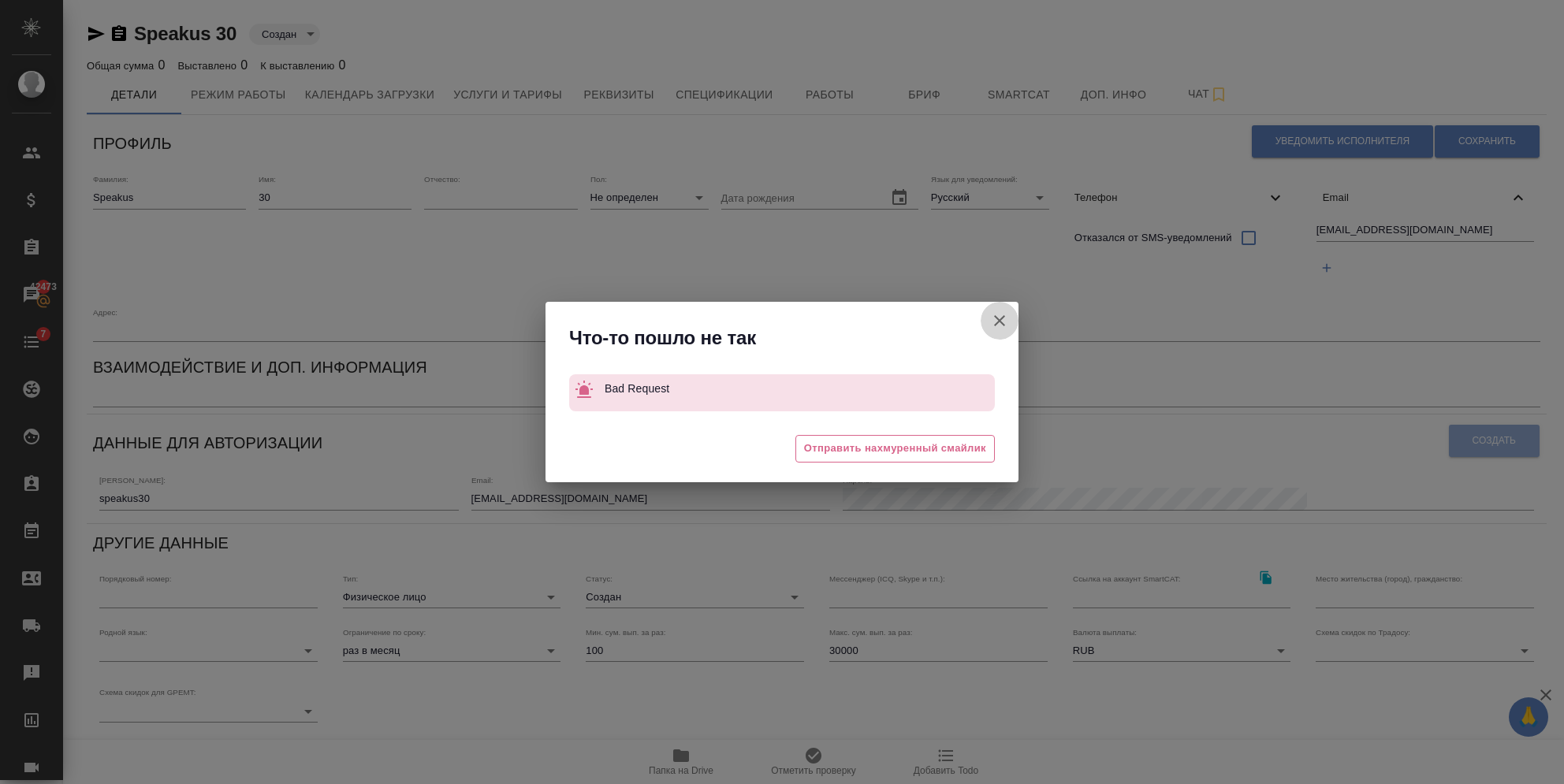
click at [1000, 319] on icon "button" at bounding box center [999, 320] width 19 height 19
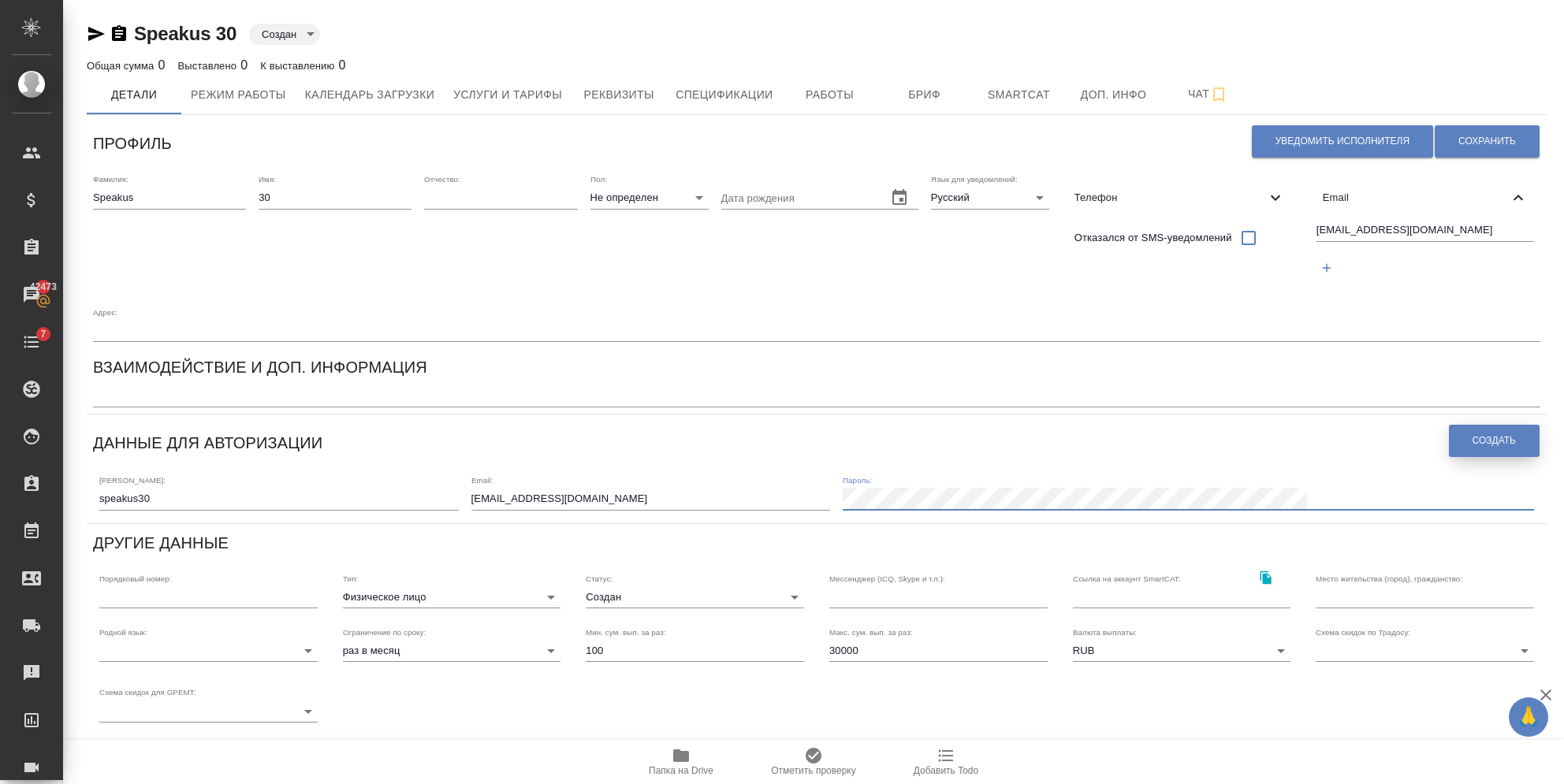
click at [1496, 425] on button "Создать" at bounding box center [1493, 441] width 90 height 33
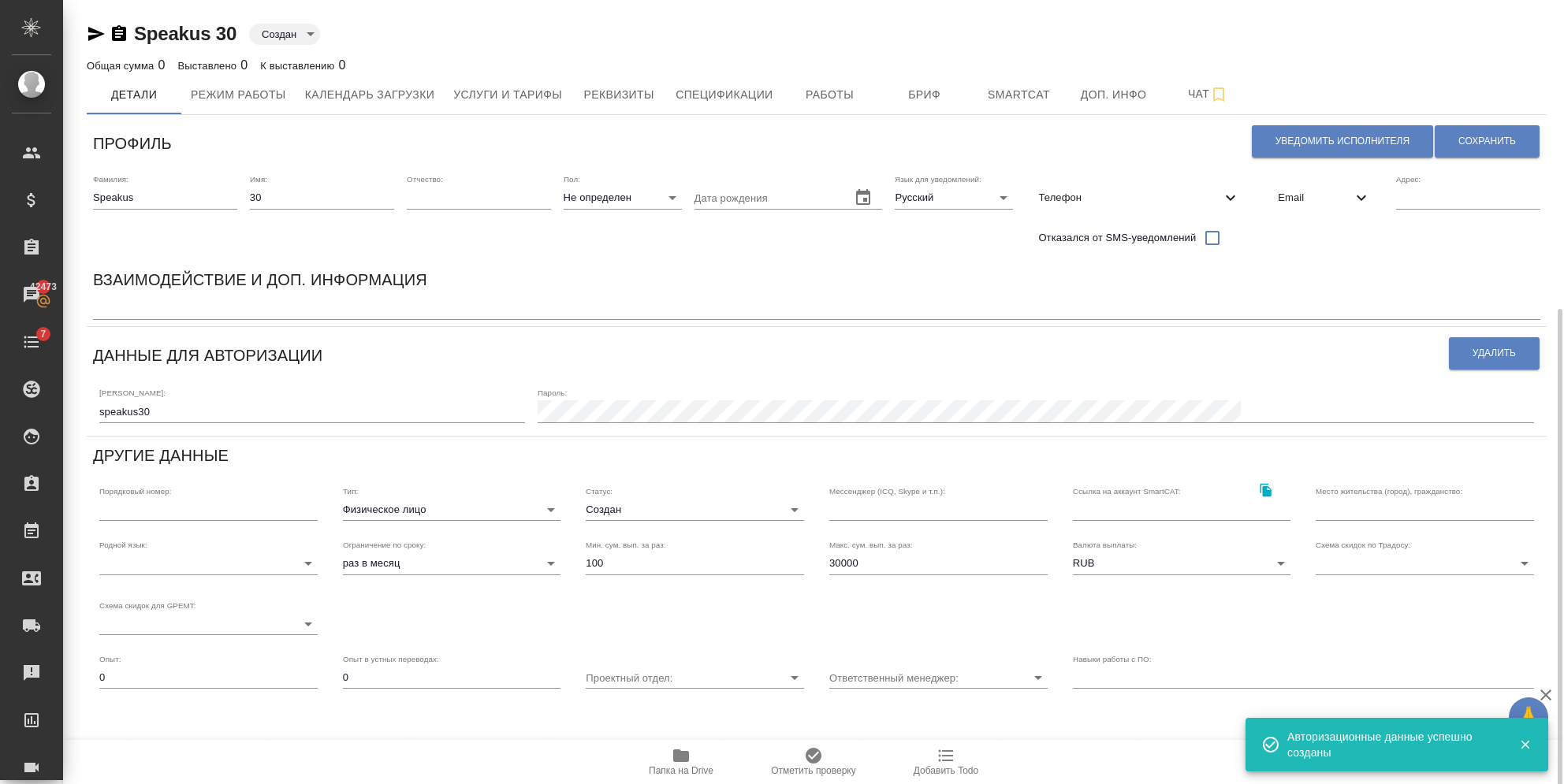
scroll to position [169, 0]
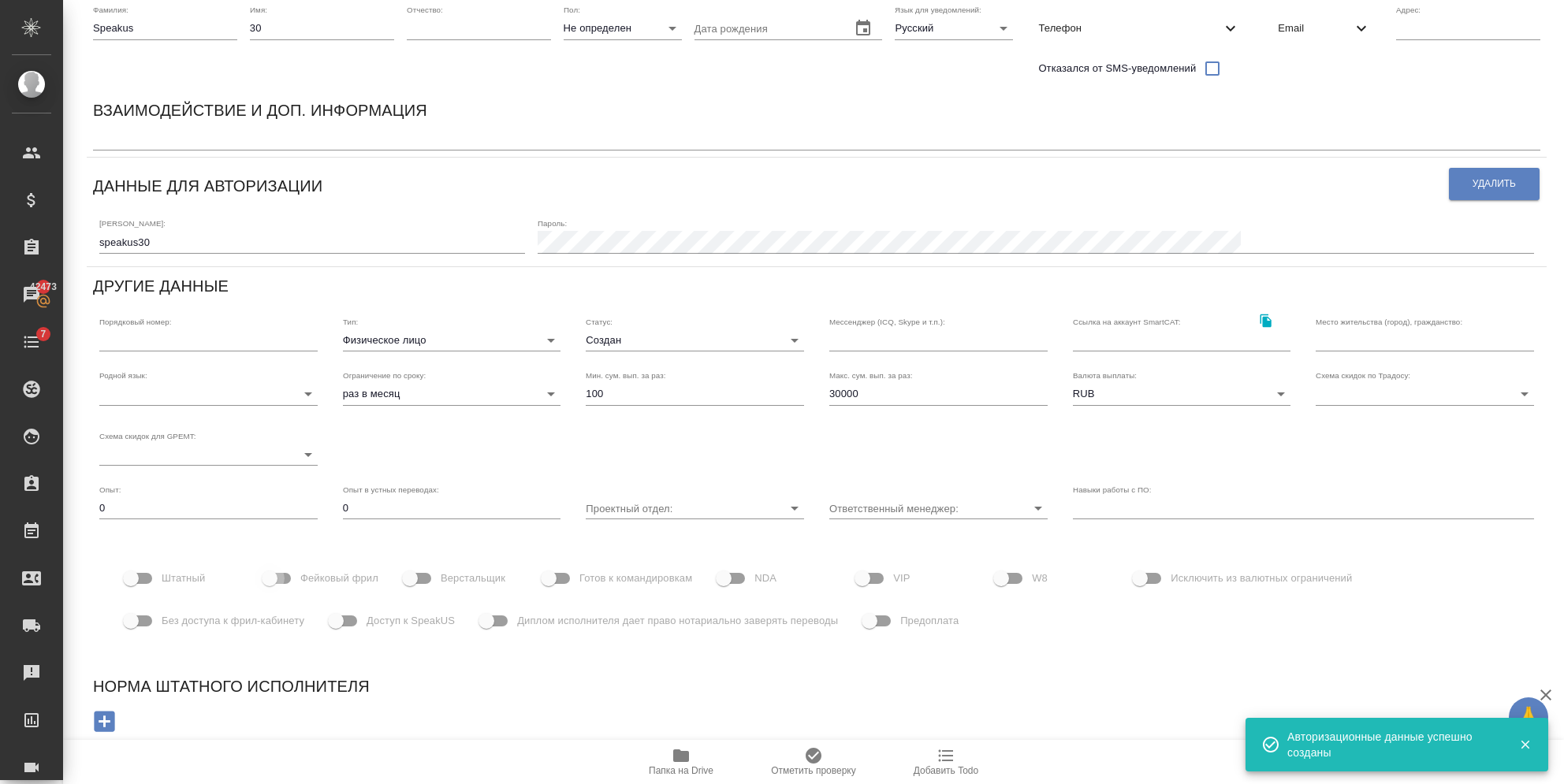
click at [285, 587] on input "Фейковый фрил" at bounding box center [269, 578] width 89 height 30
checkbox input "true"
click at [342, 625] on input "Доступ к SpeakUS" at bounding box center [336, 621] width 89 height 30
checkbox input "true"
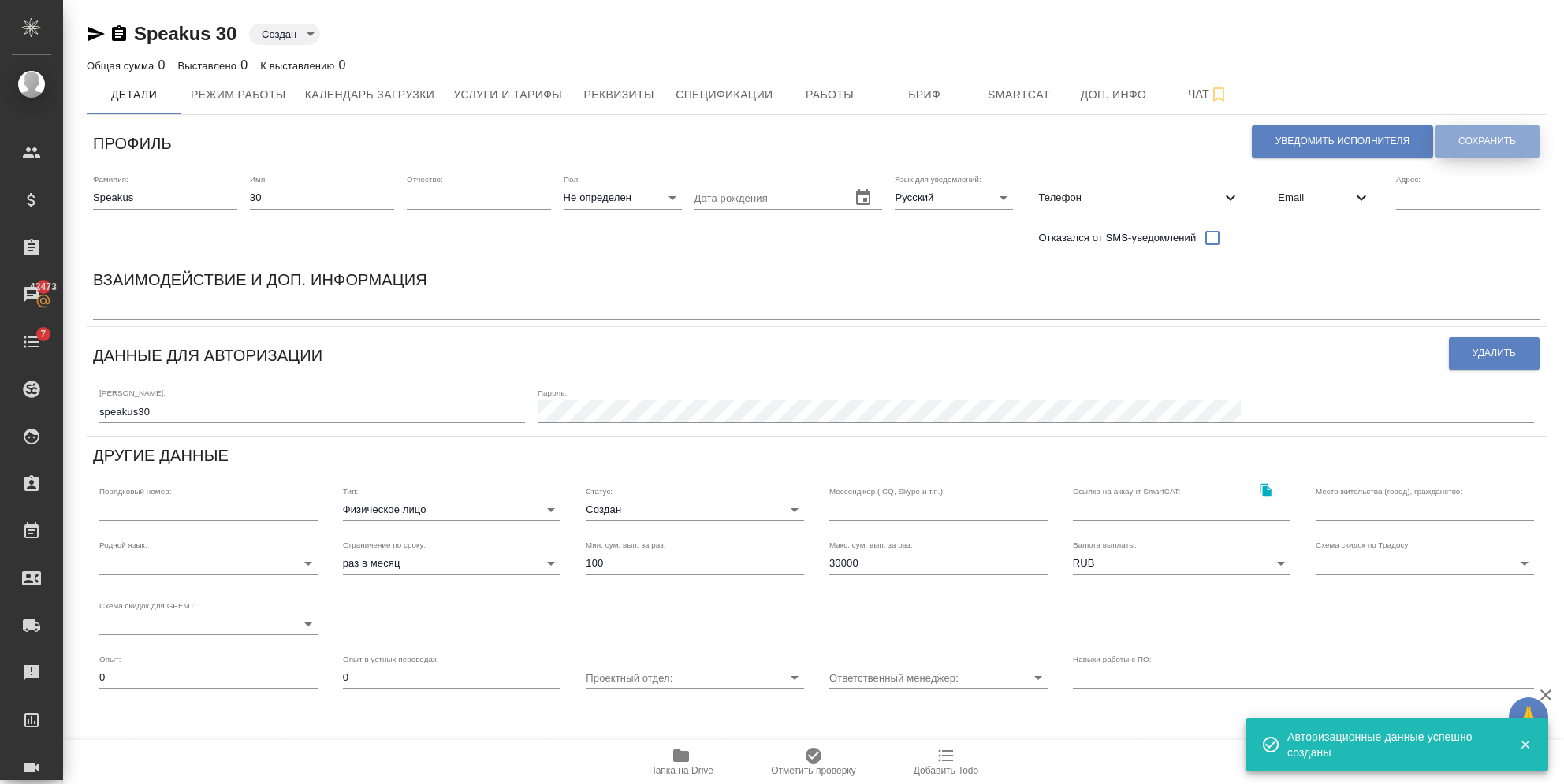
click at [1442, 151] on button "Сохранить" at bounding box center [1487, 142] width 105 height 33
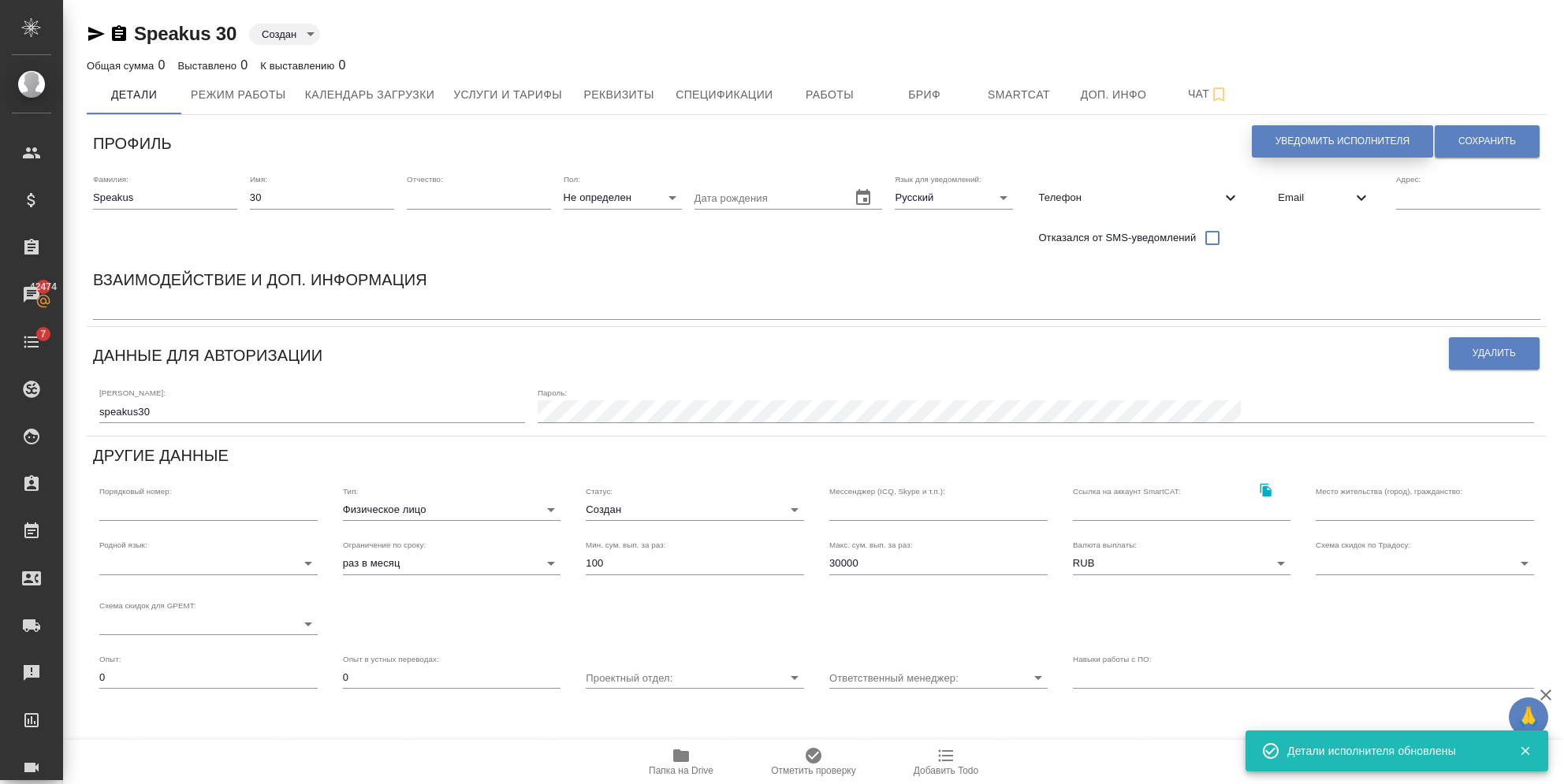
click at [1256, 151] on button "Уведомить исполнителя" at bounding box center [1342, 142] width 181 height 33
type textarea "Добрый день, 30! Ознакомиться с подробной информацией по выполненным работам Вы…"
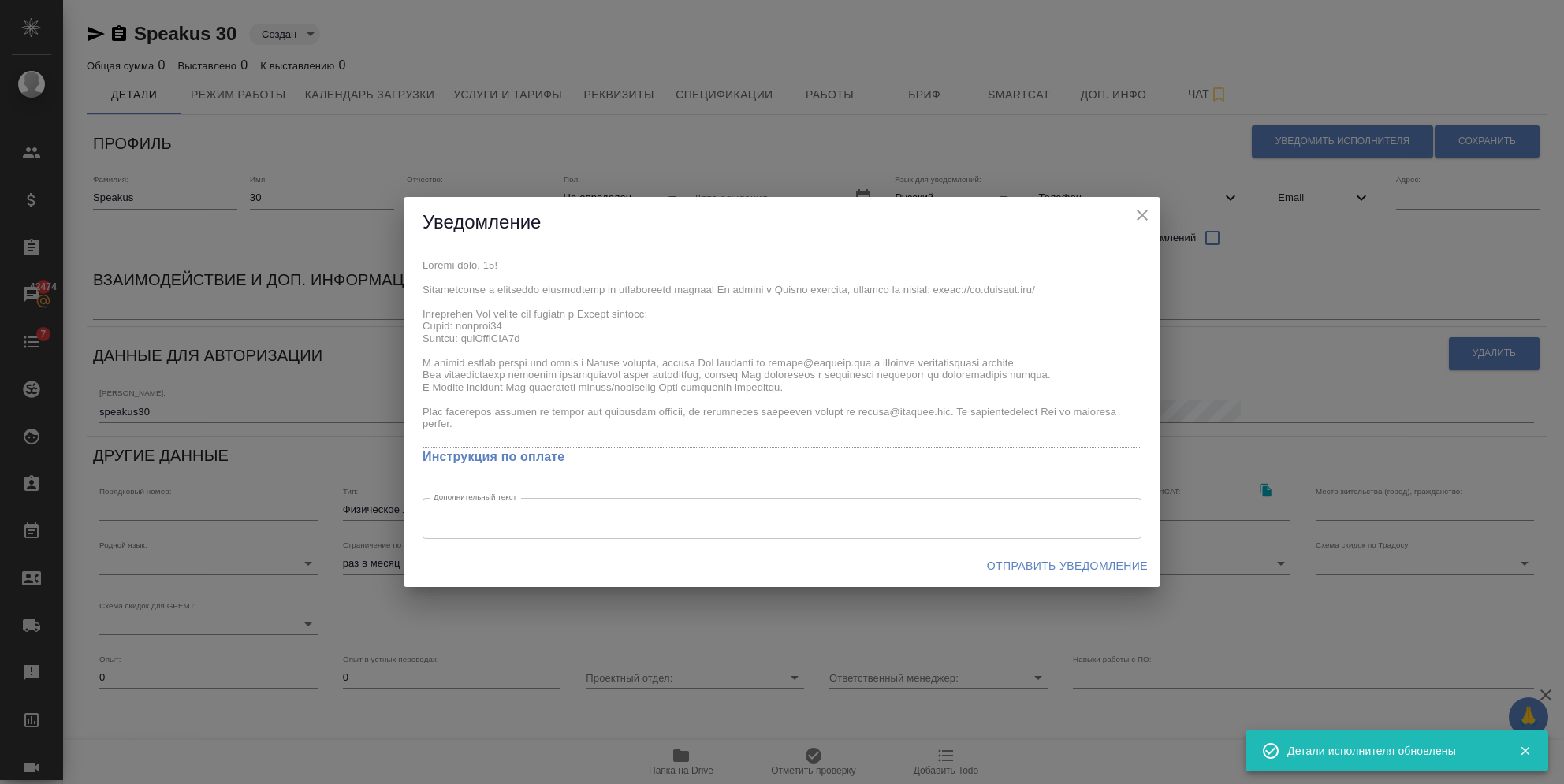
click at [420, 321] on div "x Инструкция по оплате Дополнительный текст x Дополнительный текст" at bounding box center [782, 396] width 756 height 297
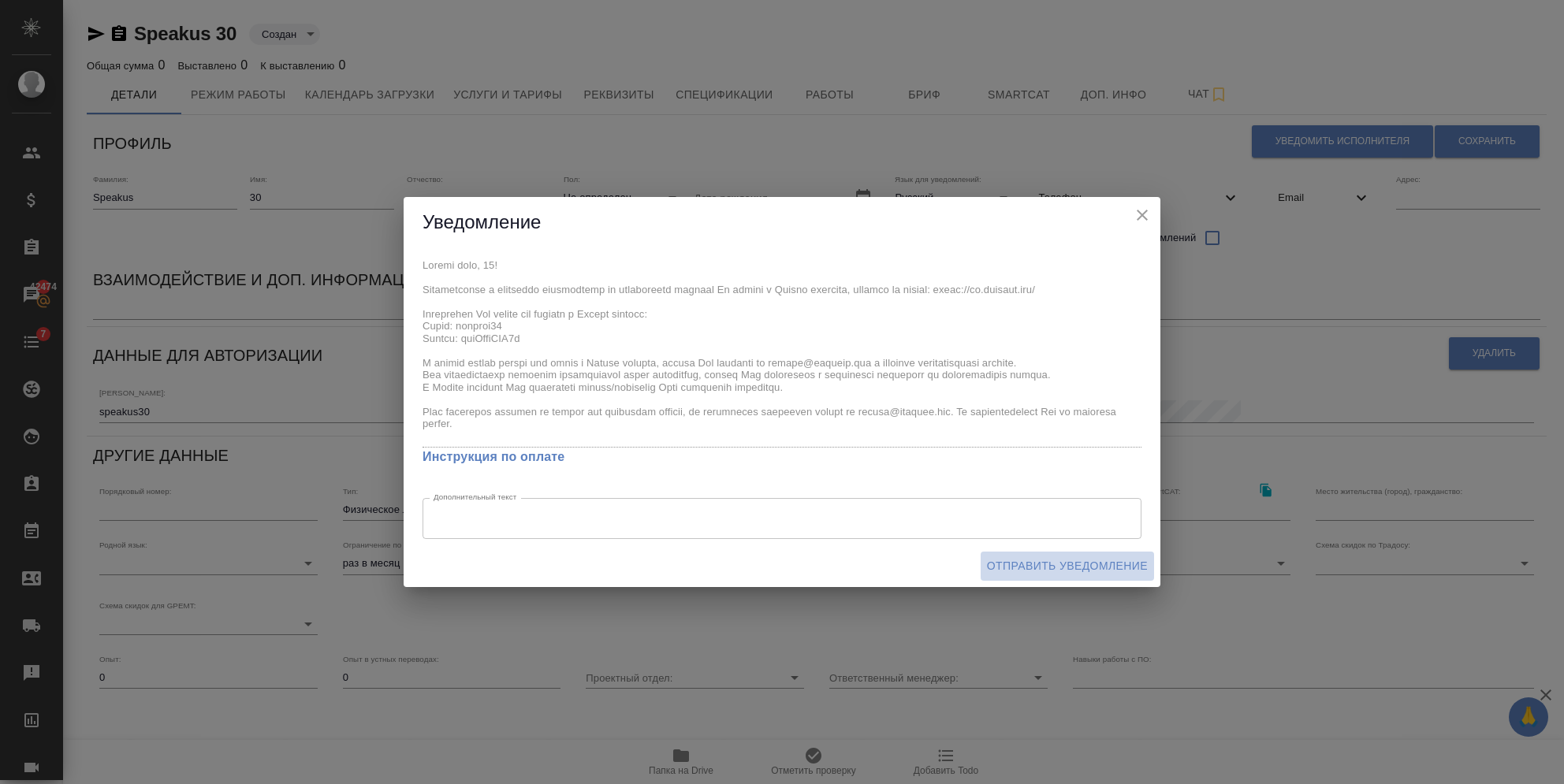
click at [1065, 564] on span "Отправить уведомление" at bounding box center [1067, 566] width 161 height 20
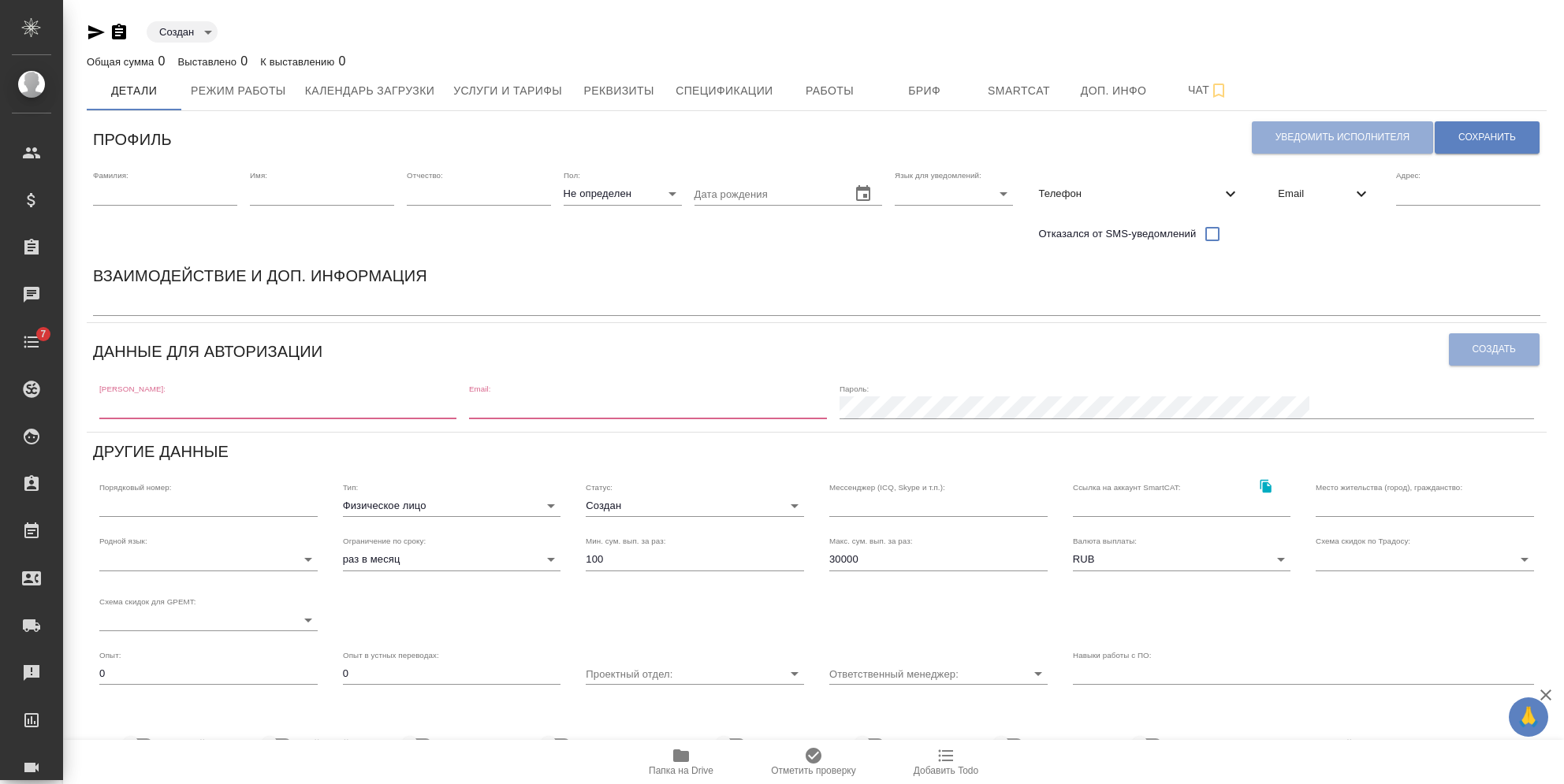
click at [185, 193] on input "text" at bounding box center [164, 194] width 144 height 22
paste input "[PERSON_NAME]: speakus30 Пароль: [SECURITY_DATA]"
type input "[PERSON_NAME]: speakus30 Пароль: [SECURITY_DATA]"
click at [155, 202] on input "text" at bounding box center [164, 194] width 144 height 22
type input "Speakus"
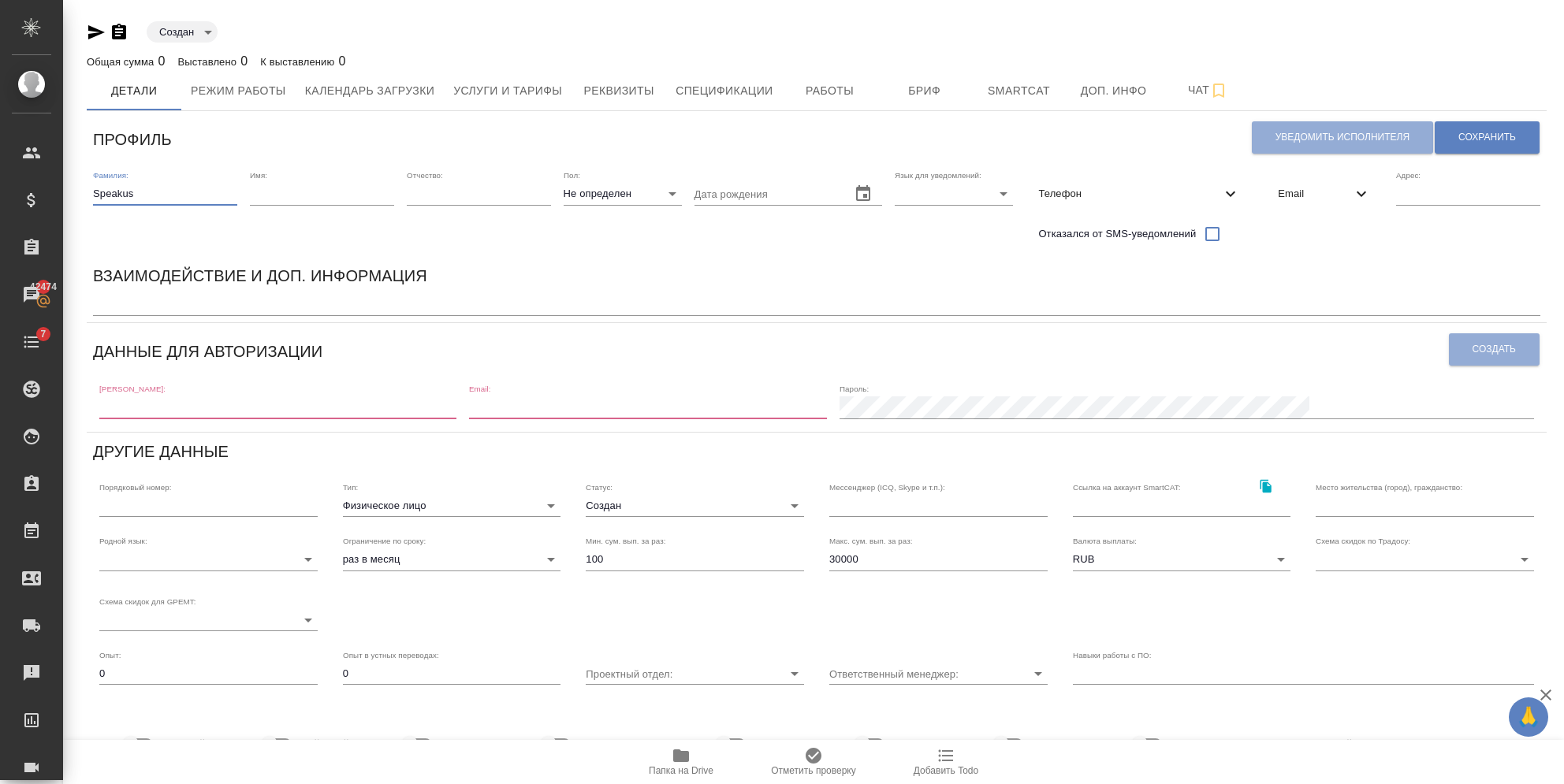
type input "[EMAIL_ADDRESS][DOMAIN_NAME]"
click at [399, 189] on div "Фамилия: [PERSON_NAME] Имя: Отчество: Пол: Не определен none Дата рождения [PER…" at bounding box center [817, 211] width 1460 height 93
click at [360, 172] on div "Имя:" at bounding box center [321, 187] width 144 height 35
click at [346, 178] on div "Имя:" at bounding box center [321, 187] width 144 height 35
click at [337, 189] on input "text" at bounding box center [321, 194] width 144 height 22
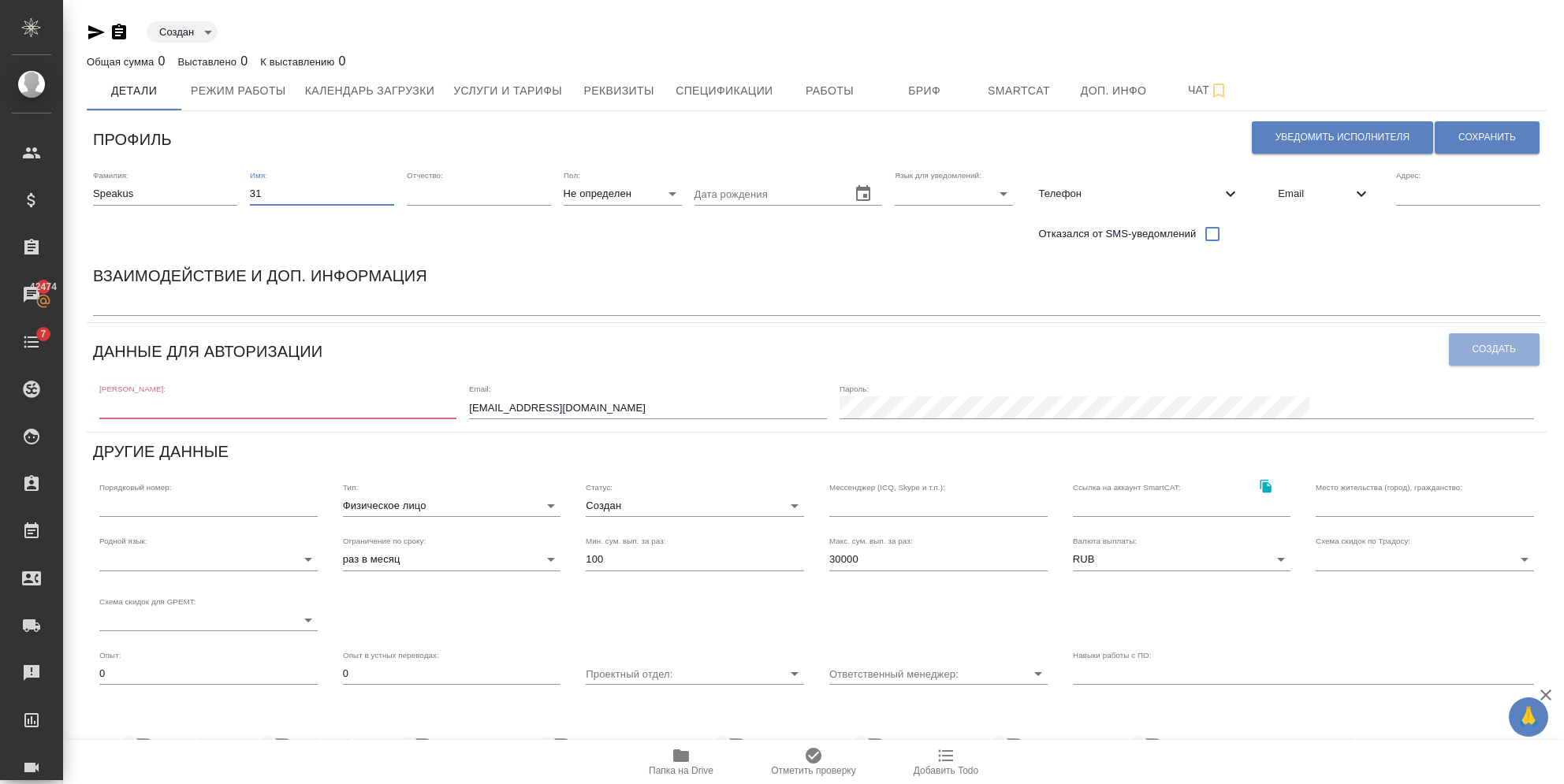
type input "31"
click at [972, 194] on body "🙏 .cls-1 fill:#fff; AWATERA [PERSON_NAME] Спецификации Заказы 42474 Чаты 7 Todo…" at bounding box center [782, 392] width 1564 height 784
click at [934, 200] on li "Русский" at bounding box center [948, 194] width 118 height 25
type input "RU"
click at [1340, 195] on span "Email" at bounding box center [1314, 194] width 74 height 15
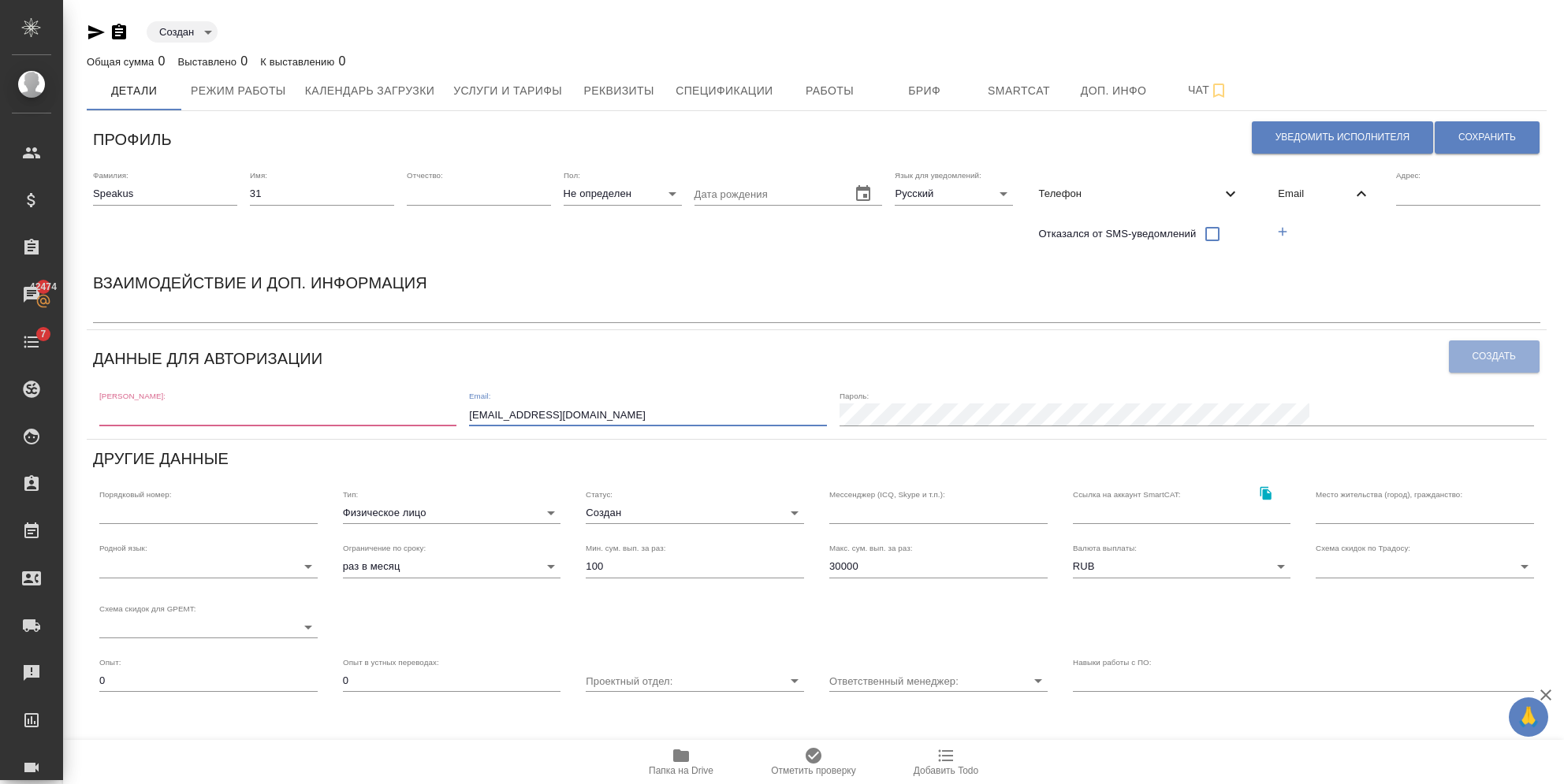
drag, startPoint x: 799, startPoint y: 406, endPoint x: 505, endPoint y: 390, distance: 294.4
click at [521, 391] on div "[PERSON_NAME]: Email: [EMAIL_ADDRESS][DOMAIN_NAME] [PERSON_NAME]:" at bounding box center [816, 407] width 1447 height 49
click at [1283, 221] on button "button" at bounding box center [1283, 232] width 33 height 33
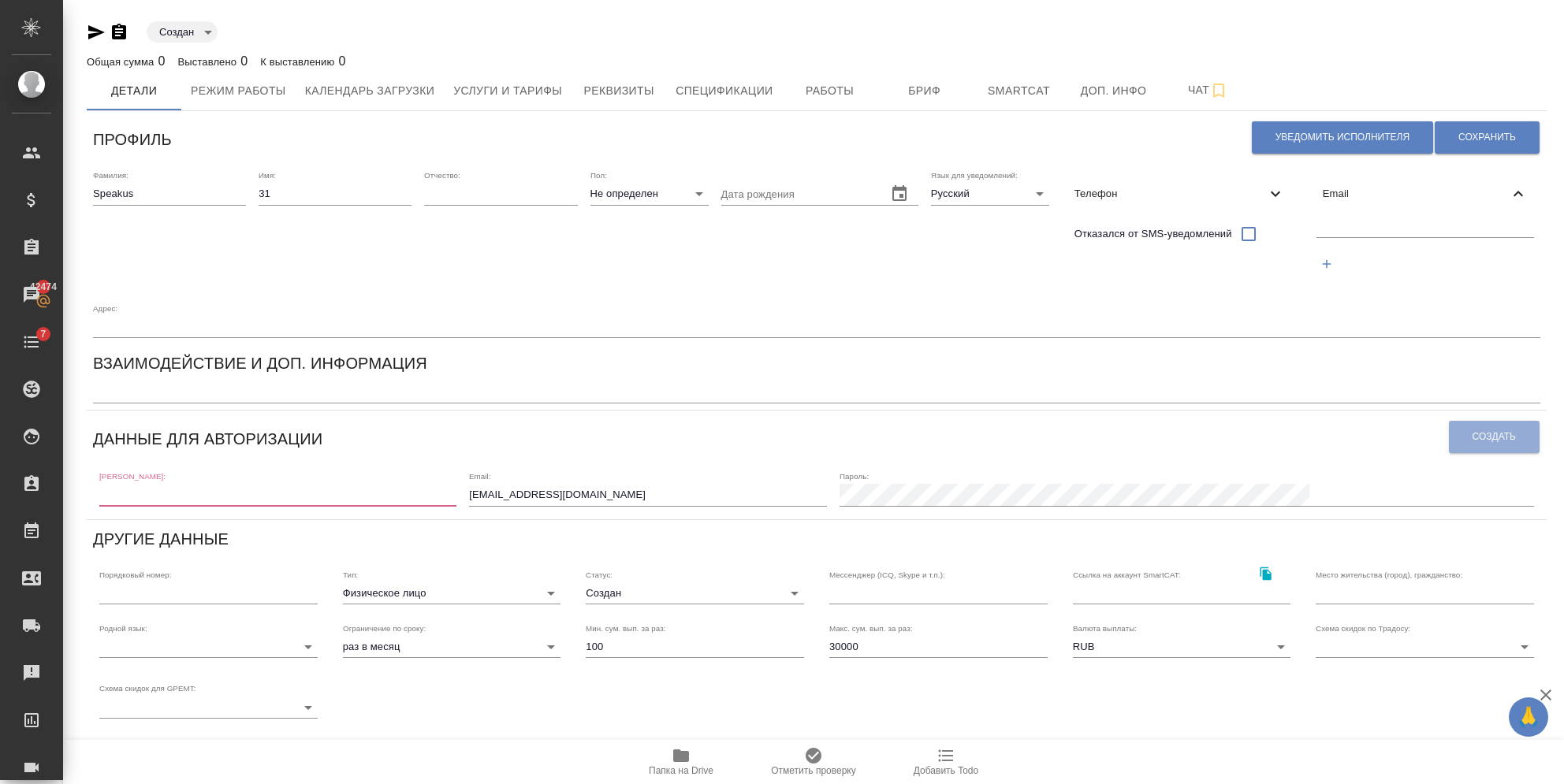
click at [1317, 236] on input "text" at bounding box center [1425, 227] width 217 height 20
paste input "[EMAIL_ADDRESS][DOMAIN_NAME]"
click at [1317, 224] on input "[EMAIL_ADDRESS][DOMAIN_NAME]" at bounding box center [1425, 227] width 217 height 20
drag, startPoint x: 1244, startPoint y: 231, endPoint x: 1337, endPoint y: 205, distance: 96.6
click at [1317, 231] on input "[EMAIL_ADDRESS][DOMAIN_NAME]" at bounding box center [1425, 227] width 217 height 20
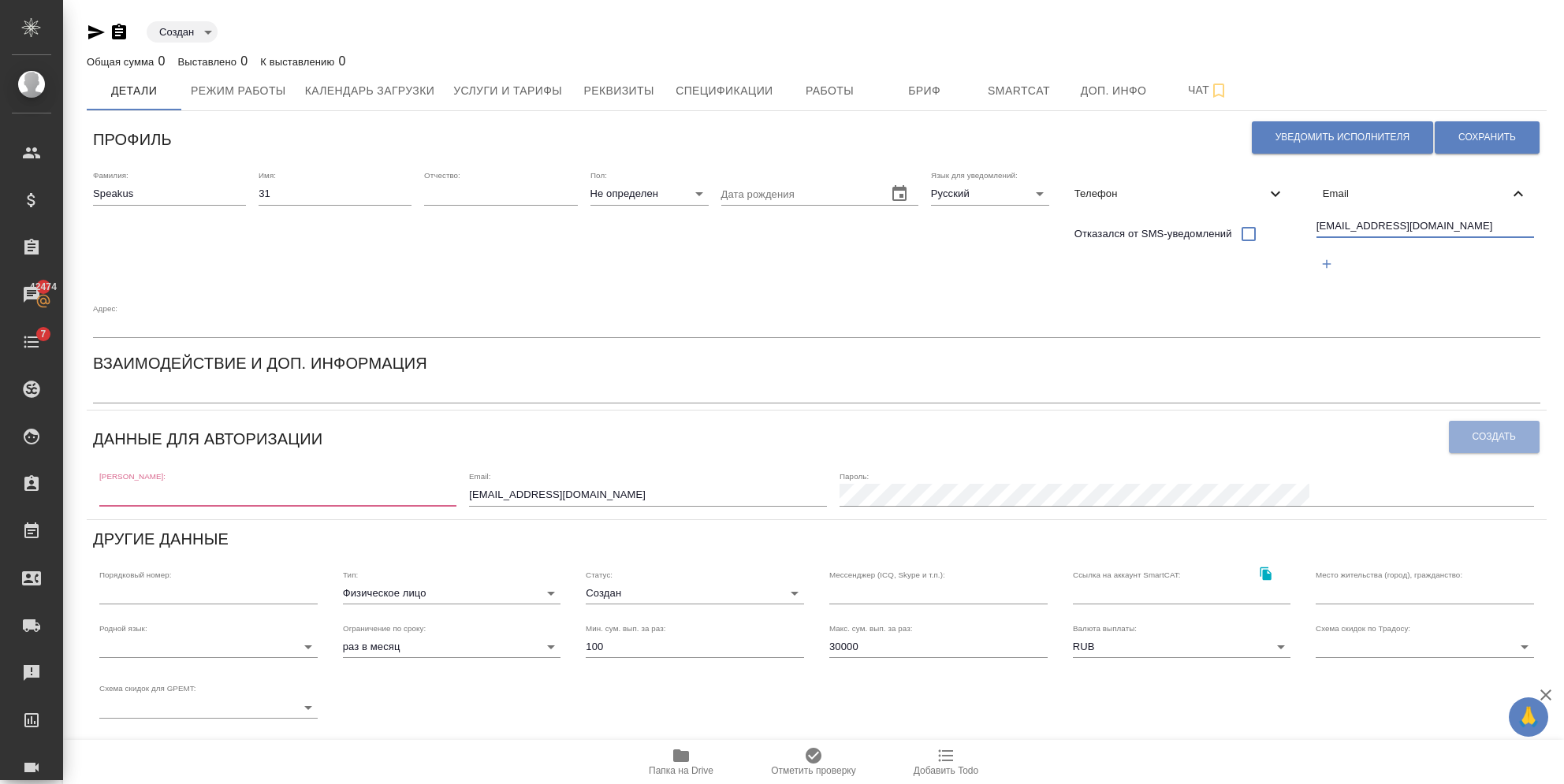
drag, startPoint x: 1318, startPoint y: 226, endPoint x: 1279, endPoint y: 204, distance: 44.8
click at [1310, 209] on div "Email speakus31@awatera.com" at bounding box center [1425, 229] width 230 height 120
click at [1317, 226] on input "speakus31@awatera.com" at bounding box center [1425, 227] width 217 height 20
drag, startPoint x: 1355, startPoint y: 220, endPoint x: 1007, endPoint y: 220, distance: 348.0
click at [1007, 220] on div "Фамилия: Speakus Имя: 31 Отчество: Пол: Не определен none Дата рождения Язык дл…" at bounding box center [817, 255] width 1460 height 181
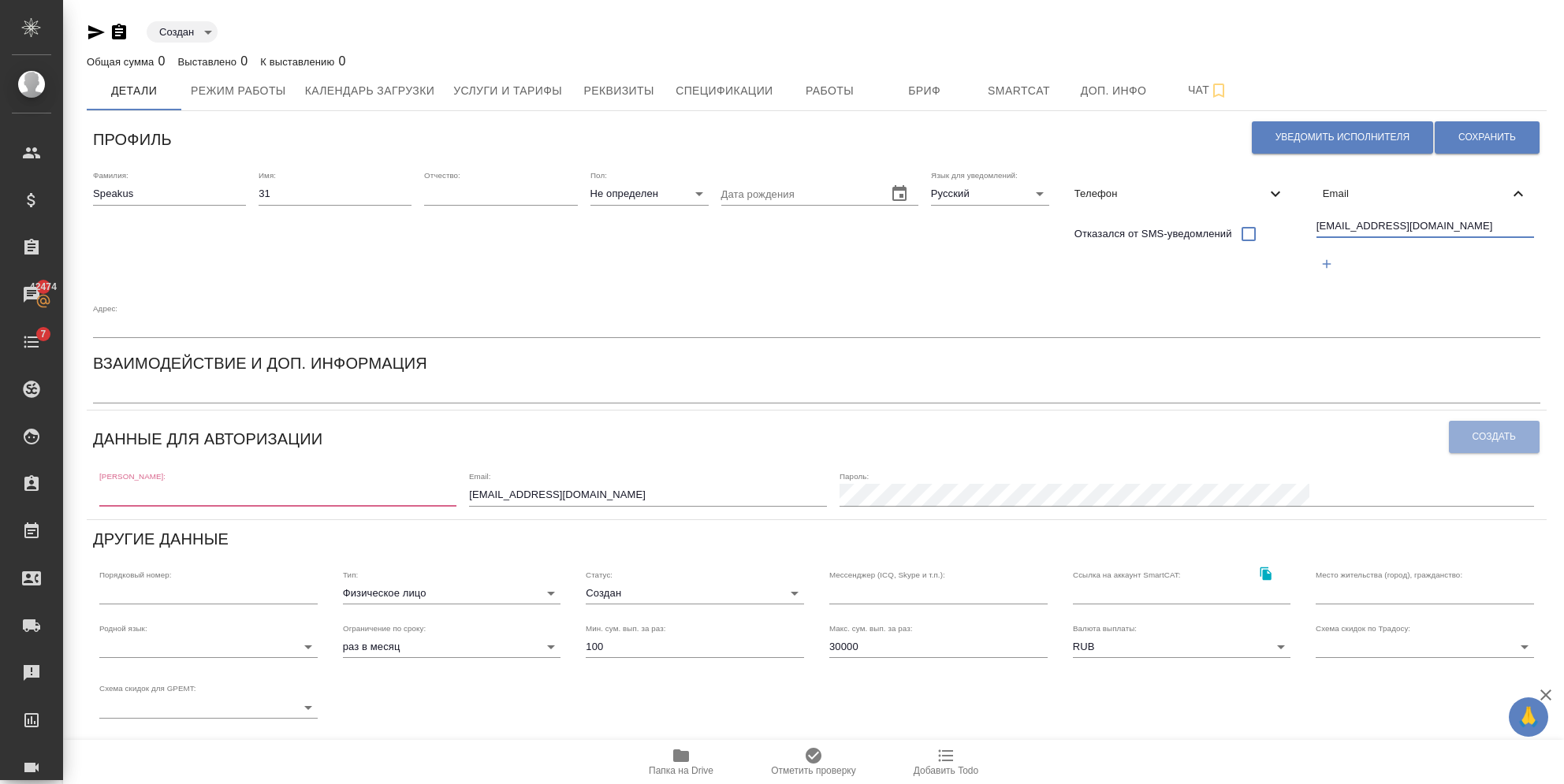
type input "speakus31@awatera.com"
drag, startPoint x: 612, startPoint y: 445, endPoint x: 621, endPoint y: 443, distance: 9.2
click at [613, 484] on input "[EMAIL_ADDRESS][DOMAIN_NAME]" at bounding box center [647, 494] width 357 height 22
drag, startPoint x: 735, startPoint y: 449, endPoint x: 488, endPoint y: 437, distance: 247.3
click at [488, 464] on div "[PERSON_NAME]: Email: [EMAIL_ADDRESS][DOMAIN_NAME] [PERSON_NAME]:" at bounding box center [816, 488] width 1447 height 49
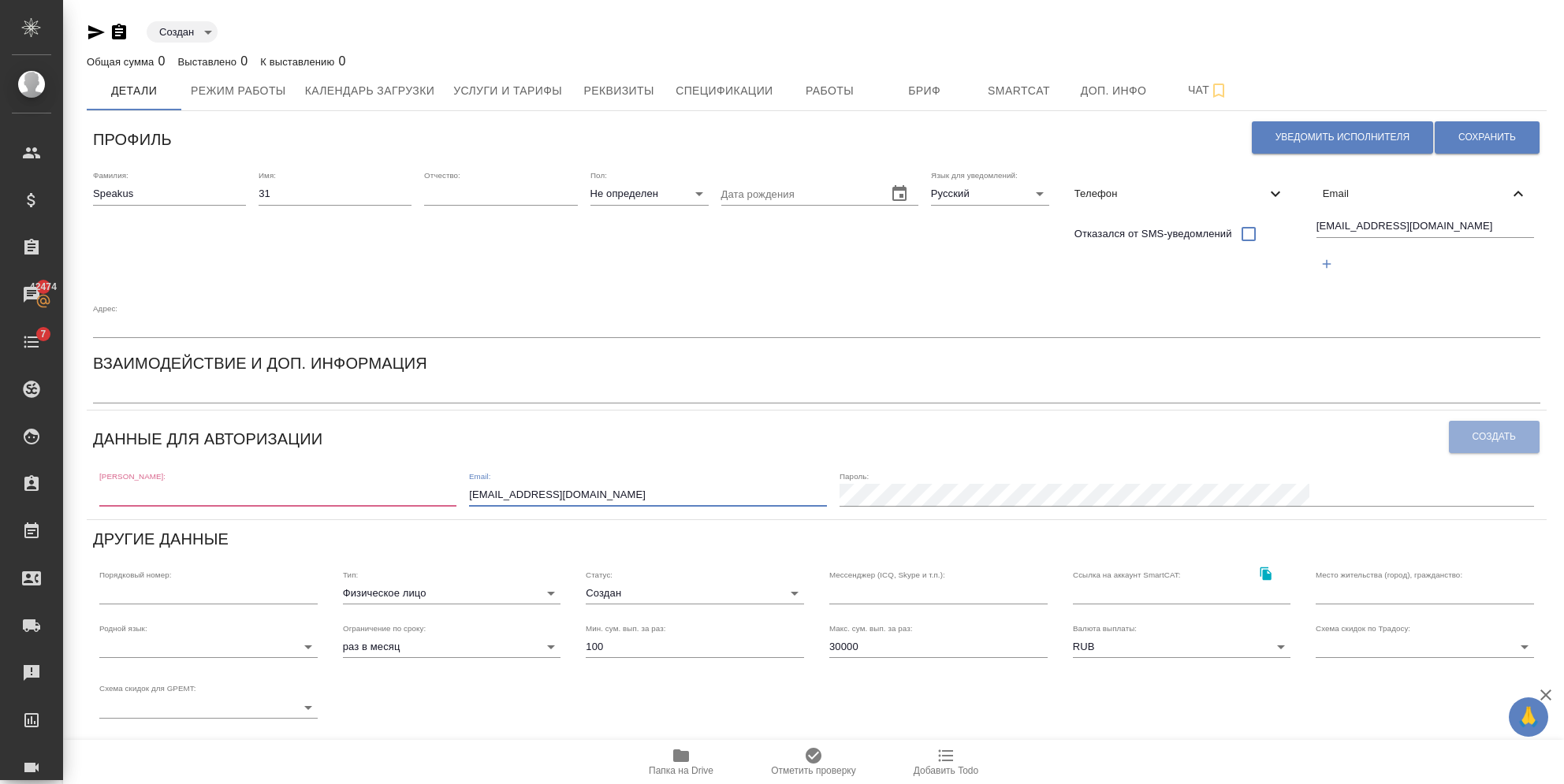
paste input "31"
type input "speakus31@awatera.com"
click at [246, 484] on input "text" at bounding box center [279, 494] width 359 height 22
paste input "speakus31@awatera.com"
drag, startPoint x: 253, startPoint y: 437, endPoint x: 151, endPoint y: 448, distance: 102.6
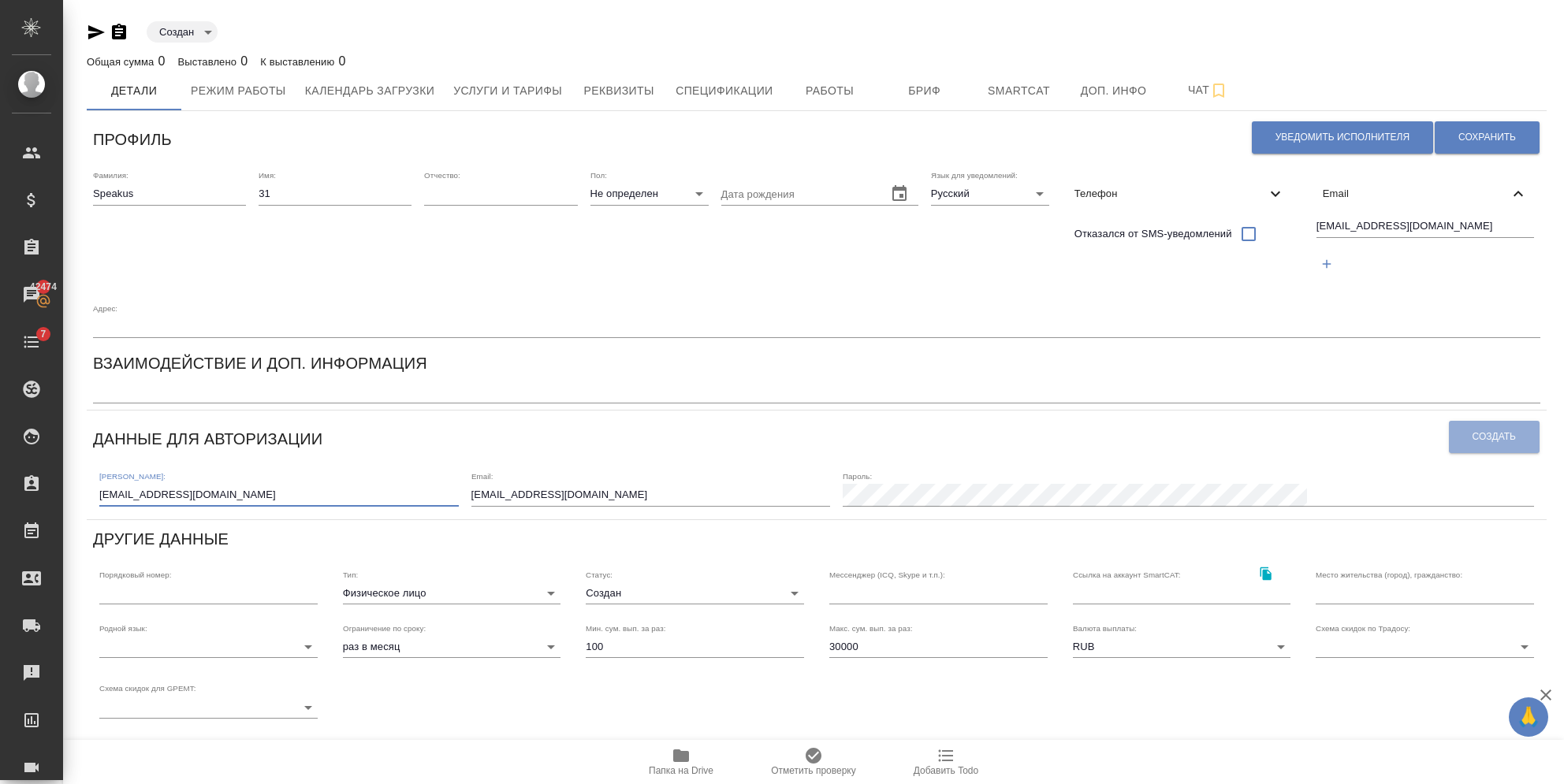
click at [151, 484] on input "speakus31@awatera.com" at bounding box center [279, 494] width 359 height 22
type input "speakus31"
click at [1443, 148] on button "Сохранить" at bounding box center [1487, 137] width 105 height 33
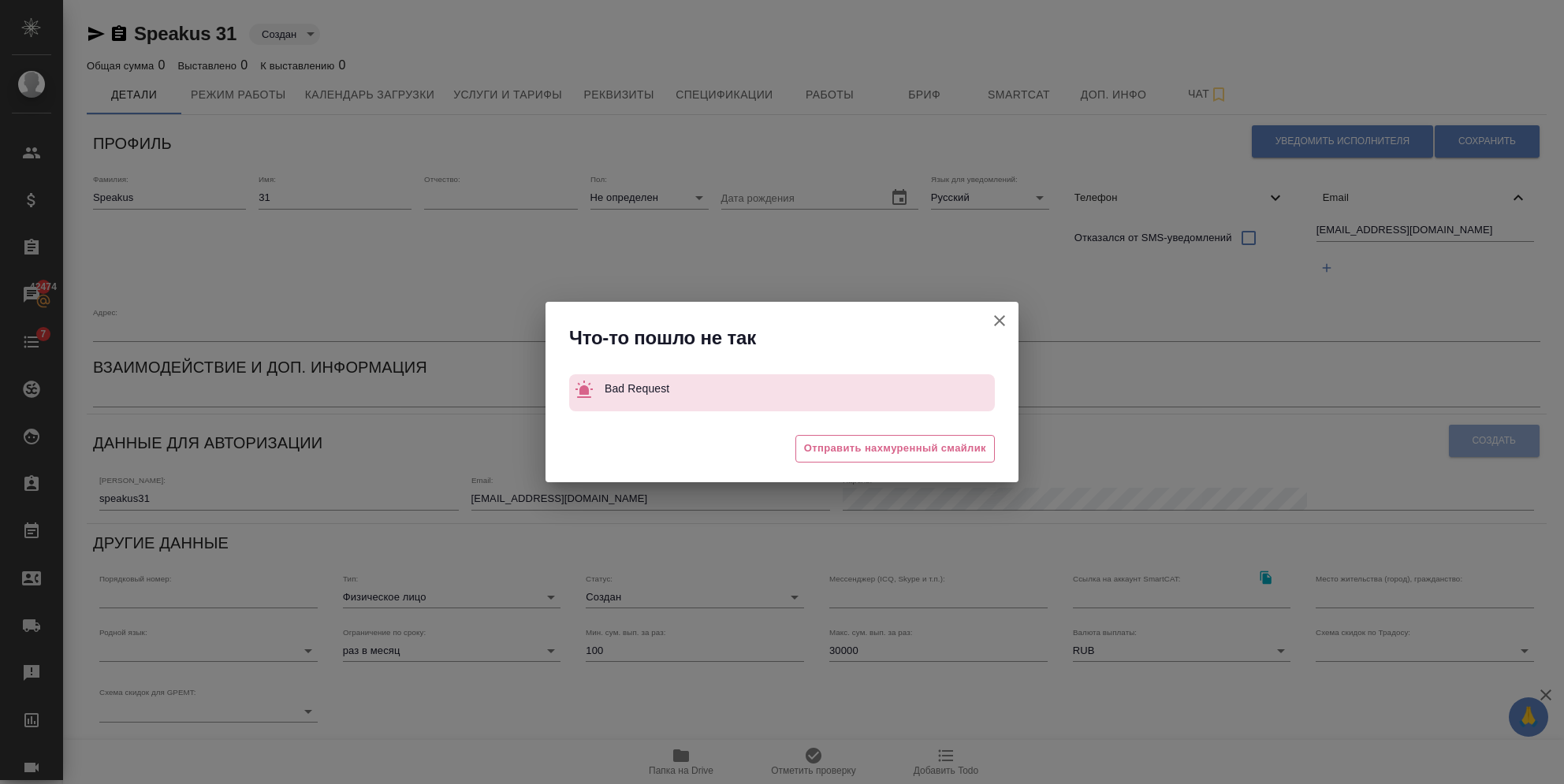
click at [991, 316] on icon "button" at bounding box center [999, 320] width 19 height 19
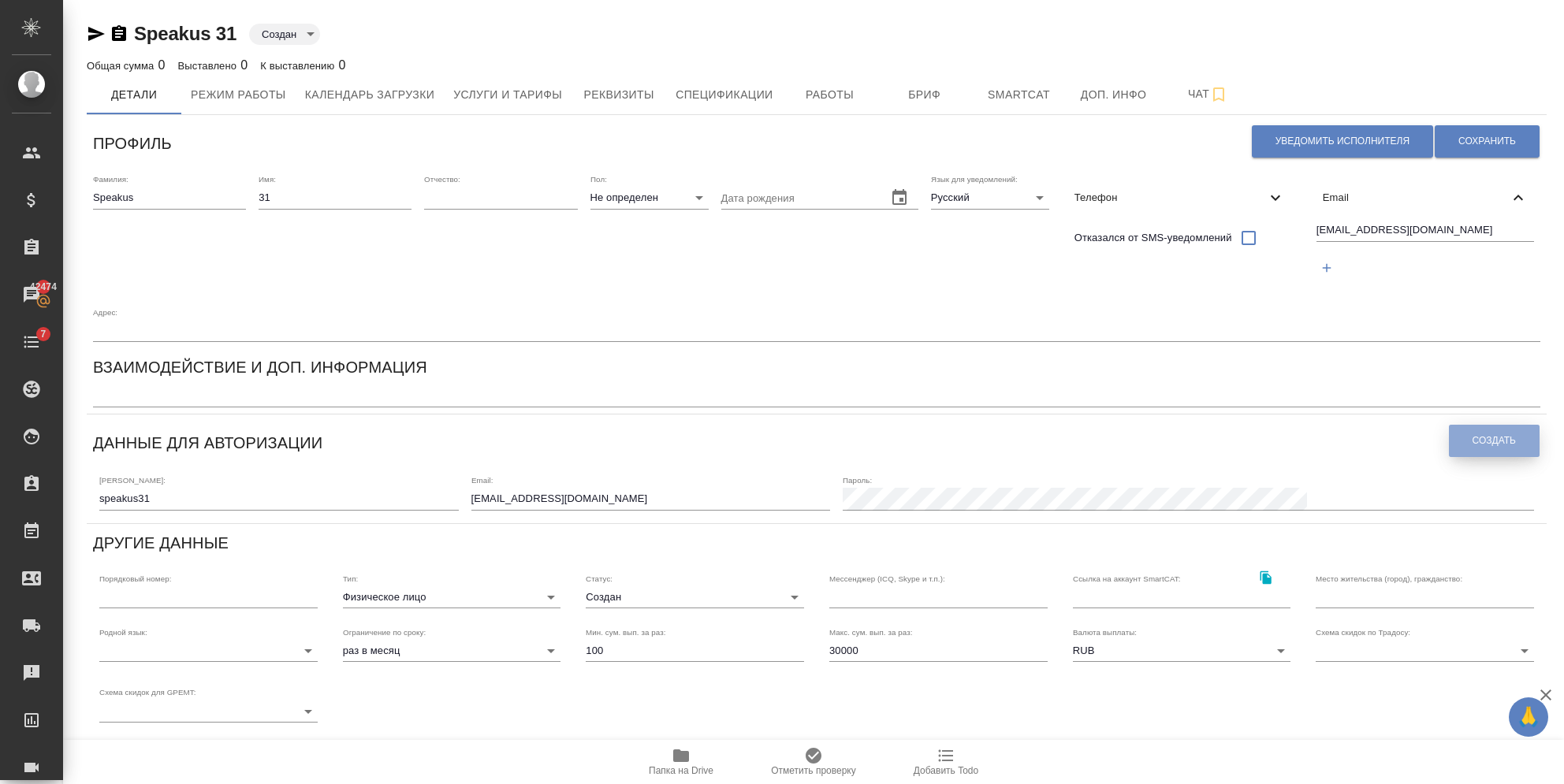
click at [1454, 425] on button "Создать" at bounding box center [1493, 441] width 90 height 33
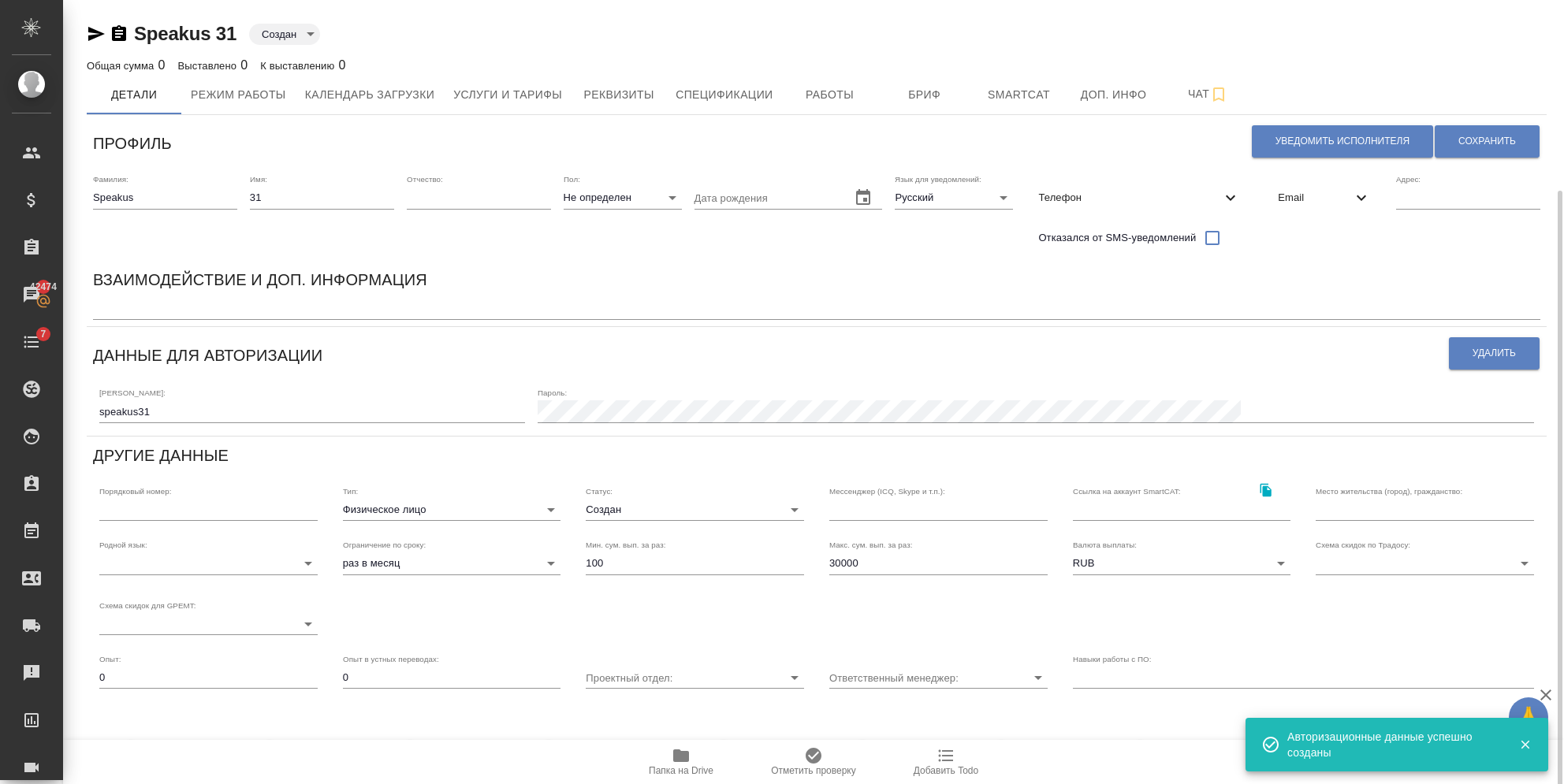
scroll to position [105, 0]
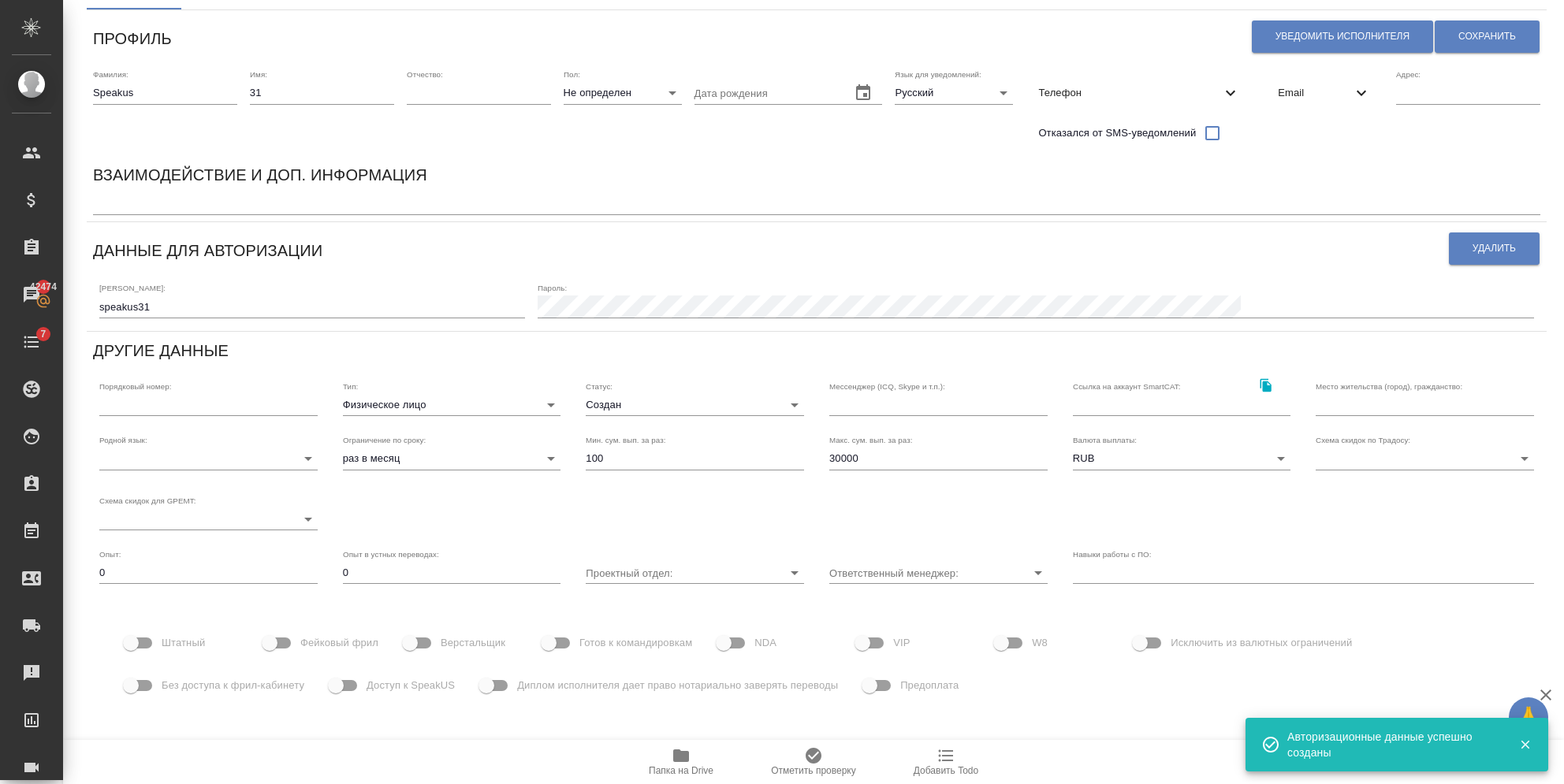
click at [311, 639] on span "Фейковый фрил" at bounding box center [339, 642] width 78 height 15
click at [311, 639] on input "Фейковый фрил" at bounding box center [269, 642] width 89 height 30
checkbox input "true"
click at [357, 685] on input "Доступ к SpeakUS" at bounding box center [336, 686] width 89 height 30
checkbox input "true"
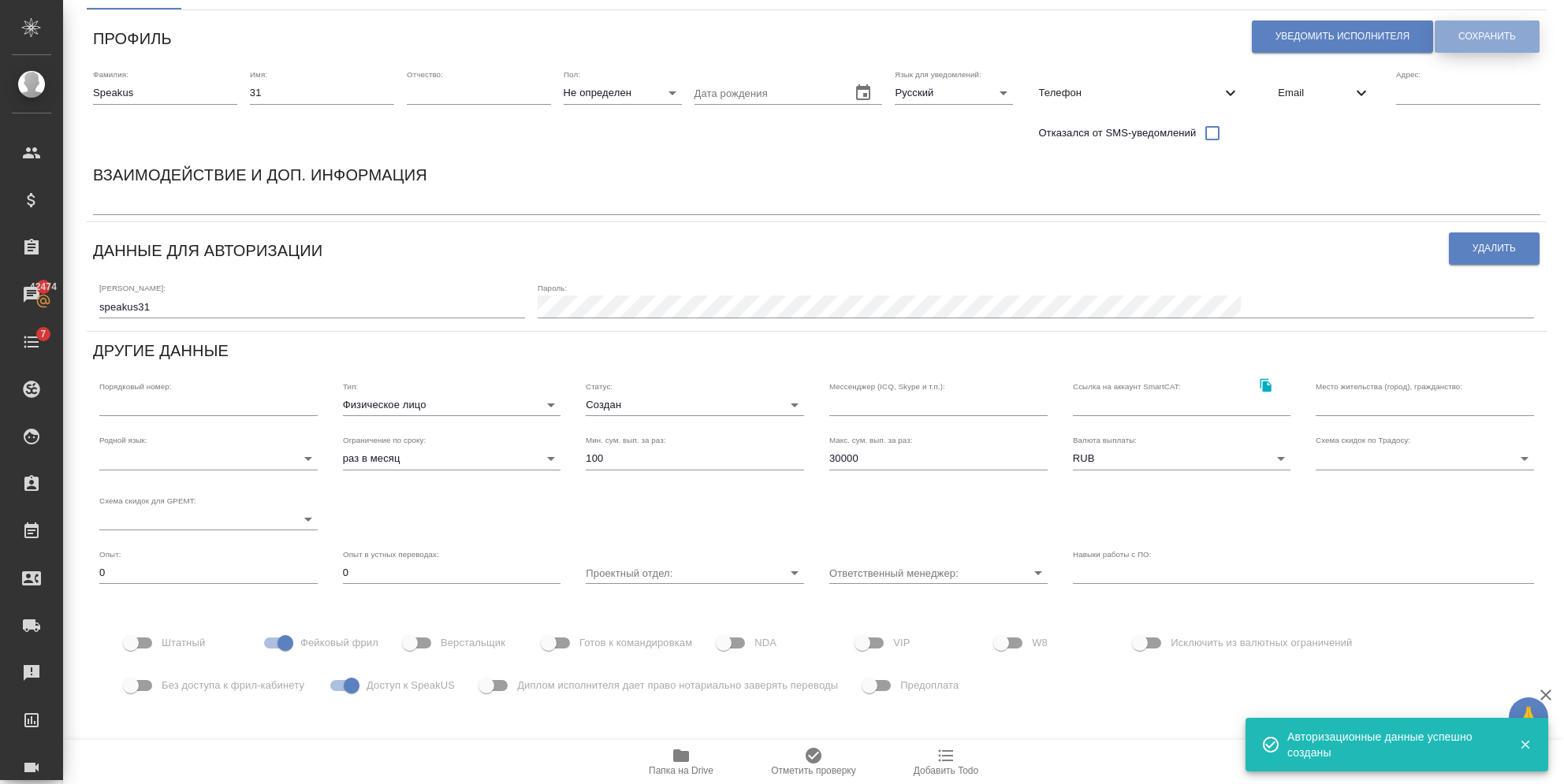
click at [1472, 40] on span "Сохранить" at bounding box center [1487, 37] width 58 height 13
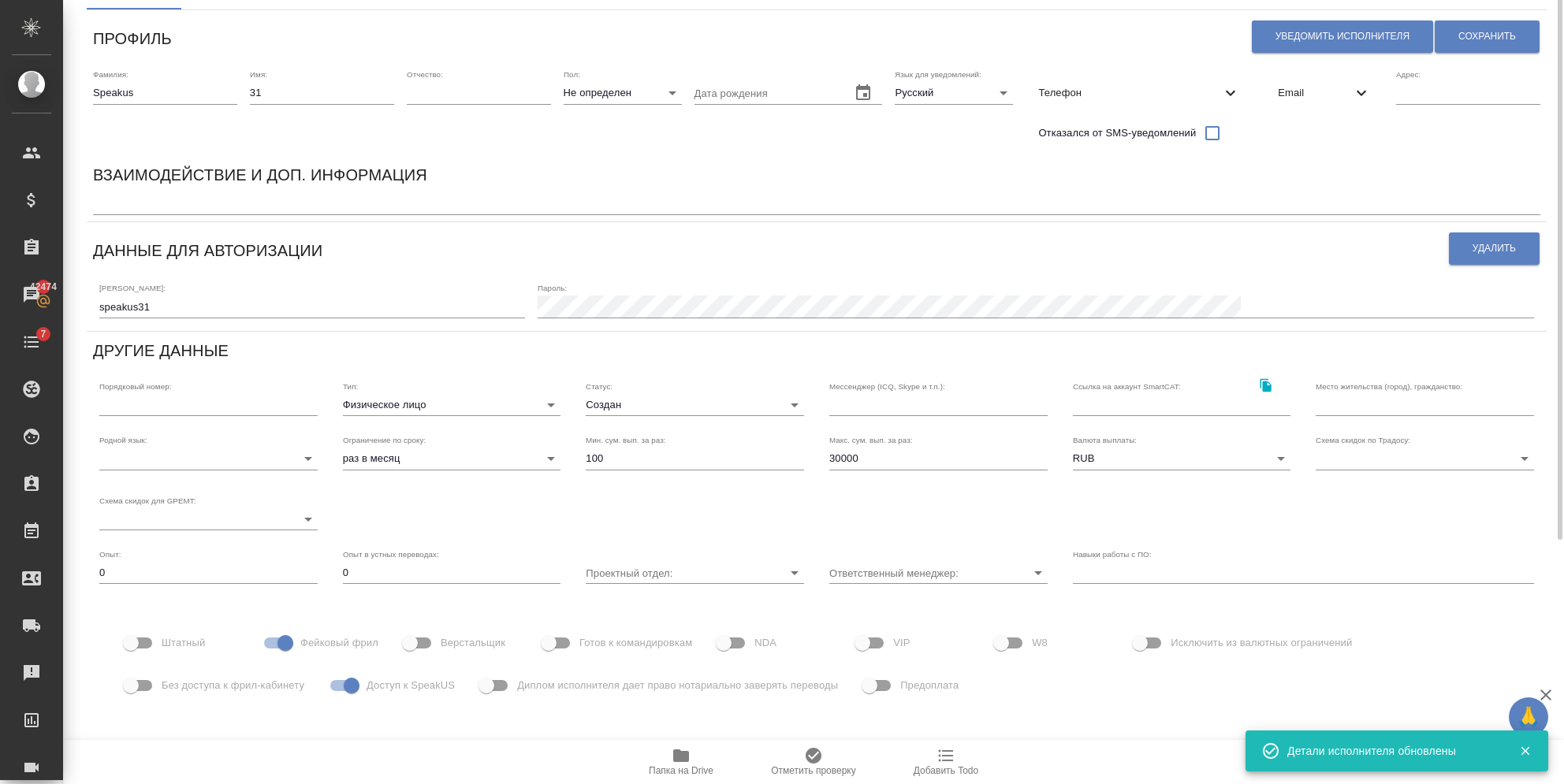
scroll to position [0, 0]
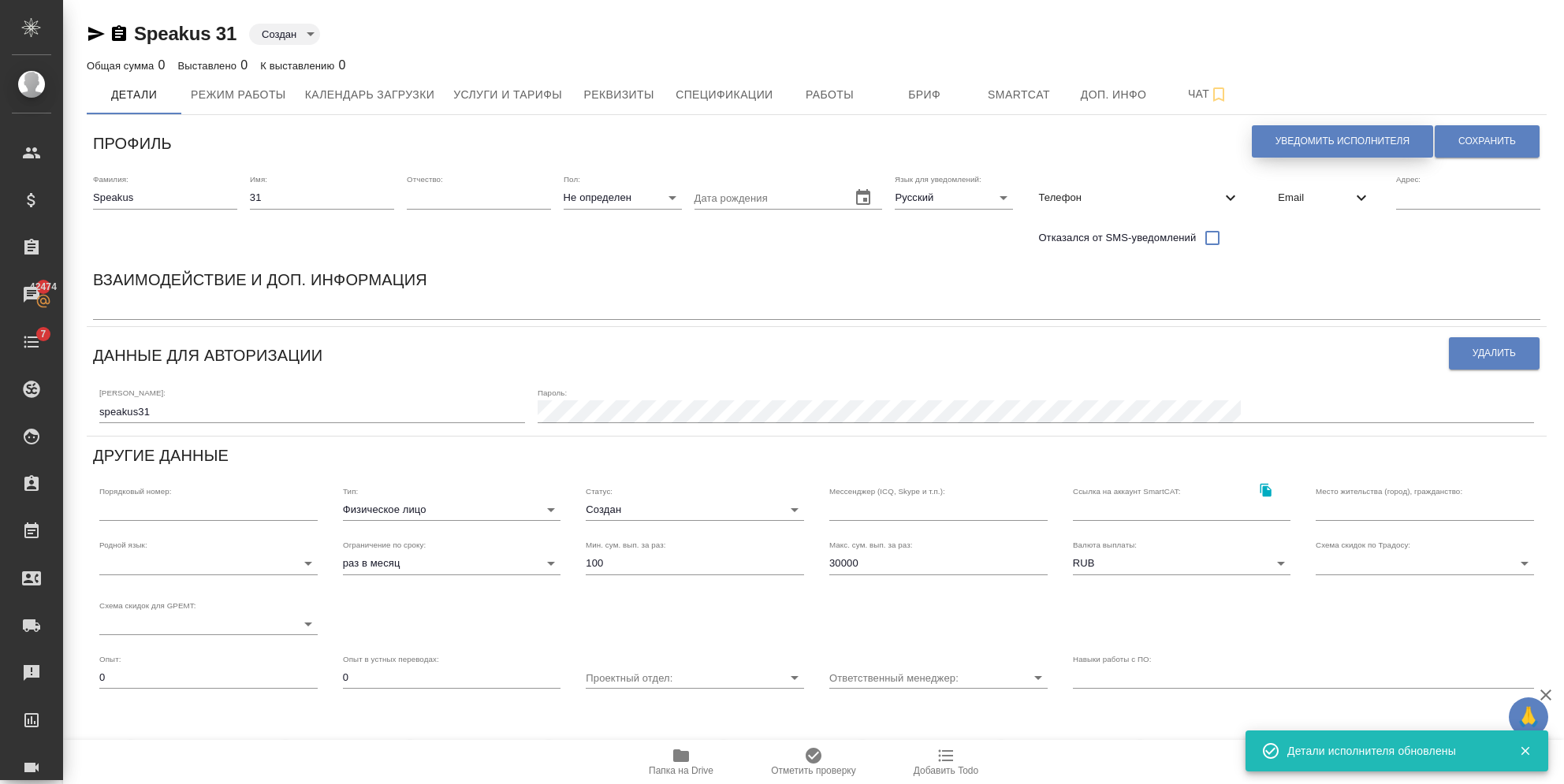
click at [1275, 146] on span "Уведомить исполнителя" at bounding box center [1342, 142] width 134 height 13
type textarea "Добрый день, 31! Ознакомиться с подробной информацией по выполненным работам Вы…"
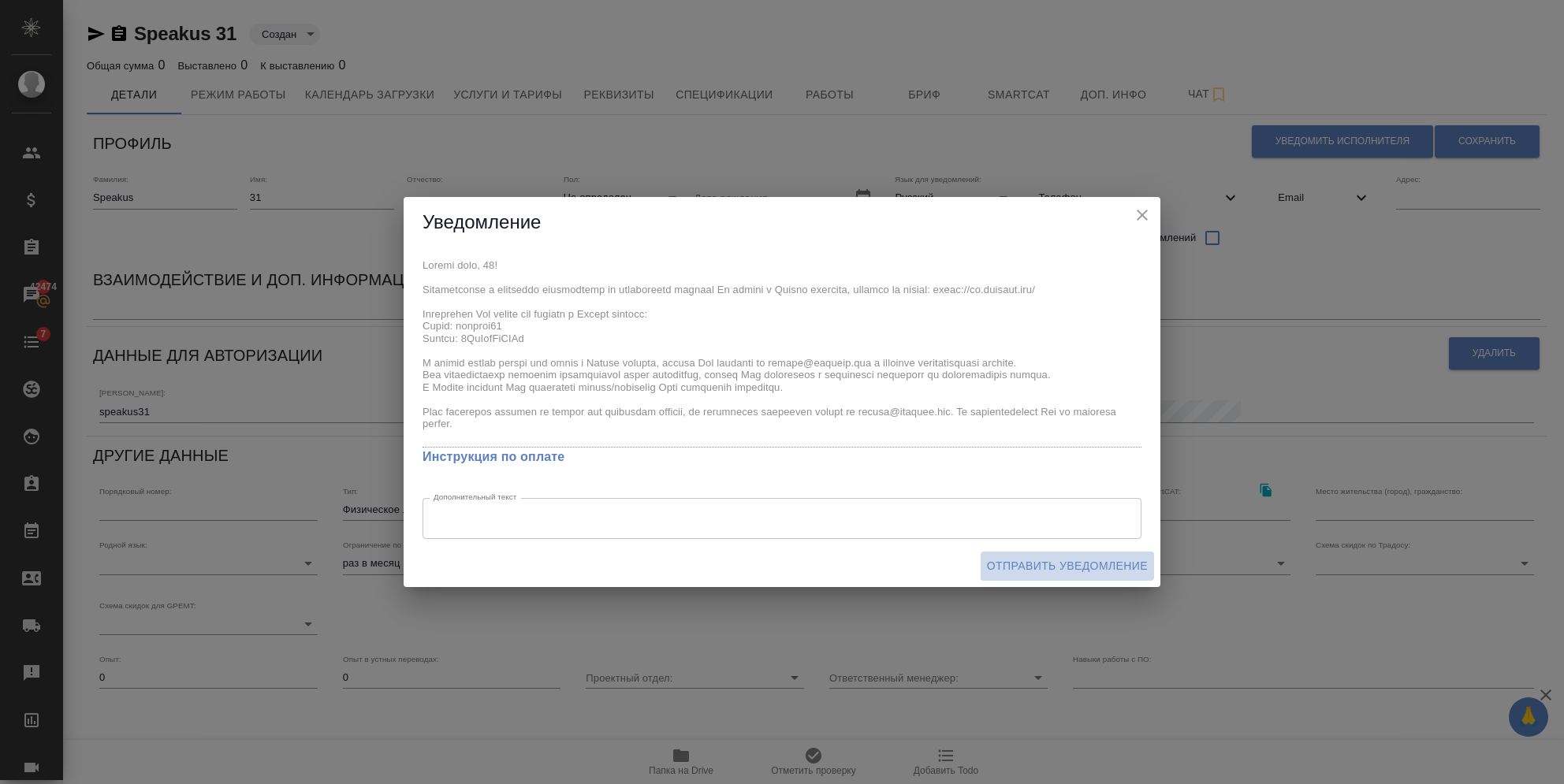
click at [1004, 569] on span "Отправить уведомление" at bounding box center [1067, 566] width 161 height 20
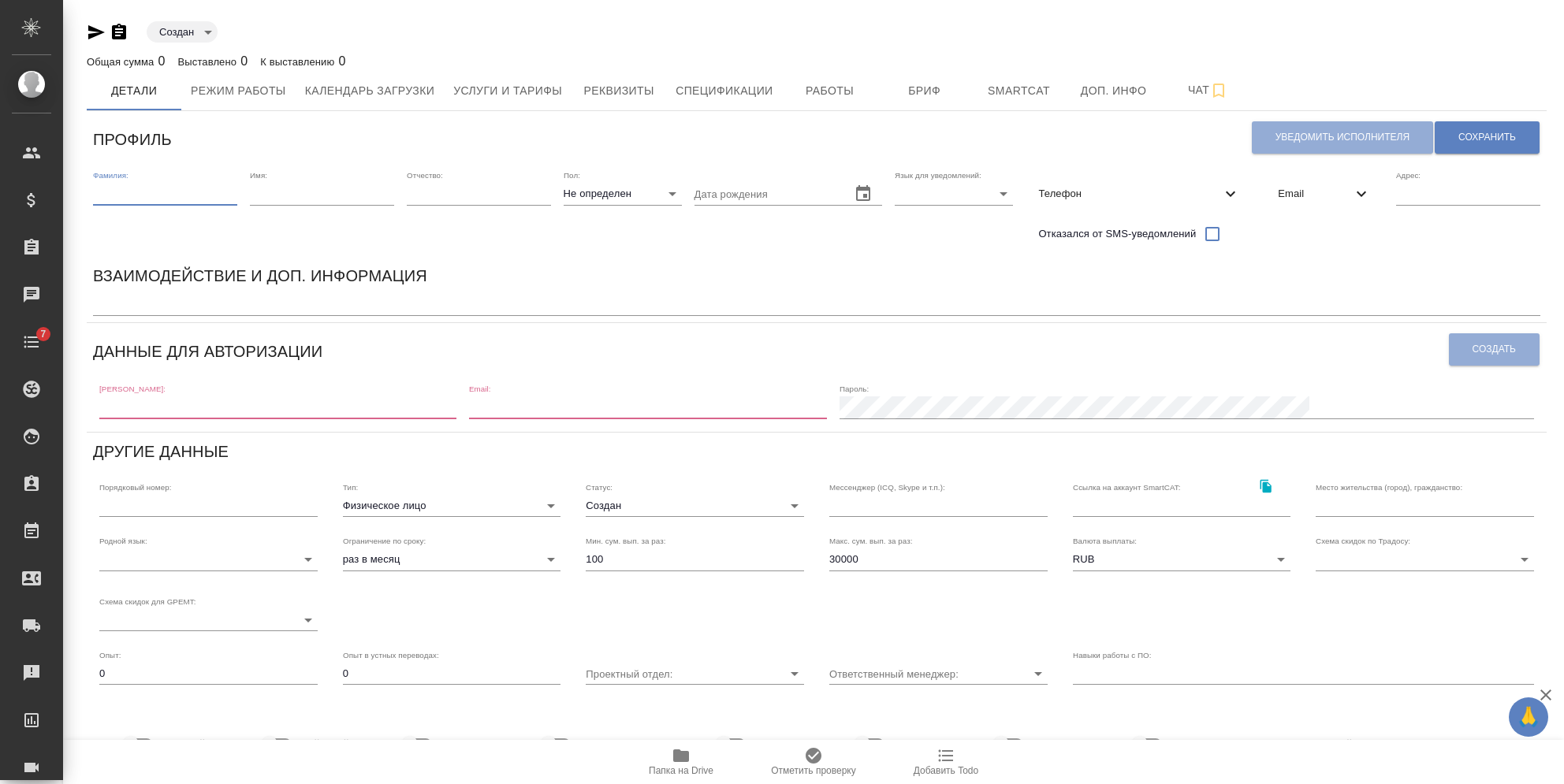
click at [155, 203] on input "text" at bounding box center [164, 194] width 144 height 22
paste input "Логин: speakus31 Пароль: [SECURITY_DATA]"
type input "Логин: speakus31 Пароль: [SECURITY_DATA]"
click at [152, 192] on input "text" at bounding box center [164, 194] width 144 height 22
type input "Speakus"
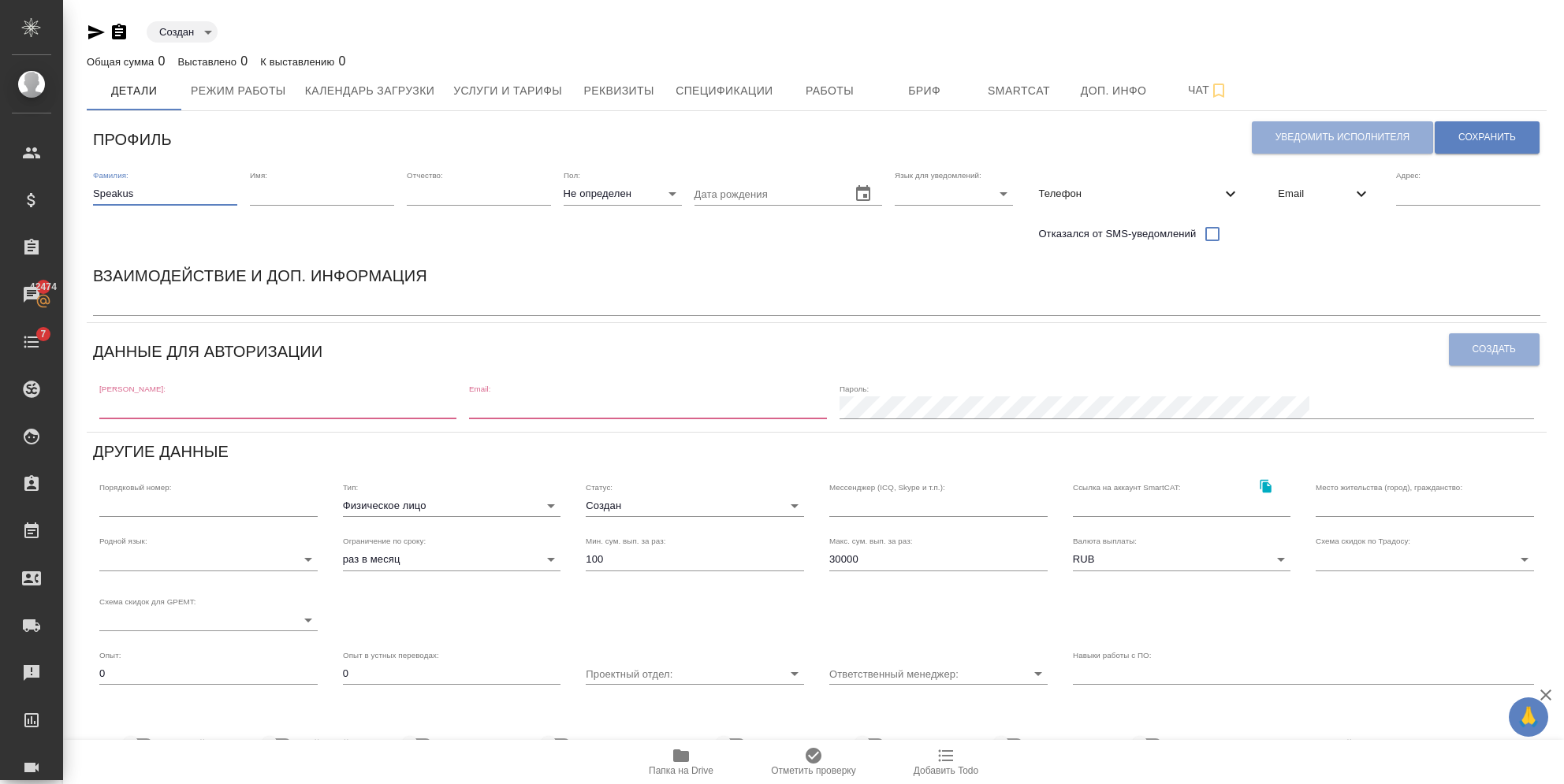
type input "[EMAIL_ADDRESS][DOMAIN_NAME]"
click at [238, 174] on div "Фамилия: [PERSON_NAME] Имя: Отчество: Пол: Не определен none Дата рождения [PER…" at bounding box center [817, 211] width 1460 height 93
click at [253, 193] on input "text" at bounding box center [321, 194] width 144 height 22
type input "32"
click at [1284, 195] on span "Email" at bounding box center [1314, 194] width 74 height 15
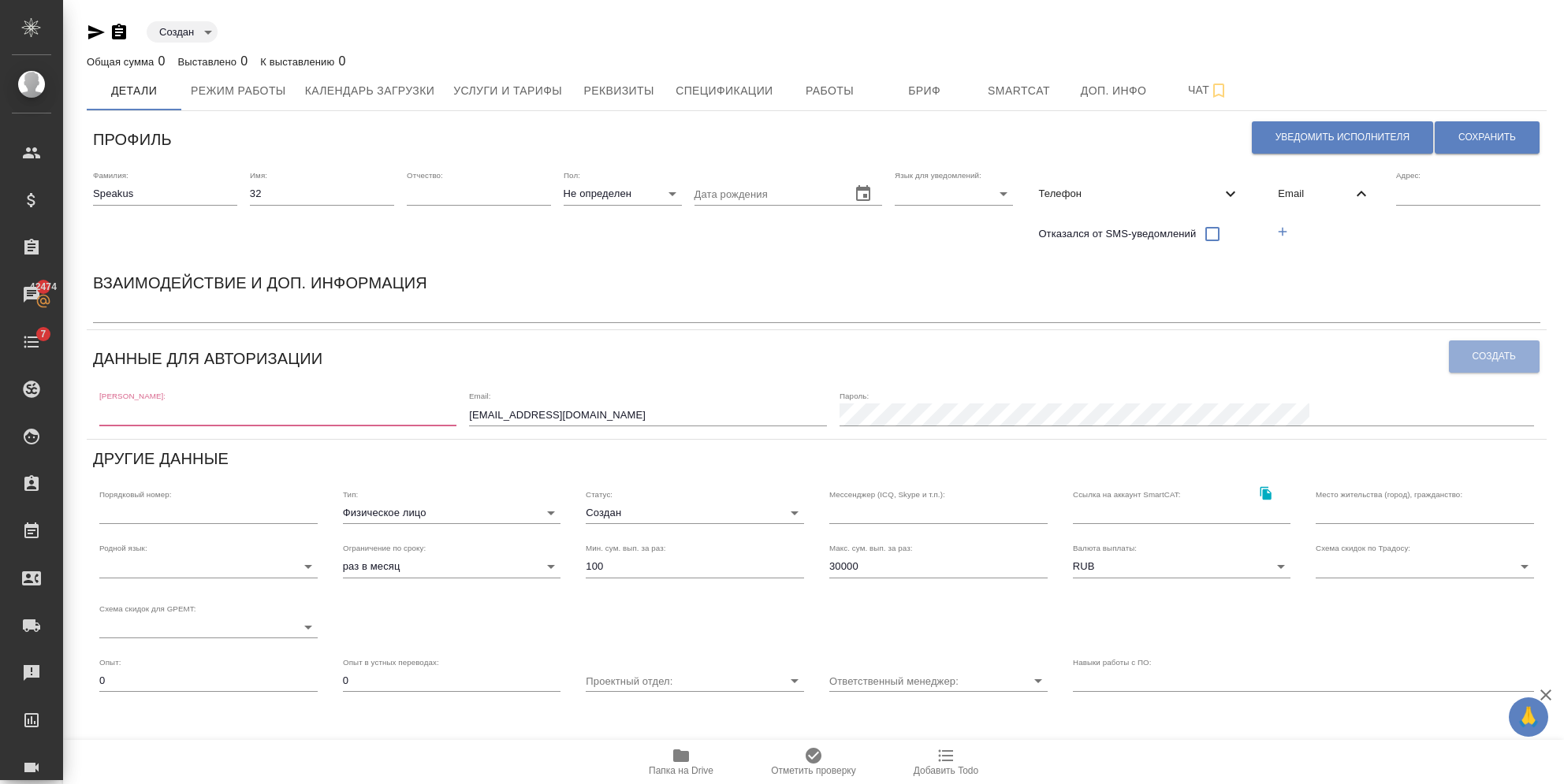
click at [956, 185] on body "🙏 .cls-1 fill:#fff; AWATERA Semenets Irina Клиенты Спецификации Заказы 42474 Ча…" at bounding box center [782, 392] width 1564 height 784
click at [941, 193] on li "Русский" at bounding box center [948, 194] width 118 height 25
type input "RU"
drag, startPoint x: 754, startPoint y: 414, endPoint x: 476, endPoint y: 433, distance: 278.6
click at [499, 432] on div "Профиль Уведомить исполнителя Сохранить Фамилия: Speakus Имя: 32 Отчество: Пол:…" at bounding box center [817, 516] width 1460 height 799
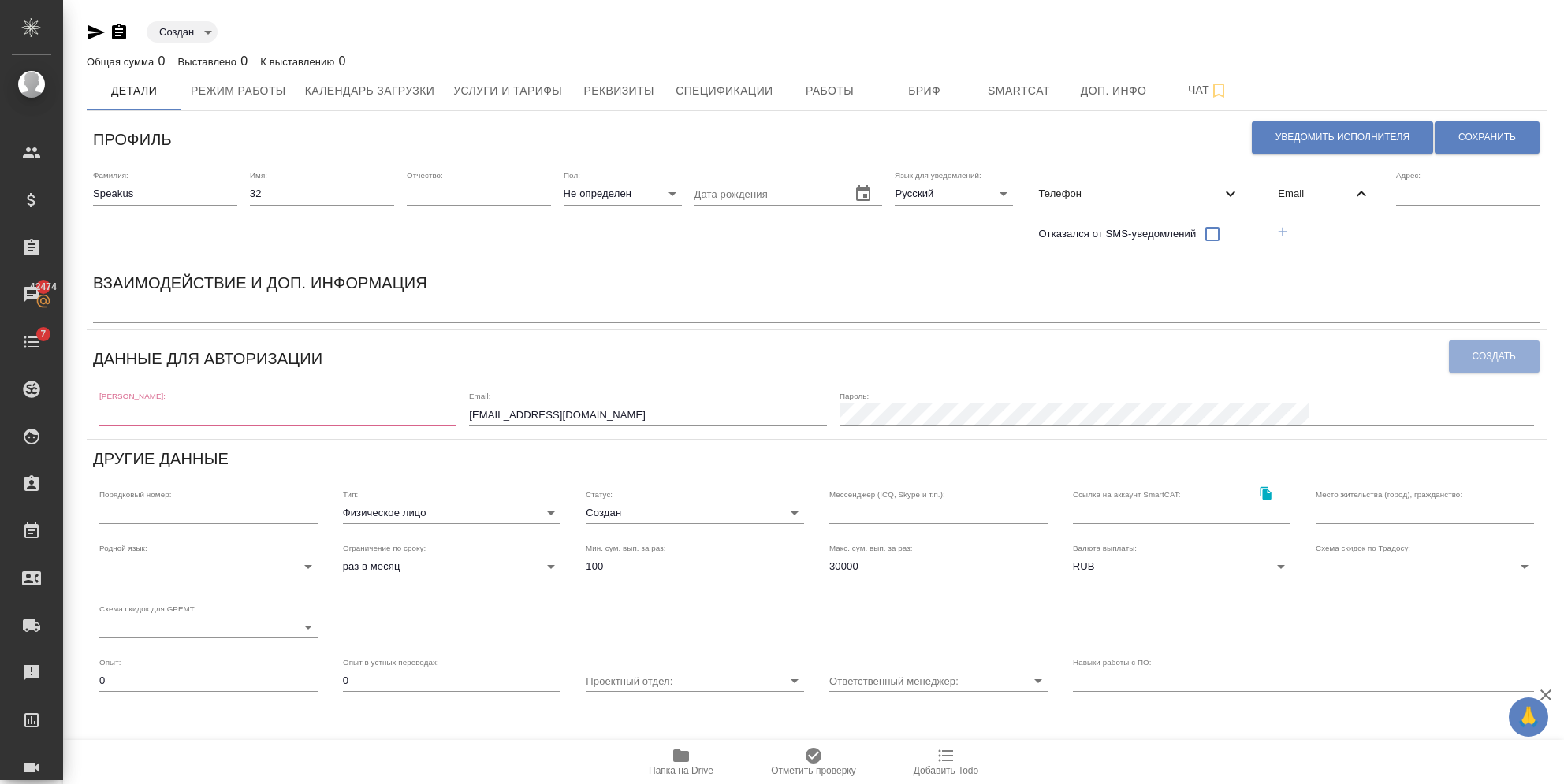
click at [1270, 226] on button "button" at bounding box center [1283, 232] width 33 height 33
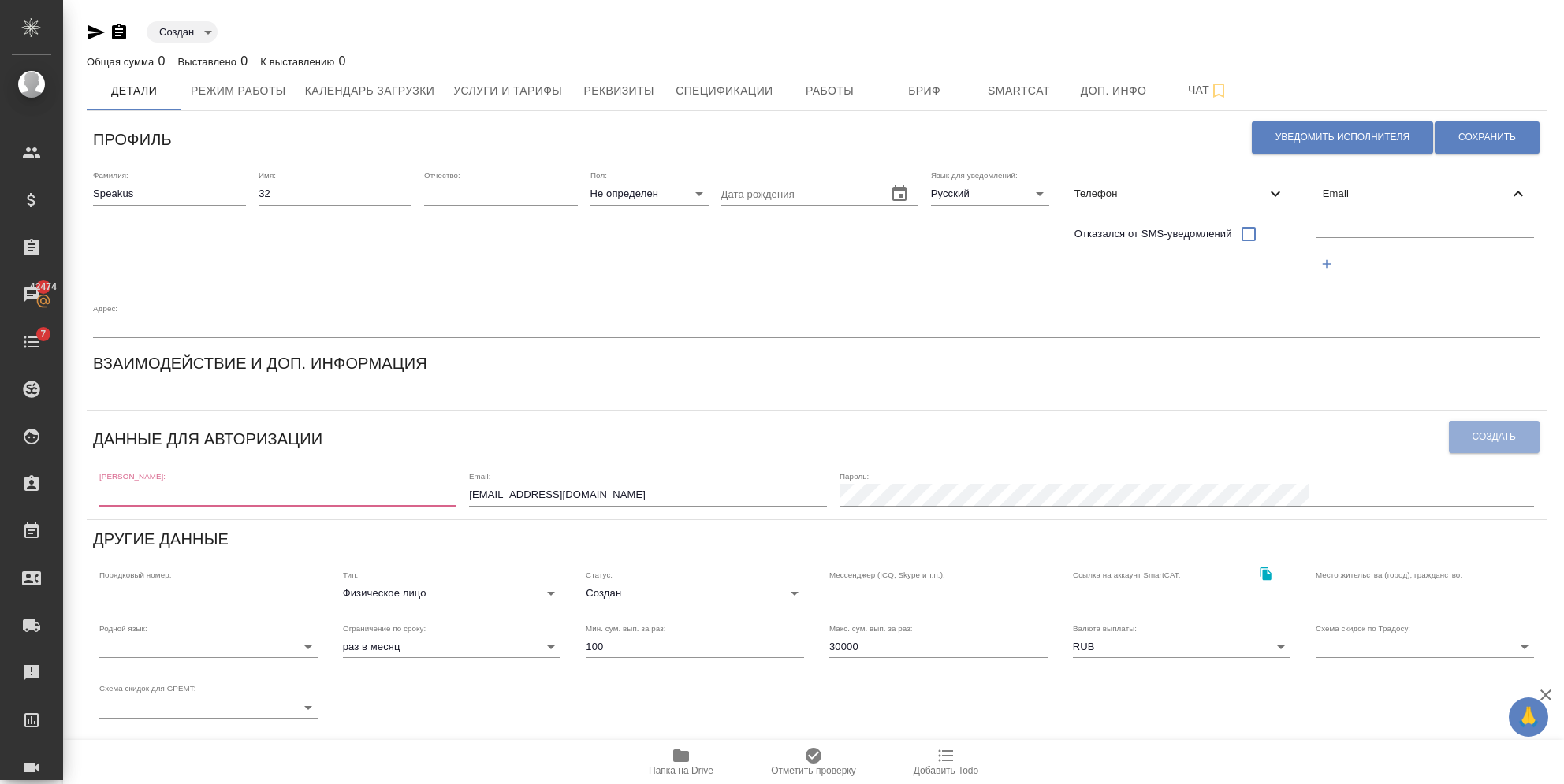
click at [1310, 240] on div at bounding box center [1425, 247] width 230 height 72
click at [1317, 232] on input "text" at bounding box center [1425, 227] width 217 height 20
paste input "[EMAIL_ADDRESS][DOMAIN_NAME]"
click at [1317, 229] on input "[EMAIL_ADDRESS][DOMAIN_NAME]" at bounding box center [1425, 227] width 217 height 20
type input "[EMAIL_ADDRESS][DOMAIN_NAME]"
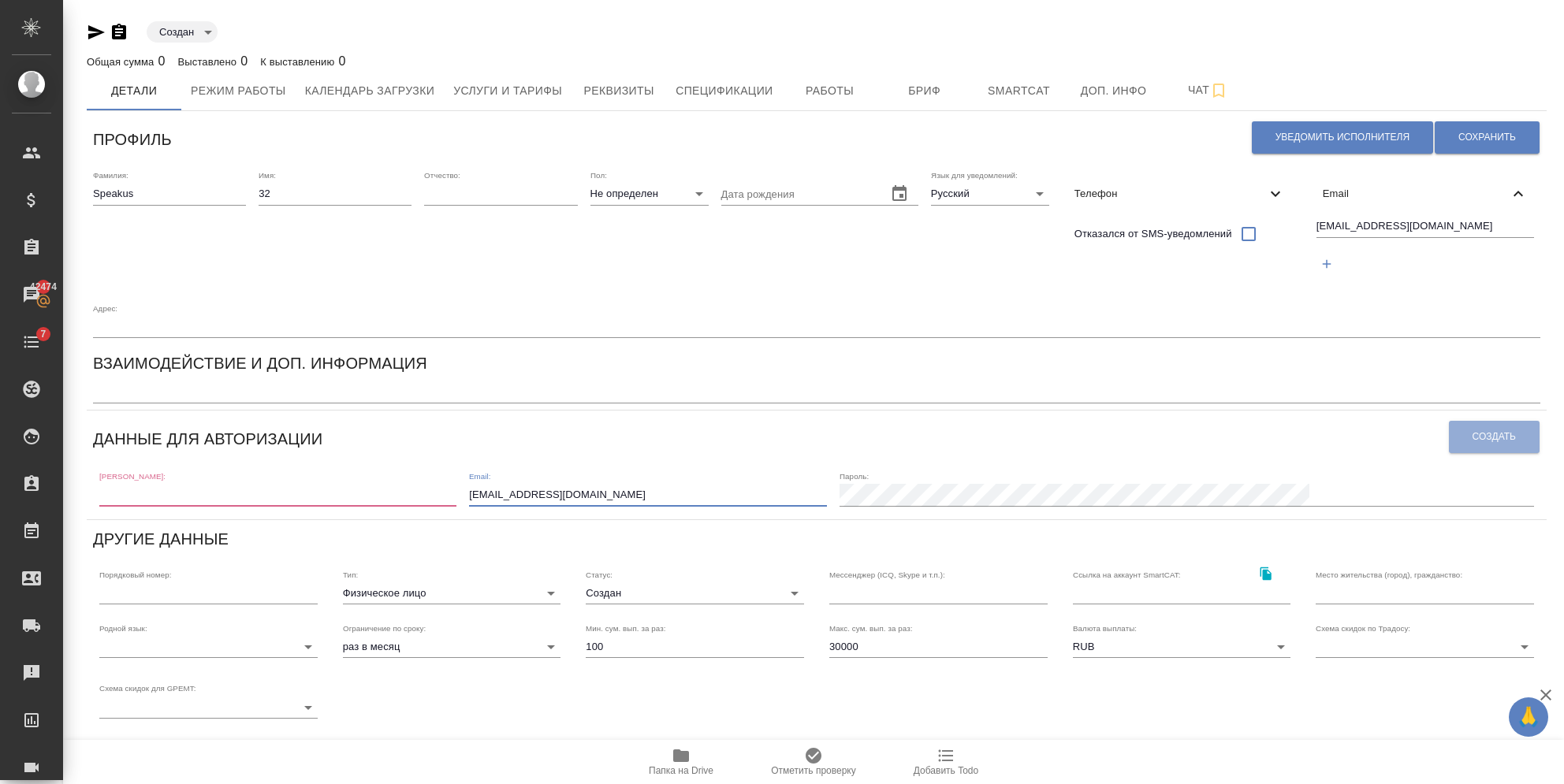
drag, startPoint x: 704, startPoint y: 456, endPoint x: 407, endPoint y: 461, distance: 297.0
click at [407, 464] on div "[PERSON_NAME]: Email: [EMAIL_ADDRESS][DOMAIN_NAME] [PERSON_NAME]:" at bounding box center [816, 488] width 1447 height 49
click at [259, 484] on input "text" at bounding box center [277, 494] width 357 height 22
drag, startPoint x: 1344, startPoint y: 226, endPoint x: 1130, endPoint y: 229, distance: 214.0
click at [1130, 229] on div "Фамилия: Speakus Имя: 32 Отчество: Пол: Не определен none Дата рождения Язык дл…" at bounding box center [817, 255] width 1460 height 181
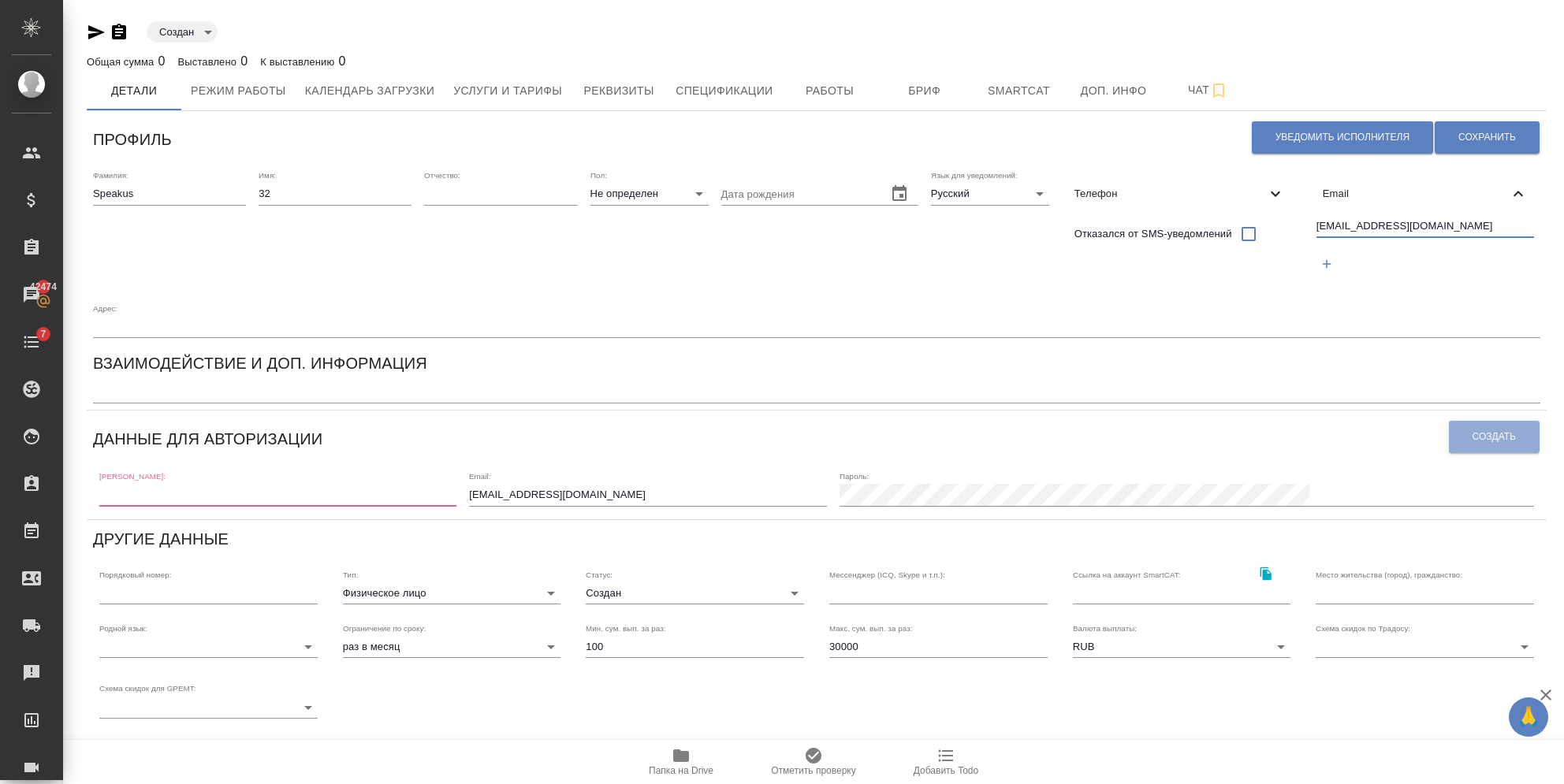
click at [743, 484] on input "[EMAIL_ADDRESS][DOMAIN_NAME]" at bounding box center [647, 494] width 357 height 22
drag, startPoint x: 744, startPoint y: 439, endPoint x: 493, endPoint y: 424, distance: 251.4
click at [493, 464] on div "[PERSON_NAME]: Email: [EMAIL_ADDRESS][DOMAIN_NAME] [PERSON_NAME]:" at bounding box center [816, 488] width 1447 height 49
paste input "32"
type input "[EMAIL_ADDRESS][DOMAIN_NAME]"
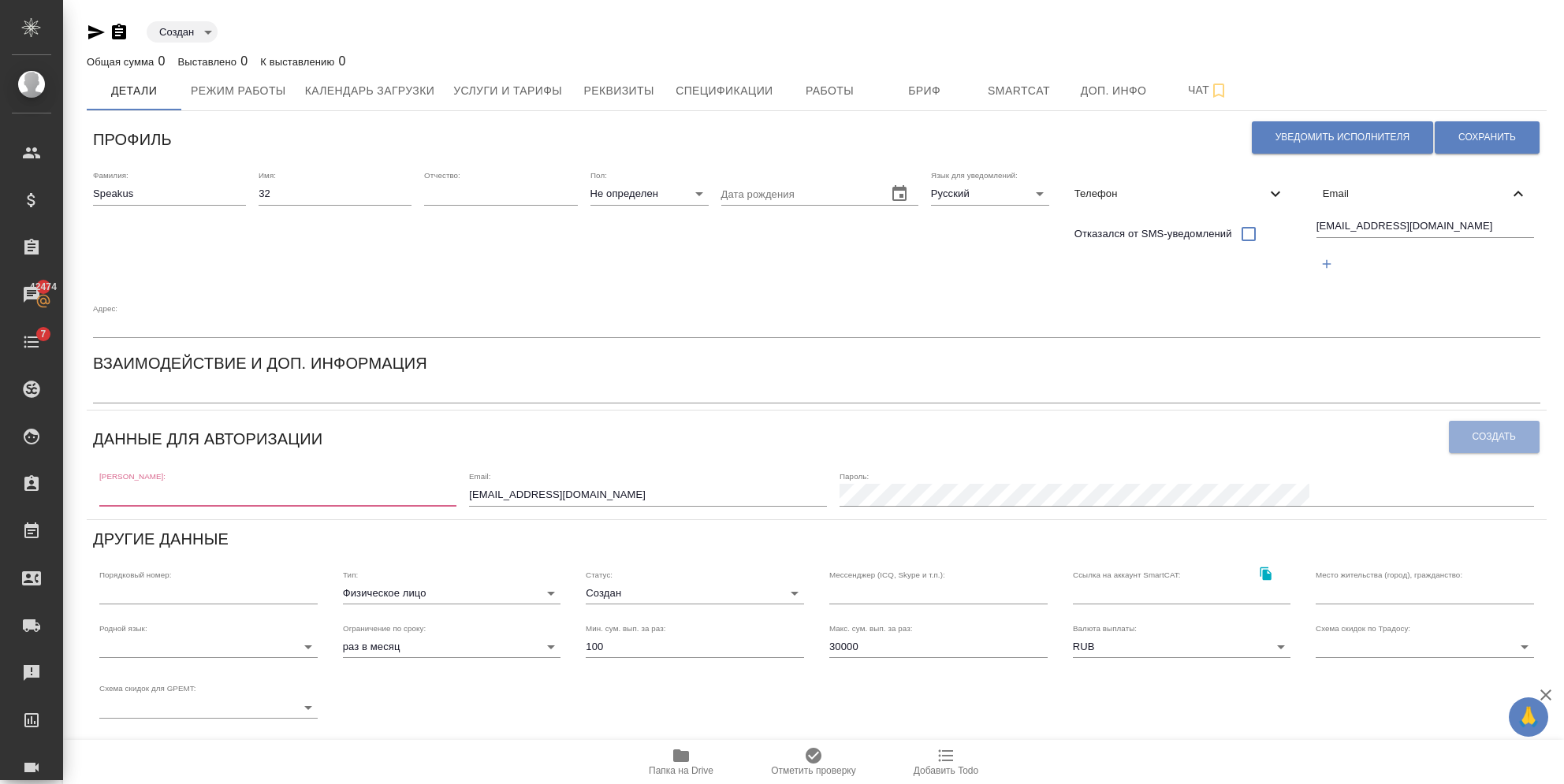
click at [338, 484] on input "text" at bounding box center [277, 494] width 357 height 22
paste input "[EMAIL_ADDRESS][DOMAIN_NAME]"
drag, startPoint x: 288, startPoint y: 446, endPoint x: 165, endPoint y: 442, distance: 123.1
click at [165, 484] on input "[EMAIL_ADDRESS][DOMAIN_NAME]" at bounding box center [277, 494] width 357 height 22
type input "speakus32"
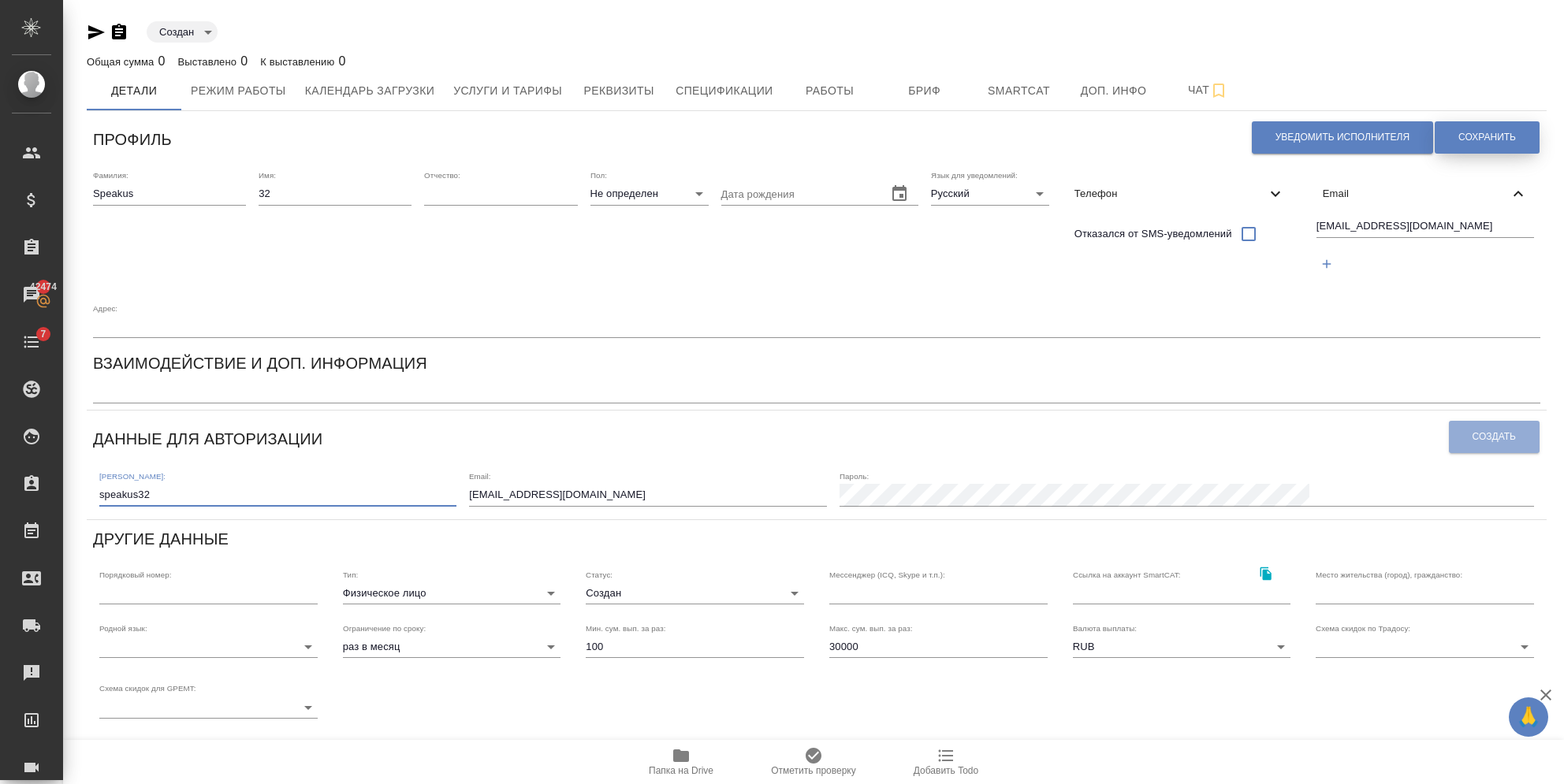
click at [1484, 142] on span "Сохранить" at bounding box center [1487, 137] width 58 height 13
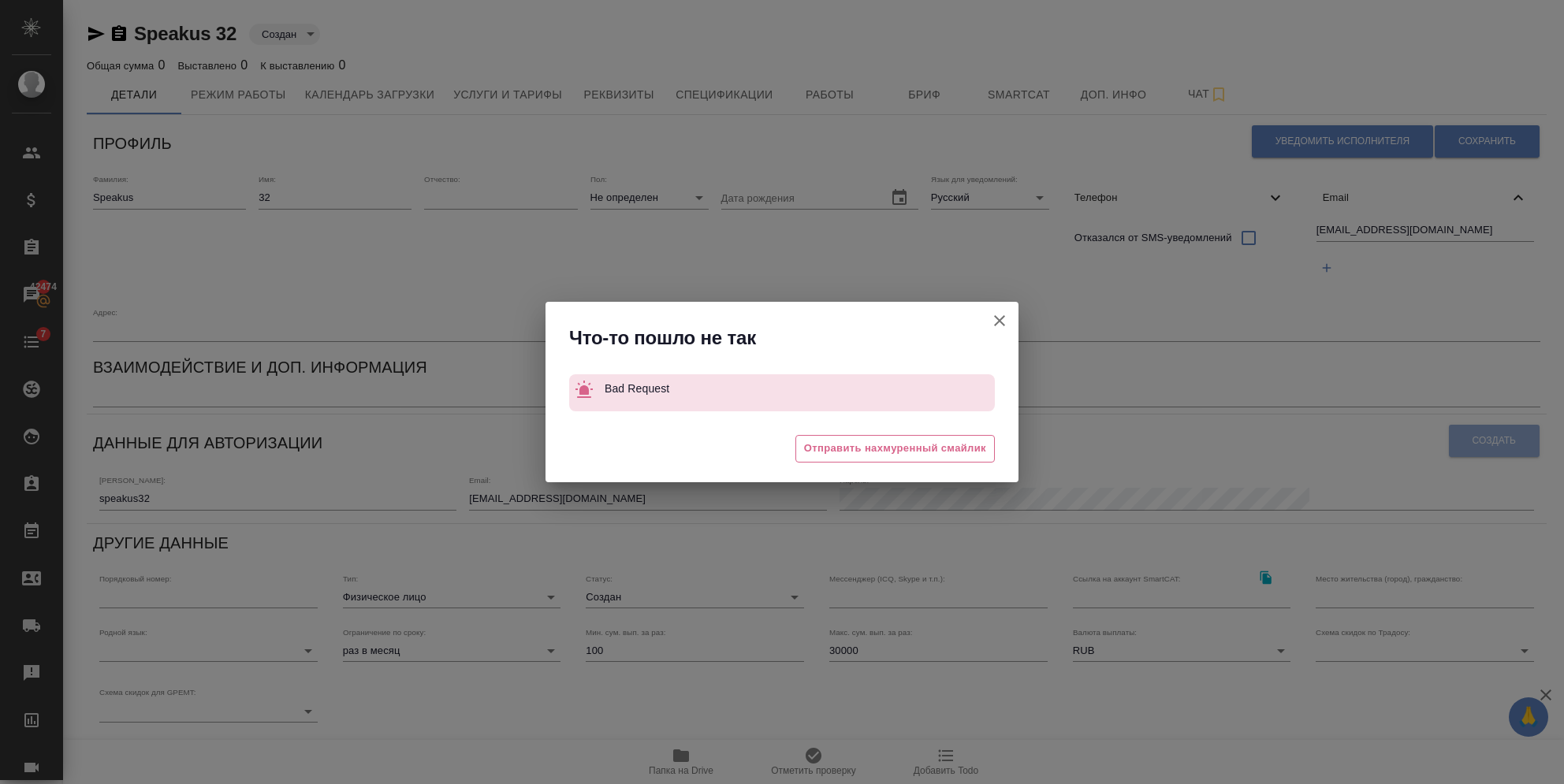
click at [1000, 326] on icon "button" at bounding box center [999, 320] width 19 height 19
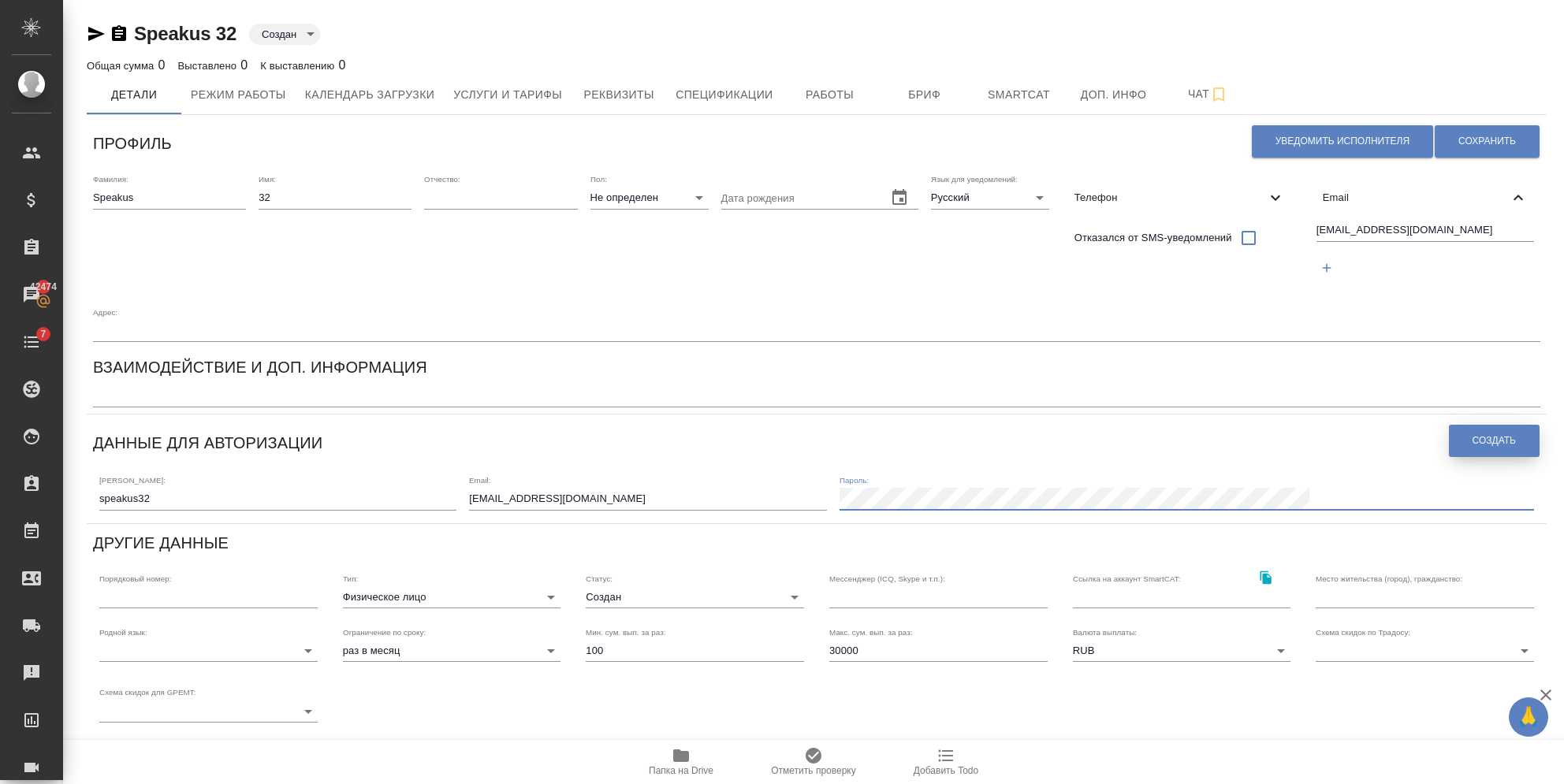
click at [1477, 425] on button "Создать" at bounding box center [1493, 441] width 90 height 33
click at [1477, 434] on span "Создать" at bounding box center [1493, 441] width 43 height 13
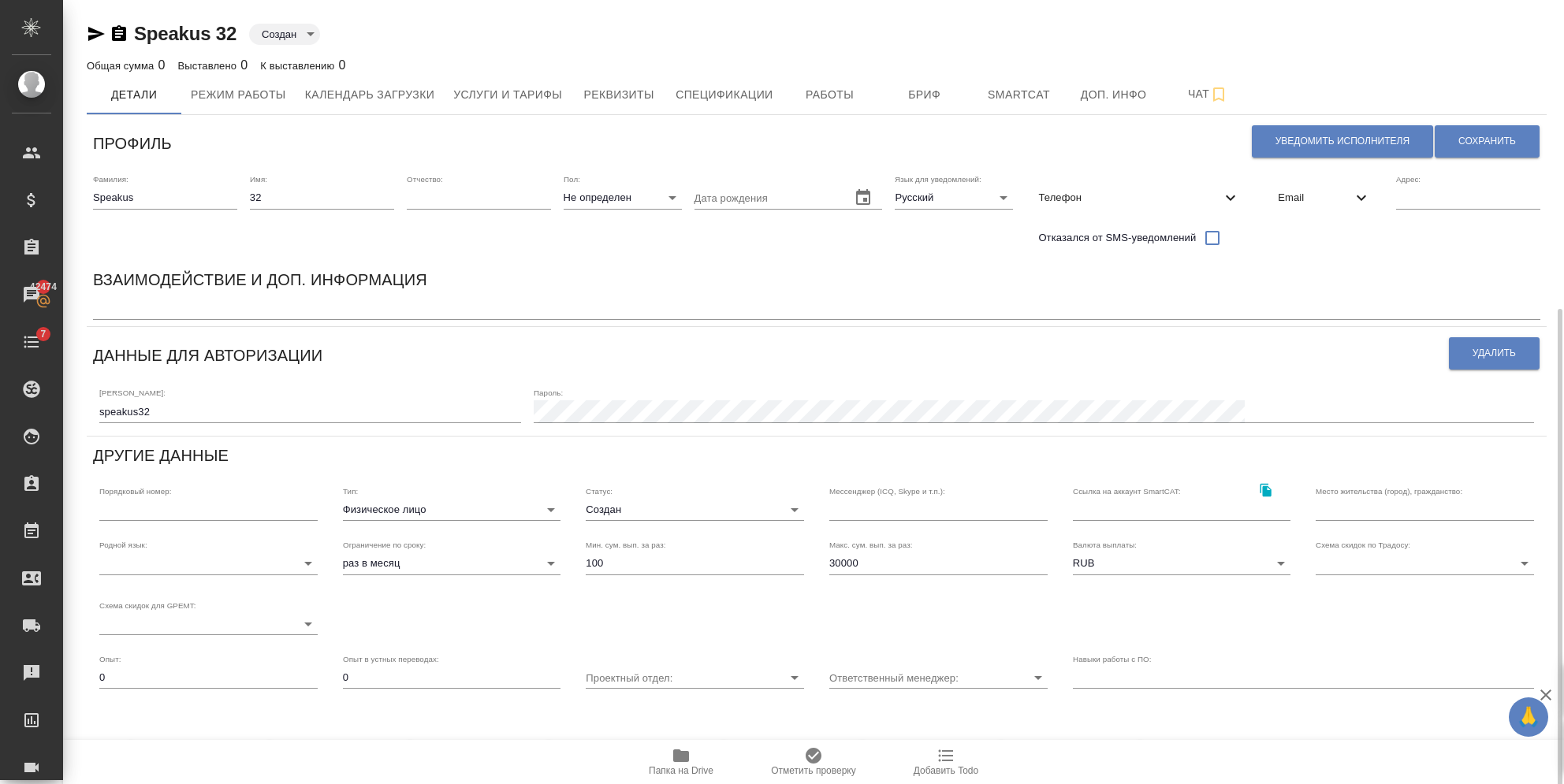
scroll to position [169, 0]
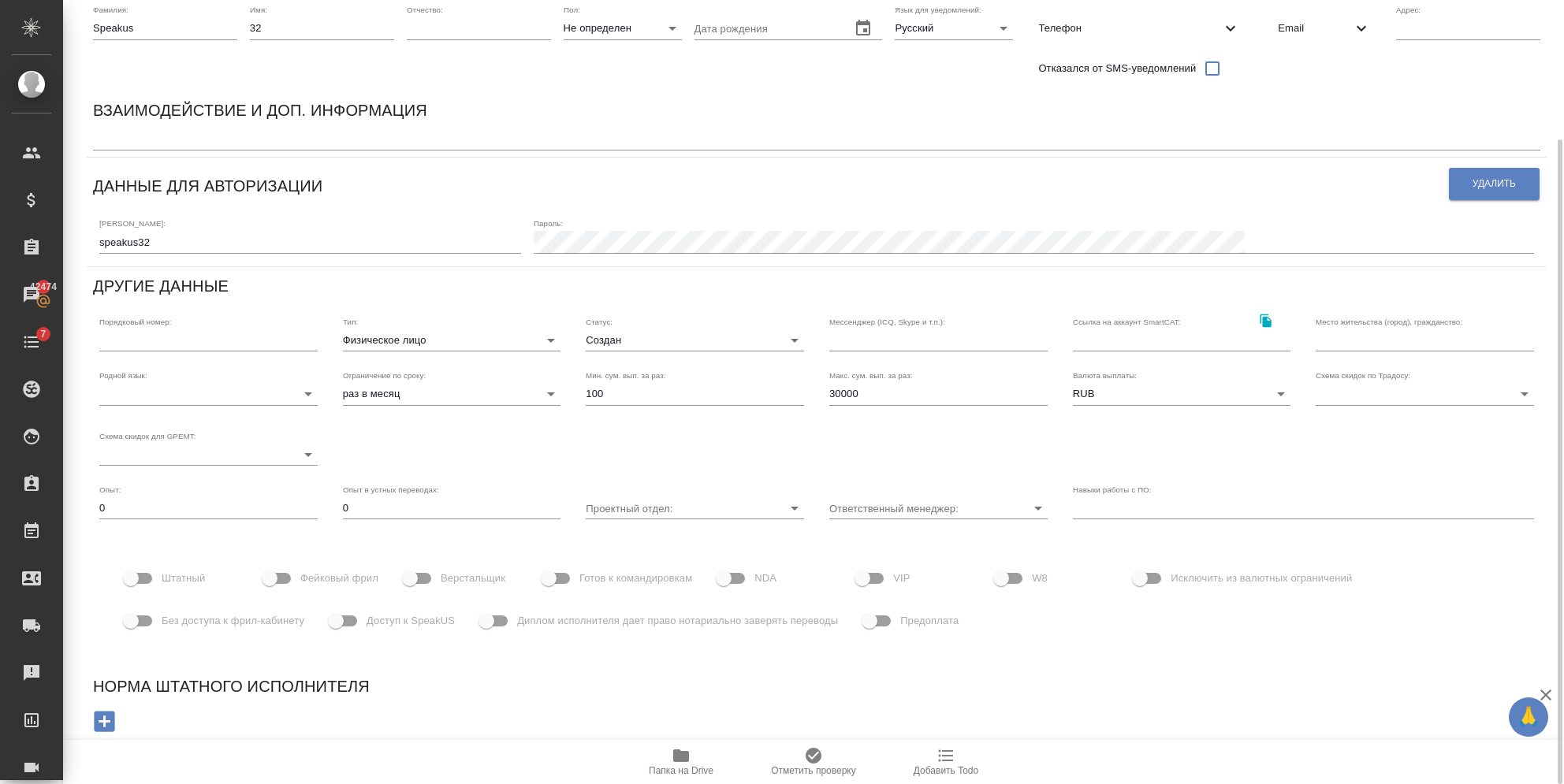
click at [303, 583] on span "Фейковый фрил" at bounding box center [339, 578] width 78 height 15
click at [303, 583] on input "Фейковый фрил" at bounding box center [269, 578] width 89 height 30
checkbox input "true"
click at [337, 621] on input "Доступ к SpeakUS" at bounding box center [336, 621] width 89 height 30
checkbox input "true"
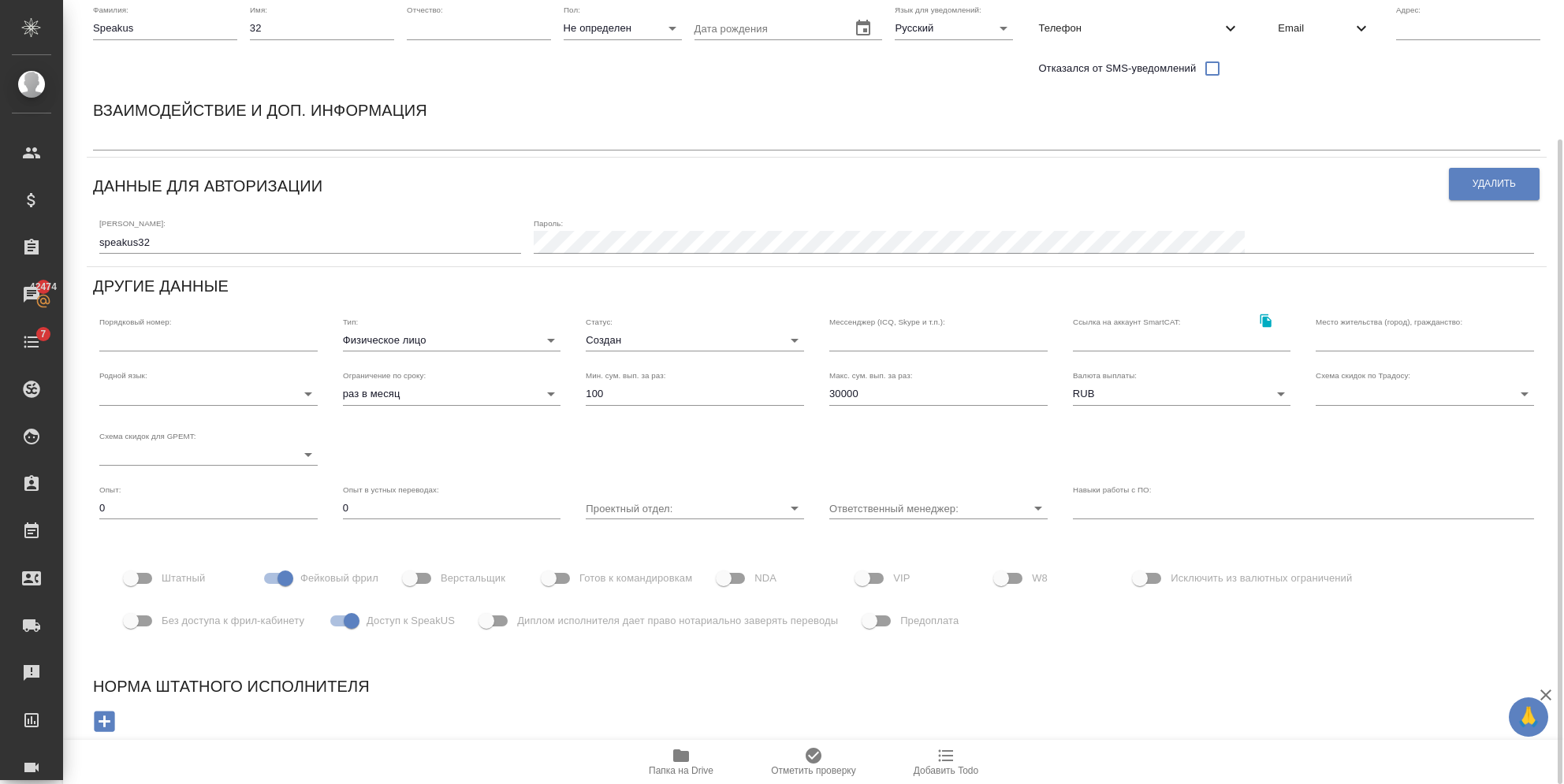
scroll to position [0, 0]
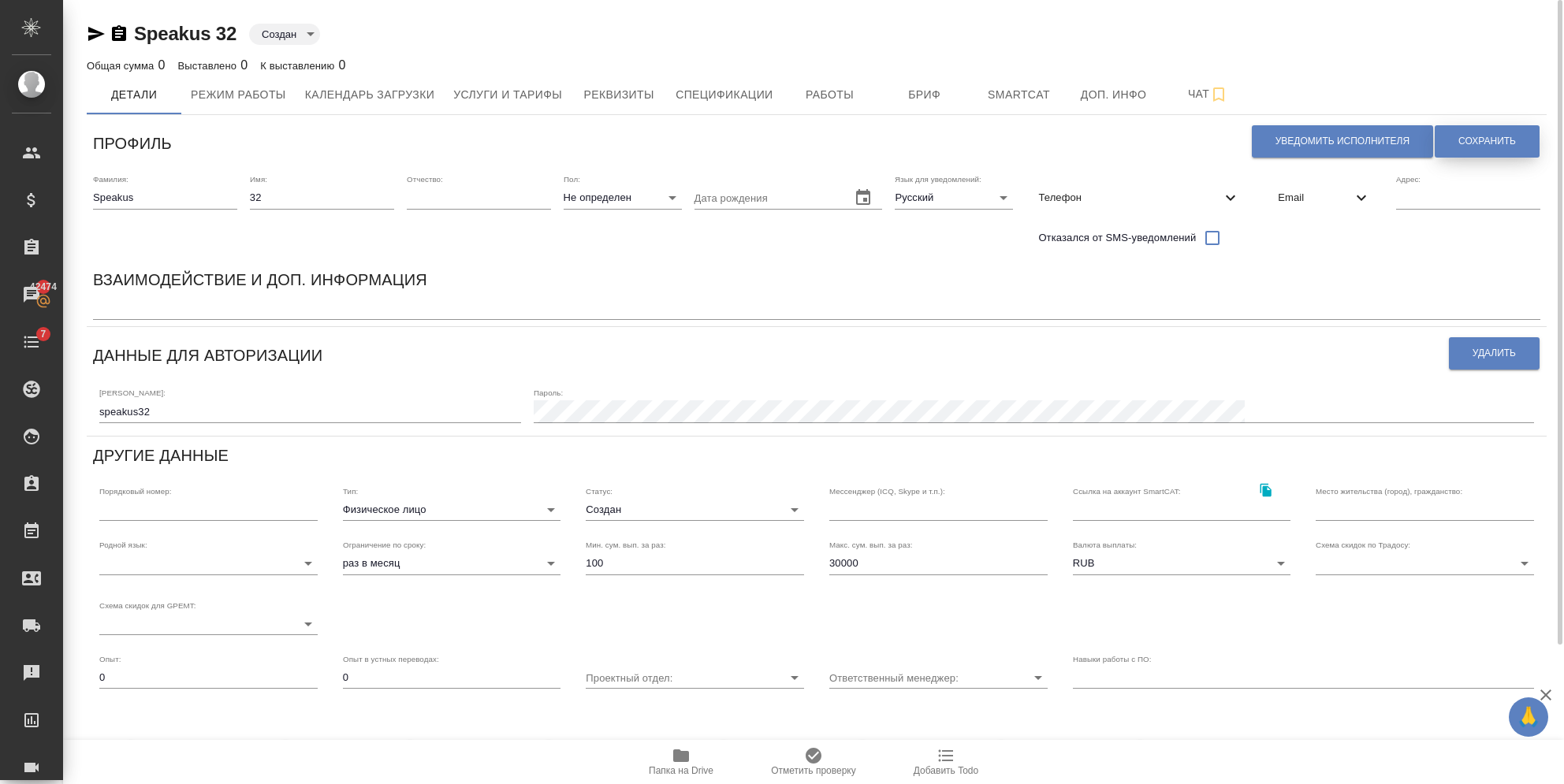
click at [1481, 133] on button "Сохранить" at bounding box center [1487, 142] width 105 height 33
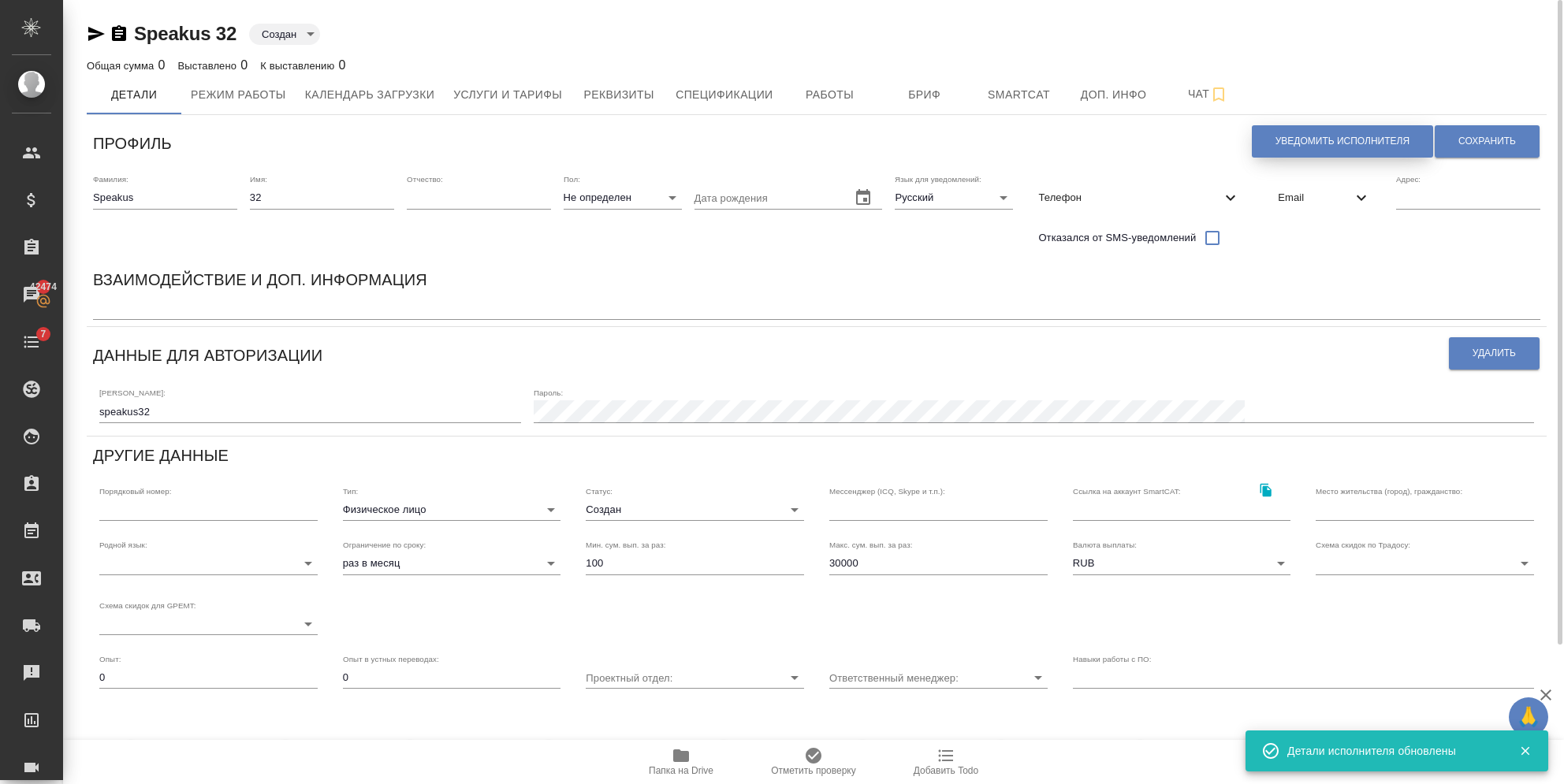
click at [1297, 135] on span "Уведомить исполнителя" at bounding box center [1342, 142] width 134 height 13
type textarea "Добрый день, 32! Ознакомиться с подробной информацией по выполненным работам Вы…"
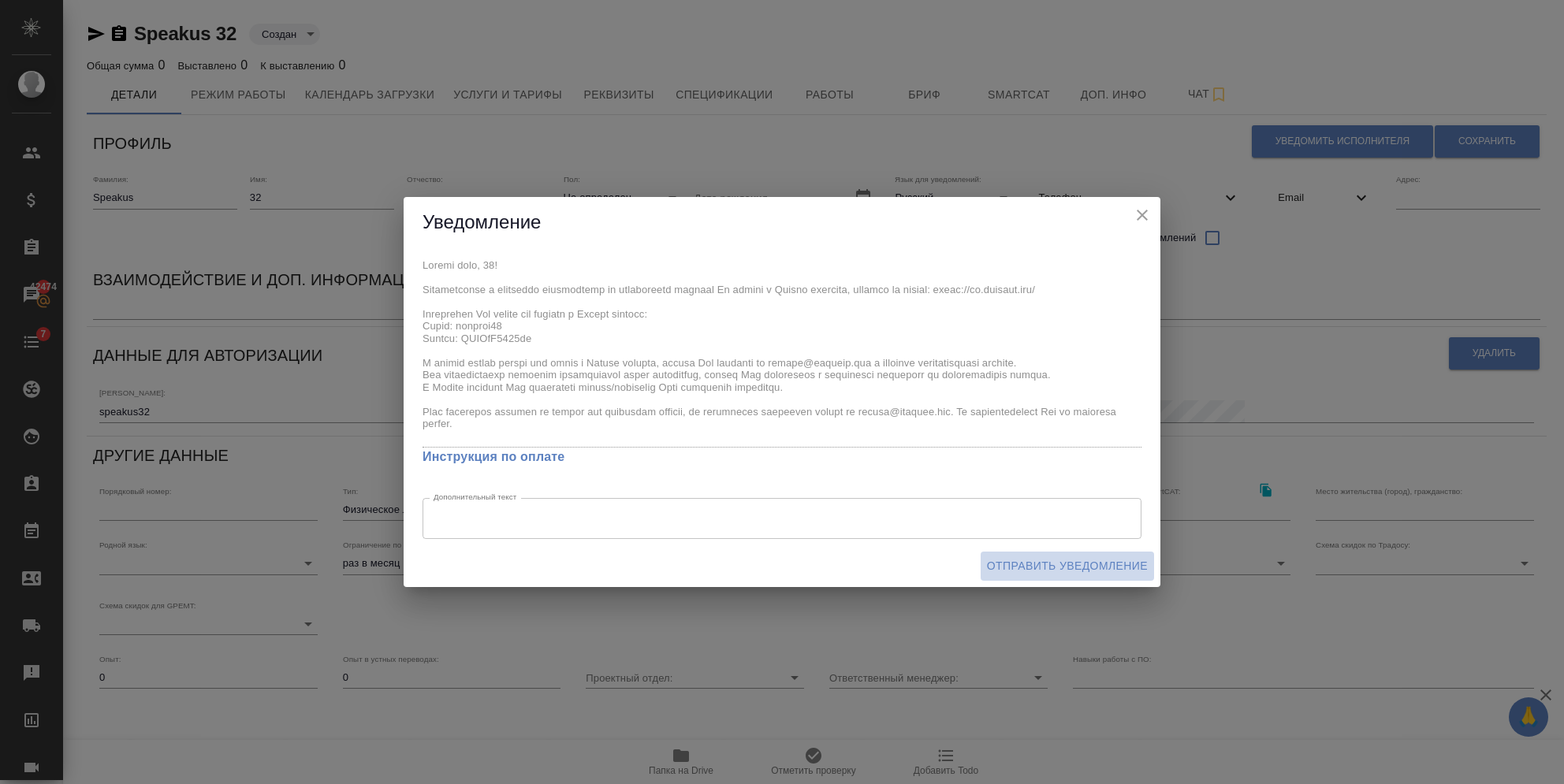
click at [1062, 568] on span "Отправить уведомление" at bounding box center [1067, 566] width 161 height 20
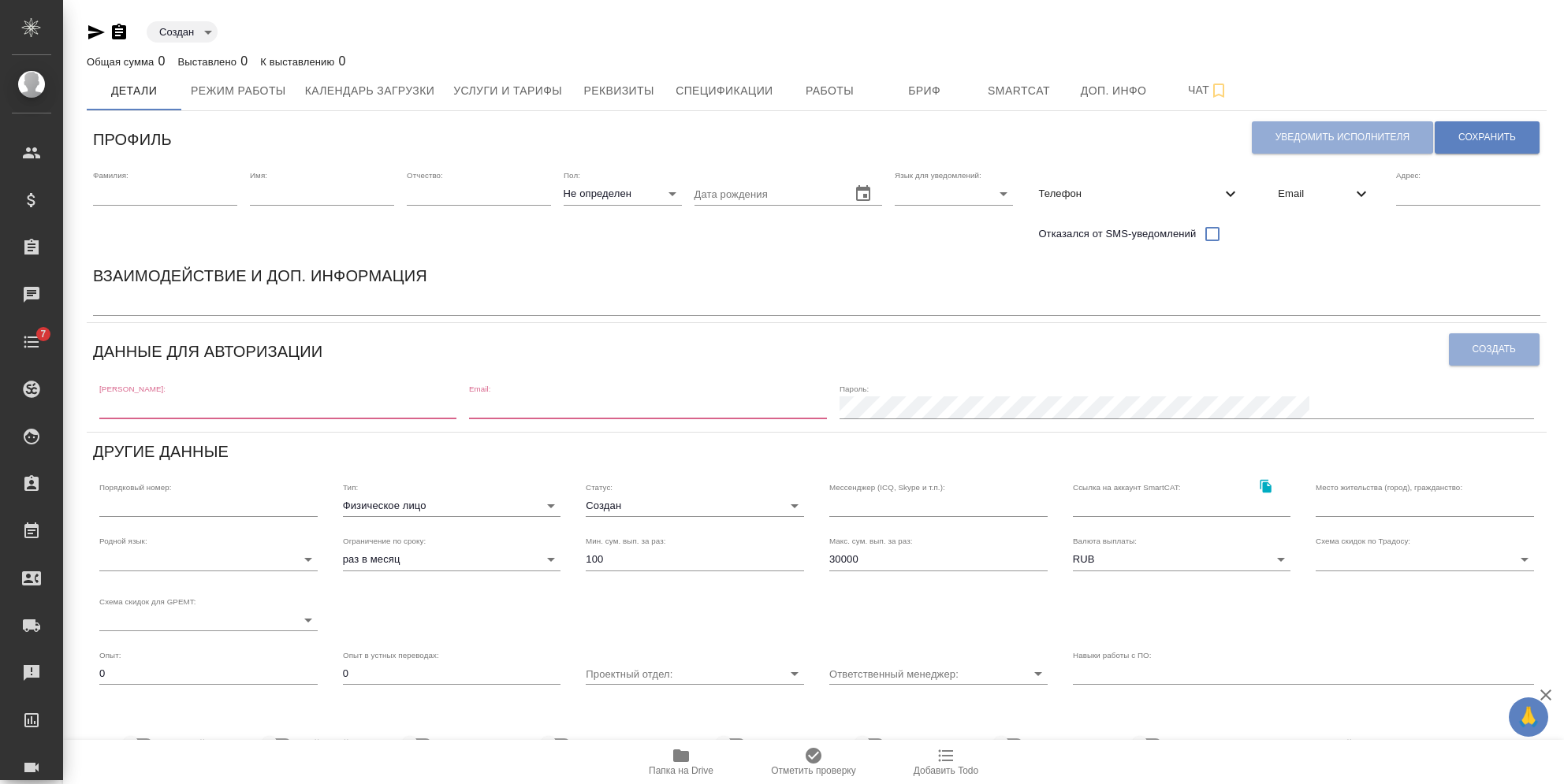
click at [190, 191] on input "text" at bounding box center [164, 194] width 144 height 22
type input "Speakus"
type input "[EMAIL_ADDRESS][DOMAIN_NAME]"
click at [280, 199] on input "text" at bounding box center [321, 194] width 144 height 22
type input "33"
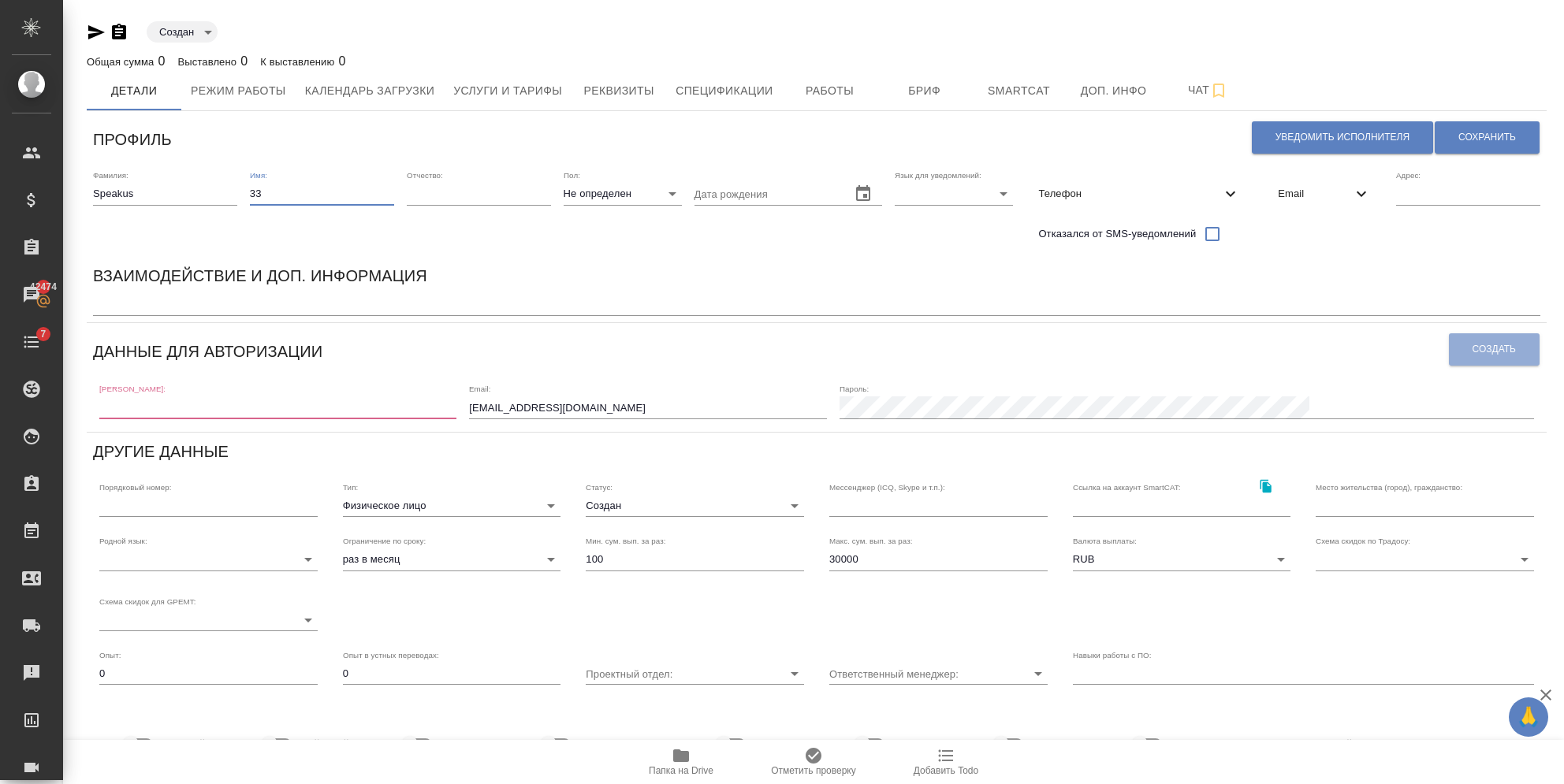
click at [919, 184] on body "🙏 .cls-1 fill:#fff; AWATERA [PERSON_NAME] Спецификации Заказы 42474 Чаты 7 Todo…" at bounding box center [782, 392] width 1564 height 784
click at [921, 196] on li "Русский" at bounding box center [948, 194] width 118 height 25
type input "RU"
click at [1281, 191] on span "Email" at bounding box center [1314, 194] width 74 height 15
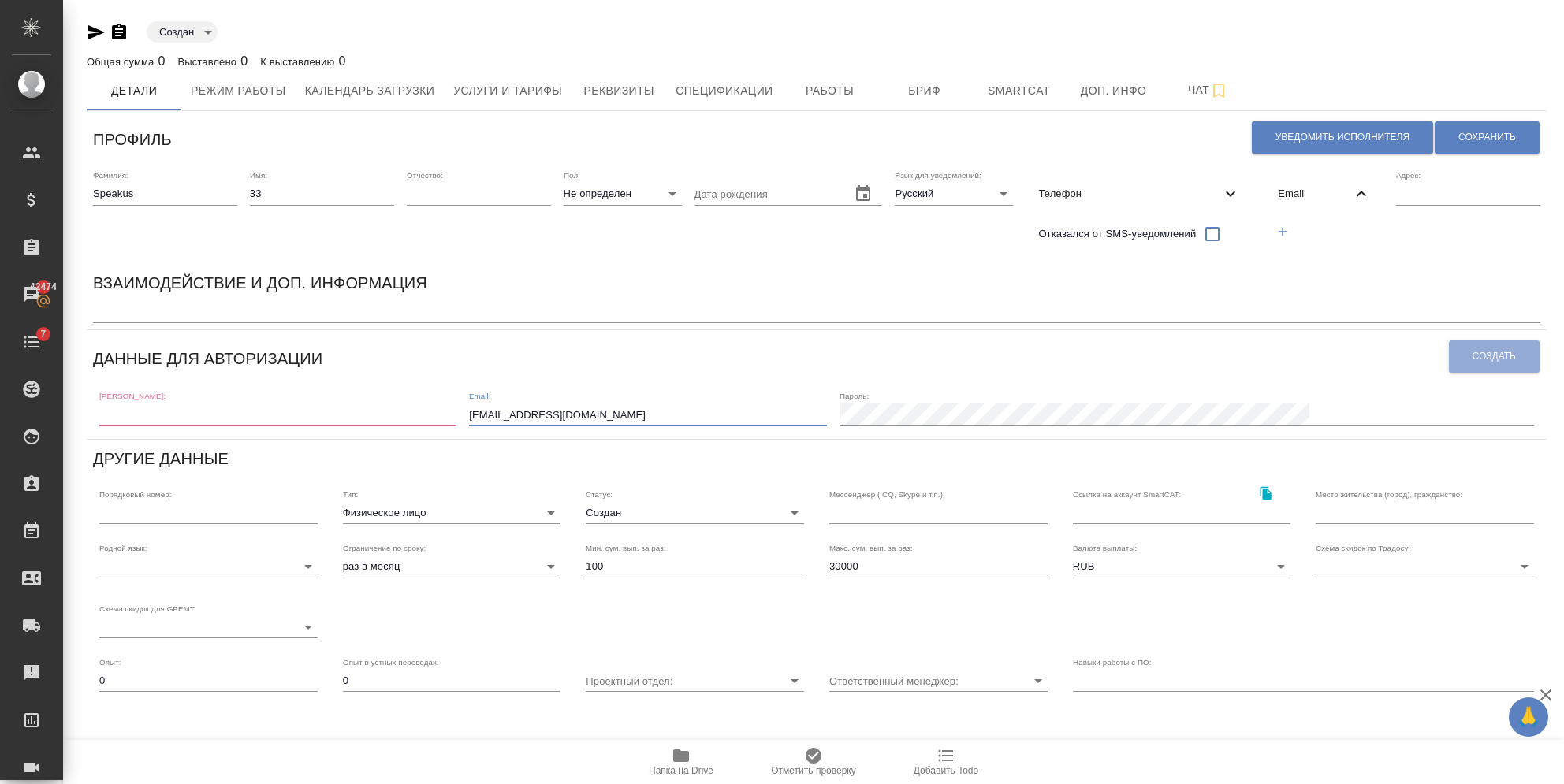
drag, startPoint x: 700, startPoint y: 417, endPoint x: 447, endPoint y: 425, distance: 253.1
click at [451, 425] on div "[PERSON_NAME]: Email: [EMAIL_ADDRESS][DOMAIN_NAME] [PERSON_NAME]:" at bounding box center [816, 407] width 1447 height 49
click at [1281, 229] on icon "button" at bounding box center [1282, 231] width 14 height 14
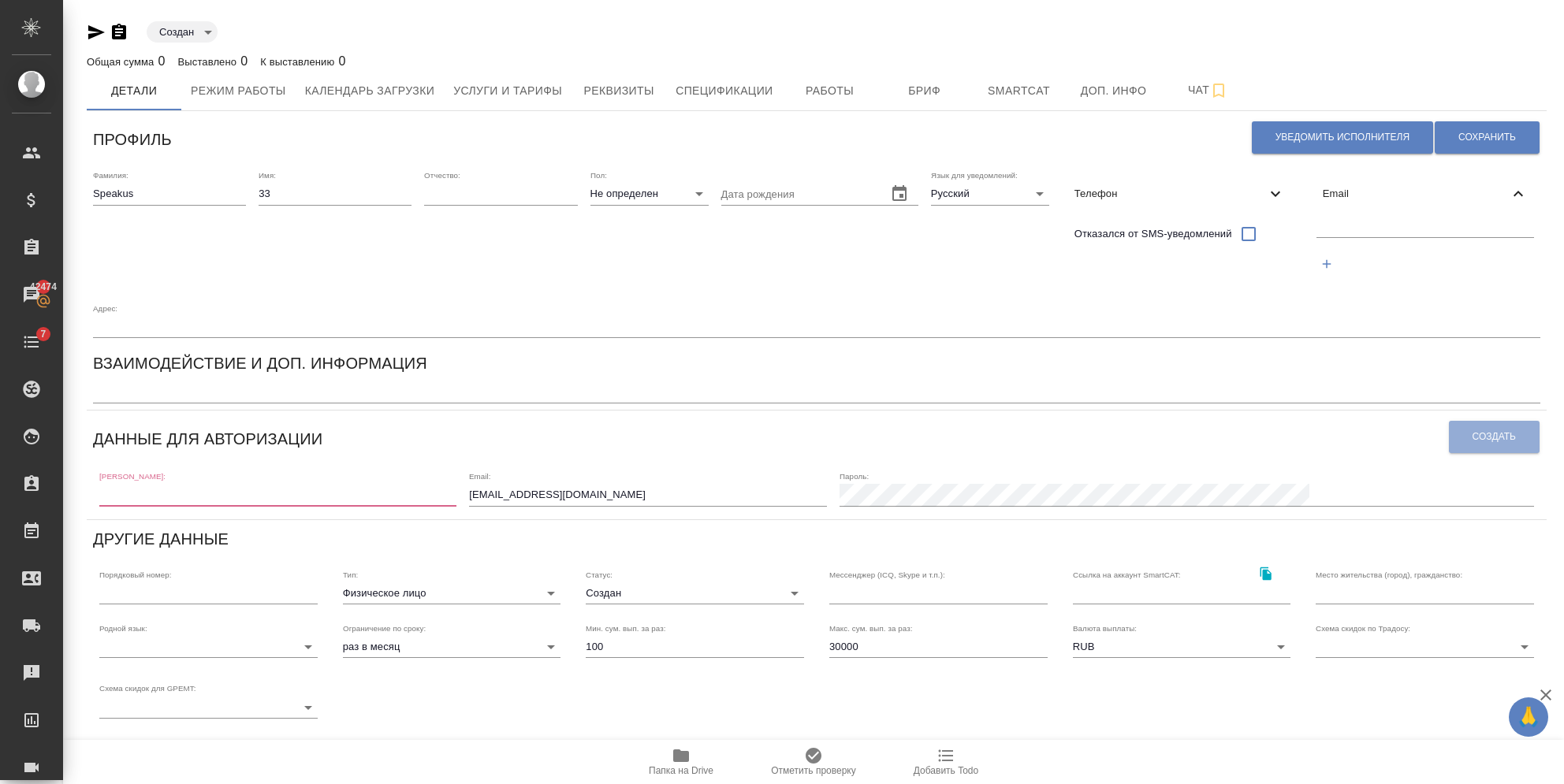
click at [1310, 216] on div at bounding box center [1425, 247] width 230 height 72
click at [1317, 229] on input "text" at bounding box center [1425, 227] width 217 height 20
paste input "[EMAIL_ADDRESS][DOMAIN_NAME]"
click at [1317, 230] on input "[EMAIL_ADDRESS][DOMAIN_NAME]" at bounding box center [1425, 227] width 217 height 20
drag, startPoint x: 1332, startPoint y: 224, endPoint x: 1002, endPoint y: 225, distance: 330.0
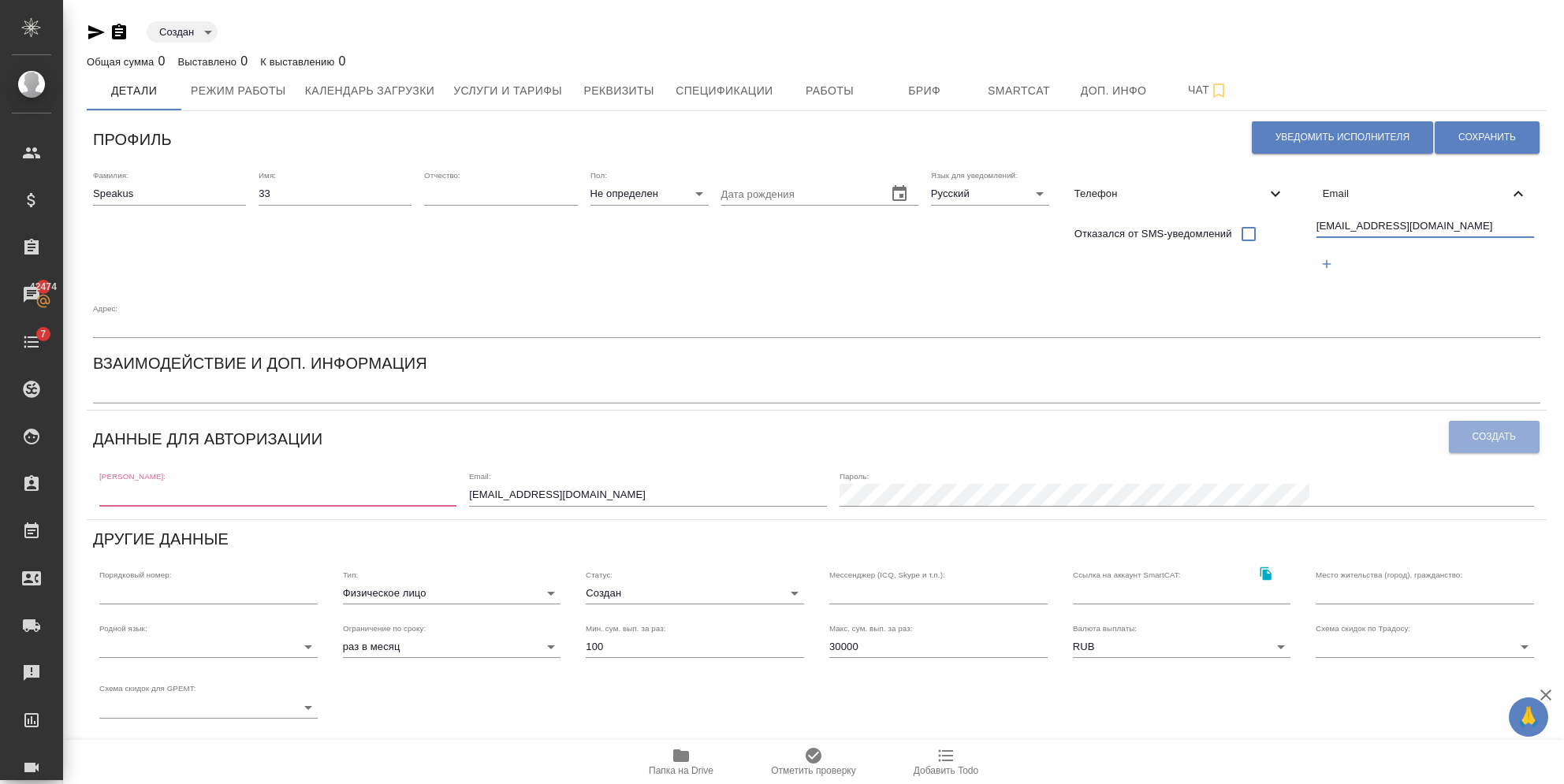
click at [1002, 225] on div "Фамилия: [PERSON_NAME] Имя: 33 Отчество: [PERSON_NAME]: Не определен none Дата …" at bounding box center [817, 255] width 1460 height 181
type input "[EMAIL_ADDRESS][DOMAIN_NAME]"
drag, startPoint x: 696, startPoint y: 449, endPoint x: 425, endPoint y: 448, distance: 271.0
click at [424, 464] on div "[PERSON_NAME]: Email: [EMAIL_ADDRESS][DOMAIN_NAME] [PERSON_NAME]:" at bounding box center [816, 488] width 1447 height 49
paste input "33"
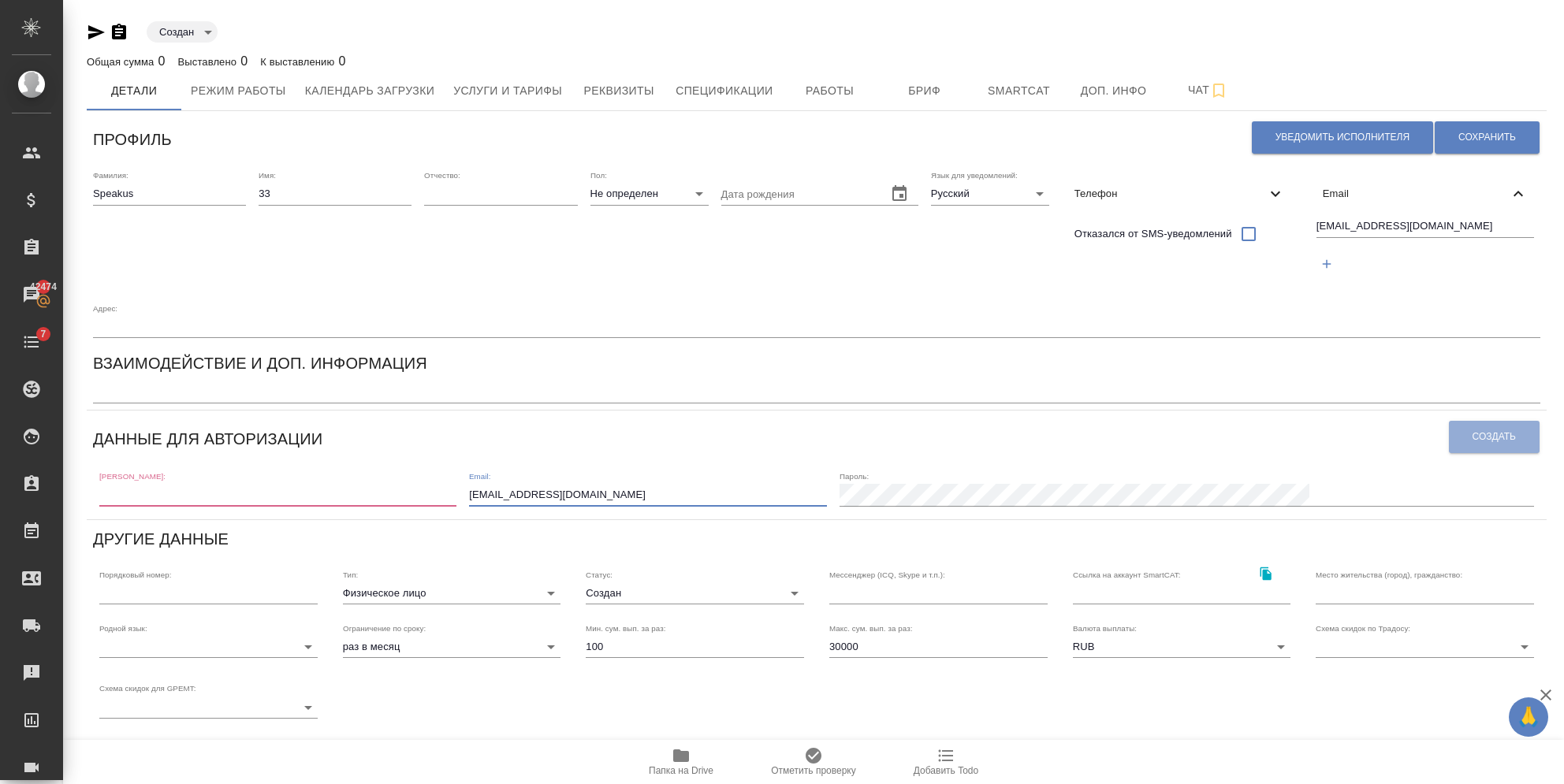
type input "[EMAIL_ADDRESS][DOMAIN_NAME]"
click at [286, 464] on div "Логин: Email: [EMAIL_ADDRESS][DOMAIN_NAME] [PERSON_NAME]:" at bounding box center [816, 488] width 1447 height 49
click at [286, 484] on input "text" at bounding box center [277, 494] width 357 height 22
paste input "[EMAIL_ADDRESS][DOMAIN_NAME]"
drag, startPoint x: 148, startPoint y: 446, endPoint x: 229, endPoint y: 451, distance: 81.2
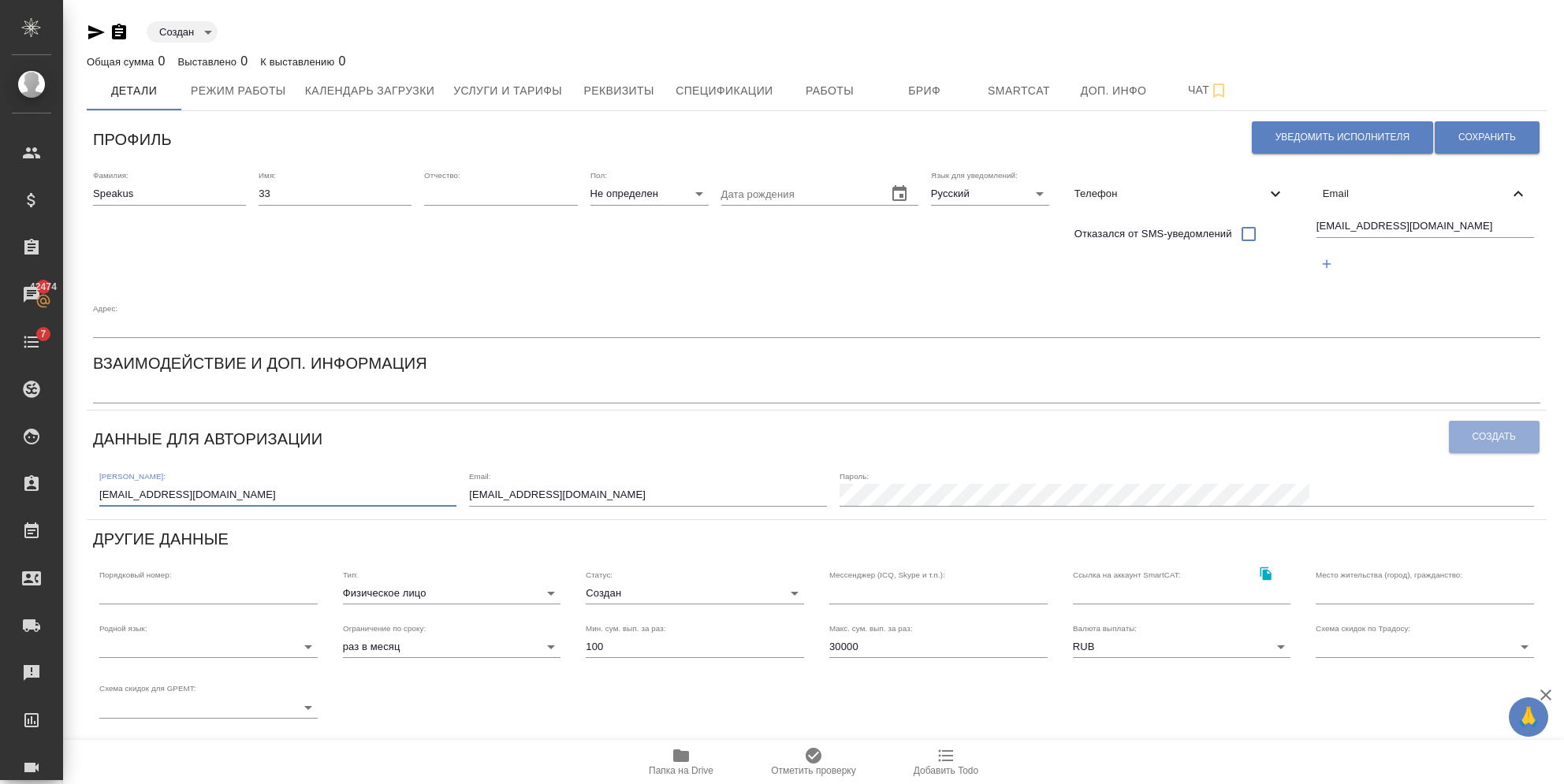
click at [148, 484] on input "[EMAIL_ADDRESS][DOMAIN_NAME]" at bounding box center [277, 494] width 357 height 22
drag, startPoint x: 274, startPoint y: 444, endPoint x: 155, endPoint y: 446, distance: 119.0
click at [155, 484] on input "[EMAIL_ADDRESS][DOMAIN_NAME]" at bounding box center [277, 494] width 357 height 22
type input "speakus33"
click at [1479, 128] on button "Сохранить" at bounding box center [1487, 137] width 105 height 33
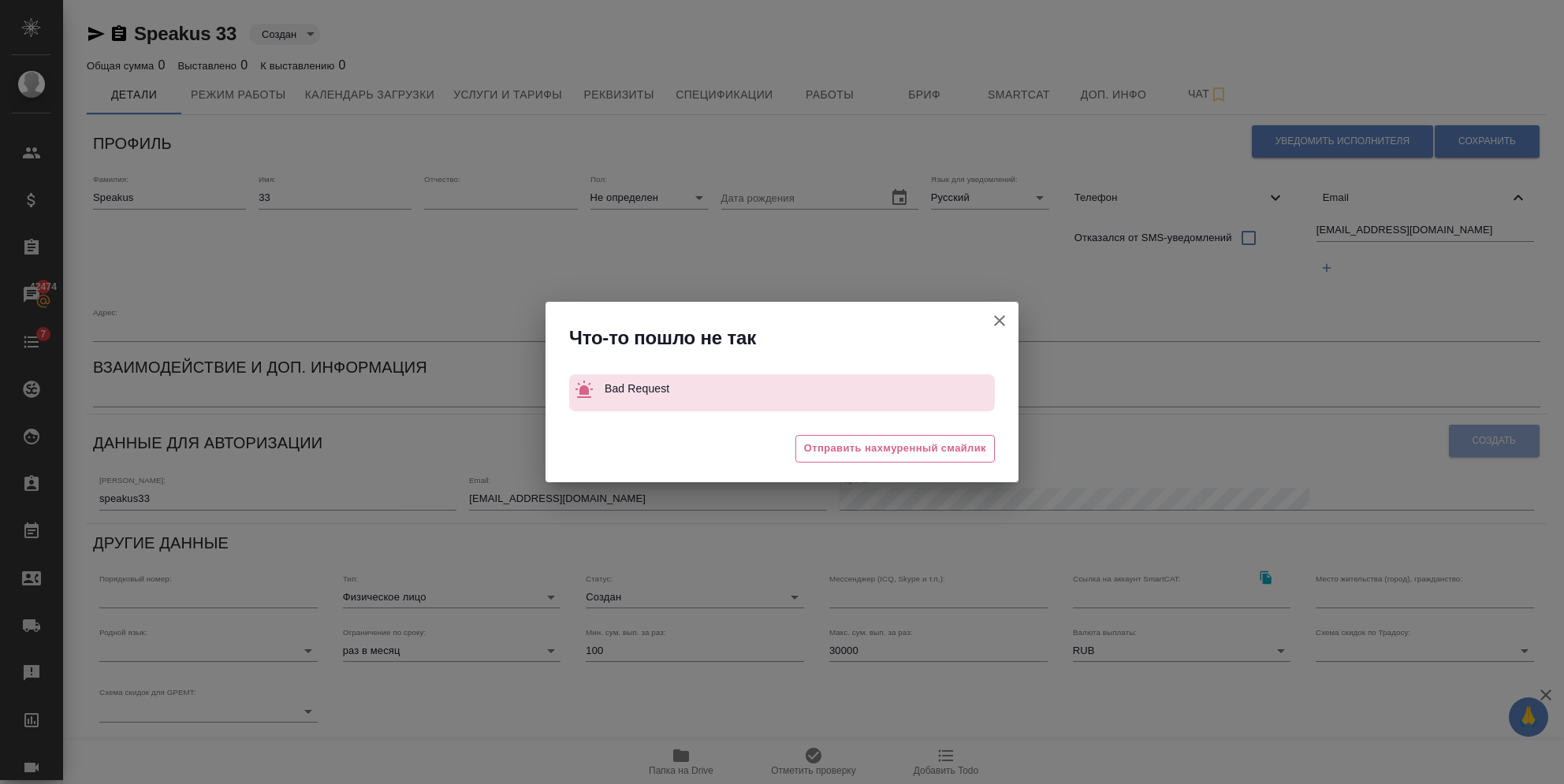
click at [1004, 325] on icon "button" at bounding box center [1000, 321] width 11 height 11
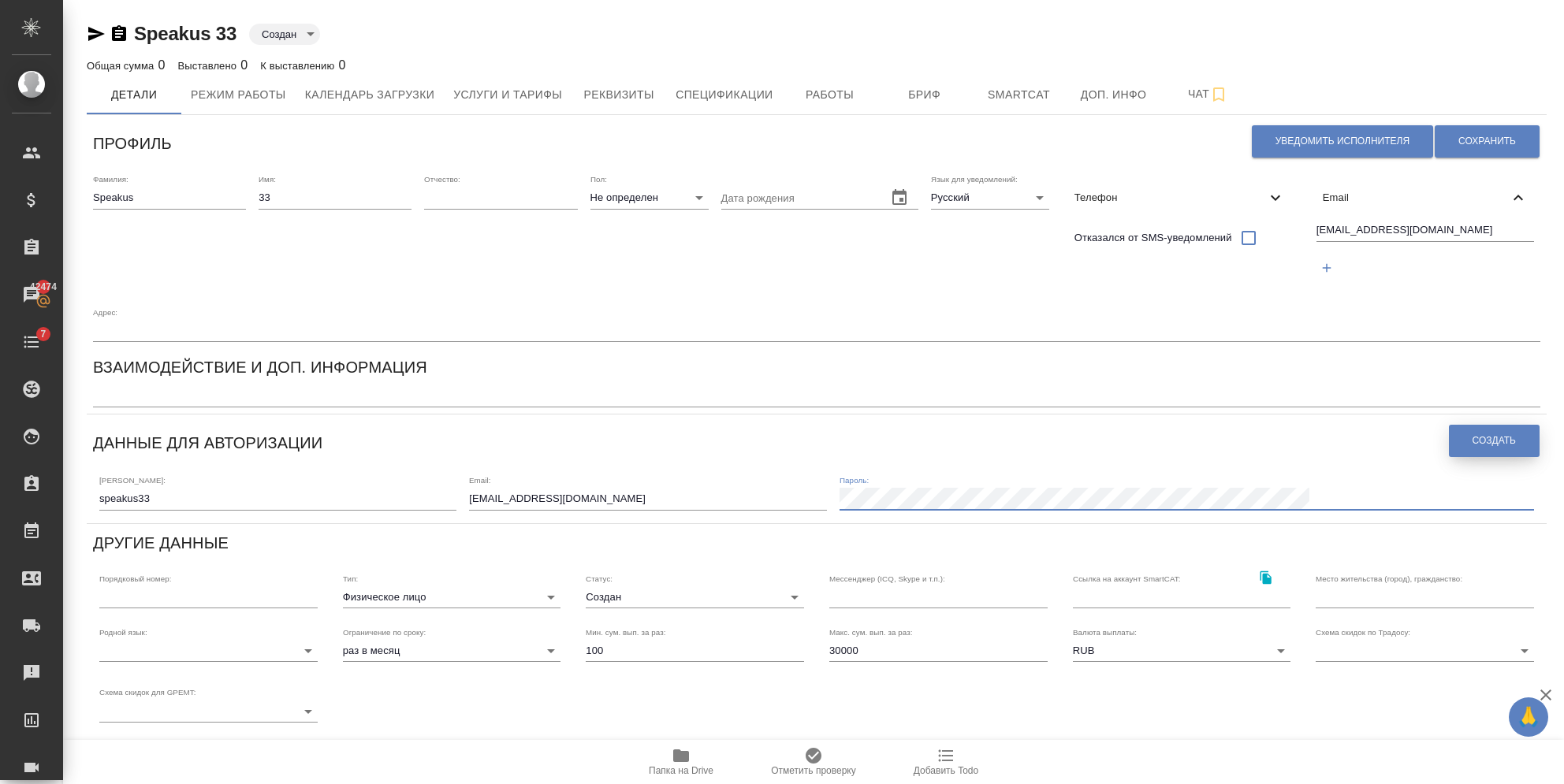
click at [1518, 425] on button "Создать" at bounding box center [1493, 441] width 90 height 33
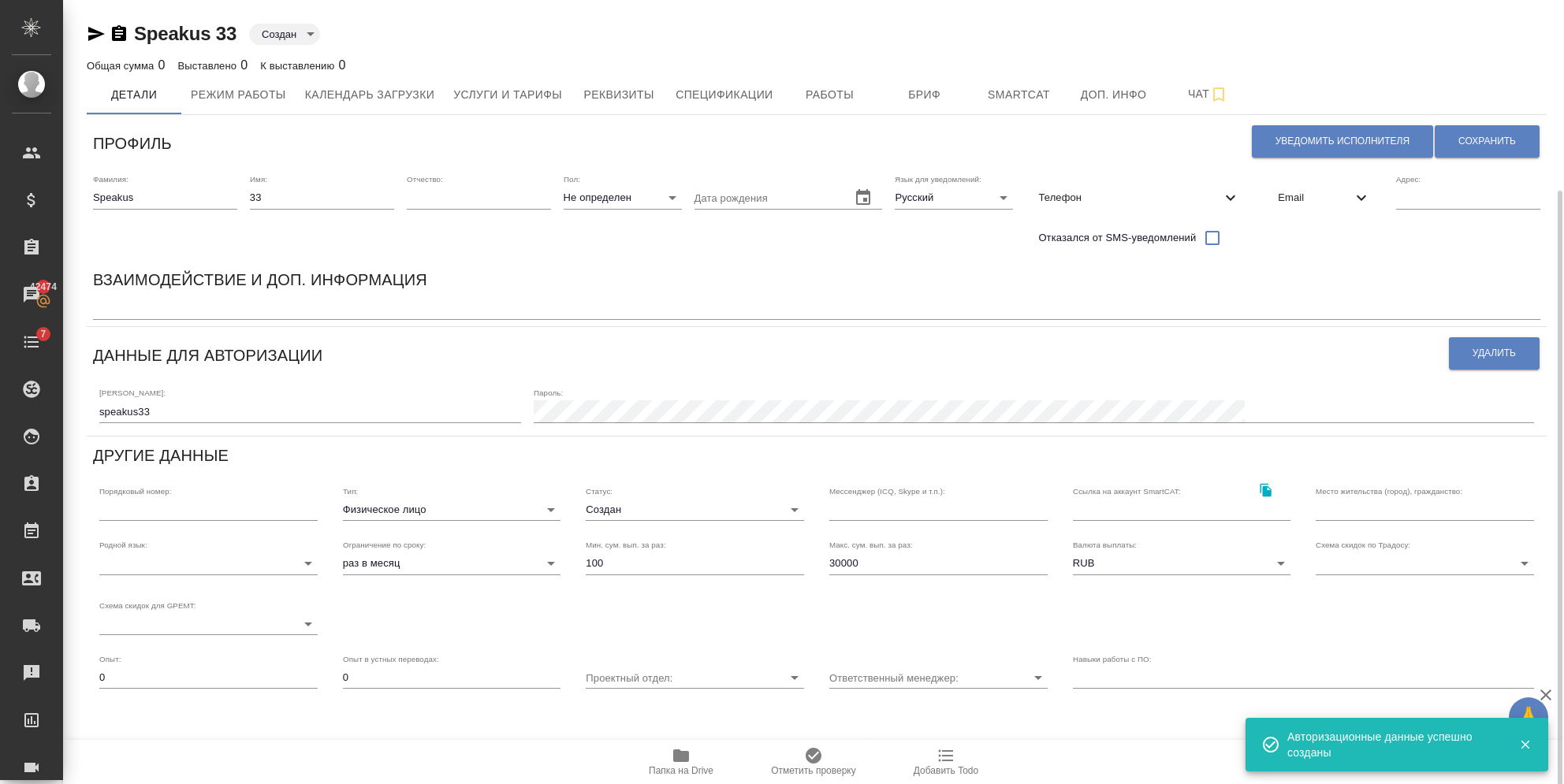
scroll to position [169, 0]
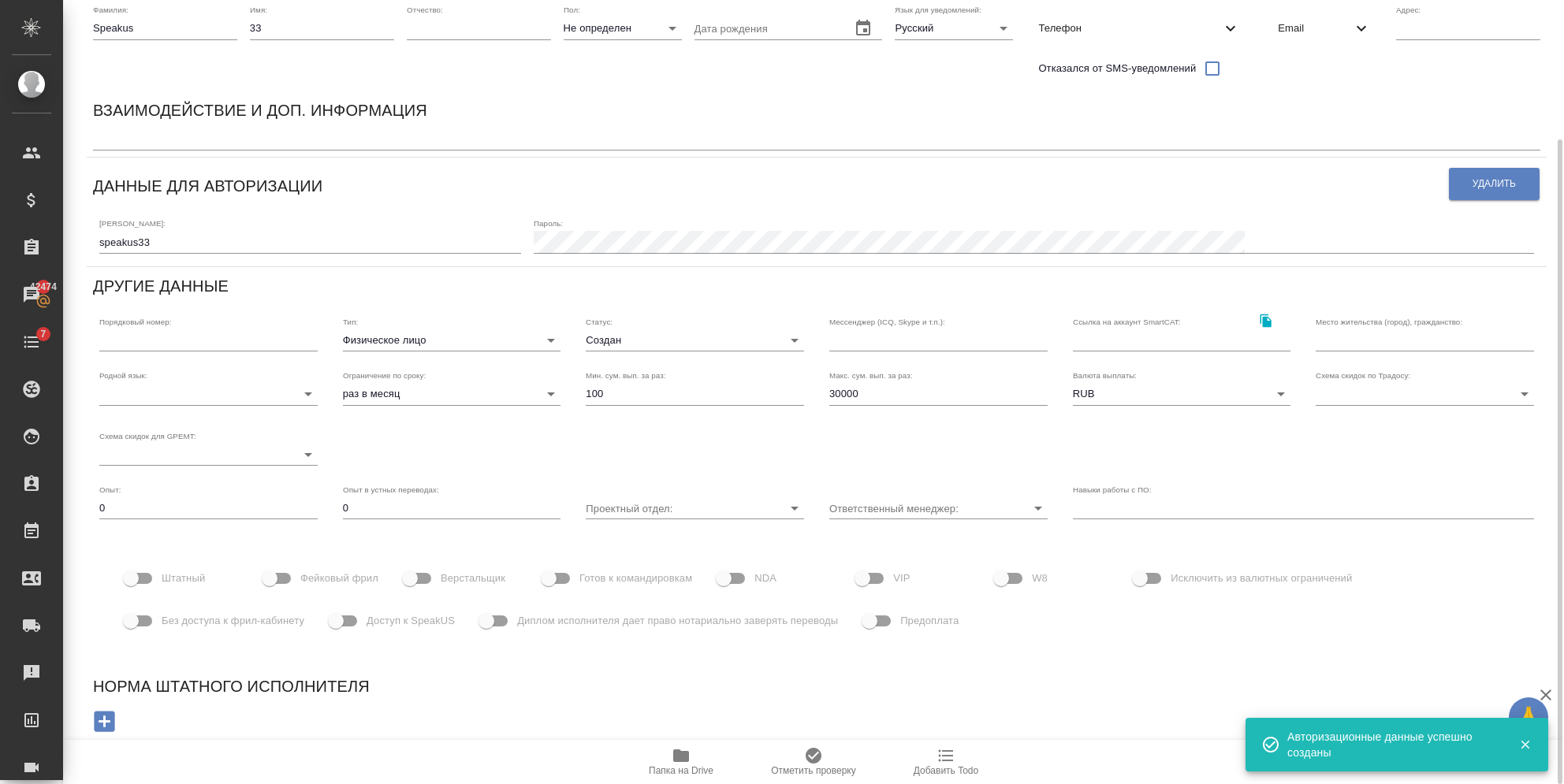
click at [333, 575] on span "Фейковый фрил" at bounding box center [339, 578] width 78 height 15
click at [315, 575] on input "Фейковый фрил" at bounding box center [269, 578] width 89 height 30
checkbox input "true"
click at [346, 614] on input "Доступ к SpeakUS" at bounding box center [336, 621] width 89 height 30
checkbox input "true"
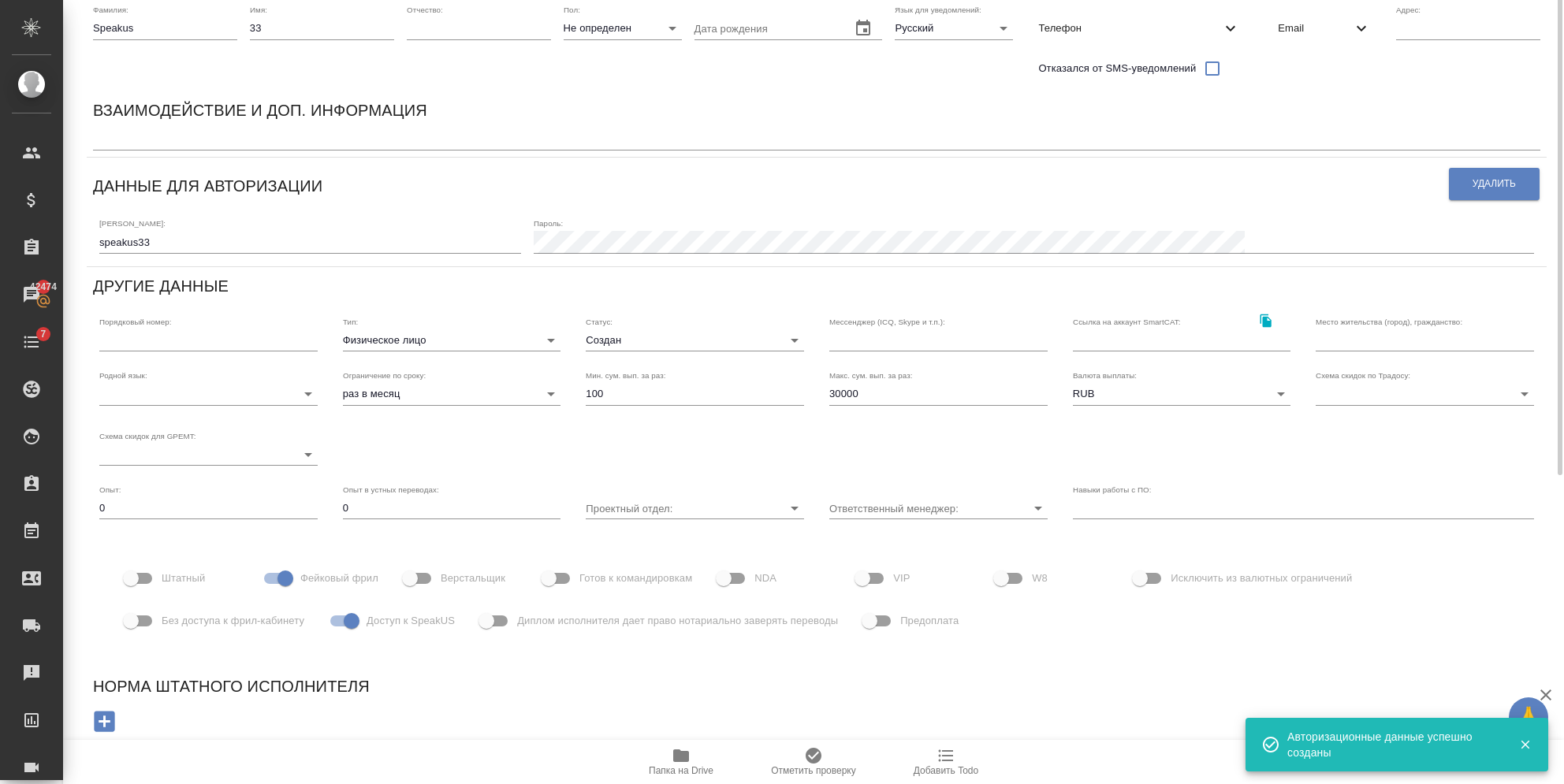
scroll to position [0, 0]
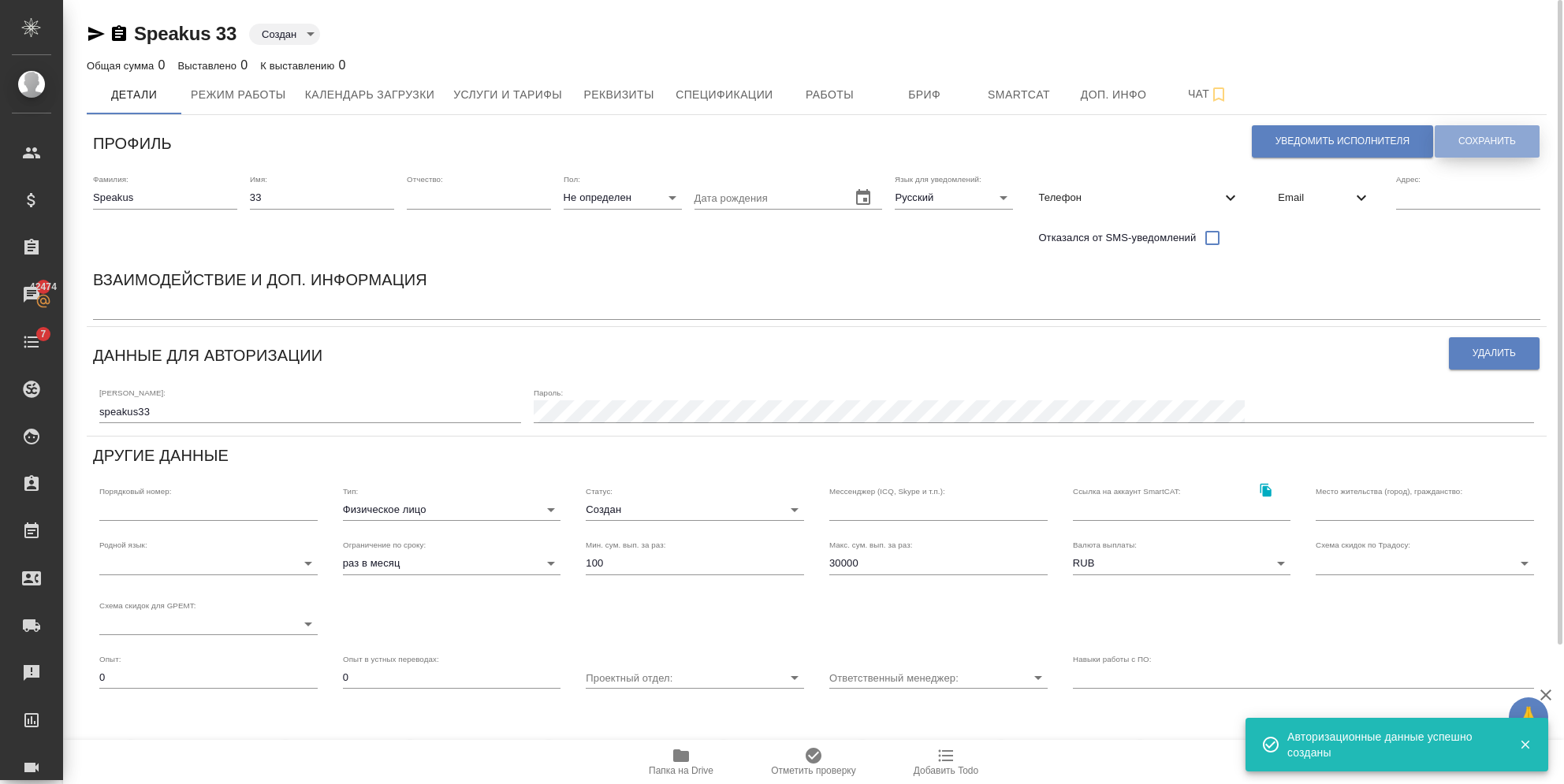
click at [1456, 152] on button "Сохранить" at bounding box center [1487, 142] width 105 height 33
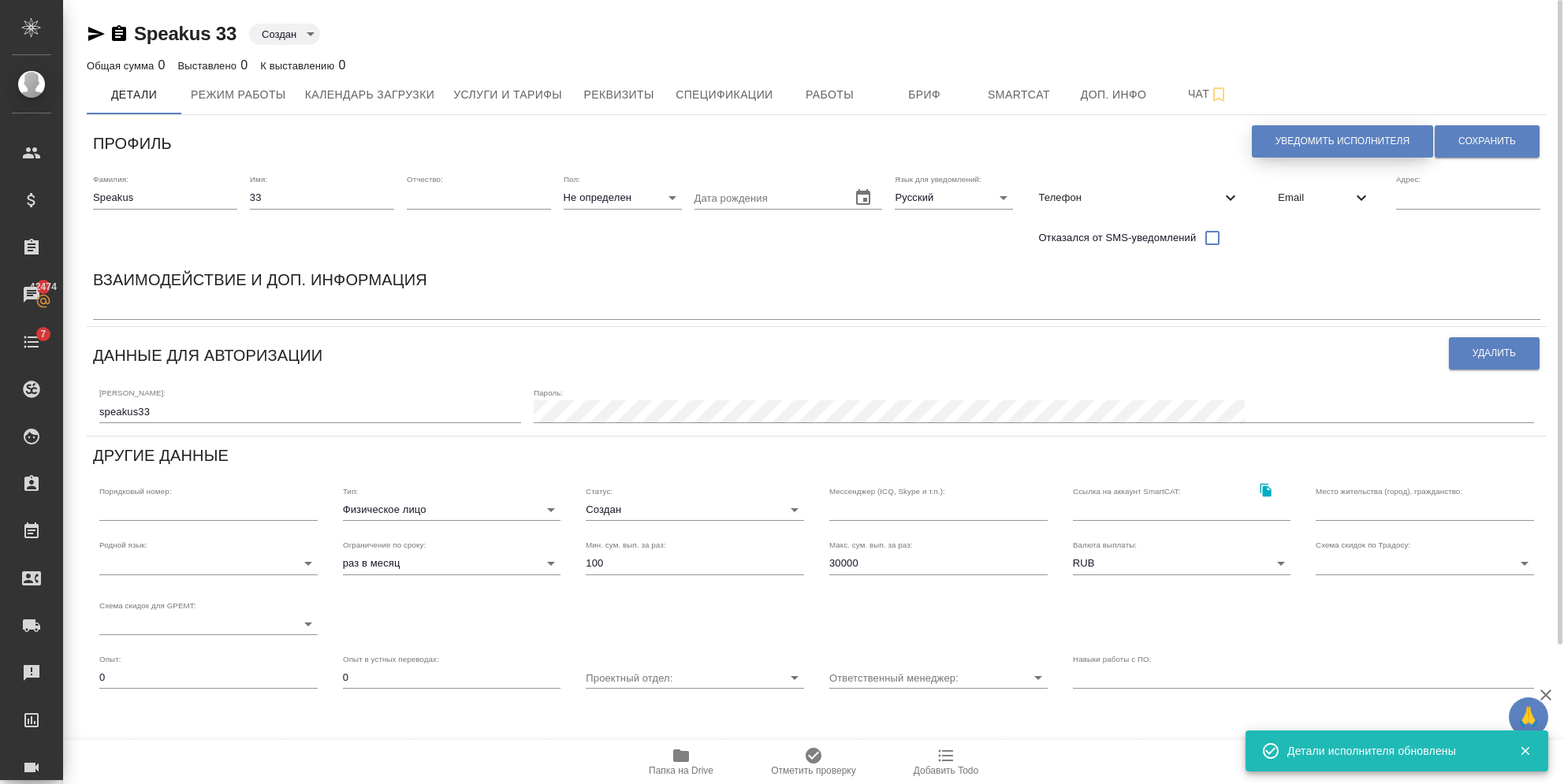
click at [1308, 154] on button "Уведомить исполнителя" at bounding box center [1342, 142] width 181 height 33
type textarea "Loremi dolo, 93! Sitametconse a elitseddo eiusmodtemp in utlaboreetd magnaal En…"
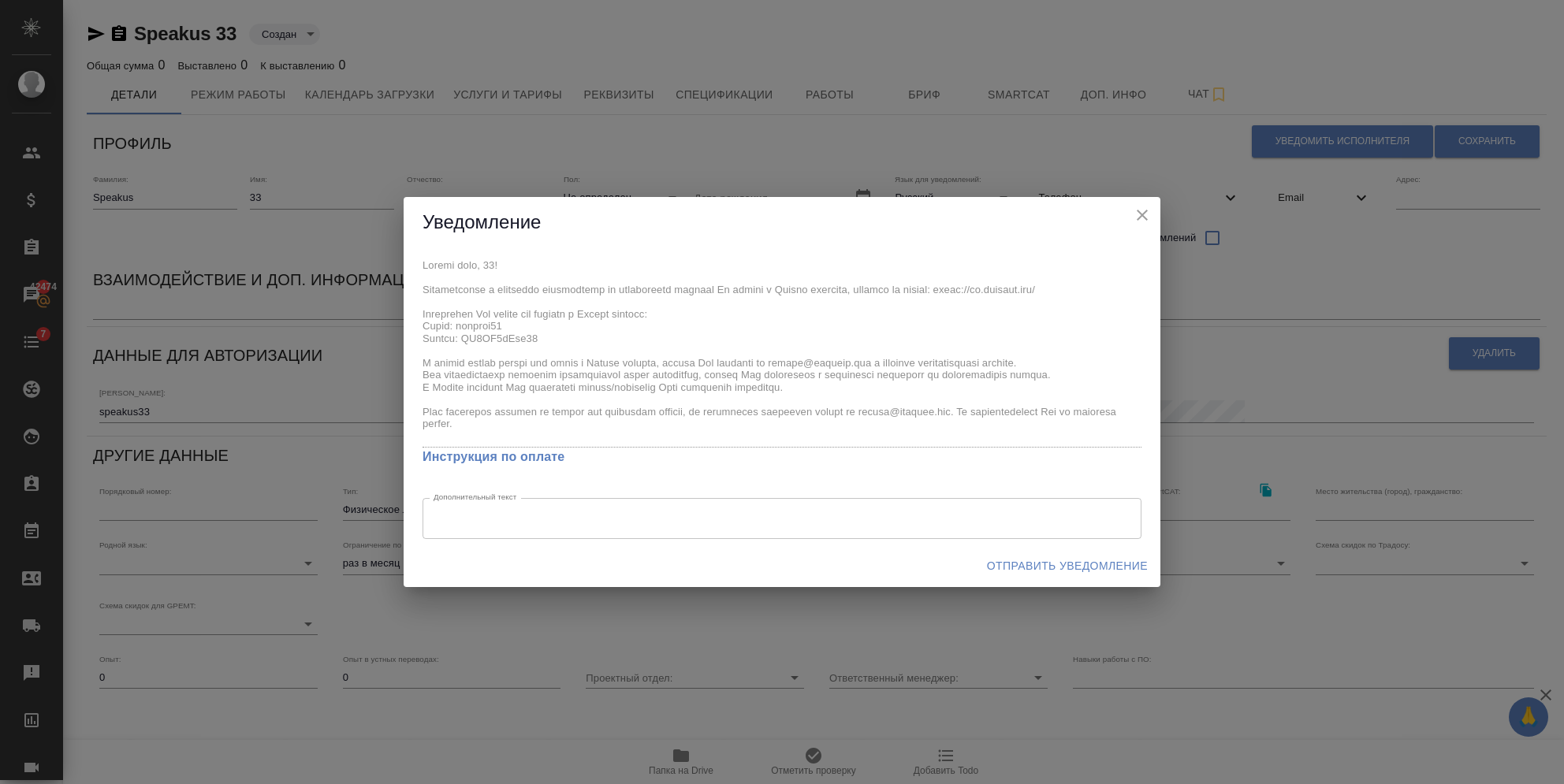
click at [1013, 574] on span "Отправить уведомление" at bounding box center [1067, 566] width 161 height 20
